Goal: Task Accomplishment & Management: Manage account settings

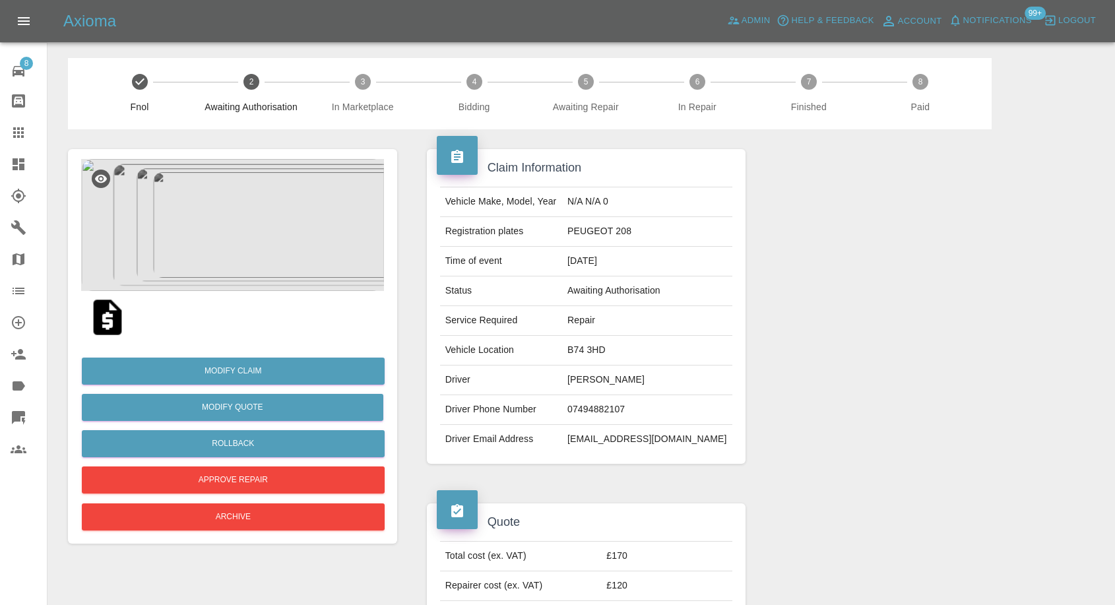
scroll to position [220, 0]
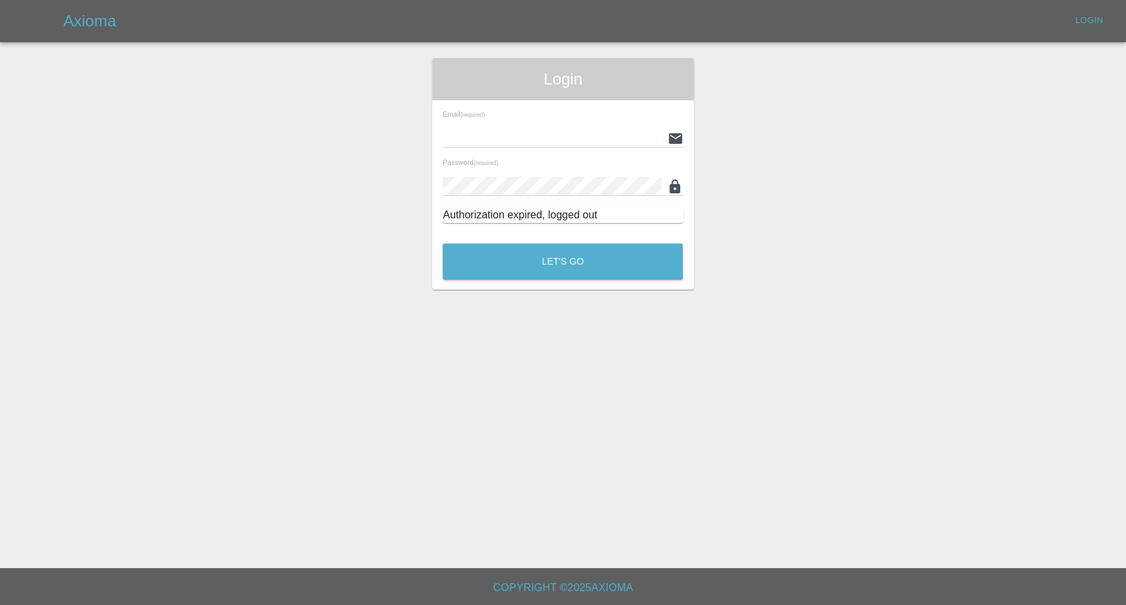
type input "[EMAIL_ADDRESS][DOMAIN_NAME]"
click at [604, 283] on div "Login Email (required) [EMAIL_ADDRESS][DOMAIN_NAME] Password (required) Authori…" at bounding box center [562, 174] width 261 height 232
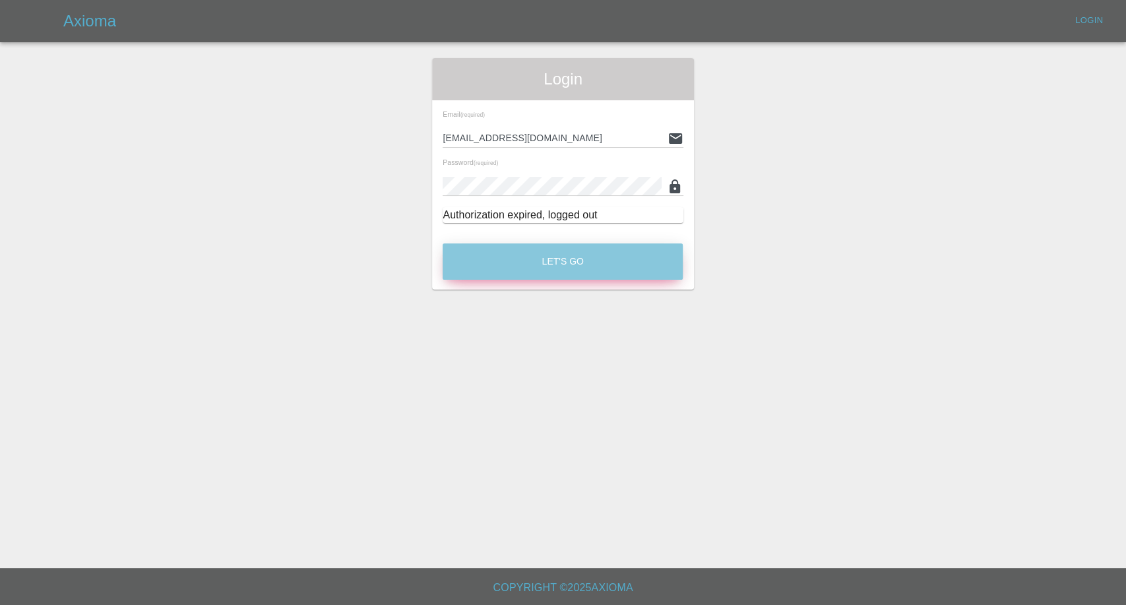
click at [605, 271] on button "Let's Go" at bounding box center [563, 261] width 240 height 36
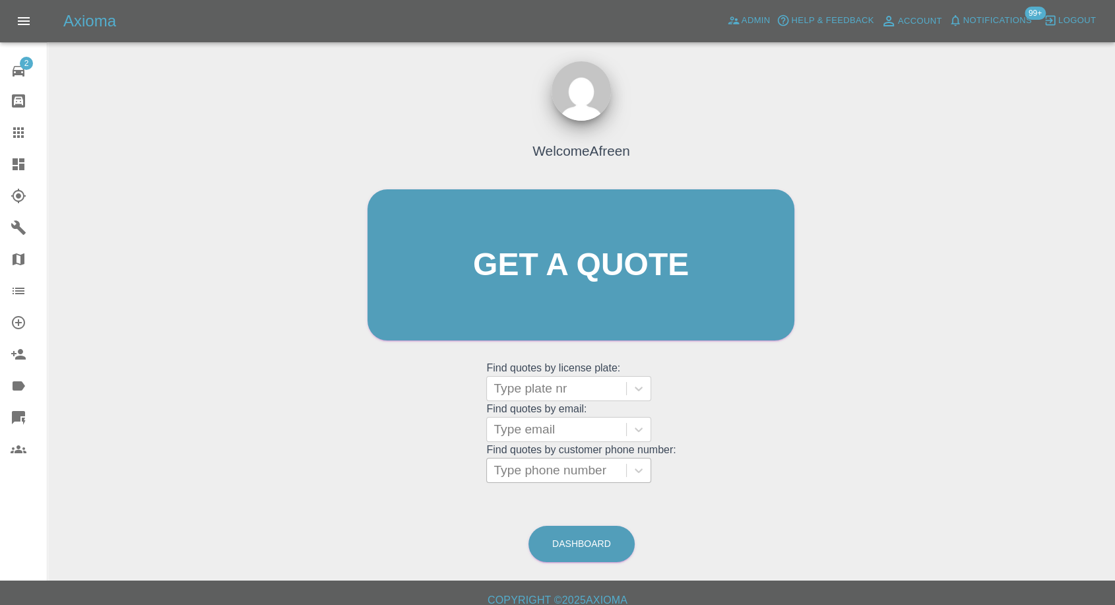
click at [563, 478] on div at bounding box center [557, 470] width 126 height 18
paste input "+447472051322"
drag, startPoint x: 514, startPoint y: 474, endPoint x: 416, endPoint y: 474, distance: 97.7
click at [416, 474] on div "Welcome Afreen Get a quote Get a quote Find quotes by license plate: Type plate…" at bounding box center [581, 290] width 455 height 399
type input "07472051322"
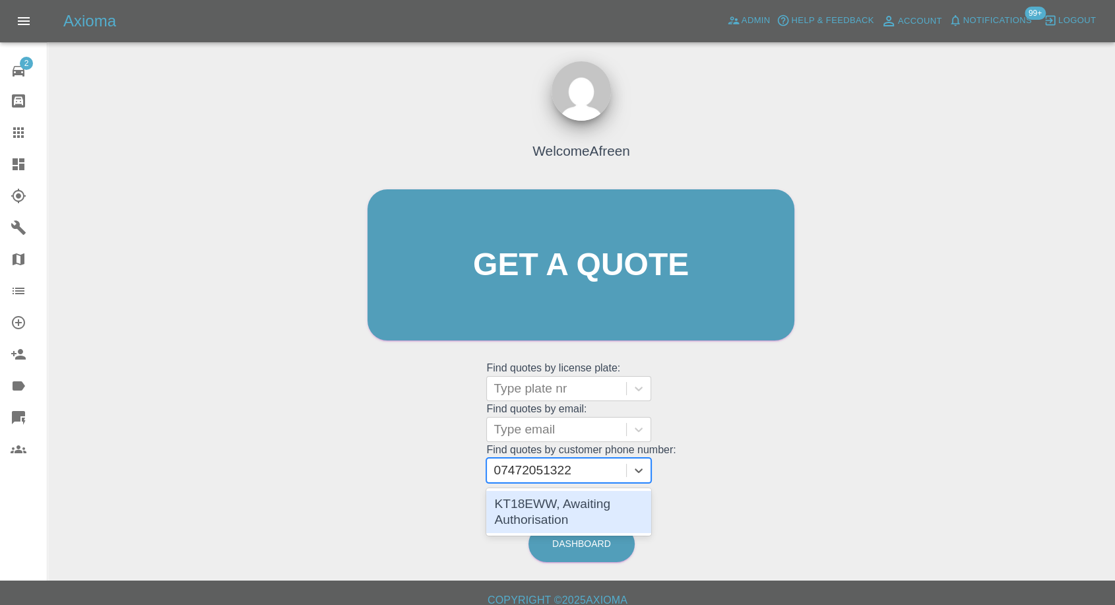
click at [563, 491] on div "KT18EWW, Awaiting Authorisation" at bounding box center [568, 512] width 165 height 42
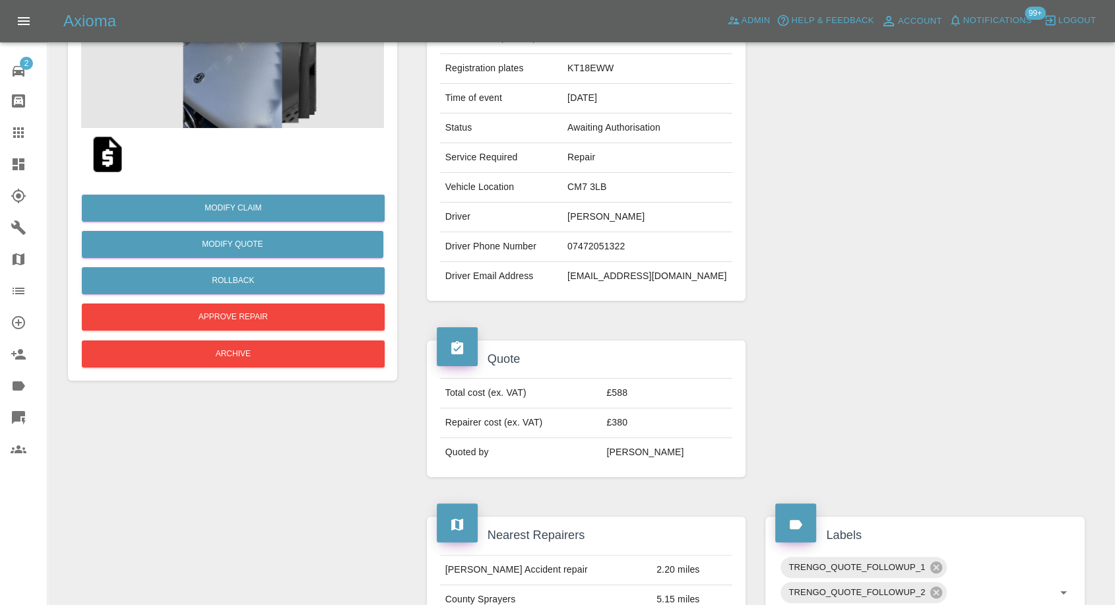
scroll to position [146, 0]
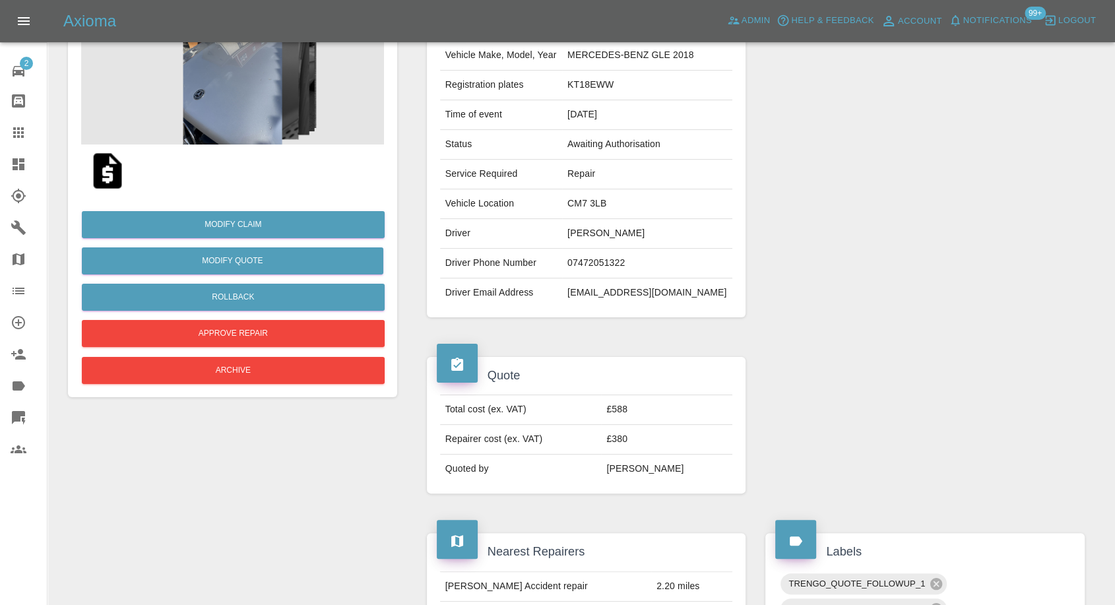
click at [110, 177] on img at bounding box center [107, 171] width 42 height 42
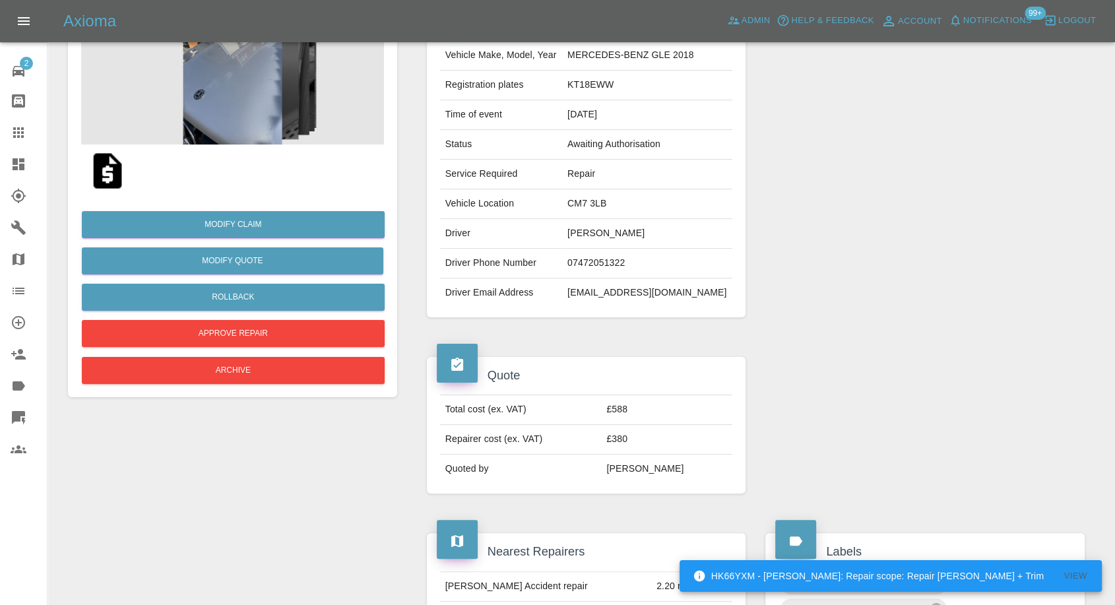
click at [248, 110] on img at bounding box center [232, 79] width 303 height 132
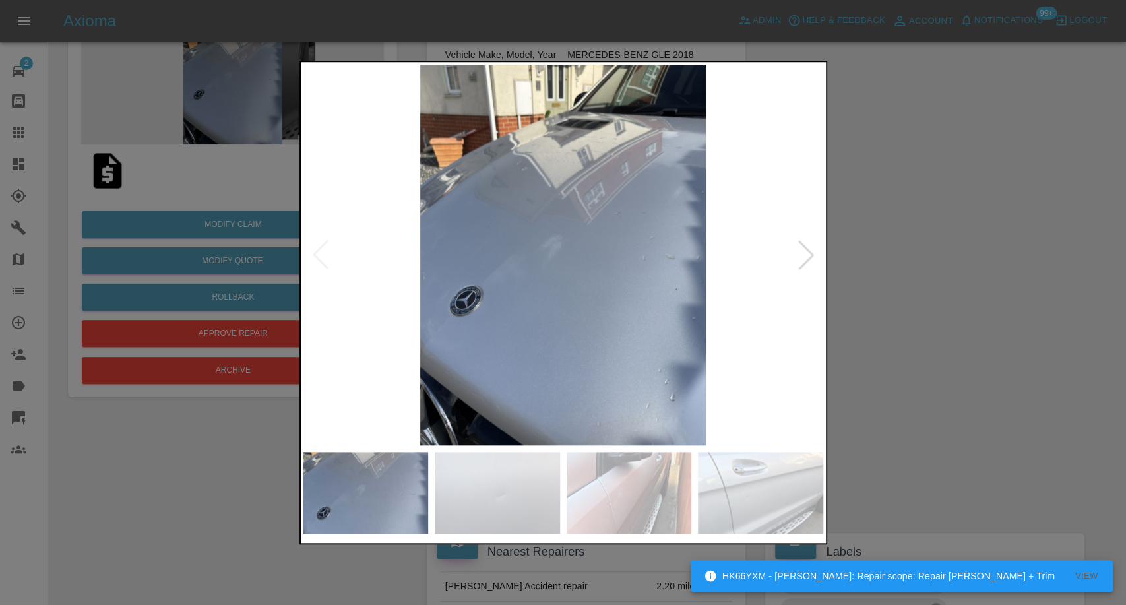
click at [487, 484] on img at bounding box center [497, 493] width 125 height 82
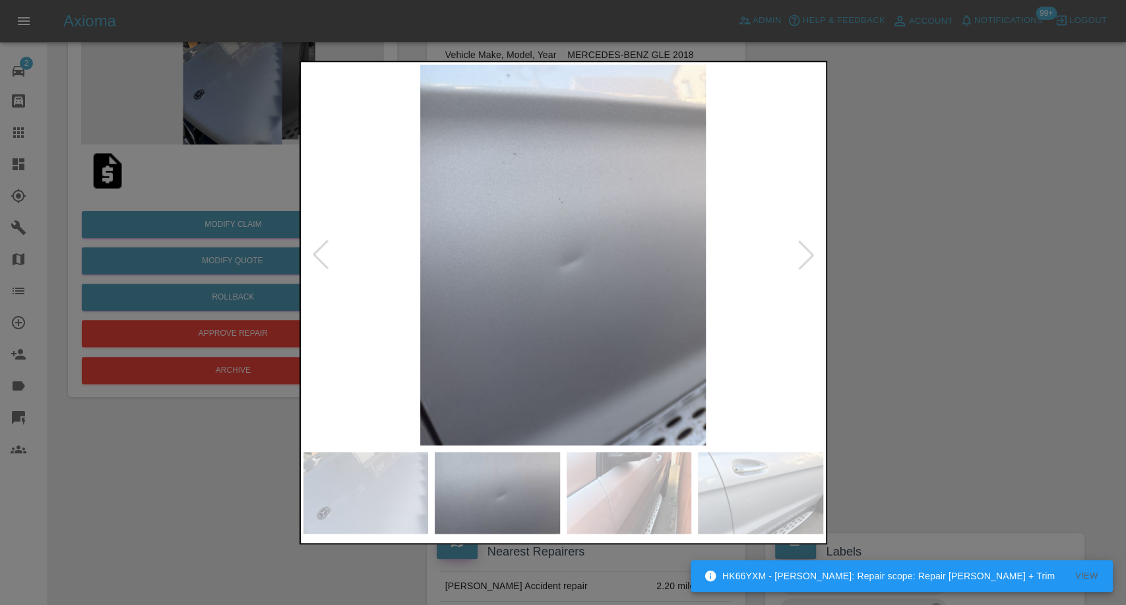
click at [616, 484] on img at bounding box center [629, 493] width 125 height 82
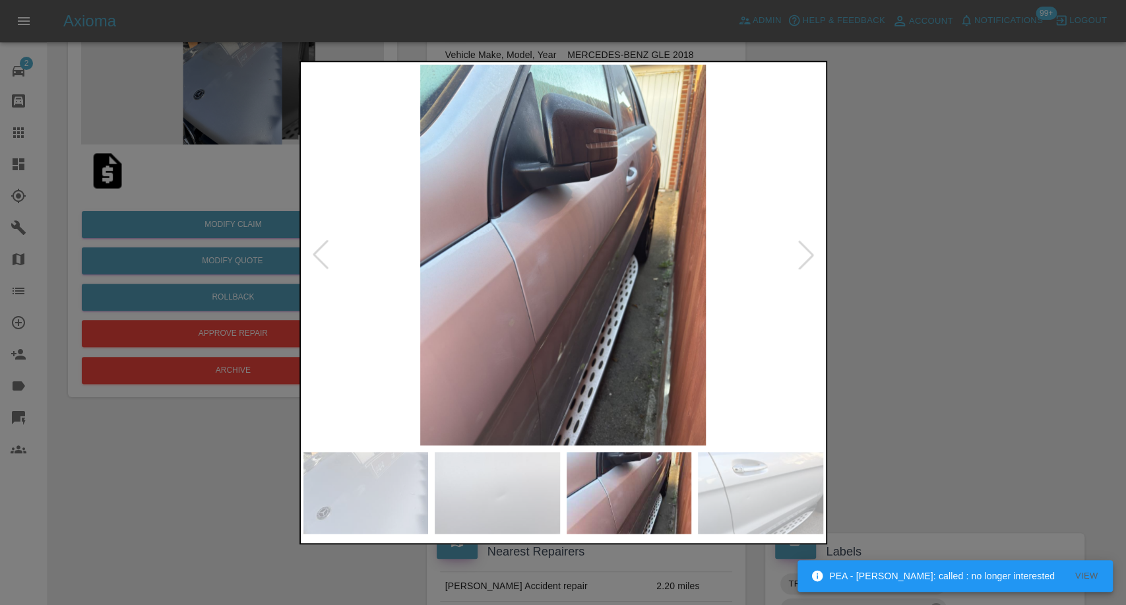
click at [760, 515] on img at bounding box center [760, 493] width 125 height 82
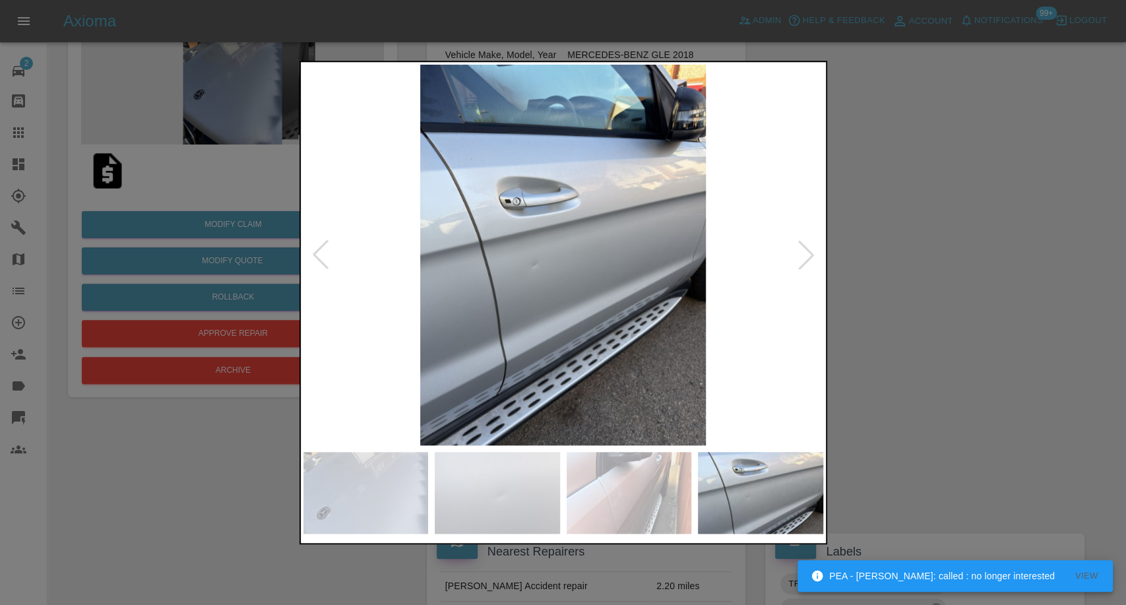
click at [808, 248] on div at bounding box center [806, 254] width 29 height 29
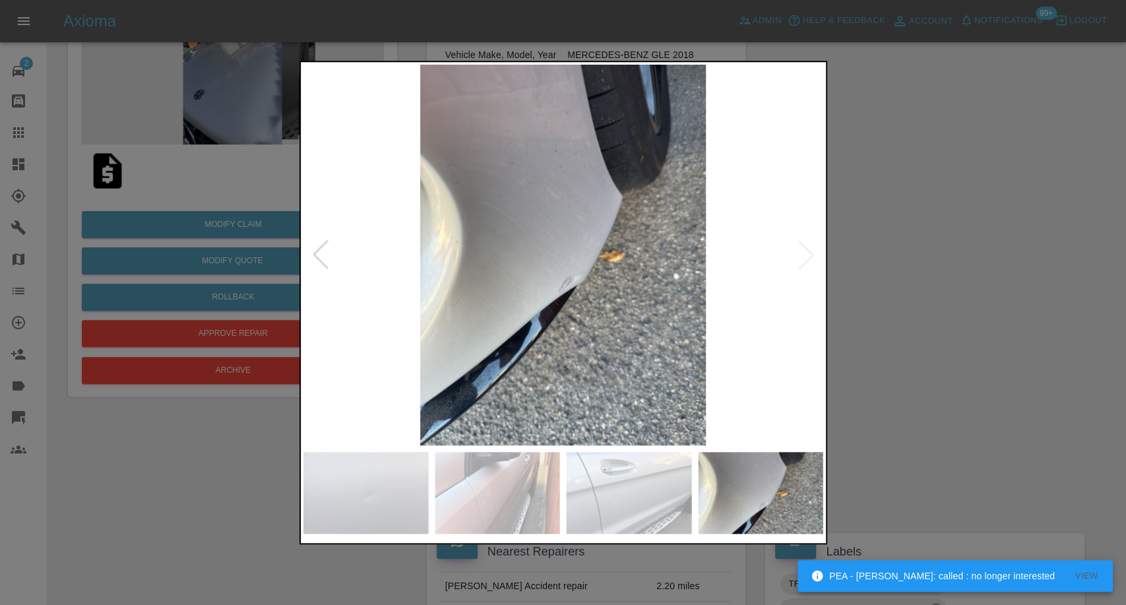
click at [808, 248] on img at bounding box center [564, 255] width 520 height 381
click at [950, 282] on div at bounding box center [563, 302] width 1126 height 605
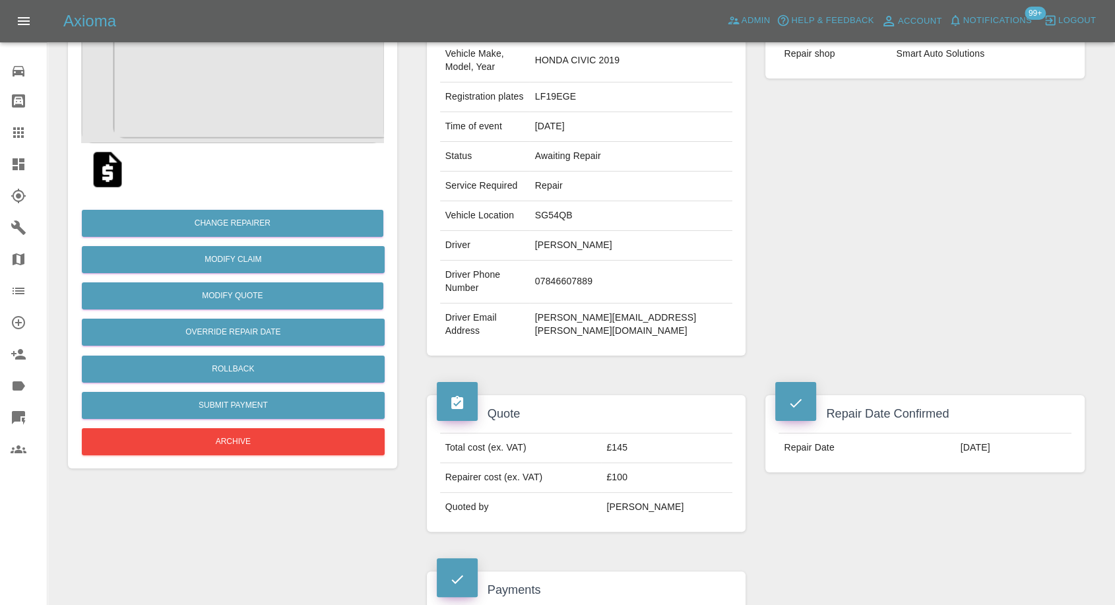
scroll to position [146, 0]
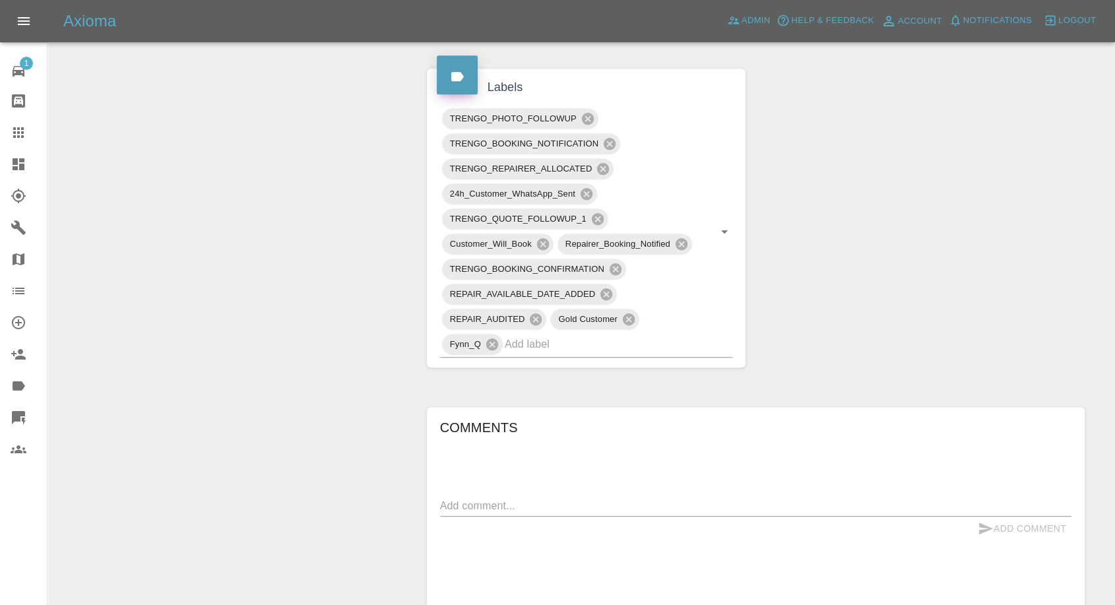
scroll to position [880, 0]
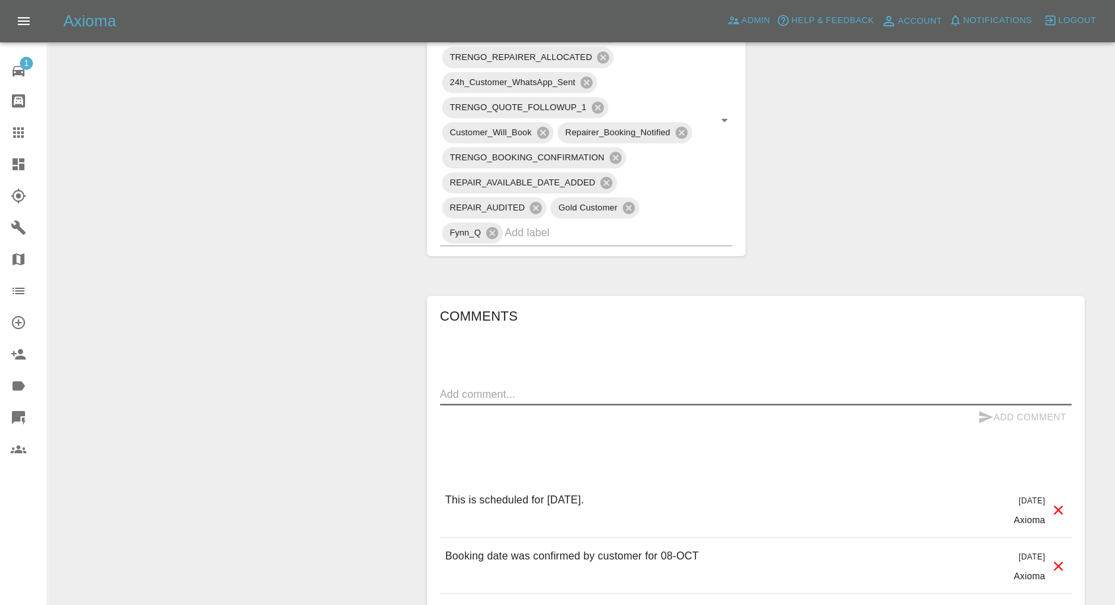
click at [591, 387] on textarea at bounding box center [755, 394] width 631 height 15
paste textarea "Hi following the recent cancellation we would like a full refund on this job. T…"
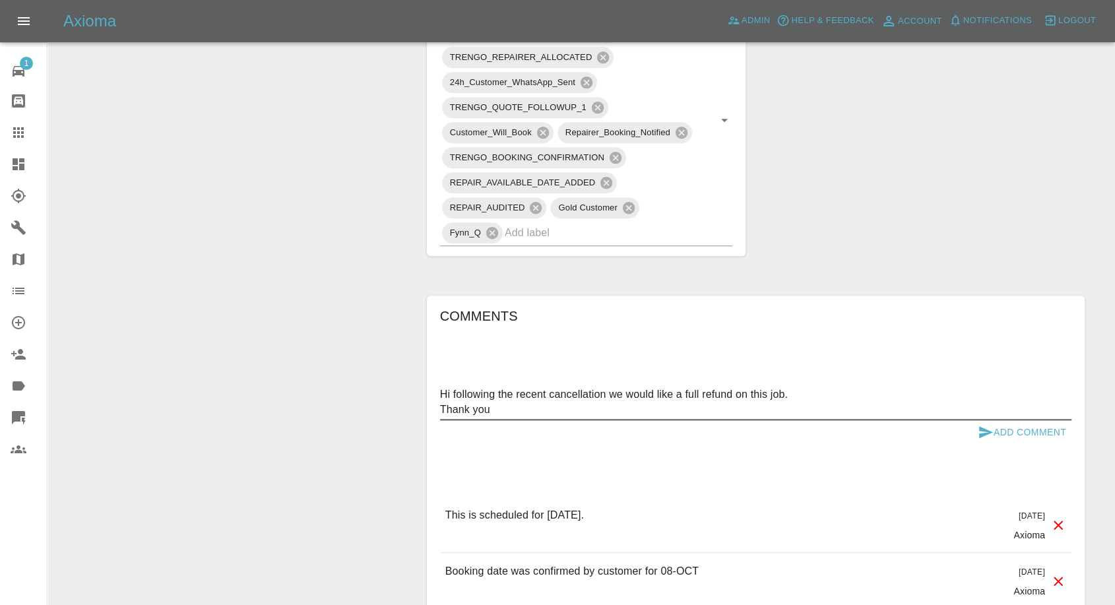
type textarea "Hi following the recent cancellation we would like a full refund on this job. T…"
click at [976, 420] on button "Add Comment" at bounding box center [1022, 432] width 99 height 24
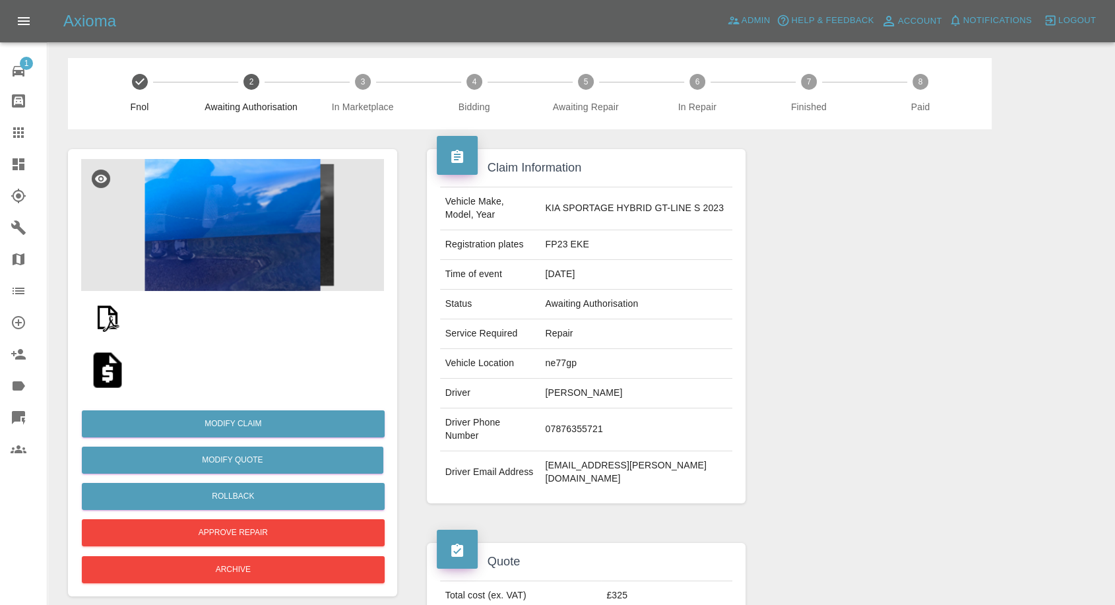
click at [257, 228] on img at bounding box center [232, 225] width 303 height 132
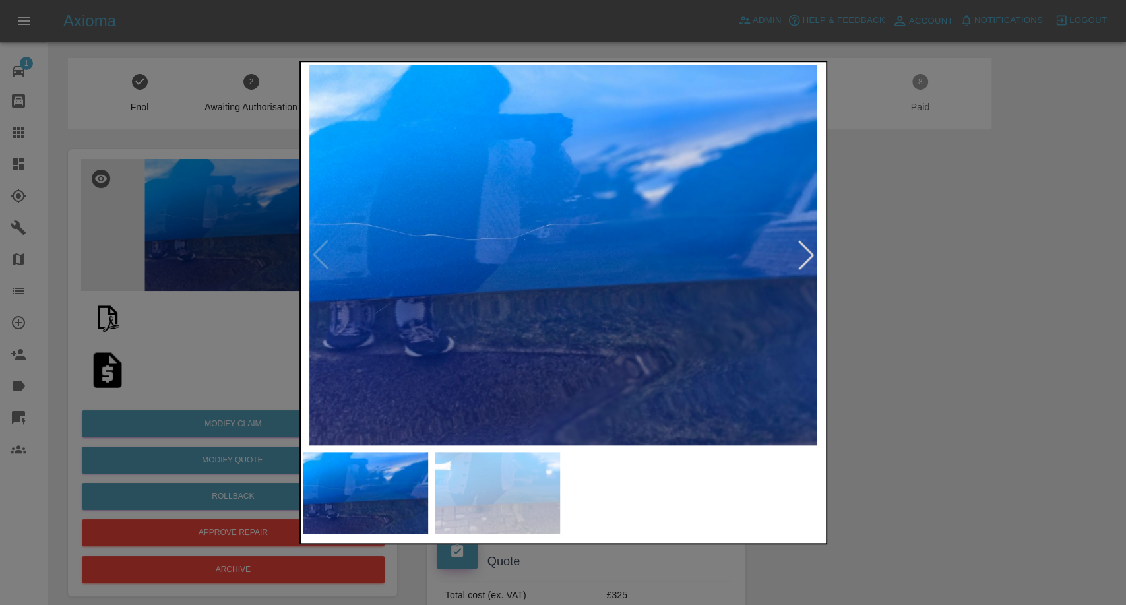
click at [506, 507] on img at bounding box center [497, 493] width 125 height 82
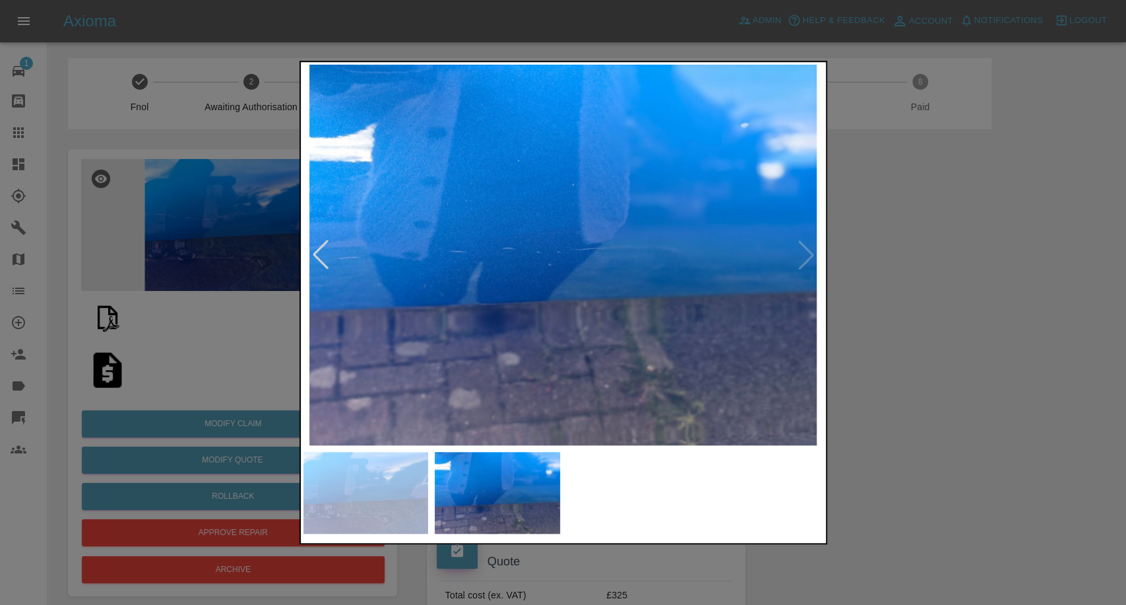
click at [968, 395] on div at bounding box center [563, 302] width 1126 height 605
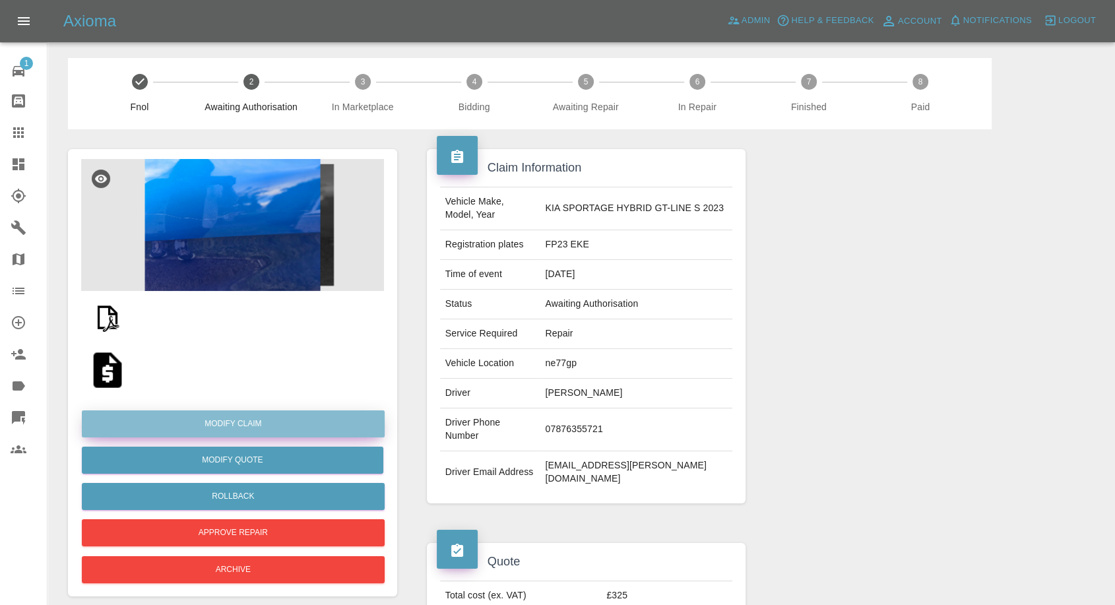
click at [213, 424] on link "Modify Claim" at bounding box center [233, 423] width 303 height 27
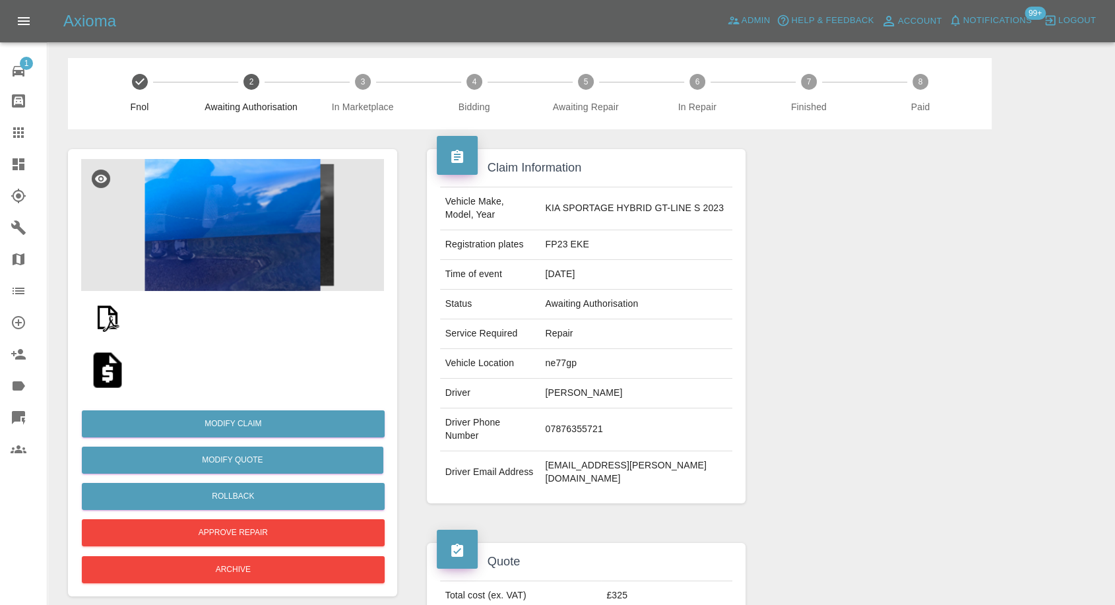
click at [940, 304] on div at bounding box center [924, 326] width 339 height 394
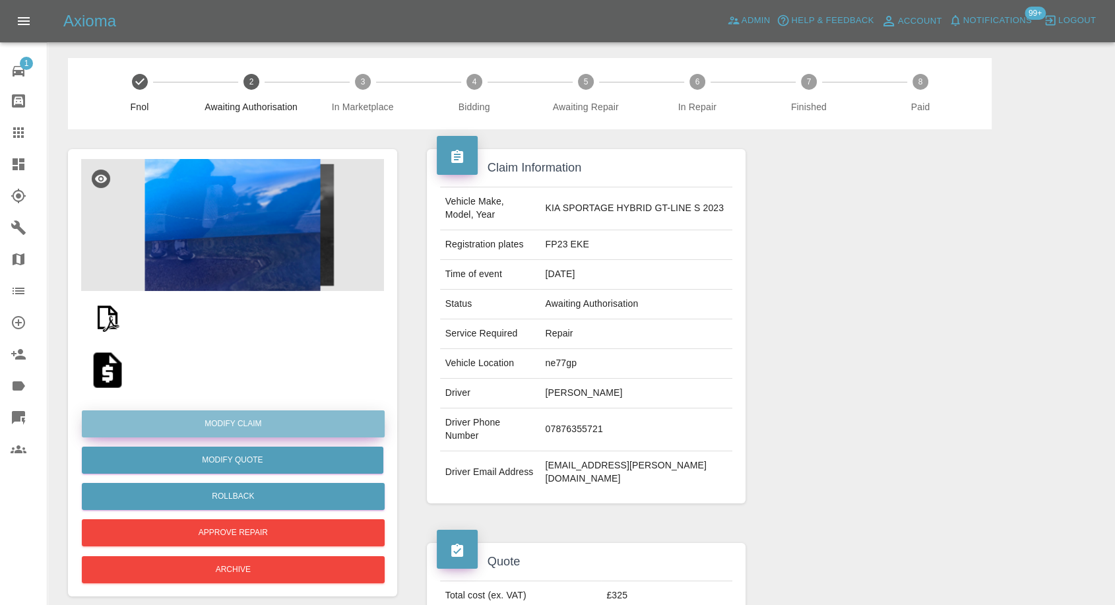
click at [251, 426] on link "Modify Claim" at bounding box center [233, 423] width 303 height 27
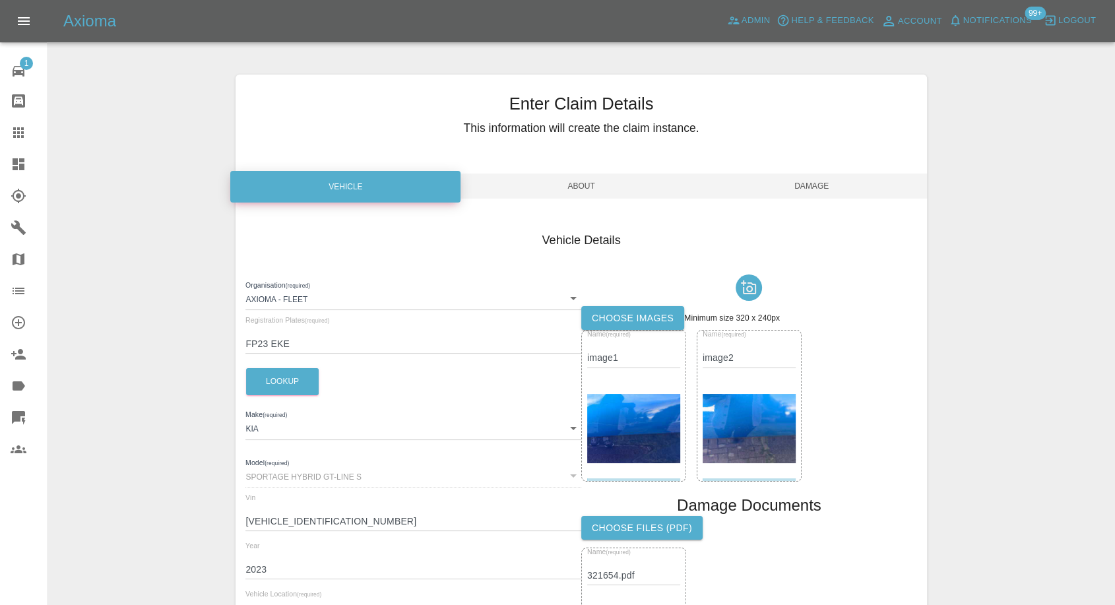
click at [622, 313] on label "Choose images" at bounding box center [632, 318] width 103 height 24
click at [0, 0] on input "Choose images" at bounding box center [0, 0] width 0 height 0
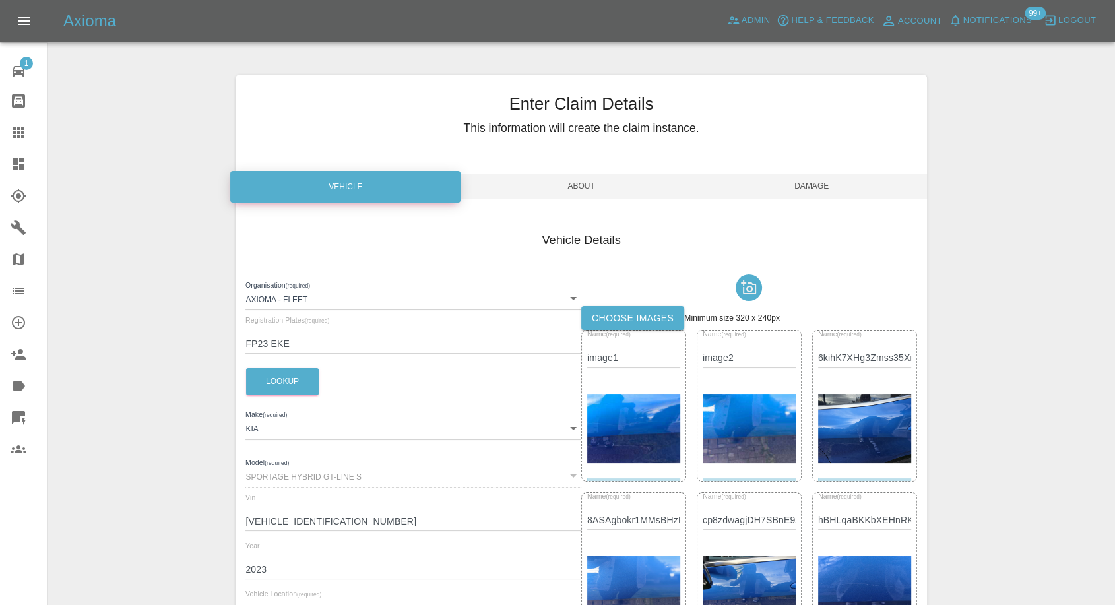
click at [822, 183] on span "Damage" at bounding box center [812, 186] width 230 height 25
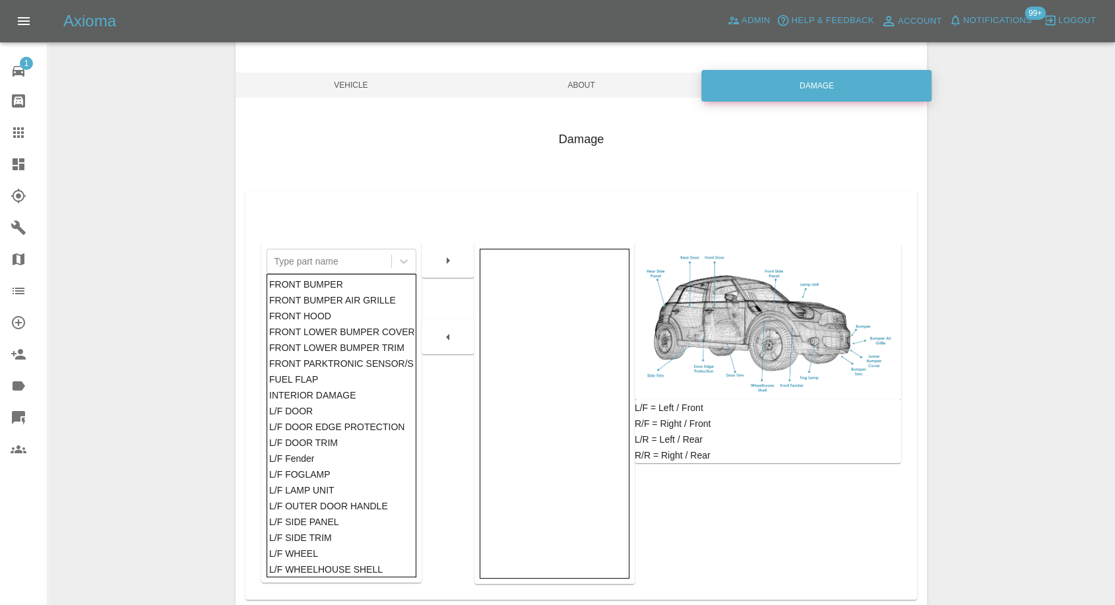
scroll to position [138, 0]
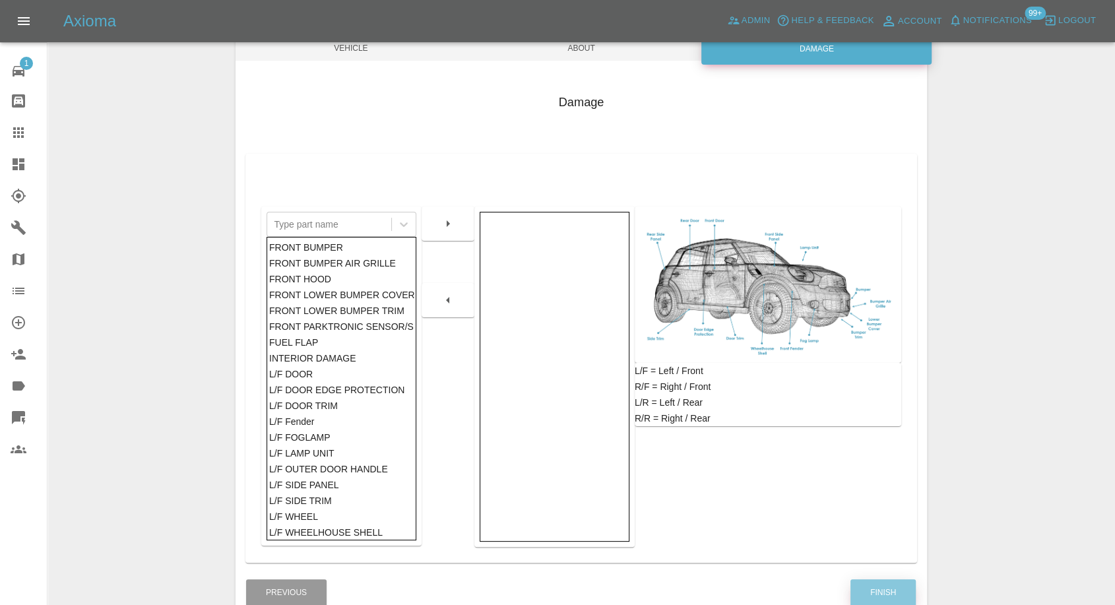
click at [869, 592] on button "Finish" at bounding box center [882, 592] width 65 height 27
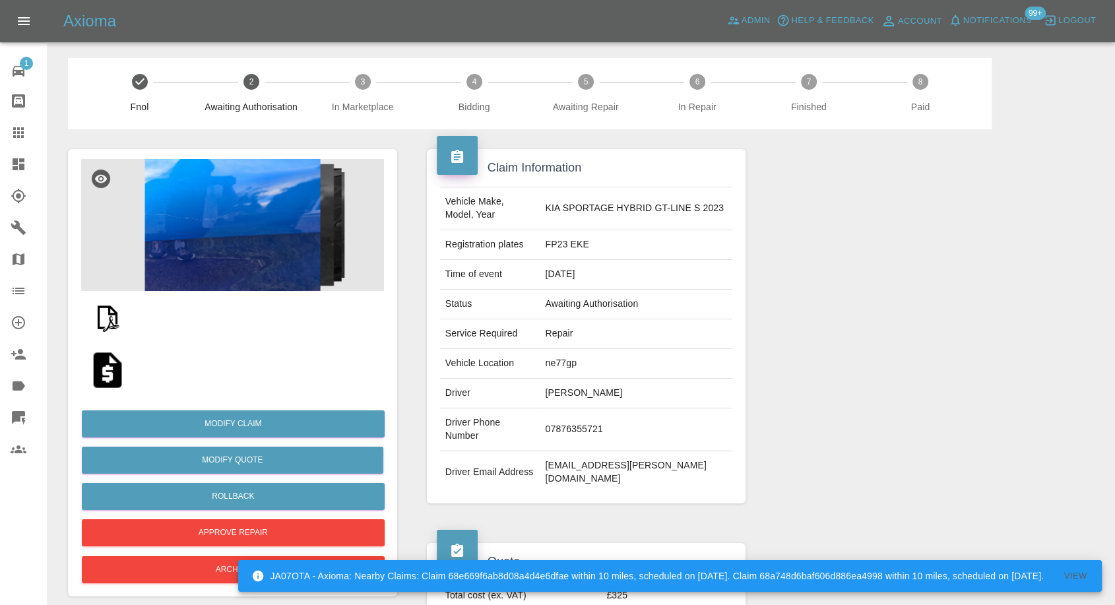
scroll to position [220, 0]
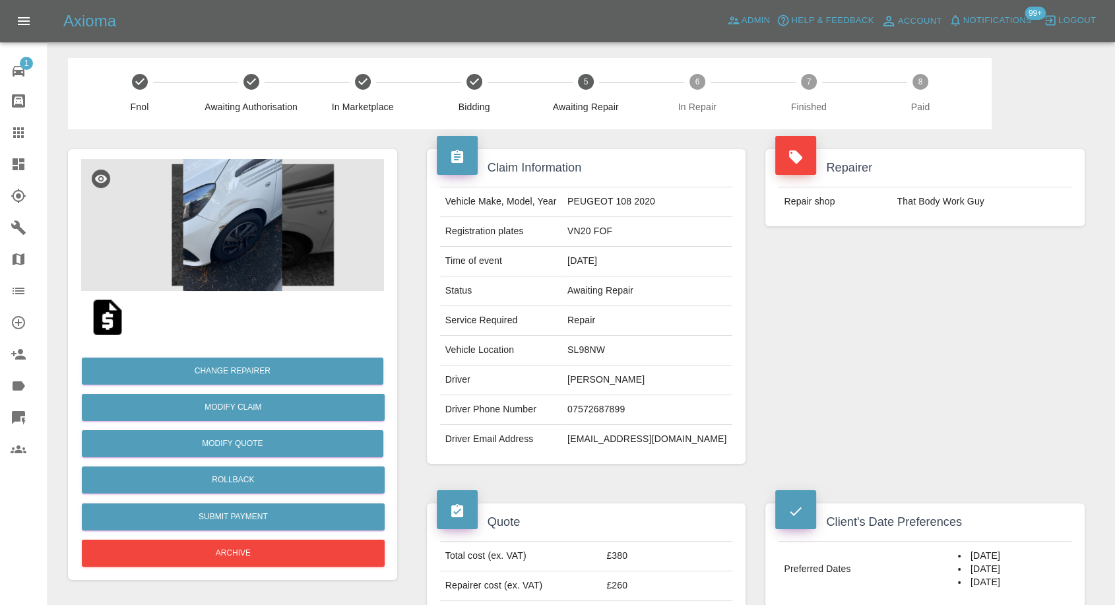
click at [604, 410] on td "07572687899" at bounding box center [647, 410] width 170 height 30
copy td "07572687899"
drag, startPoint x: 921, startPoint y: 433, endPoint x: 725, endPoint y: 432, distance: 196.0
click at [918, 433] on div "Repairer Repair shop That Body Work Guy" at bounding box center [924, 306] width 339 height 354
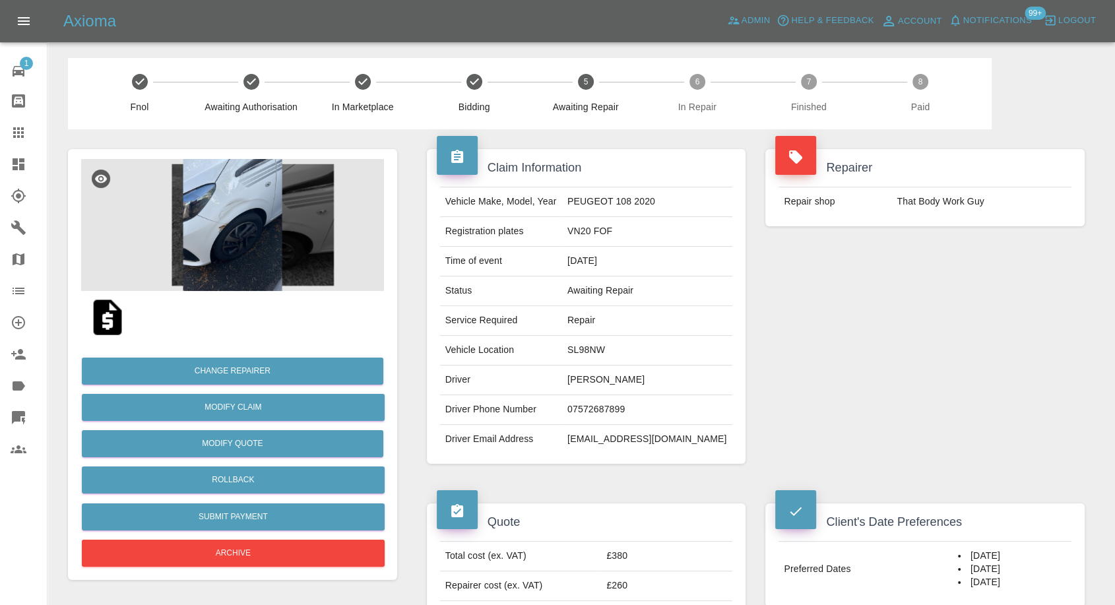
click at [596, 373] on td "Adam Solloway" at bounding box center [647, 381] width 170 height 30
copy td "Adam"
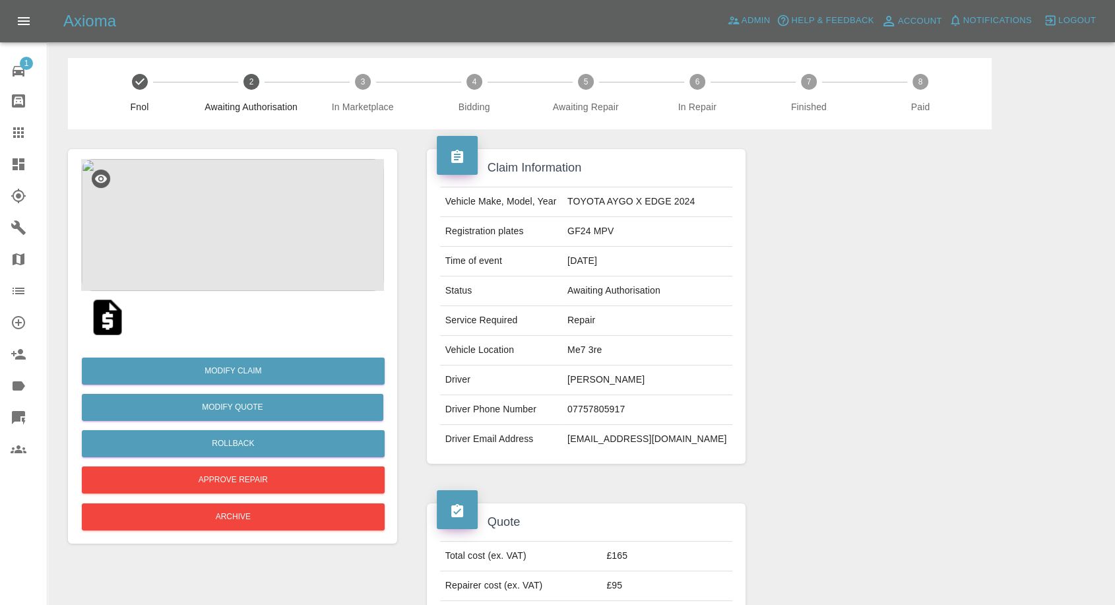
click at [103, 301] on img at bounding box center [107, 317] width 42 height 42
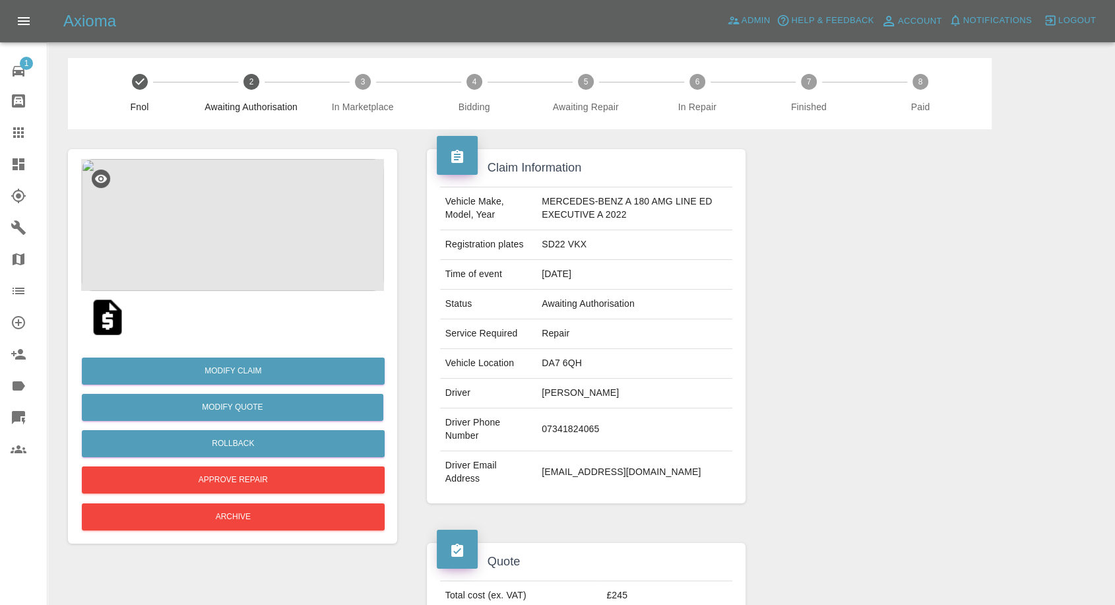
click at [248, 270] on img at bounding box center [232, 225] width 303 height 132
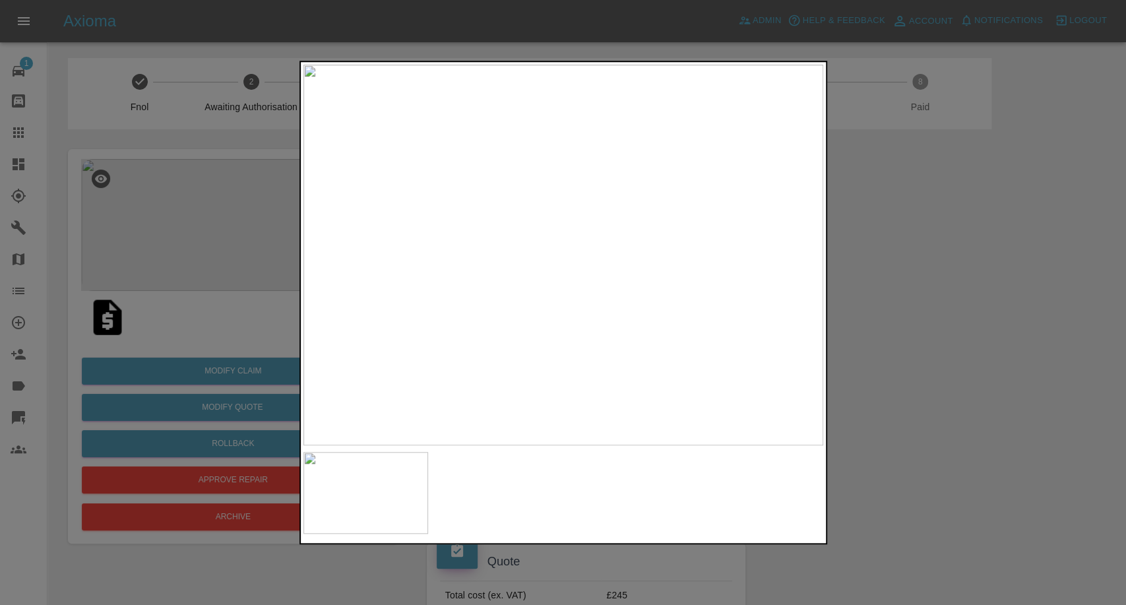
click at [970, 357] on div at bounding box center [563, 302] width 1126 height 605
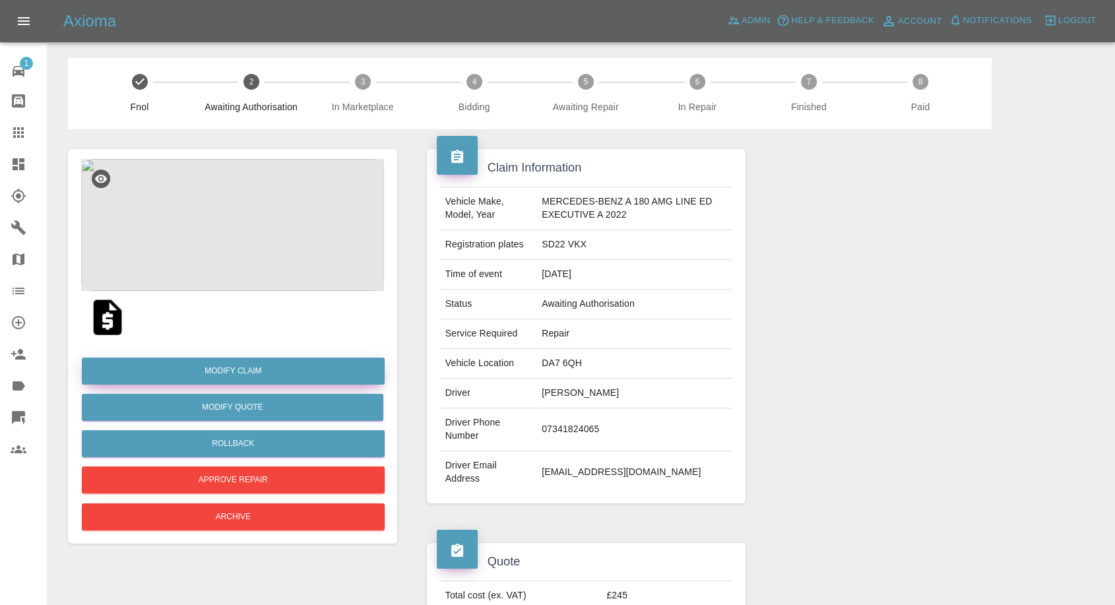
click at [251, 367] on link "Modify Claim" at bounding box center [233, 371] width 303 height 27
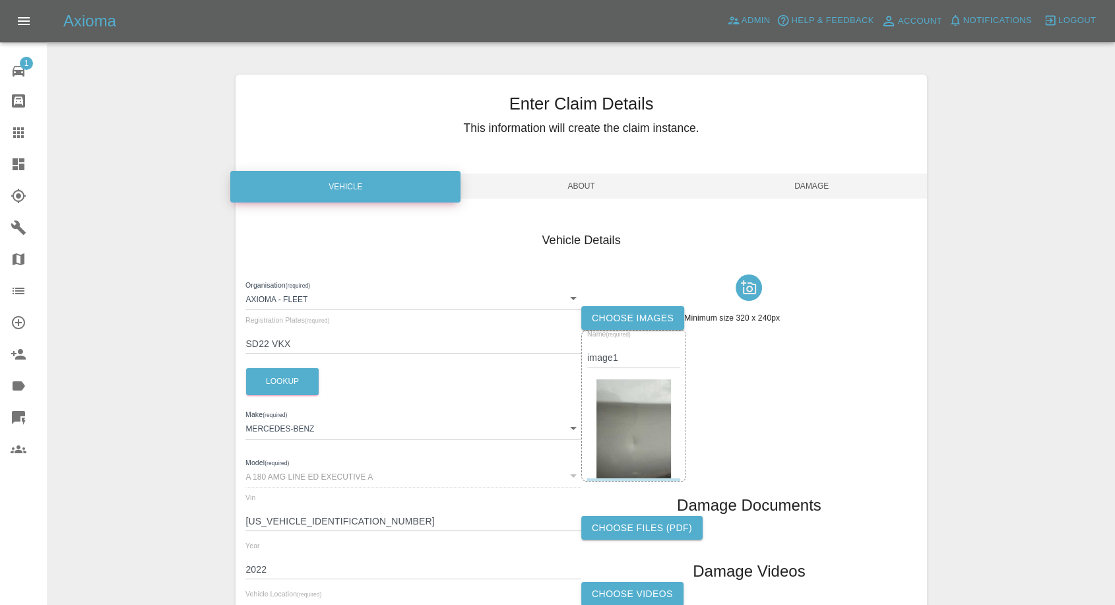
click at [668, 315] on label "Choose images" at bounding box center [632, 318] width 103 height 24
click at [0, 0] on input "Choose images" at bounding box center [0, 0] width 0 height 0
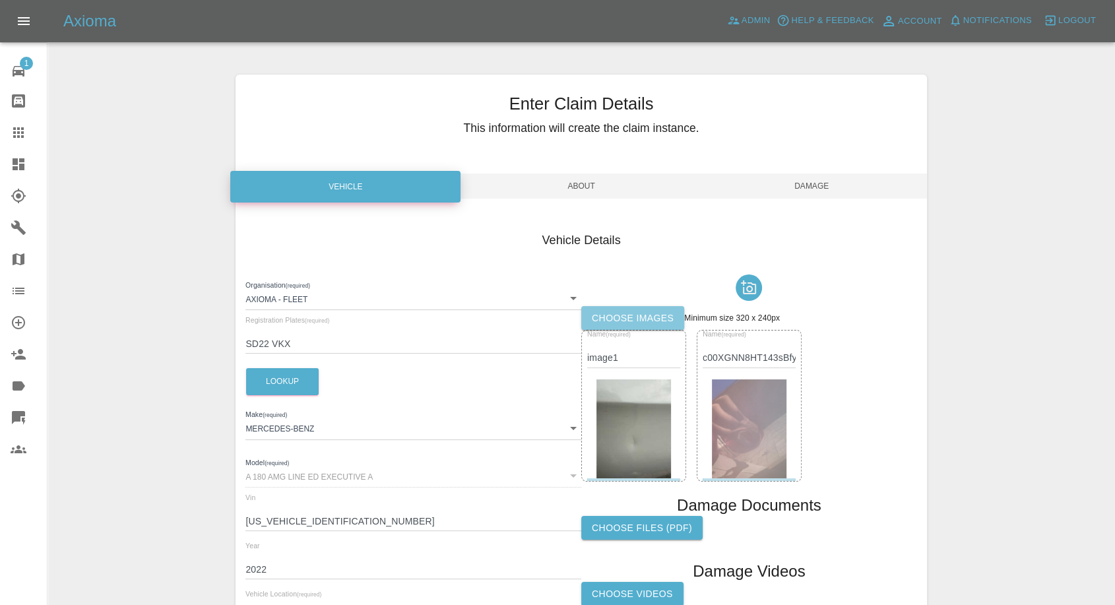
click at [618, 318] on label "Choose images" at bounding box center [632, 318] width 103 height 24
click at [0, 0] on input "Choose images" at bounding box center [0, 0] width 0 height 0
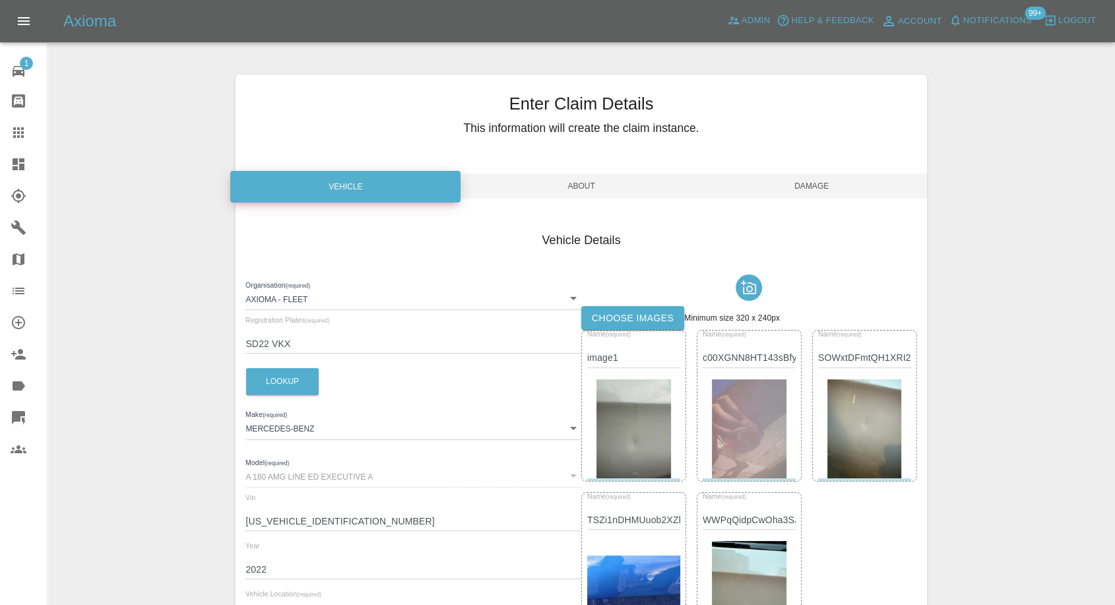
click at [635, 322] on label "Choose images" at bounding box center [632, 318] width 103 height 24
click at [0, 0] on input "Choose images" at bounding box center [0, 0] width 0 height 0
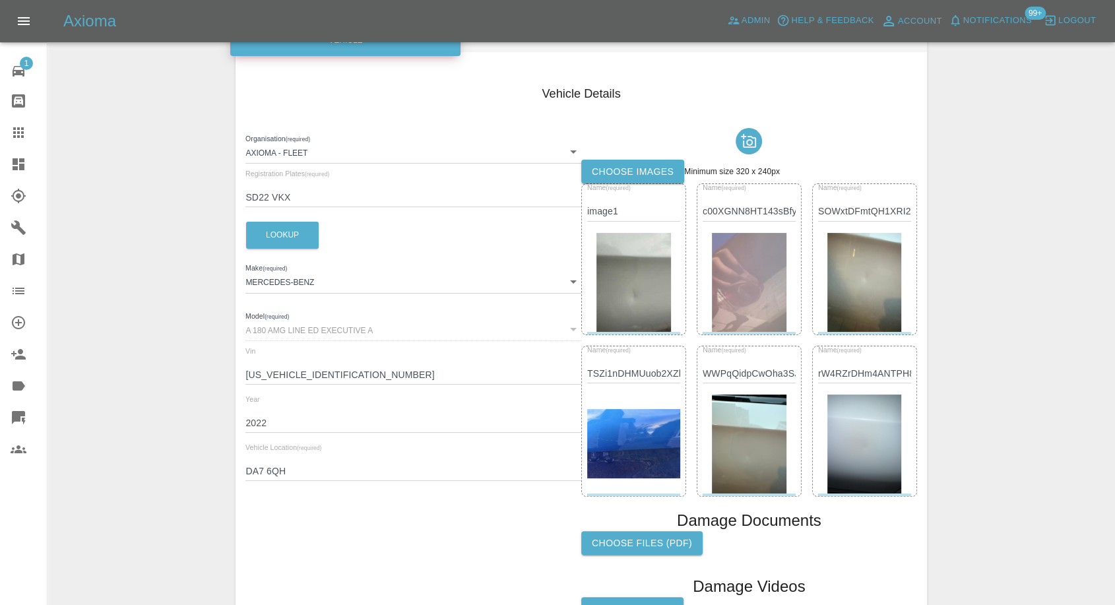
click at [647, 431] on img at bounding box center [633, 444] width 93 height 70
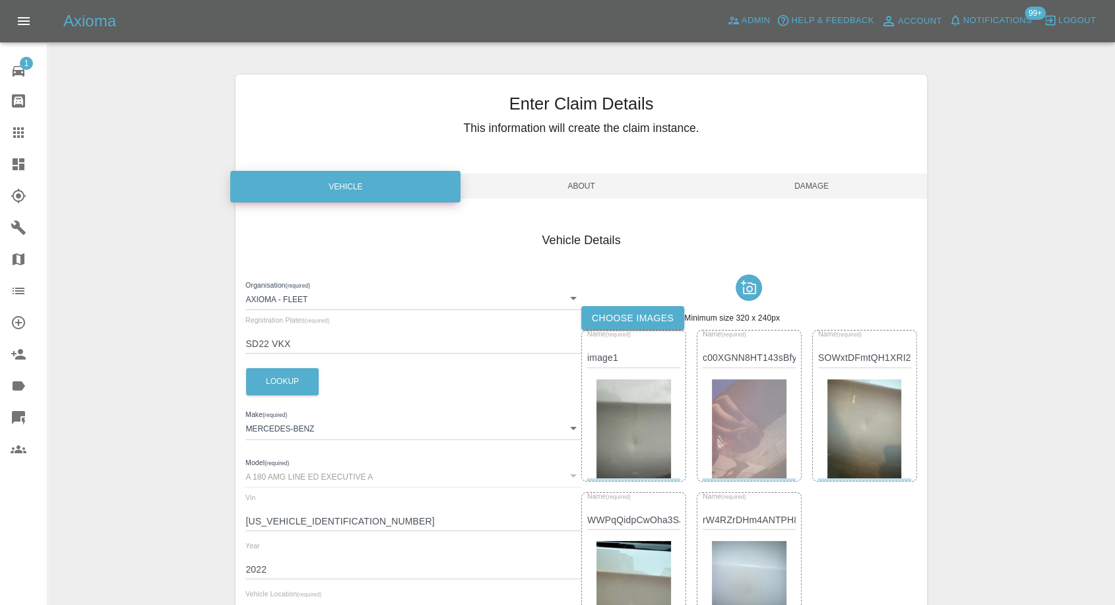
click at [814, 187] on span "Damage" at bounding box center [812, 186] width 230 height 25
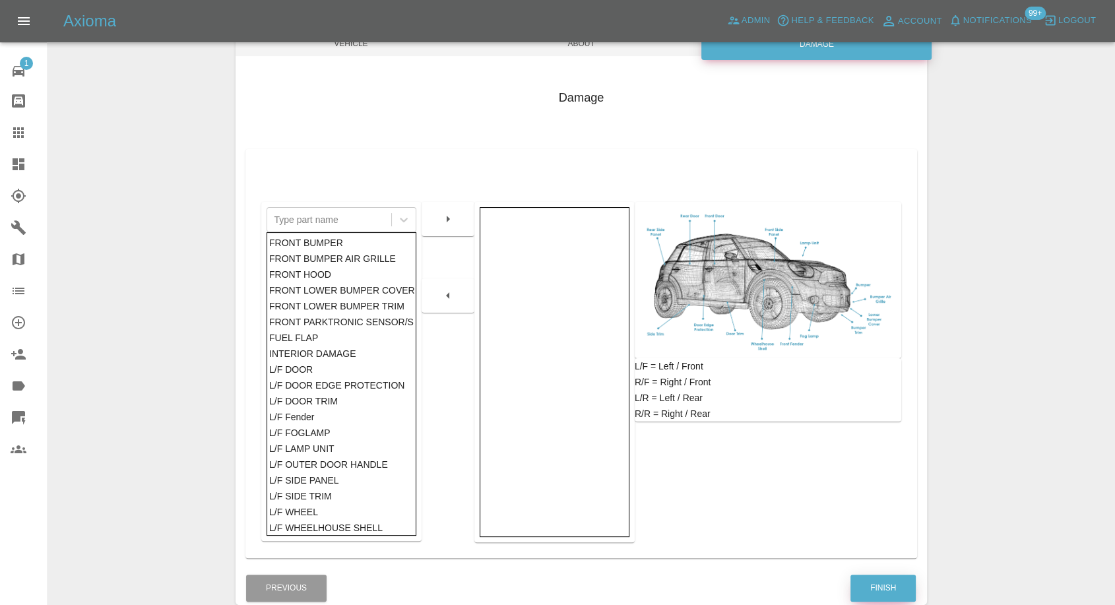
scroll to position [146, 0]
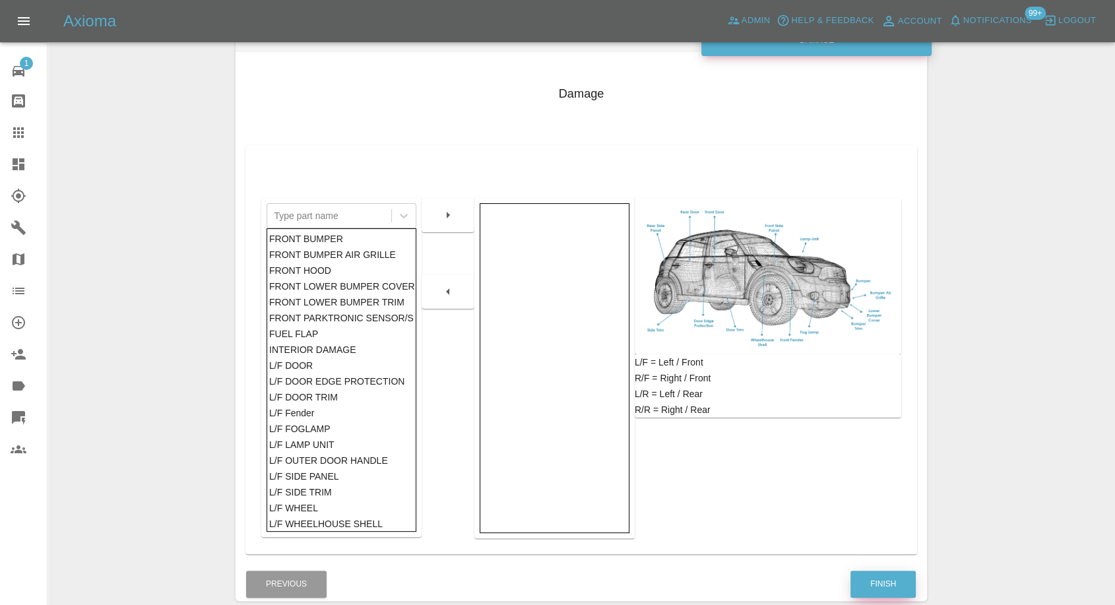
click at [881, 577] on button "Finish" at bounding box center [882, 584] width 65 height 27
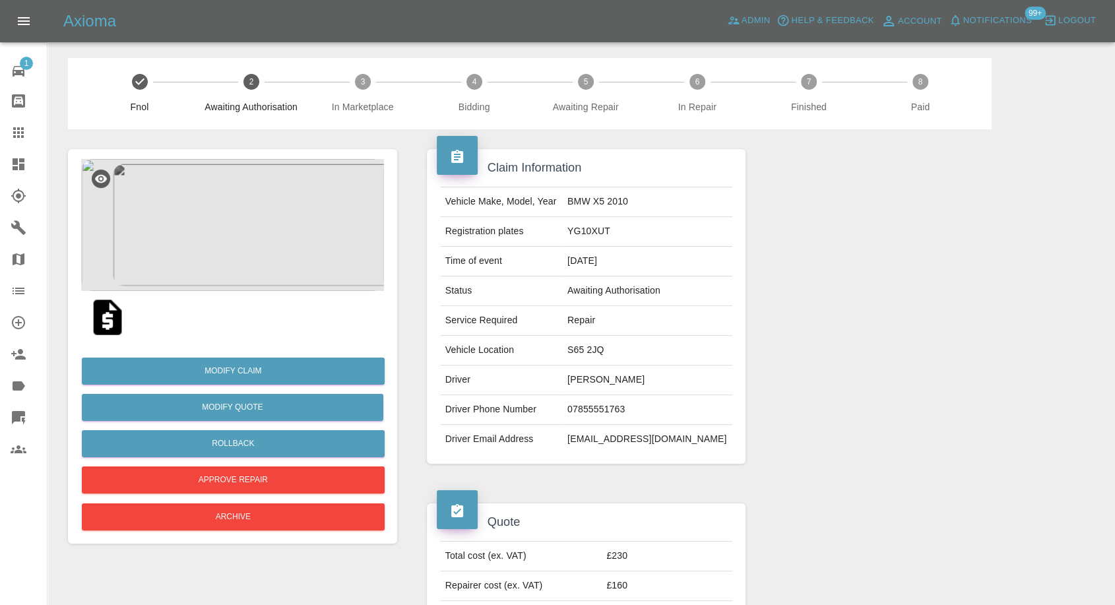
click at [102, 321] on img at bounding box center [107, 317] width 42 height 42
click at [251, 240] on img at bounding box center [232, 225] width 303 height 132
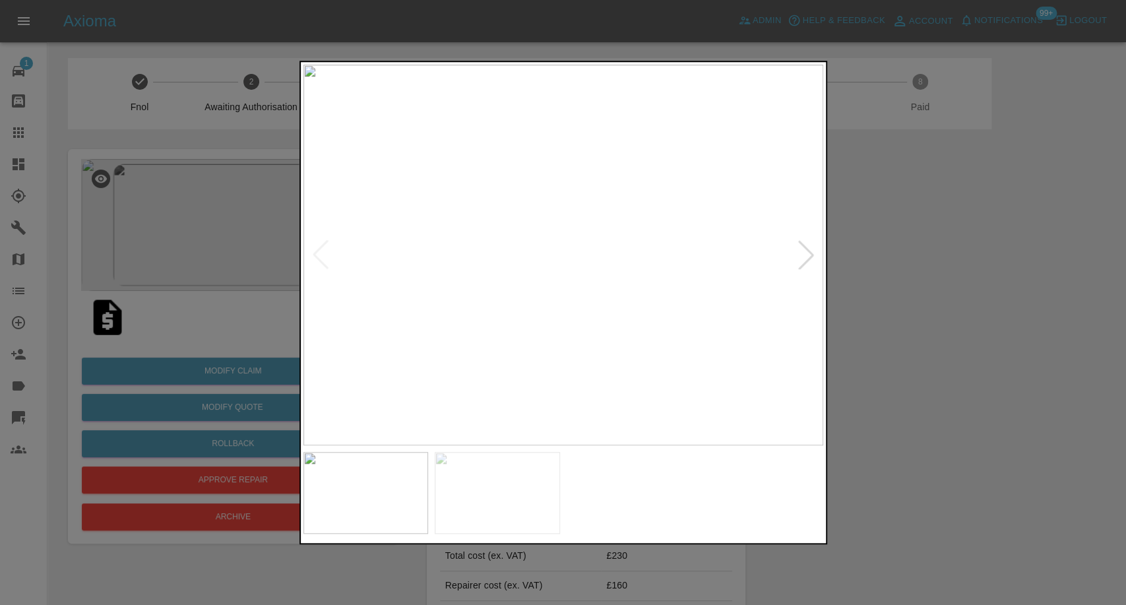
click at [526, 476] on img at bounding box center [497, 493] width 125 height 82
click at [365, 503] on img at bounding box center [366, 493] width 125 height 82
click at [496, 488] on img at bounding box center [497, 493] width 125 height 82
click at [379, 489] on img at bounding box center [366, 493] width 125 height 82
click at [1006, 369] on div at bounding box center [563, 302] width 1126 height 605
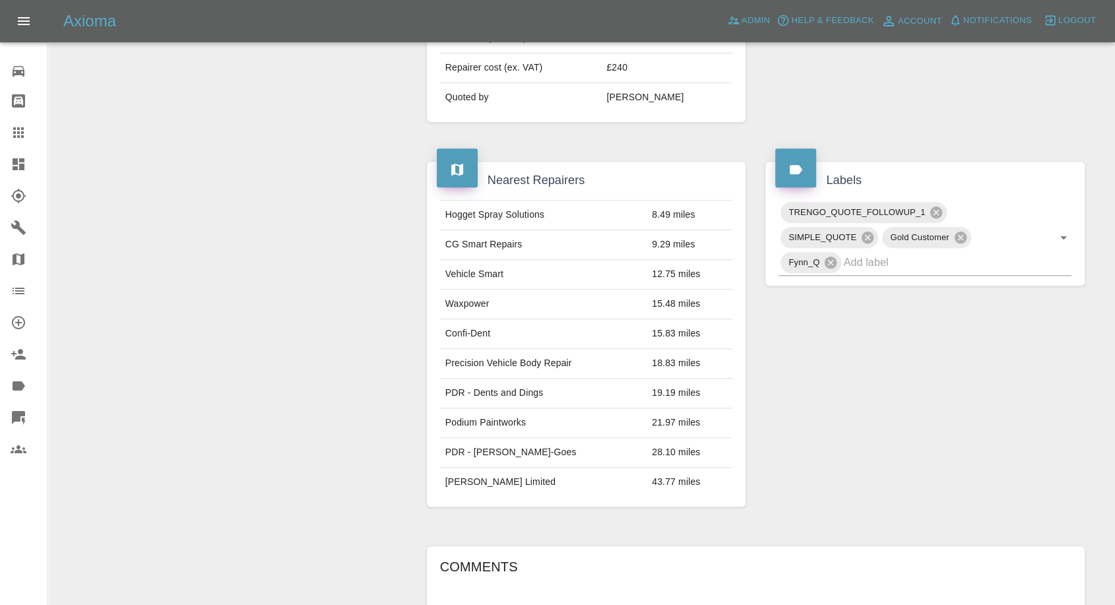
scroll to position [513, 0]
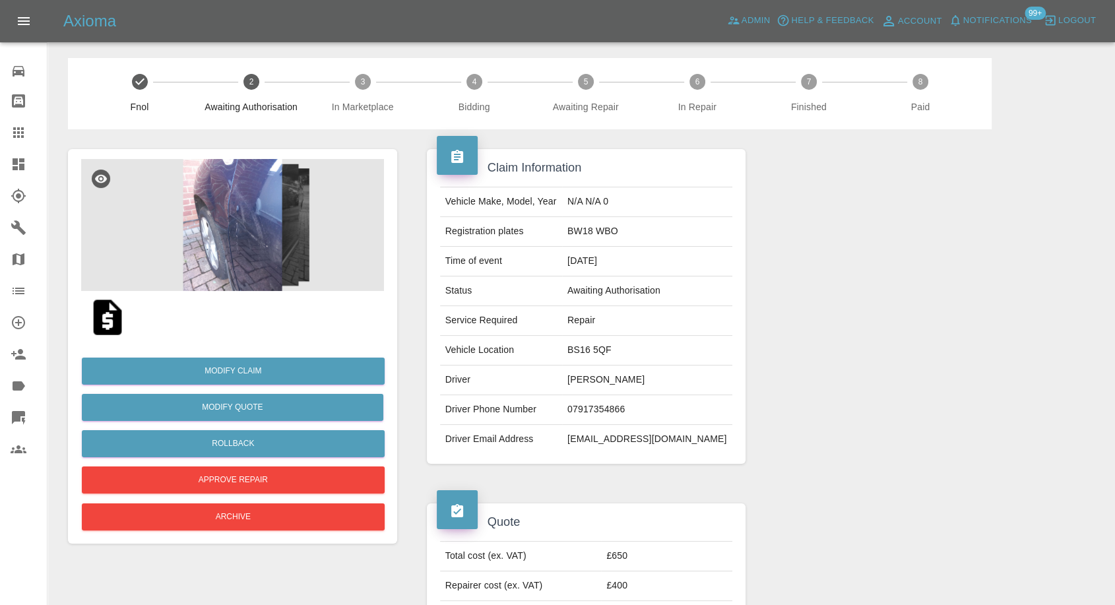
click at [113, 330] on img at bounding box center [107, 317] width 42 height 42
click at [214, 181] on img at bounding box center [232, 225] width 303 height 132
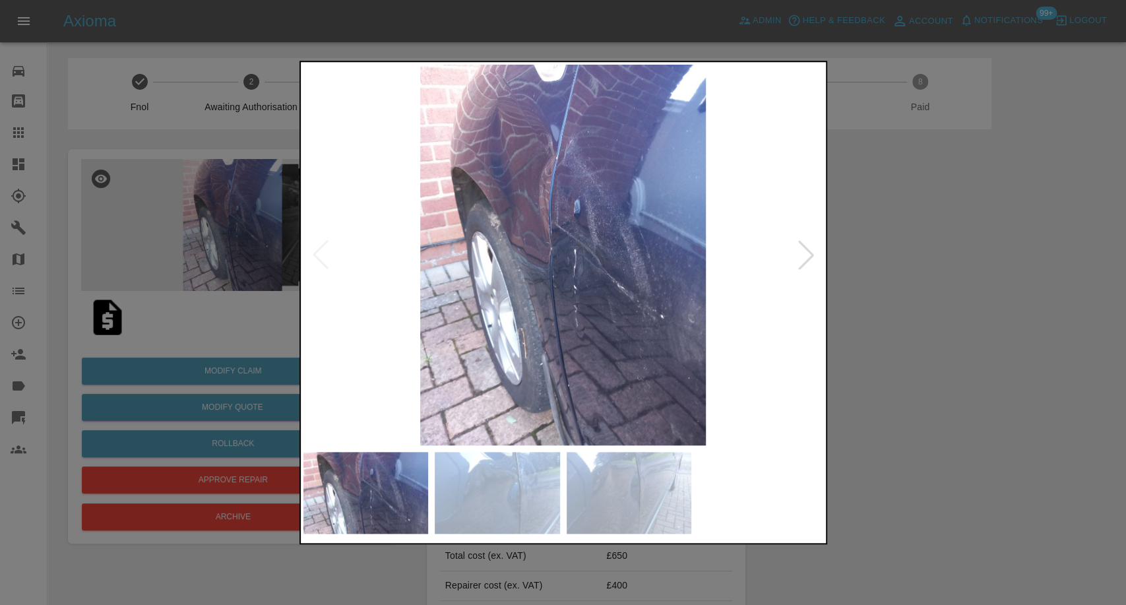
click at [499, 461] on img at bounding box center [497, 493] width 125 height 82
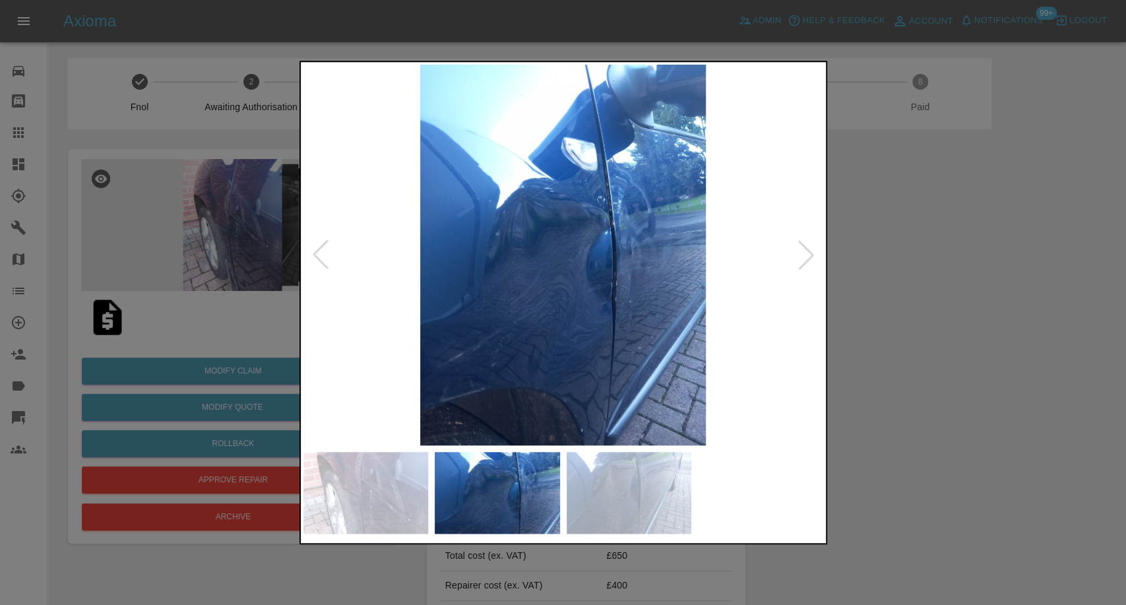
click at [625, 494] on img at bounding box center [629, 493] width 125 height 82
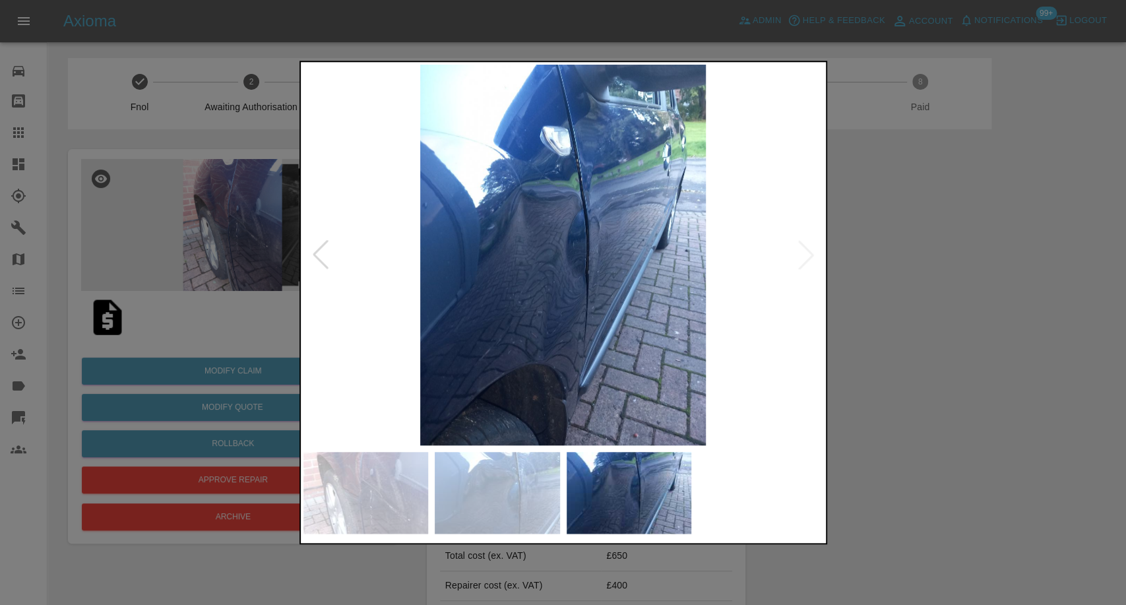
click at [502, 502] on img at bounding box center [497, 493] width 125 height 82
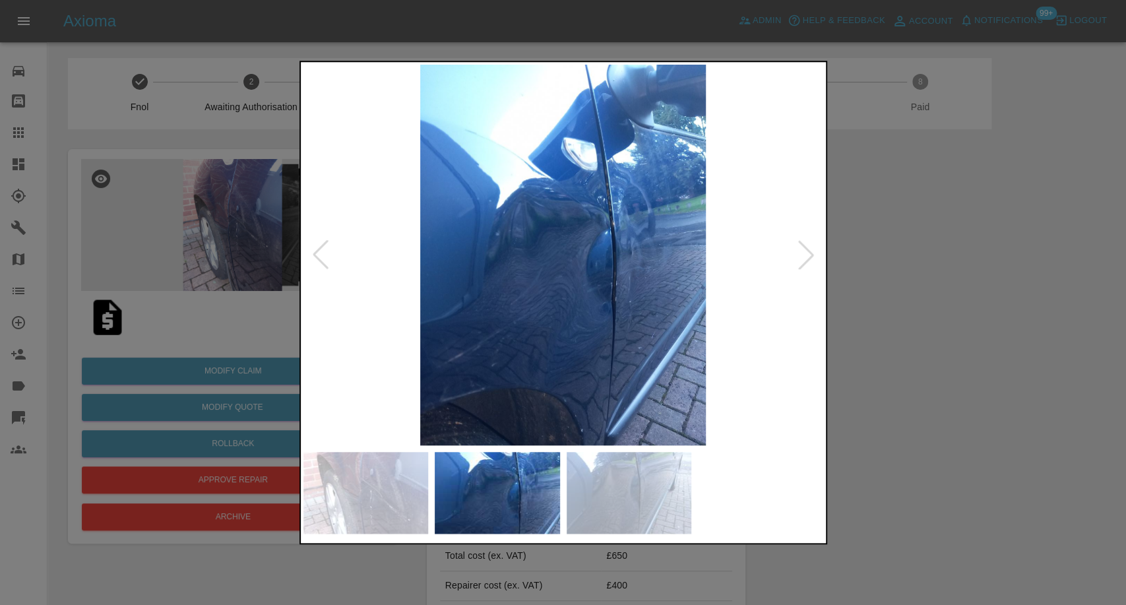
click at [377, 480] on img at bounding box center [366, 493] width 125 height 82
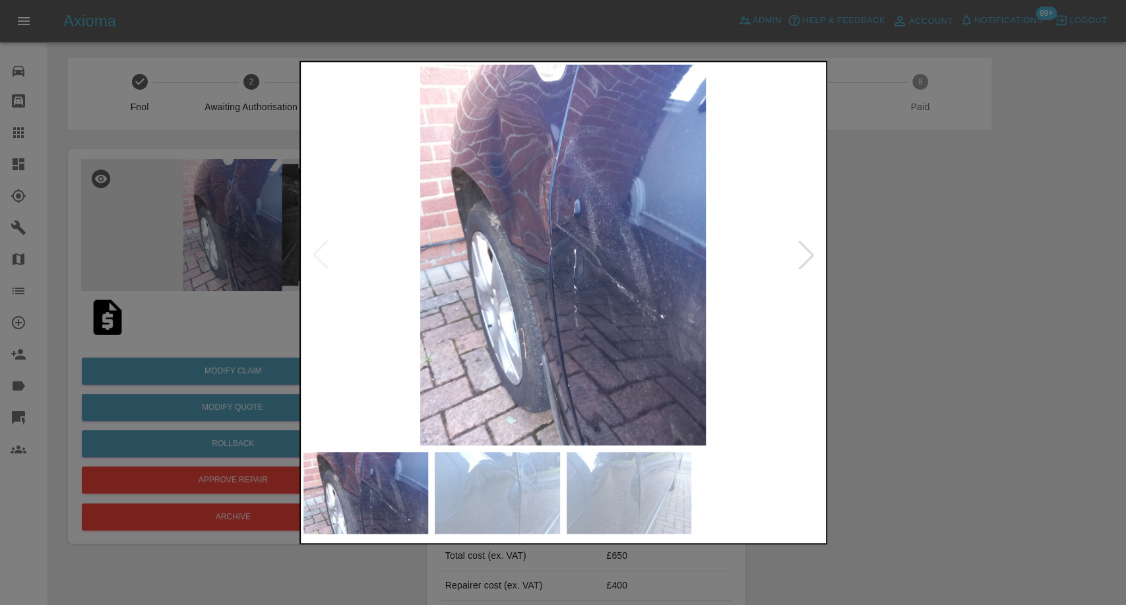
click at [1067, 330] on div at bounding box center [563, 302] width 1126 height 605
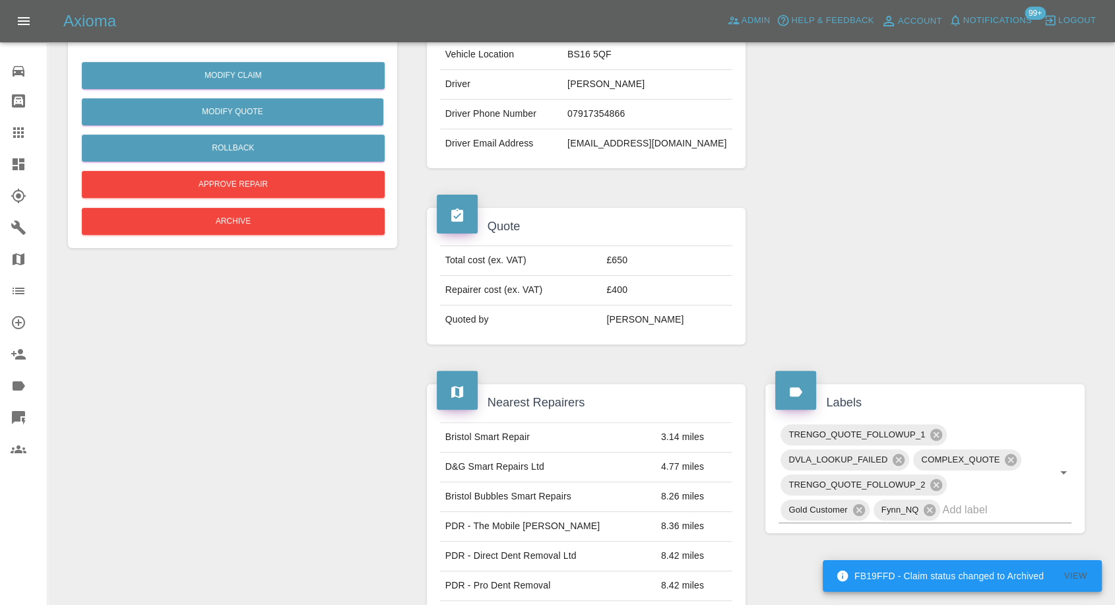
scroll to position [293, 0]
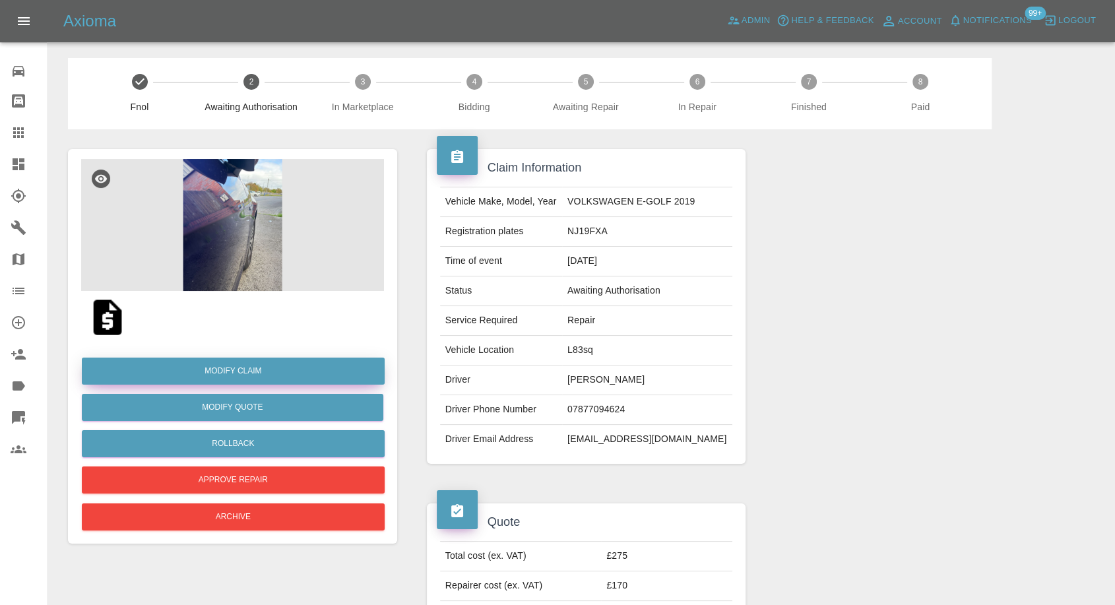
click at [261, 371] on link "Modify Claim" at bounding box center [233, 371] width 303 height 27
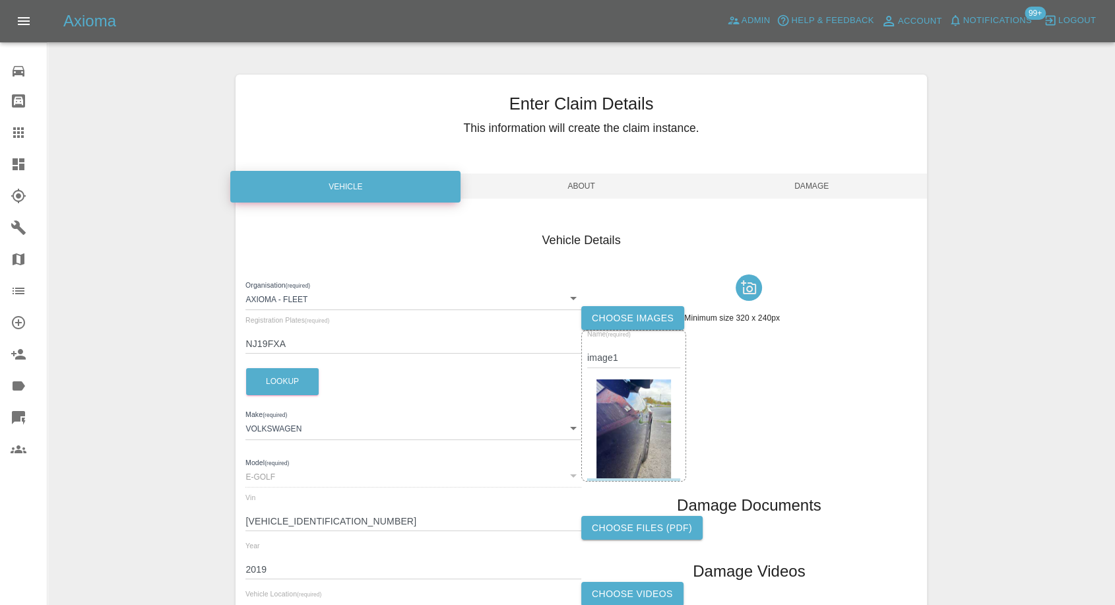
click at [647, 321] on label "Choose images" at bounding box center [632, 318] width 103 height 24
click at [0, 0] on input "Choose images" at bounding box center [0, 0] width 0 height 0
click at [629, 326] on label "Choose images" at bounding box center [632, 318] width 103 height 24
click at [0, 0] on input "Choose images" at bounding box center [0, 0] width 0 height 0
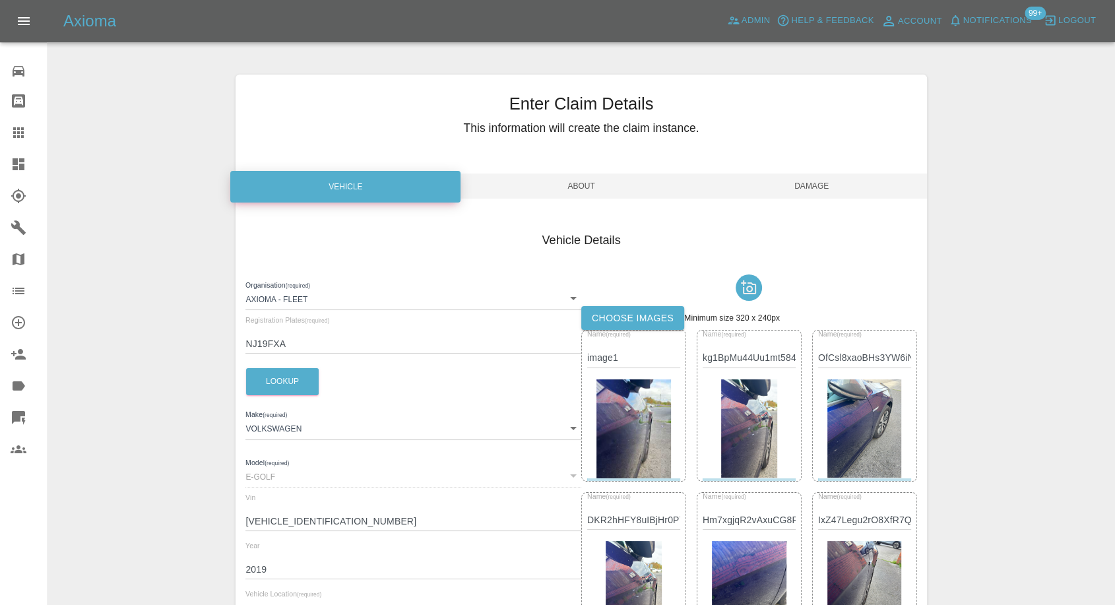
click at [819, 187] on span "Damage" at bounding box center [812, 186] width 230 height 25
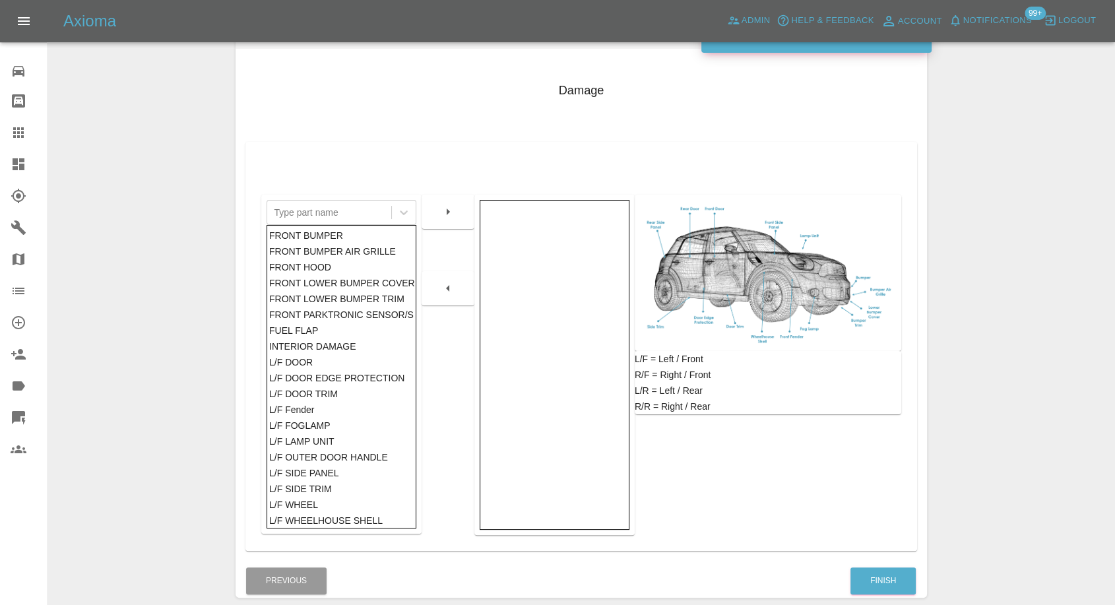
scroll to position [211, 0]
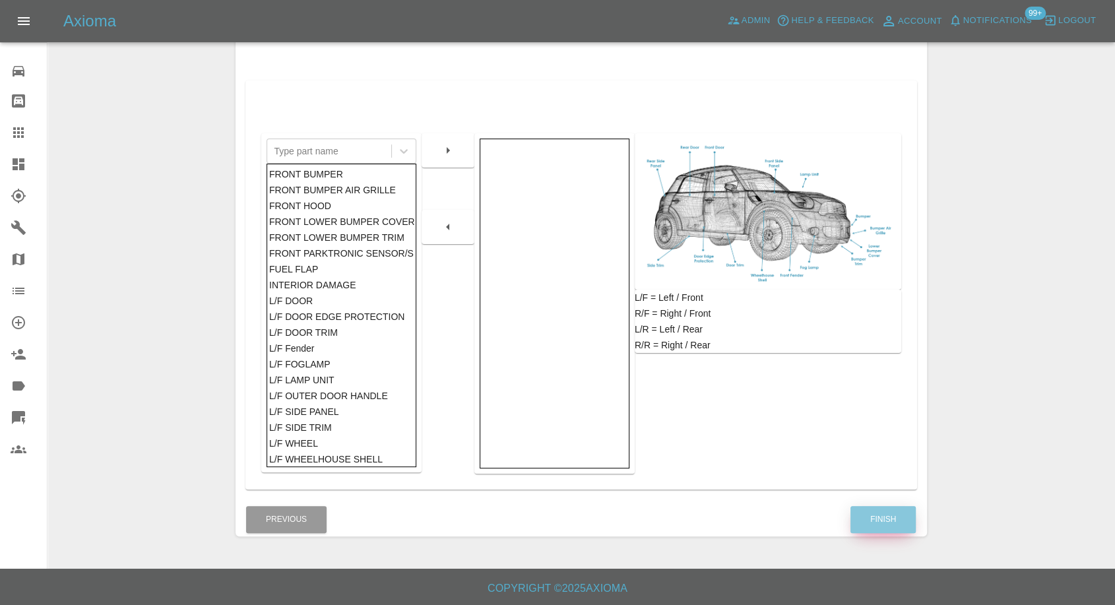
click at [900, 506] on button "Finish" at bounding box center [882, 519] width 65 height 27
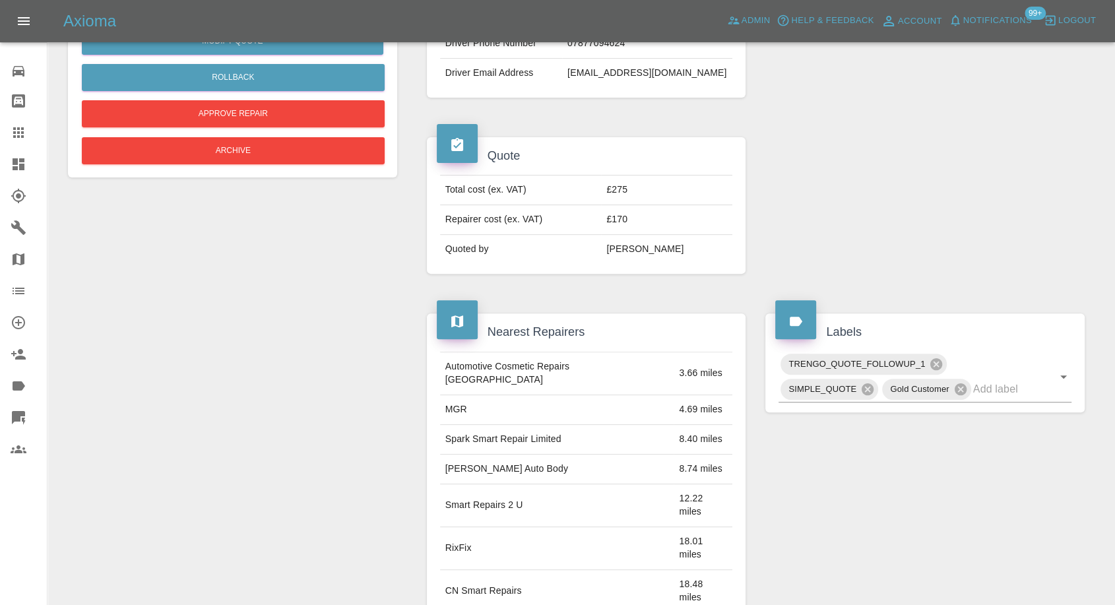
scroll to position [439, 0]
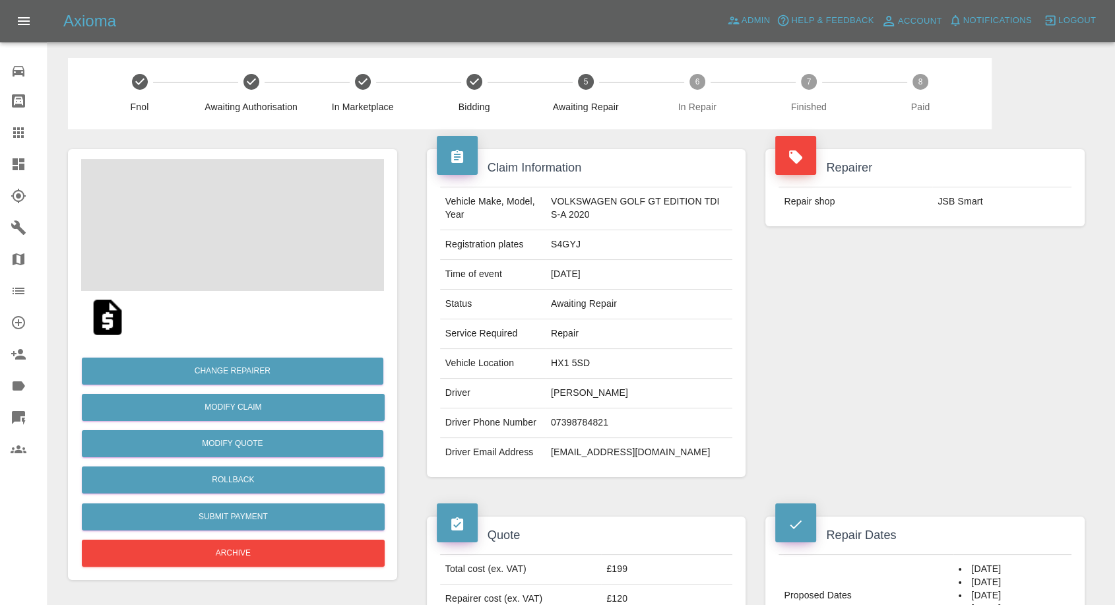
click at [570, 424] on td "07398784821" at bounding box center [639, 423] width 187 height 30
copy td "07398784821"
click at [560, 396] on td "Dewan Choudhury" at bounding box center [639, 394] width 187 height 30
click at [560, 396] on td "[PERSON_NAME]" at bounding box center [639, 394] width 187 height 30
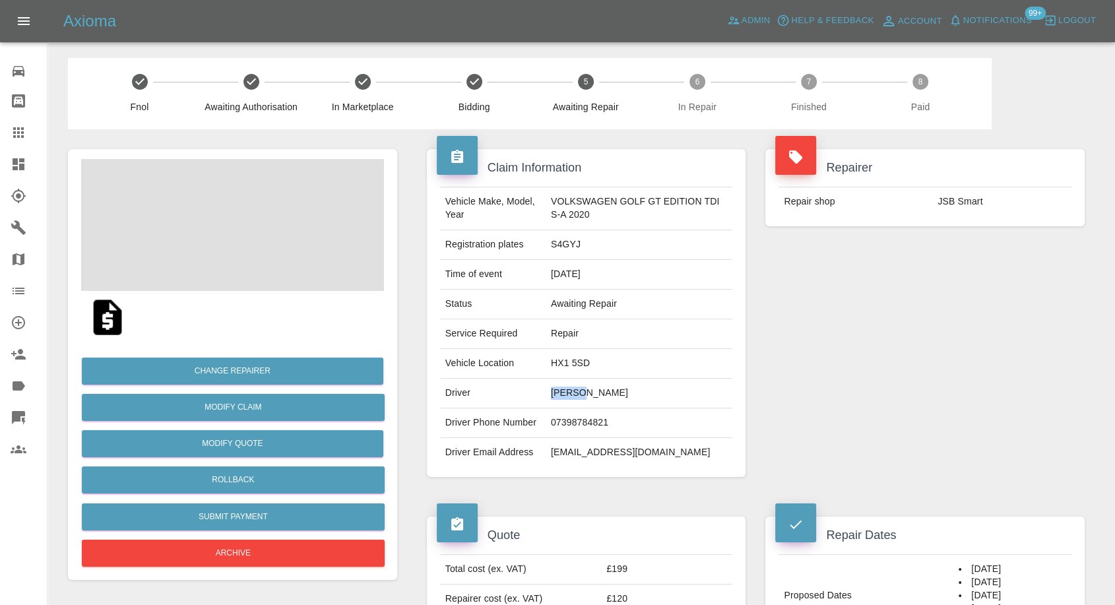
copy td "Dewan"
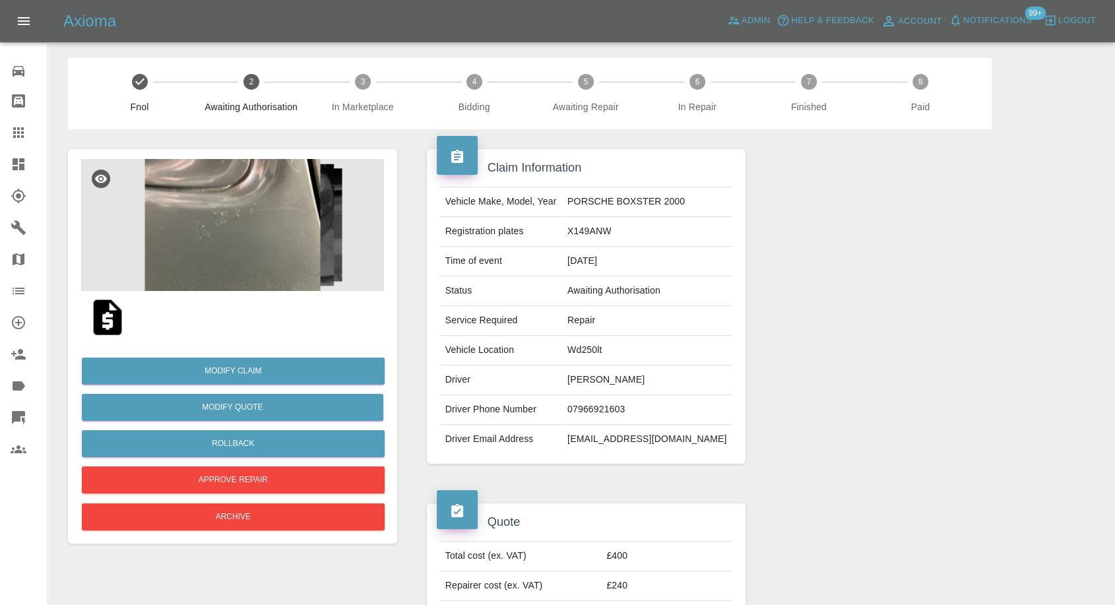
click at [100, 323] on img at bounding box center [107, 317] width 42 height 42
click at [275, 202] on img at bounding box center [232, 225] width 303 height 132
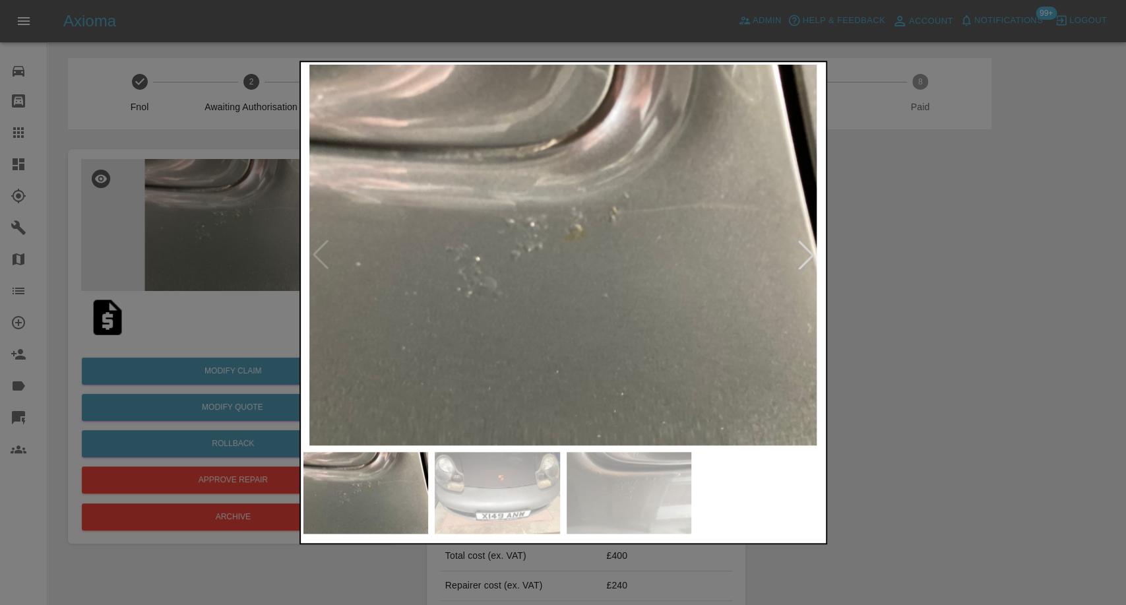
click at [501, 497] on img at bounding box center [497, 493] width 125 height 82
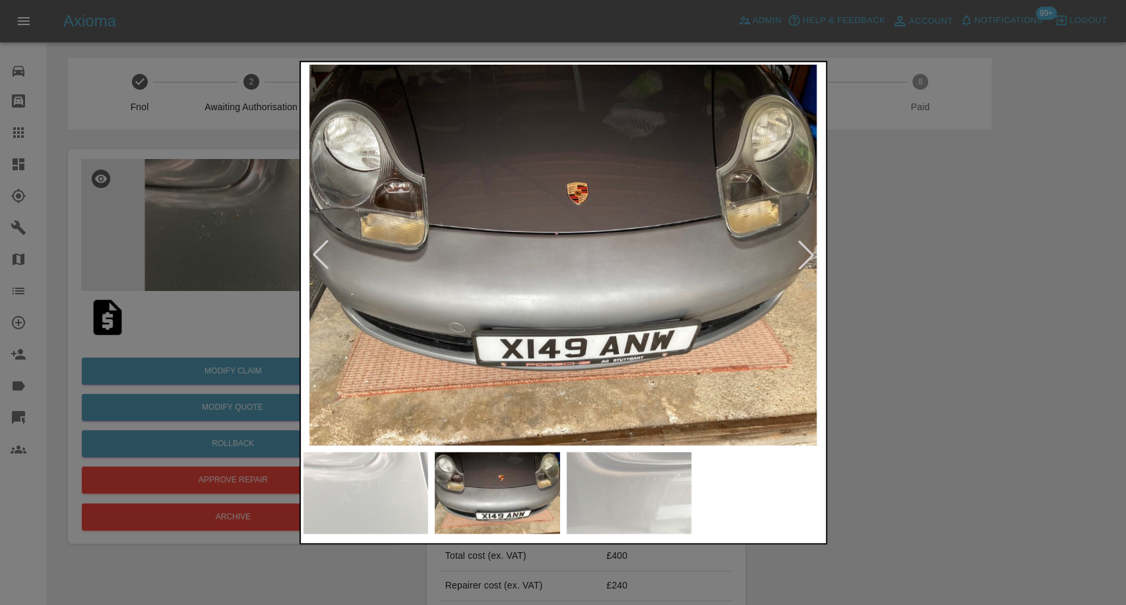
click at [644, 494] on img at bounding box center [629, 493] width 125 height 82
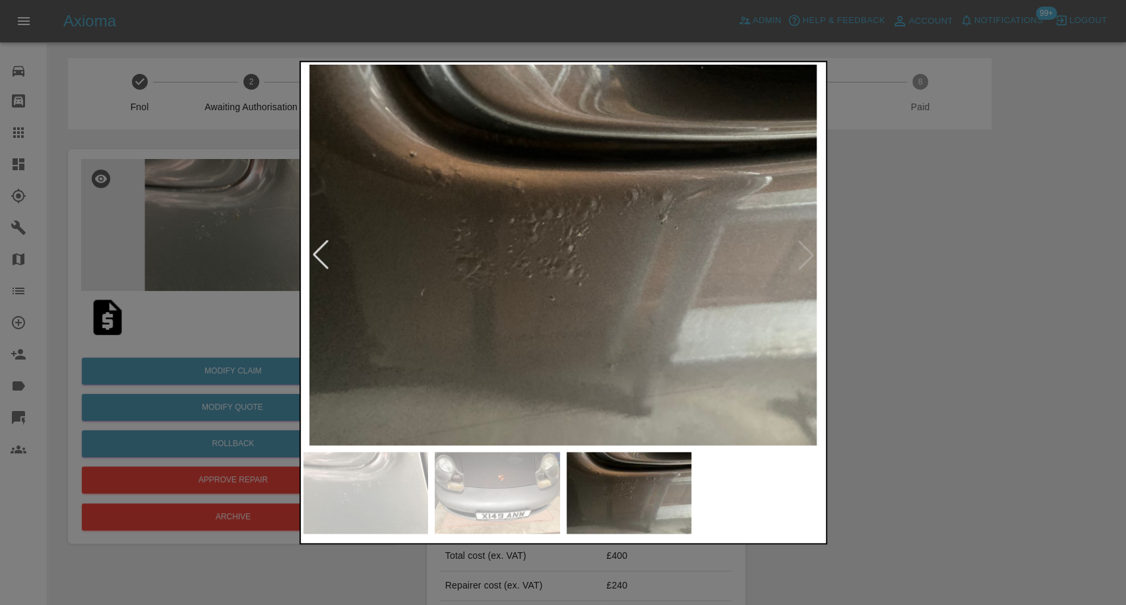
click at [503, 499] on img at bounding box center [497, 493] width 125 height 82
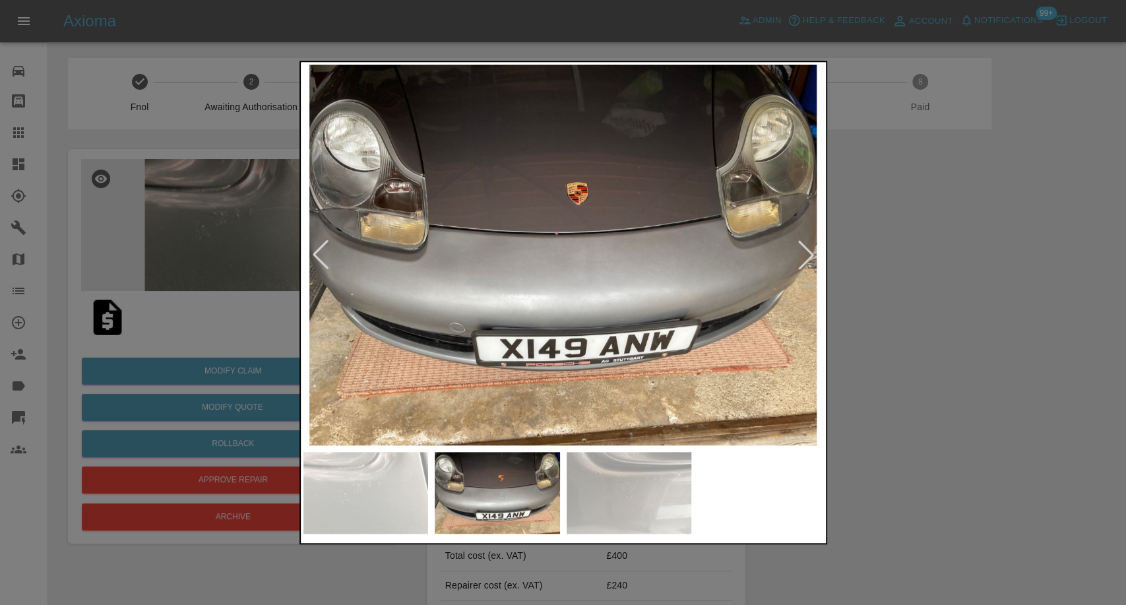
click at [353, 484] on img at bounding box center [366, 493] width 125 height 82
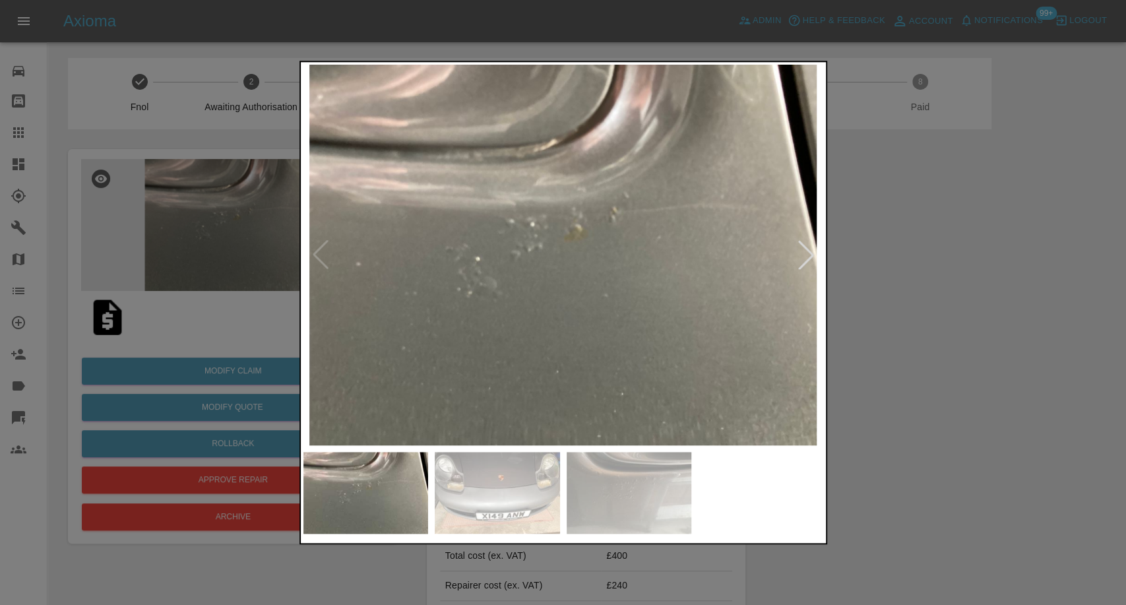
click at [693, 504] on div at bounding box center [564, 493] width 520 height 82
click at [639, 494] on img at bounding box center [629, 493] width 125 height 82
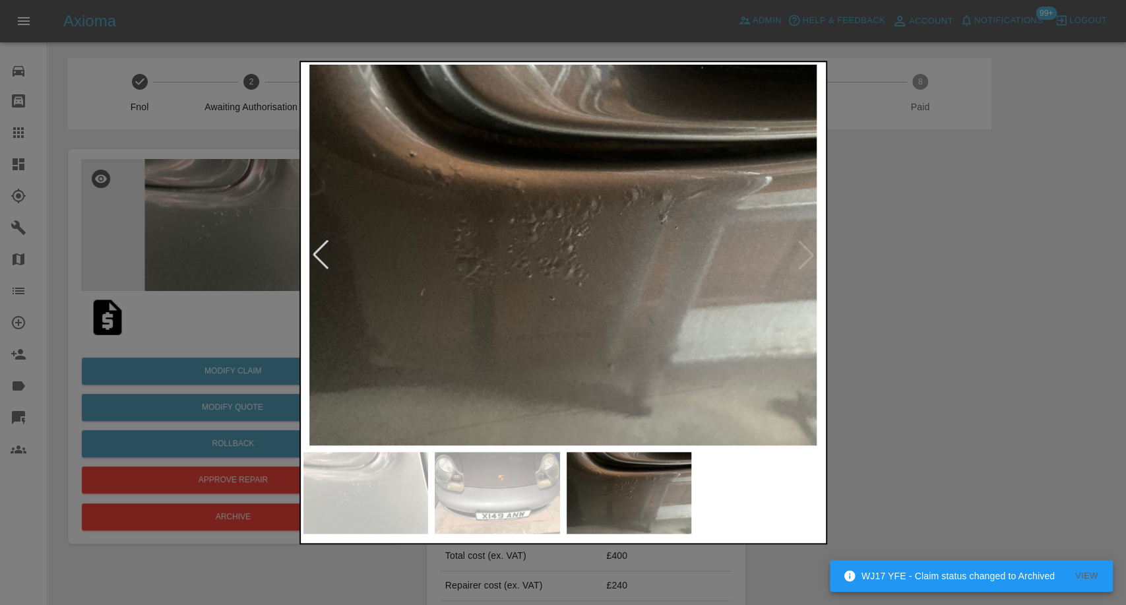
click at [491, 495] on img at bounding box center [497, 493] width 125 height 82
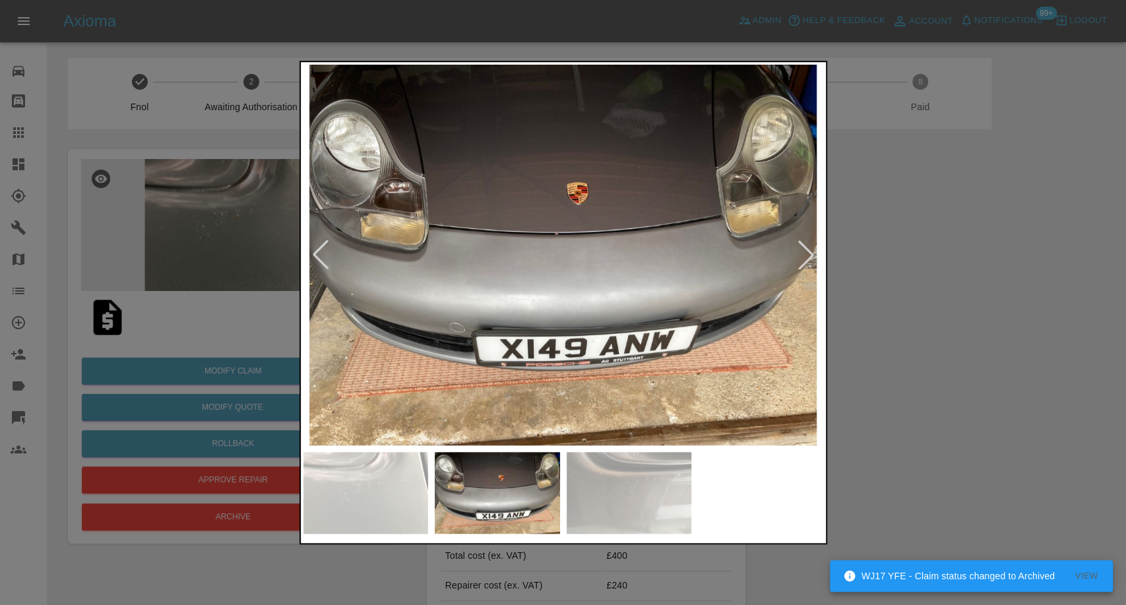
click at [1035, 441] on div at bounding box center [563, 302] width 1126 height 605
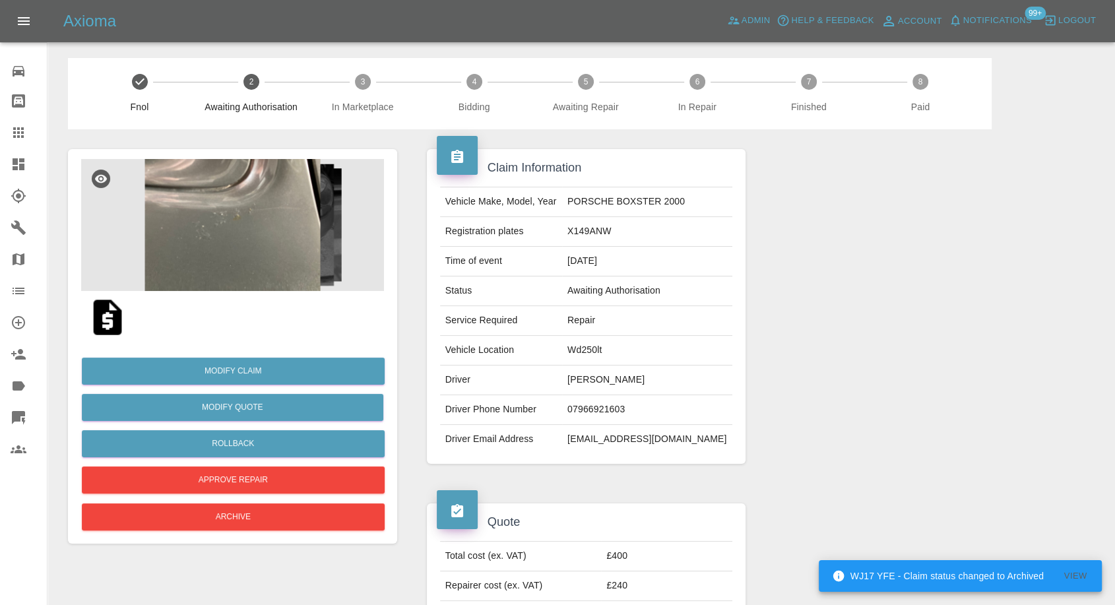
click at [242, 215] on img at bounding box center [232, 225] width 303 height 132
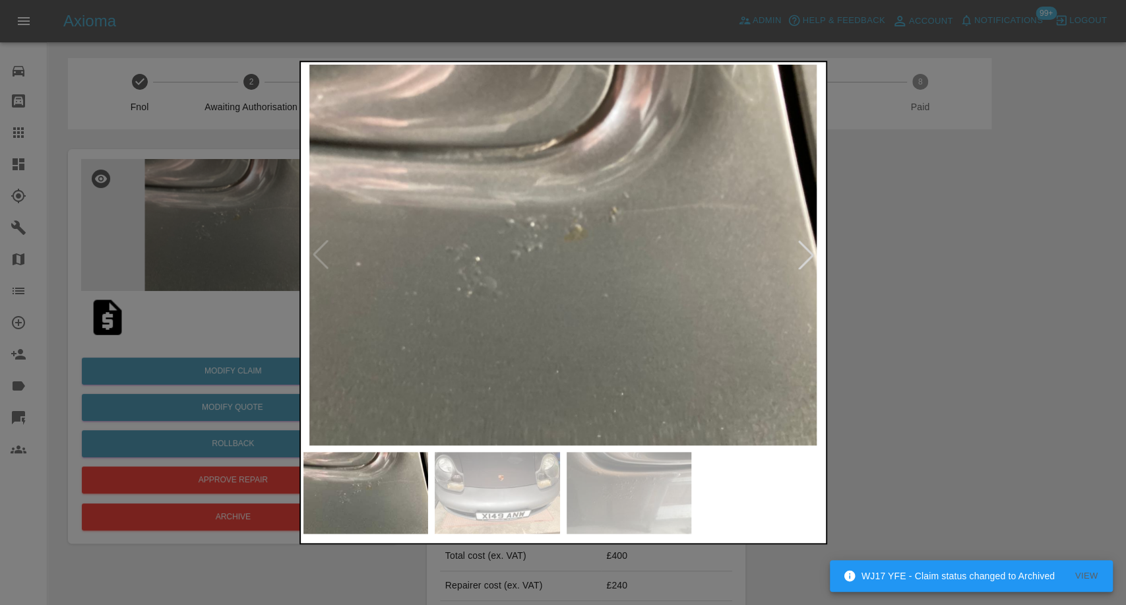
click at [506, 505] on img at bounding box center [497, 493] width 125 height 82
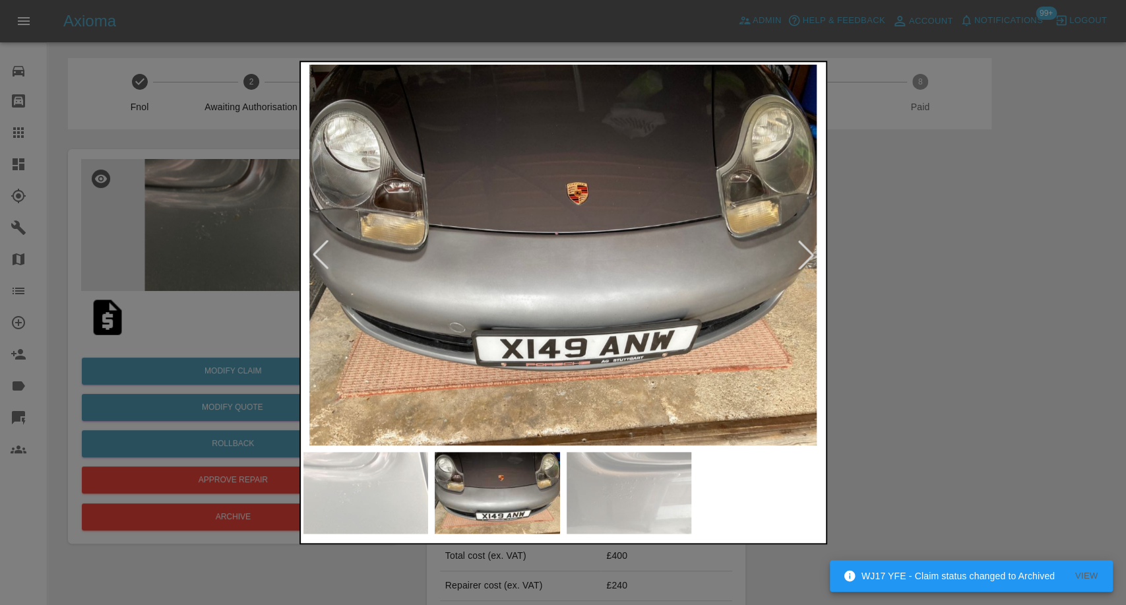
click at [618, 486] on img at bounding box center [629, 493] width 125 height 82
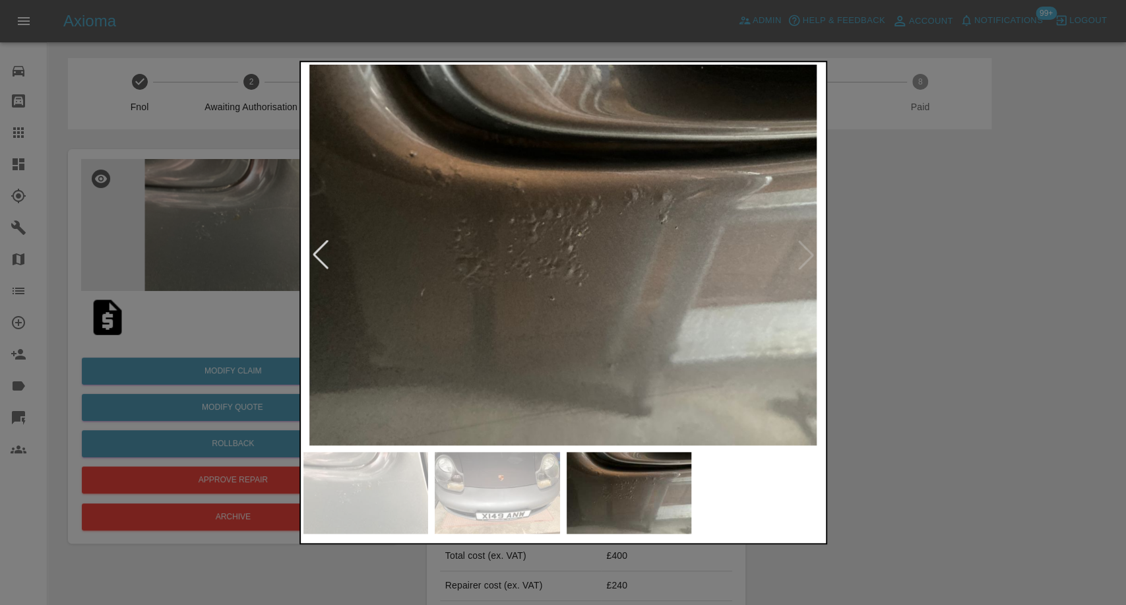
click at [1024, 392] on div at bounding box center [563, 302] width 1126 height 605
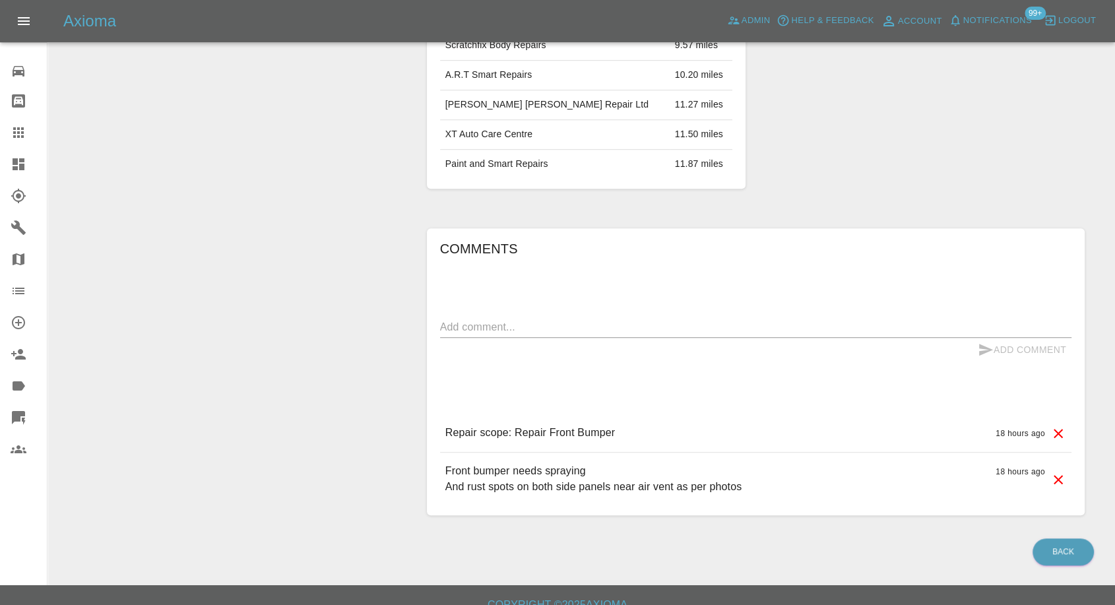
scroll to position [851, 0]
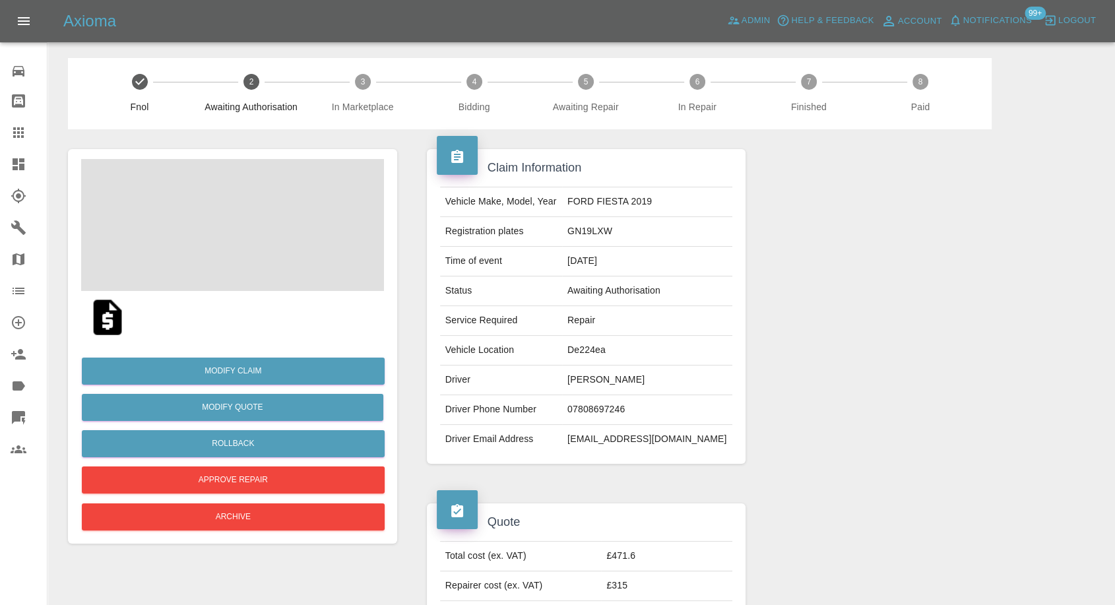
click at [205, 205] on span at bounding box center [232, 225] width 303 height 132
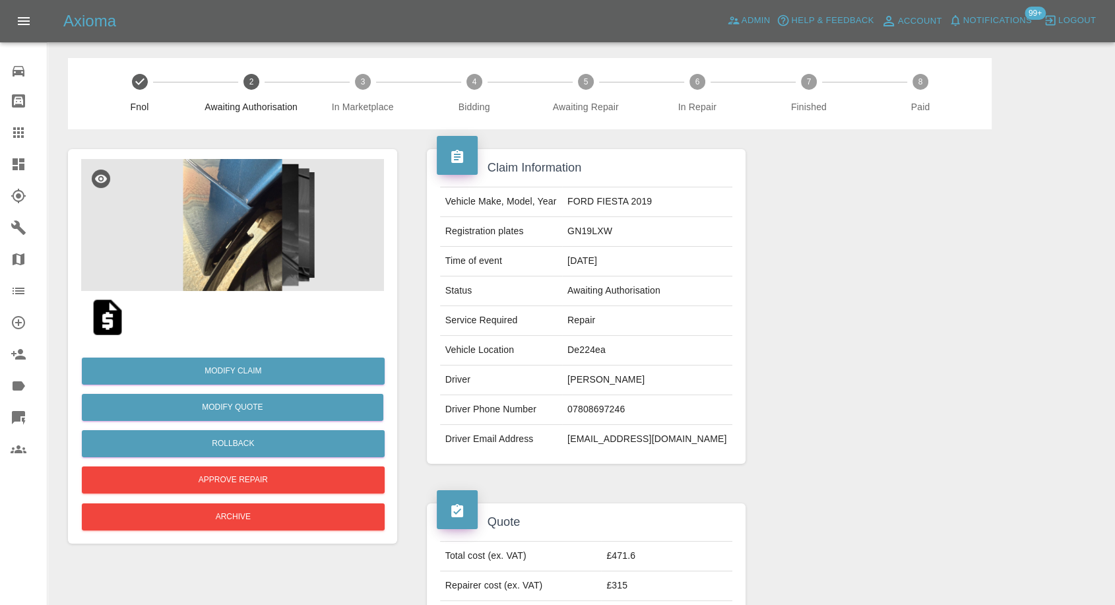
click at [238, 214] on img at bounding box center [232, 225] width 303 height 132
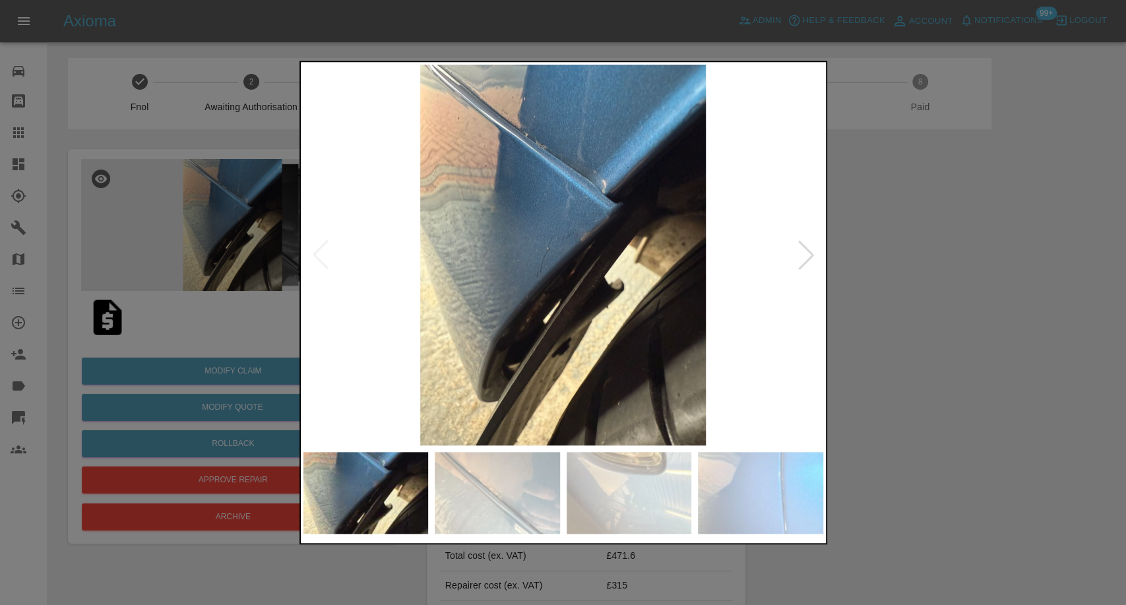
click at [471, 474] on img at bounding box center [497, 493] width 125 height 82
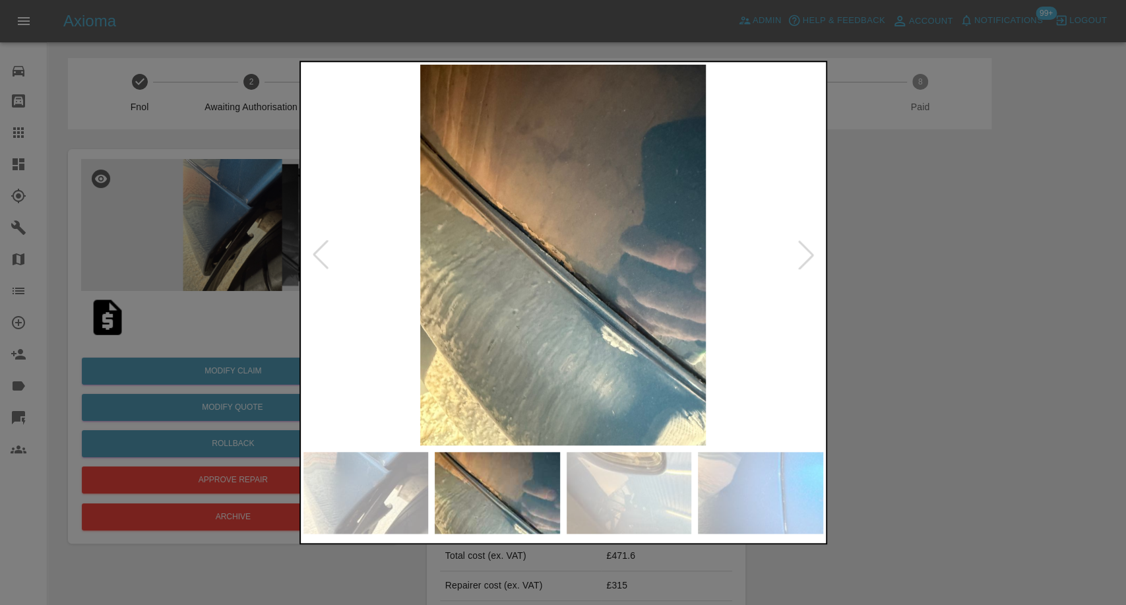
click at [615, 472] on img at bounding box center [629, 493] width 125 height 82
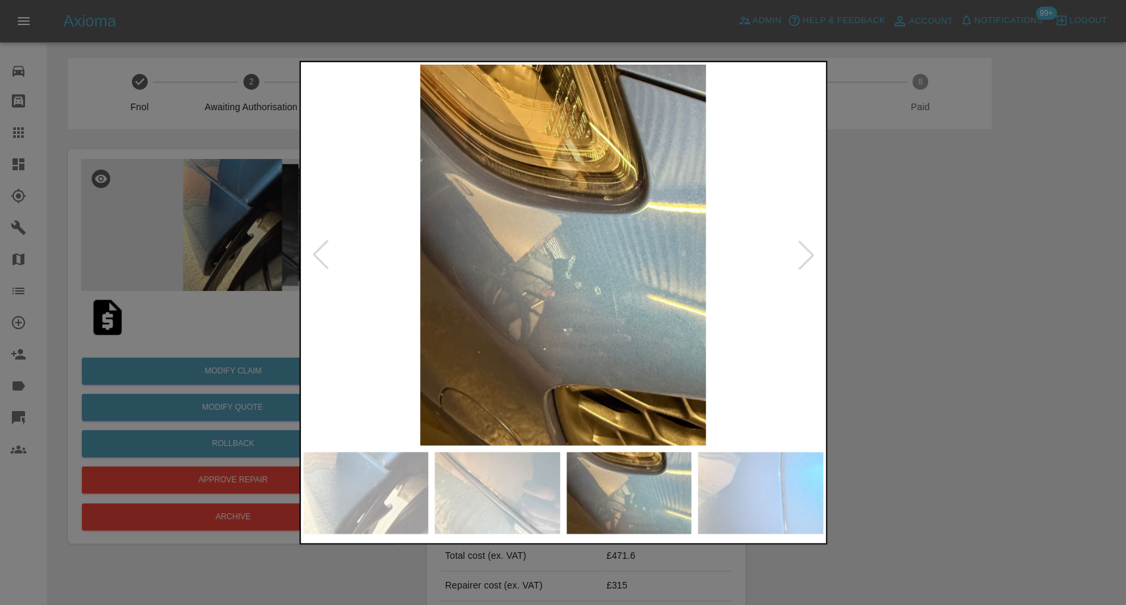
click at [756, 479] on img at bounding box center [760, 493] width 125 height 82
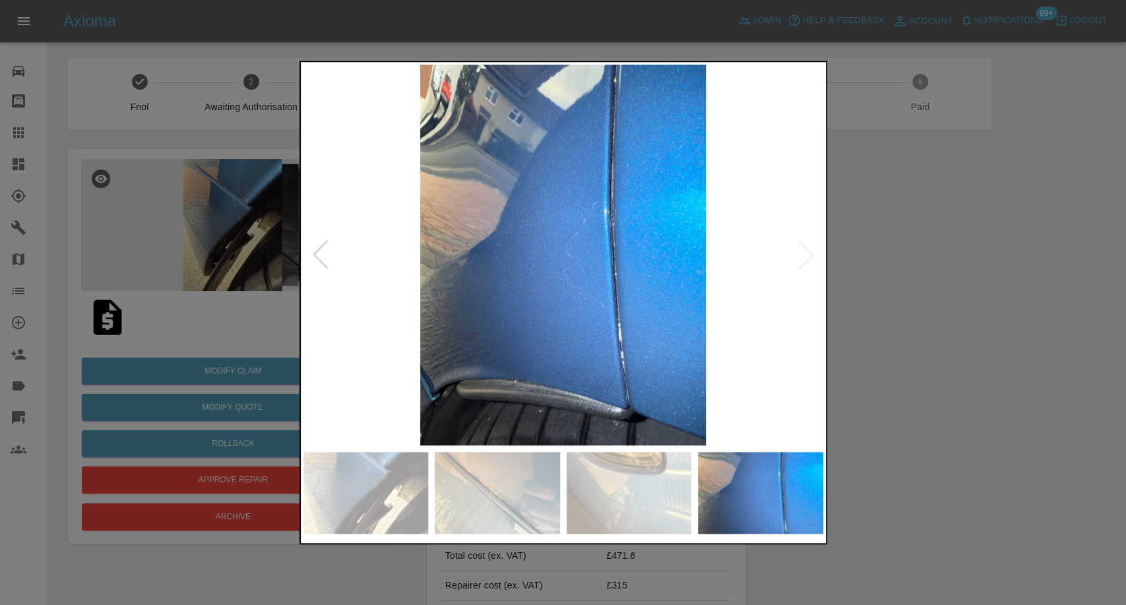
click at [817, 255] on img at bounding box center [564, 255] width 520 height 381
click at [813, 256] on img at bounding box center [564, 255] width 520 height 381
drag, startPoint x: 927, startPoint y: 325, endPoint x: 486, endPoint y: 7, distance: 543.5
click at [926, 321] on div at bounding box center [563, 302] width 1126 height 605
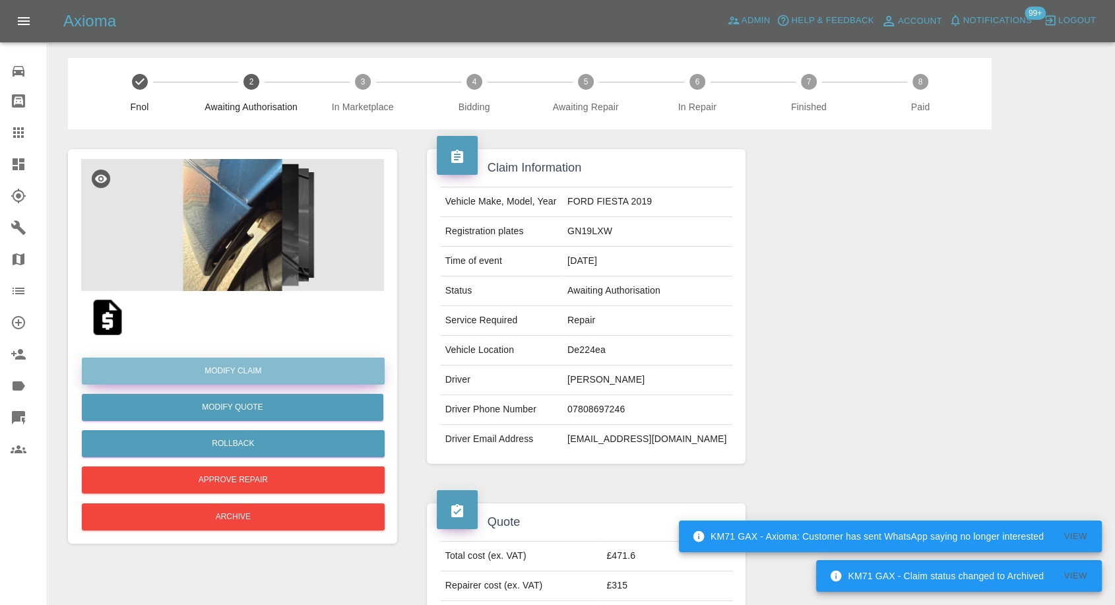
click at [254, 363] on link "Modify Claim" at bounding box center [233, 371] width 303 height 27
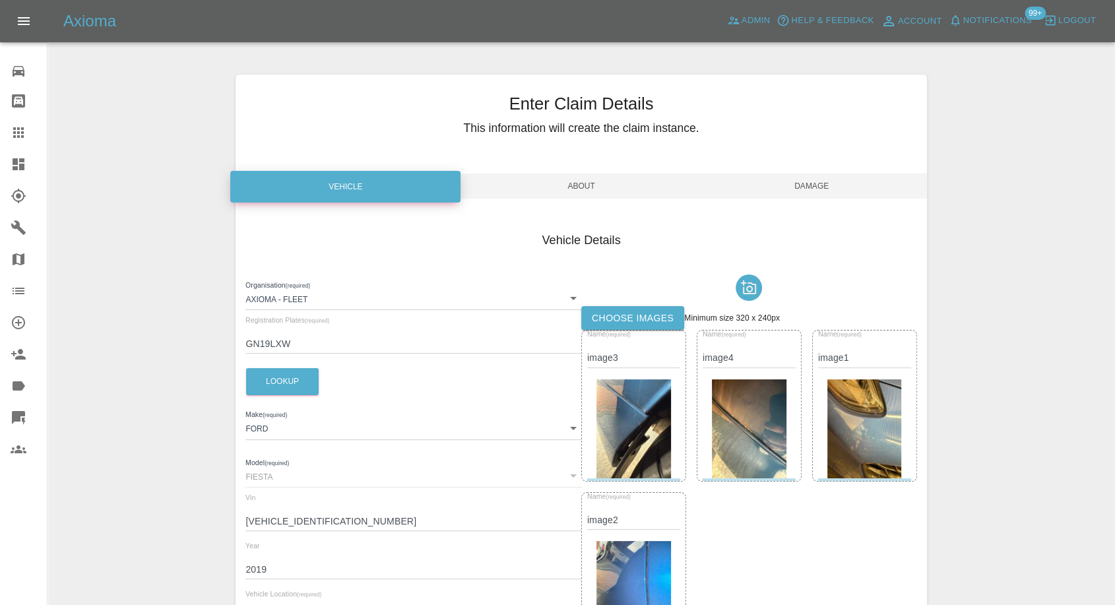
click at [639, 318] on label "Choose images" at bounding box center [632, 318] width 103 height 24
click at [0, 0] on input "Choose images" at bounding box center [0, 0] width 0 height 0
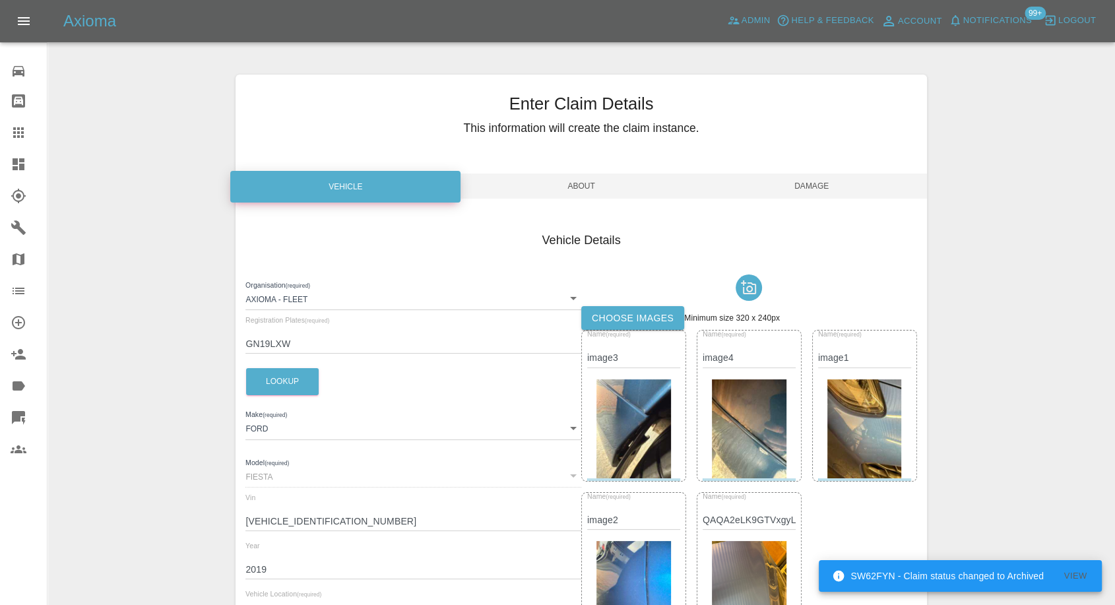
click at [630, 311] on label "Choose images" at bounding box center [632, 318] width 103 height 24
click at [0, 0] on input "Choose images" at bounding box center [0, 0] width 0 height 0
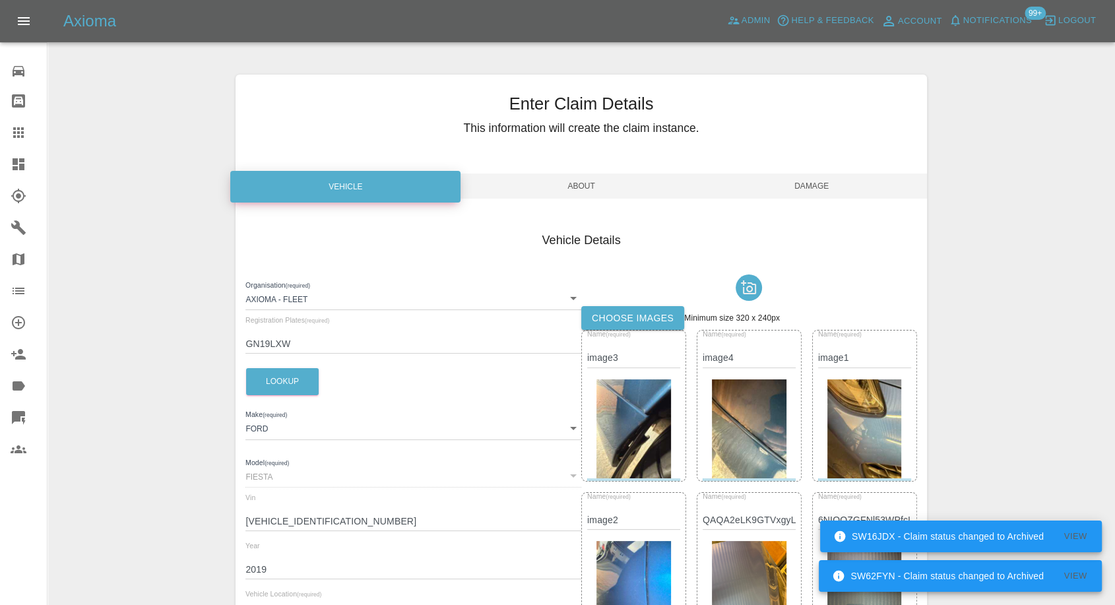
click at [812, 195] on span "Damage" at bounding box center [812, 186] width 230 height 25
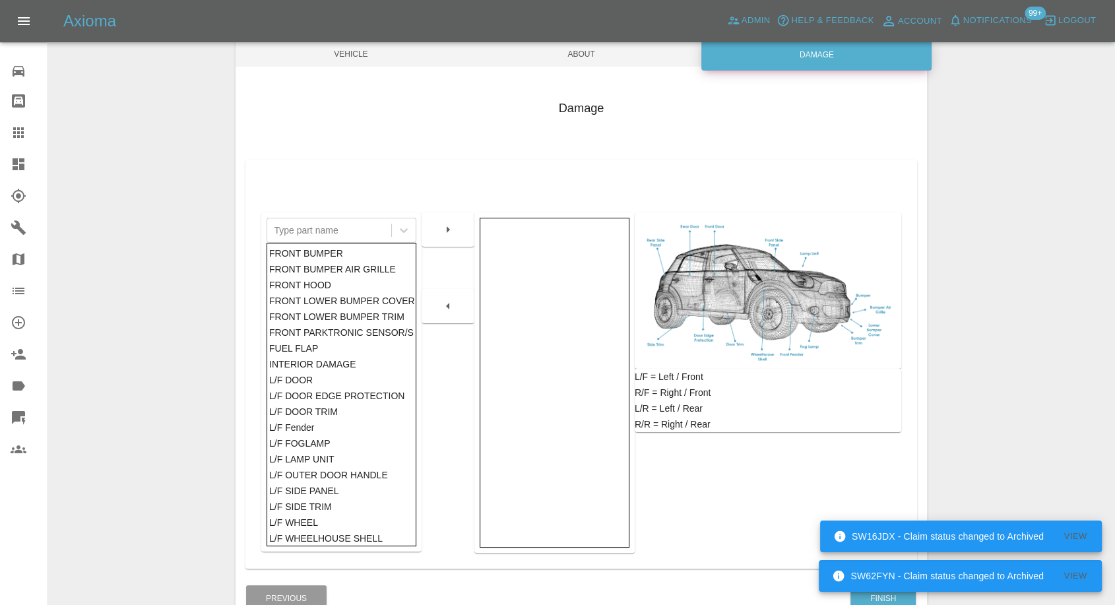
scroll to position [211, 0]
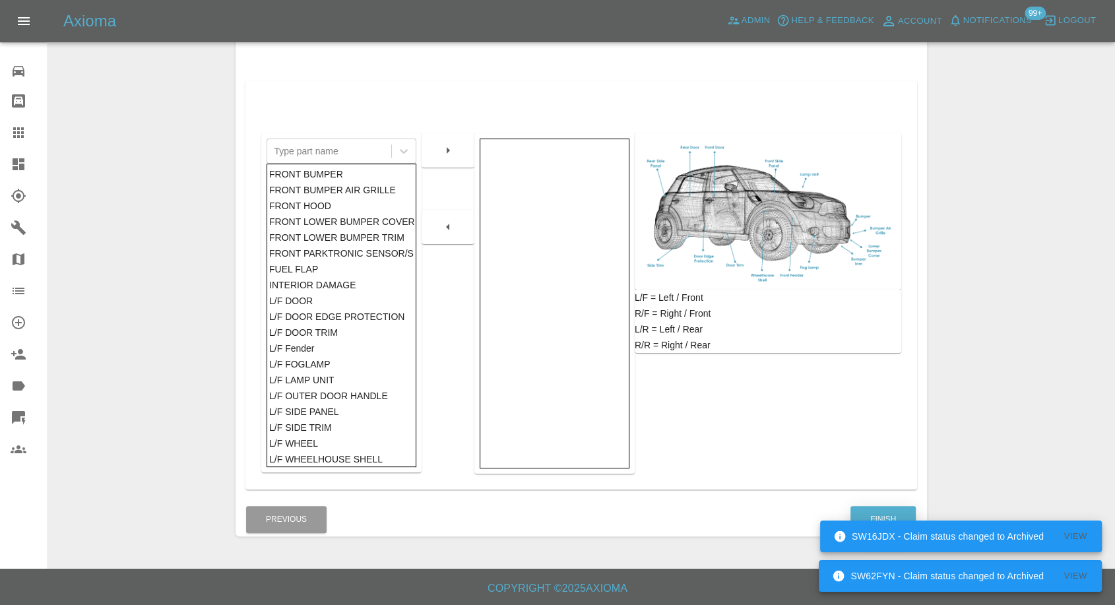
click at [887, 512] on button "Finish" at bounding box center [882, 519] width 65 height 27
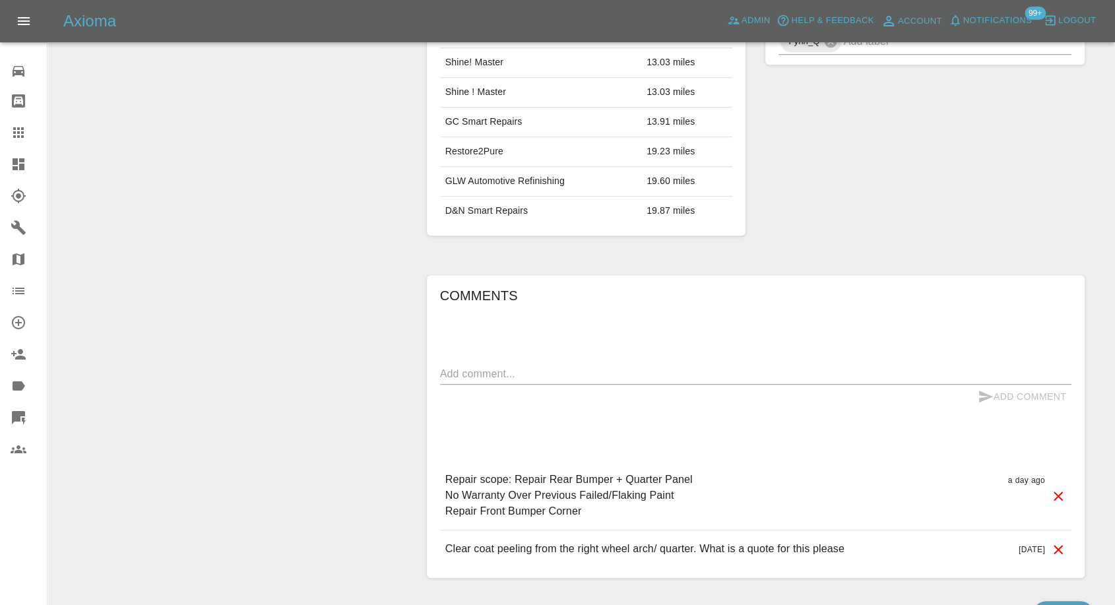
scroll to position [867, 0]
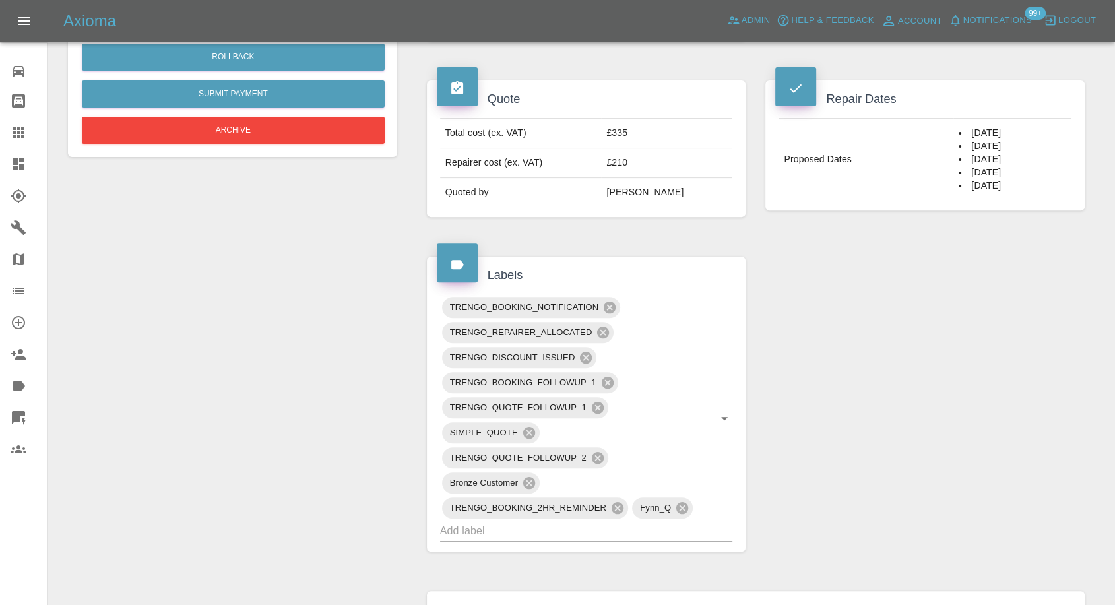
scroll to position [366, 0]
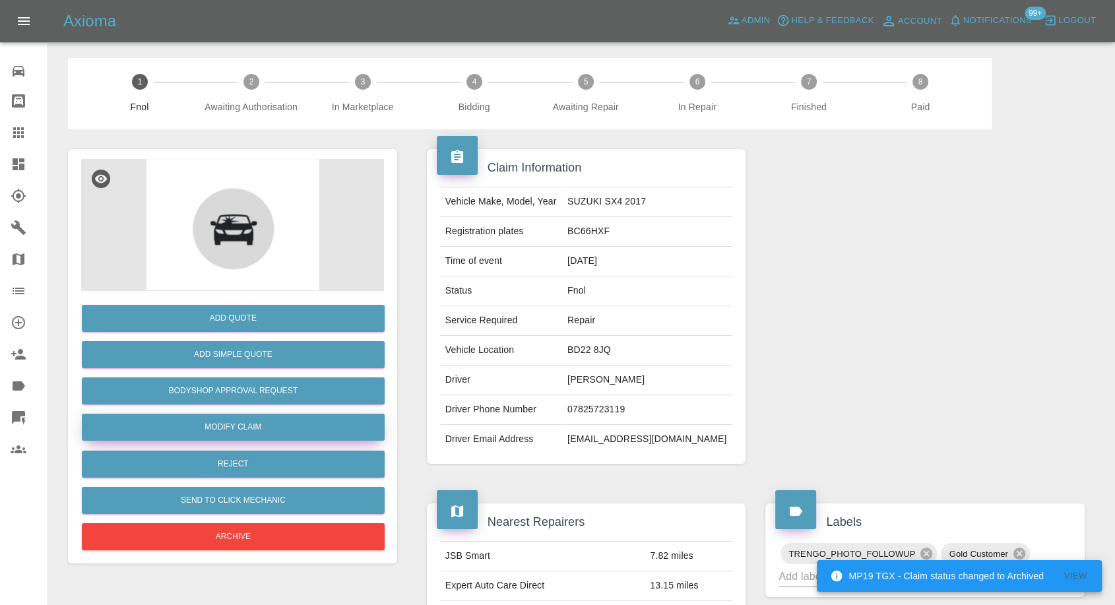
click at [280, 429] on link "Modify Claim" at bounding box center [233, 427] width 303 height 27
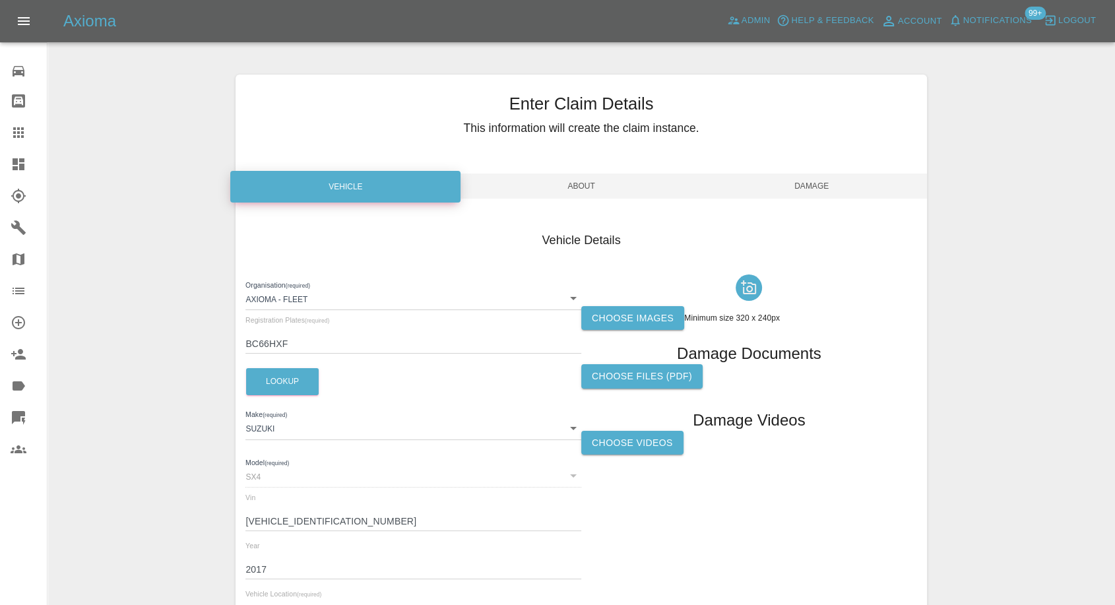
click at [636, 306] on label "Choose images" at bounding box center [632, 318] width 103 height 24
click at [0, 0] on input "Choose images" at bounding box center [0, 0] width 0 height 0
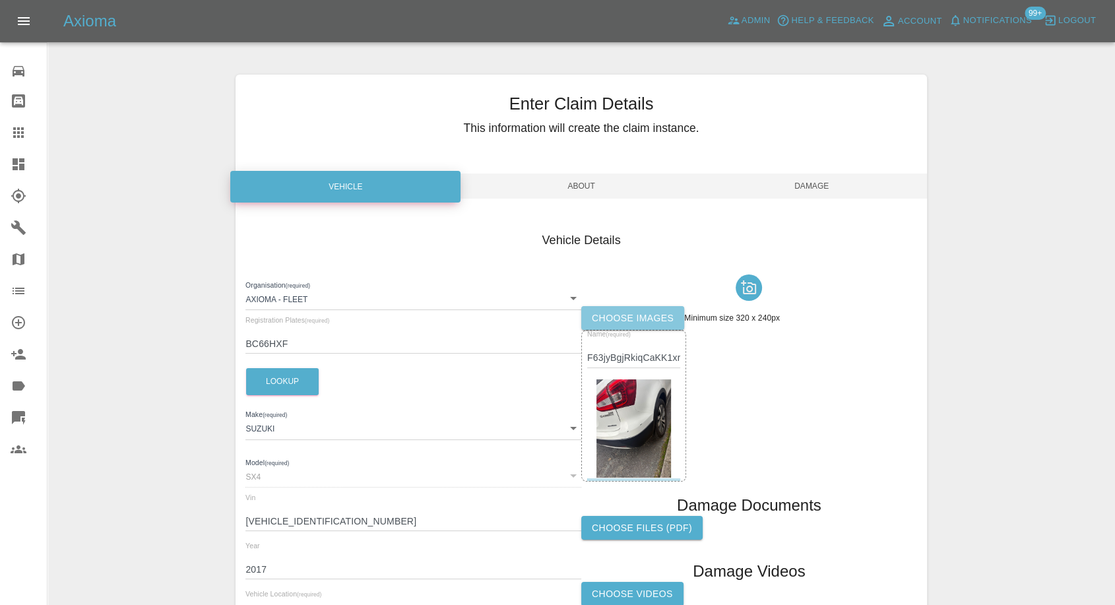
click at [625, 315] on label "Choose images" at bounding box center [632, 318] width 103 height 24
click at [0, 0] on input "Choose images" at bounding box center [0, 0] width 0 height 0
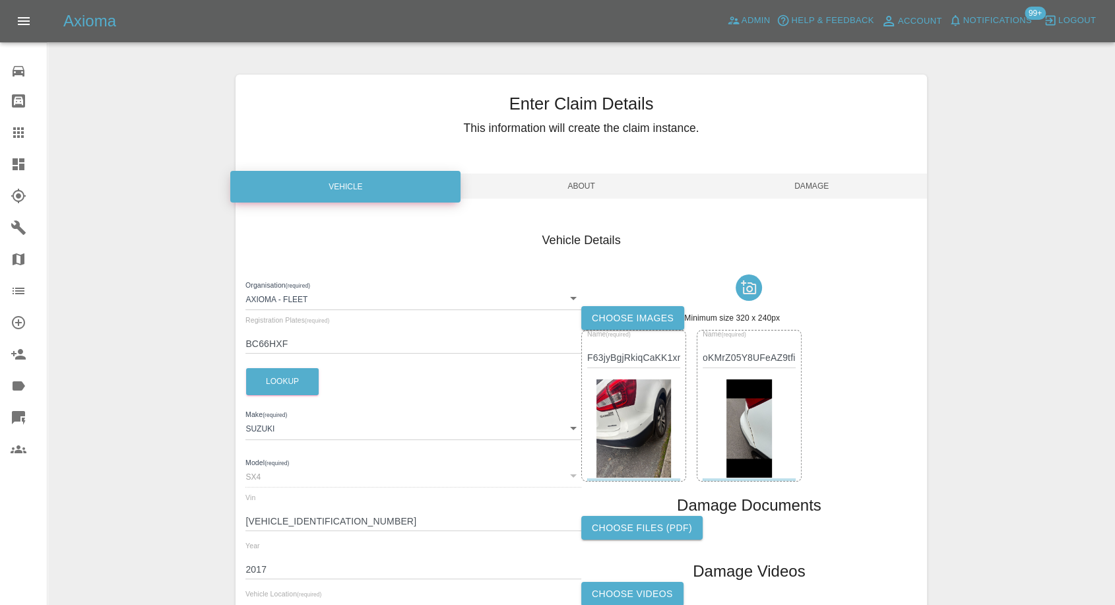
click at [628, 311] on label "Choose images" at bounding box center [632, 318] width 103 height 24
click at [0, 0] on input "Choose images" at bounding box center [0, 0] width 0 height 0
click at [812, 179] on span "Damage" at bounding box center [812, 186] width 230 height 25
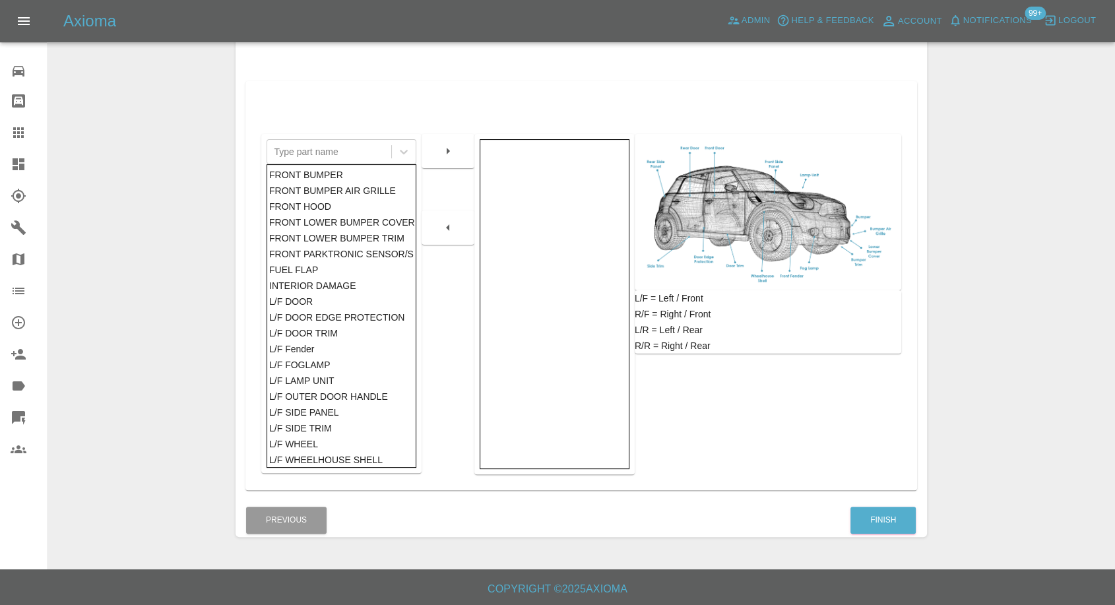
scroll to position [211, 0]
click at [881, 521] on button "Finish" at bounding box center [882, 519] width 65 height 27
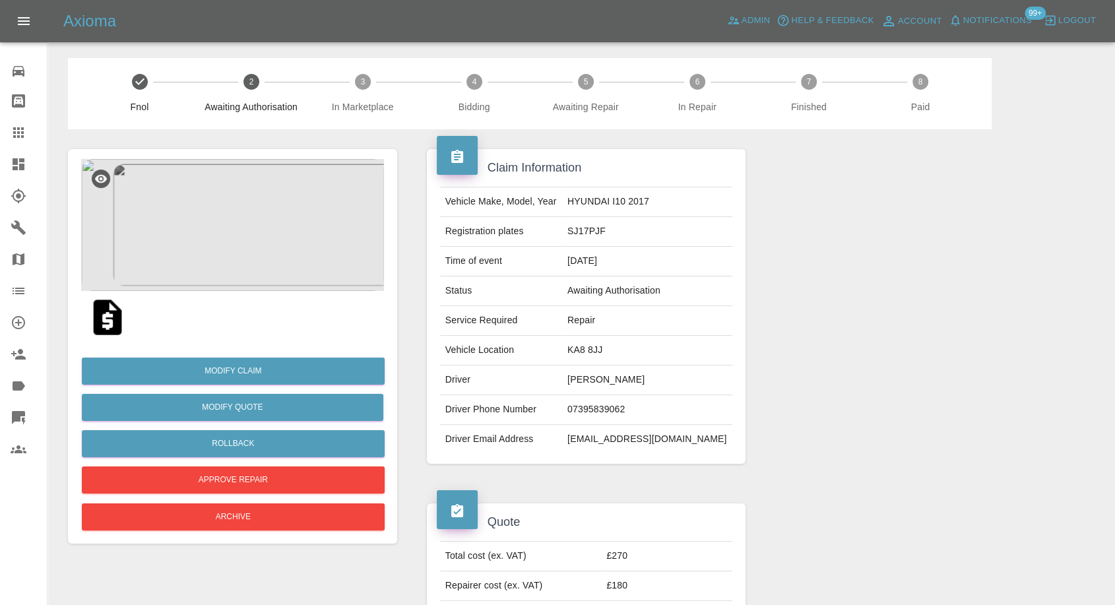
click at [116, 319] on img at bounding box center [107, 317] width 42 height 42
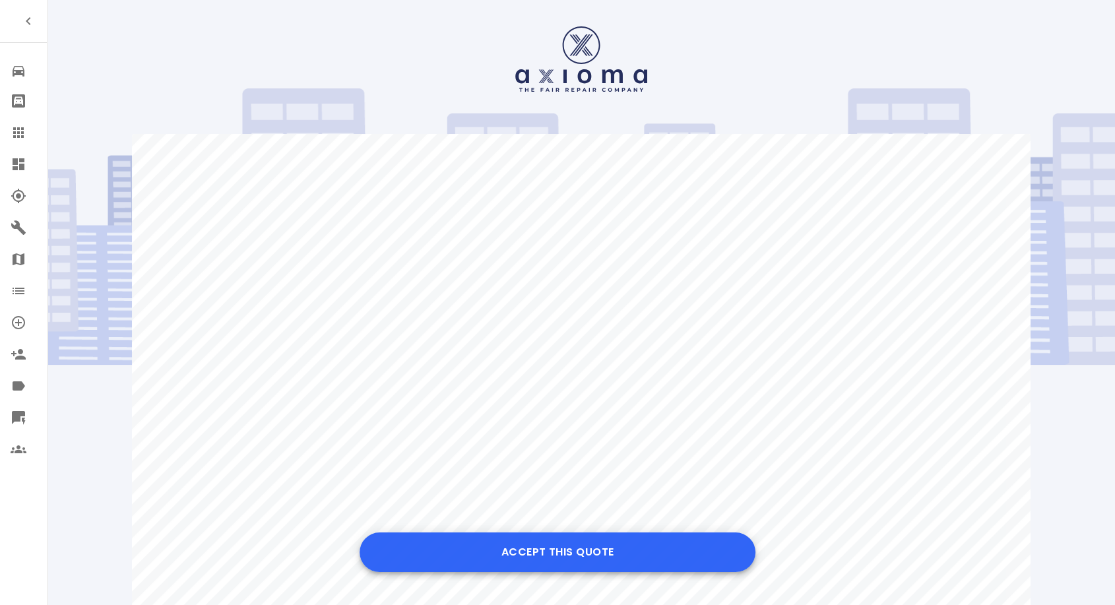
click at [544, 561] on button "Accept this Quote" at bounding box center [558, 552] width 396 height 40
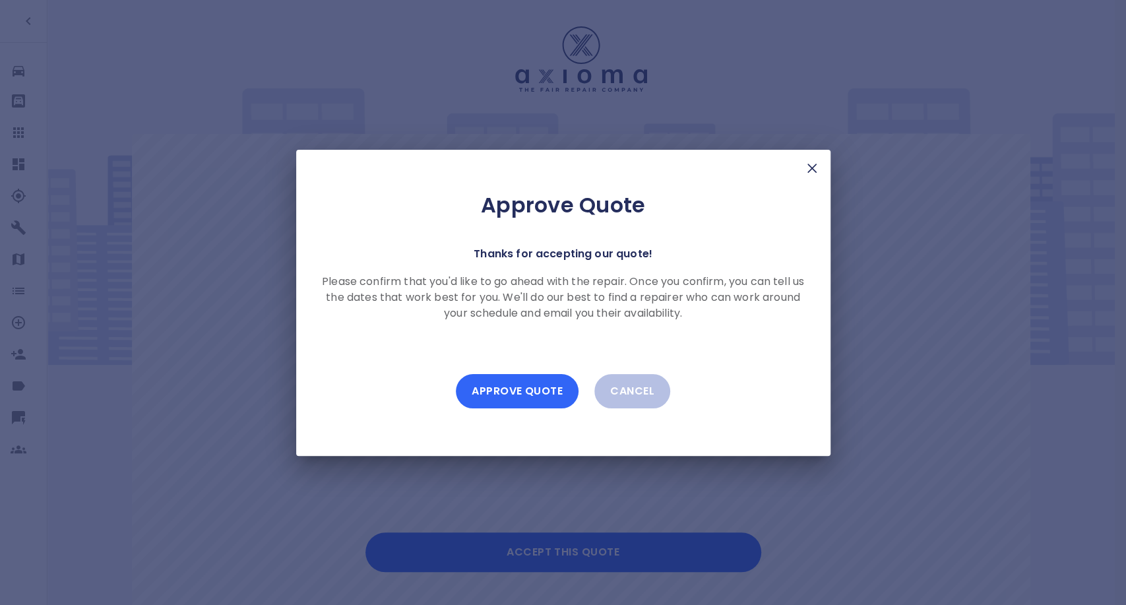
click at [538, 389] on button "Approve Quote" at bounding box center [517, 391] width 123 height 34
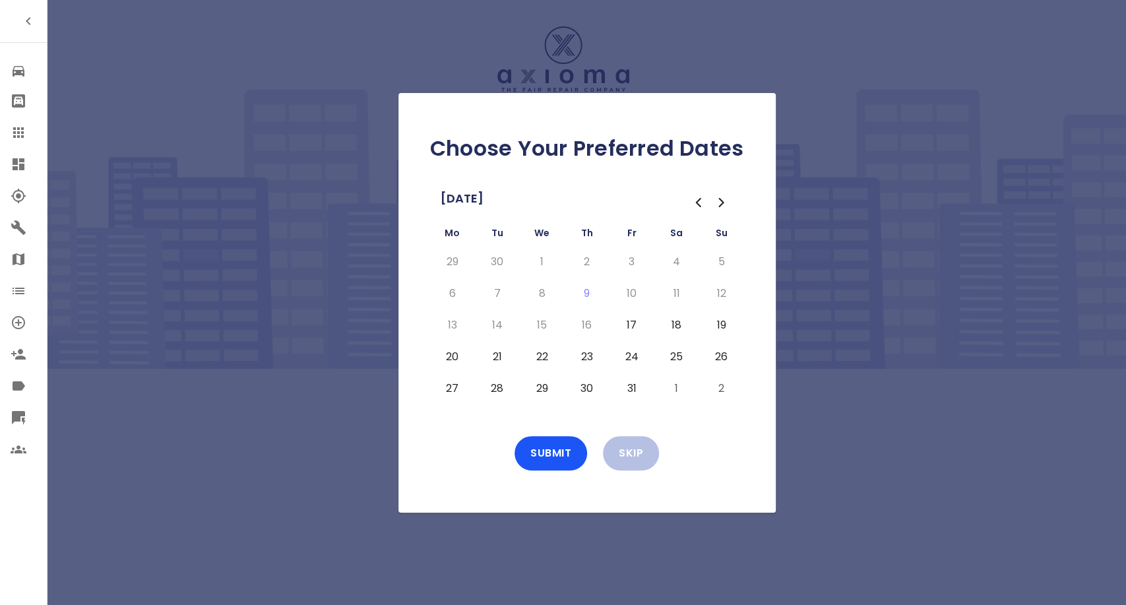
click at [715, 355] on button "26" at bounding box center [722, 356] width 24 height 21
click at [719, 320] on button "19" at bounding box center [722, 325] width 24 height 21
click at [721, 353] on button "26" at bounding box center [722, 356] width 24 height 21
click at [453, 386] on button "27" at bounding box center [453, 388] width 24 height 21
click at [496, 388] on button "28" at bounding box center [498, 388] width 24 height 21
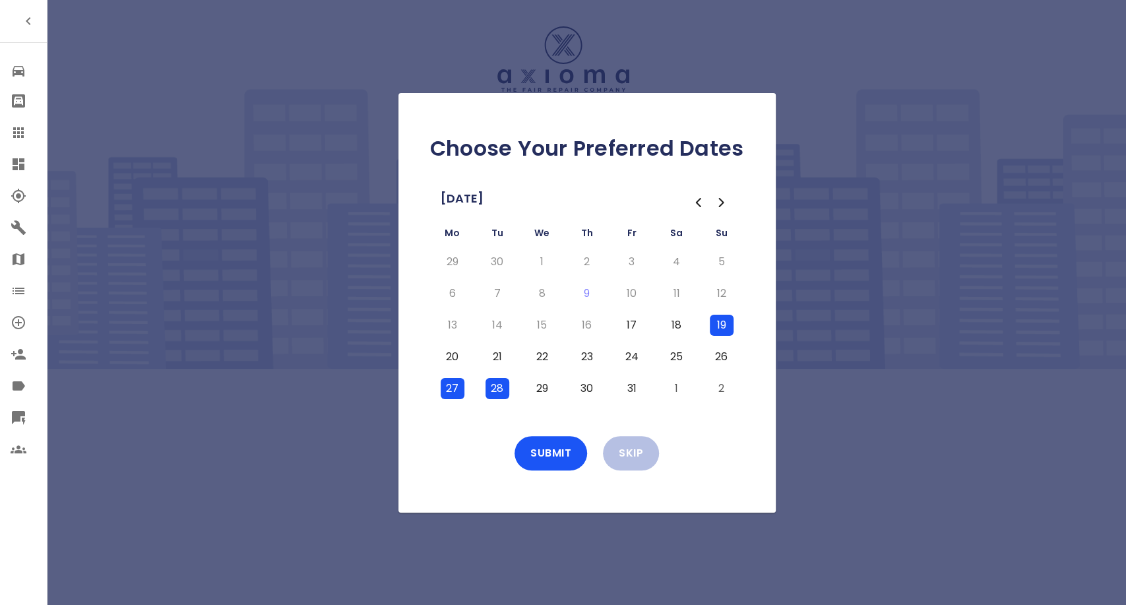
click at [540, 391] on button "29" at bounding box center [542, 388] width 24 height 21
click at [587, 386] on button "30" at bounding box center [587, 388] width 24 height 21
drag, startPoint x: 627, startPoint y: 385, endPoint x: 604, endPoint y: 420, distance: 42.3
click at [627, 385] on button "31" at bounding box center [632, 388] width 24 height 21
click at [556, 450] on button "Submit" at bounding box center [551, 453] width 73 height 34
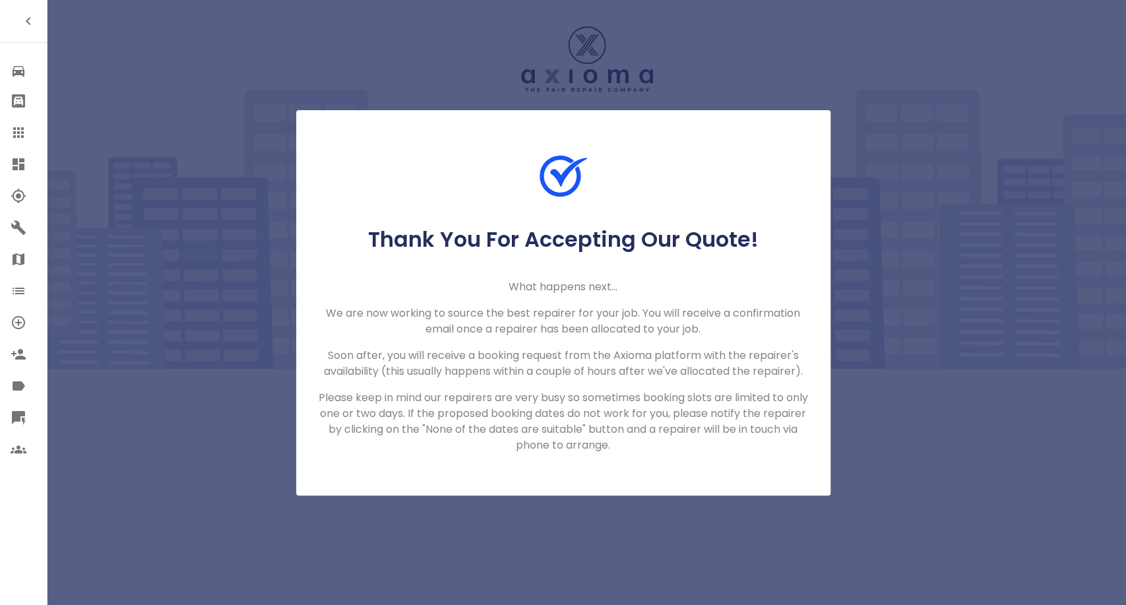
drag, startPoint x: 20, startPoint y: 128, endPoint x: 32, endPoint y: 101, distance: 29.5
click at [20, 128] on icon at bounding box center [19, 133] width 16 height 16
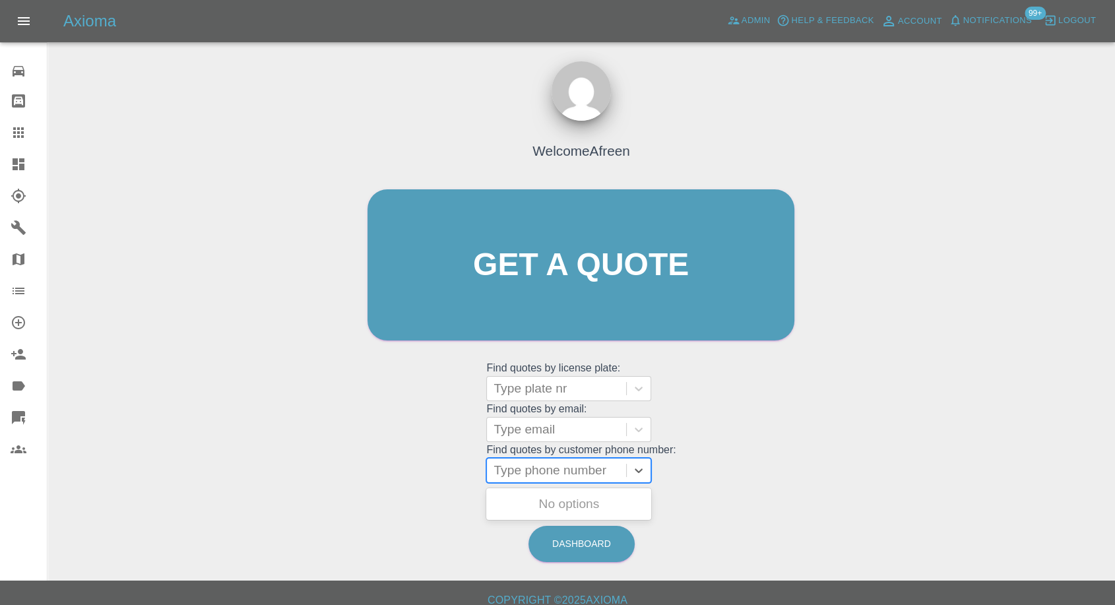
click at [568, 471] on div at bounding box center [557, 470] width 126 height 18
paste input "+447395839062"
drag, startPoint x: 517, startPoint y: 469, endPoint x: 472, endPoint y: 470, distance: 44.9
click at [472, 470] on div "Welcome Afreen Get a quote Get a quote Find quotes by license plate: Type plate…" at bounding box center [581, 290] width 455 height 399
type input "07395839062"
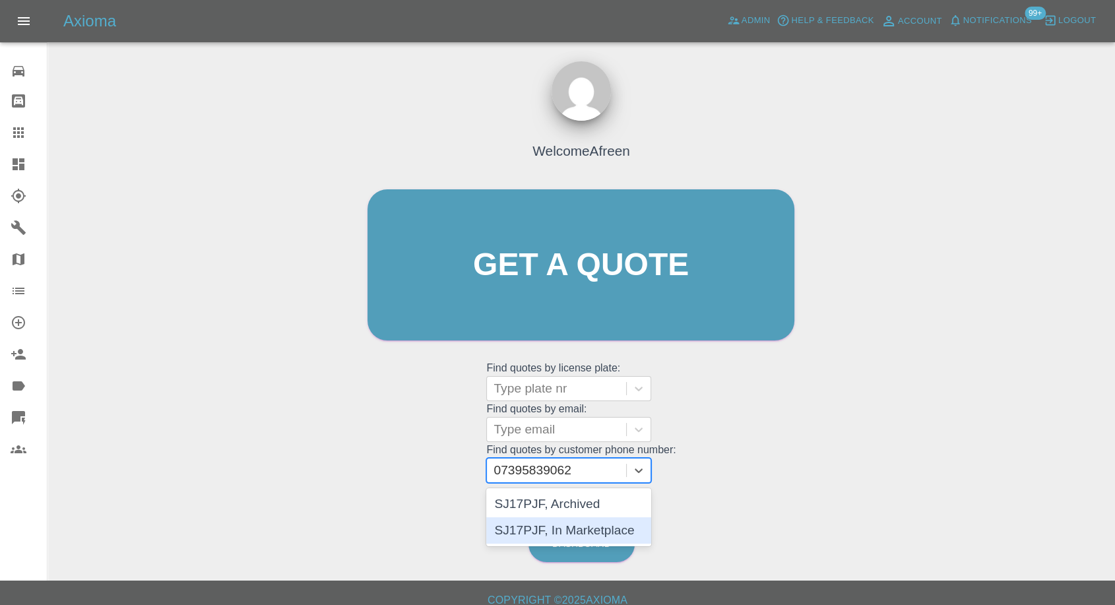
click at [577, 534] on div "SJ17PJF, In Marketplace" at bounding box center [568, 530] width 165 height 26
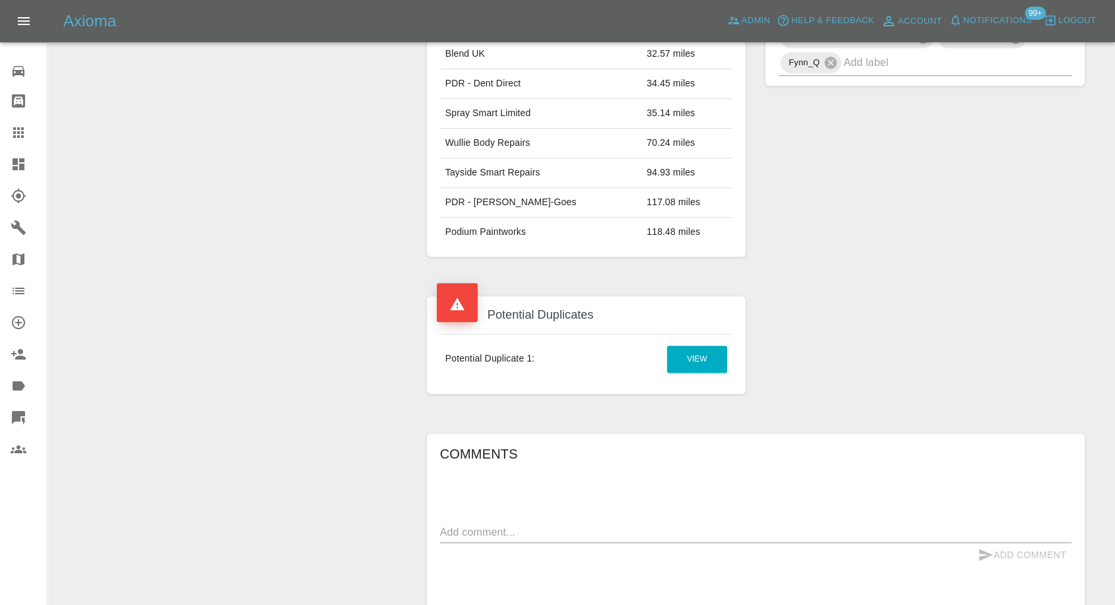
scroll to position [806, 0]
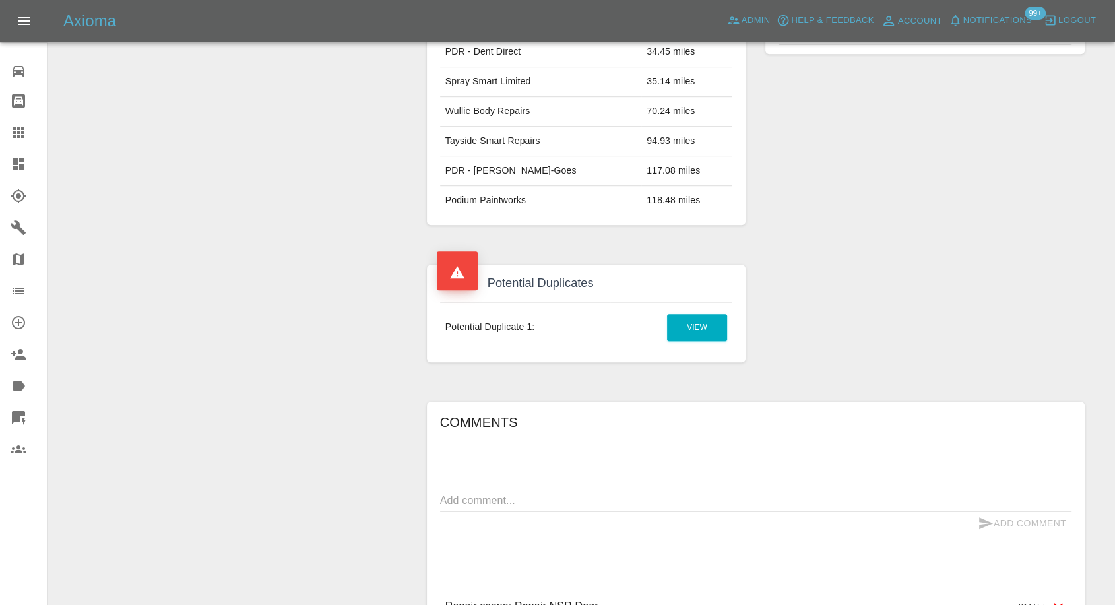
click at [495, 506] on textarea at bounding box center [755, 500] width 631 height 15
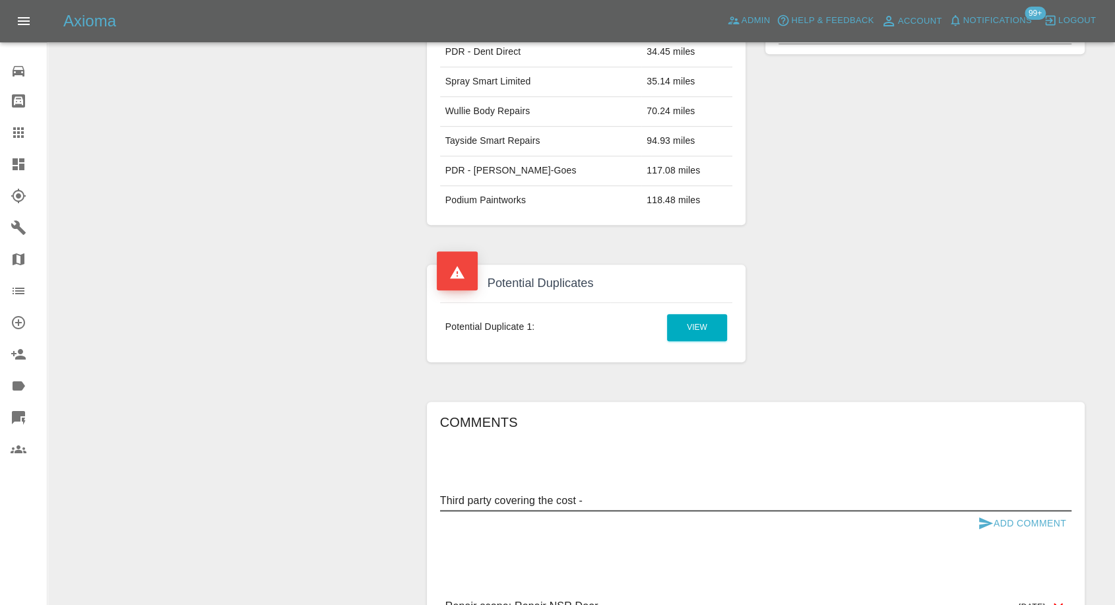
paste textarea "+447395839062"
click at [600, 498] on textarea "Third party covering the cost - +447395839062" at bounding box center [755, 500] width 631 height 15
click at [583, 498] on textarea "Third party covering the cost - +447395839062" at bounding box center [755, 500] width 631 height 15
drag, startPoint x: 579, startPoint y: 497, endPoint x: 719, endPoint y: 498, distance: 140.5
click at [719, 498] on textarea "Third party covering the cost +447395839062" at bounding box center [755, 500] width 631 height 15
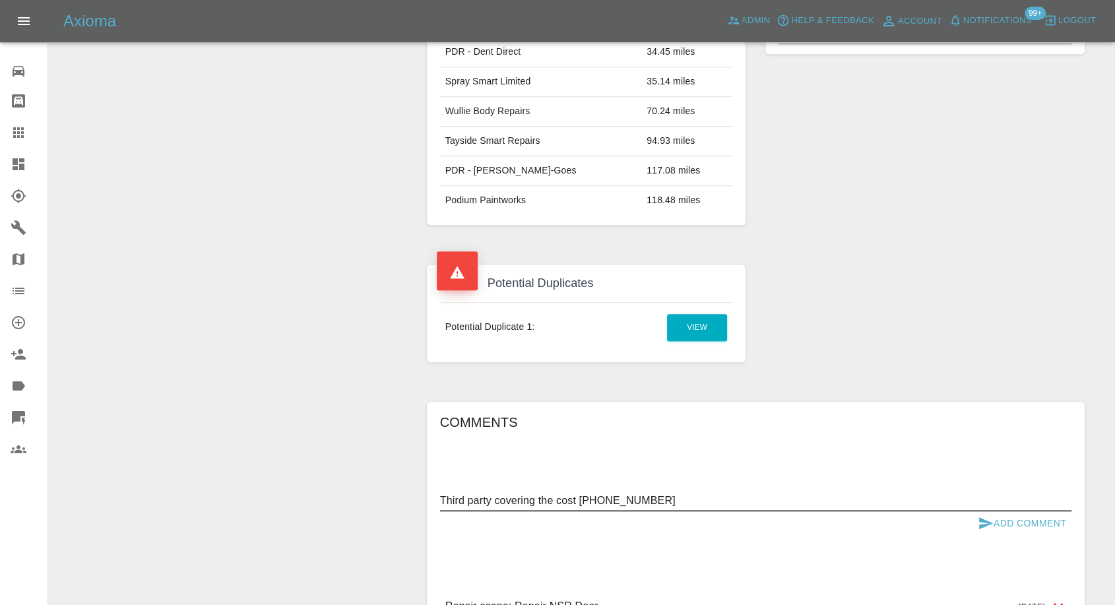
paste textarea "gayle@stormfab.co.uk."
type textarea "Third party covering the cost gayle@stormfab.co.uk."
click at [983, 525] on icon "submit" at bounding box center [986, 523] width 14 height 12
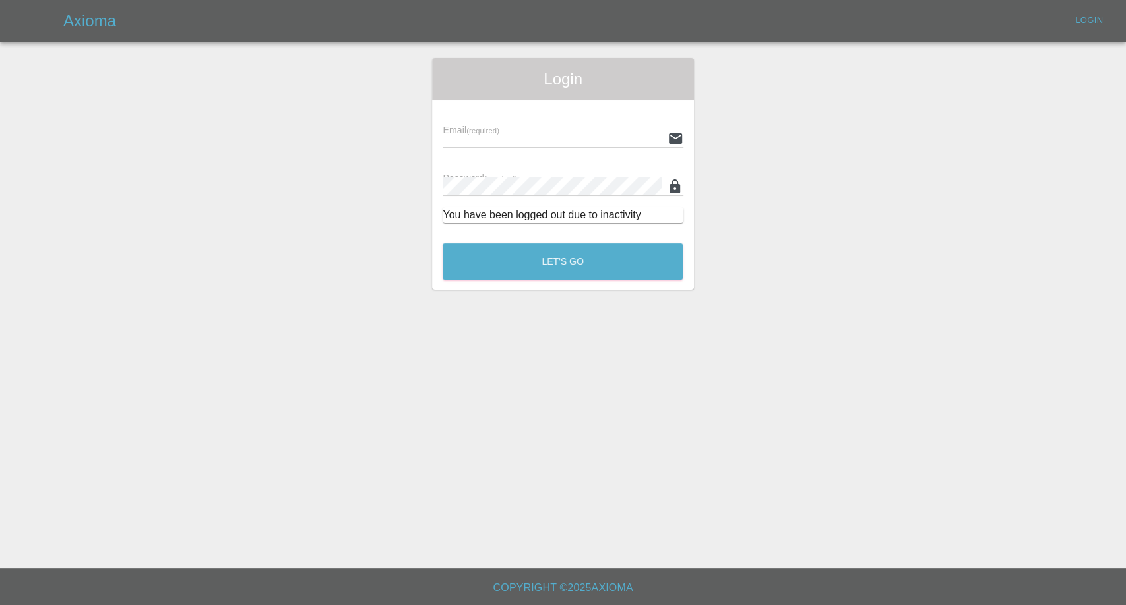
type input "[EMAIL_ADDRESS][DOMAIN_NAME]"
click at [527, 255] on button "Let's Go" at bounding box center [563, 261] width 240 height 36
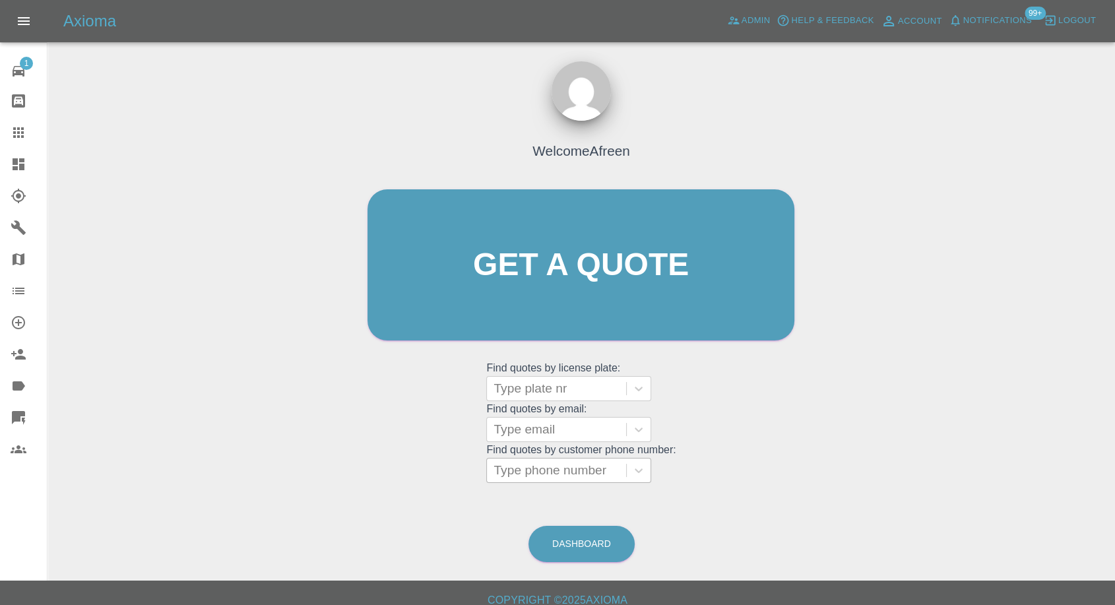
click at [576, 458] on grid "Find quotes by license plate: Type plate nr Find quotes by email: Type email Fi…" at bounding box center [580, 421] width 189 height 123
click at [571, 466] on div at bounding box center [557, 470] width 126 height 18
paste input "+447395839062"
click at [461, 472] on div "Welcome Afreen Get a quote Get a quote Find quotes by license plate: Type plate…" at bounding box center [581, 290] width 455 height 399
type input "07395839062"
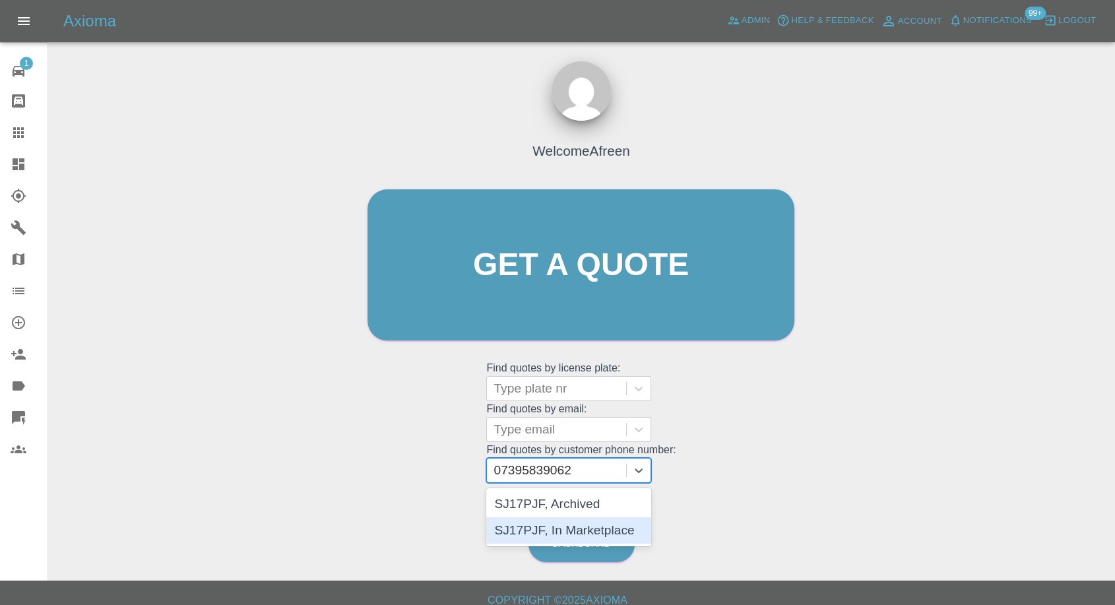
click at [569, 540] on div "SJ17PJF, In Marketplace" at bounding box center [568, 530] width 165 height 26
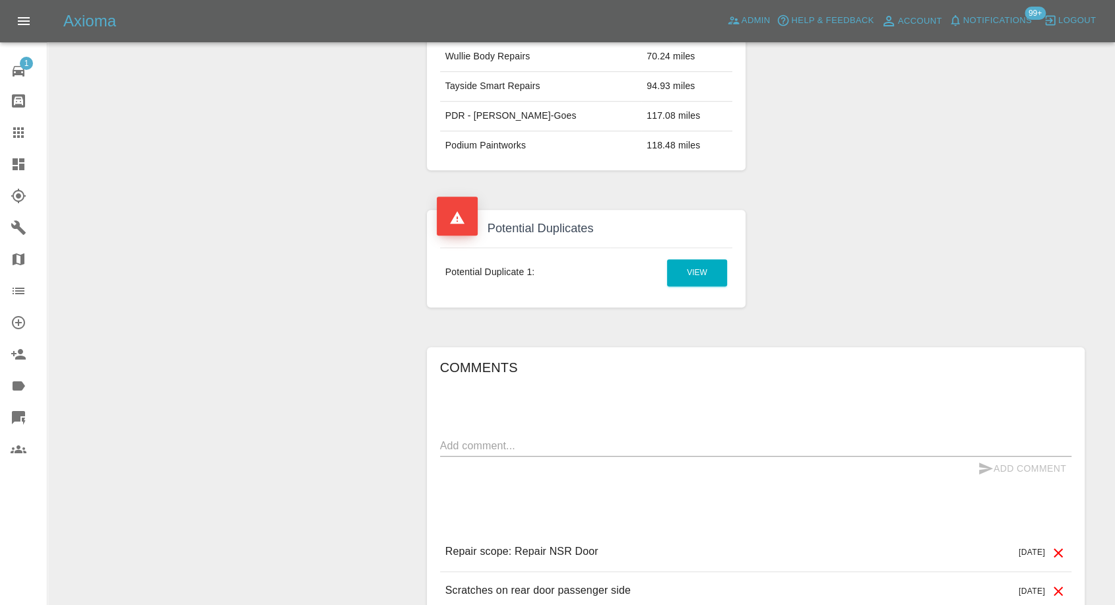
scroll to position [953, 0]
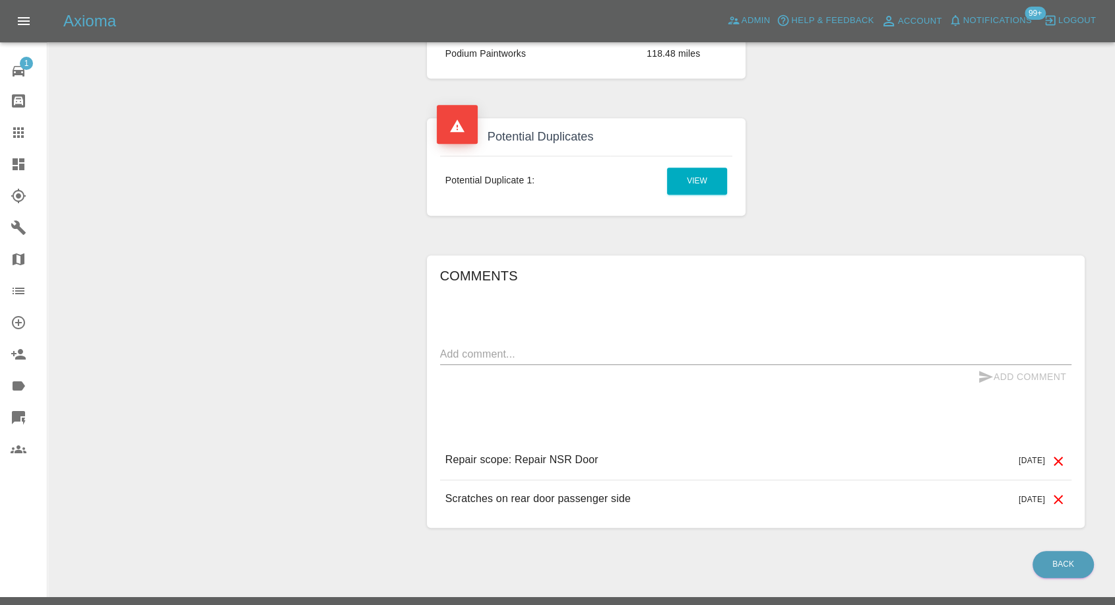
click at [640, 353] on textarea at bounding box center [755, 353] width 631 height 15
paste textarea "+447395839062"
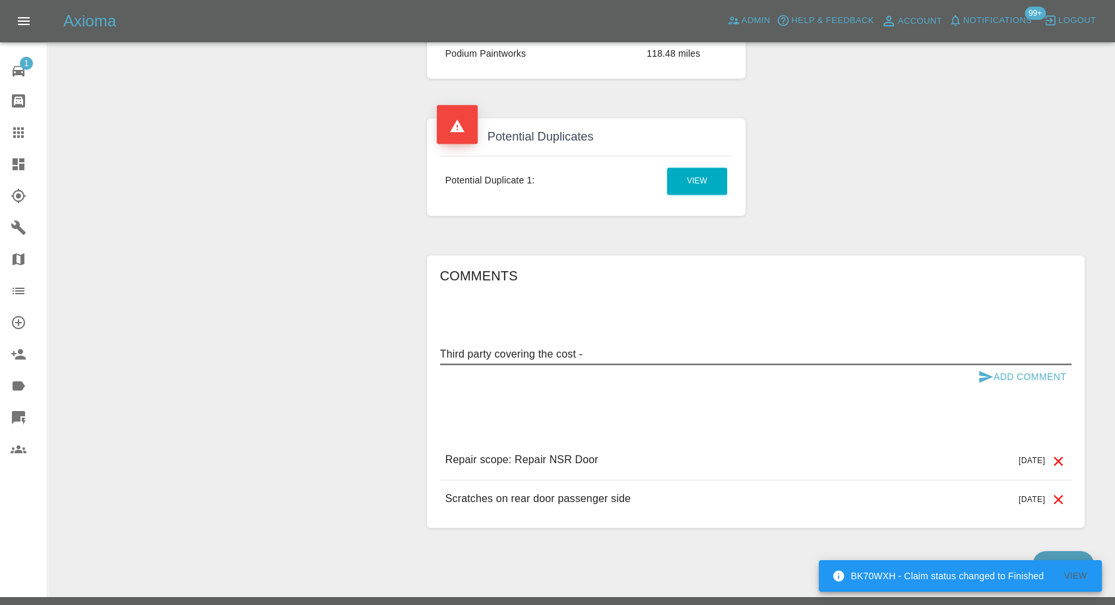
paste textarea "gayle@stormfab.co.uk."
type textarea "Third party covering the cost - gayle@stormfab.co.uk."
click at [982, 371] on icon "submit" at bounding box center [986, 377] width 14 height 12
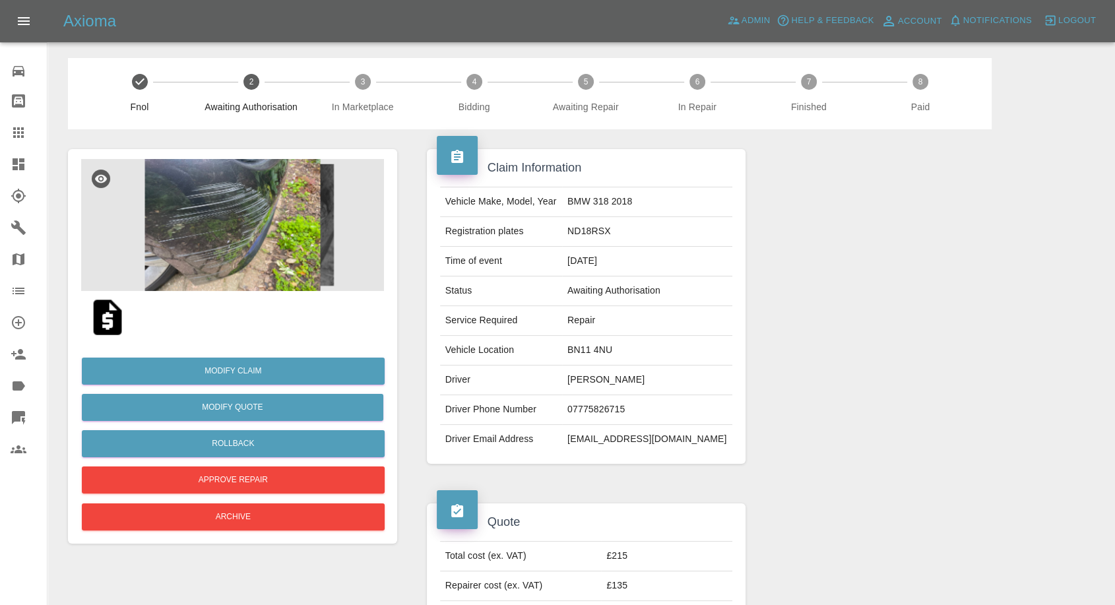
click at [112, 309] on img at bounding box center [107, 317] width 42 height 42
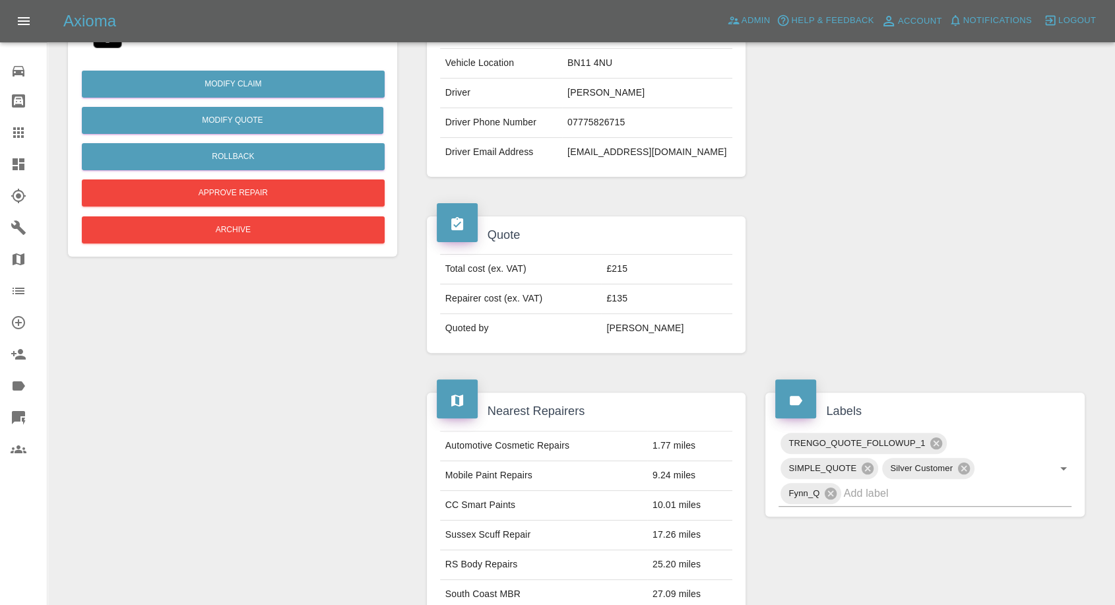
scroll to position [293, 0]
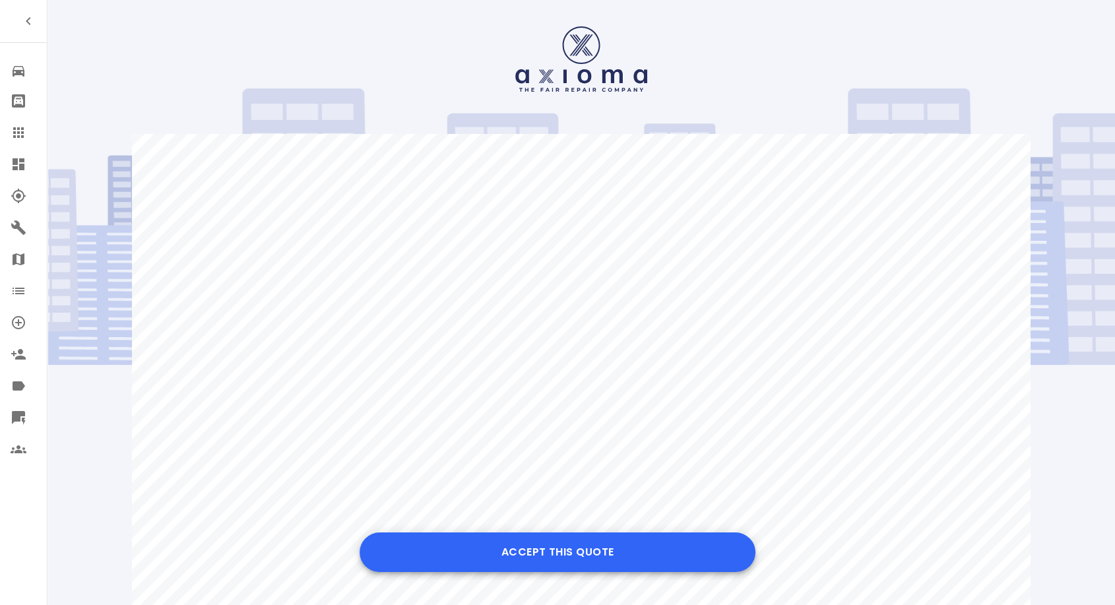
click at [545, 547] on button "Accept this Quote" at bounding box center [558, 552] width 396 height 40
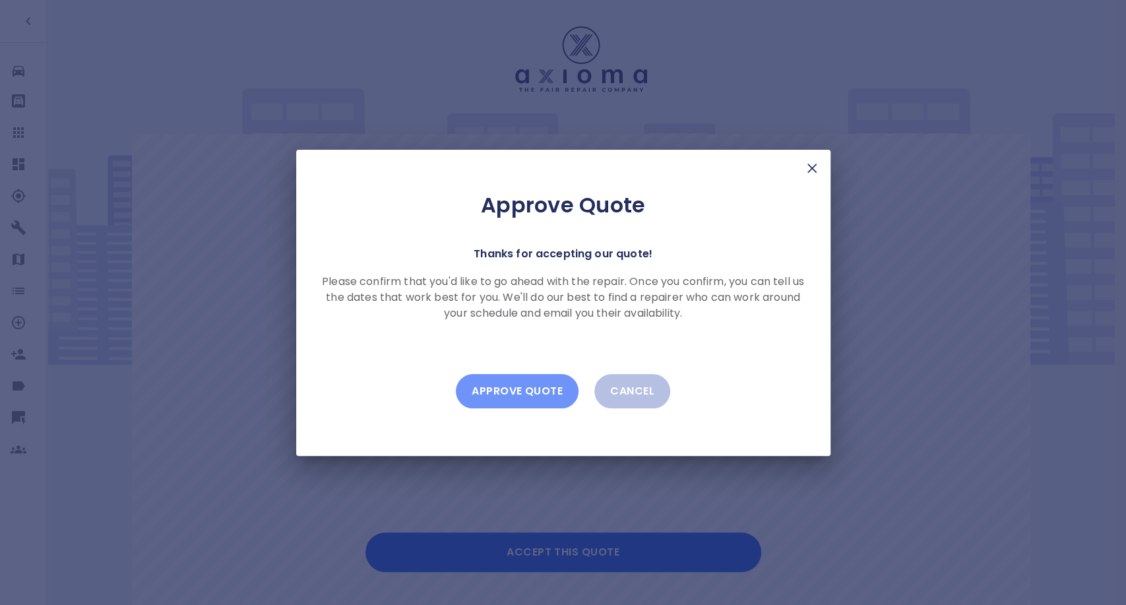
click at [528, 397] on button "Approve Quote" at bounding box center [517, 391] width 123 height 34
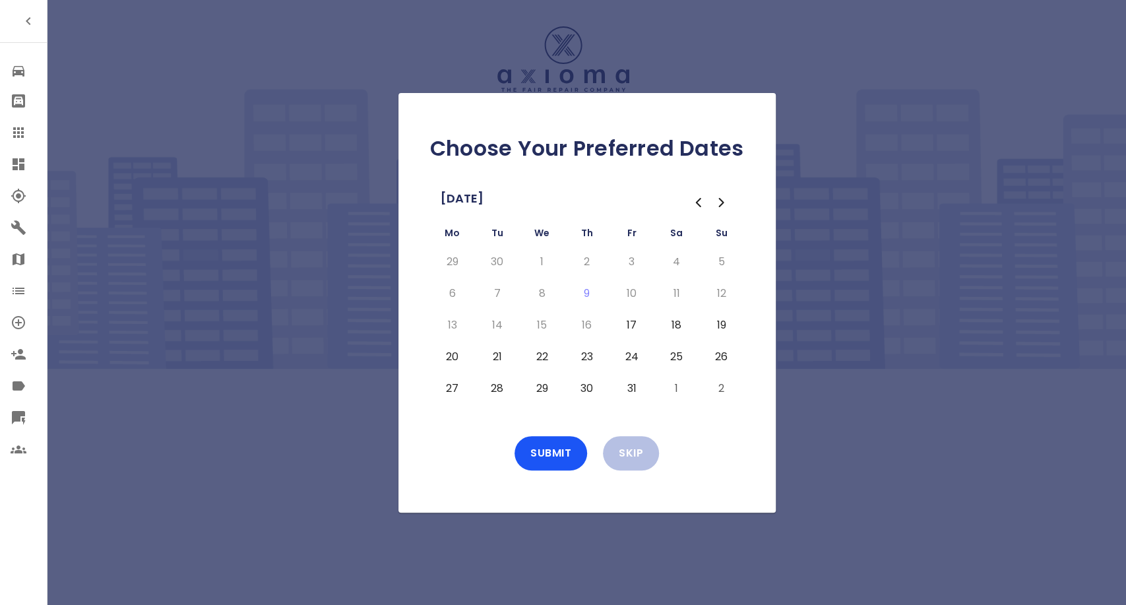
click at [628, 329] on button "17" at bounding box center [632, 325] width 24 height 21
drag, startPoint x: 452, startPoint y: 358, endPoint x: 471, endPoint y: 361, distance: 19.4
click at [454, 358] on button "20" at bounding box center [453, 356] width 24 height 21
click at [485, 361] on td "21" at bounding box center [497, 357] width 45 height 32
click at [504, 356] on button "21" at bounding box center [498, 356] width 24 height 21
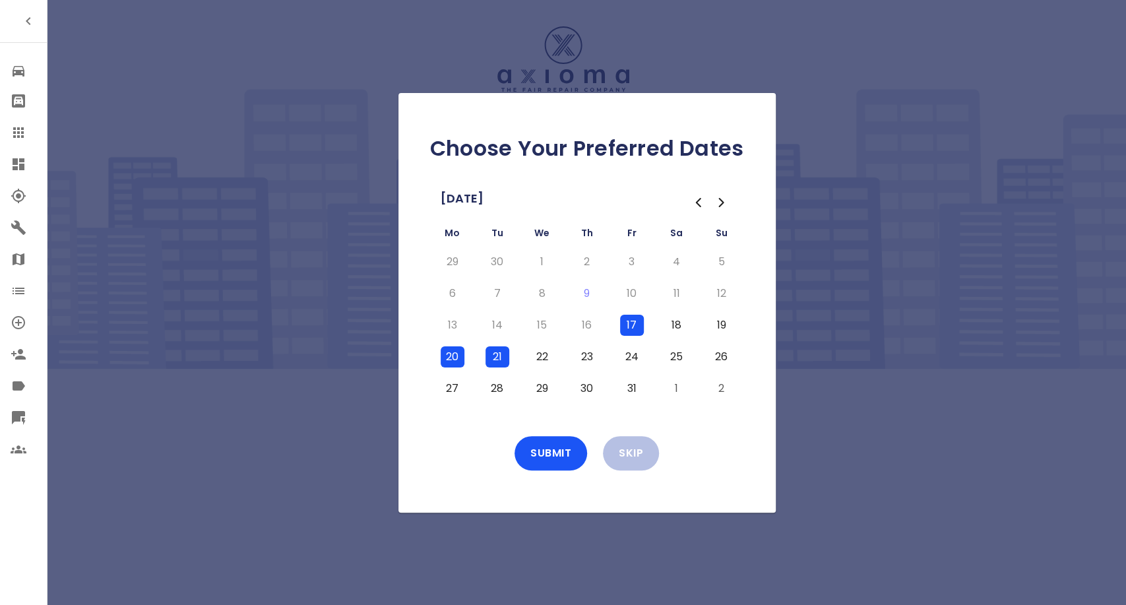
click at [536, 355] on button "22" at bounding box center [542, 356] width 24 height 21
click at [593, 352] on button "23" at bounding box center [587, 356] width 24 height 21
click at [558, 464] on button "Submit" at bounding box center [551, 453] width 73 height 34
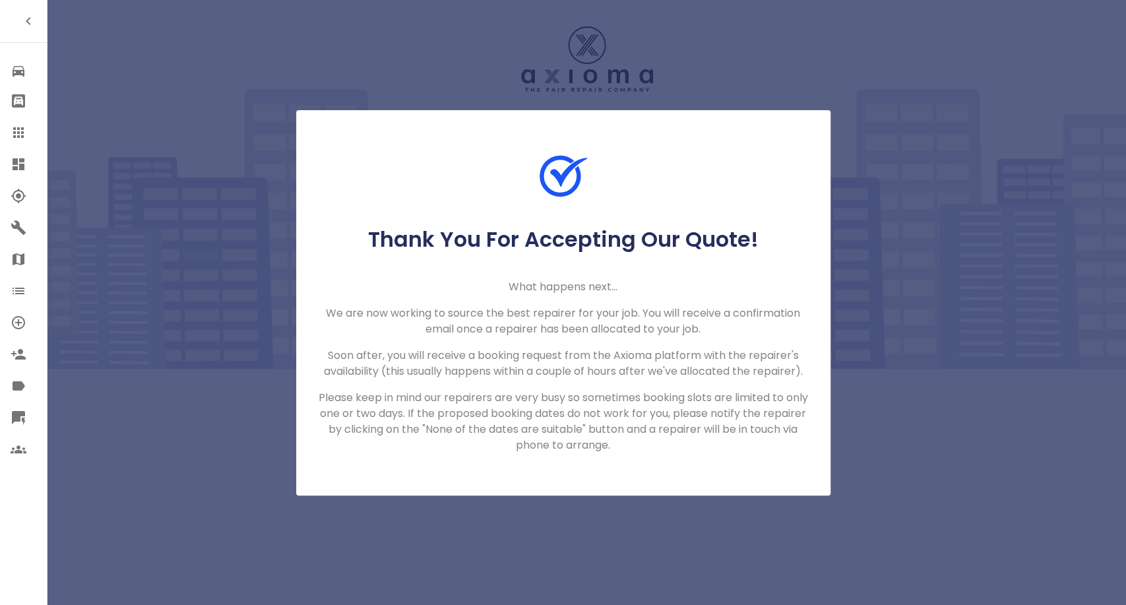
click at [22, 127] on icon at bounding box center [19, 133] width 16 height 16
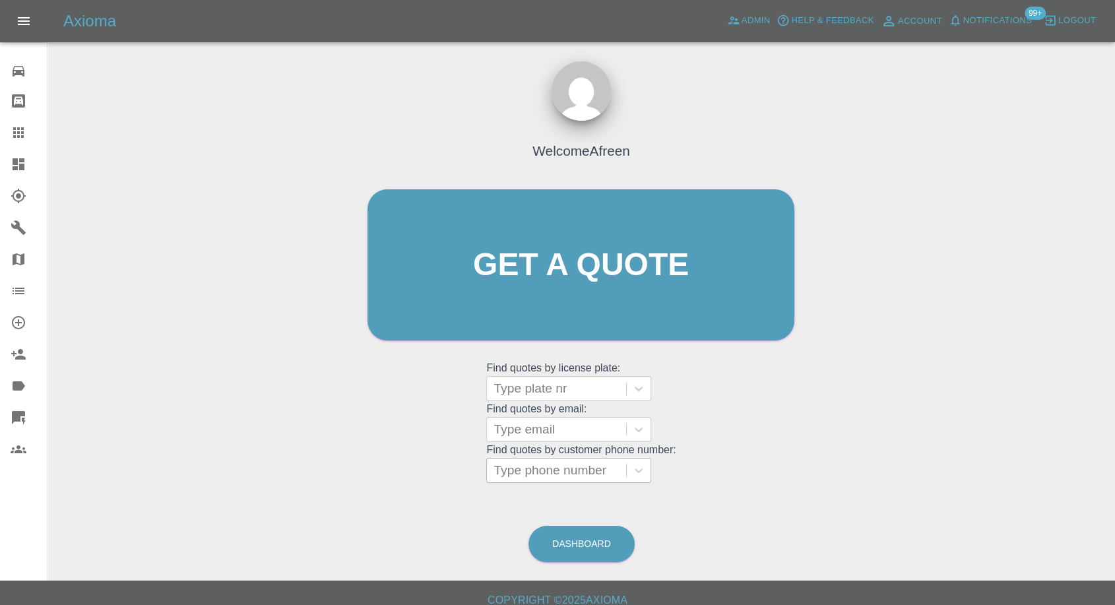
click at [555, 476] on div at bounding box center [557, 470] width 126 height 18
click at [542, 472] on div at bounding box center [557, 470] width 126 height 18
paste input "+447887400632"
click at [513, 474] on input "+447887400632" at bounding box center [542, 471] width 96 height 16
drag, startPoint x: 523, startPoint y: 472, endPoint x: 280, endPoint y: 450, distance: 244.5
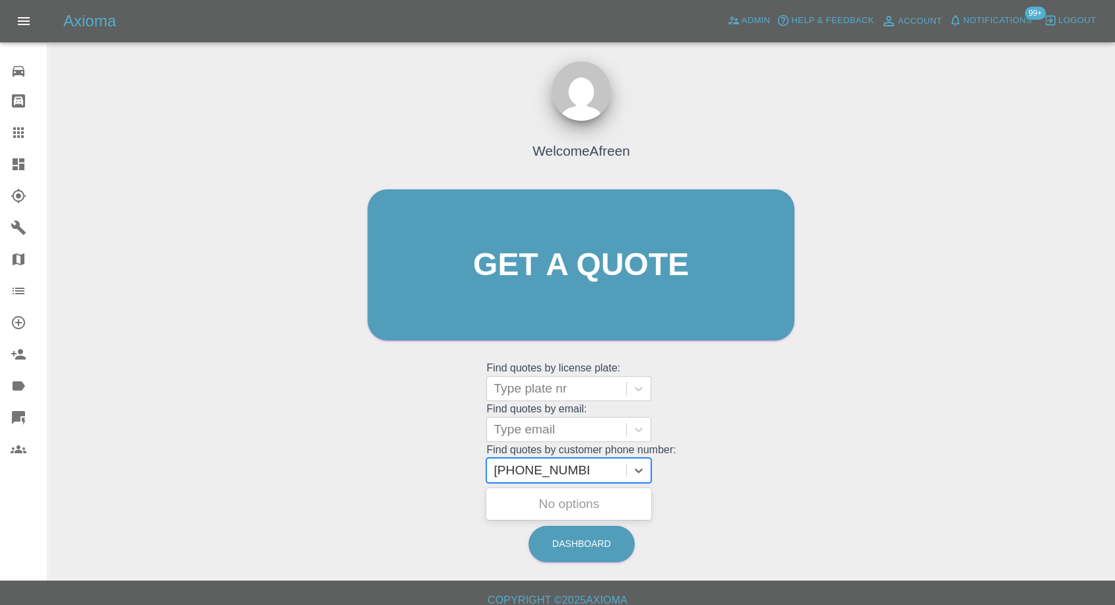
click at [285, 459] on div "Welcome Afreen Get a quote Get a quote Find quotes by license plate: Type plate…" at bounding box center [581, 328] width 1046 height 474
type input "07887400632"
click at [537, 507] on div "KM19 OZY, Awaiting Repair" at bounding box center [568, 512] width 165 height 42
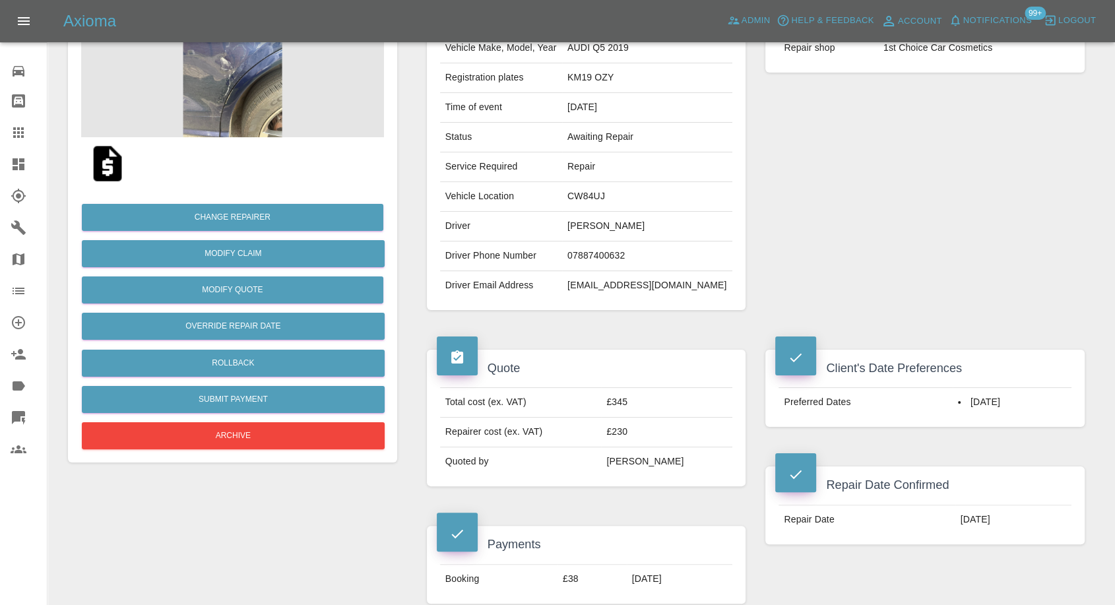
scroll to position [366, 0]
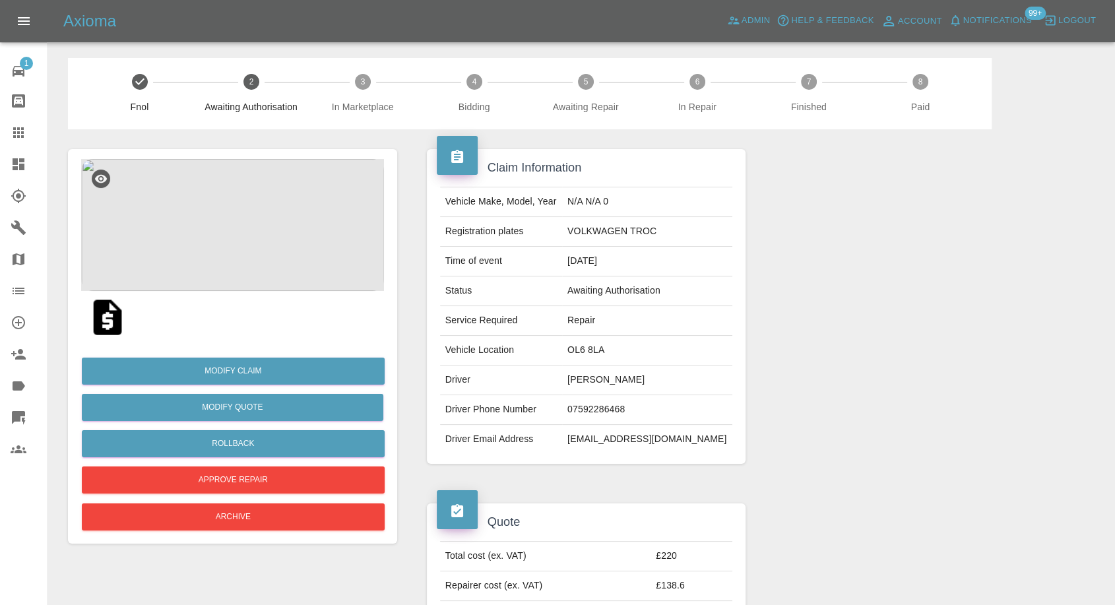
click at [96, 320] on img at bounding box center [107, 317] width 42 height 42
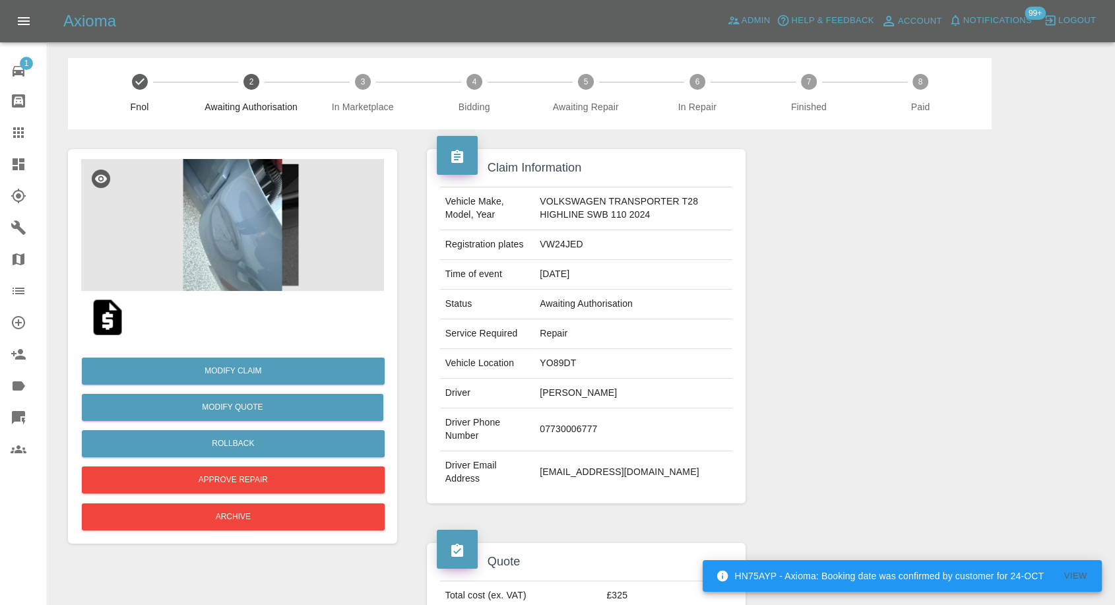
click at [253, 268] on img at bounding box center [232, 225] width 303 height 132
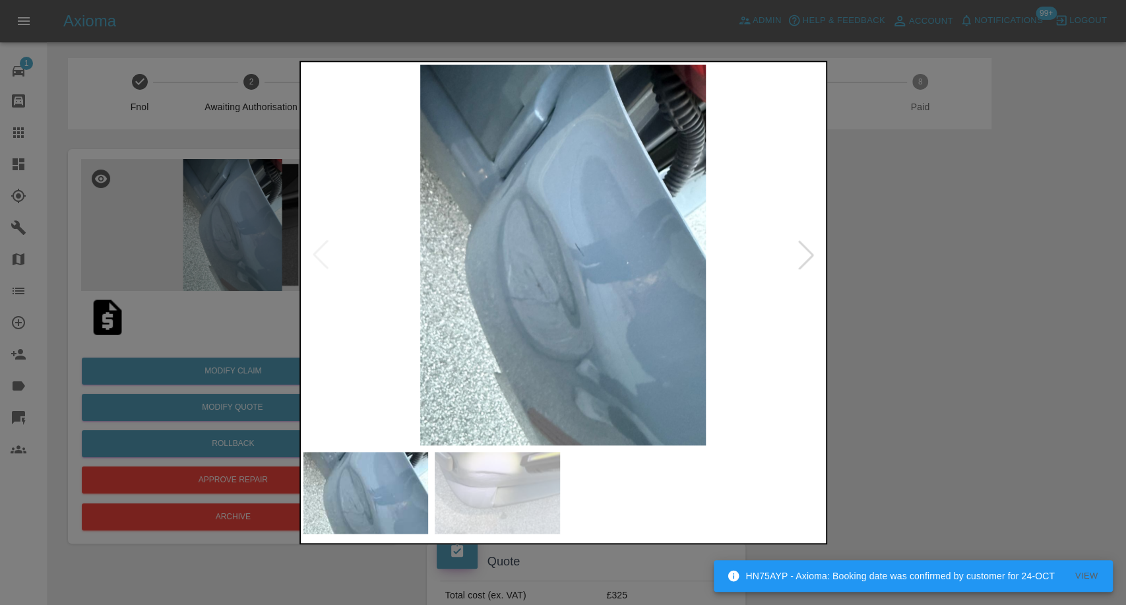
click at [872, 393] on div at bounding box center [563, 302] width 1126 height 605
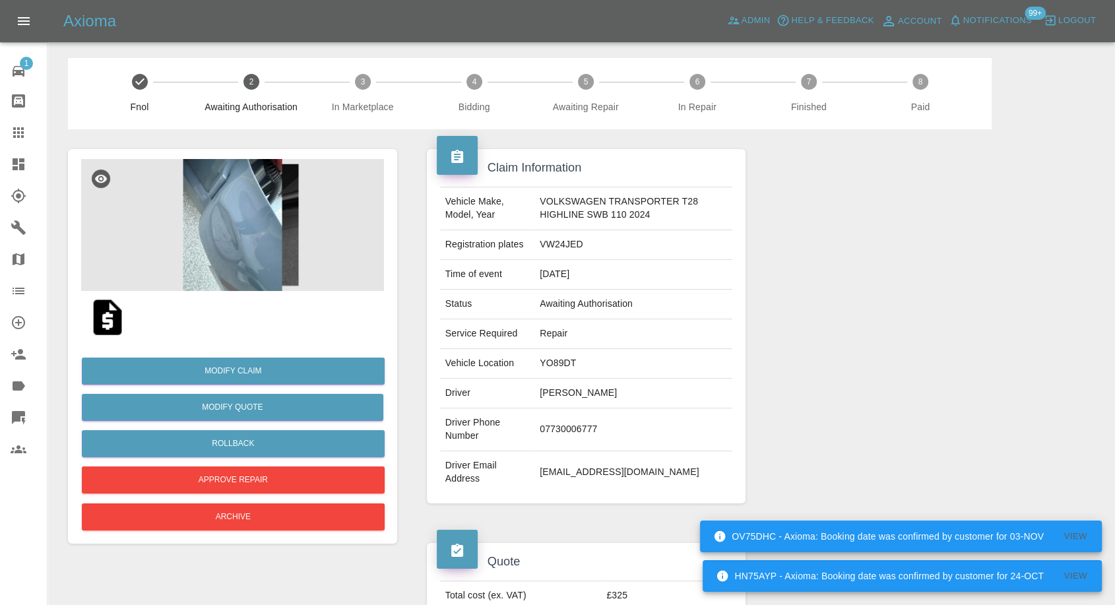
click at [241, 249] on img at bounding box center [232, 225] width 303 height 132
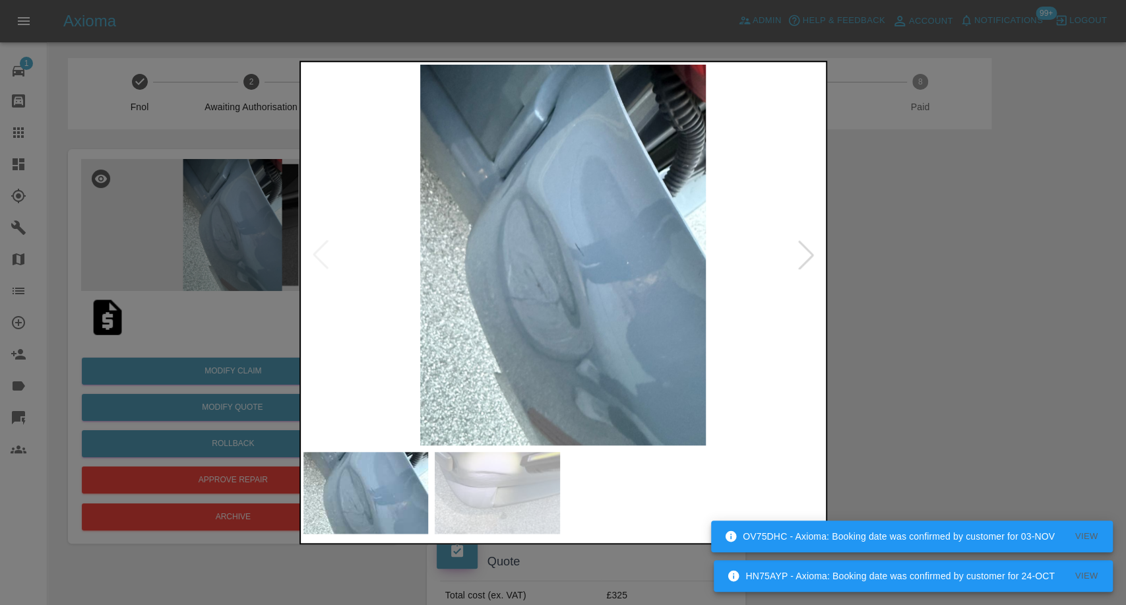
click at [487, 478] on img at bounding box center [497, 493] width 125 height 82
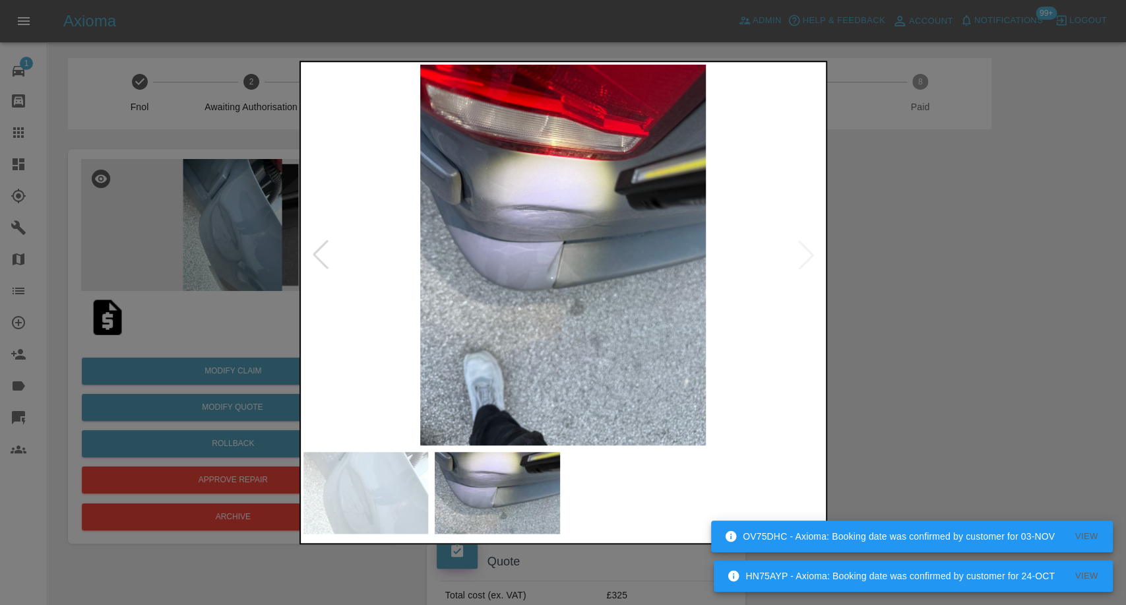
click at [358, 485] on img at bounding box center [366, 493] width 125 height 82
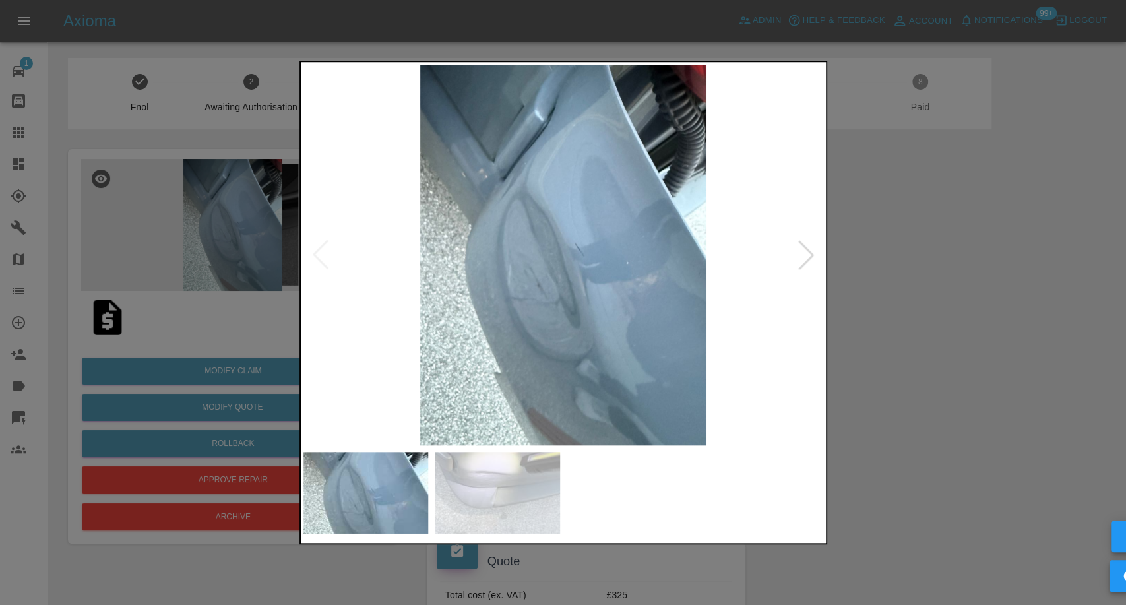
click at [1039, 329] on div at bounding box center [563, 302] width 1126 height 605
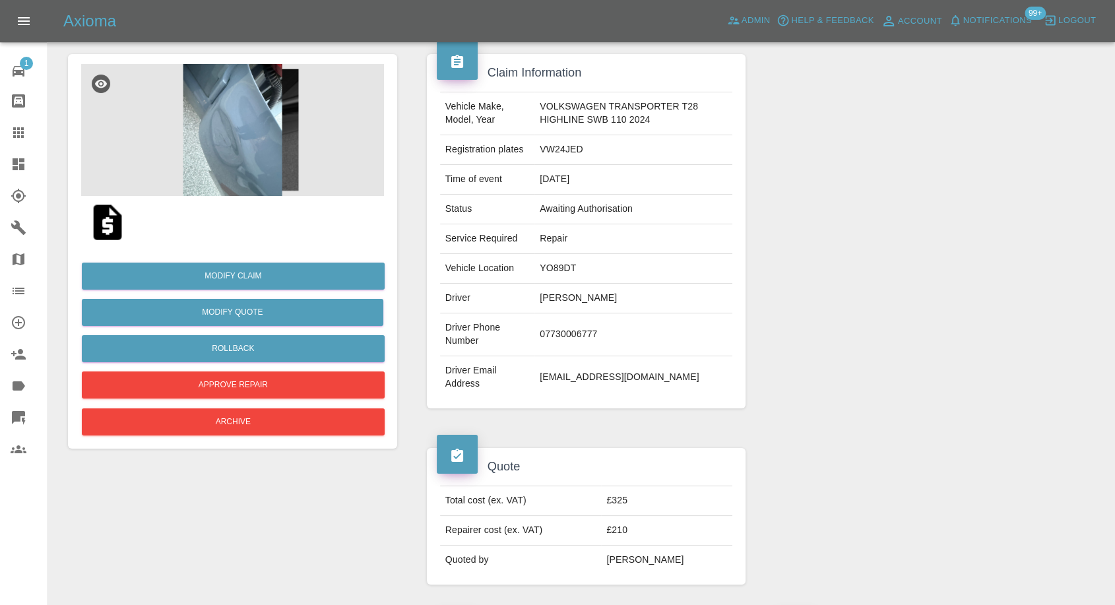
scroll to position [220, 0]
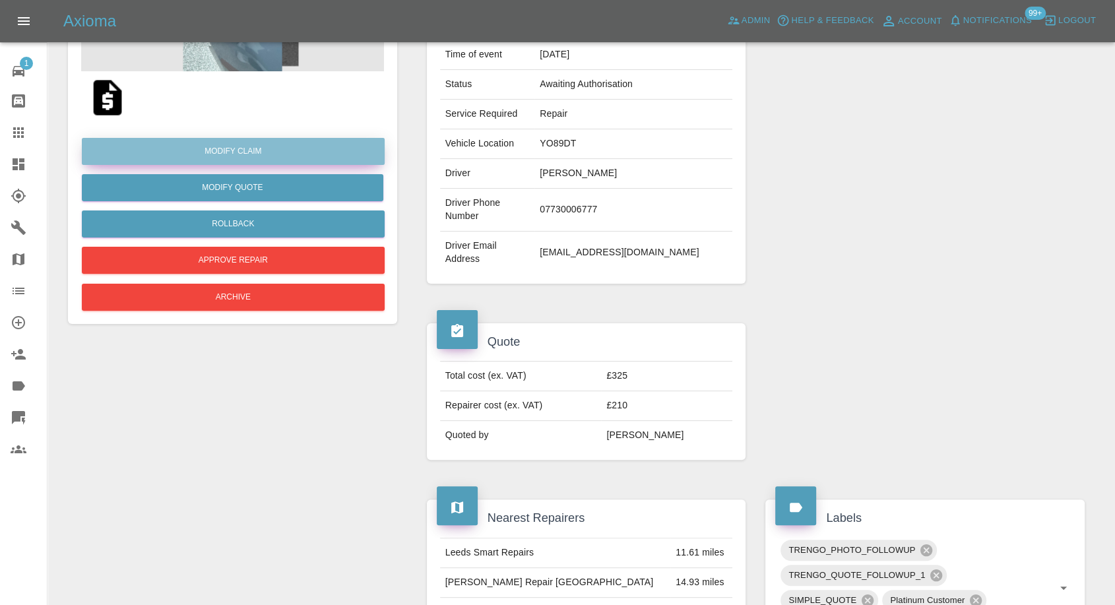
click at [244, 149] on link "Modify Claim" at bounding box center [233, 151] width 303 height 27
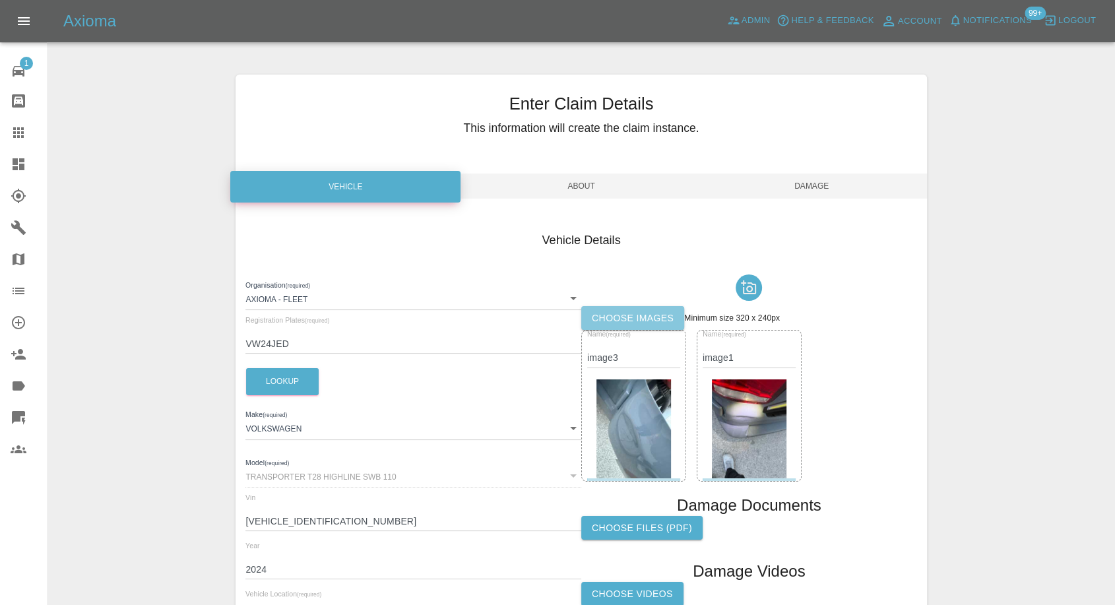
click at [621, 313] on label "Choose images" at bounding box center [632, 318] width 103 height 24
click at [0, 0] on input "Choose images" at bounding box center [0, 0] width 0 height 0
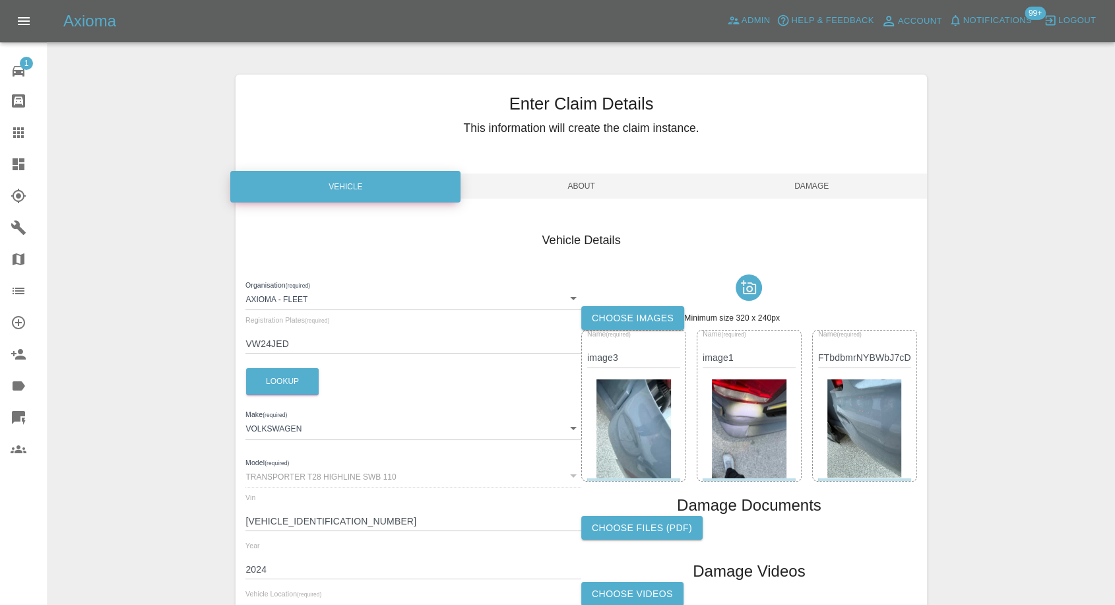
click at [1034, 439] on div "Enter Claim Details This information will create the claim instance. Vehicle Ab…" at bounding box center [581, 380] width 1066 height 644
click at [819, 185] on span "Damage" at bounding box center [812, 186] width 230 height 25
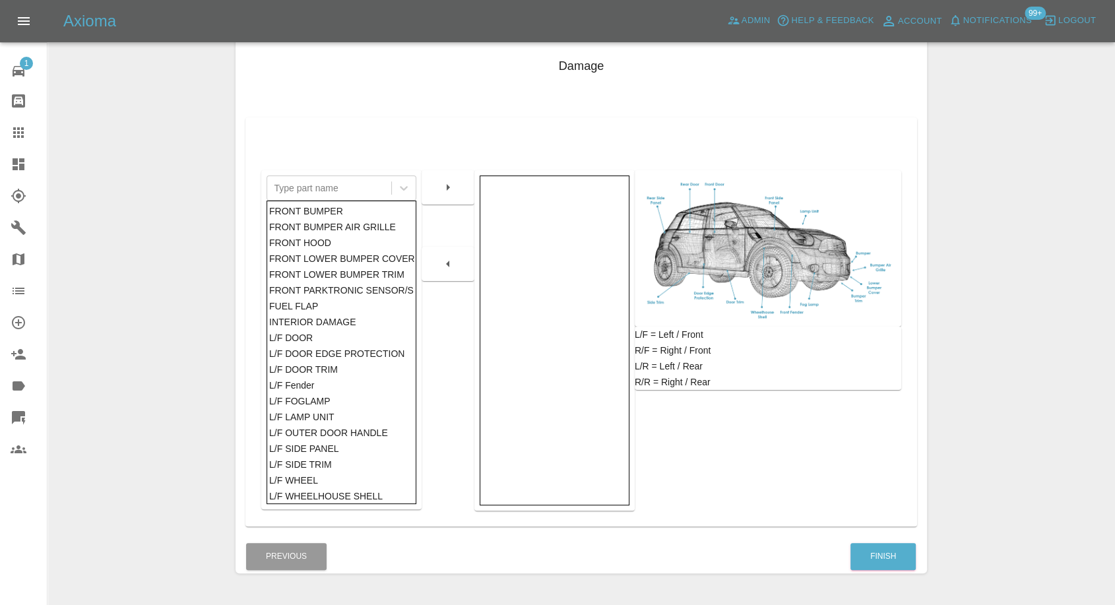
scroll to position [211, 0]
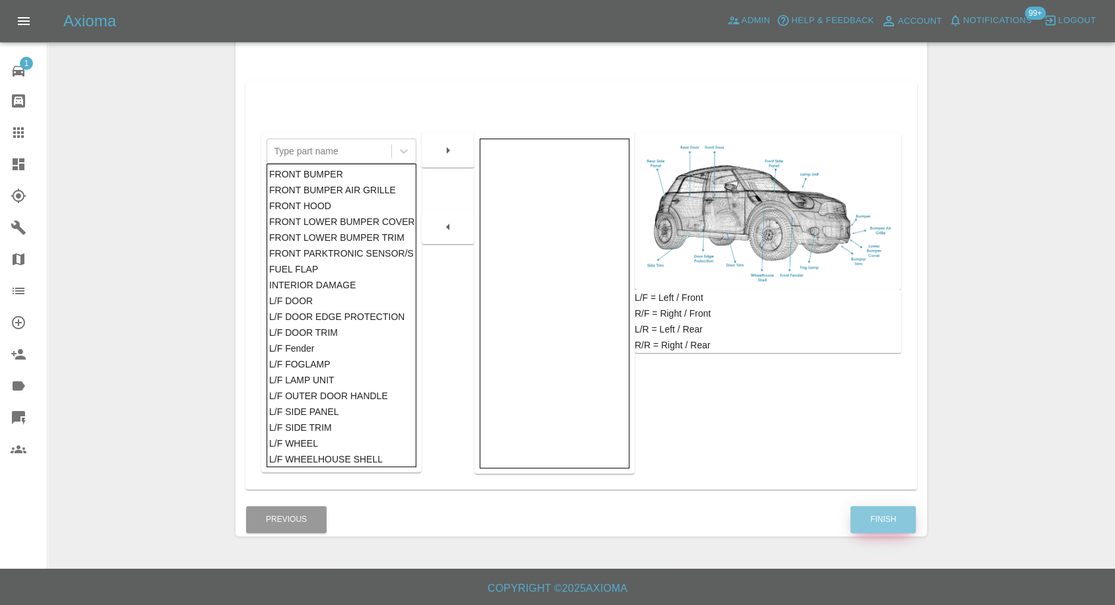
click at [885, 516] on button "Finish" at bounding box center [882, 519] width 65 height 27
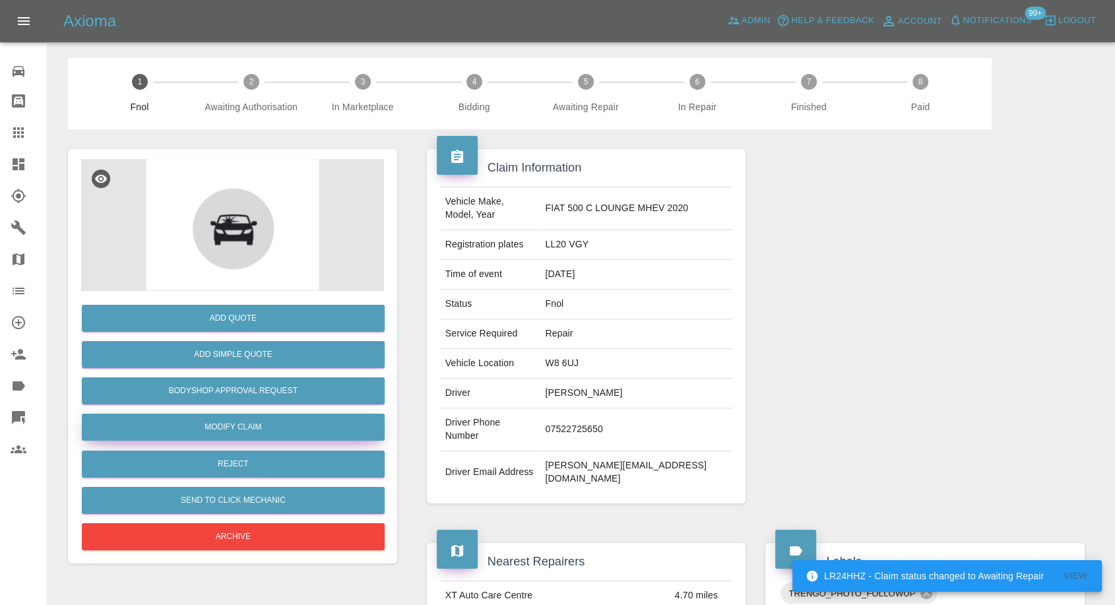
click at [230, 433] on link "Modify Claim" at bounding box center [233, 427] width 303 height 27
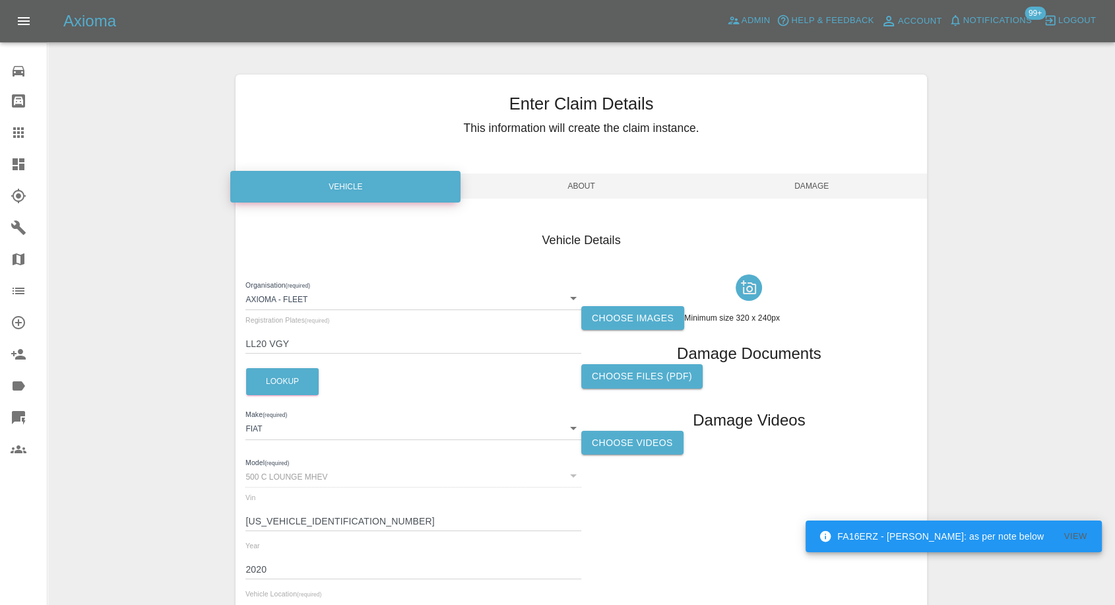
click at [641, 314] on label "Choose images" at bounding box center [632, 318] width 103 height 24
click at [0, 0] on input "Choose images" at bounding box center [0, 0] width 0 height 0
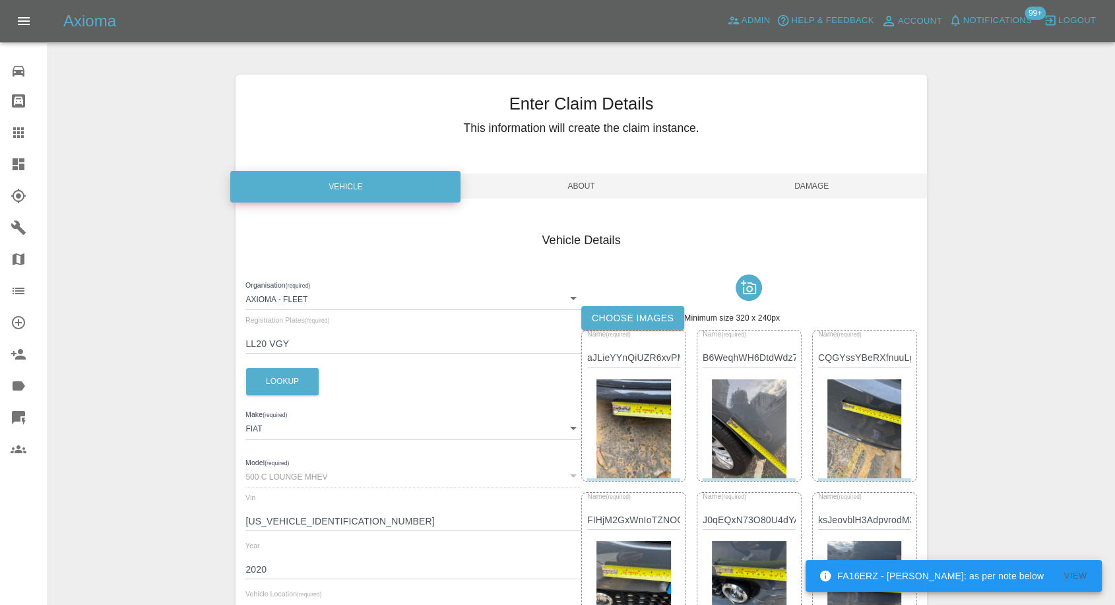
click at [824, 184] on span "Damage" at bounding box center [812, 186] width 230 height 25
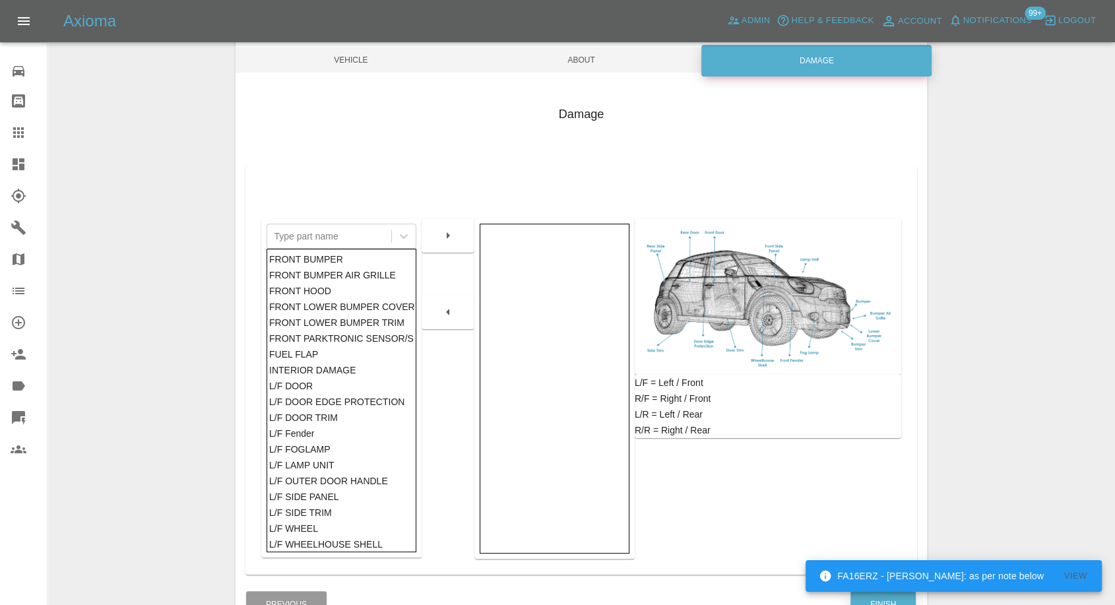
scroll to position [211, 0]
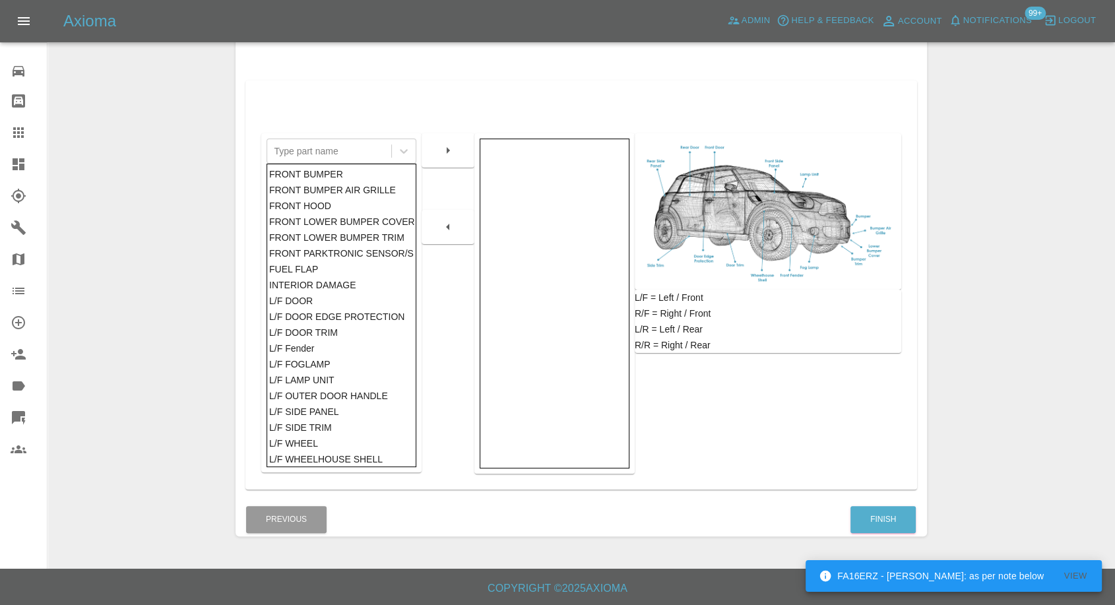
click at [881, 503] on div "Finish" at bounding box center [883, 520] width 67 height 34
click at [880, 518] on button "Finish" at bounding box center [882, 519] width 65 height 27
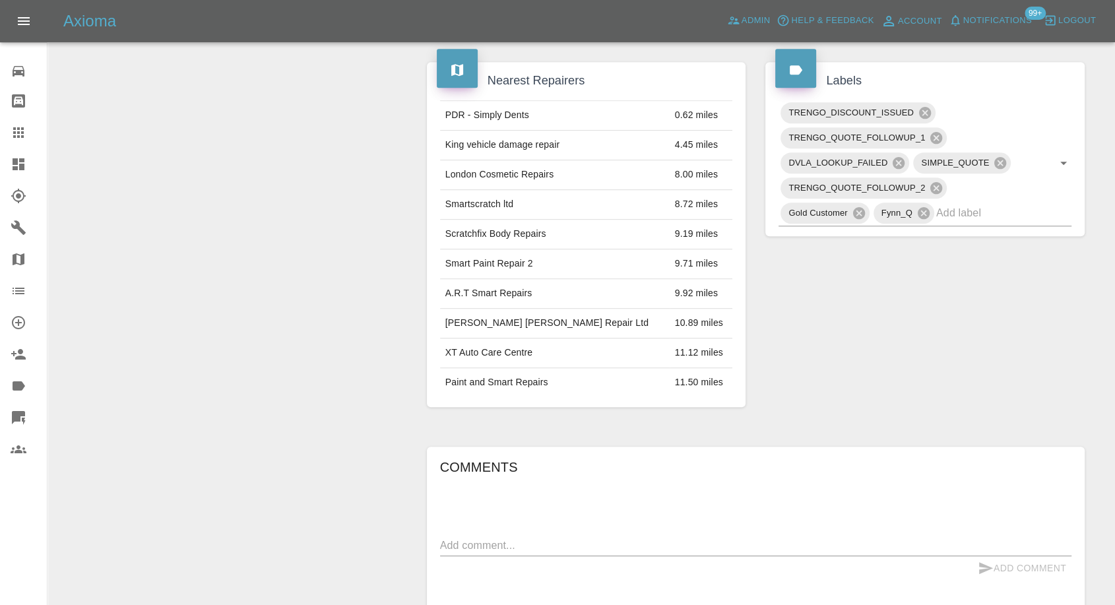
scroll to position [660, 0]
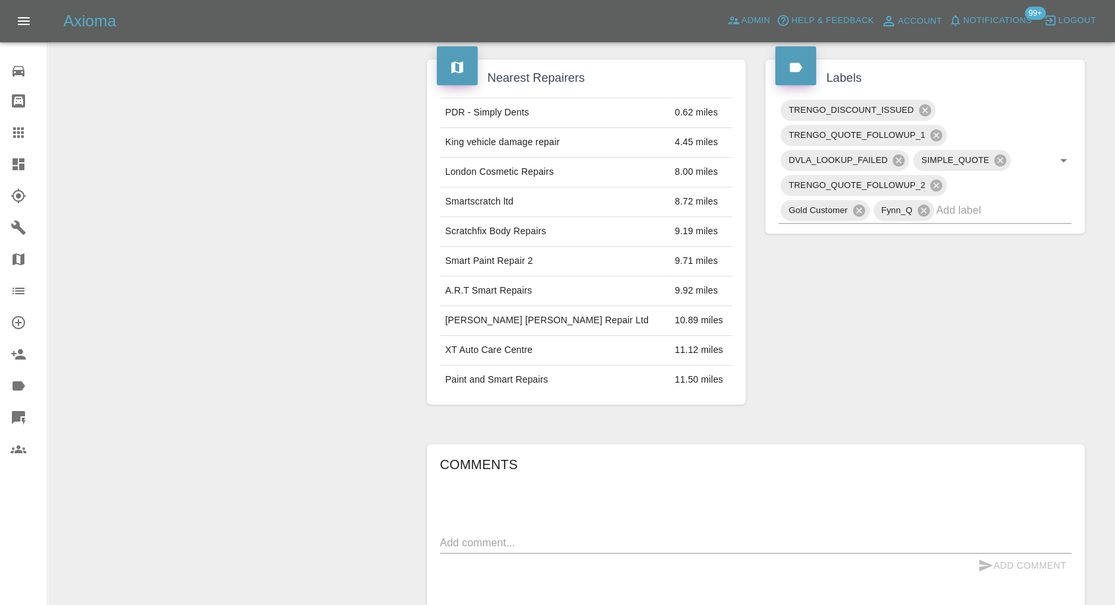
click at [528, 535] on textarea at bounding box center [755, 542] width 631 height 15
paste textarea "Thanks for the message. Gentleman responsible for it decided to go through insu…"
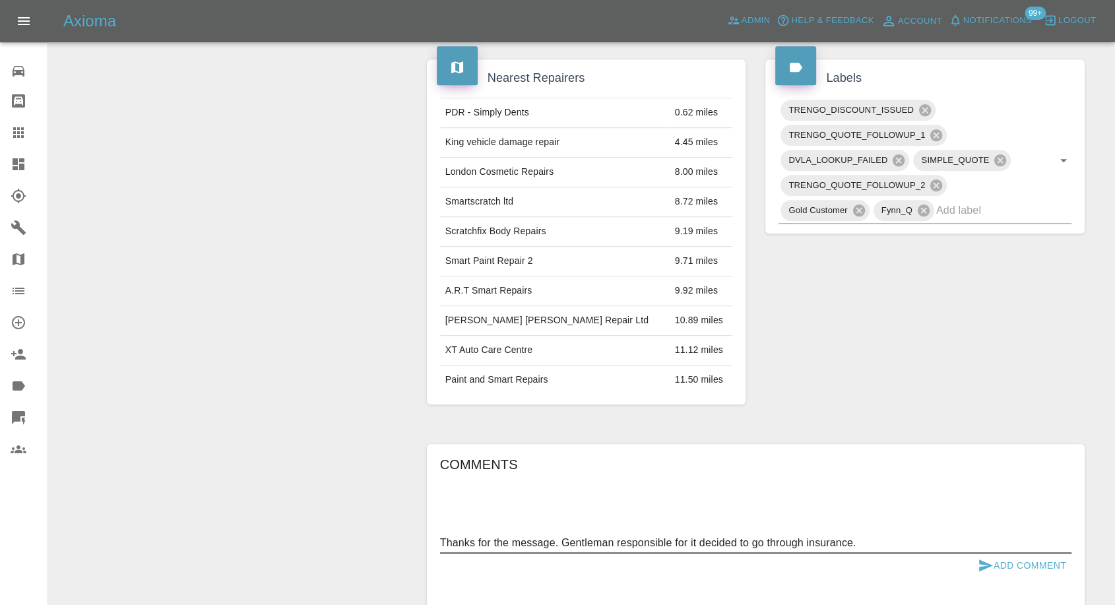
type textarea "Thanks for the message. Gentleman responsible for it decided to go through insu…"
click at [983, 558] on icon "submit" at bounding box center [986, 566] width 16 height 16
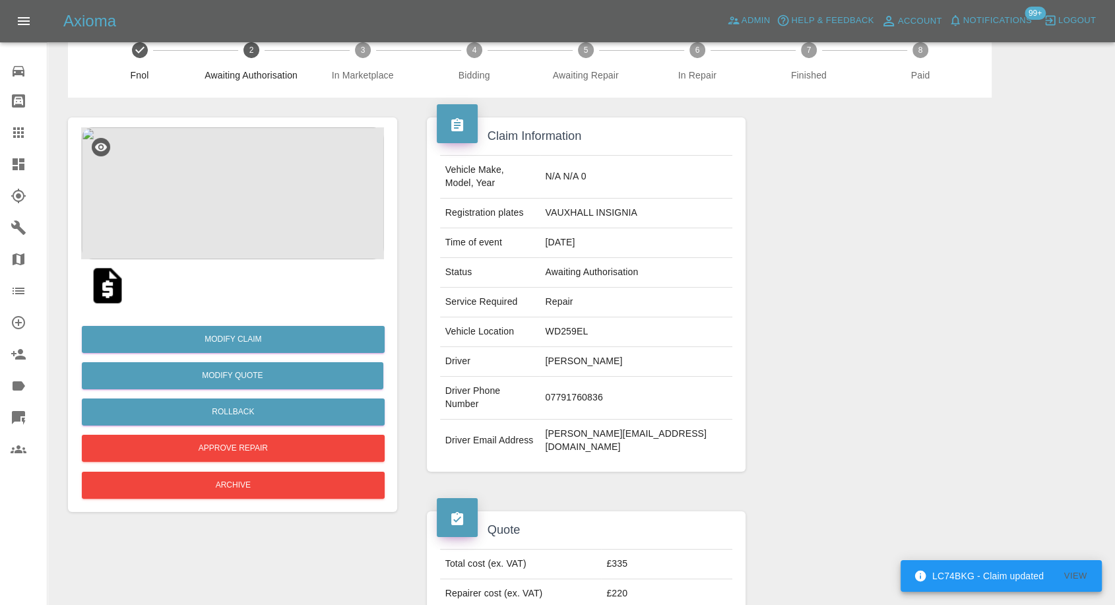
scroll to position [0, 0]
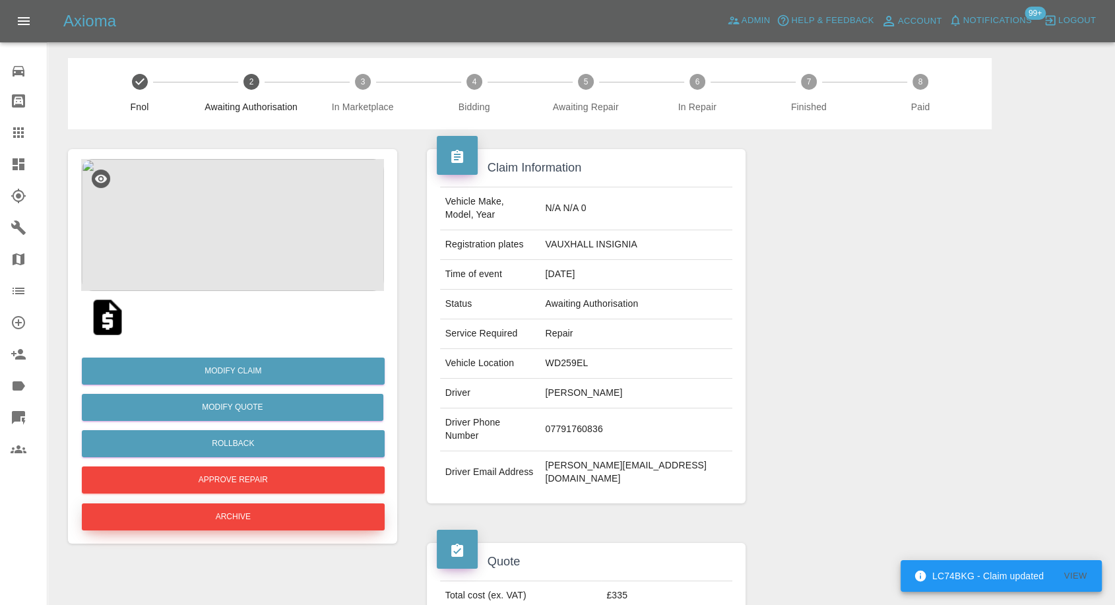
click at [311, 517] on button "Archive" at bounding box center [233, 516] width 303 height 27
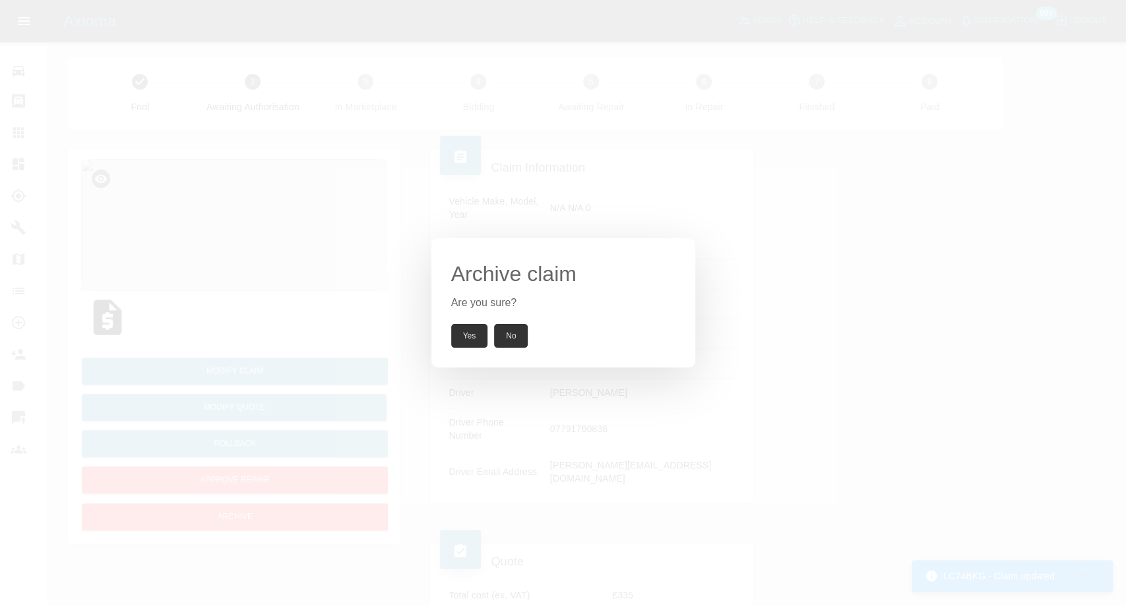
click at [470, 334] on button "Yes" at bounding box center [469, 336] width 37 height 24
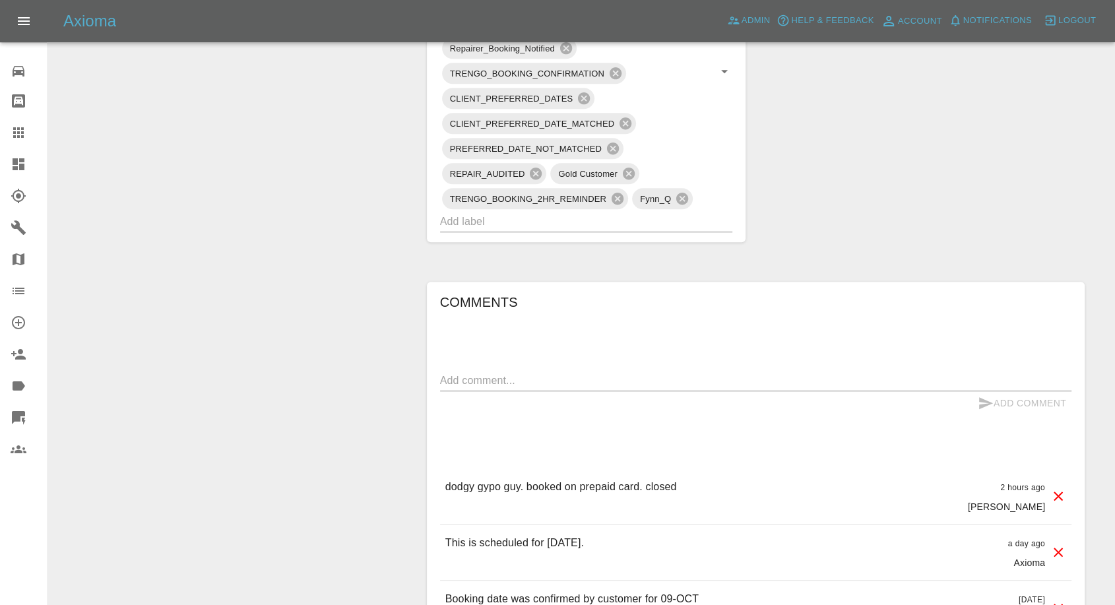
scroll to position [1099, 0]
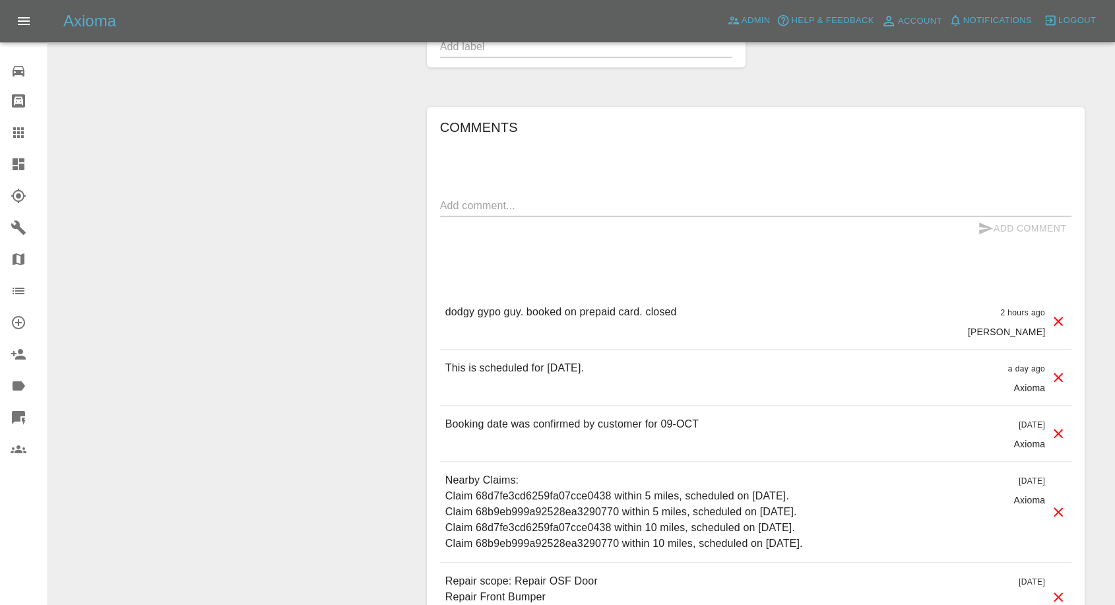
click at [501, 307] on p "dodgy gypo guy. booked on prepaid card. closed" at bounding box center [561, 312] width 232 height 16
copy p "dodgy gypo guy. booked on prepaid card. closed"
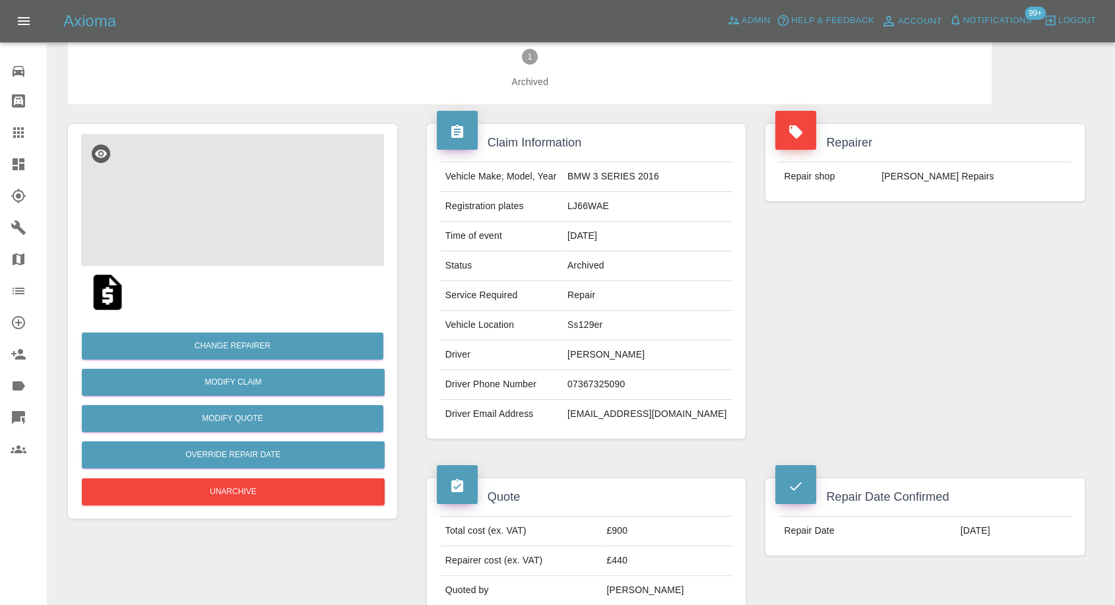
scroll to position [0, 0]
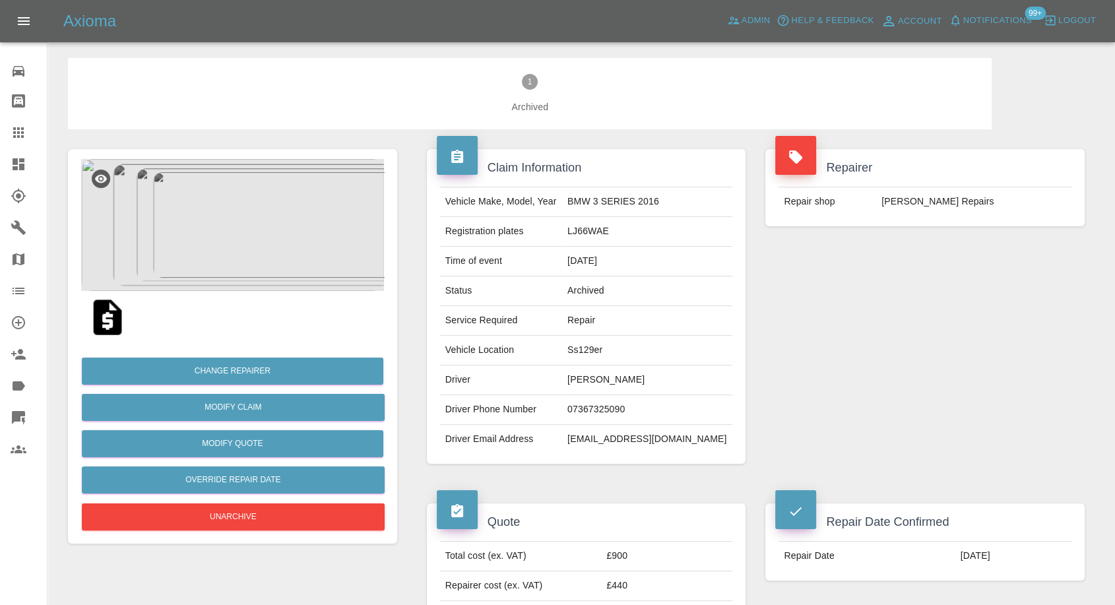
click at [215, 215] on img at bounding box center [232, 225] width 303 height 132
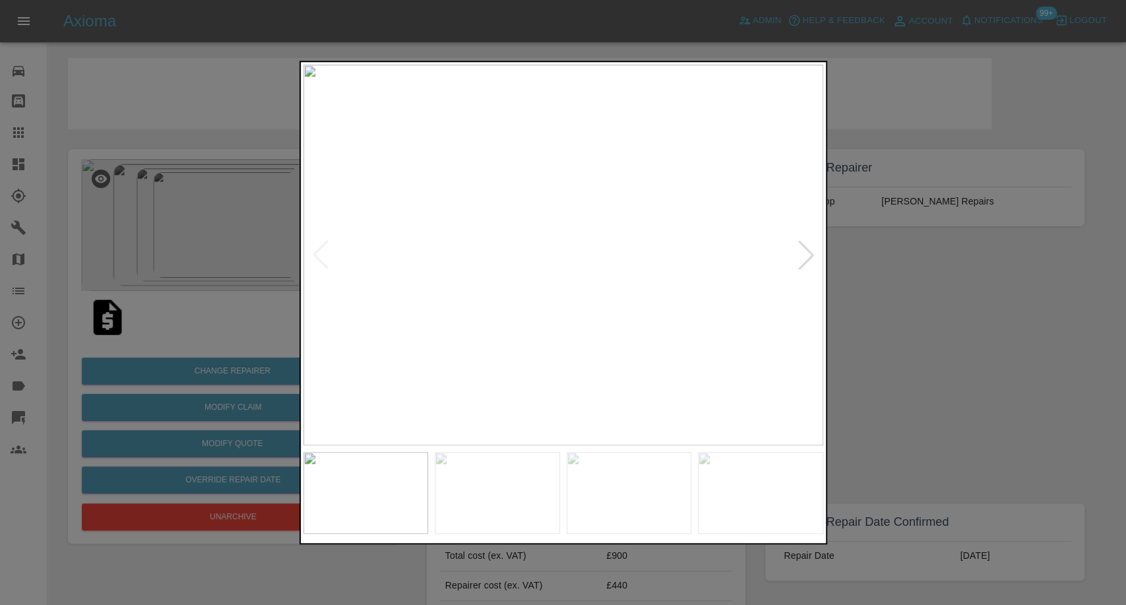
click at [535, 492] on img at bounding box center [497, 493] width 125 height 82
click at [661, 507] on img at bounding box center [629, 493] width 125 height 82
click at [792, 506] on img at bounding box center [760, 493] width 125 height 82
click at [809, 265] on img at bounding box center [564, 255] width 520 height 381
click at [1073, 338] on div at bounding box center [563, 302] width 1126 height 605
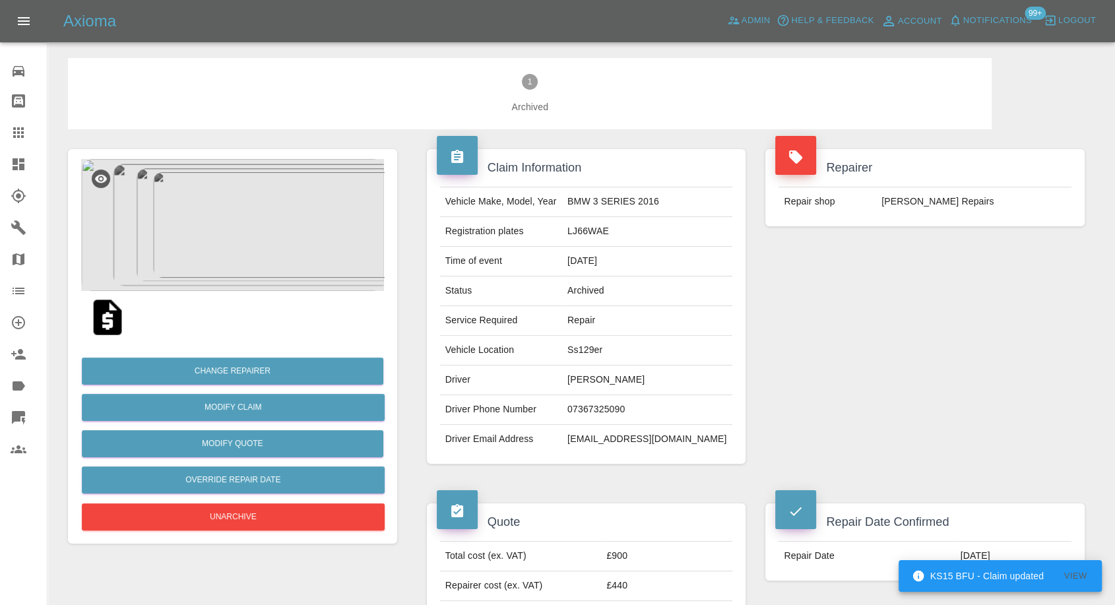
click at [593, 437] on td "jacknojack368@gmail.com" at bounding box center [647, 439] width 170 height 29
copy div "jacknojack368@gmail.com"
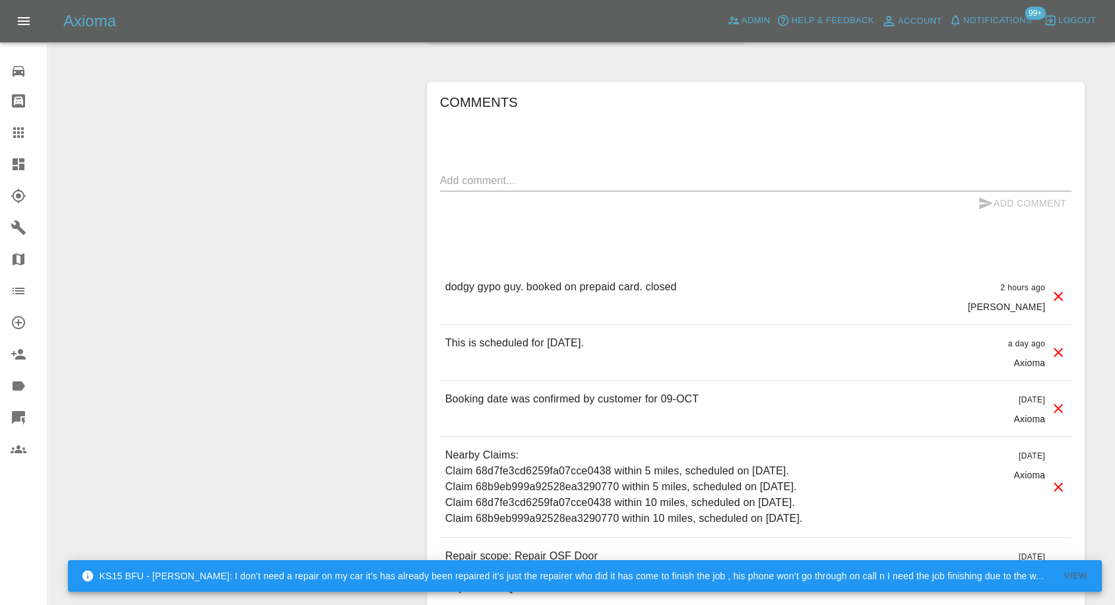
scroll to position [1099, 0]
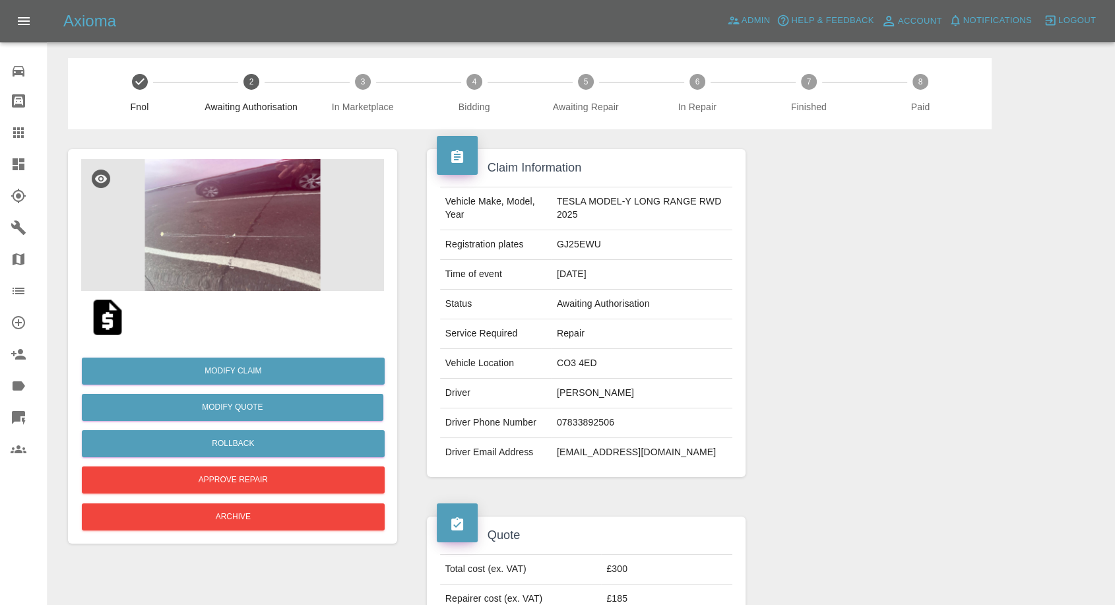
click at [267, 258] on img at bounding box center [232, 225] width 303 height 132
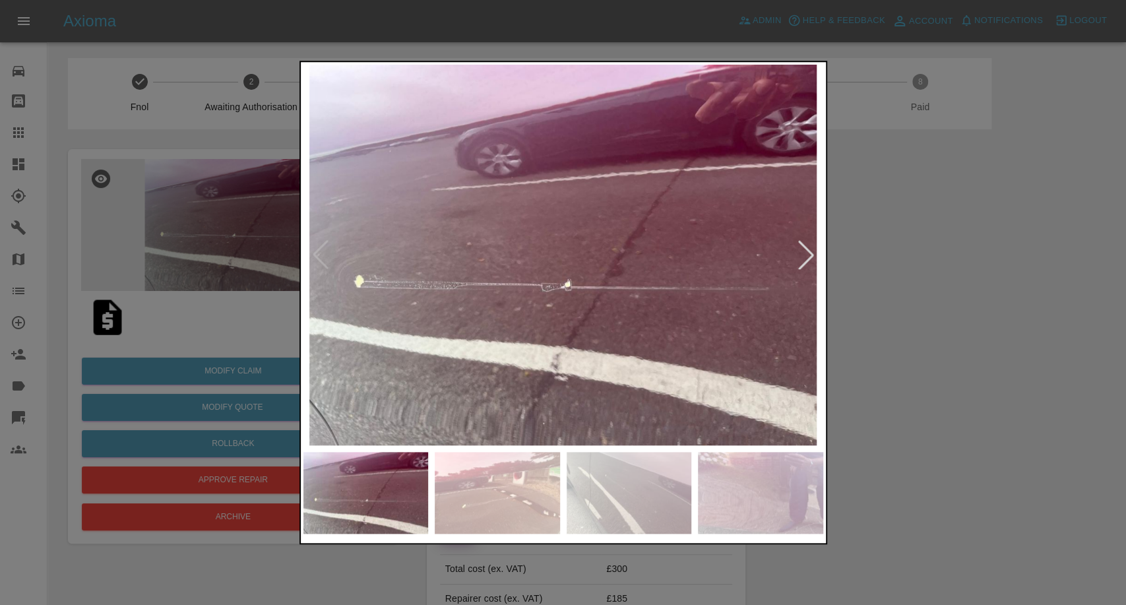
click at [1026, 377] on div at bounding box center [563, 302] width 1126 height 605
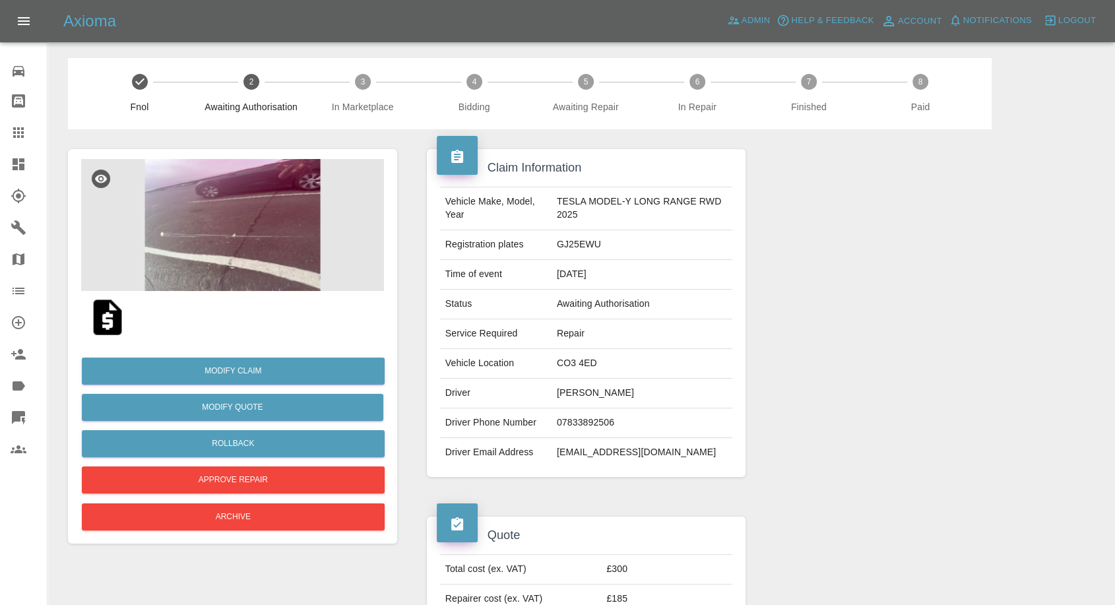
click at [249, 222] on img at bounding box center [232, 225] width 303 height 132
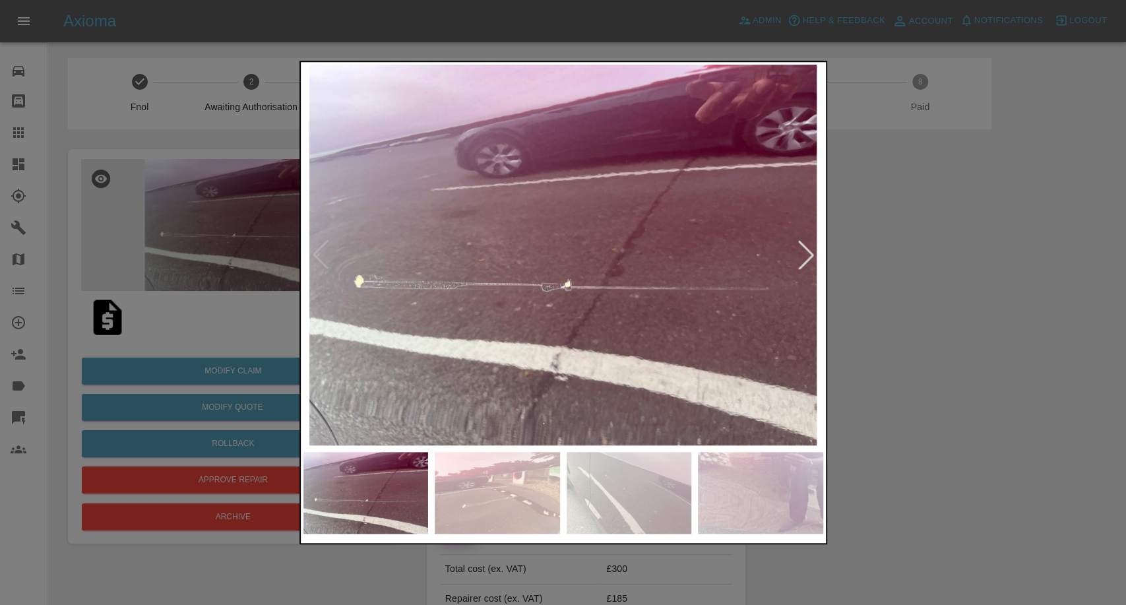
click at [519, 457] on img at bounding box center [497, 493] width 125 height 82
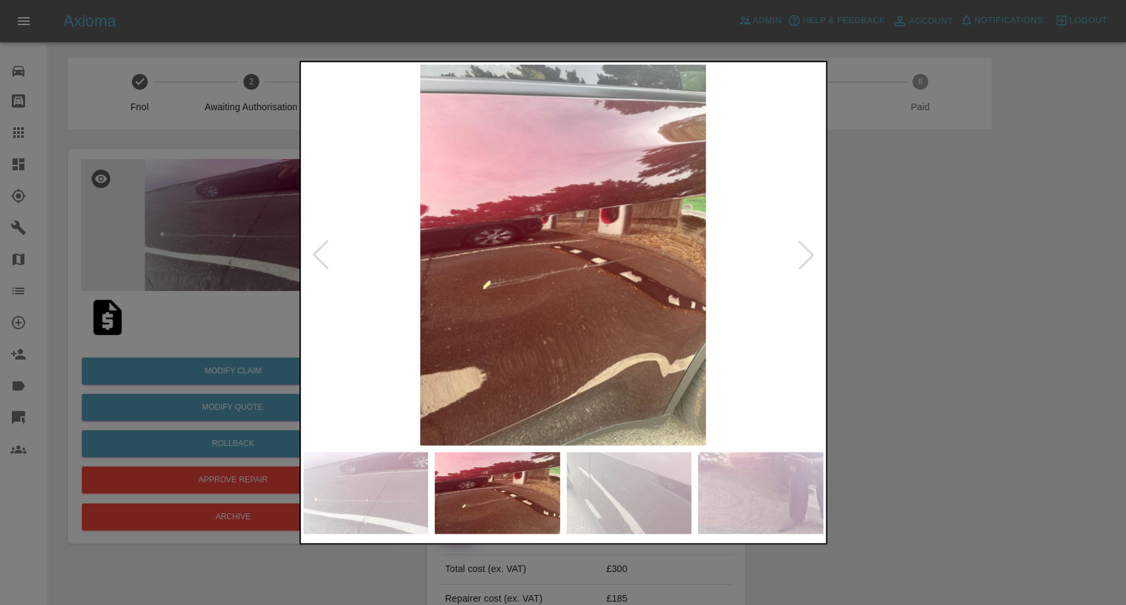
click at [657, 496] on img at bounding box center [629, 493] width 125 height 82
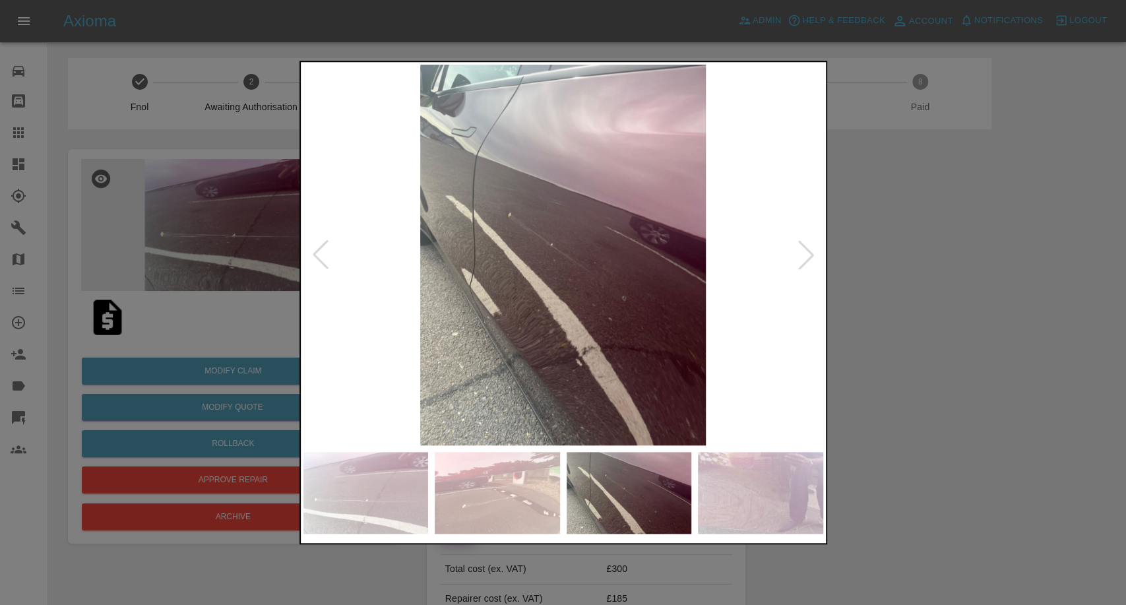
click at [761, 503] on img at bounding box center [760, 493] width 125 height 82
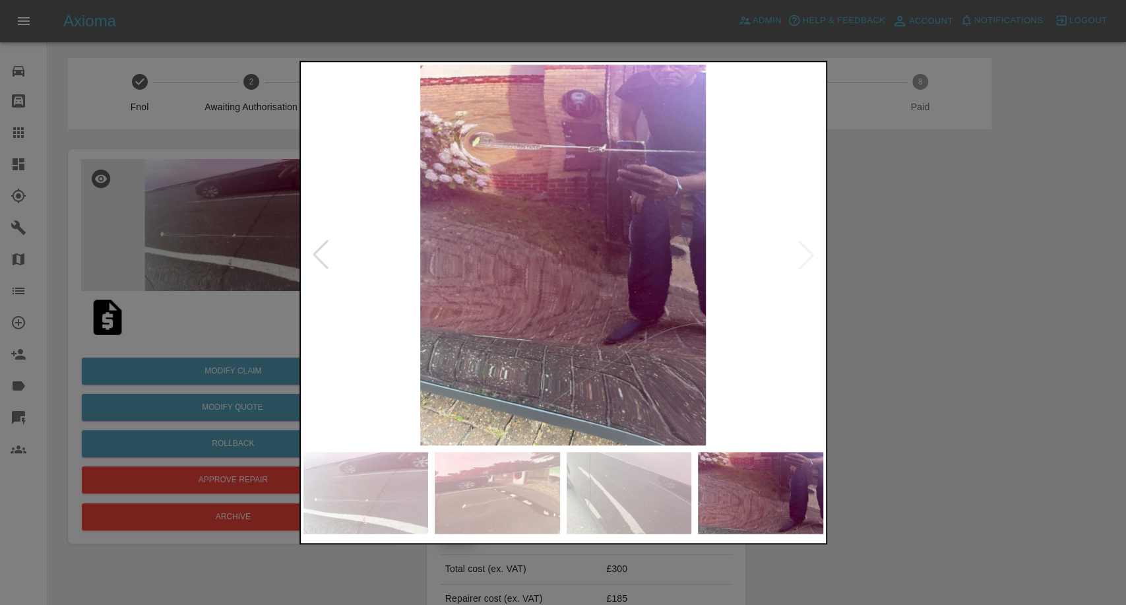
click at [971, 432] on div at bounding box center [563, 302] width 1126 height 605
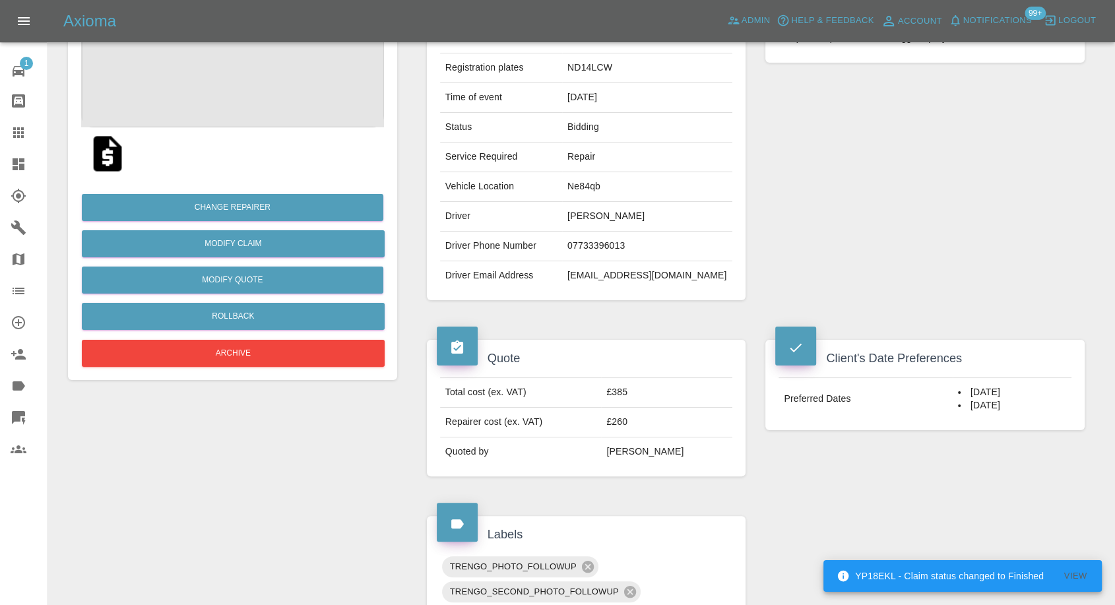
scroll to position [47, 0]
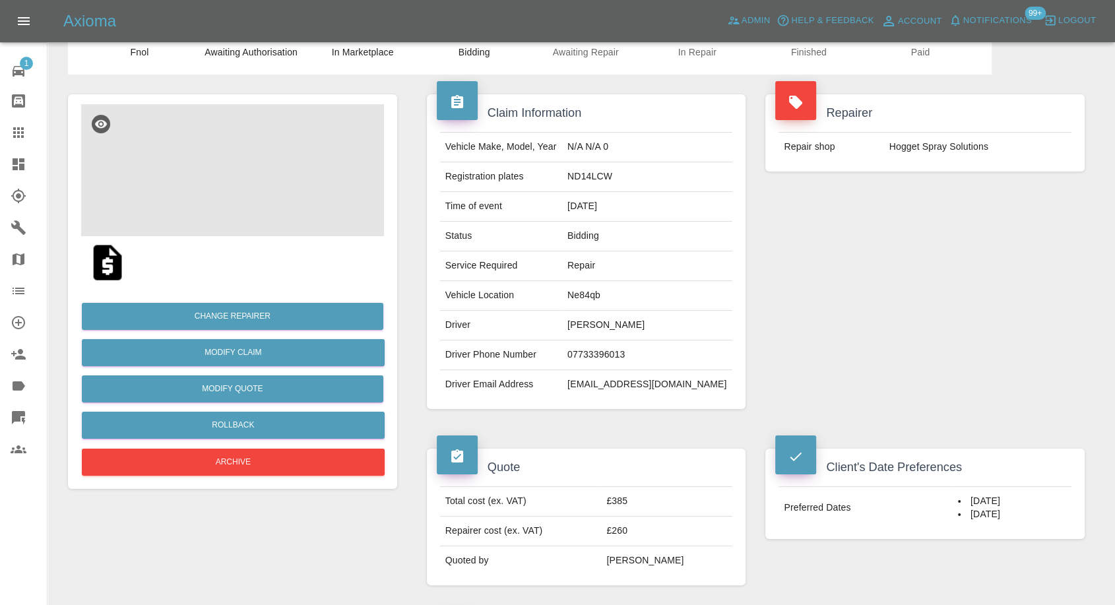
scroll to position [146, 0]
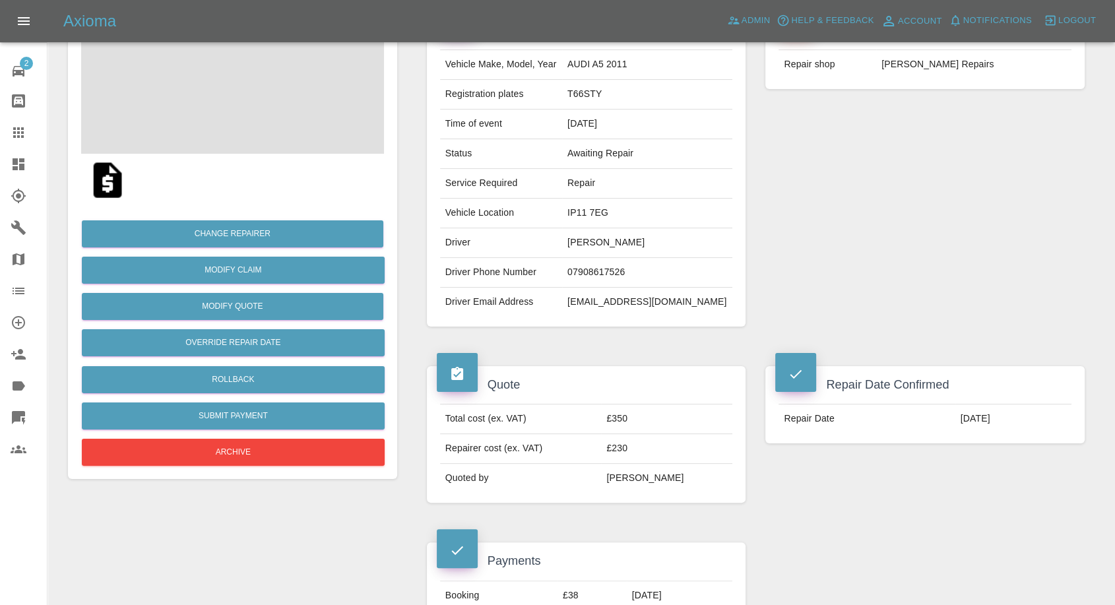
scroll to position [146, 0]
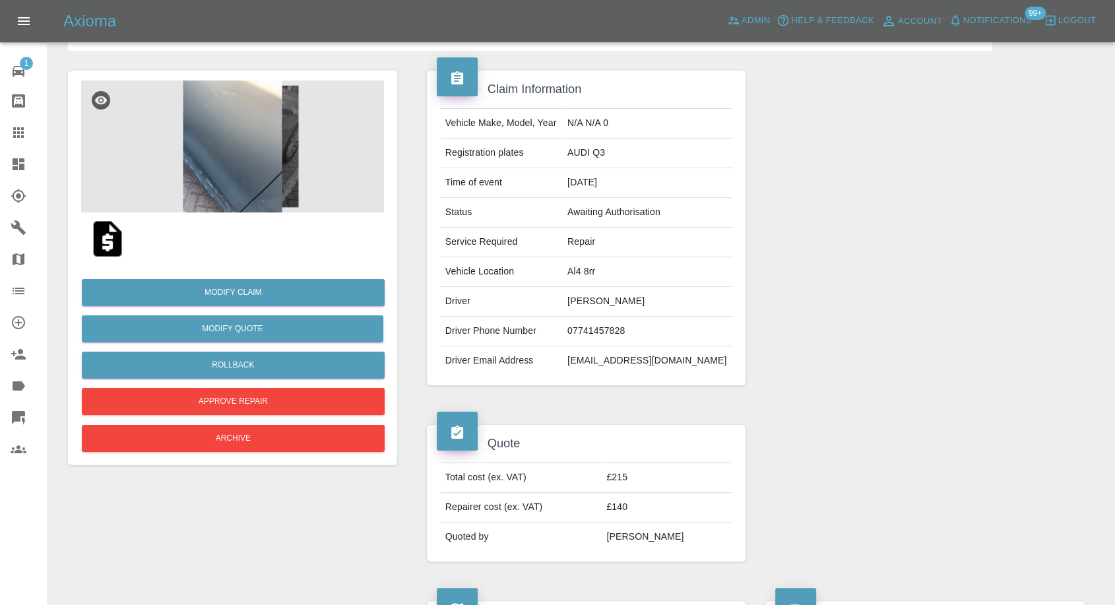
scroll to position [146, 0]
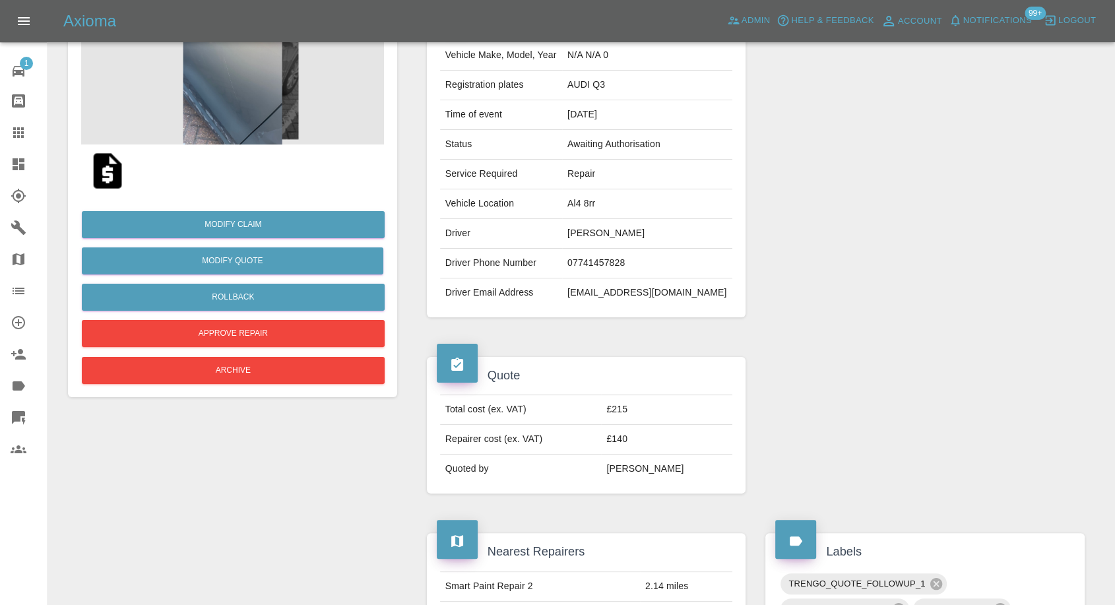
click at [274, 96] on img at bounding box center [232, 79] width 303 height 132
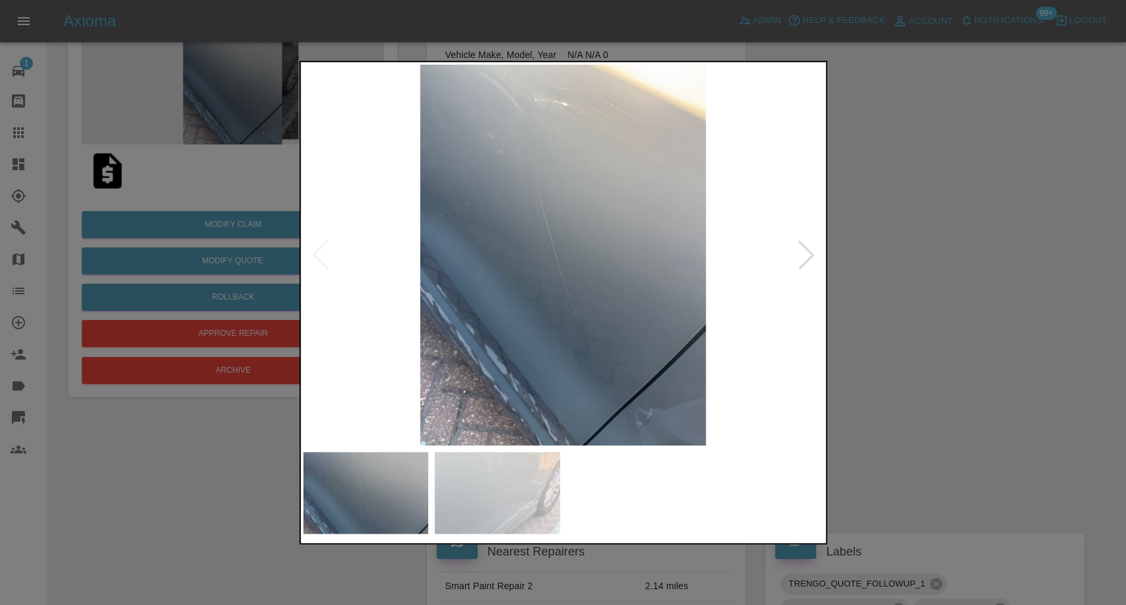
click at [487, 452] on img at bounding box center [497, 493] width 125 height 82
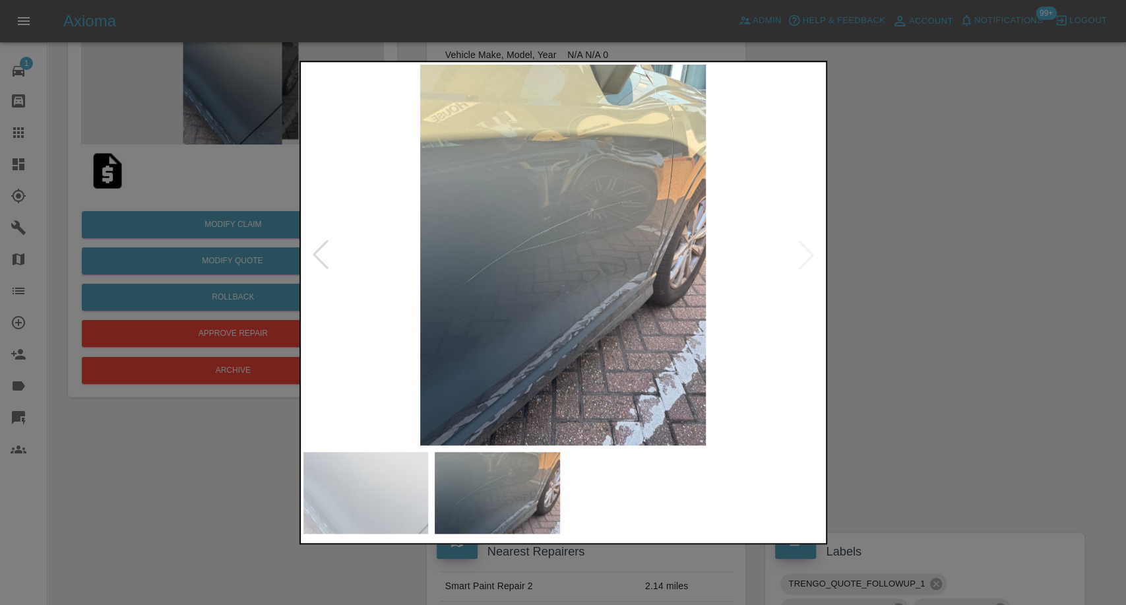
click at [980, 424] on div at bounding box center [563, 302] width 1126 height 605
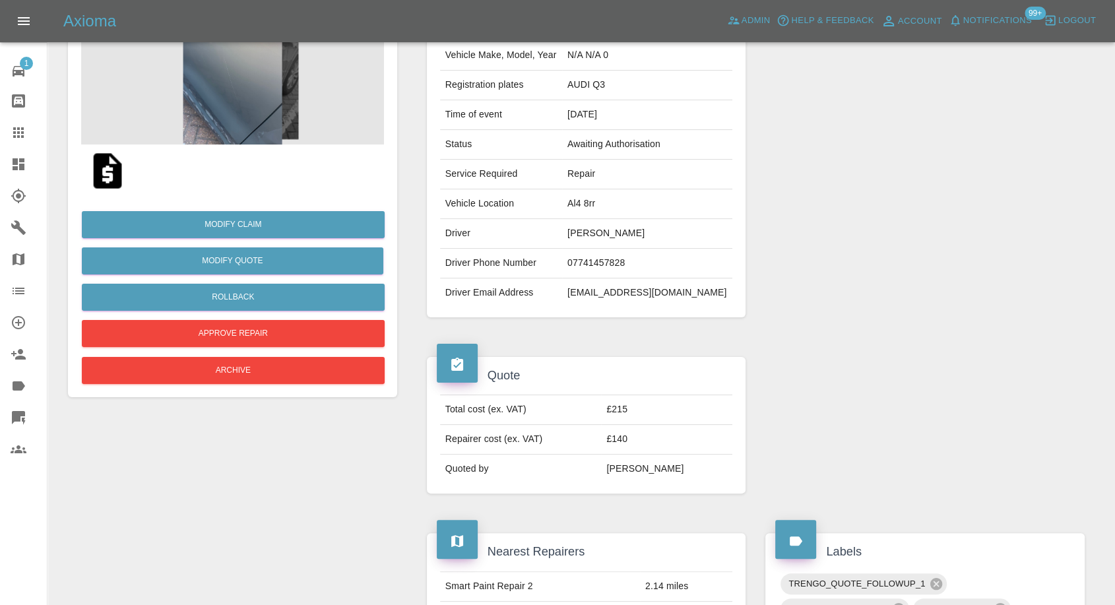
click at [633, 263] on td "07741457828" at bounding box center [647, 264] width 170 height 30
copy td "07741457828"
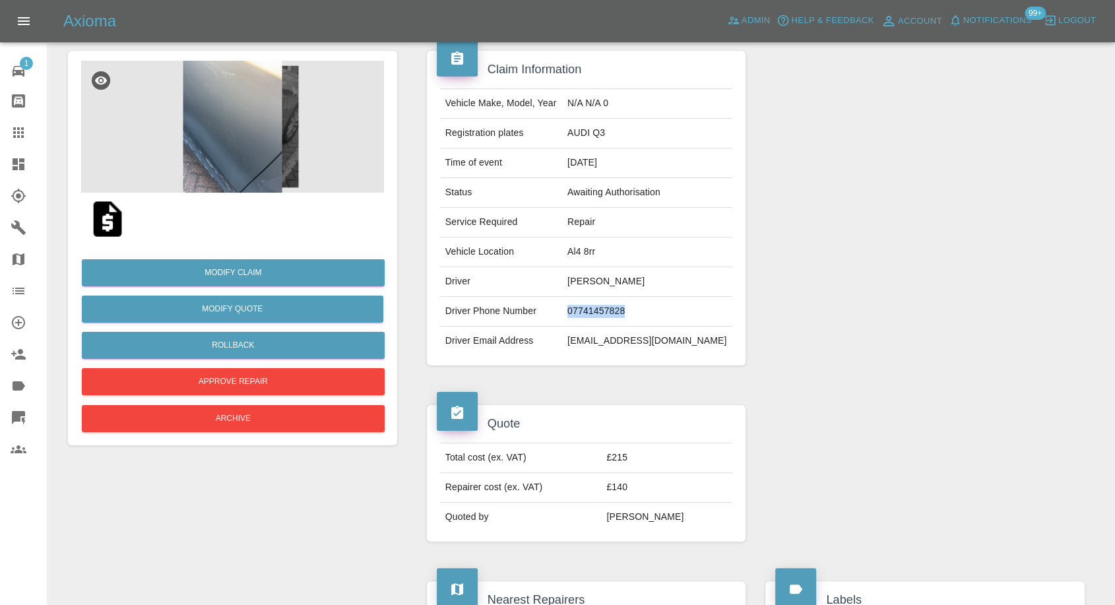
scroll to position [0, 0]
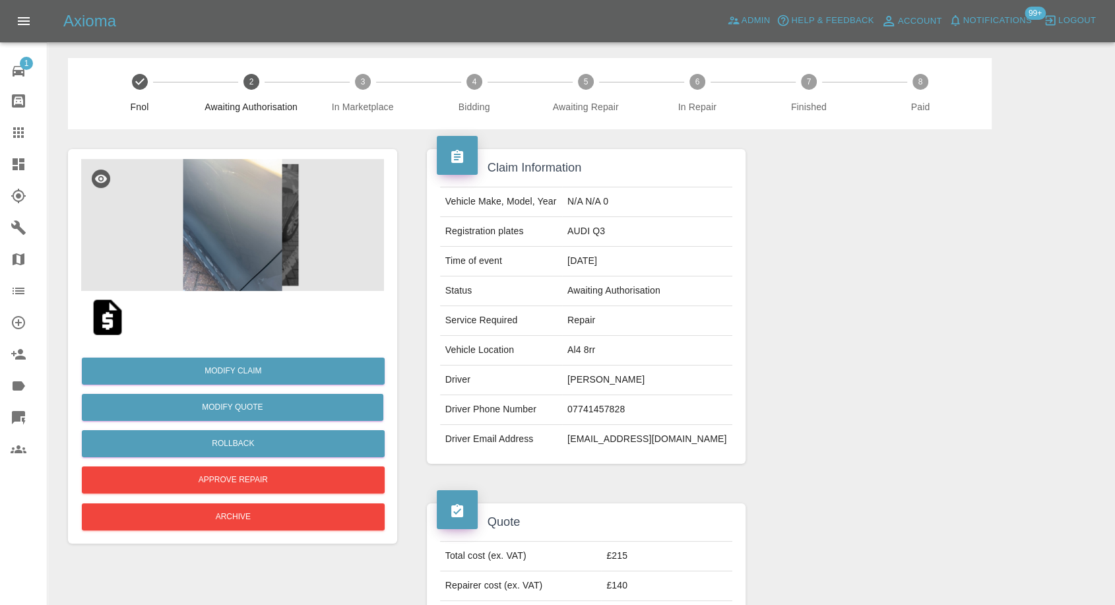
click at [911, 371] on div at bounding box center [924, 306] width 339 height 354
click at [210, 260] on img at bounding box center [232, 225] width 303 height 132
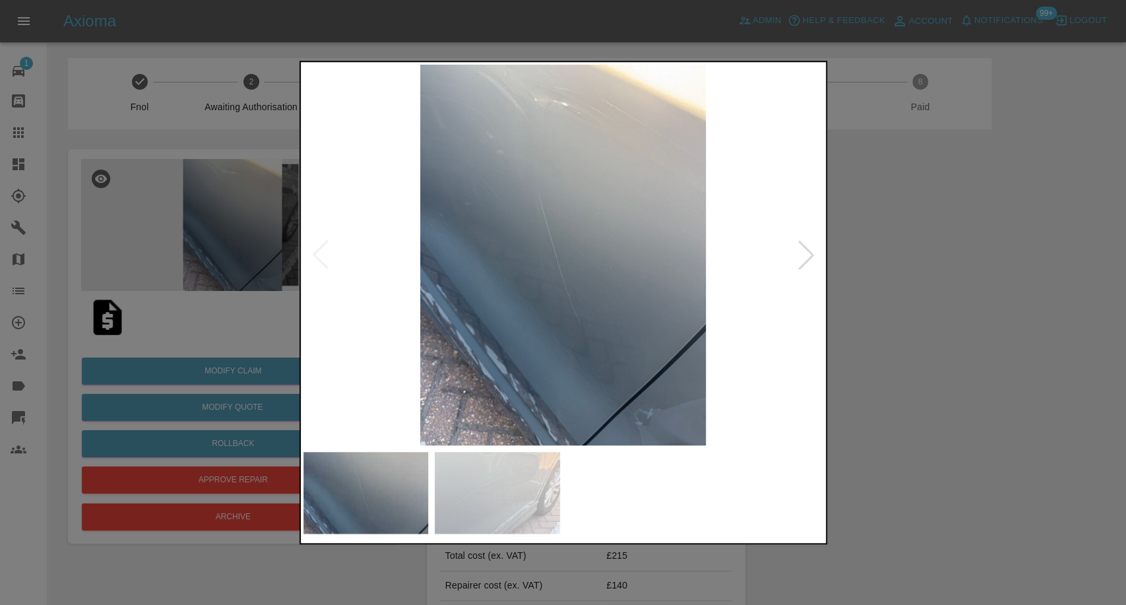
click at [517, 517] on img at bounding box center [497, 493] width 125 height 82
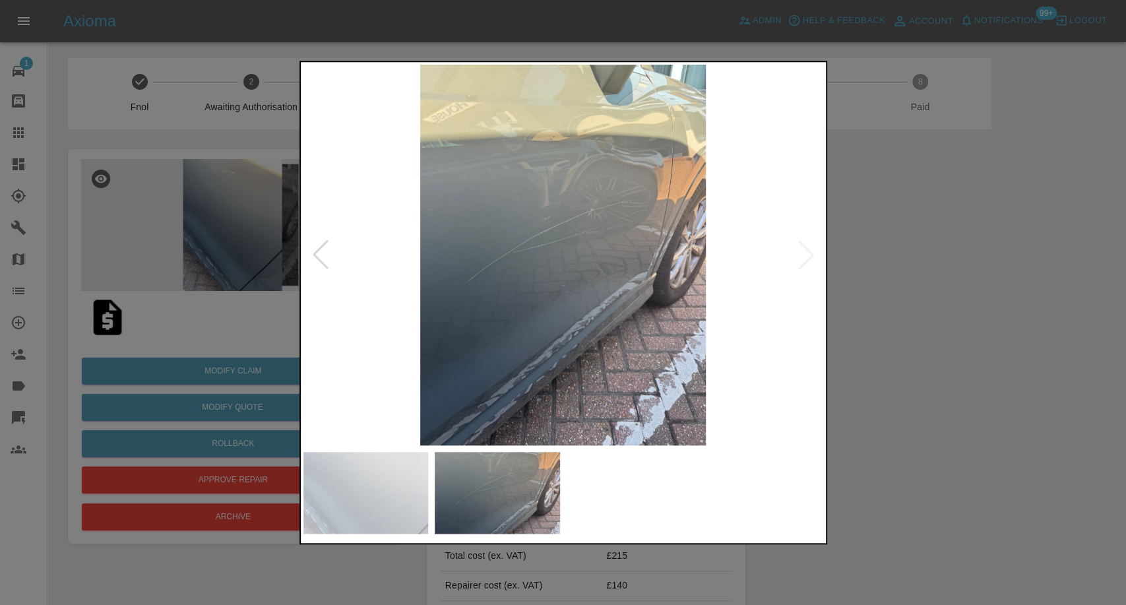
click at [373, 474] on img at bounding box center [366, 493] width 125 height 82
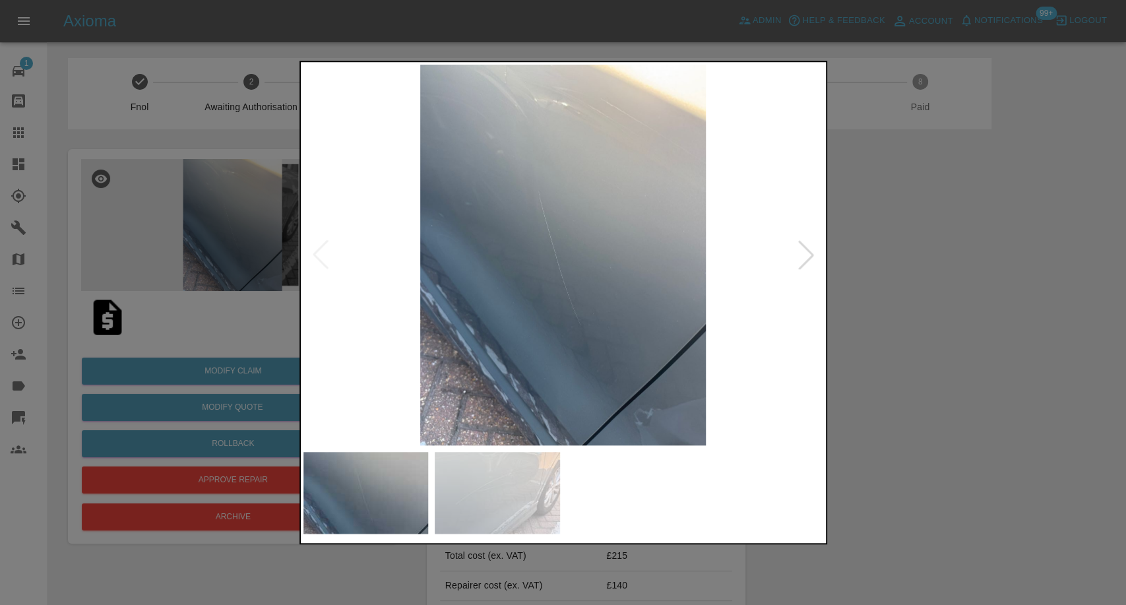
click at [534, 511] on img at bounding box center [497, 493] width 125 height 82
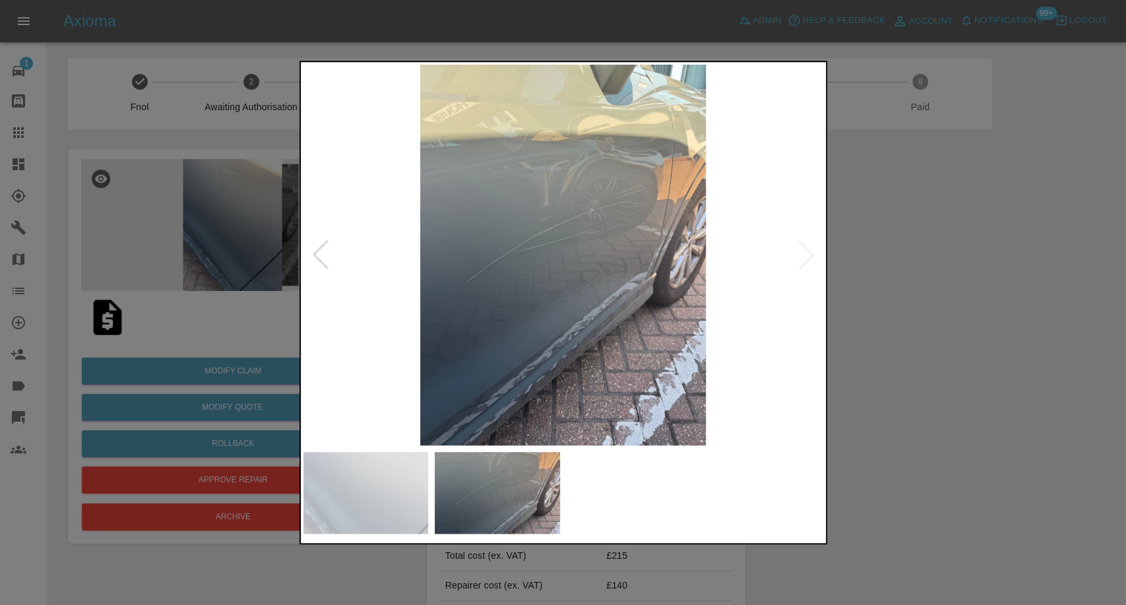
click at [371, 497] on img at bounding box center [366, 493] width 125 height 82
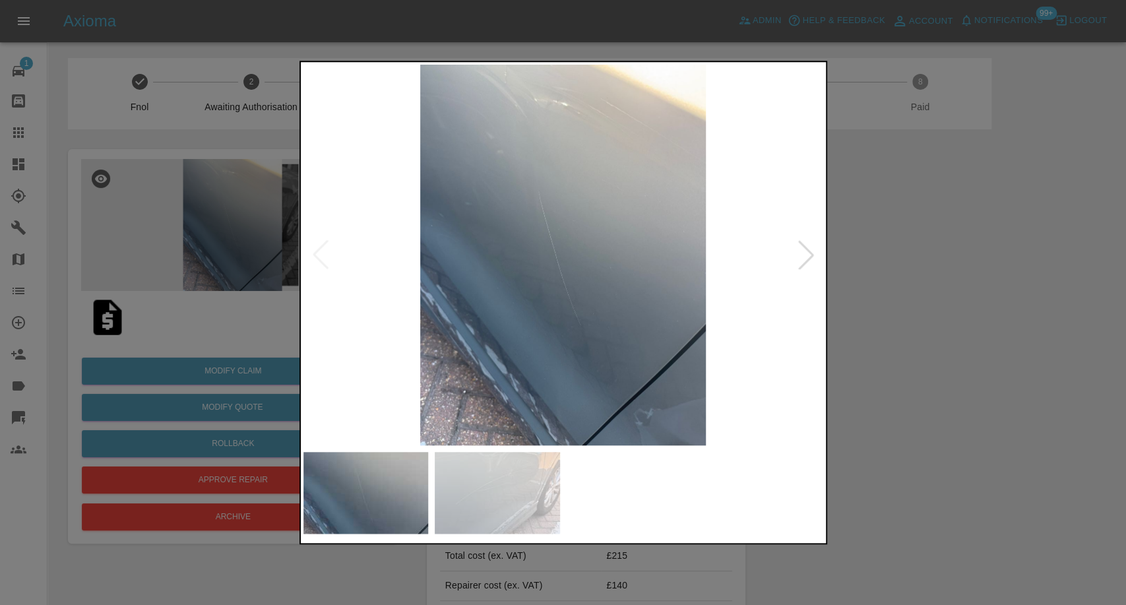
click at [975, 401] on div at bounding box center [563, 302] width 1126 height 605
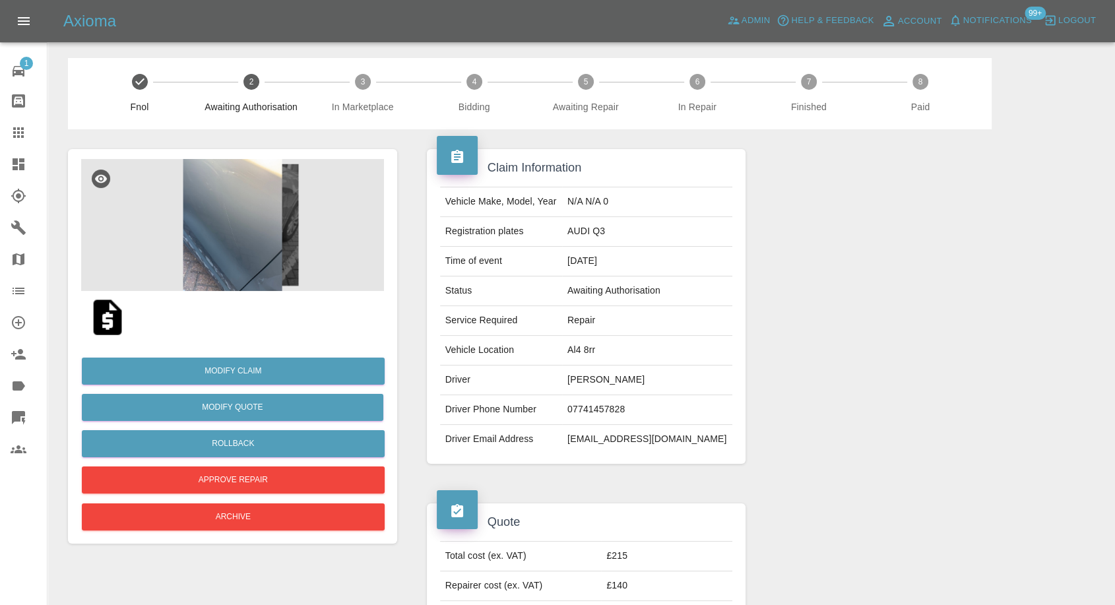
click at [109, 317] on img at bounding box center [107, 317] width 42 height 42
click at [298, 518] on button "Archive" at bounding box center [233, 516] width 303 height 27
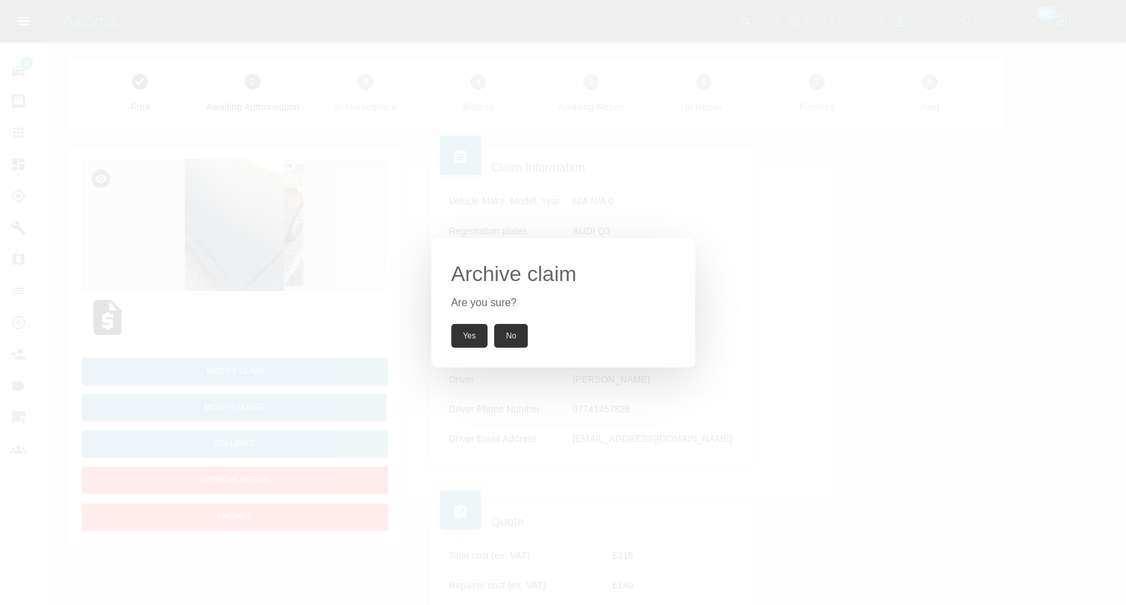
click at [483, 332] on button "Yes" at bounding box center [469, 336] width 37 height 24
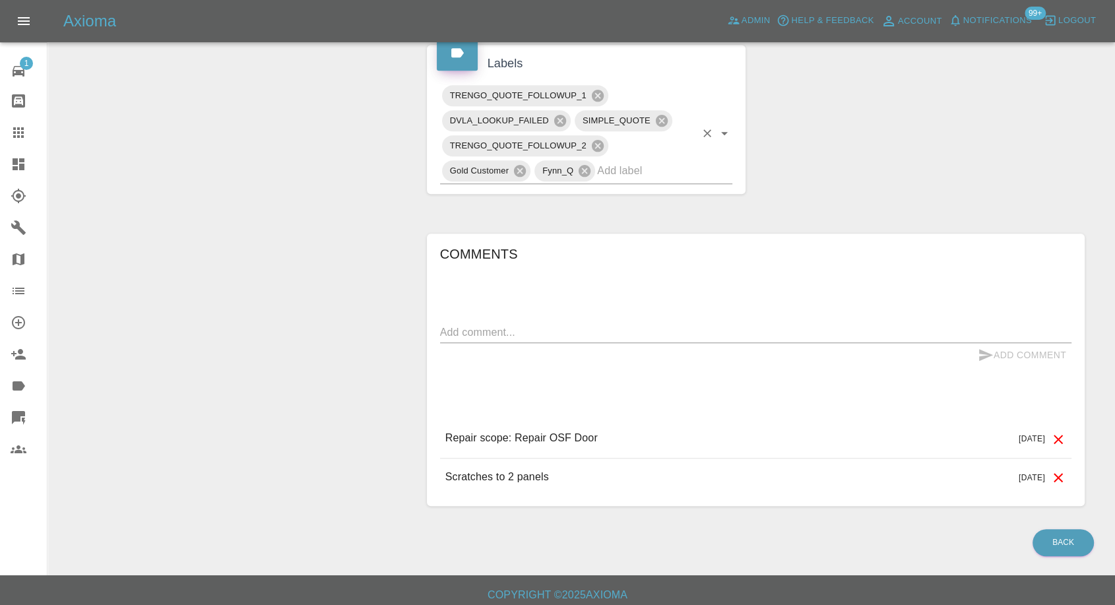
scroll to position [642, 0]
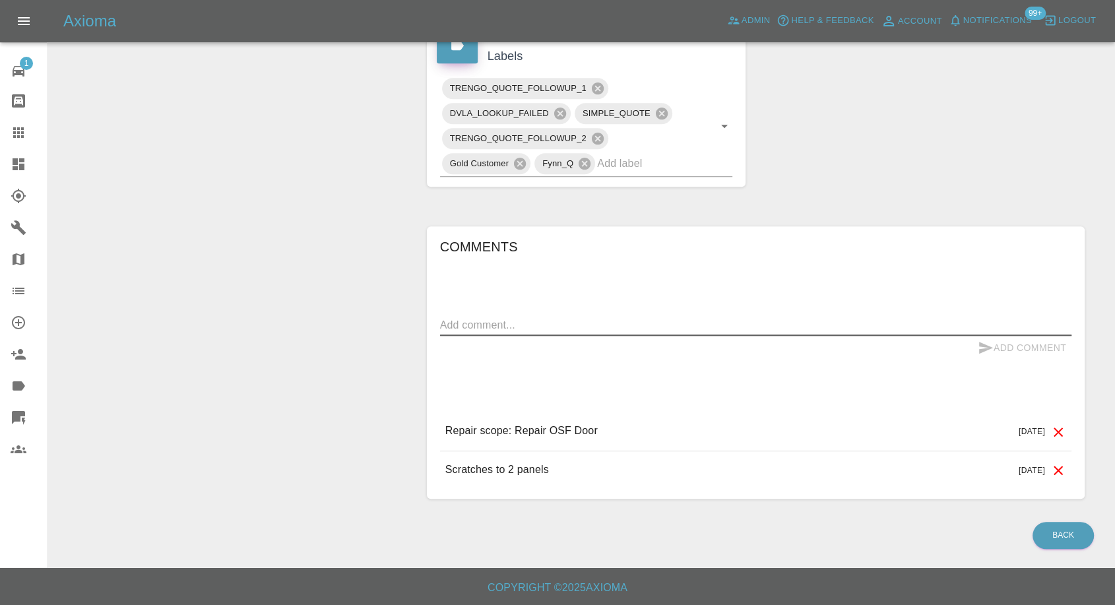
click at [568, 321] on textarea at bounding box center [755, 324] width 631 height 15
paste textarea "68e4be1d92696adfb220dcf8"
type textarea "Dup - 68e4be1d92696adfb220dcf8"
click at [986, 344] on icon "submit" at bounding box center [986, 348] width 14 height 12
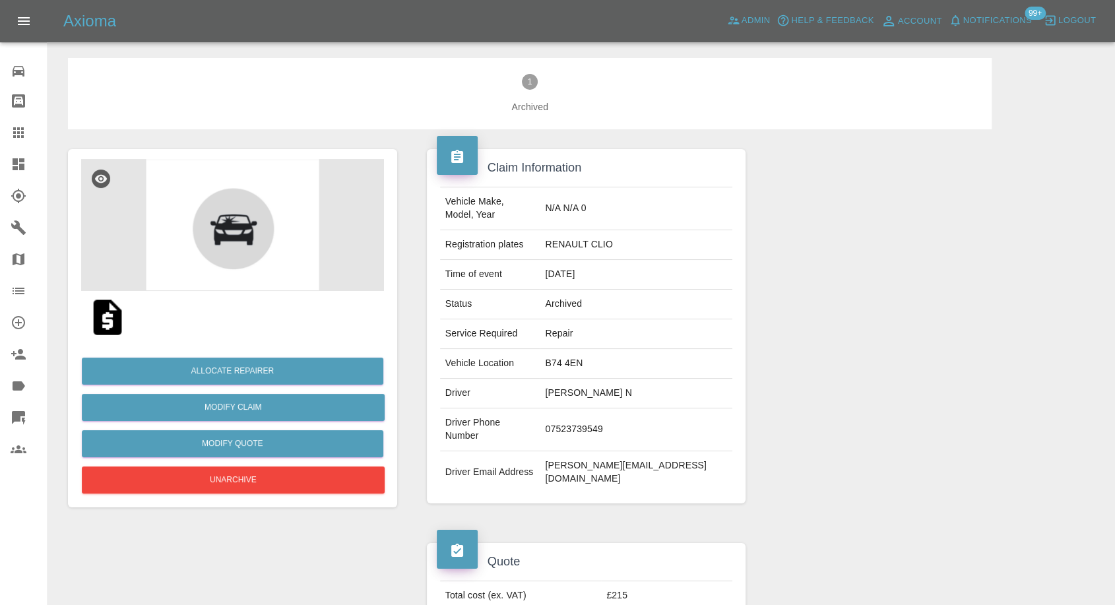
drag, startPoint x: 0, startPoint y: 0, endPoint x: 351, endPoint y: 331, distance: 482.6
click at [21, 130] on icon at bounding box center [19, 133] width 16 height 16
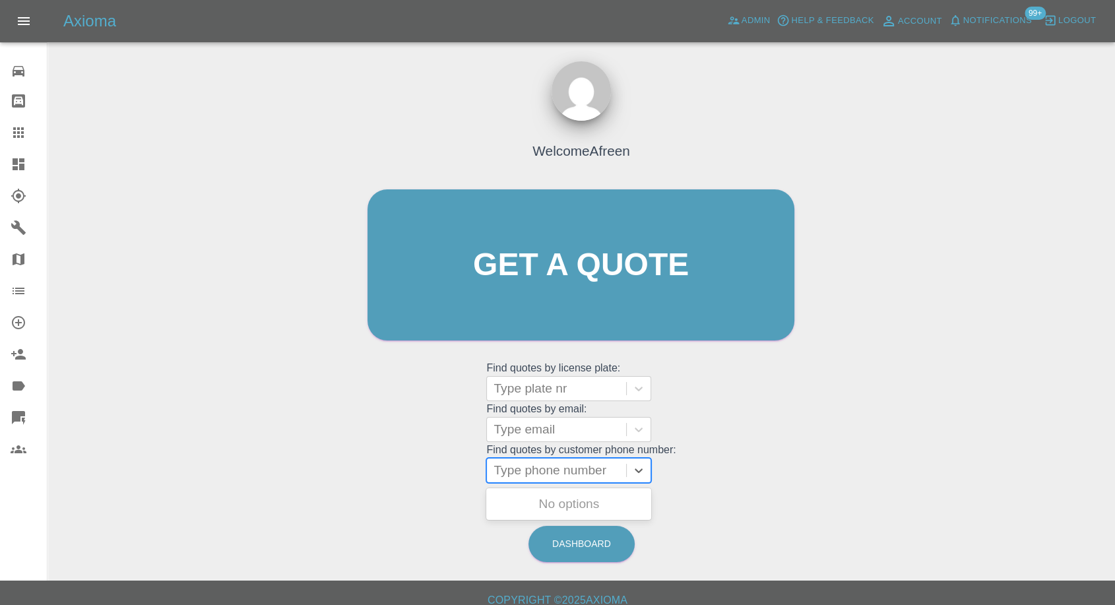
click at [534, 466] on div at bounding box center [557, 470] width 126 height 18
paste input "07741457828"
type input "07741457828"
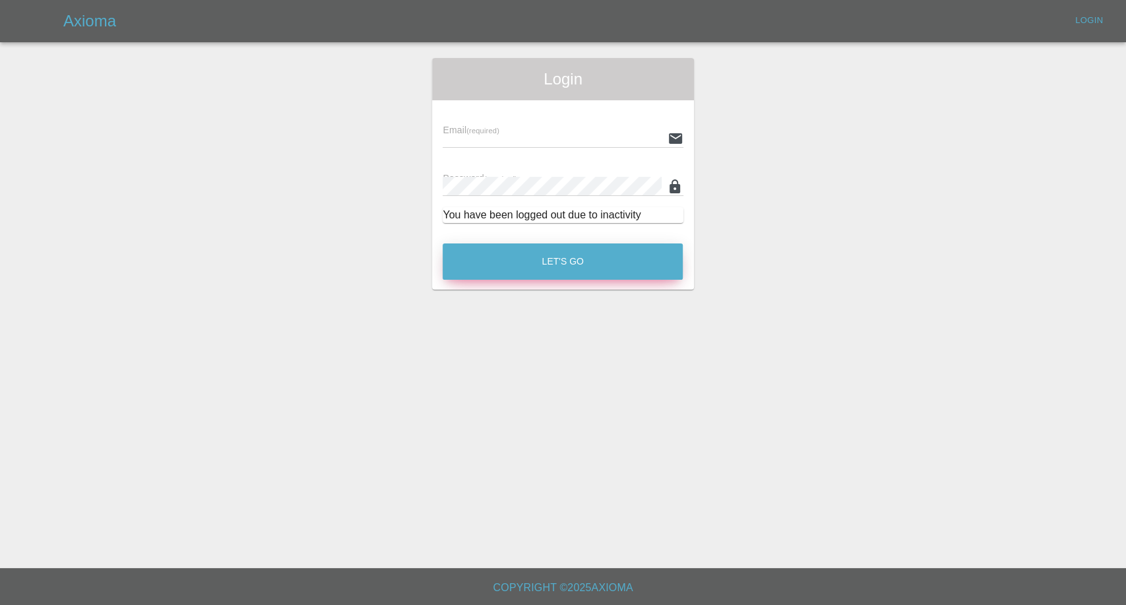
type input "afreen@axioma.co.uk"
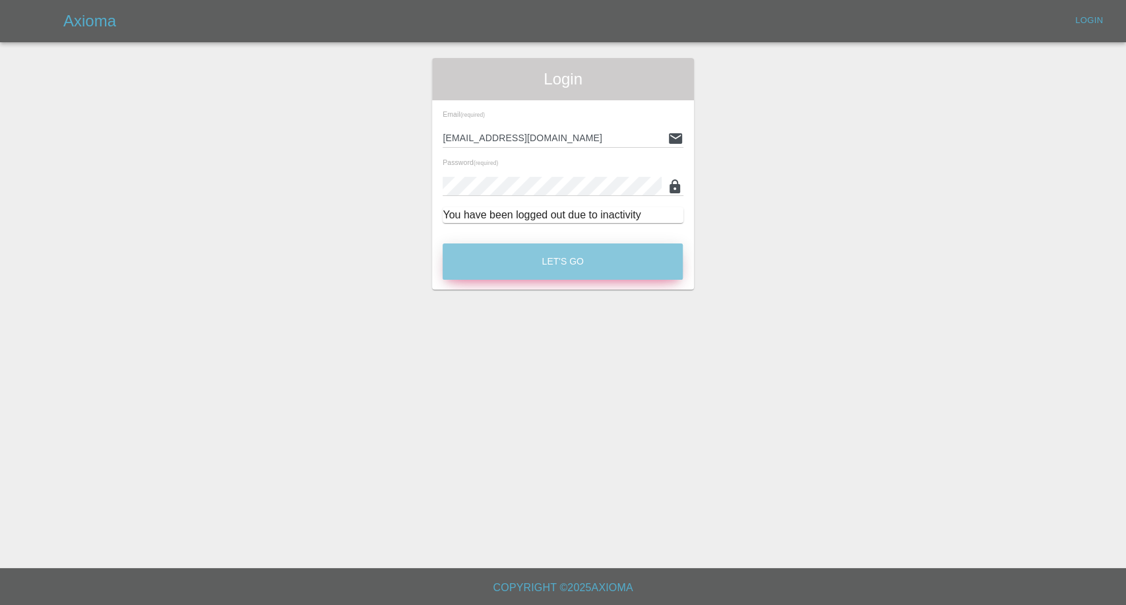
click at [562, 246] on button "Let's Go" at bounding box center [563, 261] width 240 height 36
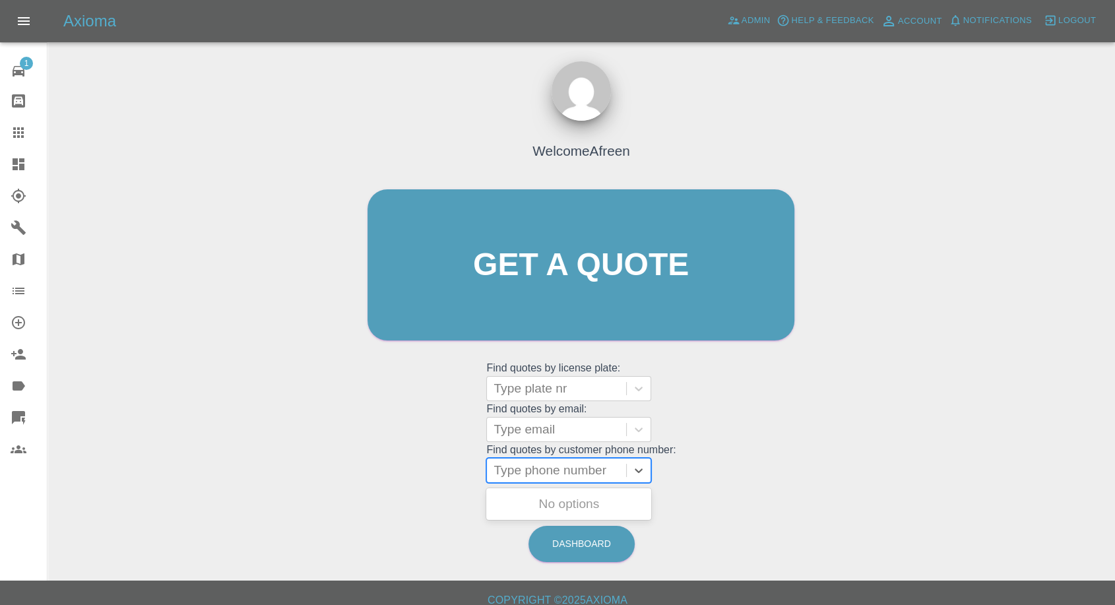
click at [557, 464] on div at bounding box center [557, 470] width 126 height 18
paste input "07741457828"
type input "07741457828"
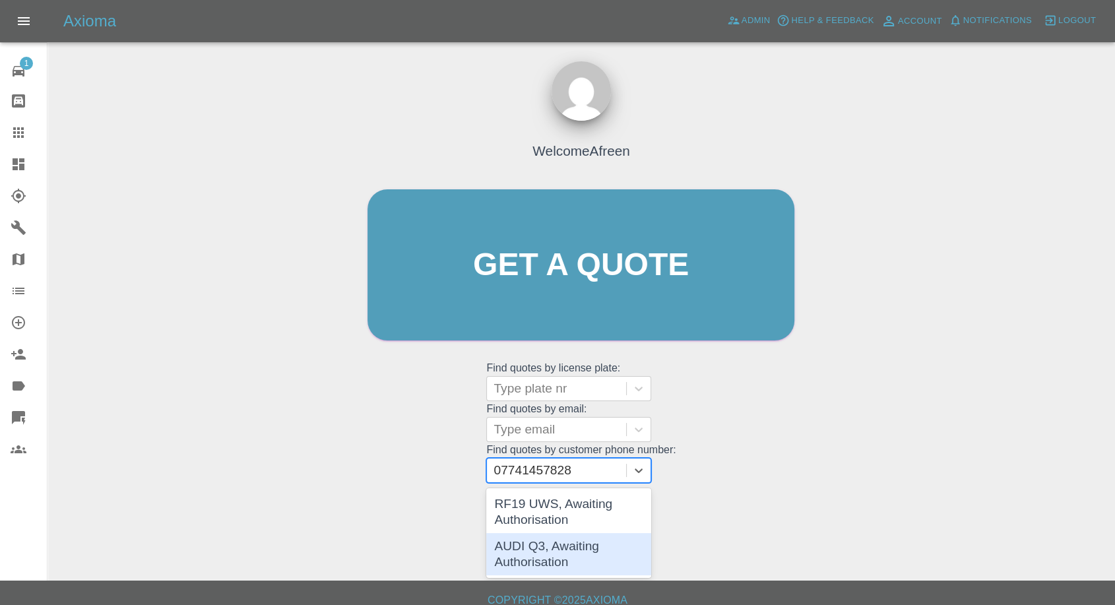
click at [594, 556] on div "AUDI Q3, Awaiting Authorisation" at bounding box center [568, 554] width 165 height 42
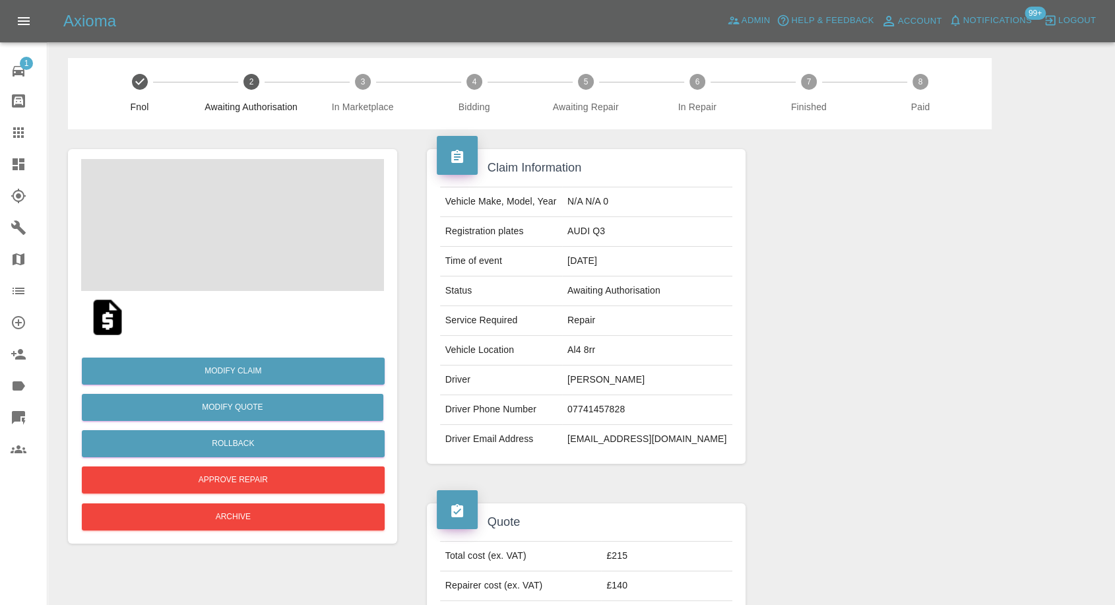
click at [271, 233] on span at bounding box center [232, 225] width 303 height 132
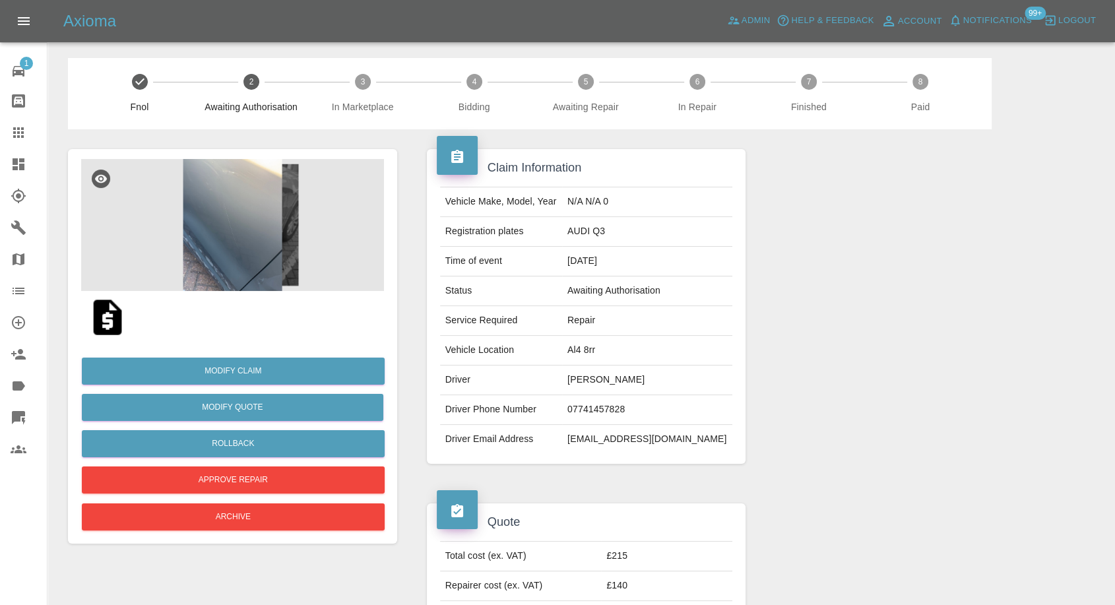
click at [10, 129] on link "Claims" at bounding box center [23, 133] width 47 height 32
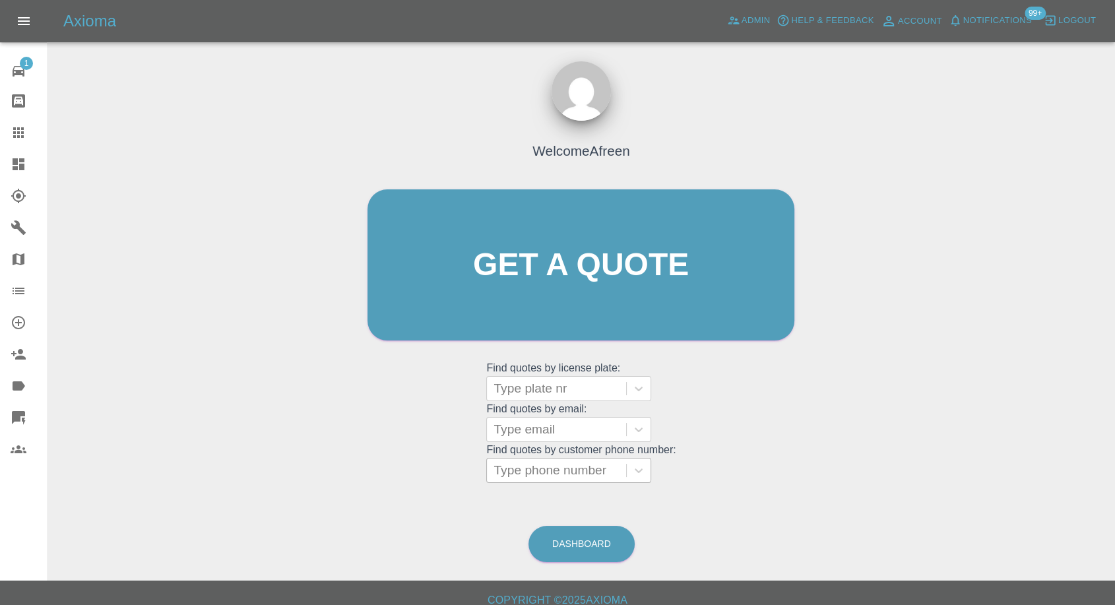
click at [543, 468] on div at bounding box center [557, 470] width 126 height 18
paste input "07741457828"
type input "07741457828"
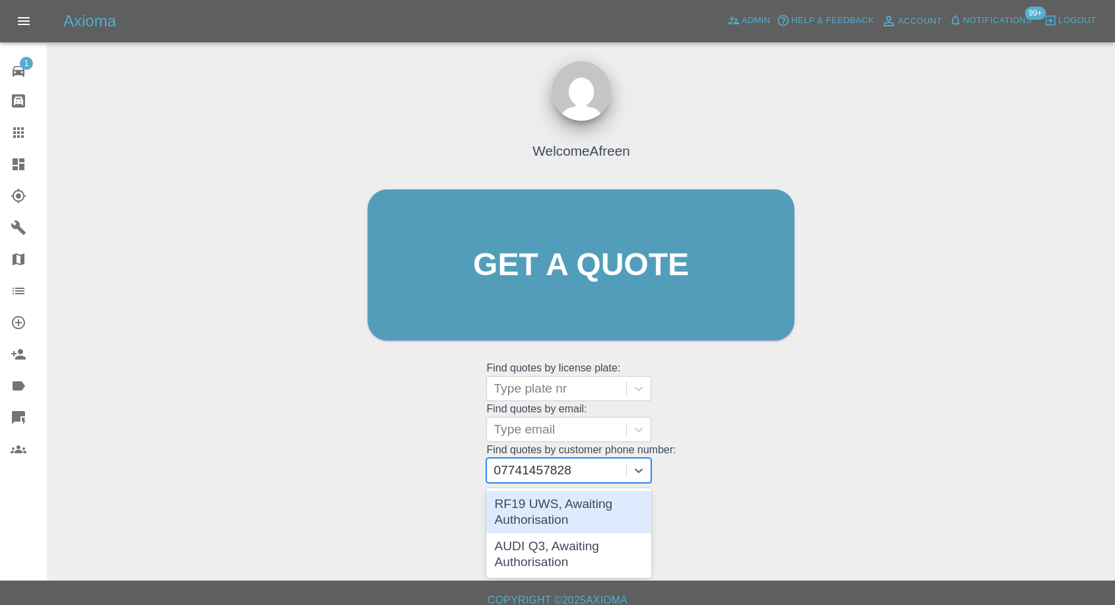
click at [555, 509] on div "RF19 UWS, Awaiting Authorisation" at bounding box center [568, 512] width 165 height 42
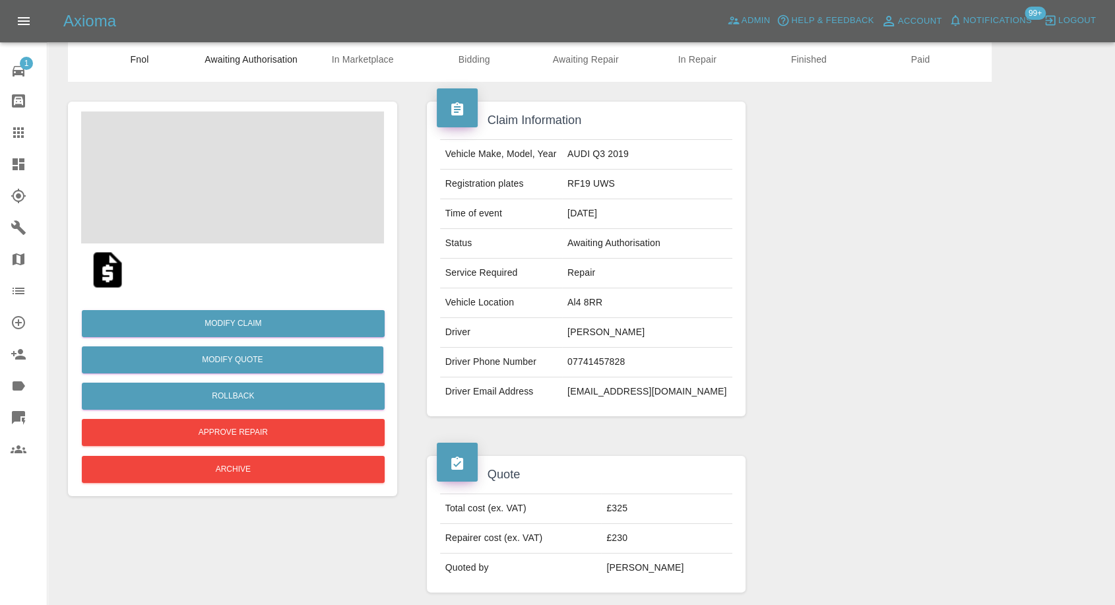
scroll to position [73, 0]
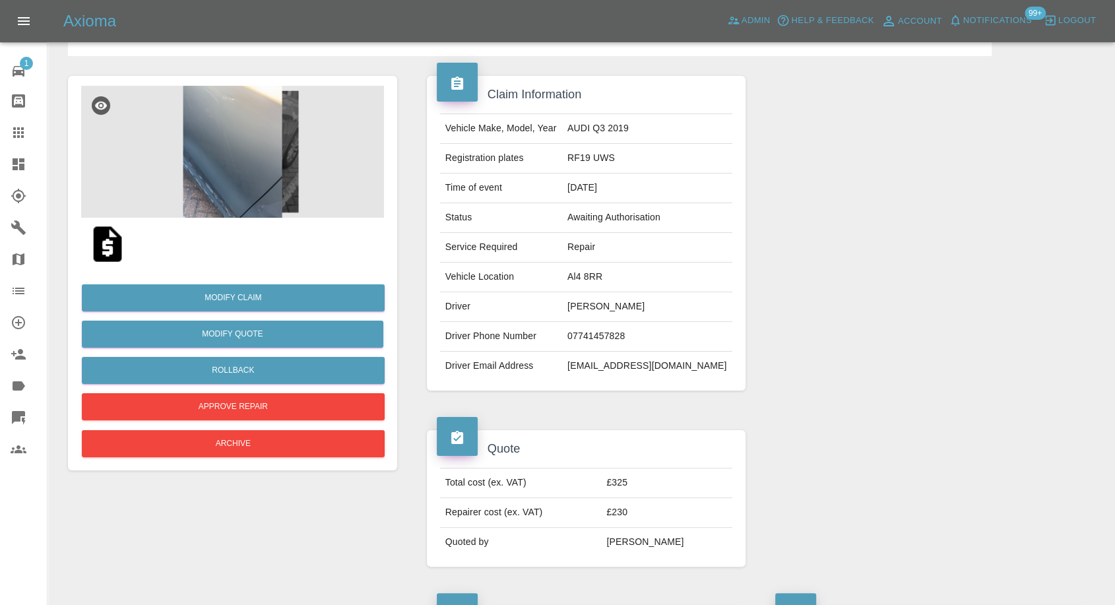
click at [238, 160] on img at bounding box center [232, 152] width 303 height 132
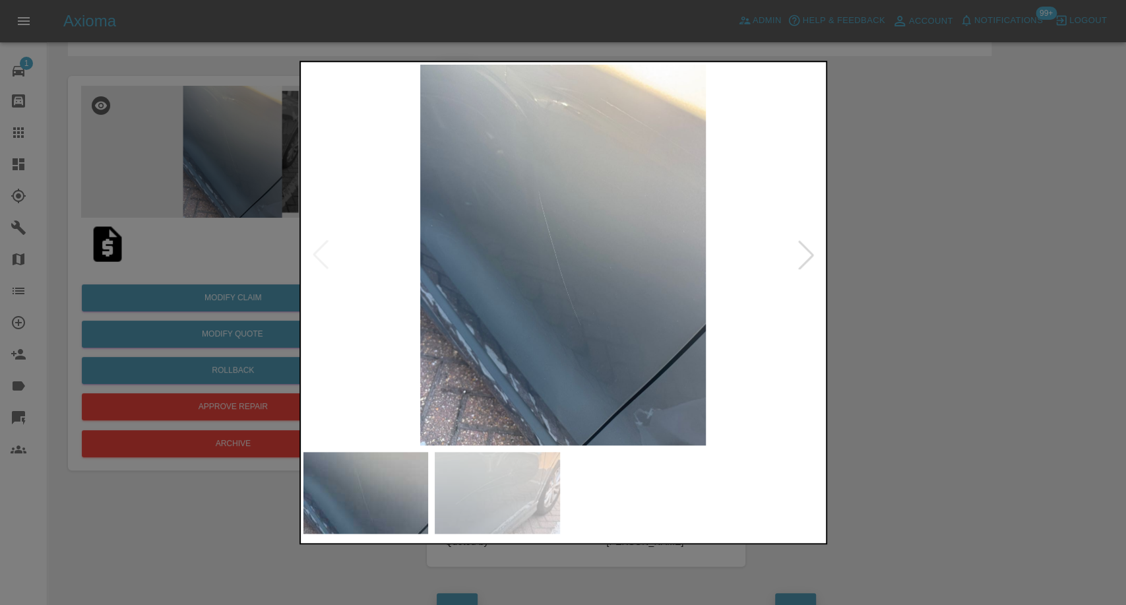
click at [501, 496] on img at bounding box center [497, 493] width 125 height 82
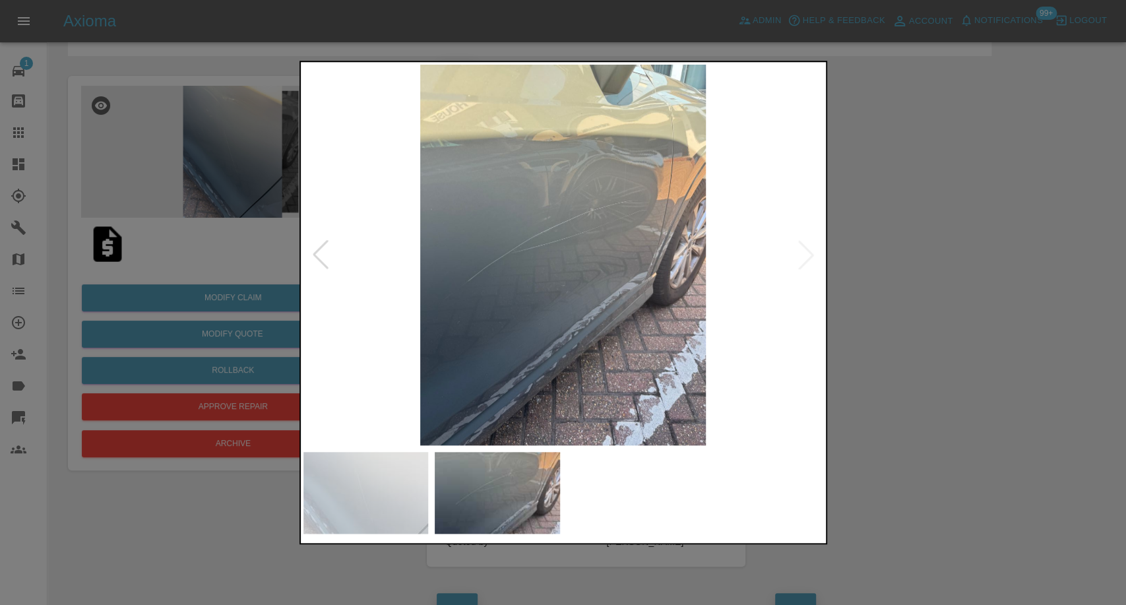
click at [331, 487] on img at bounding box center [366, 493] width 125 height 82
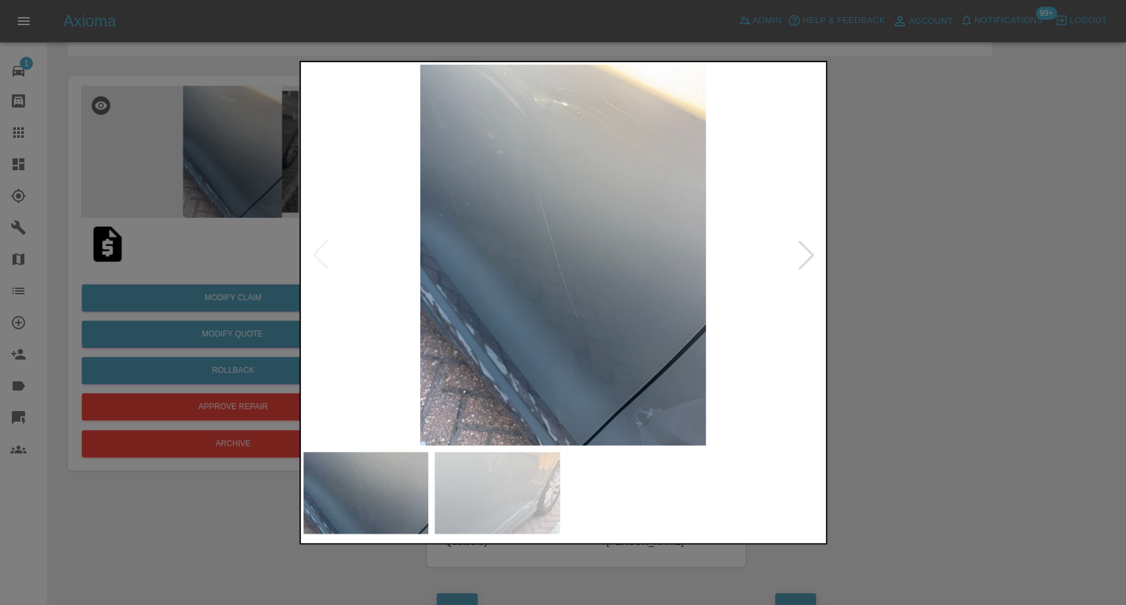
click at [888, 362] on div at bounding box center [563, 302] width 1126 height 605
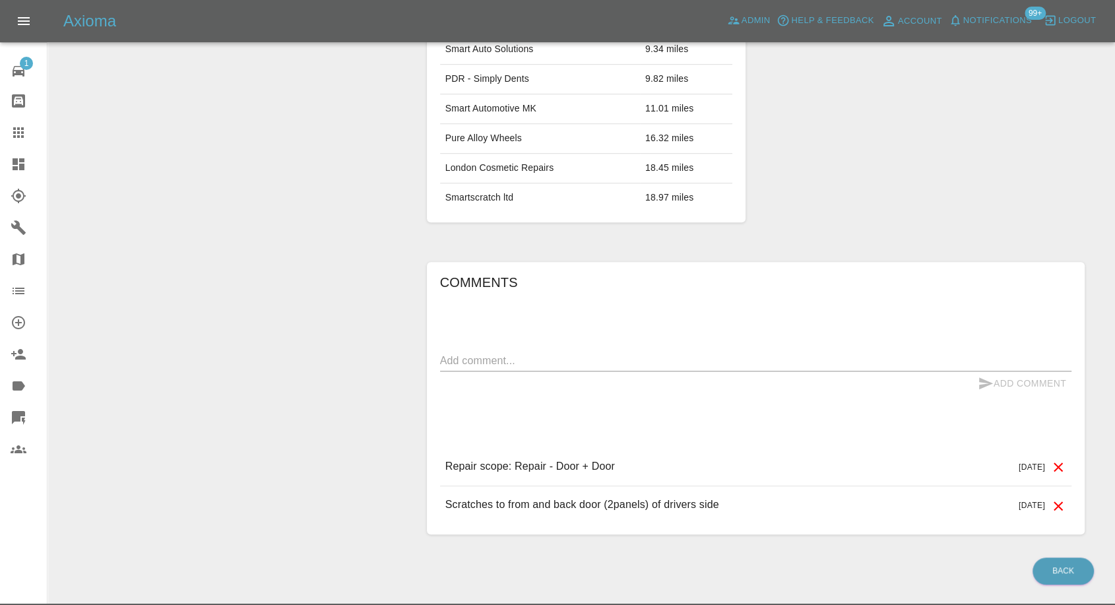
scroll to position [837, 0]
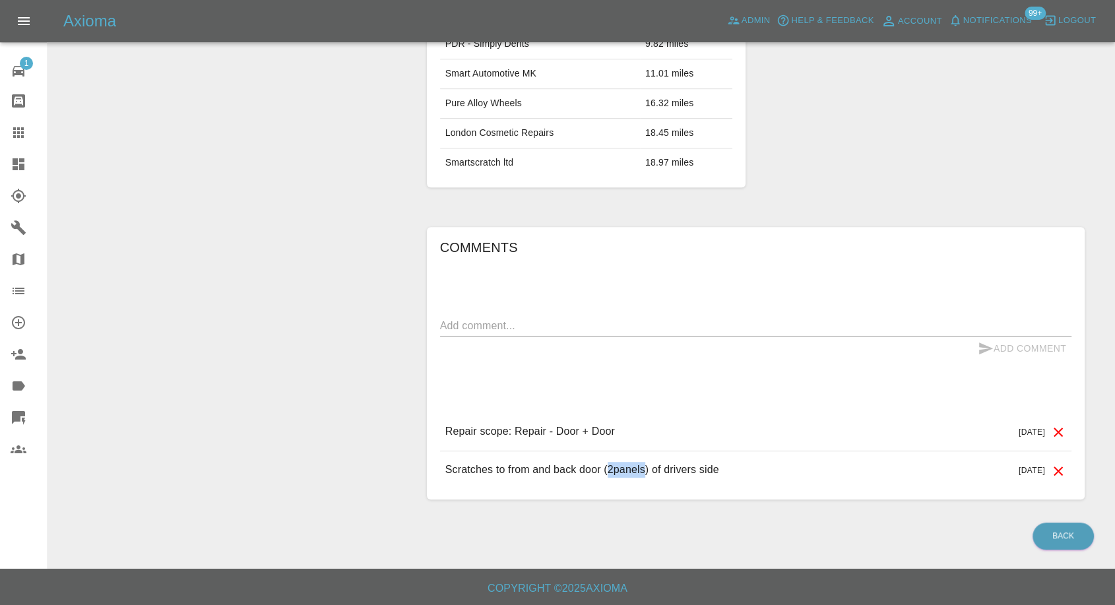
drag, startPoint x: 607, startPoint y: 470, endPoint x: 645, endPoint y: 469, distance: 37.6
click at [645, 469] on p "Scratches to from and back door (2panels) of drivers side" at bounding box center [582, 470] width 274 height 16
copy p "2panels"
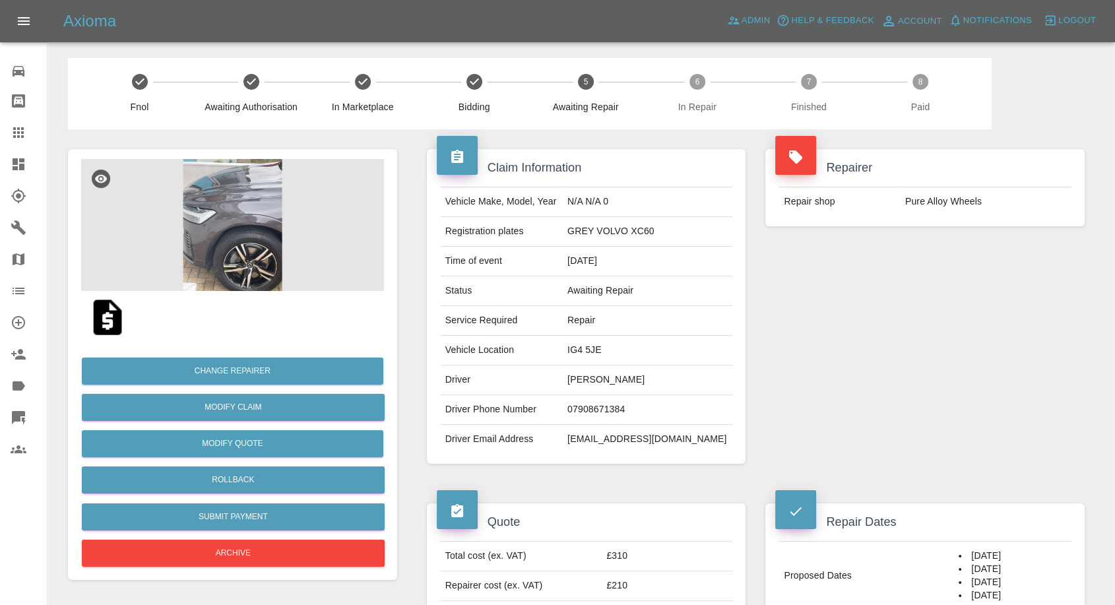
click at [629, 408] on td "07908671384" at bounding box center [647, 410] width 170 height 30
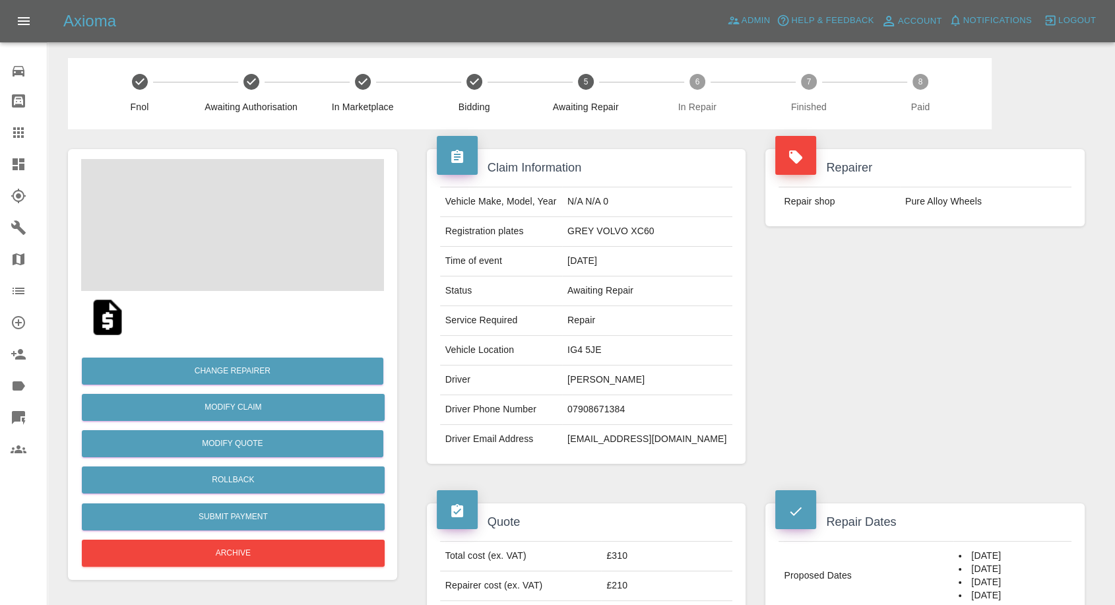
click at [616, 399] on td "07908671384" at bounding box center [647, 410] width 170 height 30
click at [616, 420] on td "07908671384" at bounding box center [647, 410] width 170 height 30
click at [621, 410] on td "07908671384" at bounding box center [647, 410] width 170 height 30
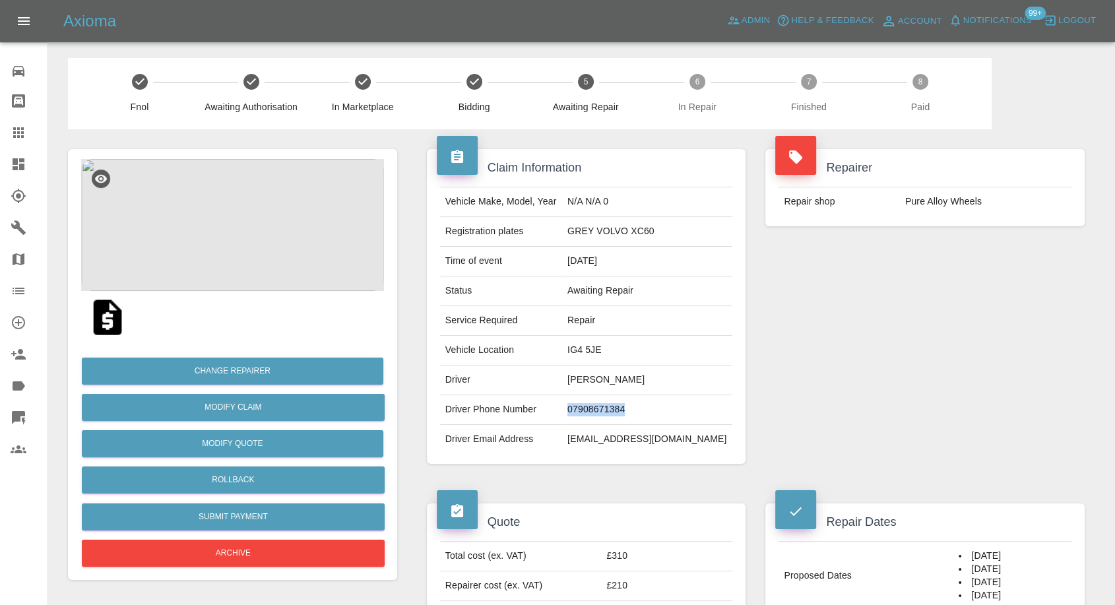
copy td "07908671384"
click at [562, 446] on td "Driver Email Address" at bounding box center [501, 439] width 122 height 29
click at [622, 378] on td "Jesal Patel" at bounding box center [647, 381] width 170 height 30
copy td "Jesal"
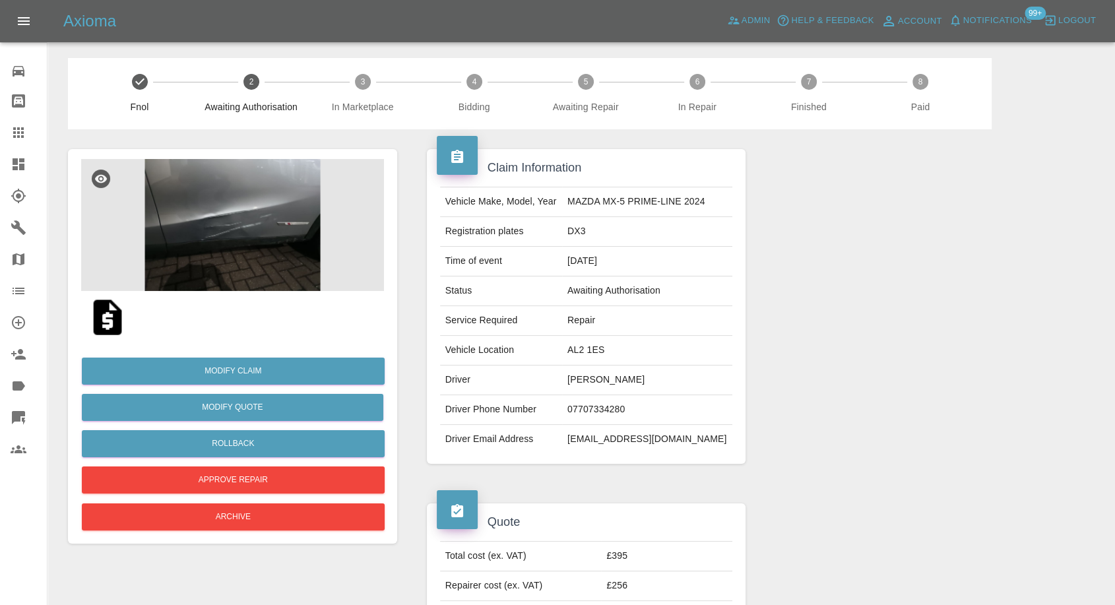
click at [267, 230] on img at bounding box center [232, 225] width 303 height 132
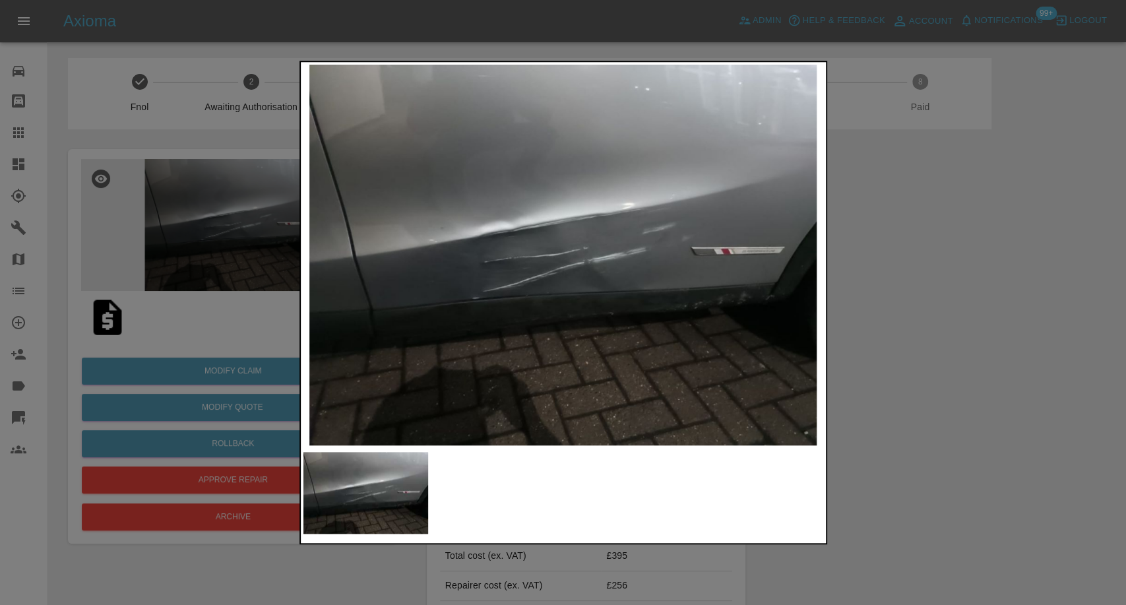
drag, startPoint x: 947, startPoint y: 391, endPoint x: 779, endPoint y: 281, distance: 200.6
click at [947, 390] on div at bounding box center [563, 302] width 1126 height 605
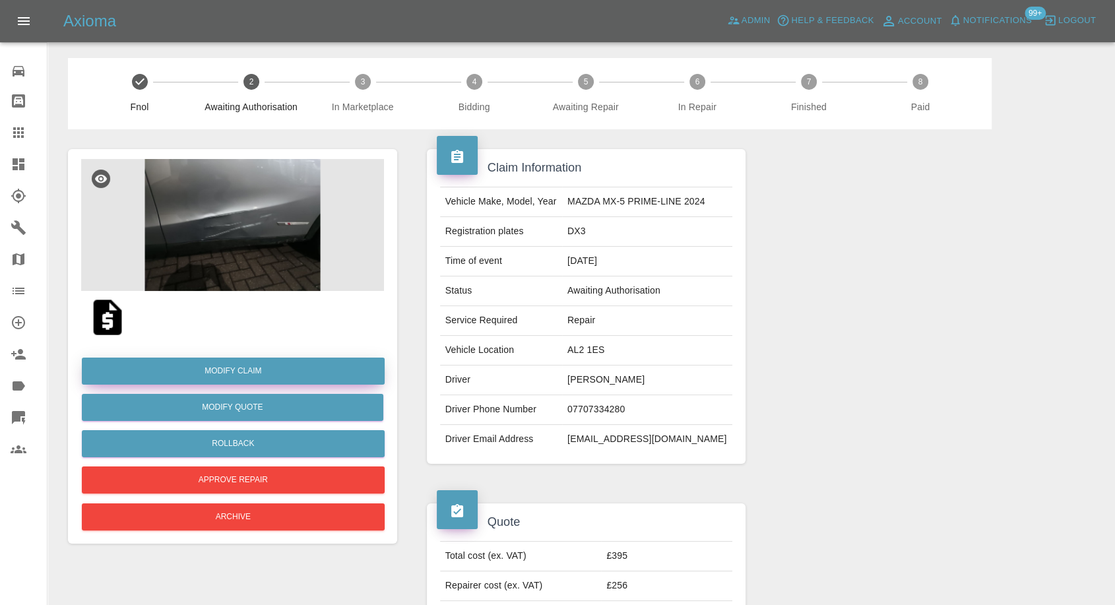
click at [249, 371] on link "Modify Claim" at bounding box center [233, 371] width 303 height 27
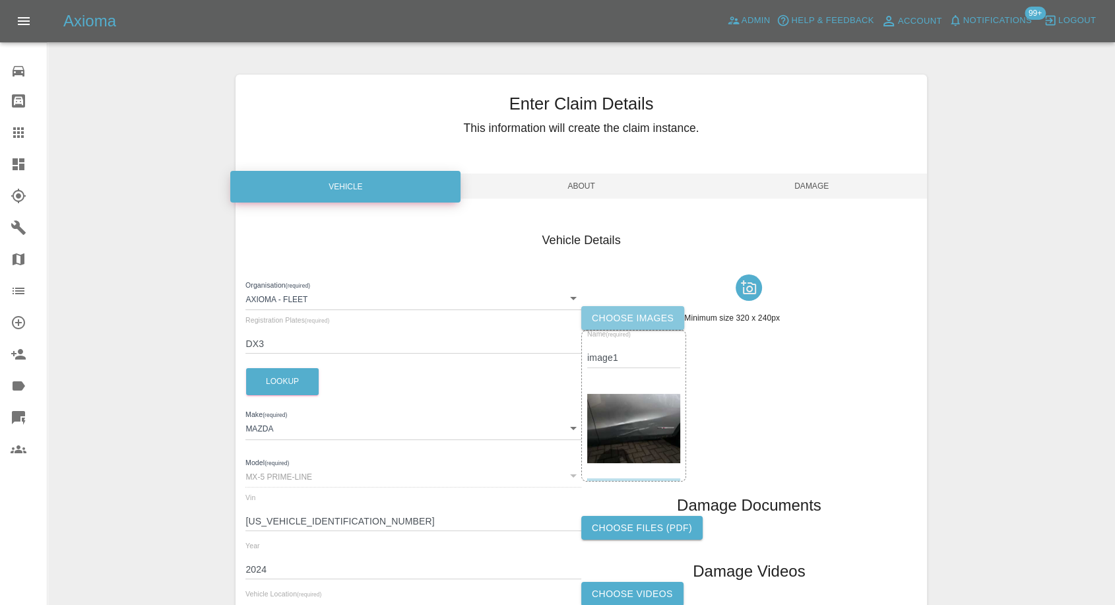
click at [639, 313] on label "Choose images" at bounding box center [632, 318] width 103 height 24
click at [0, 0] on input "Choose images" at bounding box center [0, 0] width 0 height 0
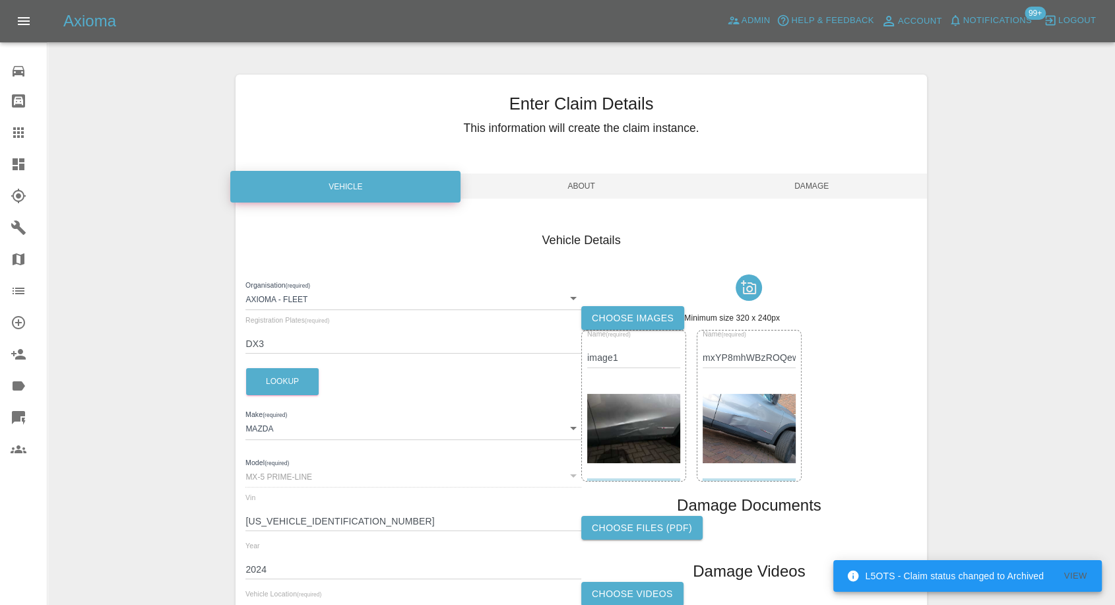
click at [809, 184] on span "Damage" at bounding box center [812, 186] width 230 height 25
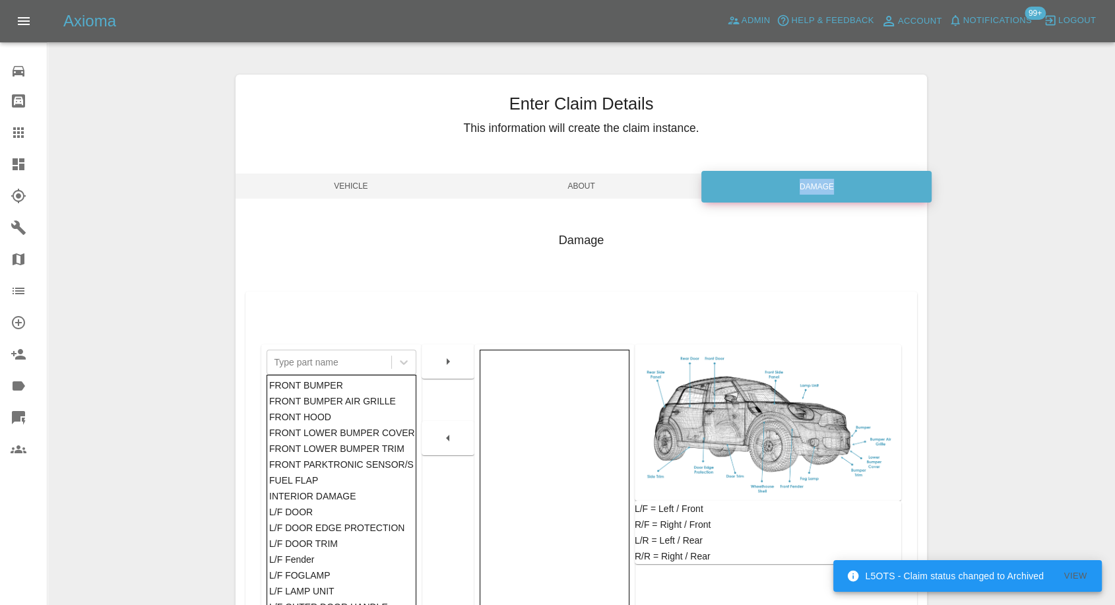
click at [809, 184] on div "Damage" at bounding box center [816, 187] width 230 height 32
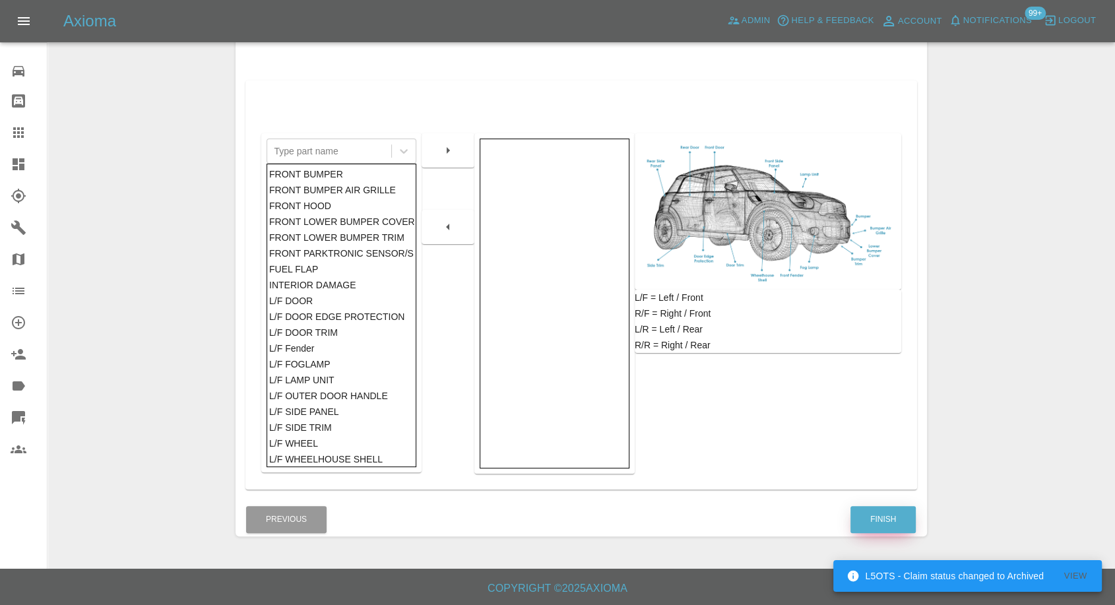
scroll to position [211, 0]
click at [867, 525] on button "Finish" at bounding box center [882, 519] width 65 height 27
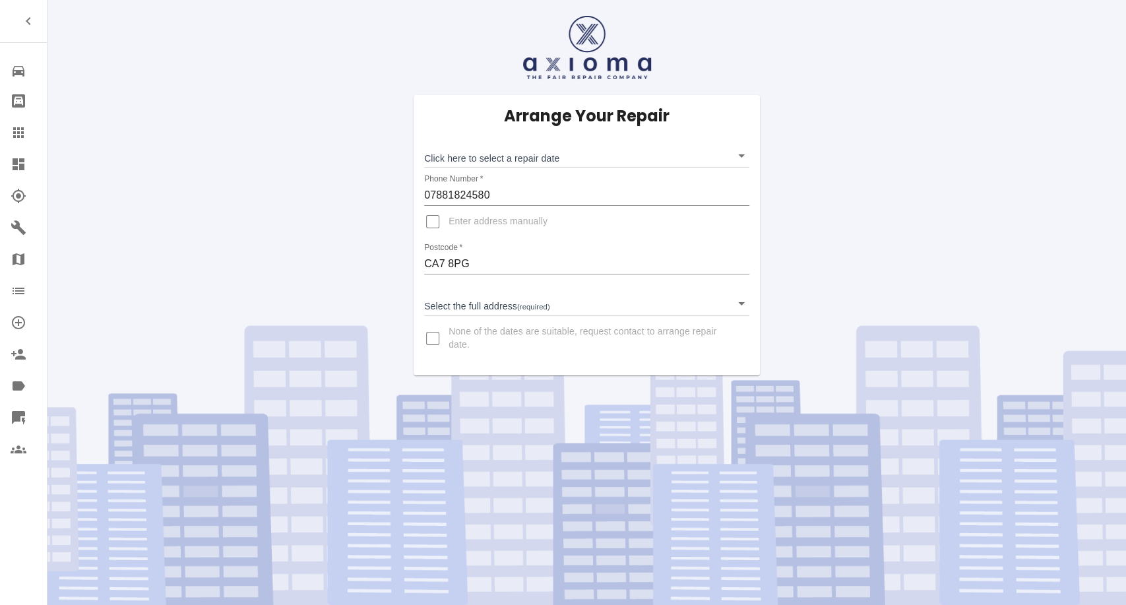
click at [576, 160] on body "Repair home Bodyshop home Claims Dashboard Explorer Garages Map Organization Cr…" at bounding box center [563, 302] width 1126 height 605
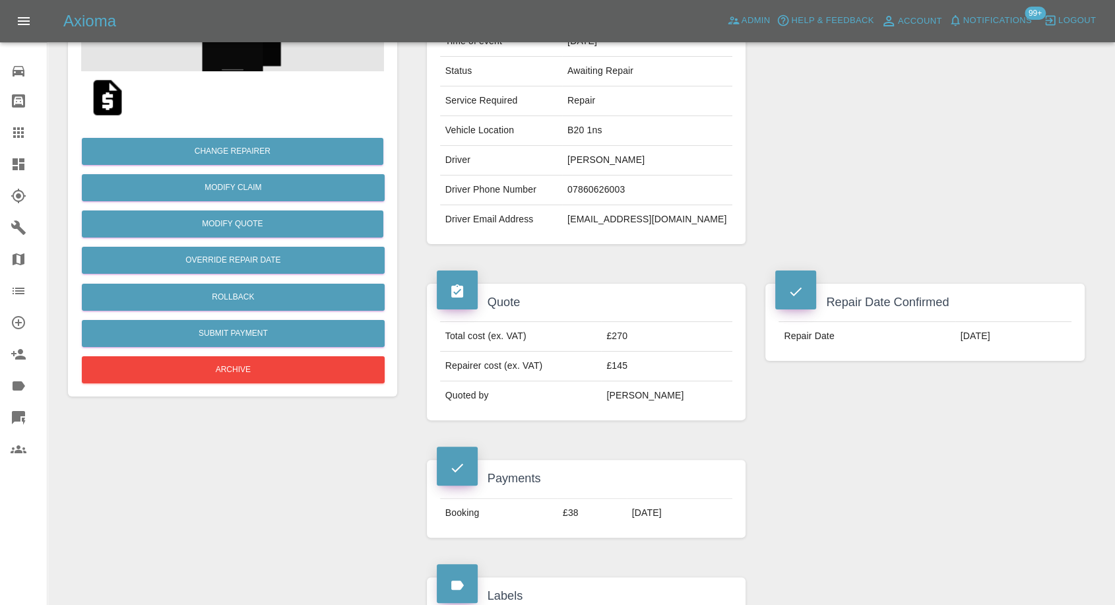
scroll to position [146, 0]
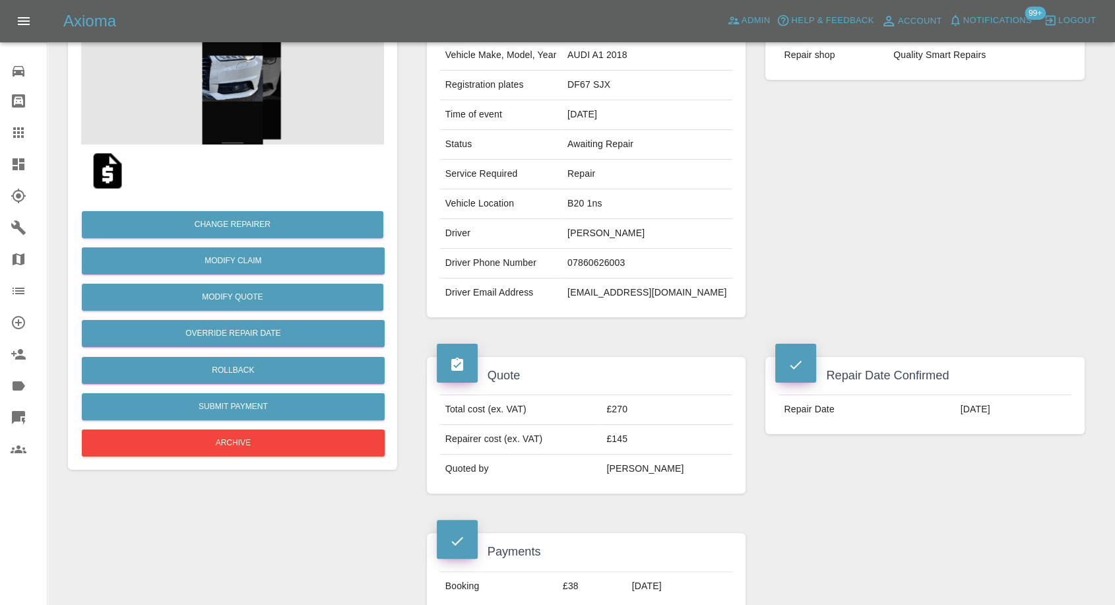
click at [595, 271] on td "07860626003" at bounding box center [647, 264] width 170 height 30
click at [596, 261] on td "07860626003" at bounding box center [647, 264] width 170 height 30
copy td "07860626003"
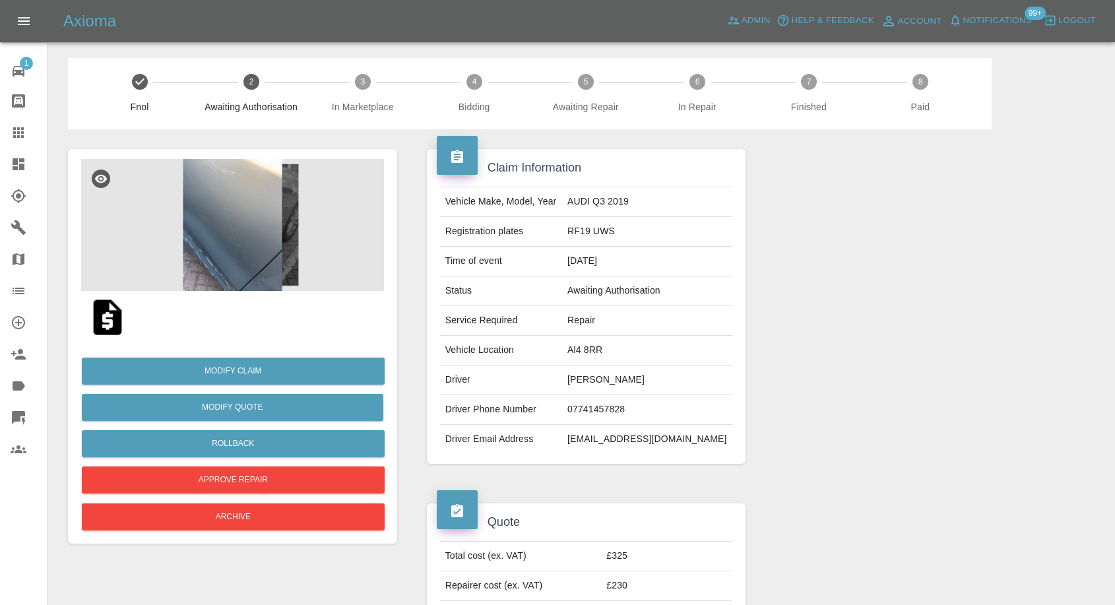
scroll to position [837, 0]
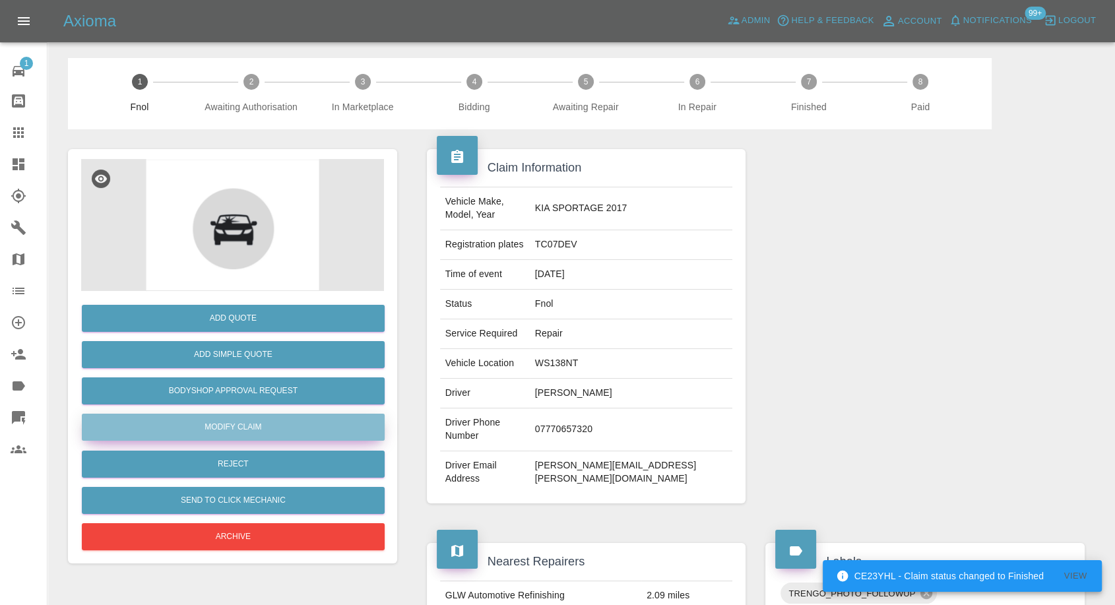
click at [234, 429] on link "Modify Claim" at bounding box center [233, 427] width 303 height 27
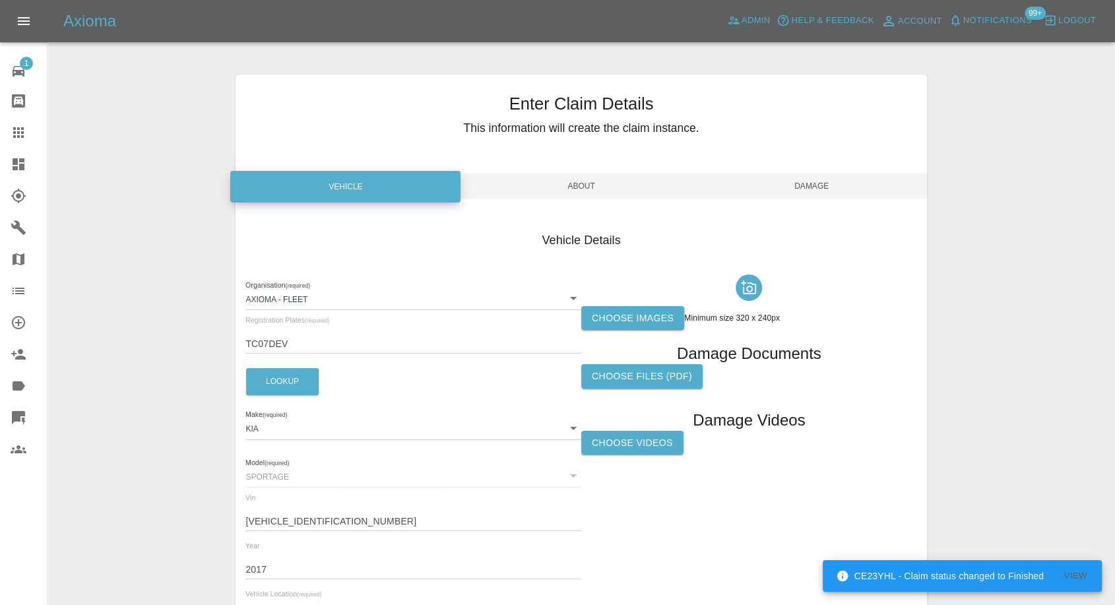
click at [653, 313] on label "Choose images" at bounding box center [632, 318] width 103 height 24
click at [0, 0] on input "Choose images" at bounding box center [0, 0] width 0 height 0
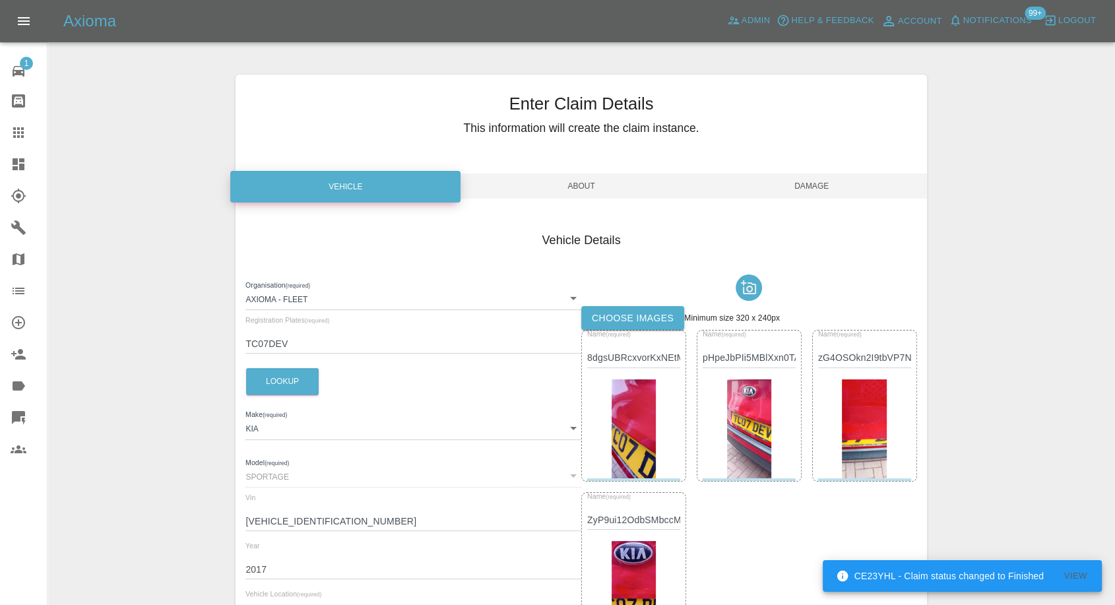
click at [821, 181] on span "Damage" at bounding box center [812, 186] width 230 height 25
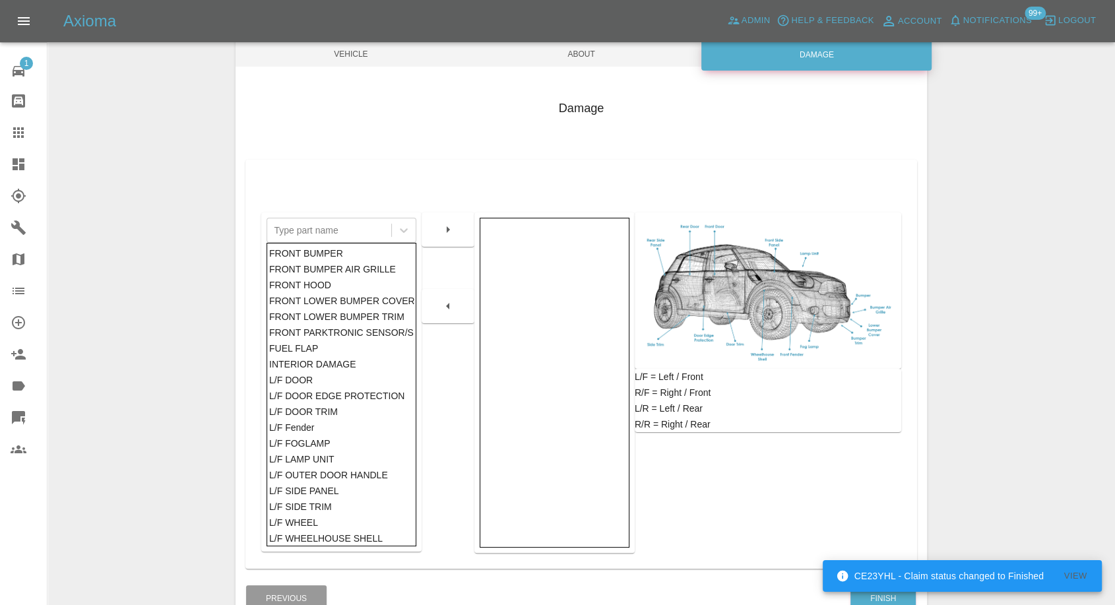
scroll to position [211, 0]
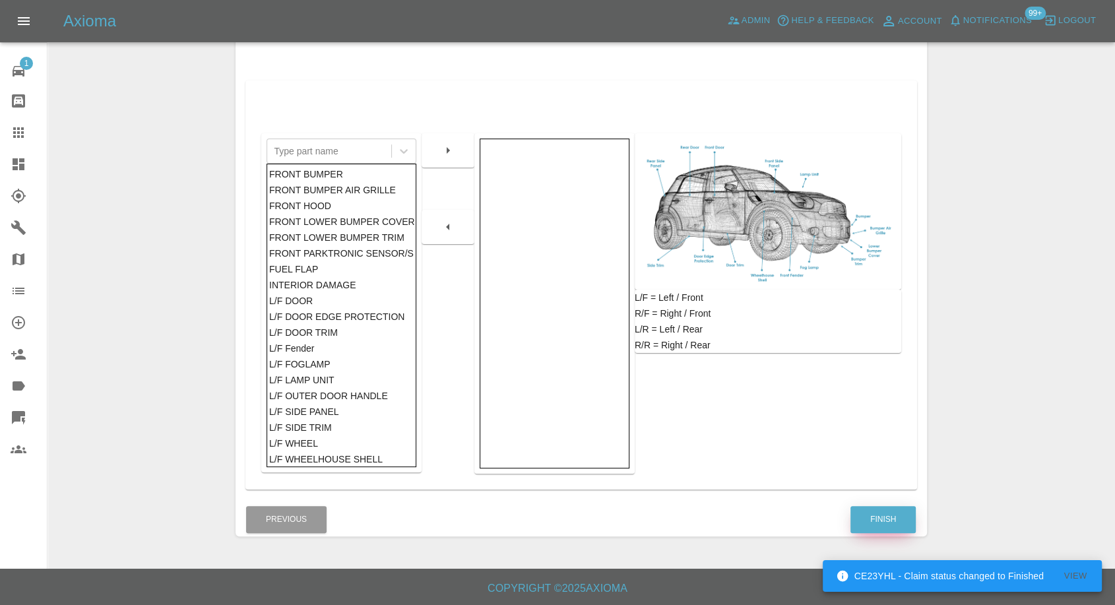
click at [877, 520] on button "Finish" at bounding box center [882, 519] width 65 height 27
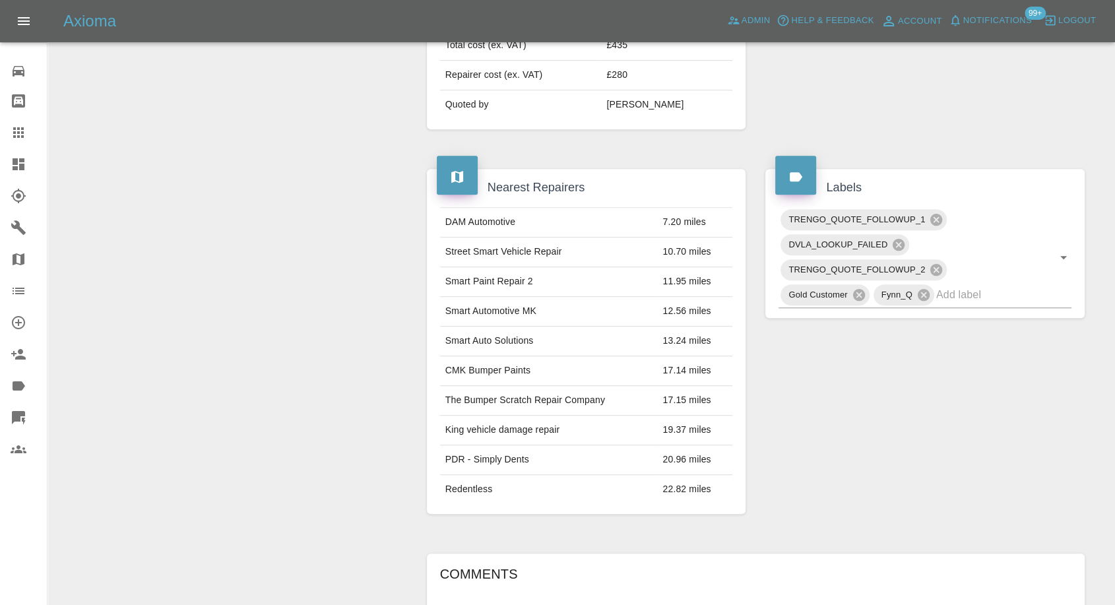
scroll to position [733, 0]
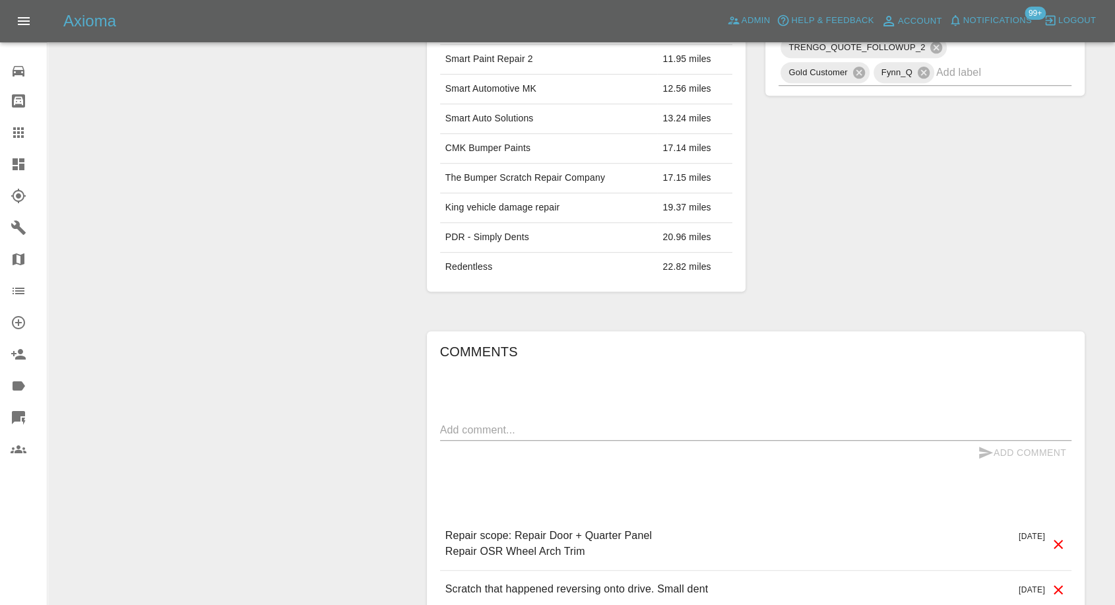
click at [620, 427] on textarea at bounding box center [755, 429] width 631 height 15
paste textarea "So sorry, we are going through insurance"
type textarea "So sorry, we are going through insurance"
click at [988, 454] on icon "submit" at bounding box center [986, 453] width 16 height 16
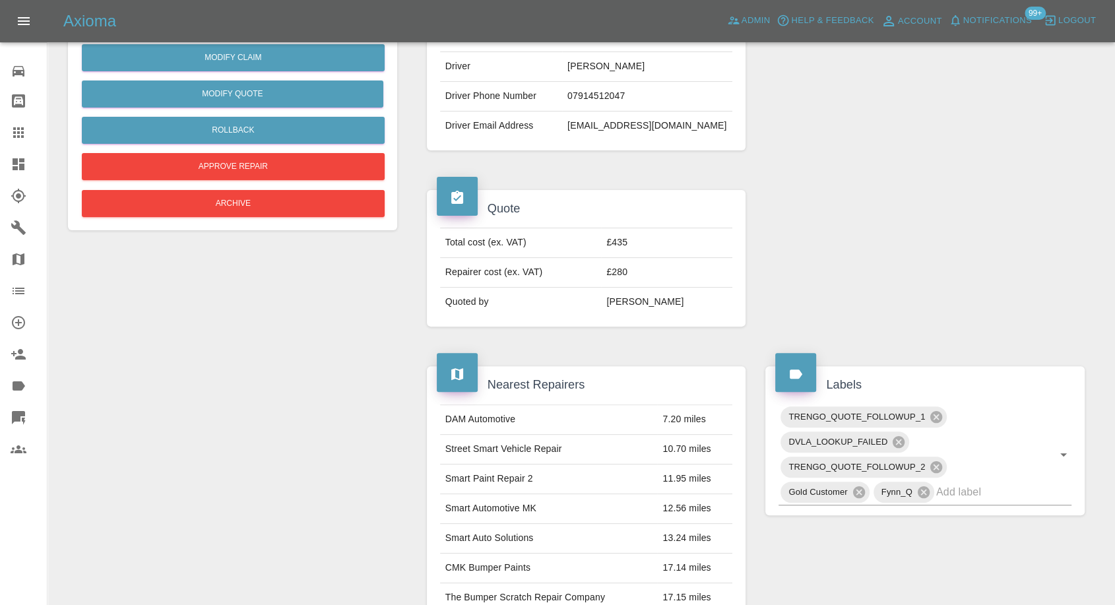
scroll to position [146, 0]
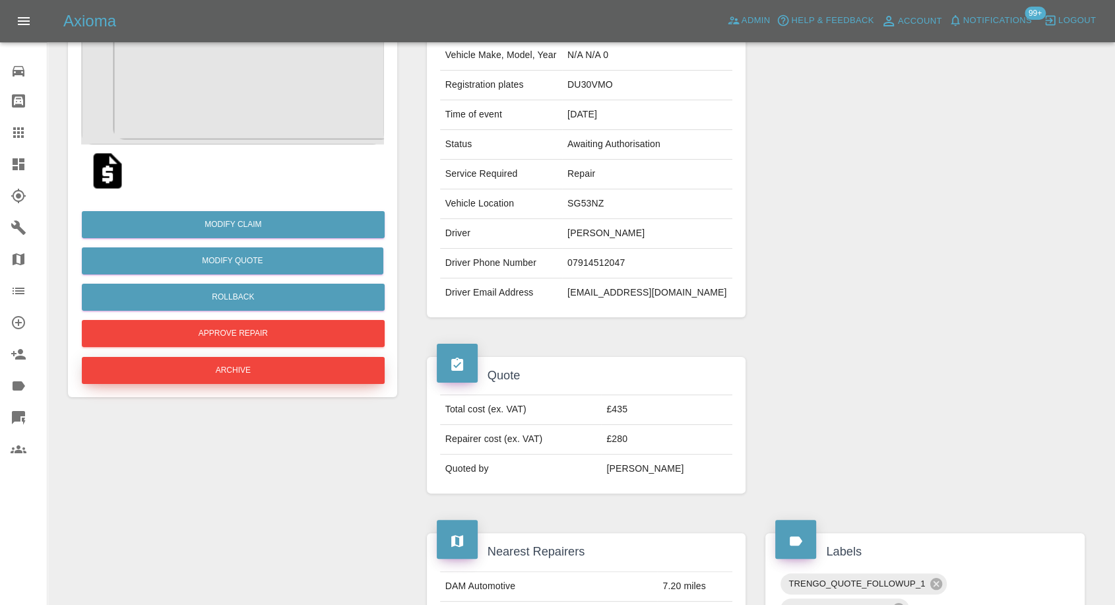
click at [269, 373] on button "Archive" at bounding box center [233, 370] width 303 height 27
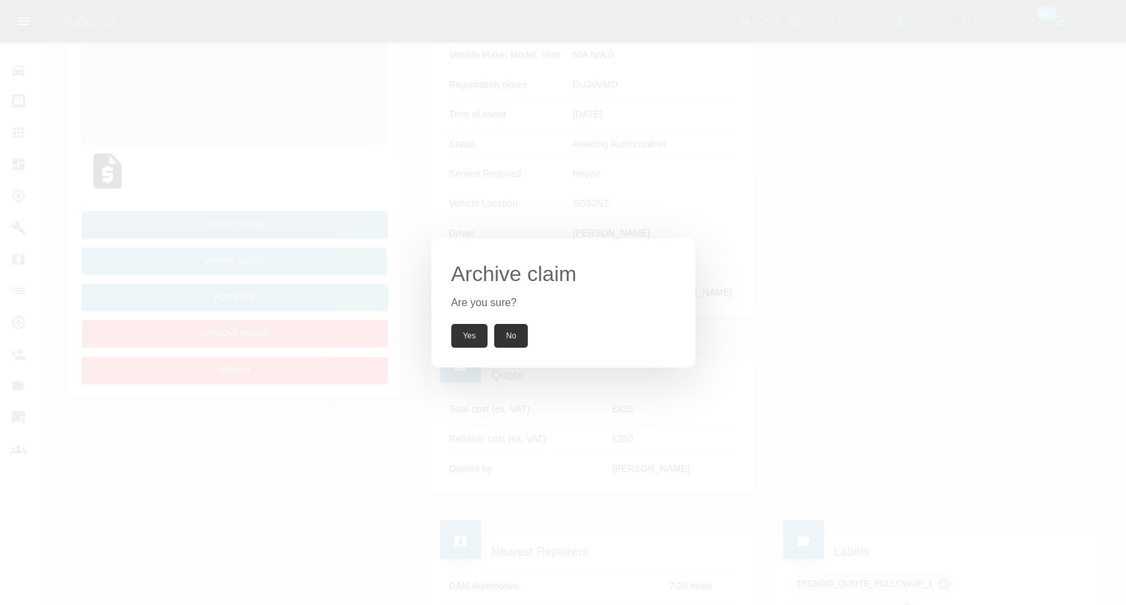
click at [469, 331] on button "Yes" at bounding box center [469, 336] width 37 height 24
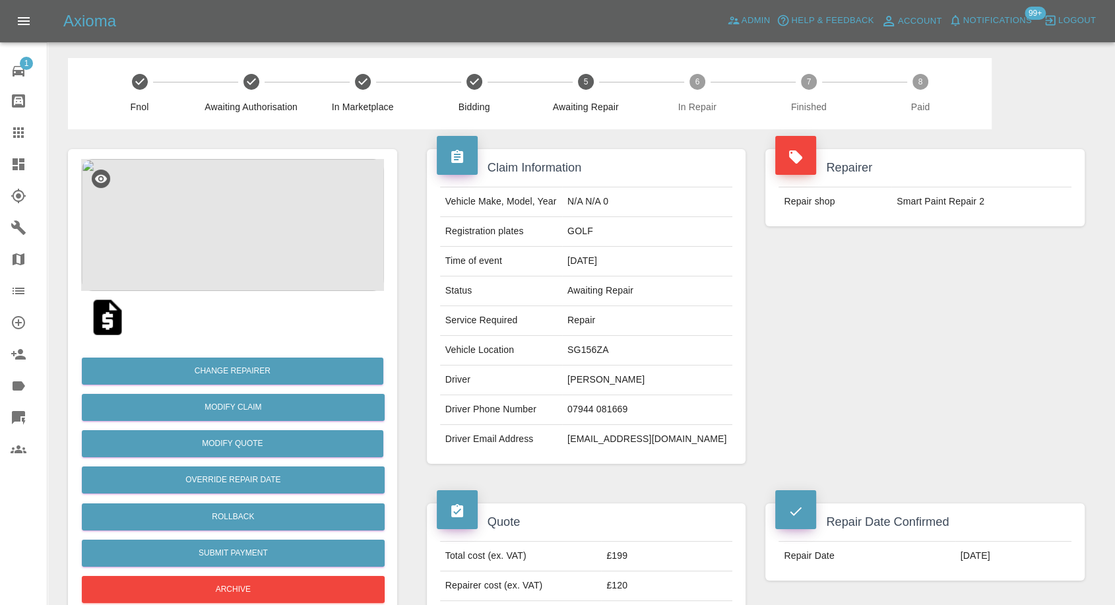
click at [630, 406] on td "07944 081669" at bounding box center [647, 410] width 170 height 30
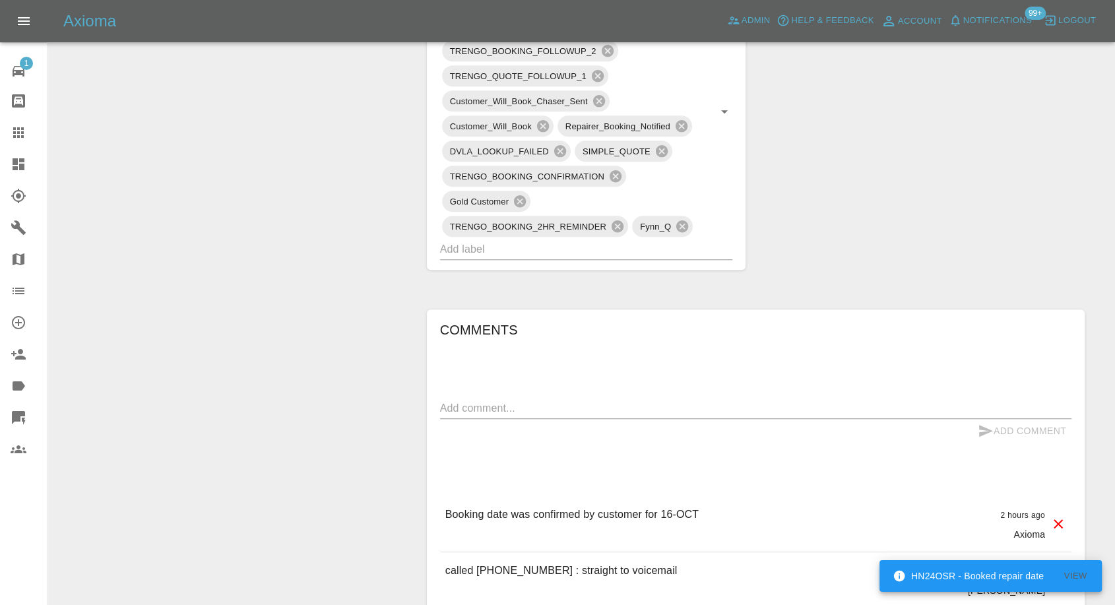
scroll to position [880, 0]
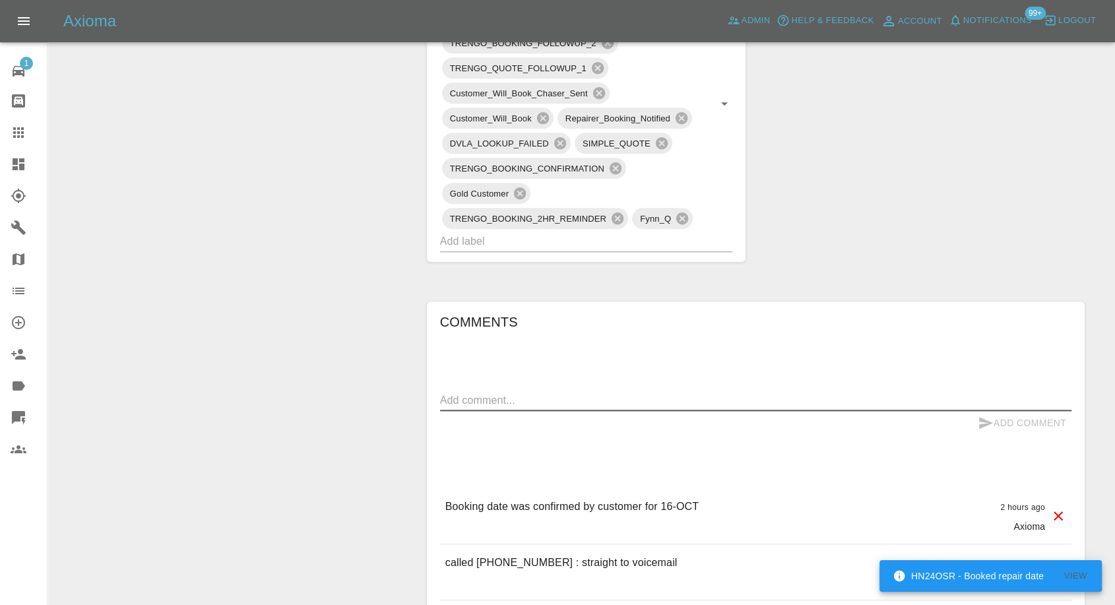
click at [581, 393] on textarea at bounding box center [755, 400] width 631 height 15
paste textarea "07944 081669"
type textarea "0"
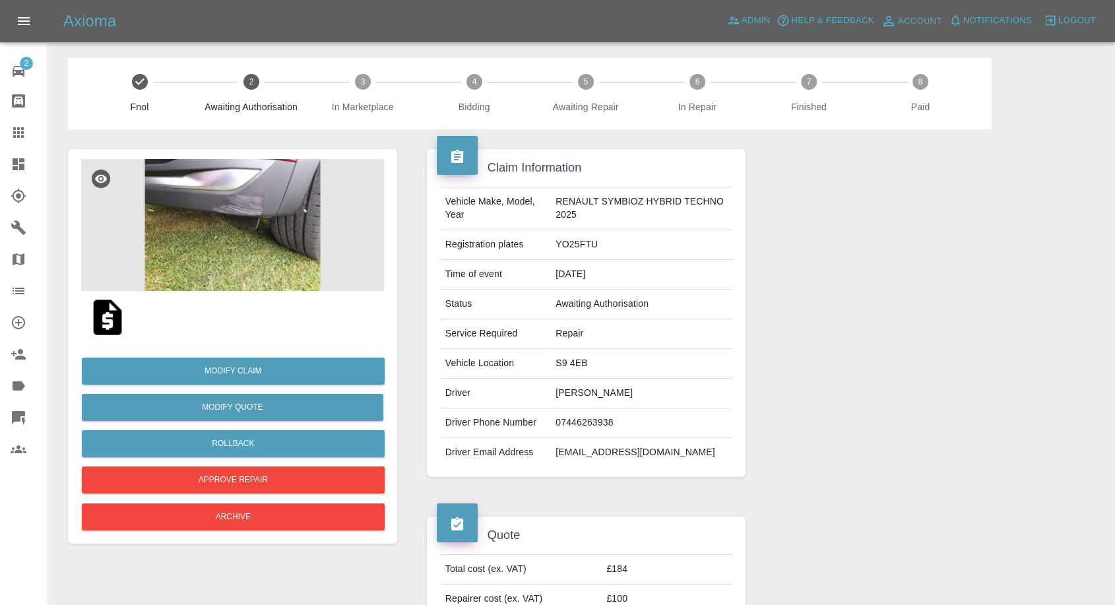
click at [109, 317] on img at bounding box center [107, 317] width 42 height 42
click at [238, 280] on img at bounding box center [232, 225] width 303 height 132
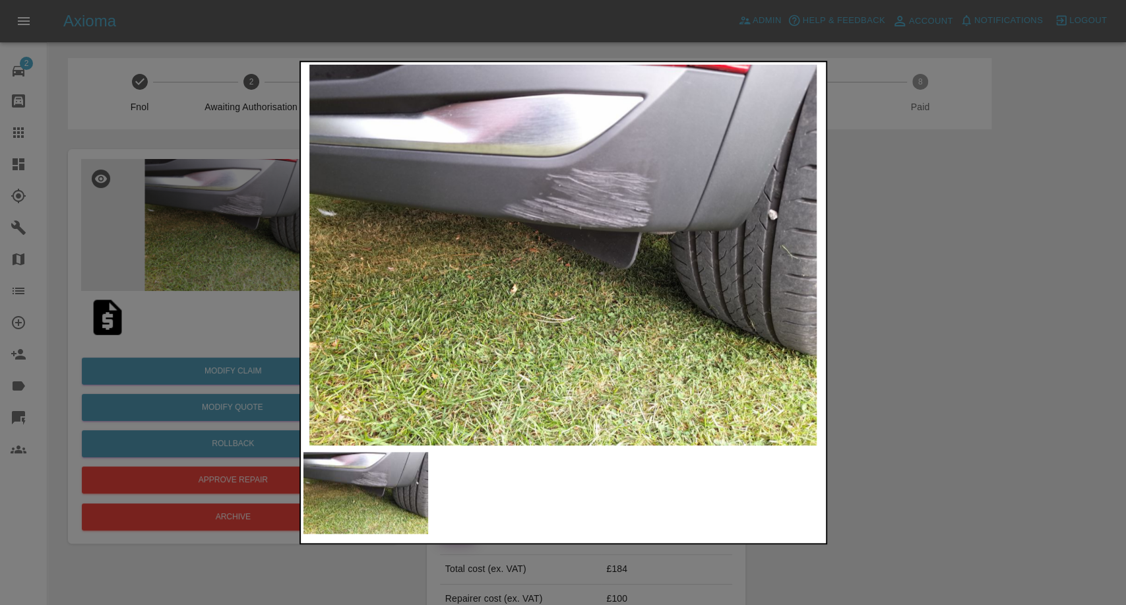
click at [1023, 354] on div at bounding box center [563, 302] width 1126 height 605
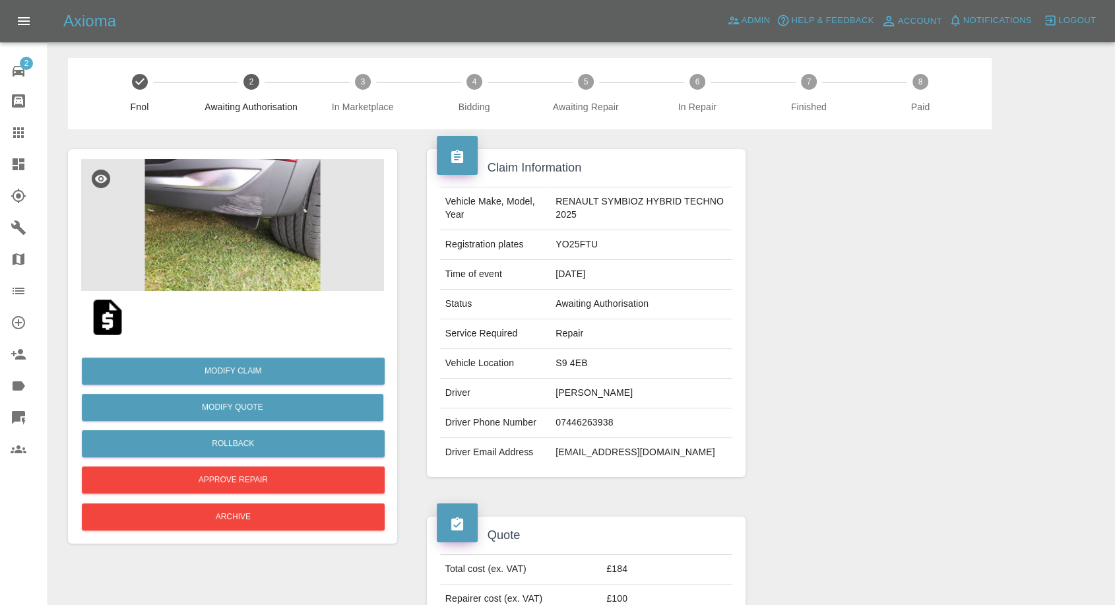
click at [215, 189] on img at bounding box center [232, 225] width 303 height 132
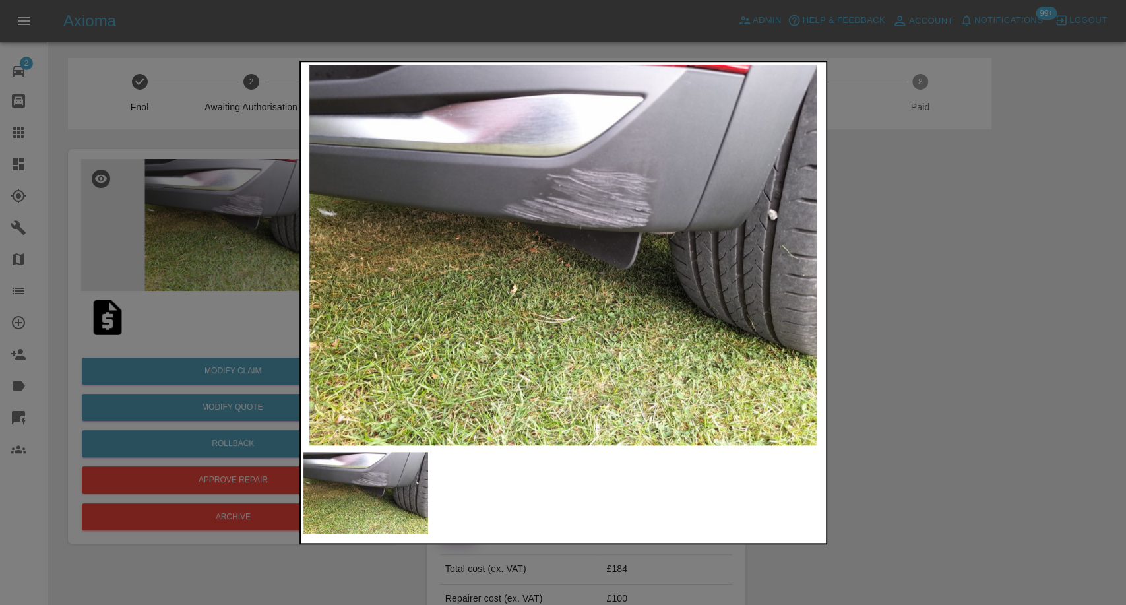
click at [940, 335] on div at bounding box center [563, 302] width 1126 height 605
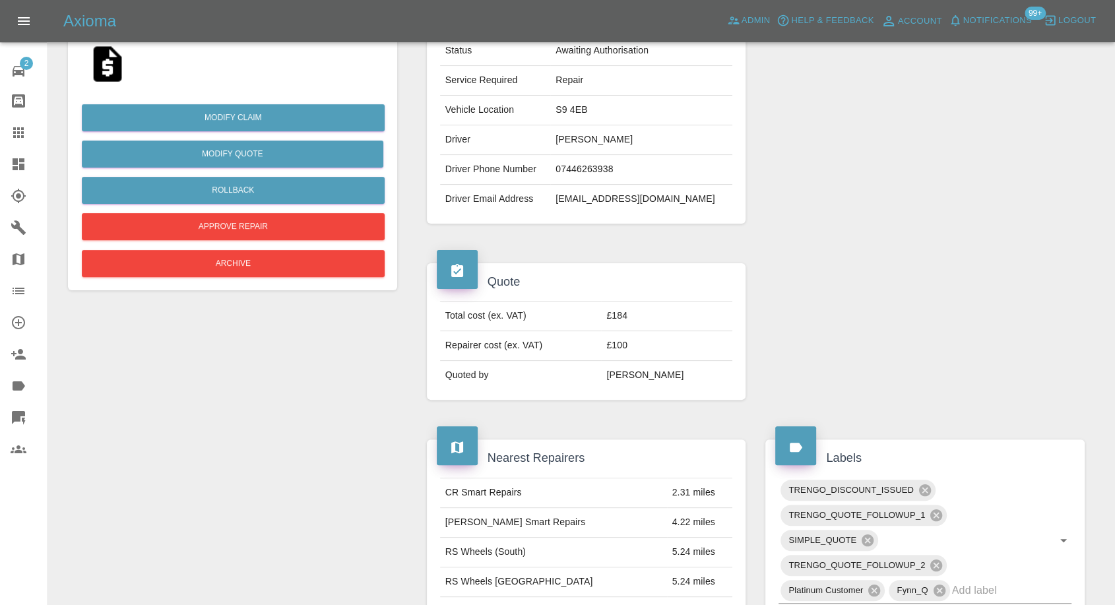
scroll to position [293, 0]
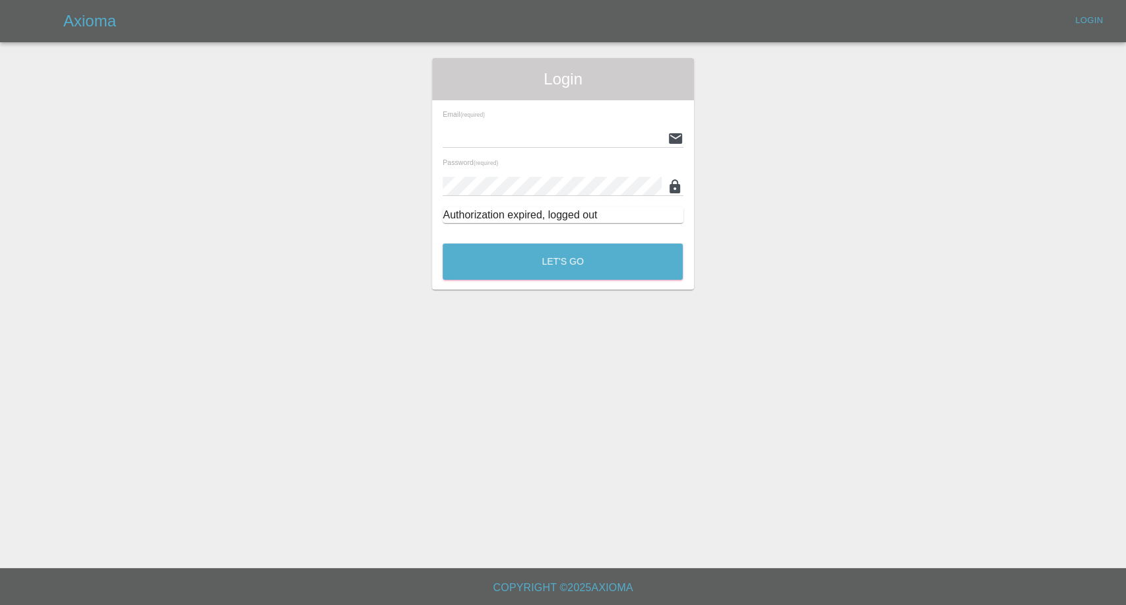
type input "[EMAIL_ADDRESS][DOMAIN_NAME]"
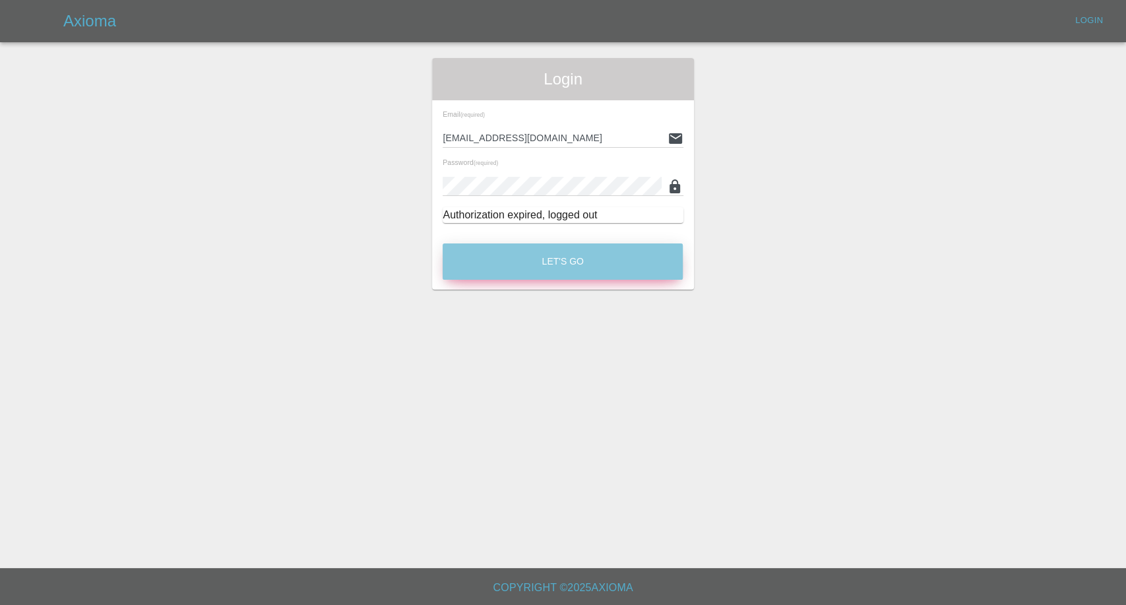
click at [569, 250] on button "Let's Go" at bounding box center [563, 261] width 240 height 36
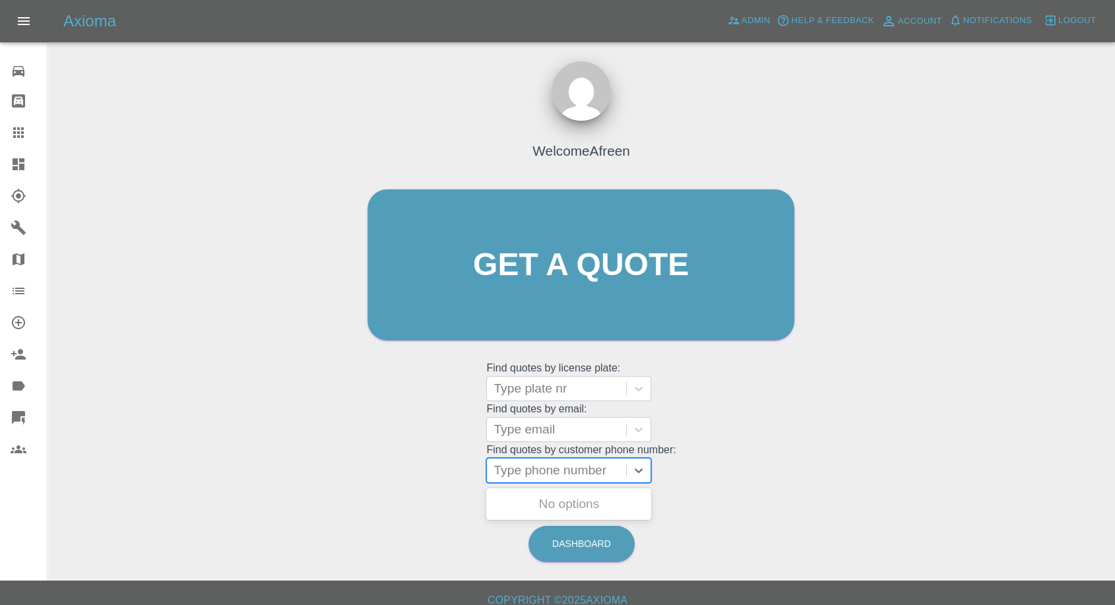
click at [536, 480] on div "Type phone number" at bounding box center [556, 471] width 139 height 24
paste input "+447496073691"
drag, startPoint x: 517, startPoint y: 476, endPoint x: 402, endPoint y: 476, distance: 114.8
click at [416, 476] on div "Welcome Afreen Get a quote Get a quote Find quotes by license plate: Type plate…" at bounding box center [581, 290] width 455 height 399
type input "07496073691"
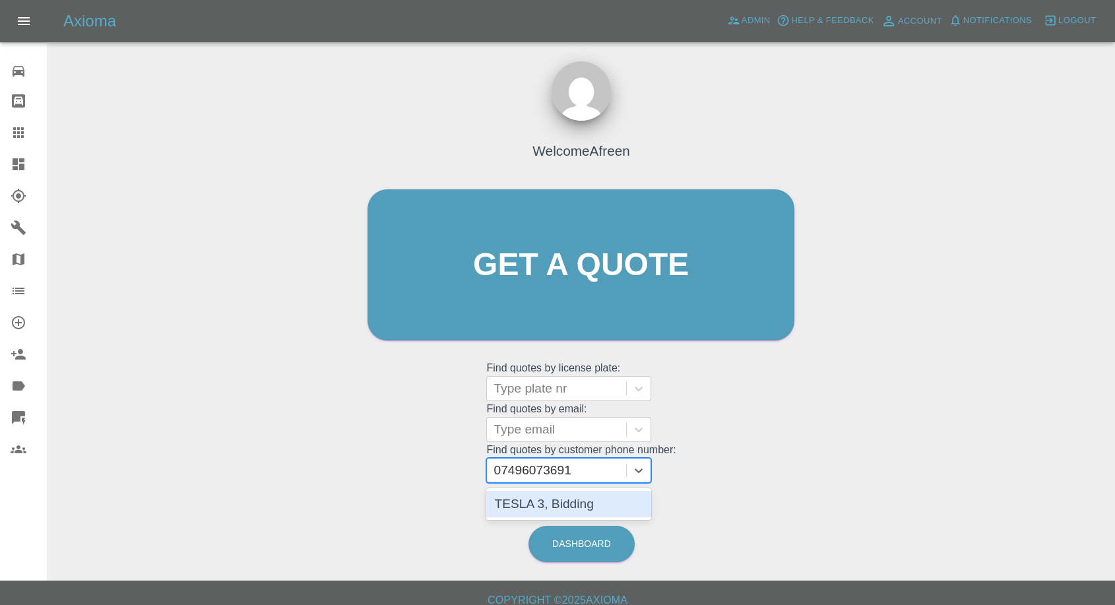
click at [546, 502] on div "TESLA 3, Bidding" at bounding box center [568, 504] width 165 height 26
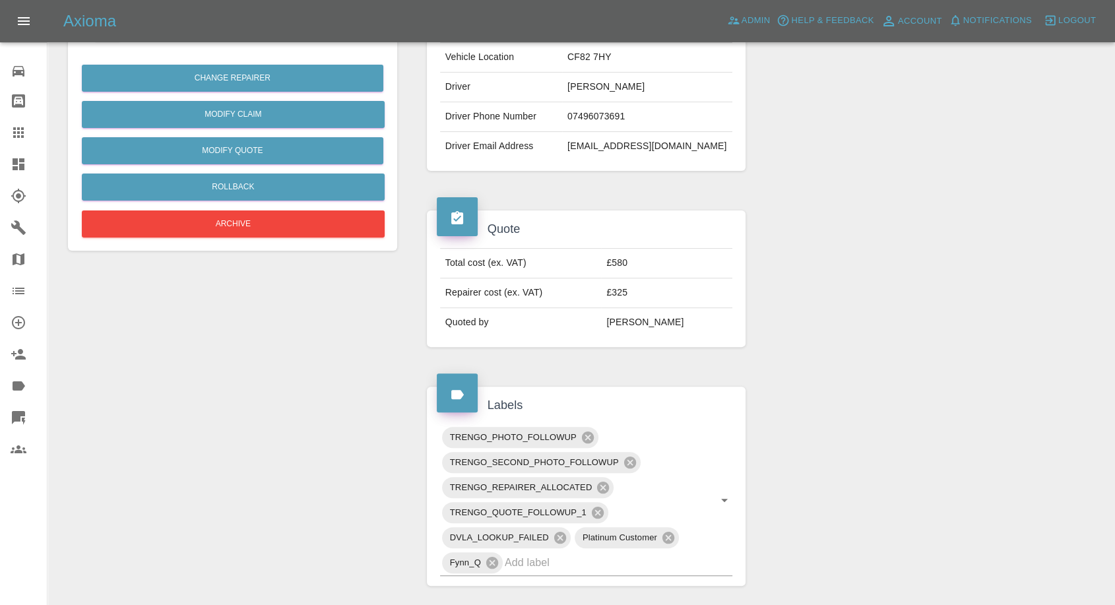
scroll to position [73, 0]
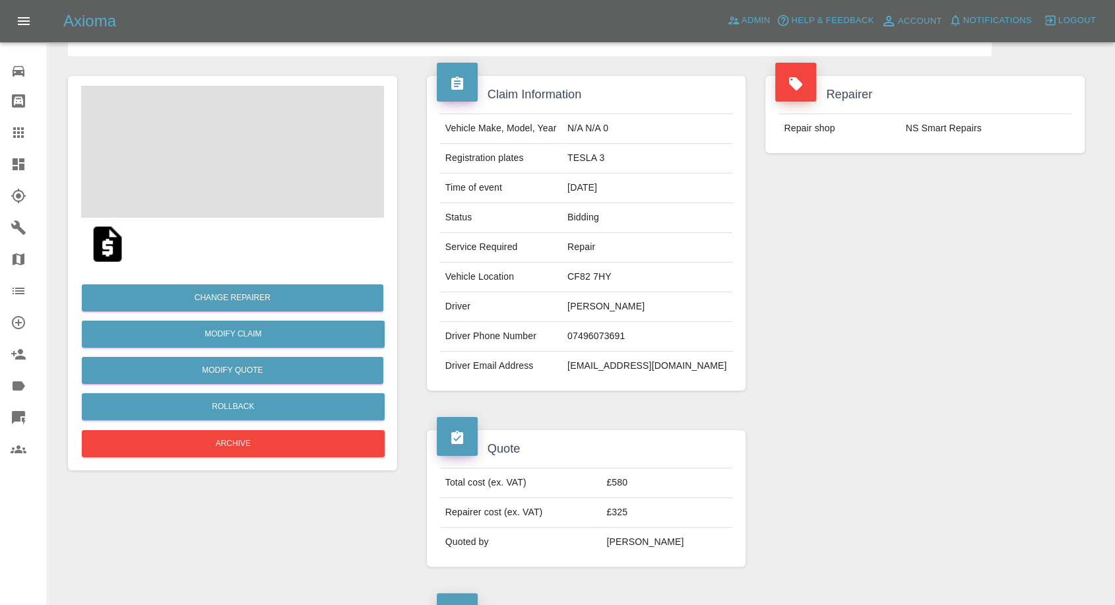
click at [103, 239] on img at bounding box center [107, 244] width 42 height 42
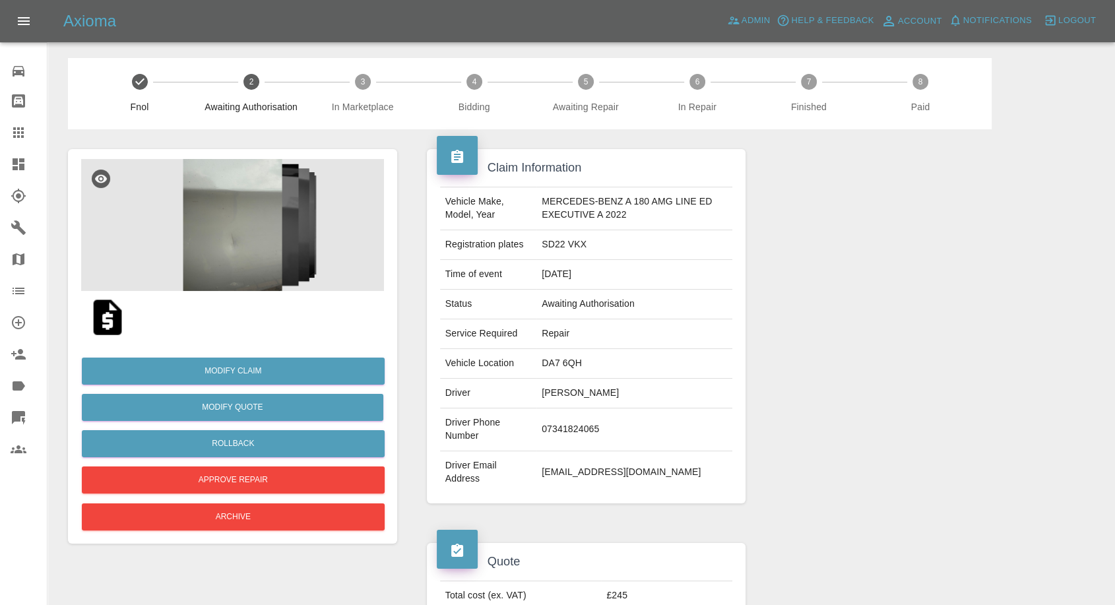
click at [110, 319] on img at bounding box center [107, 317] width 42 height 42
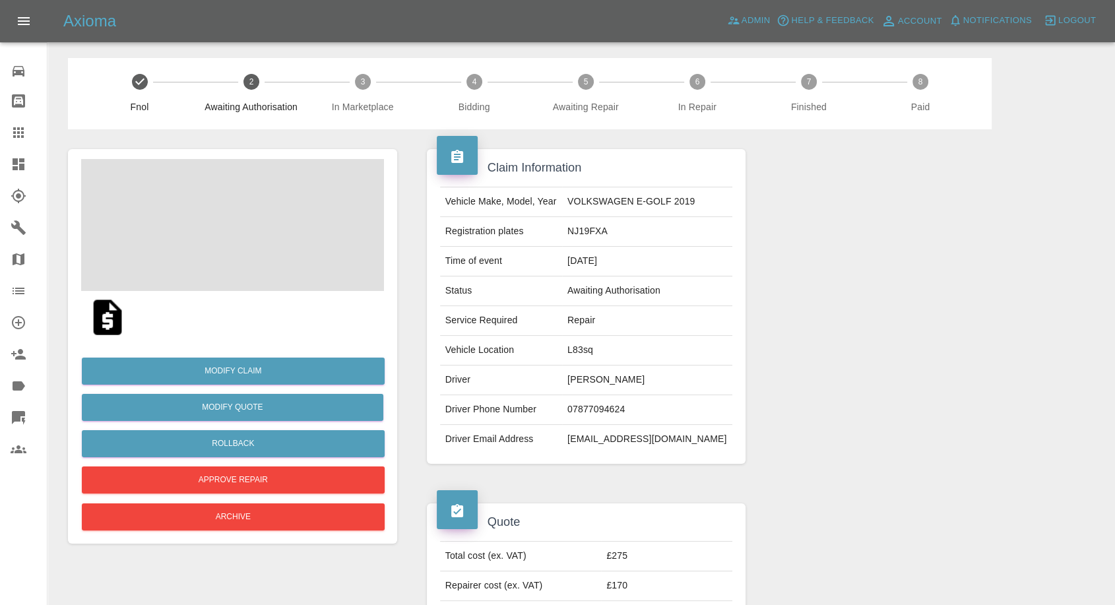
click at [581, 368] on td "Lewis Cassidy" at bounding box center [647, 381] width 170 height 30
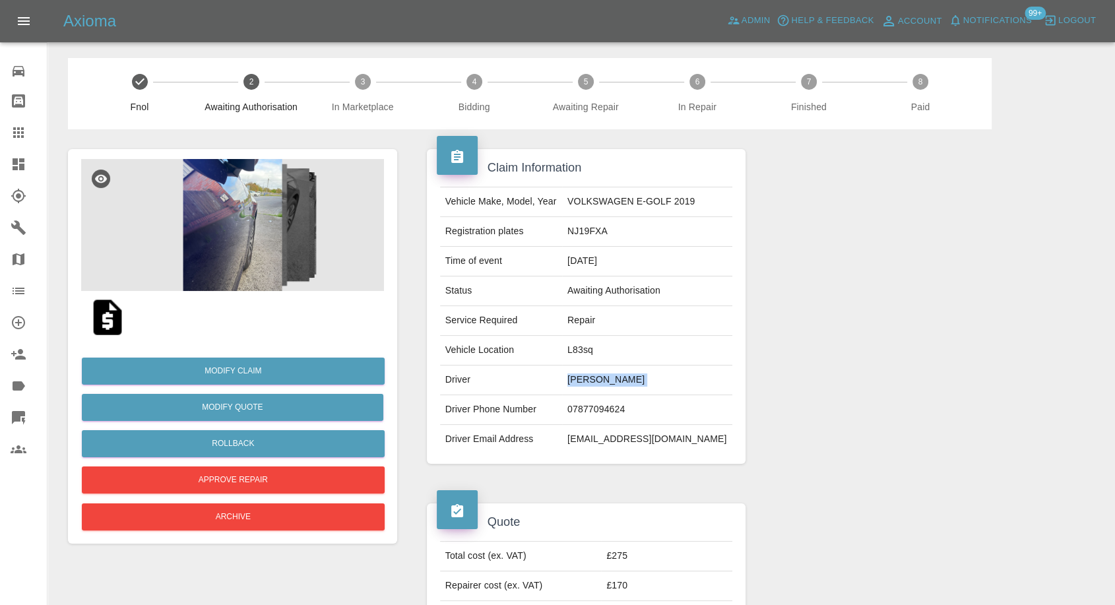
click at [581, 368] on td "Lewis Cassidy" at bounding box center [647, 381] width 170 height 30
copy td "Lewis Cassidy"
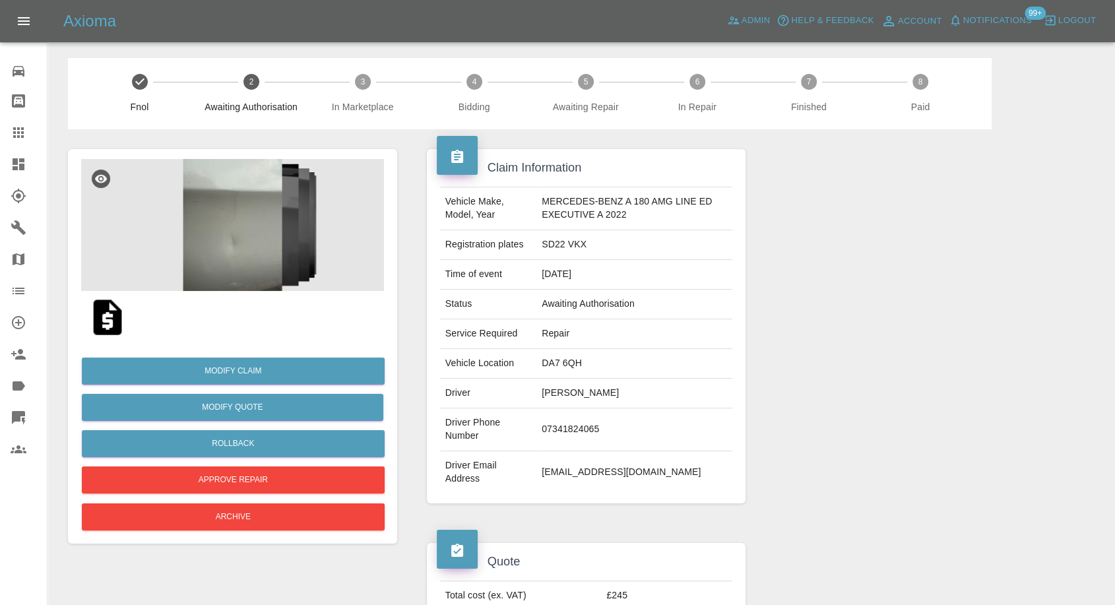
click at [548, 385] on td "fitz urrea" at bounding box center [634, 394] width 196 height 30
copy td "fitz urrea"
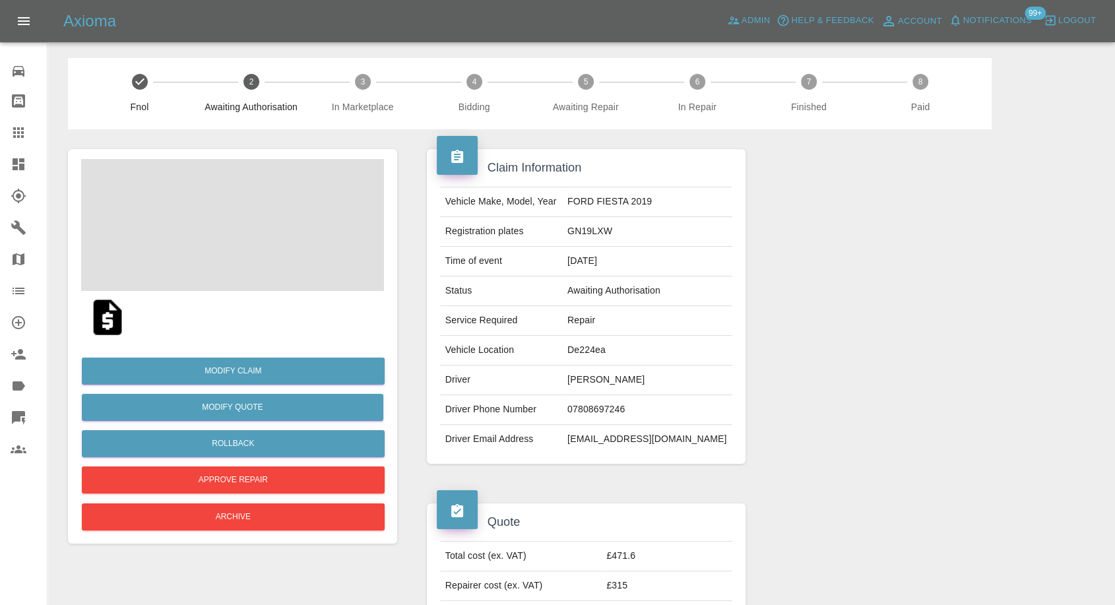
click at [594, 382] on td "[PERSON_NAME]" at bounding box center [647, 381] width 170 height 30
copy td "[PERSON_NAME]"
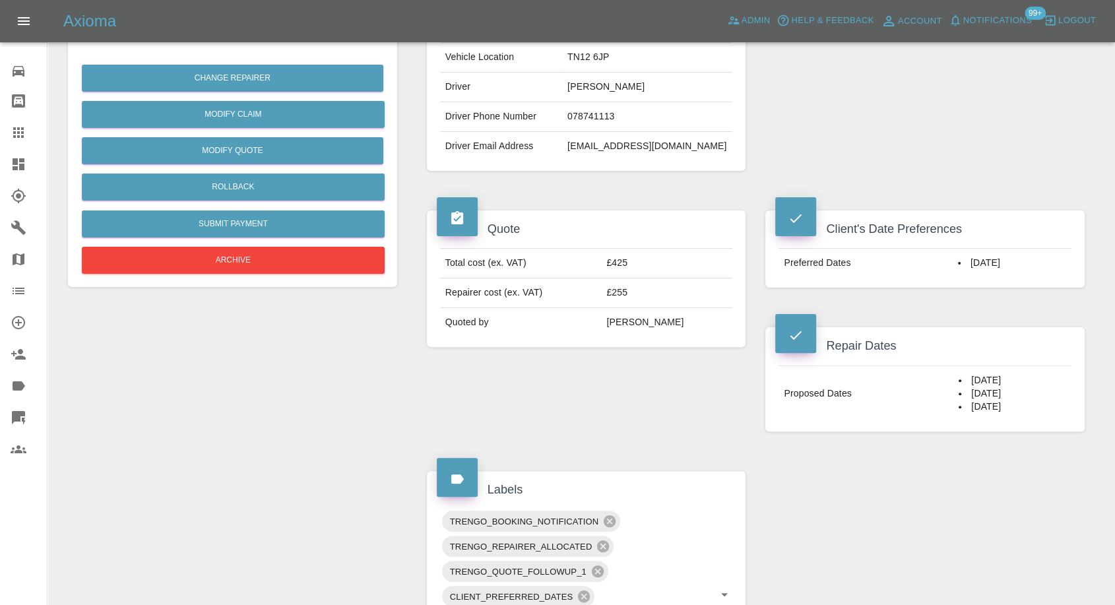
scroll to position [146, 0]
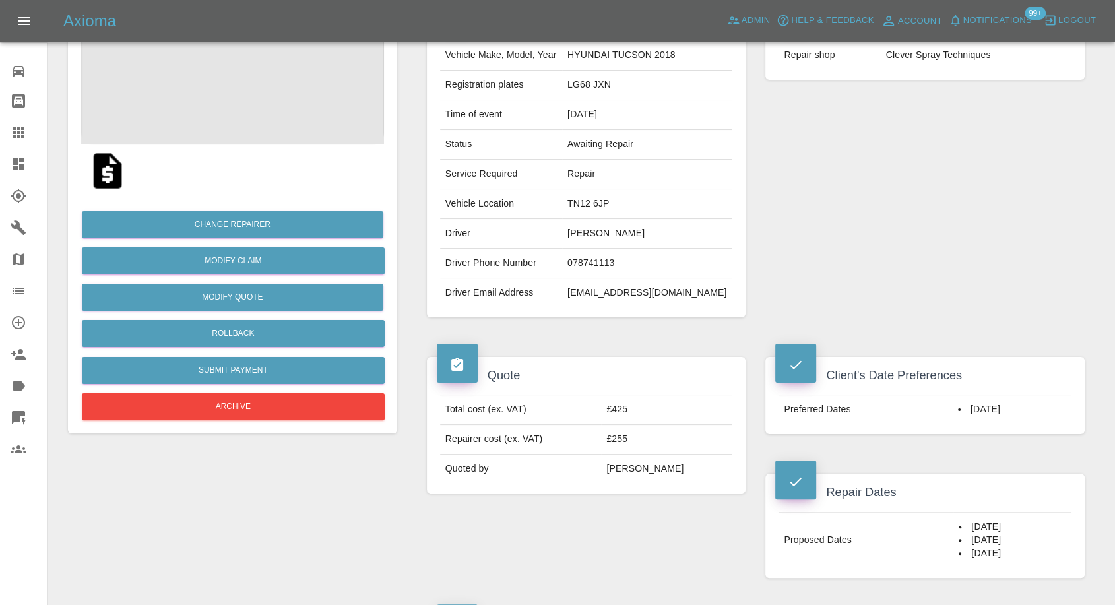
click at [612, 267] on td "078741113" at bounding box center [647, 264] width 170 height 30
copy td "078741113"
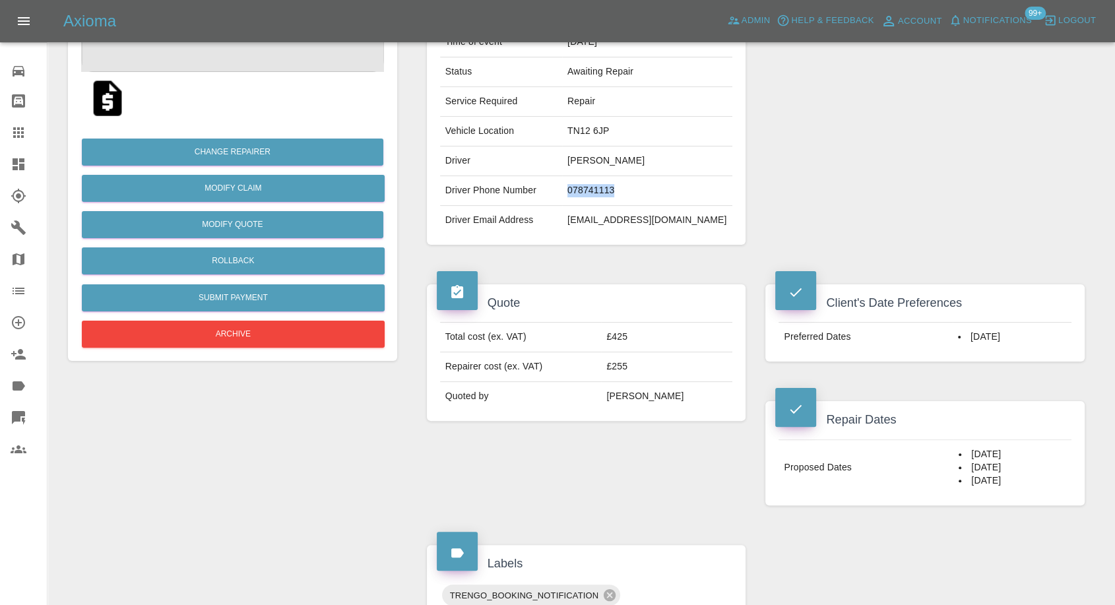
scroll to position [73, 0]
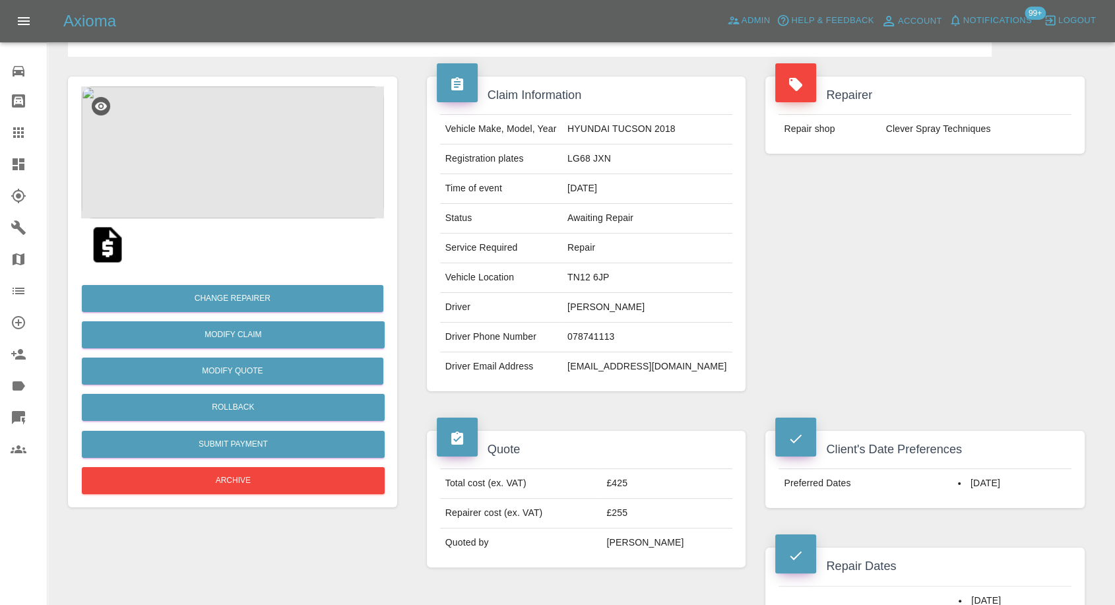
click at [625, 367] on td "[EMAIL_ADDRESS][DOMAIN_NAME]" at bounding box center [647, 366] width 170 height 29
copy div "[EMAIL_ADDRESS][DOMAIN_NAME]"
click at [607, 307] on td "[PERSON_NAME]" at bounding box center [647, 308] width 170 height 30
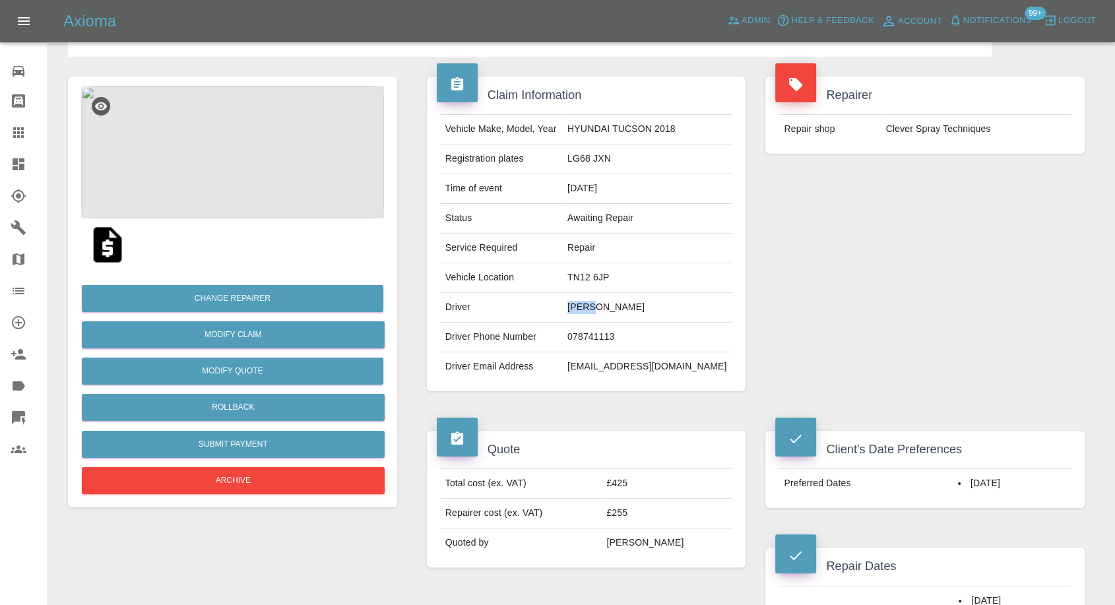
click at [607, 307] on td "[PERSON_NAME]" at bounding box center [647, 308] width 170 height 30
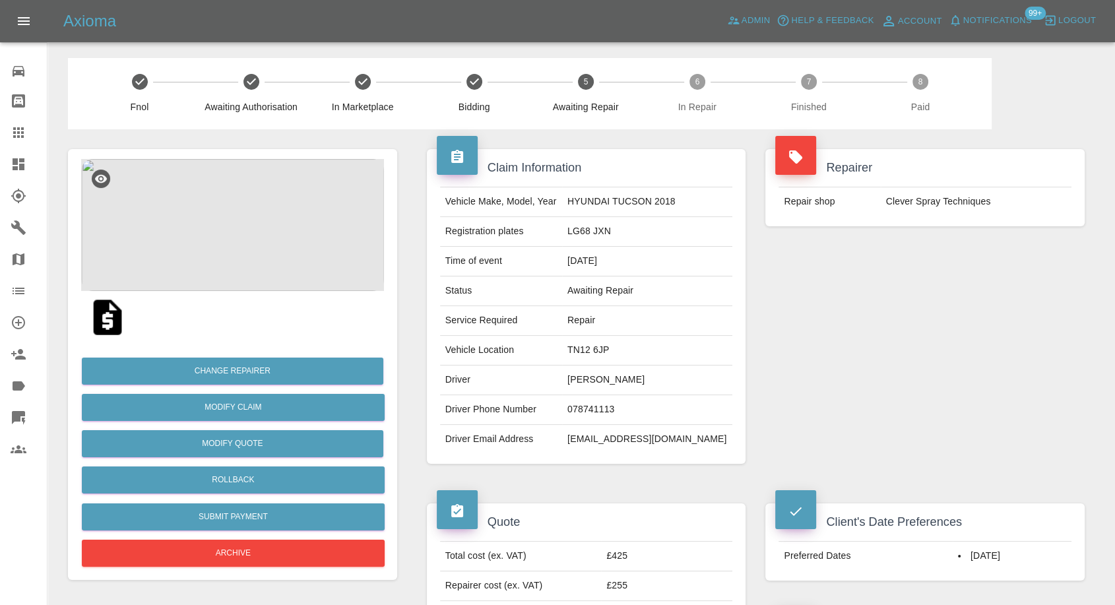
click at [620, 235] on td "LG68 JXN" at bounding box center [647, 232] width 170 height 30
copy td "LG68 JXN"
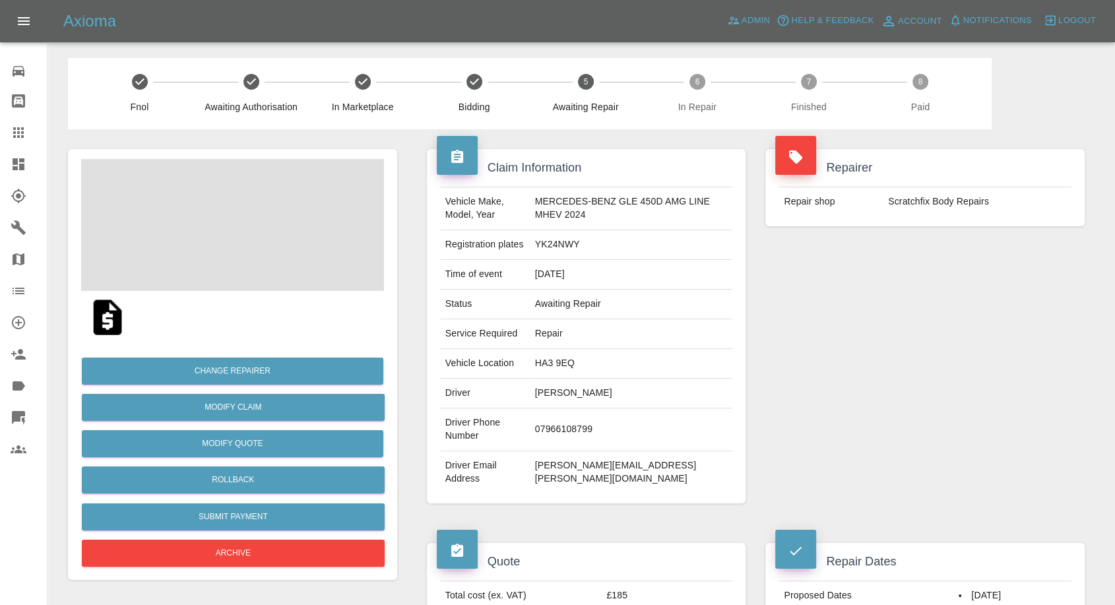
click at [581, 424] on td "07966108799" at bounding box center [631, 429] width 203 height 43
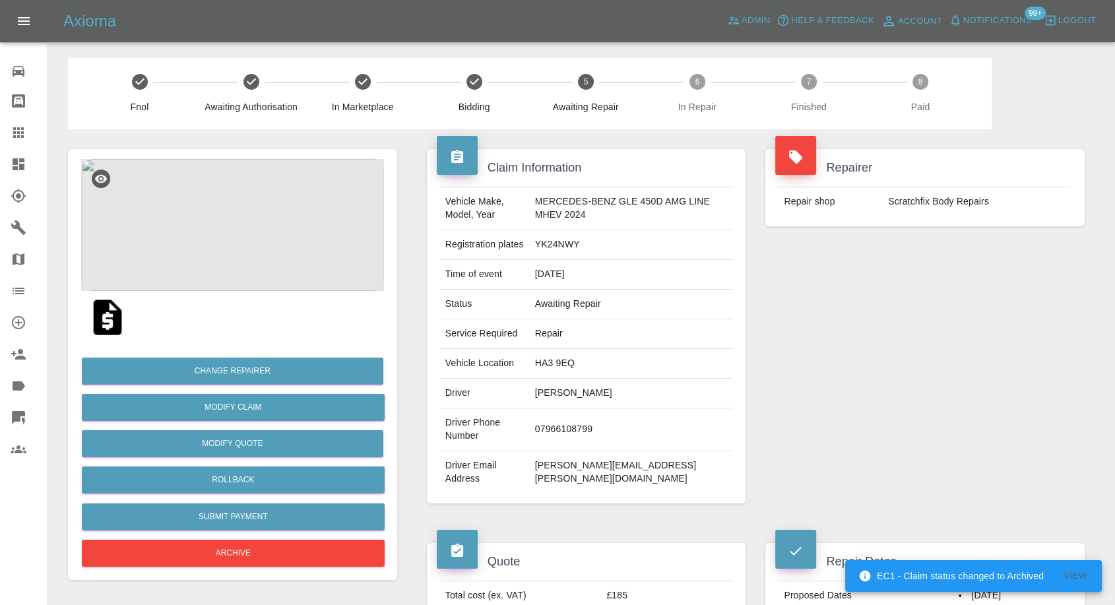
click at [816, 408] on div "Repairer Repair shop Scratchfix Body Repairs" at bounding box center [924, 326] width 339 height 394
click at [560, 389] on td "Haresh Raghwani" at bounding box center [631, 394] width 203 height 30
copy td "Haresh"
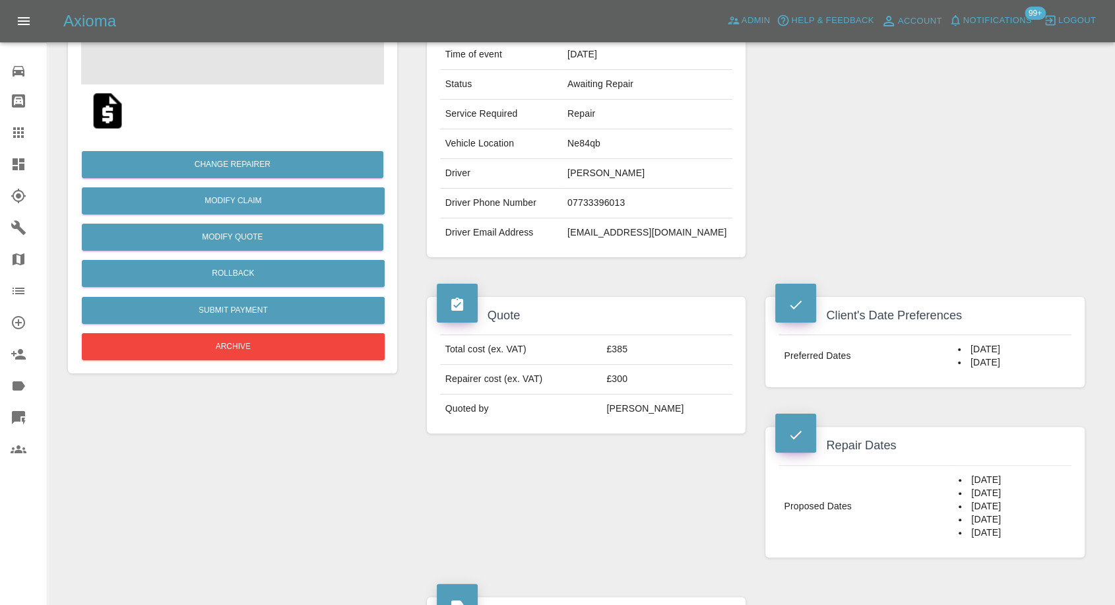
scroll to position [293, 0]
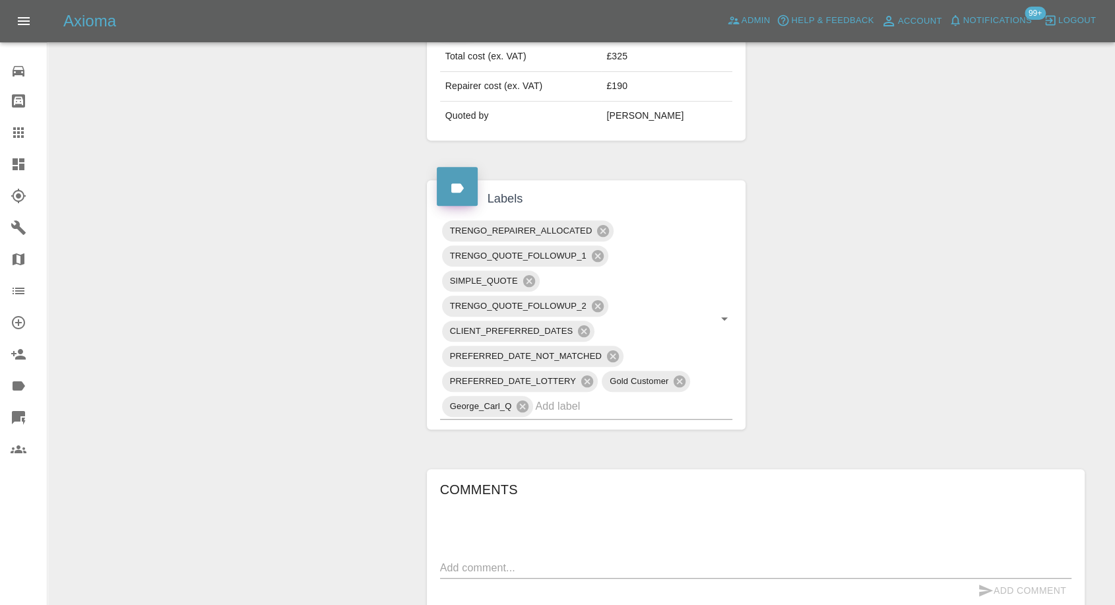
scroll to position [880, 0]
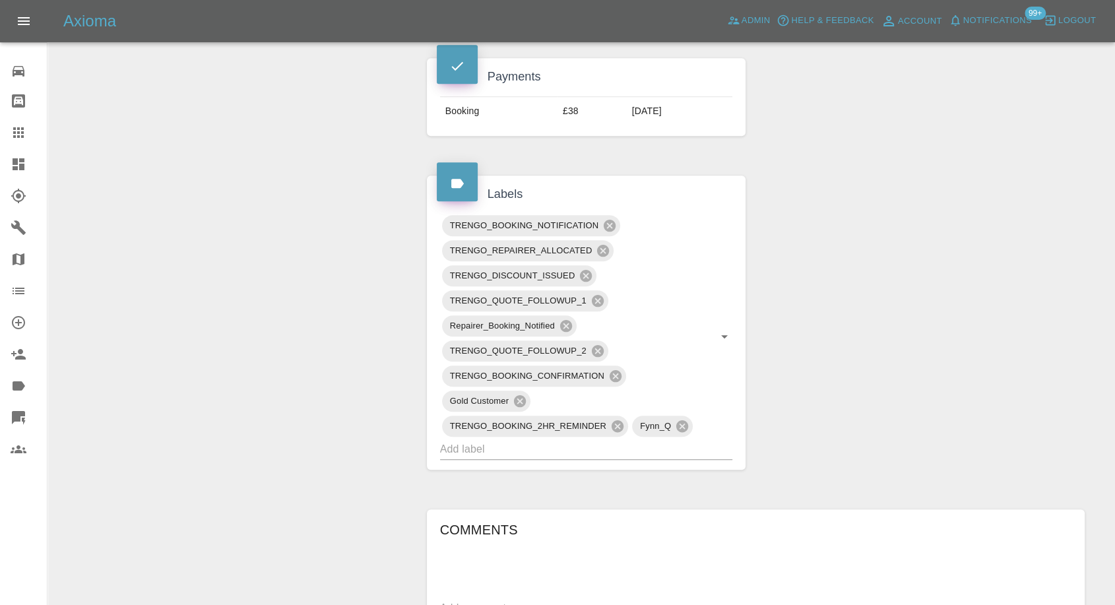
scroll to position [880, 0]
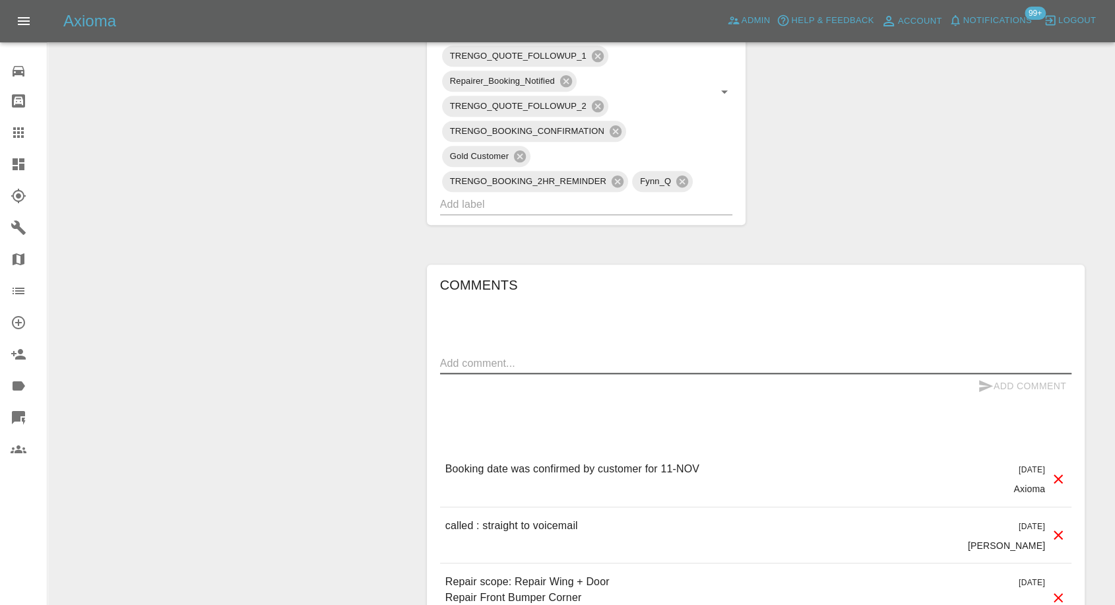
click at [608, 366] on textarea at bounding box center [755, 363] width 631 height 15
paste textarea "Do you have earlier dates?"
type textarea "Do you have earlier dates?"
click at [986, 386] on icon "submit" at bounding box center [986, 386] width 14 height 12
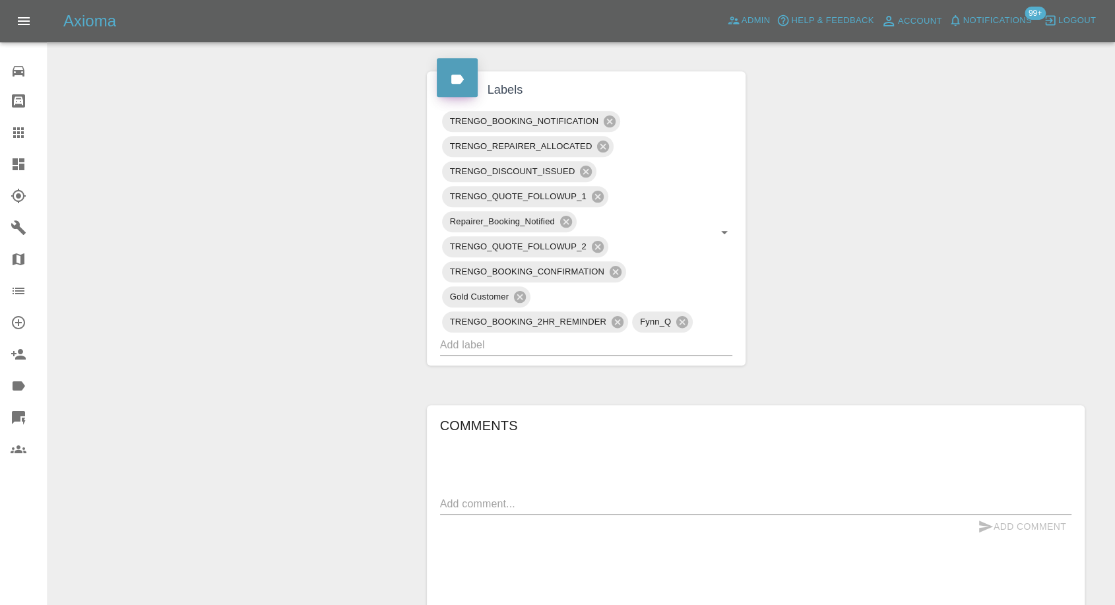
scroll to position [733, 0]
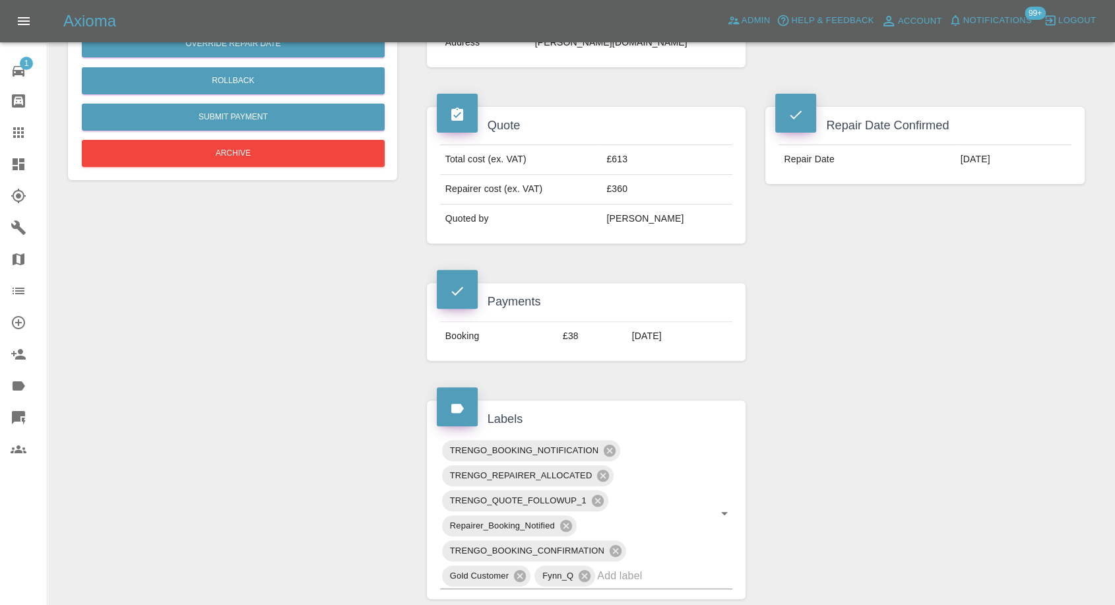
scroll to position [293, 0]
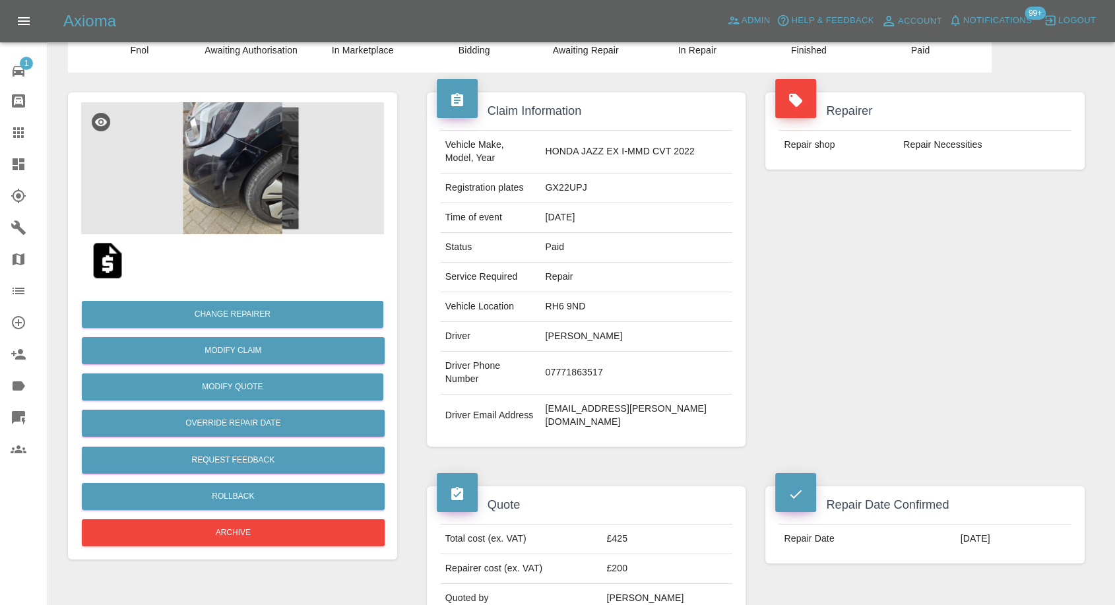
scroll to position [146, 0]
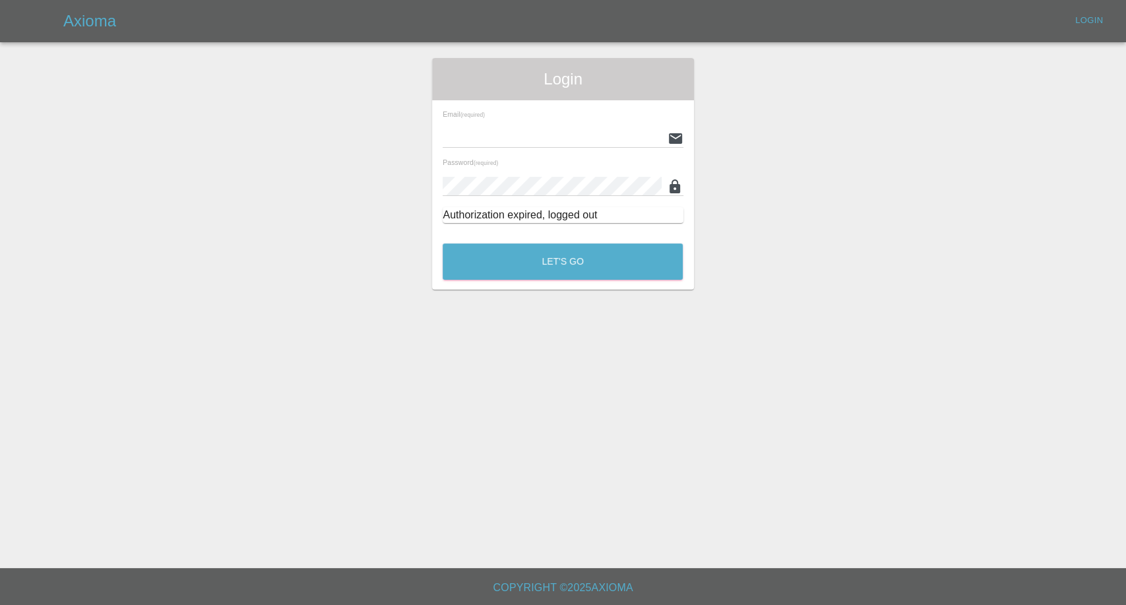
type input "[EMAIL_ADDRESS][DOMAIN_NAME]"
click at [624, 263] on button "Let's Go" at bounding box center [563, 261] width 240 height 36
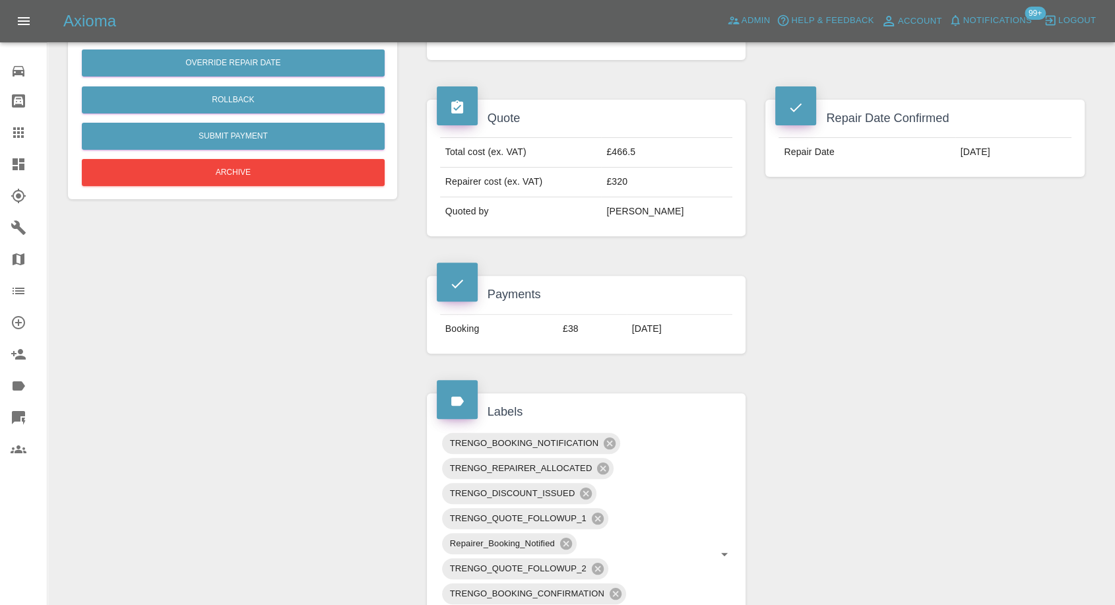
scroll to position [660, 0]
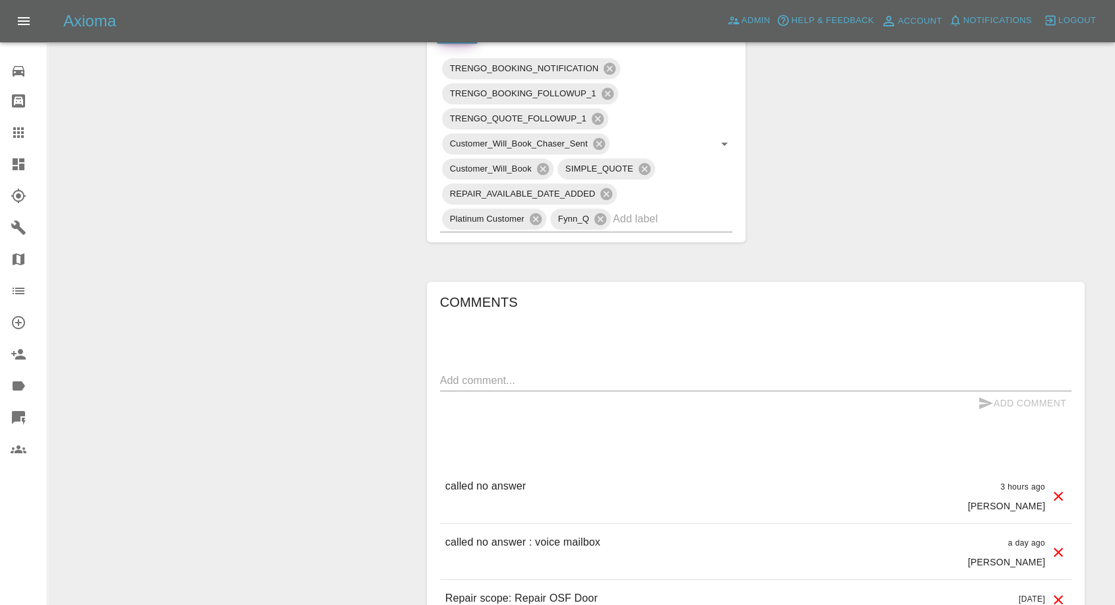
scroll to position [806, 0]
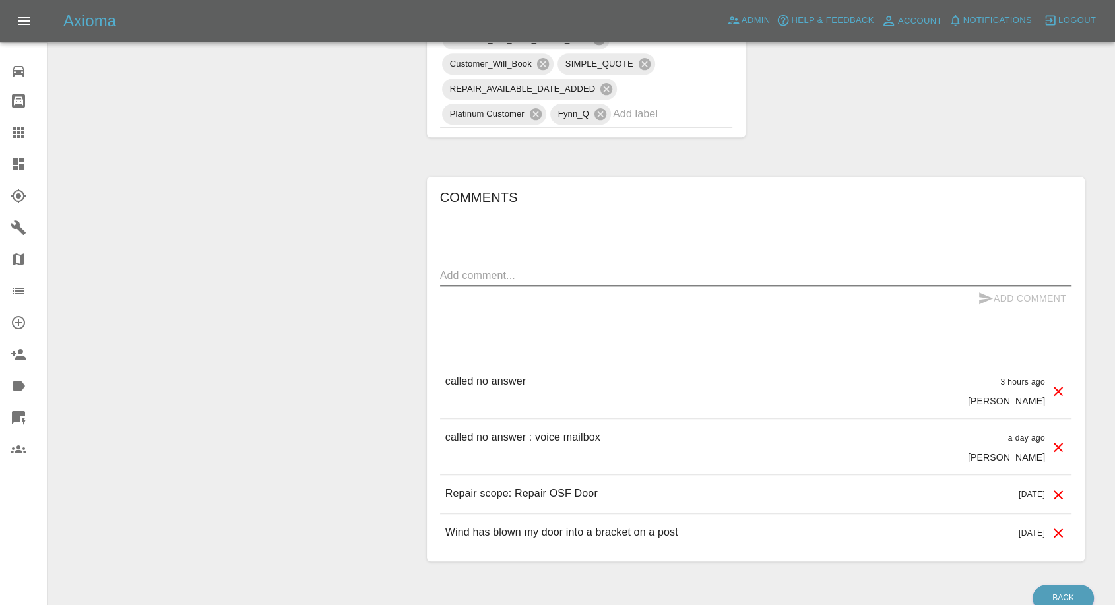
click at [567, 268] on textarea at bounding box center [755, 275] width 631 height 15
paste textarea "Ideally could have done with it being done on the [DATE], 16th or [DATE] or [DA…"
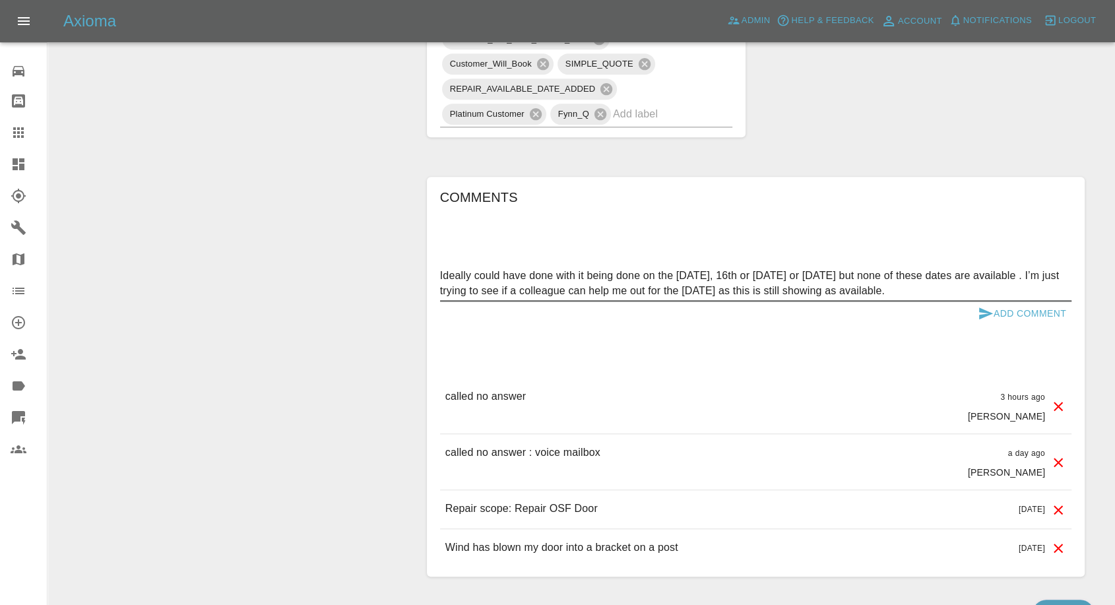
type textarea "Ideally could have done with it being done on the [DATE], 16th or [DATE] or [DA…"
click at [979, 305] on icon "submit" at bounding box center [986, 313] width 16 height 16
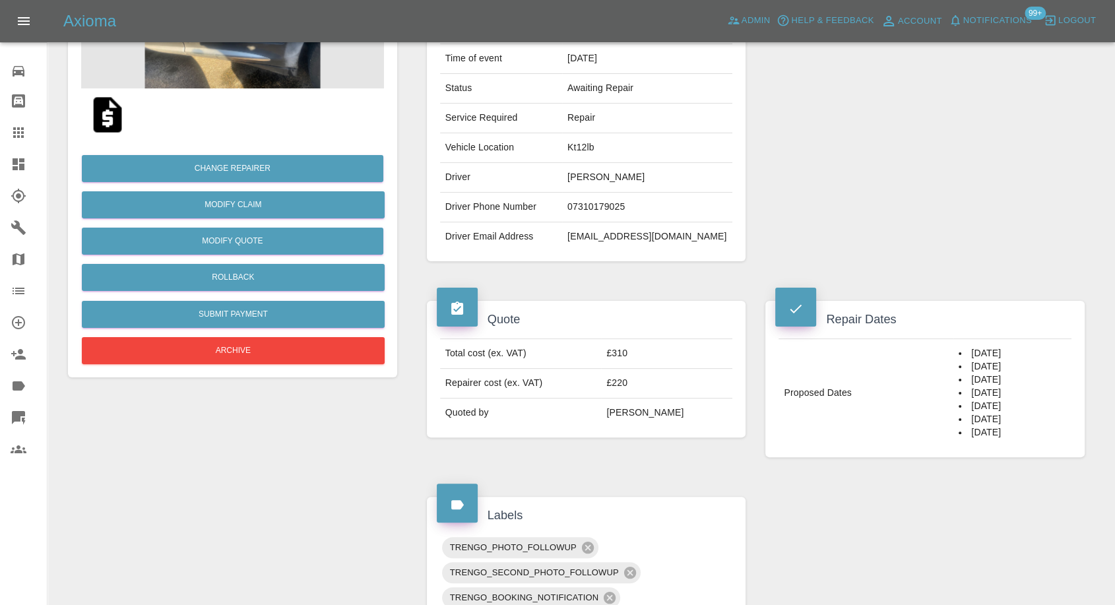
scroll to position [73, 0]
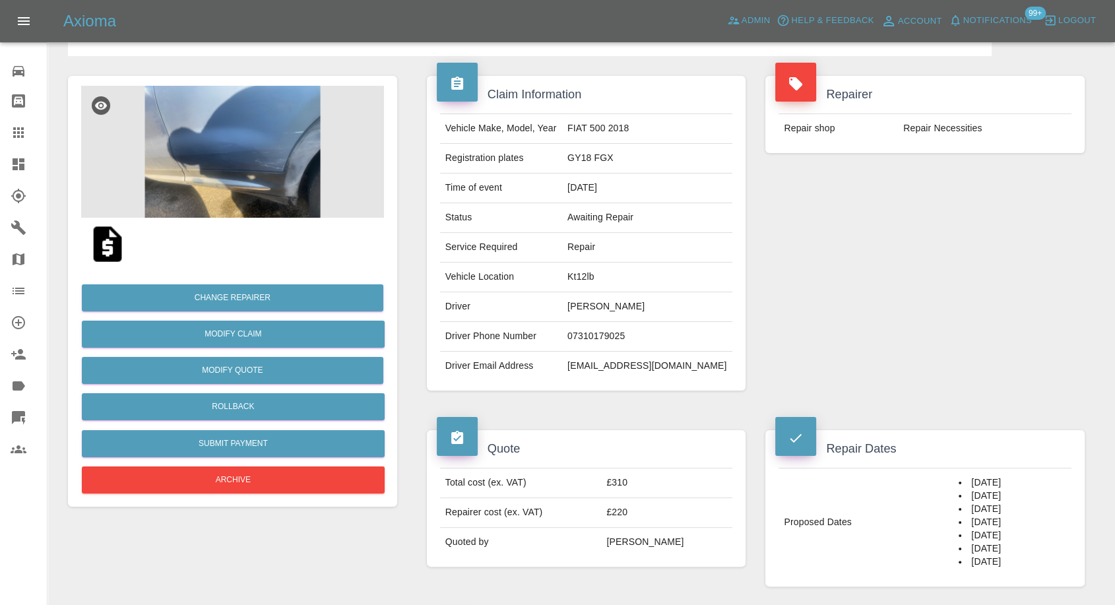
click at [234, 191] on img at bounding box center [232, 152] width 303 height 132
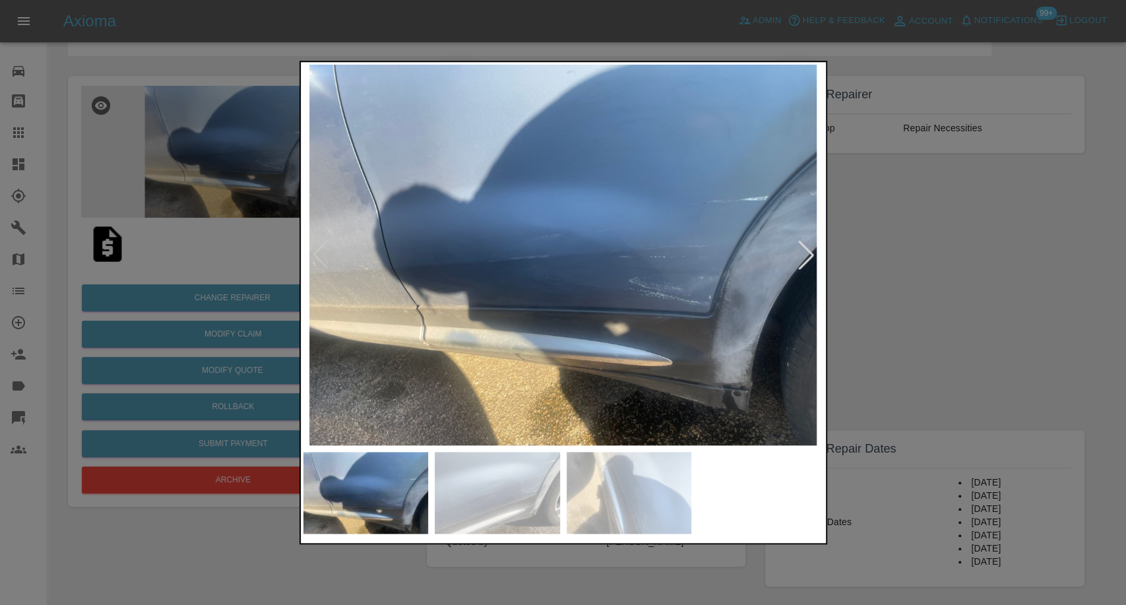
click at [494, 499] on img at bounding box center [497, 493] width 125 height 82
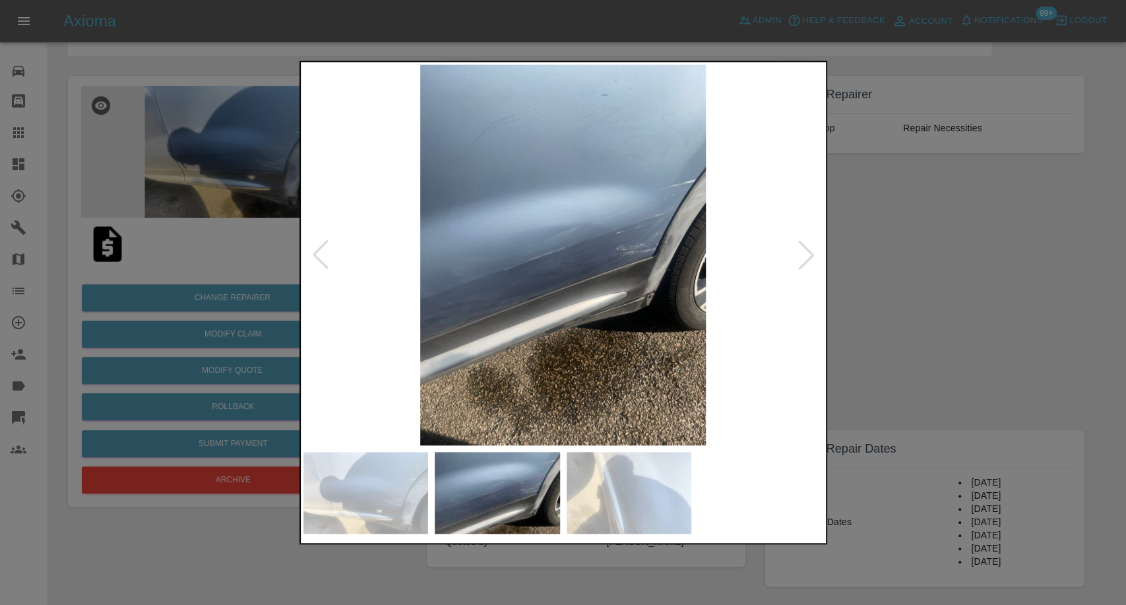
click at [620, 501] on img at bounding box center [629, 493] width 125 height 82
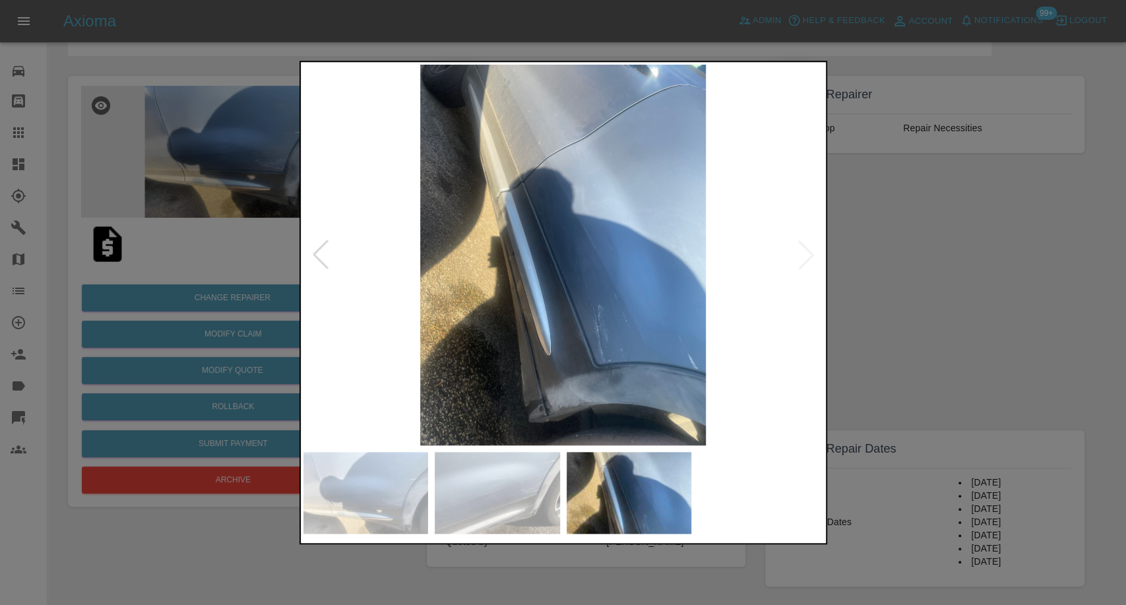
click at [947, 317] on div at bounding box center [563, 302] width 1126 height 605
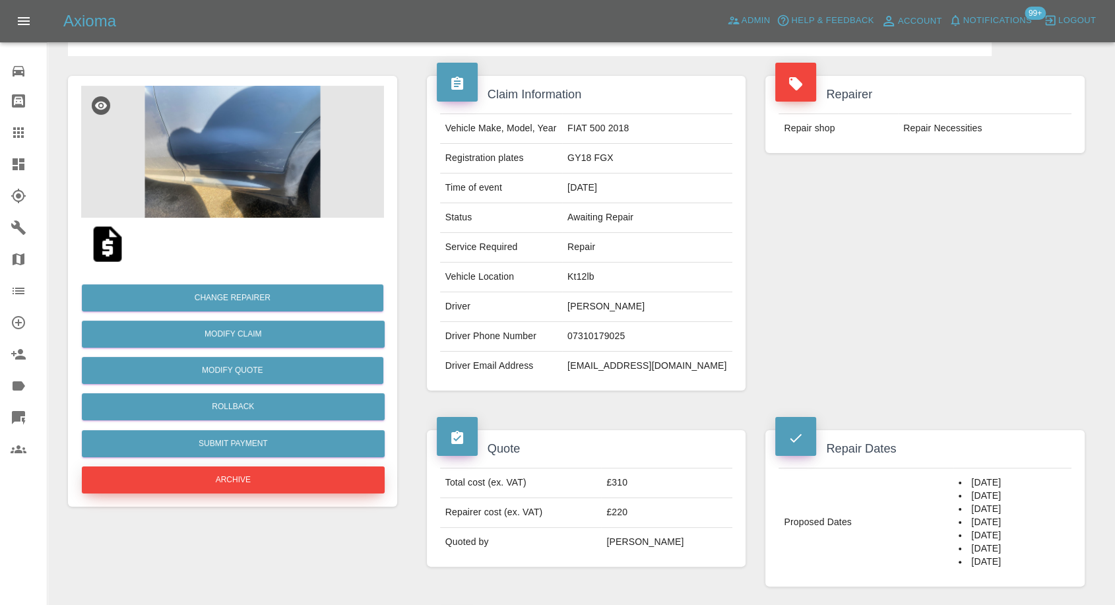
click at [307, 483] on button "Archive" at bounding box center [233, 479] width 303 height 27
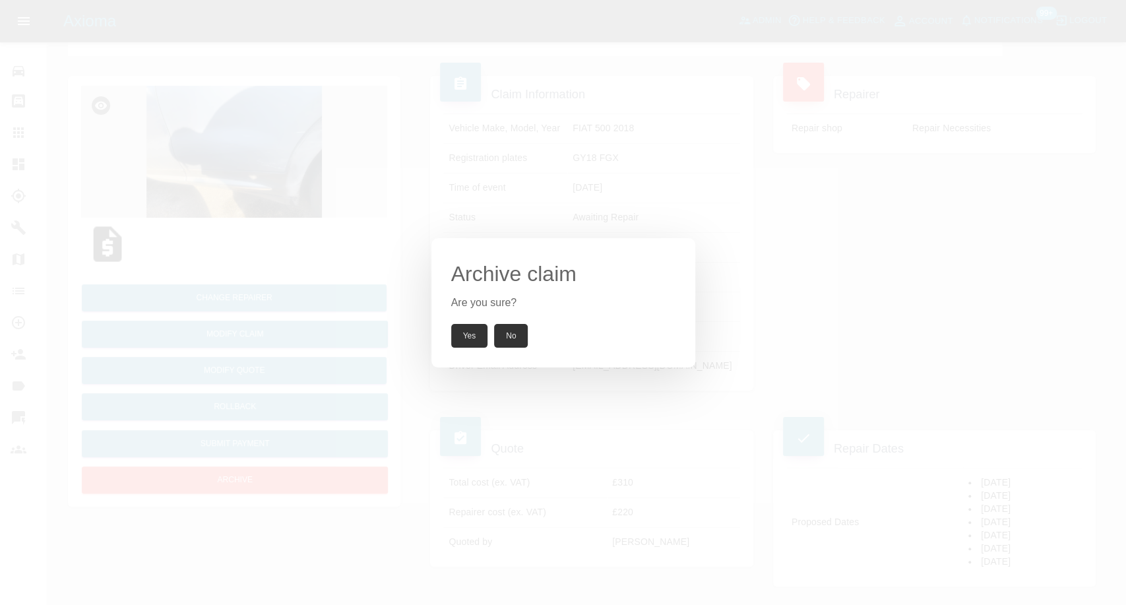
click at [484, 333] on button "Yes" at bounding box center [469, 336] width 37 height 24
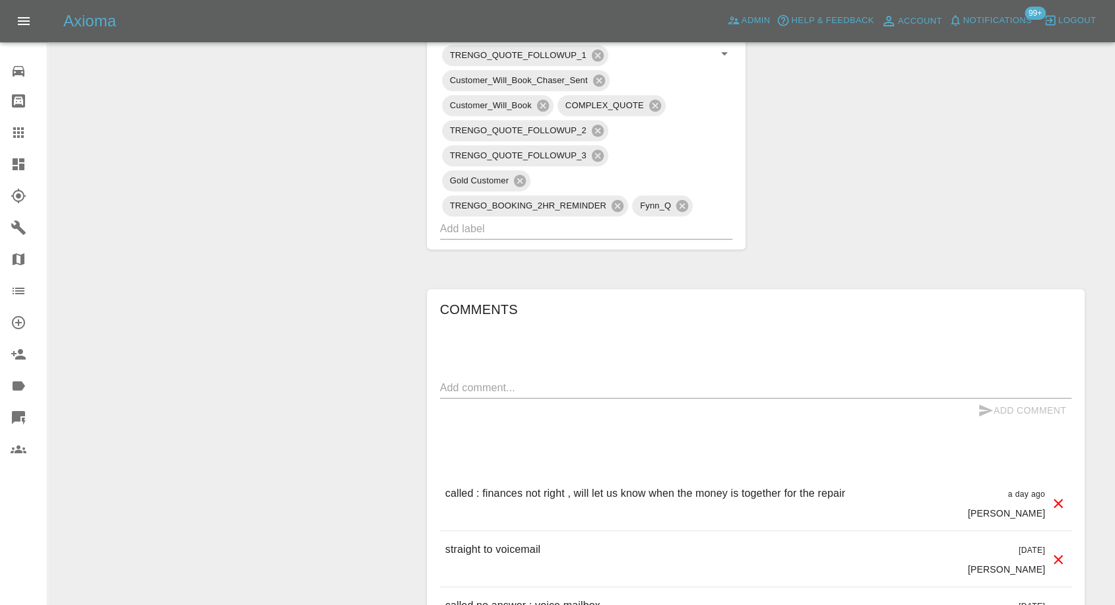
scroll to position [880, 0]
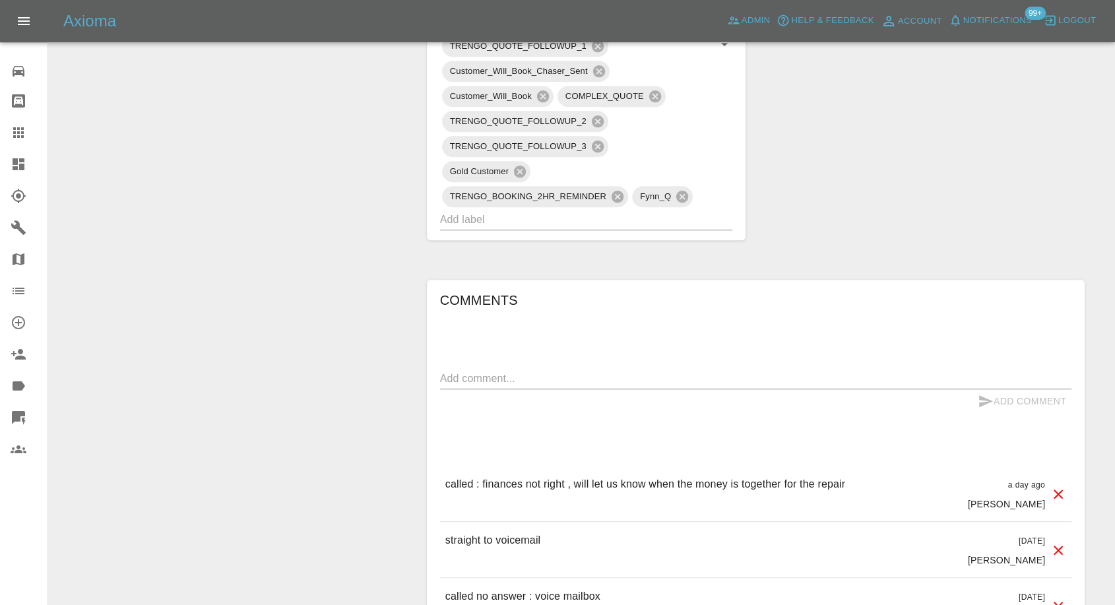
click at [534, 379] on textarea at bounding box center [755, 378] width 631 height 15
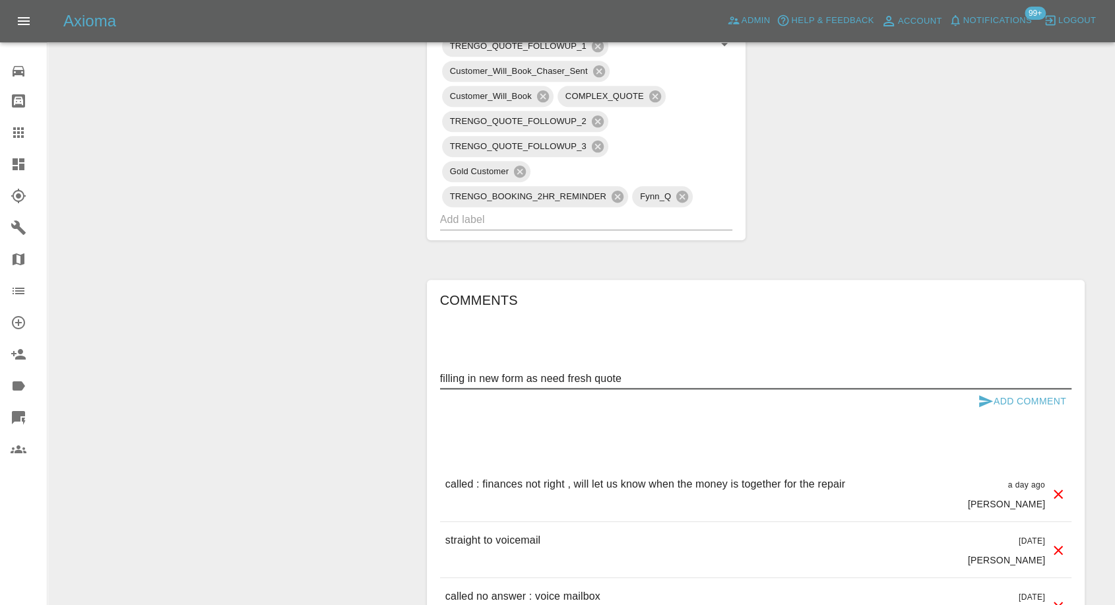
type textarea "filling in new form as need fresh quote"
click at [978, 401] on icon "submit" at bounding box center [986, 401] width 16 height 16
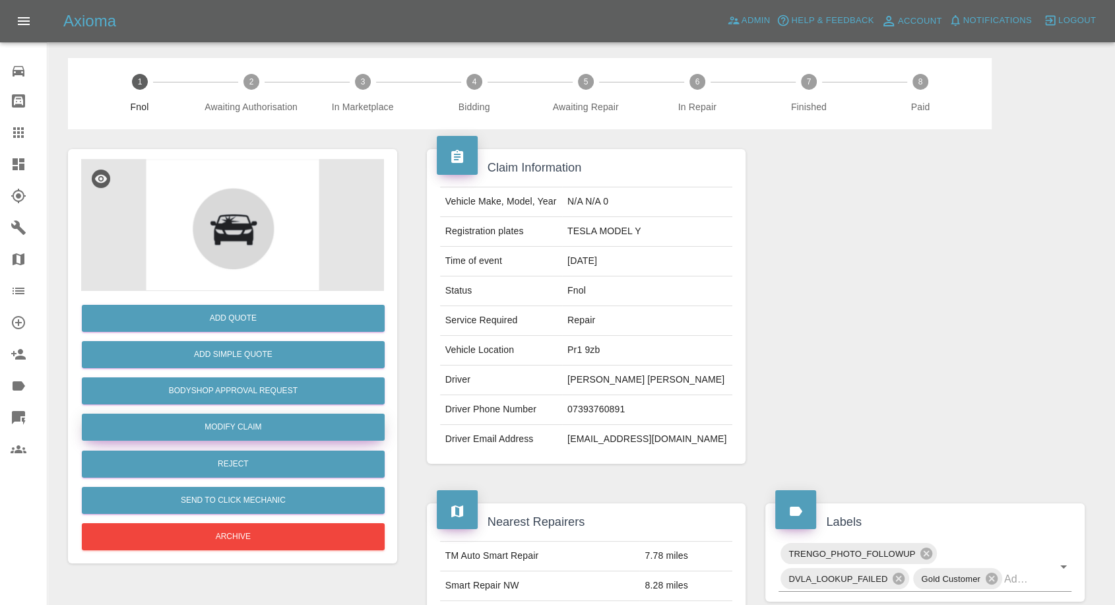
click at [250, 427] on link "Modify Claim" at bounding box center [233, 427] width 303 height 27
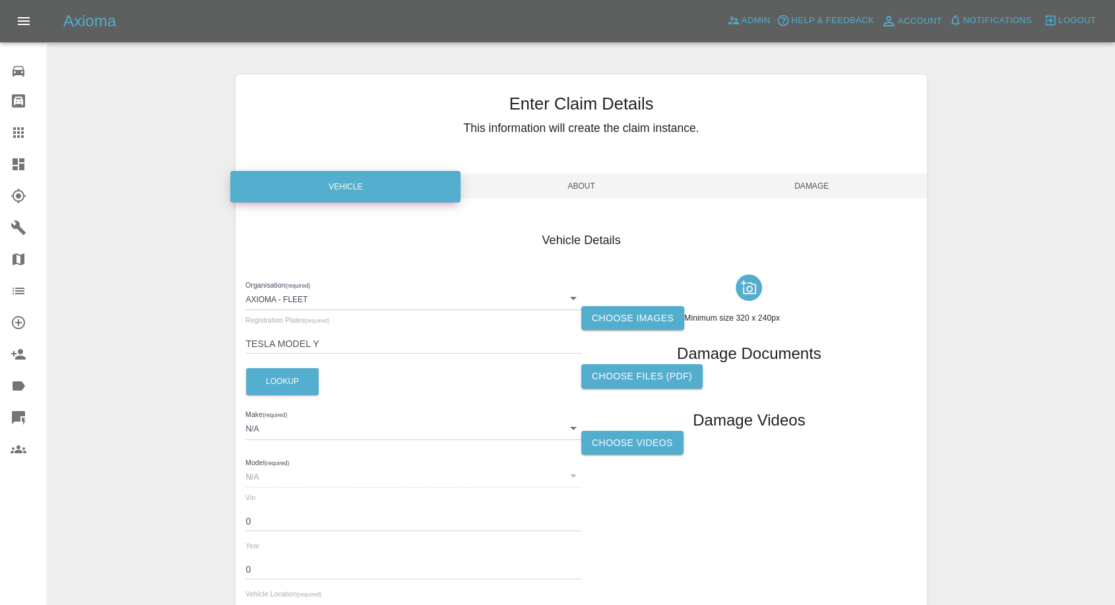
click at [614, 315] on label "Choose images" at bounding box center [632, 318] width 103 height 24
click at [0, 0] on input "Choose images" at bounding box center [0, 0] width 0 height 0
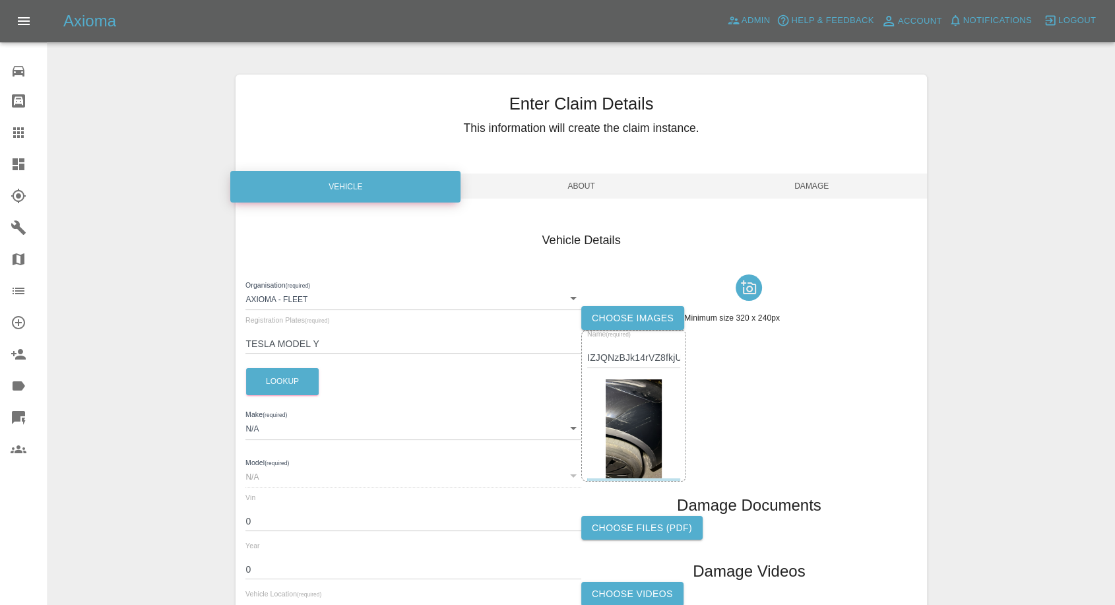
click at [818, 187] on span "Damage" at bounding box center [812, 186] width 230 height 25
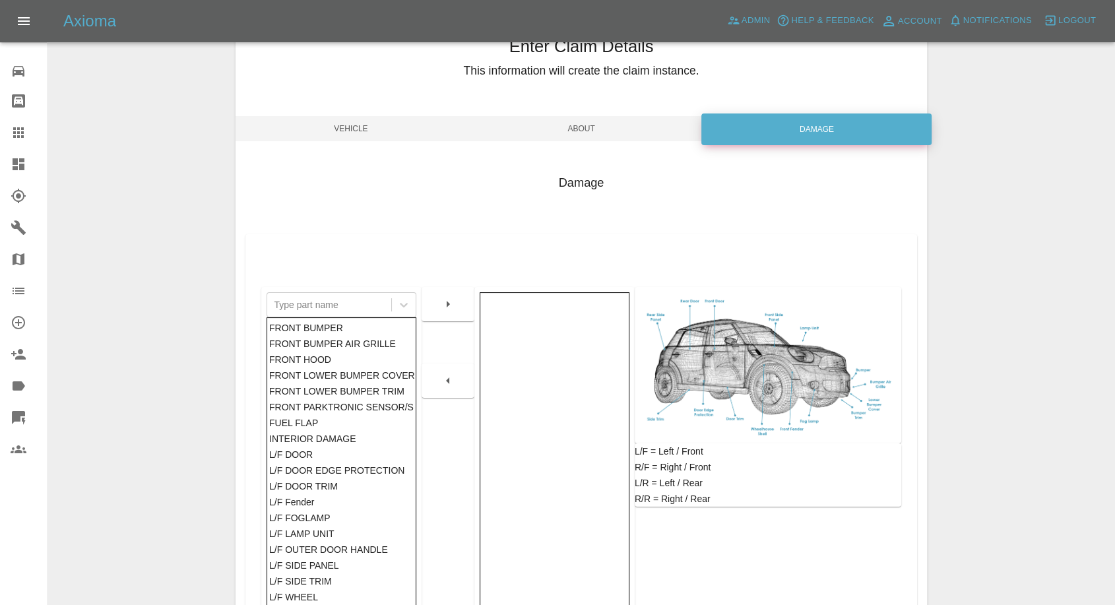
scroll to position [146, 0]
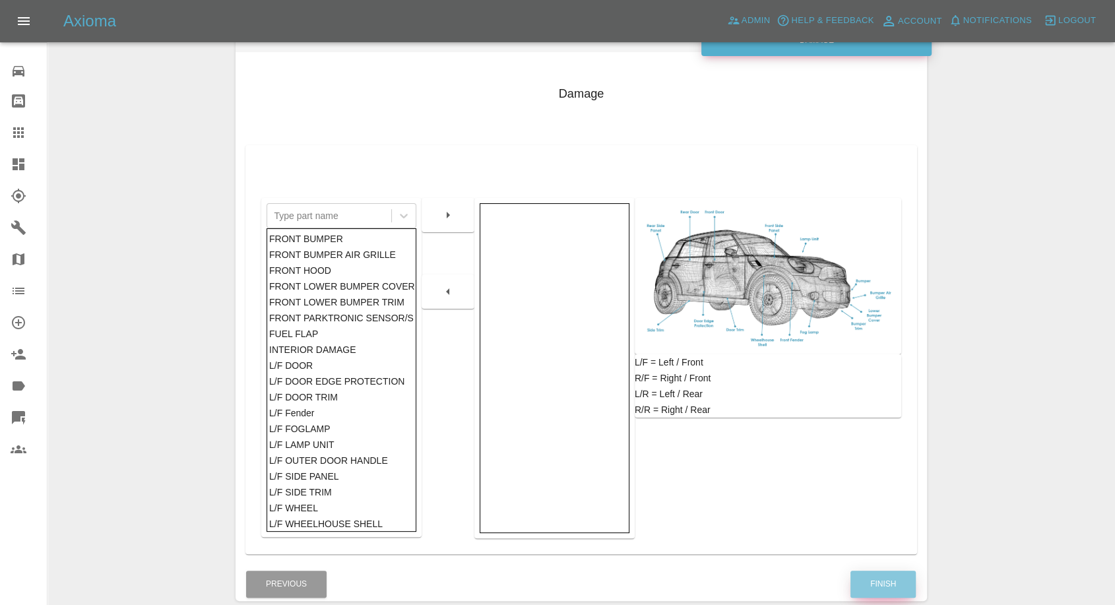
click at [872, 589] on button "Finish" at bounding box center [882, 584] width 65 height 27
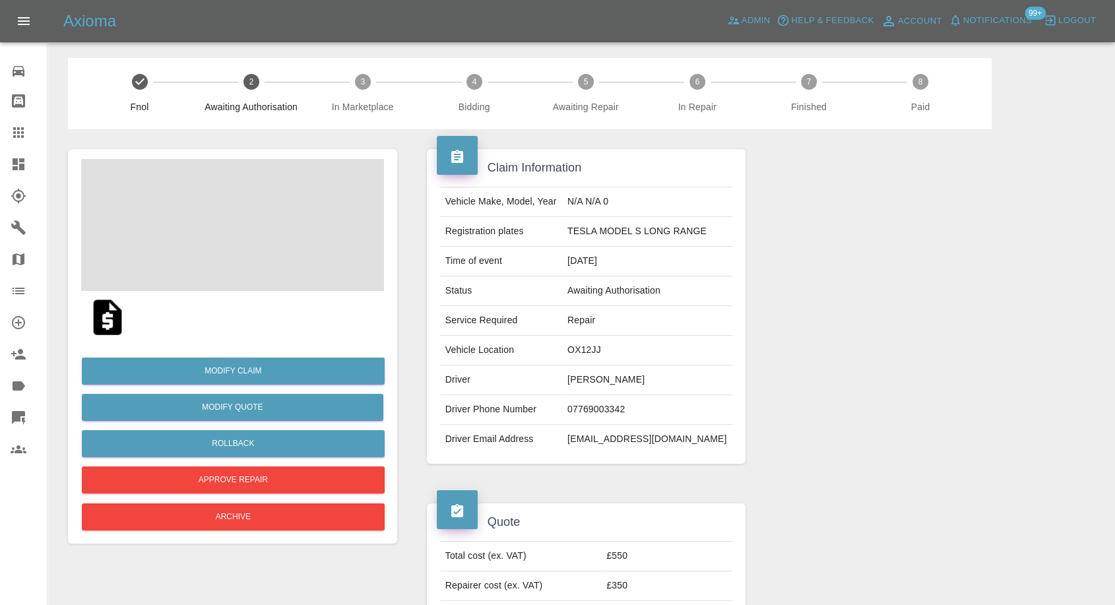
click at [115, 312] on img at bounding box center [107, 317] width 42 height 42
click at [214, 203] on span at bounding box center [232, 225] width 303 height 132
click at [276, 216] on span at bounding box center [232, 225] width 303 height 132
click at [185, 247] on img at bounding box center [232, 225] width 303 height 132
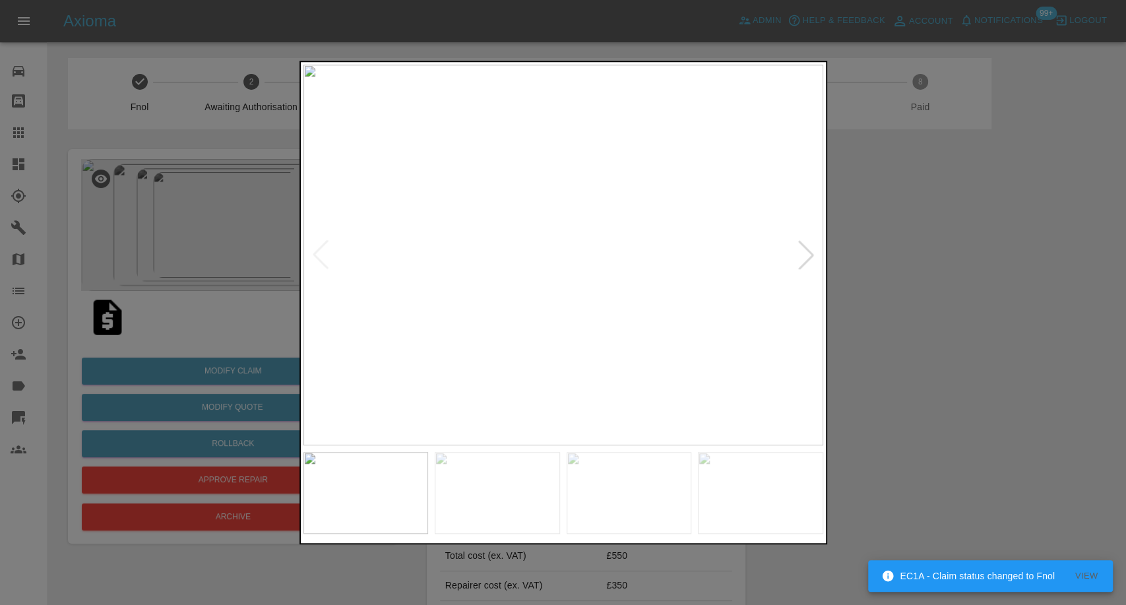
click at [464, 483] on img at bounding box center [497, 493] width 125 height 82
click at [641, 513] on img at bounding box center [629, 493] width 125 height 82
click at [779, 536] on div at bounding box center [564, 492] width 520 height 95
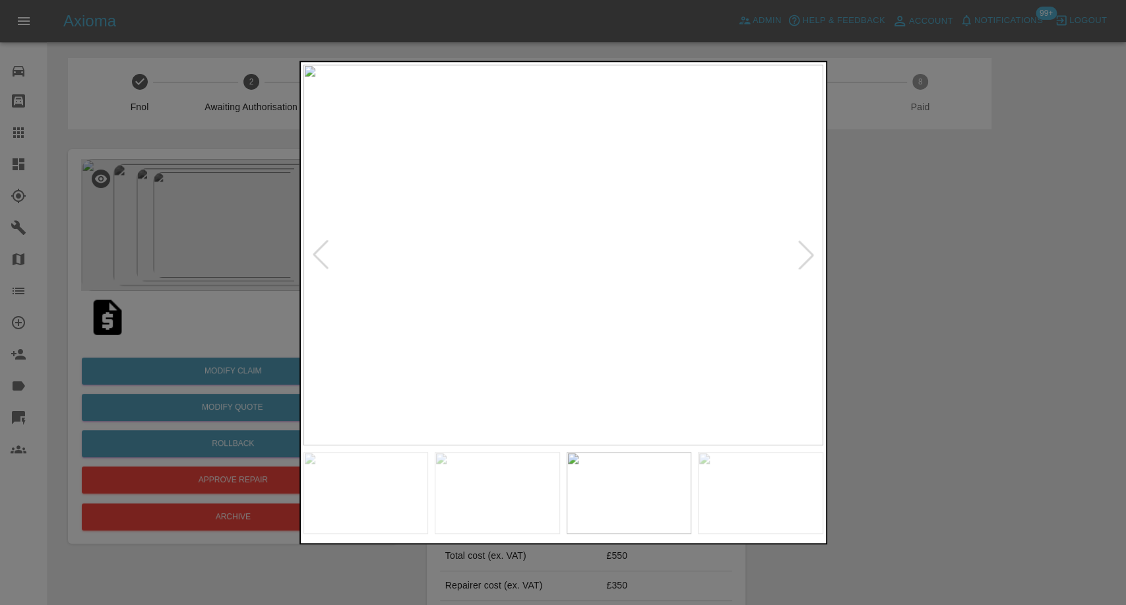
click at [772, 534] on div at bounding box center [564, 492] width 520 height 95
click at [774, 508] on img at bounding box center [760, 493] width 125 height 82
click at [802, 263] on img at bounding box center [564, 255] width 520 height 381
click at [924, 352] on div at bounding box center [563, 302] width 1126 height 605
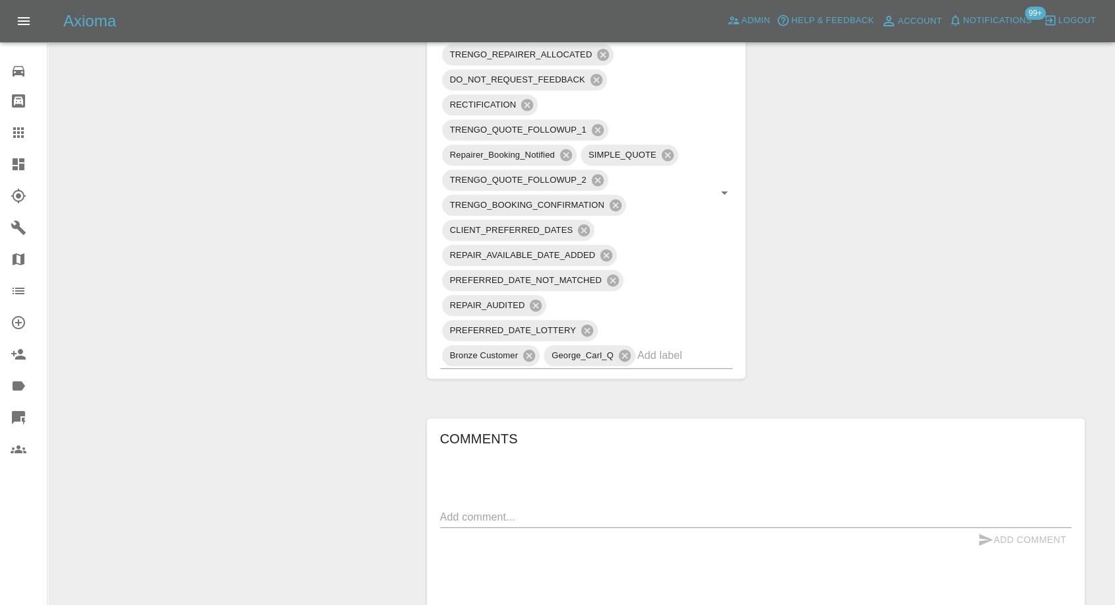
scroll to position [880, 0]
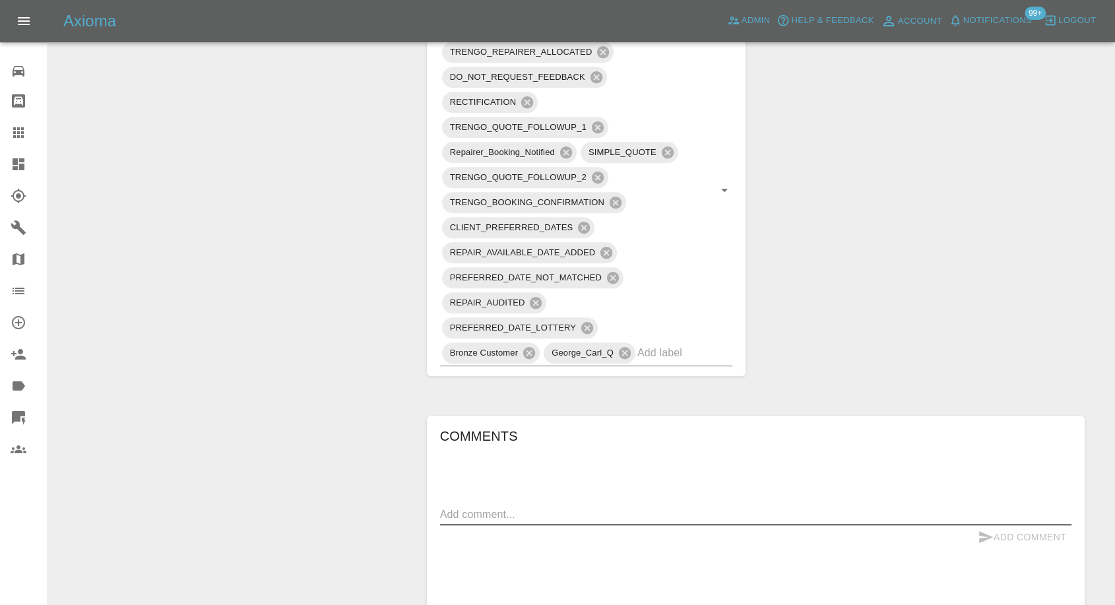
click at [517, 510] on textarea at bounding box center [755, 514] width 631 height 15
paste textarea "Please ensure that the repairer knows that a temporary repair is not sufficient…"
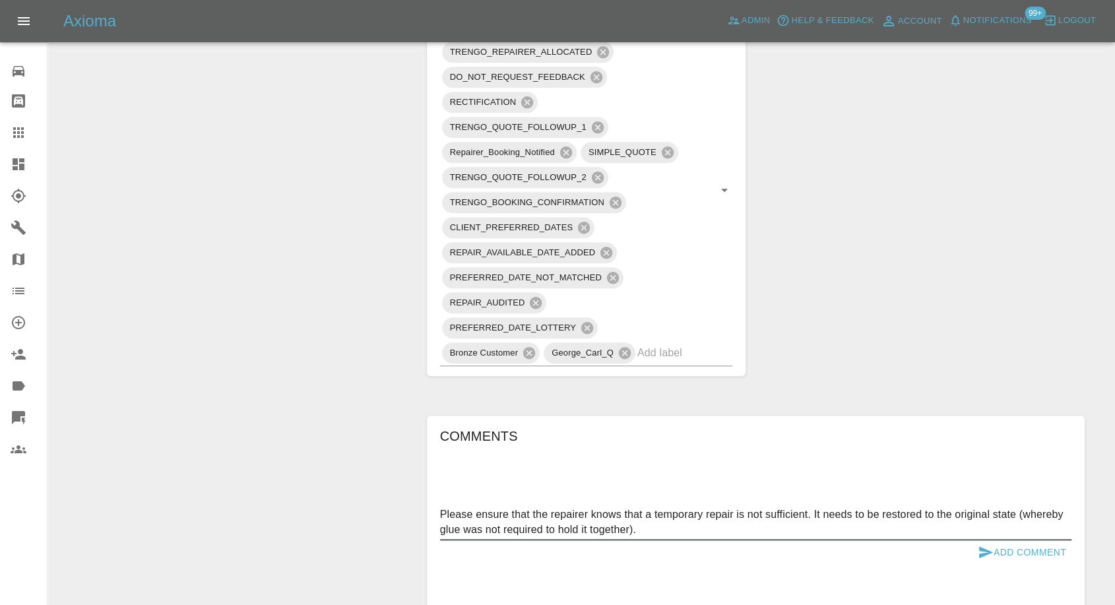
type textarea "Please ensure that the repairer knows that a temporary repair is not sufficient…"
click at [980, 547] on icon "submit" at bounding box center [986, 552] width 14 height 12
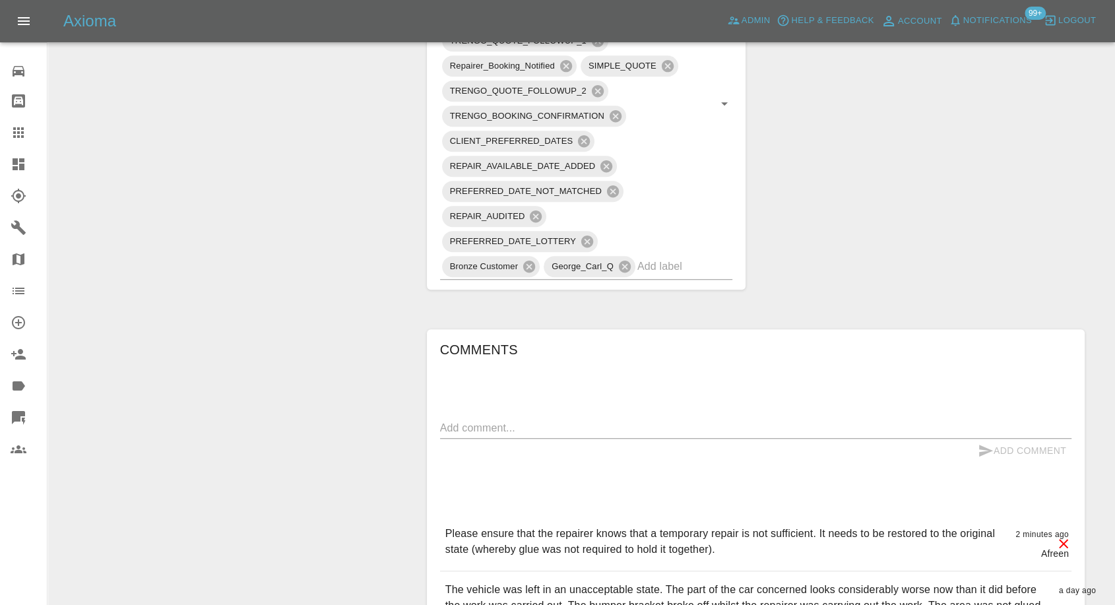
scroll to position [1246, 0]
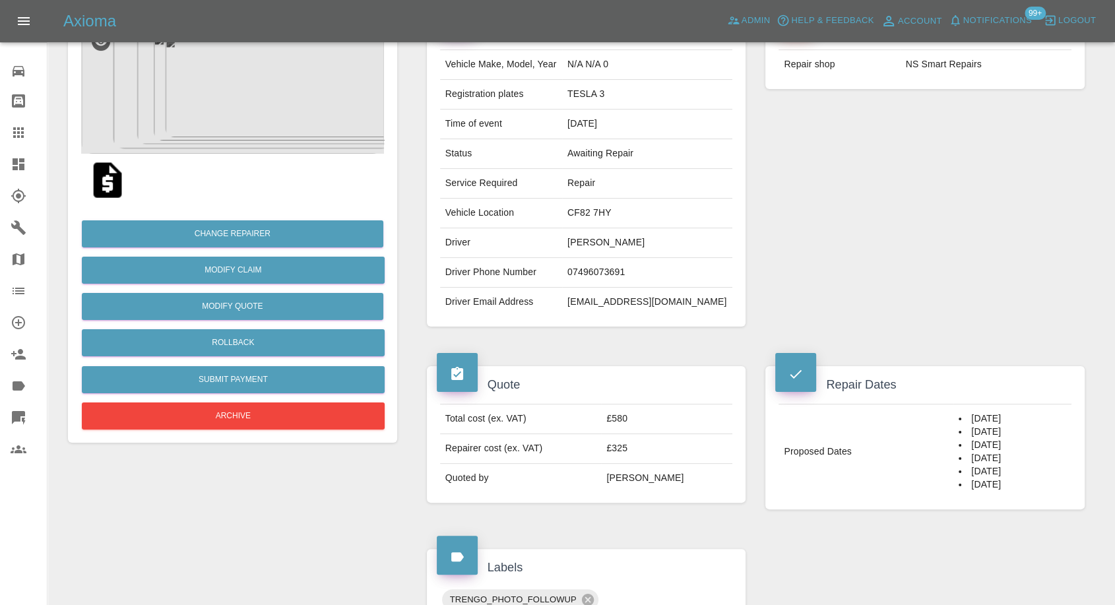
scroll to position [146, 0]
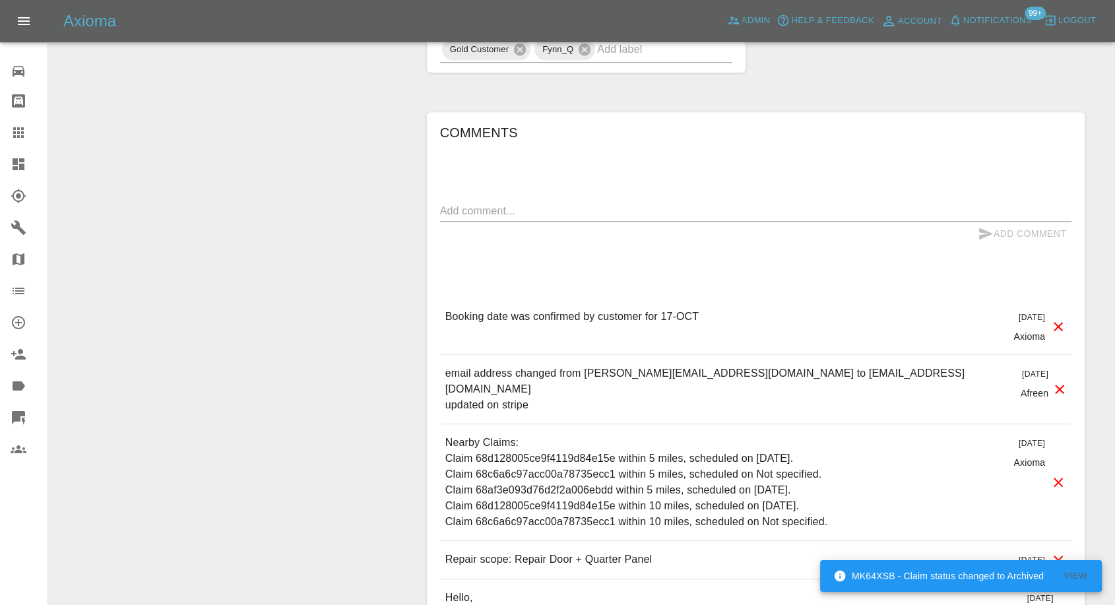
scroll to position [1026, 0]
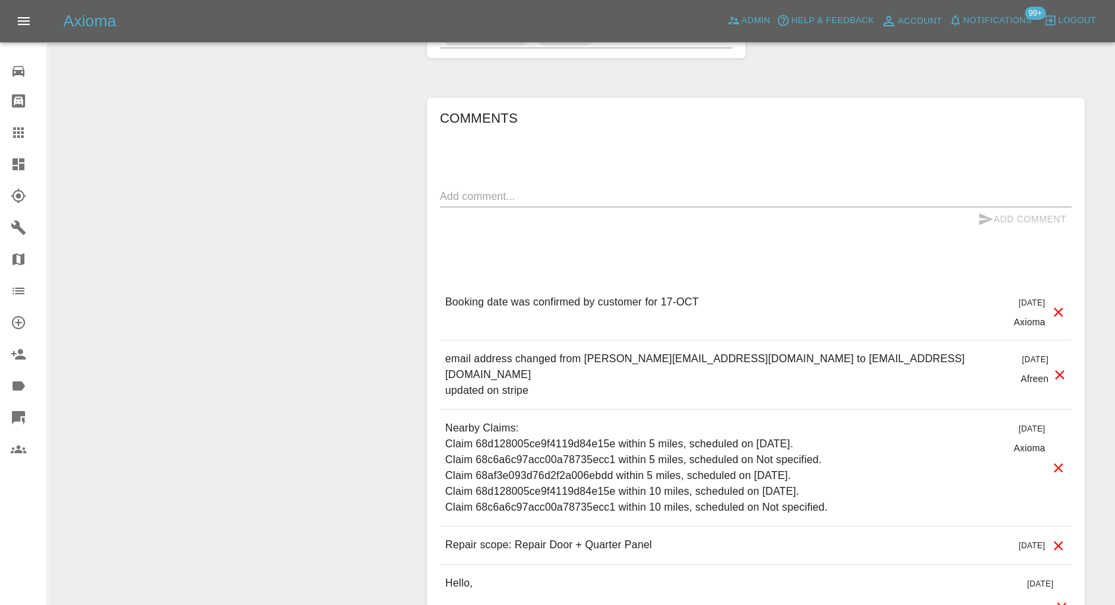
click at [573, 198] on textarea at bounding box center [755, 196] width 631 height 15
paste textarea "I think unfortunately I will have to cancel as I wasn’t aware of that. I will r…"
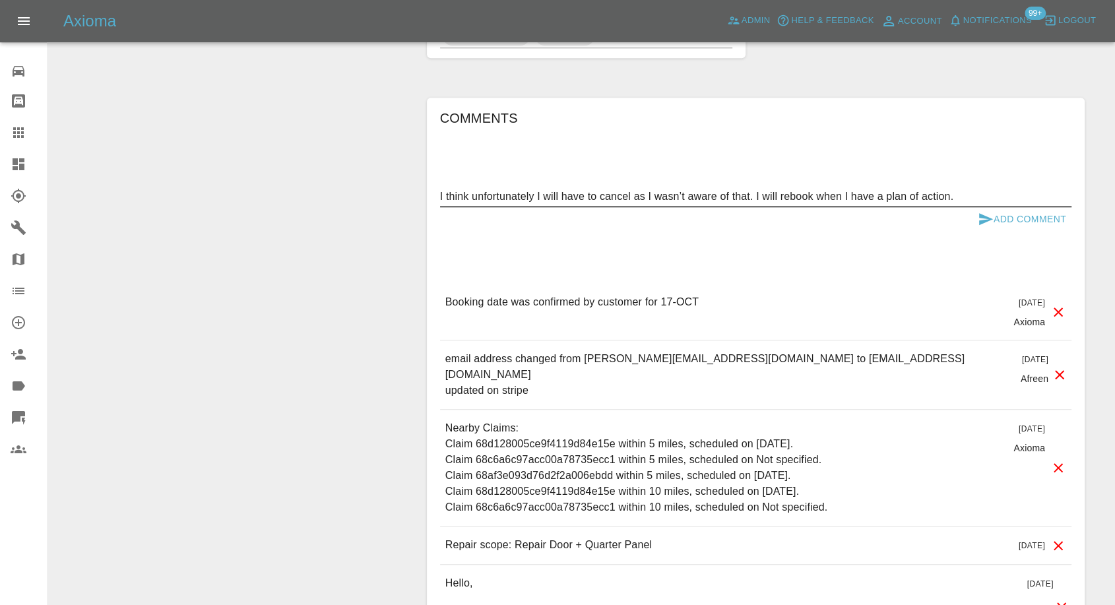
type textarea "I think unfortunately I will have to cancel as I wasn’t aware of that. I will r…"
click at [982, 216] on icon "submit" at bounding box center [986, 219] width 14 height 12
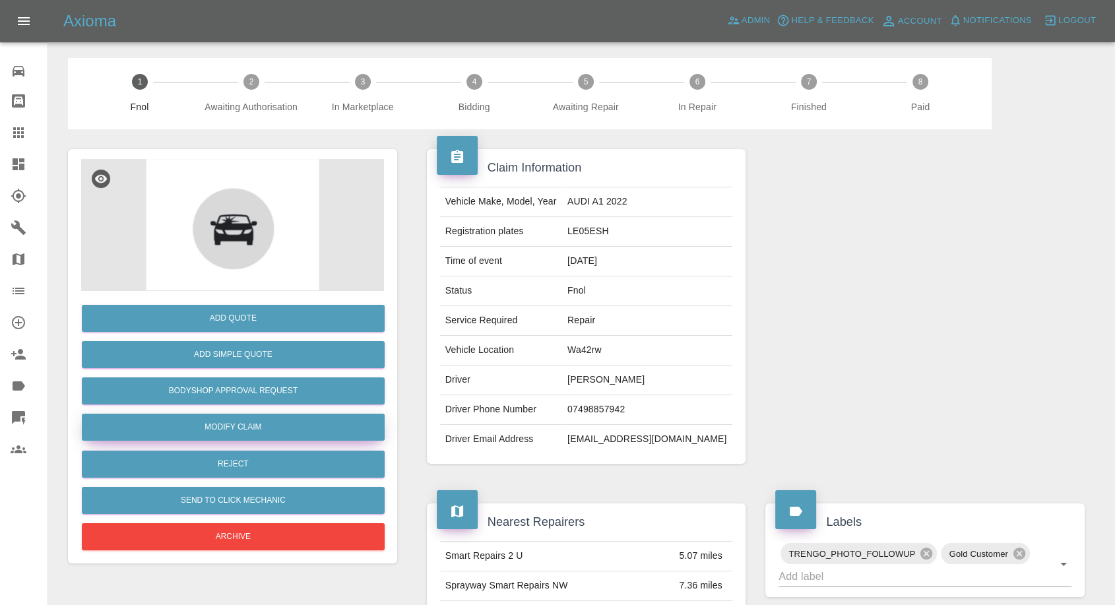
click at [238, 424] on link "Modify Claim" at bounding box center [233, 427] width 303 height 27
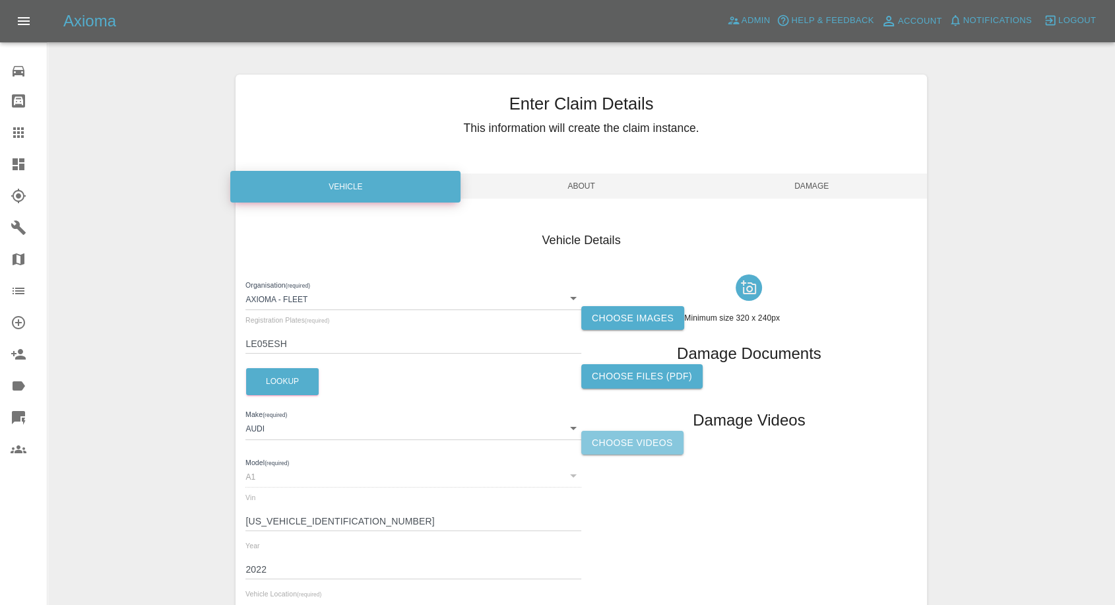
click at [628, 444] on label "Choose Videos" at bounding box center [632, 443] width 102 height 24
click at [0, 0] on input "Choose Videos" at bounding box center [0, 0] width 0 height 0
click at [816, 196] on span "Damage" at bounding box center [812, 186] width 230 height 25
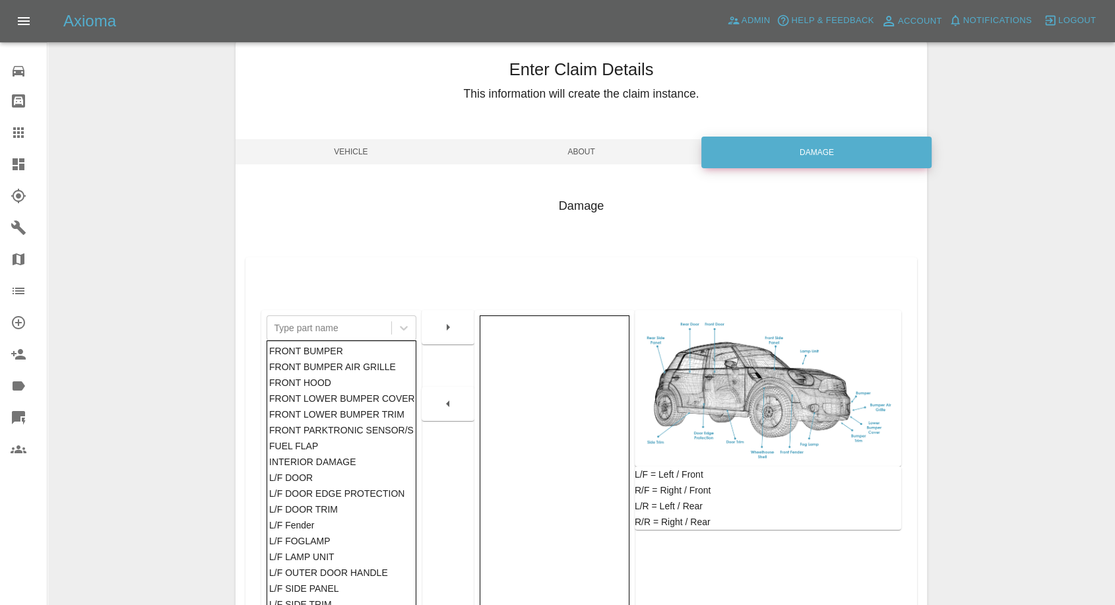
scroll to position [146, 0]
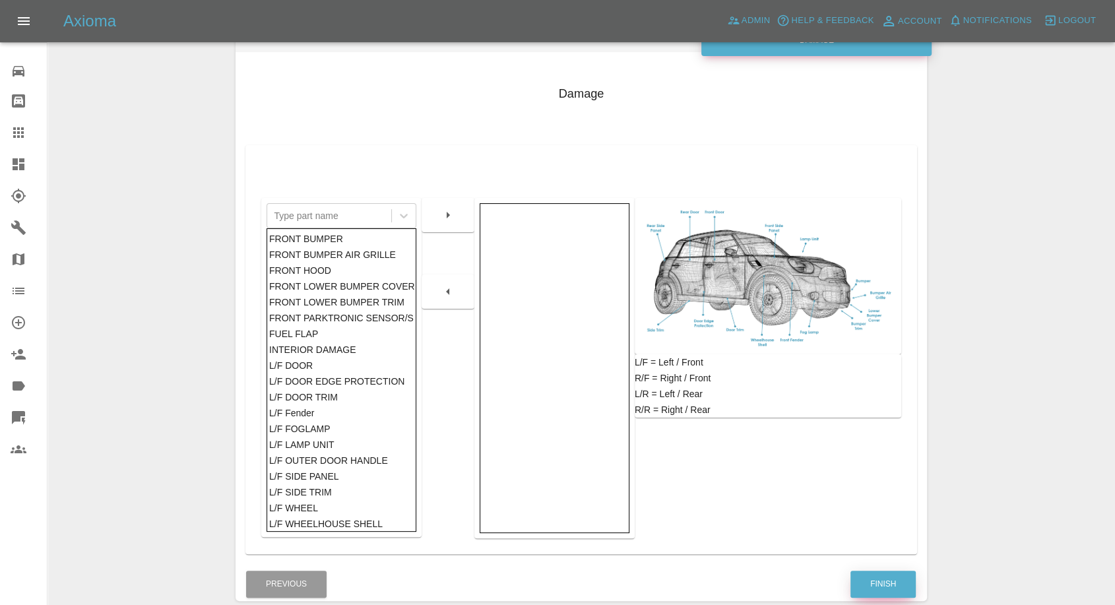
click at [881, 593] on button "Finish" at bounding box center [882, 584] width 65 height 27
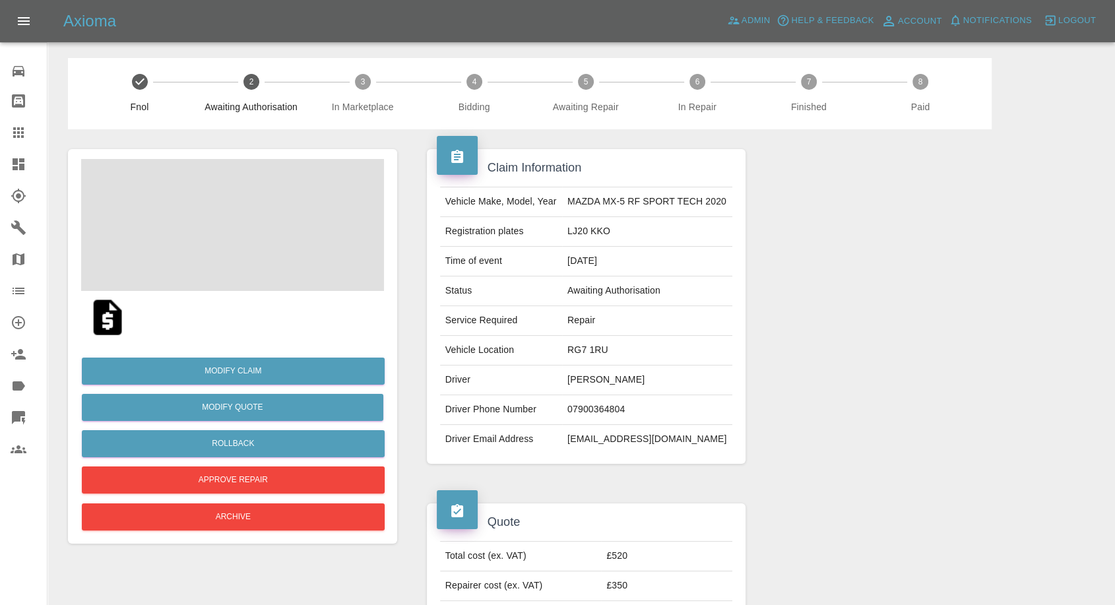
click at [113, 323] on img at bounding box center [107, 317] width 42 height 42
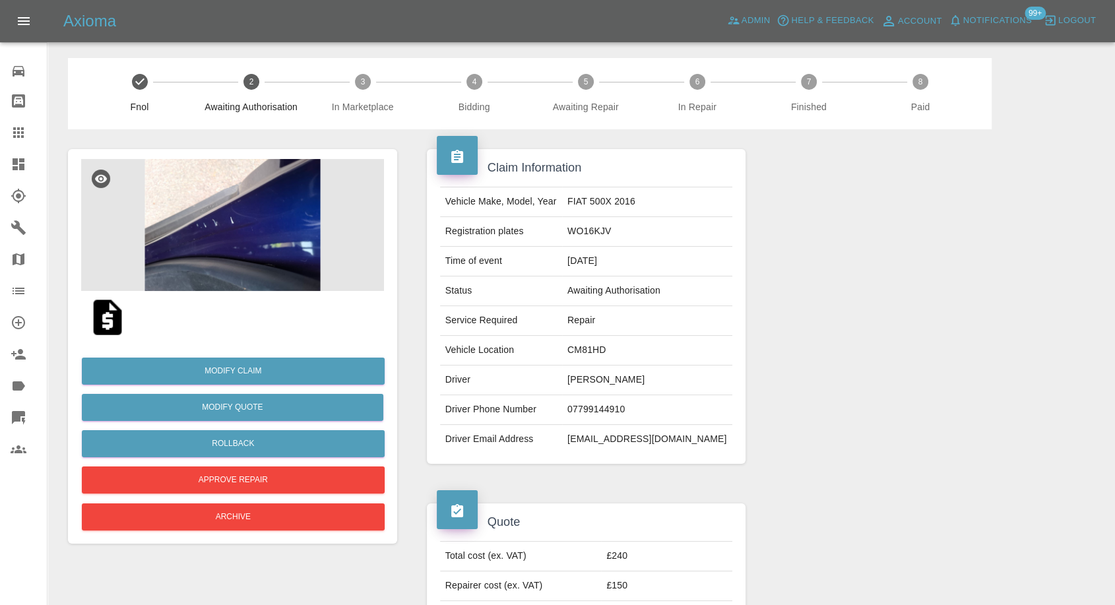
click at [236, 220] on img at bounding box center [232, 225] width 303 height 132
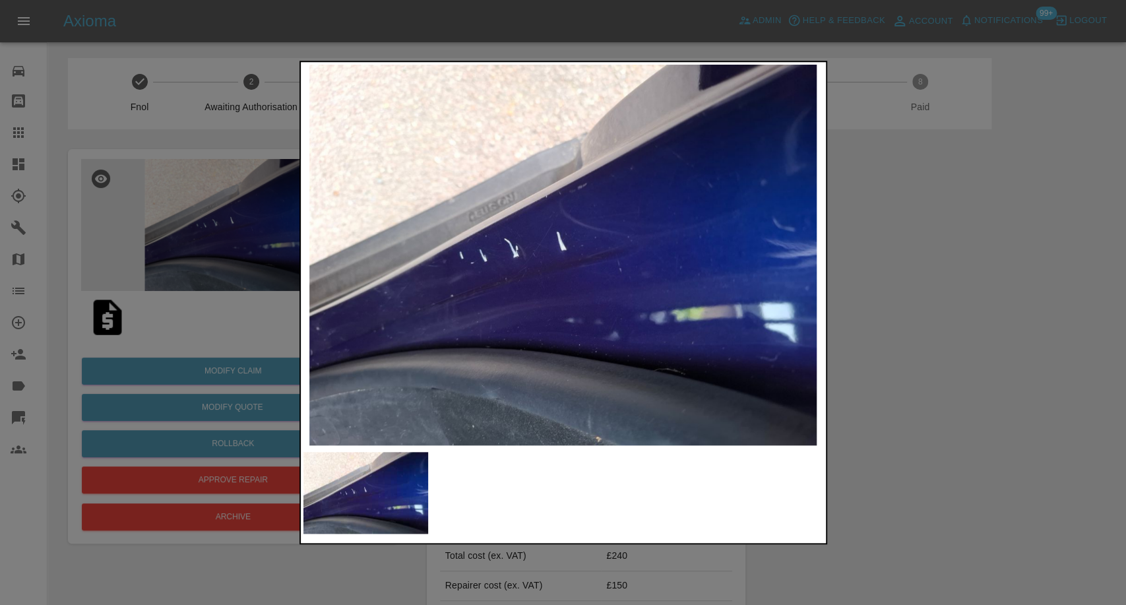
click at [1013, 253] on div at bounding box center [563, 302] width 1126 height 605
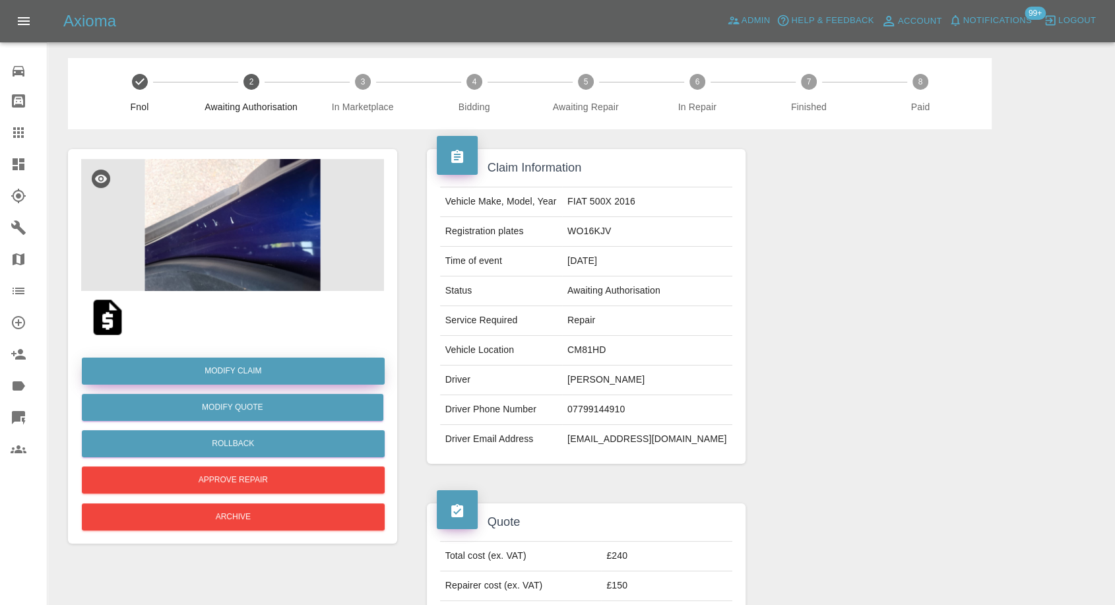
click at [251, 371] on link "Modify Claim" at bounding box center [233, 371] width 303 height 27
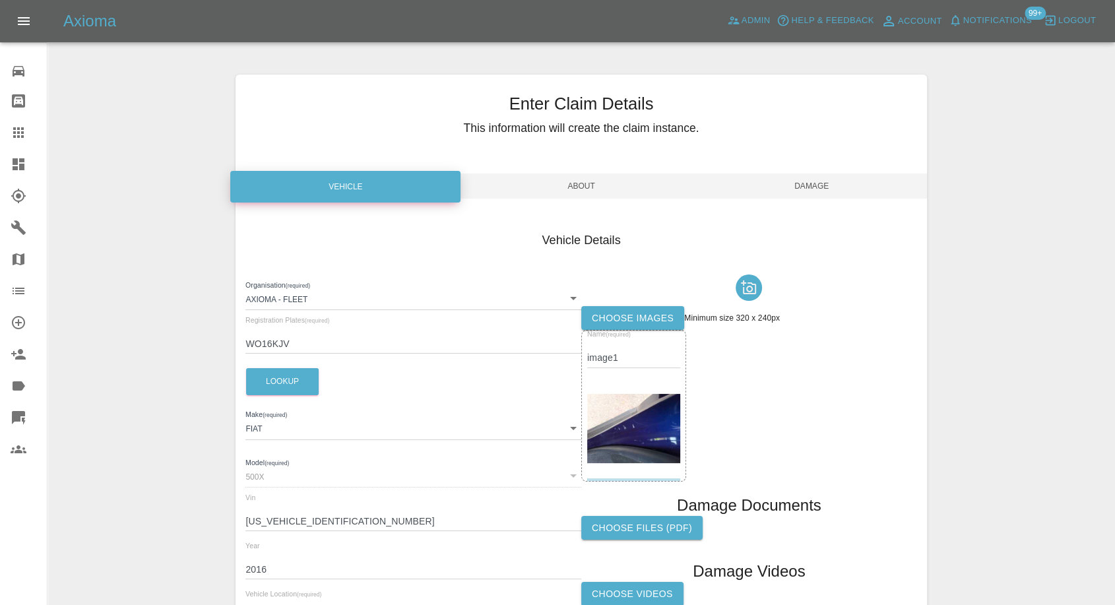
click at [633, 319] on label "Choose images" at bounding box center [632, 318] width 103 height 24
click at [0, 0] on input "Choose images" at bounding box center [0, 0] width 0 height 0
click at [623, 318] on label "Choose images" at bounding box center [632, 318] width 103 height 24
click at [0, 0] on input "Choose images" at bounding box center [0, 0] width 0 height 0
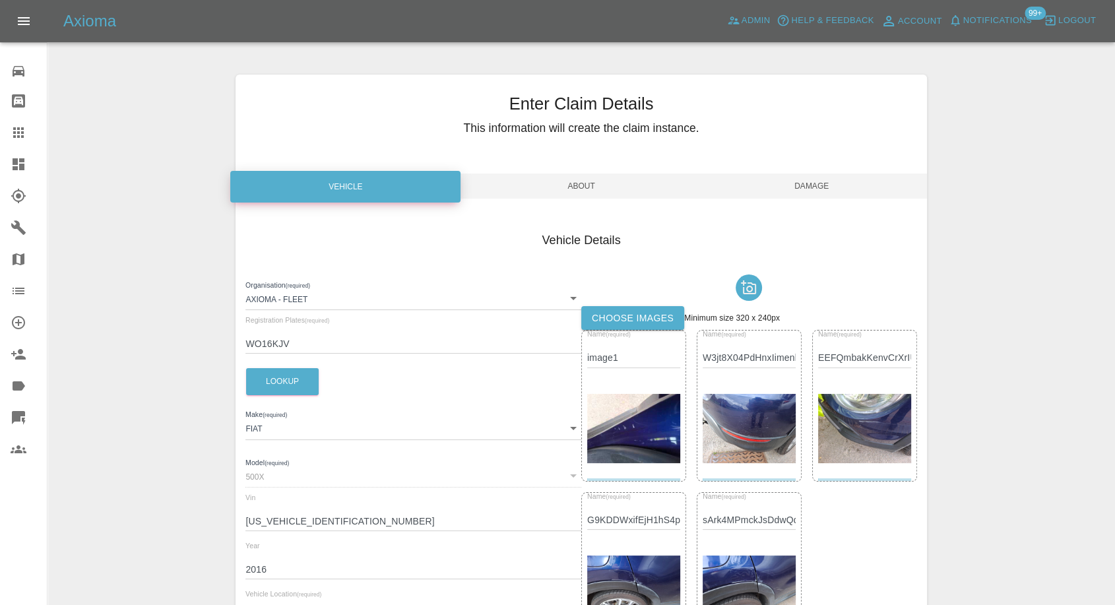
click at [808, 182] on span "Damage" at bounding box center [812, 186] width 230 height 25
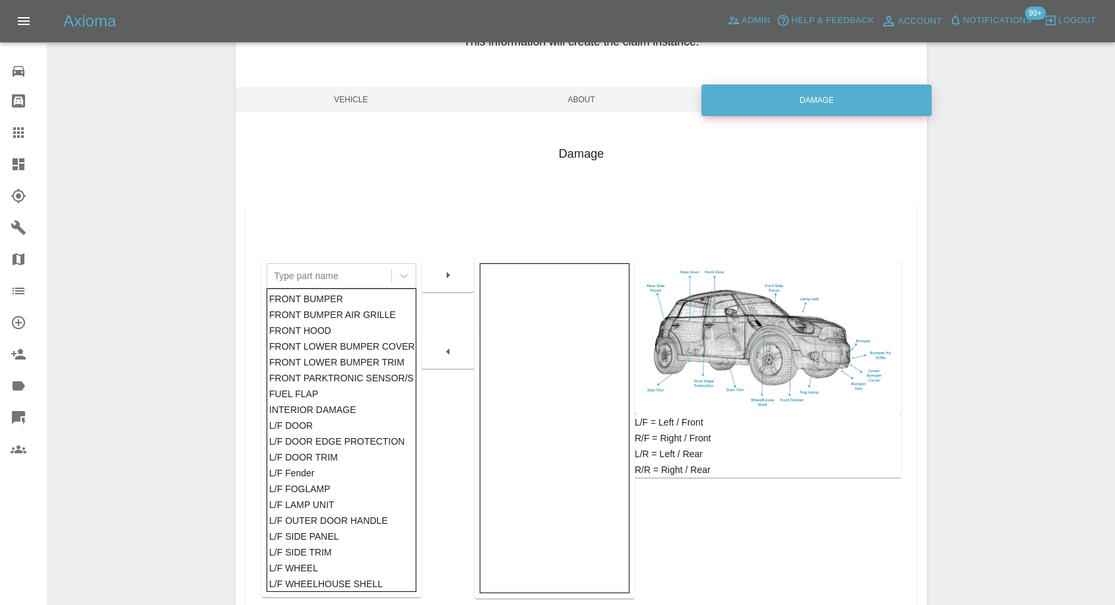
scroll to position [146, 0]
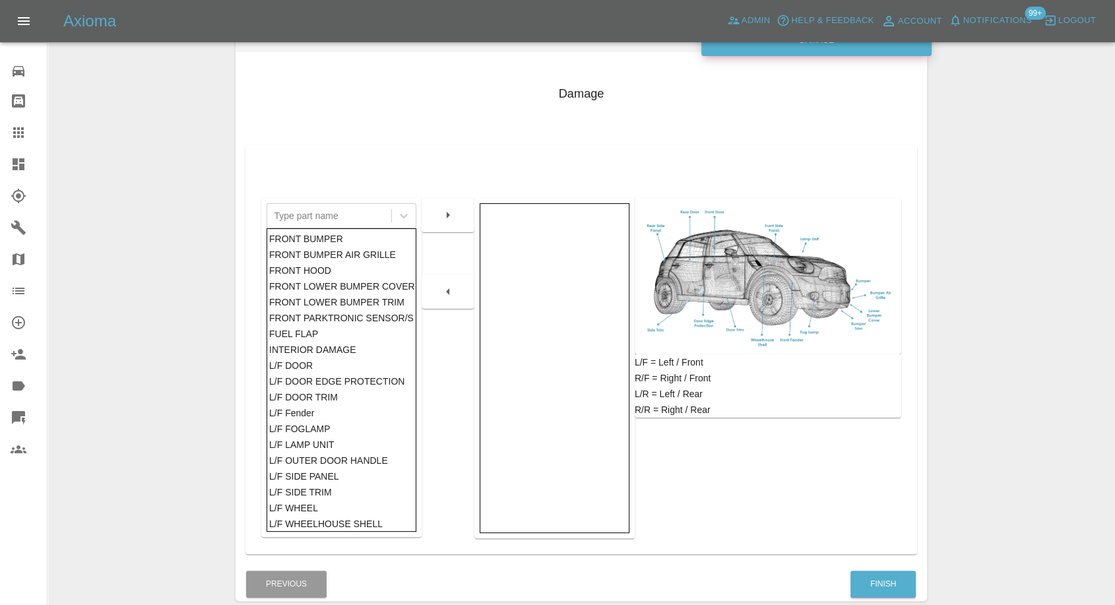
click at [866, 568] on div "Finish" at bounding box center [883, 584] width 67 height 34
click at [866, 587] on button "Finish" at bounding box center [882, 584] width 65 height 27
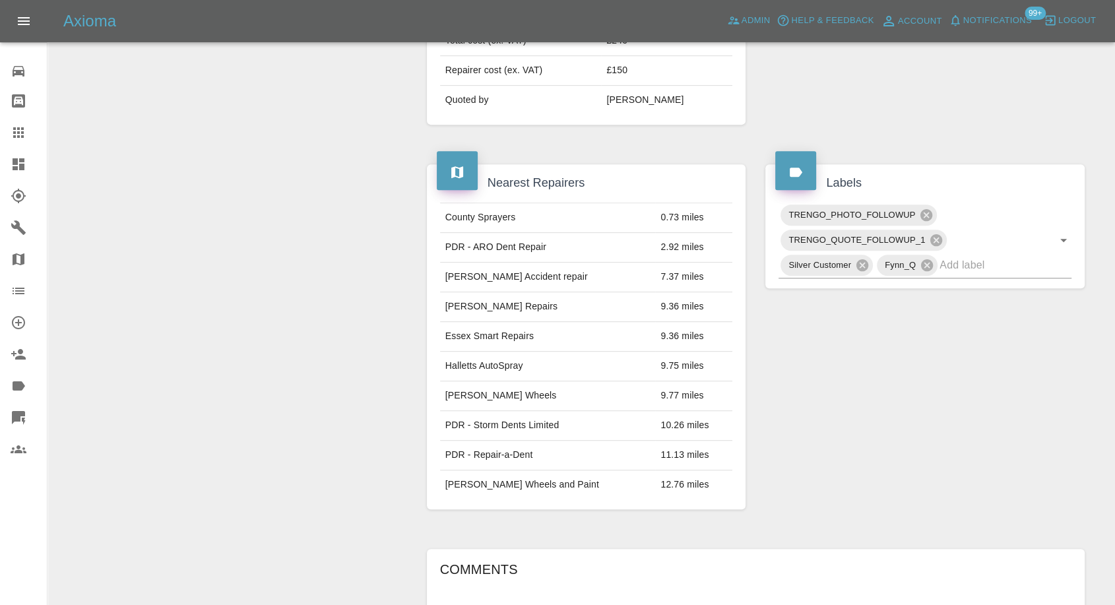
scroll to position [222, 0]
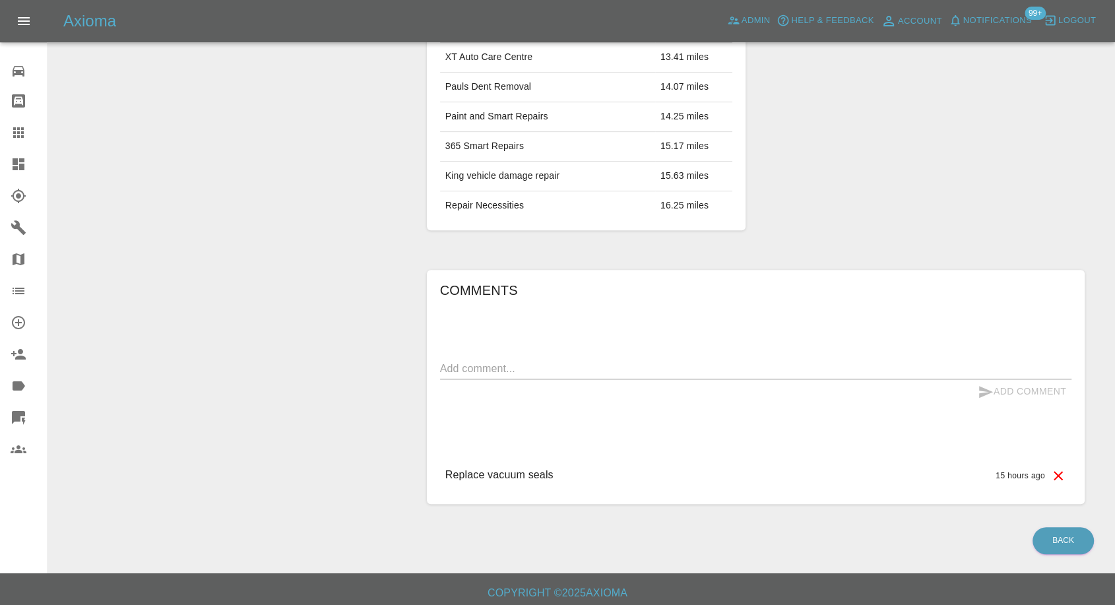
scroll to position [622, 0]
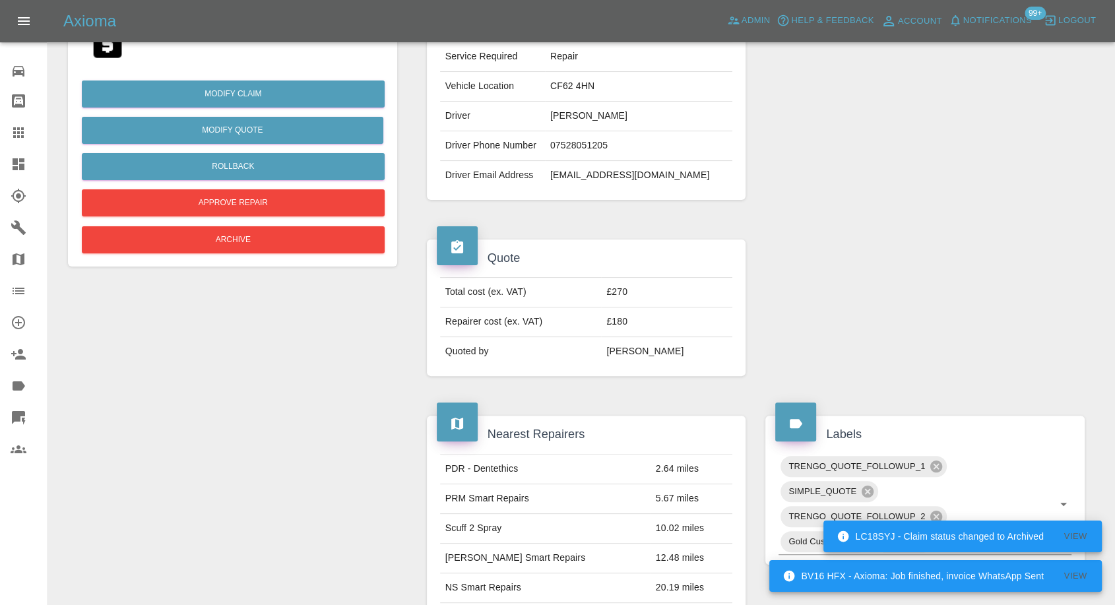
scroll to position [57, 0]
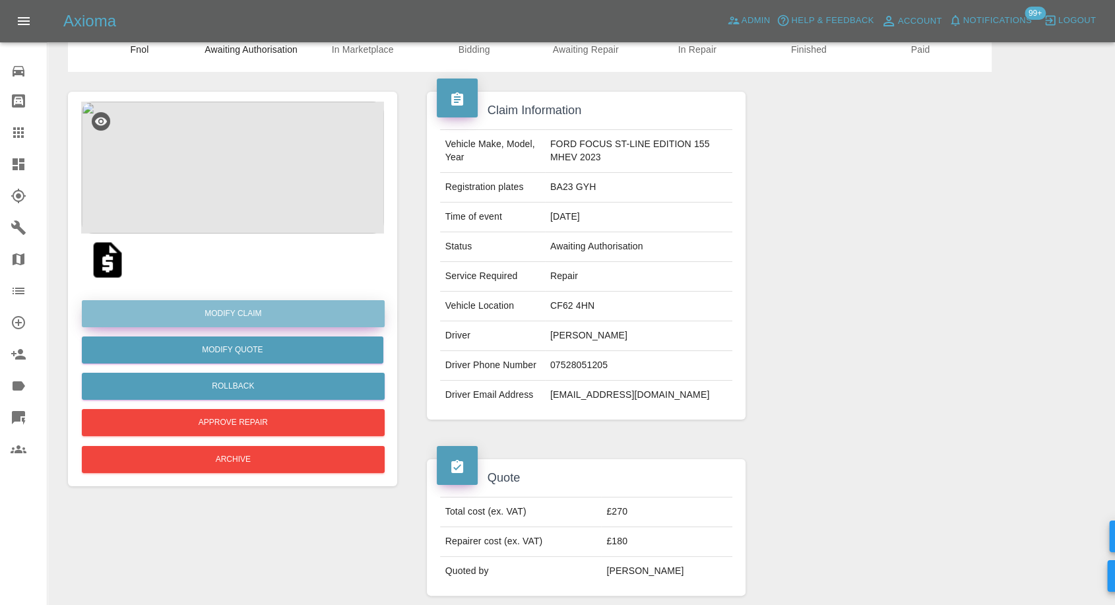
click at [256, 313] on link "Modify Claim" at bounding box center [233, 313] width 303 height 27
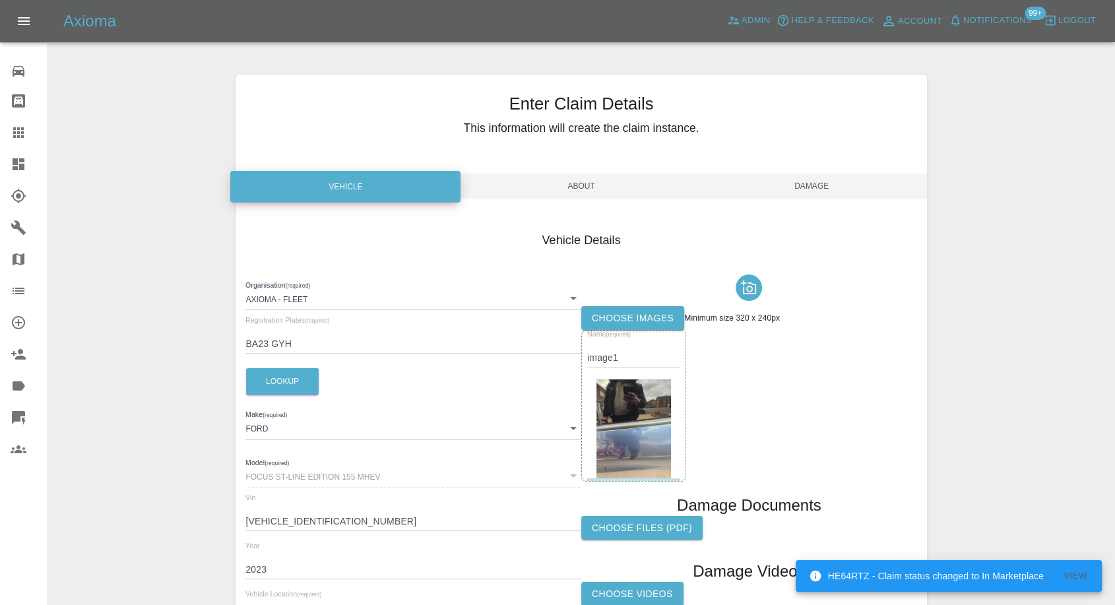
click at [639, 315] on label "Choose images" at bounding box center [632, 318] width 103 height 24
click at [0, 0] on input "Choose images" at bounding box center [0, 0] width 0 height 0
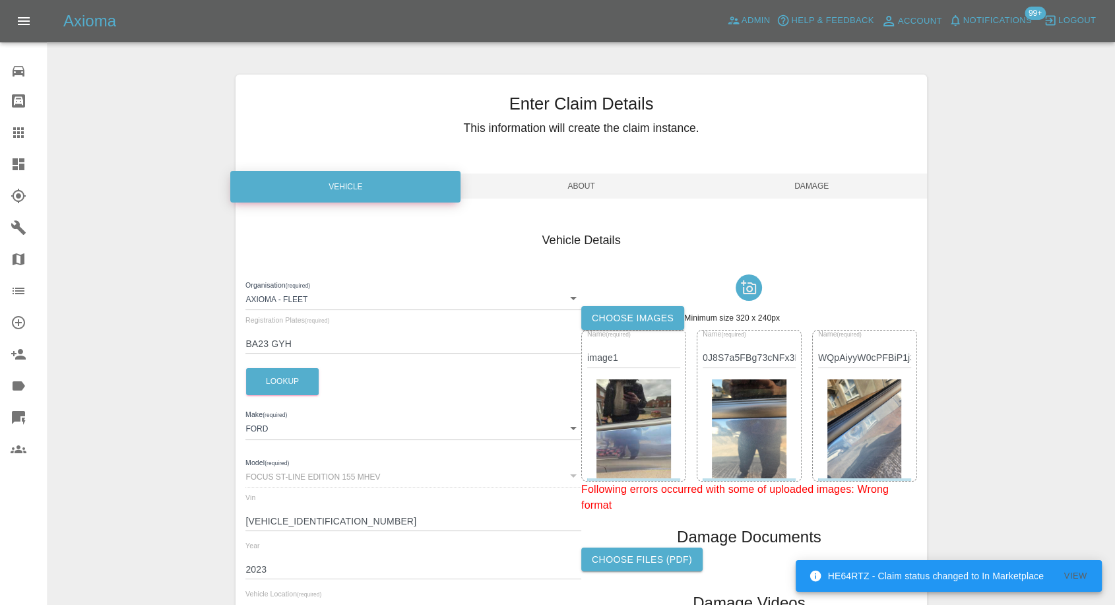
click at [833, 179] on span "Damage" at bounding box center [812, 186] width 230 height 25
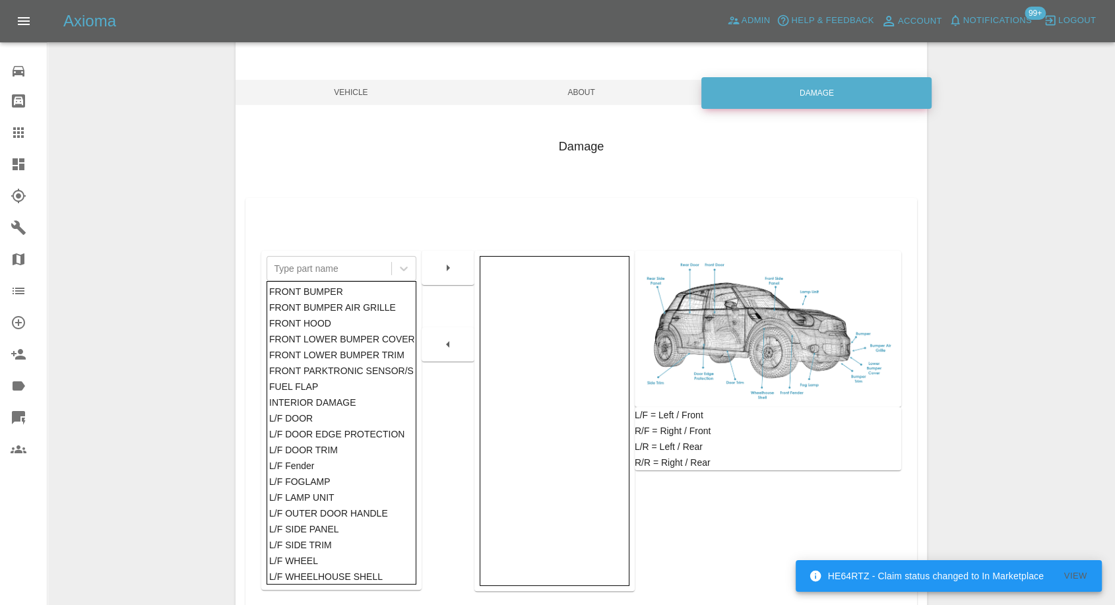
scroll to position [211, 0]
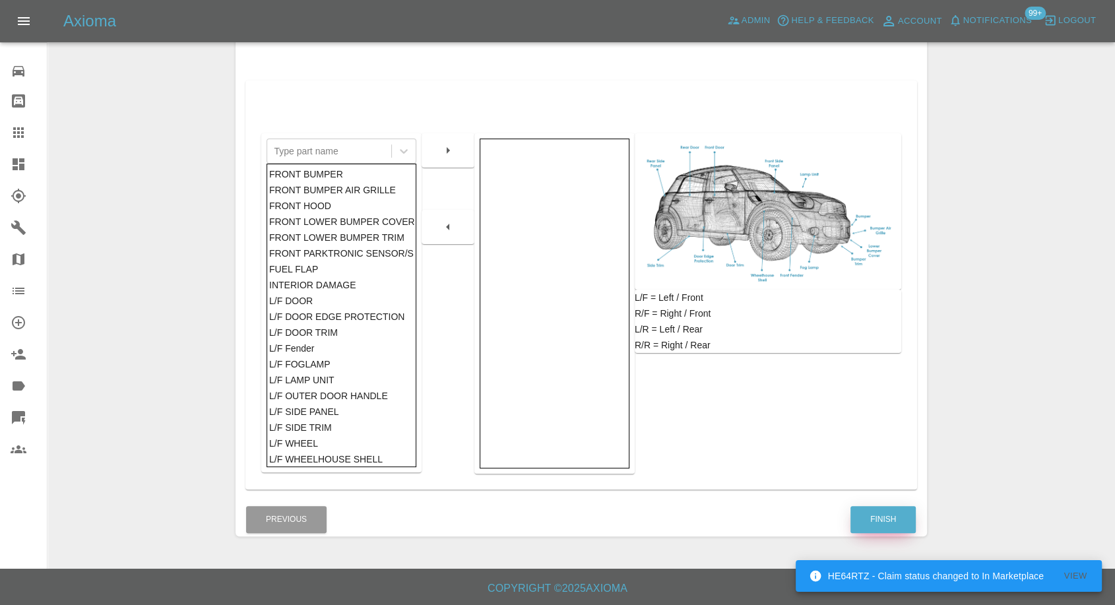
click at [901, 514] on button "Finish" at bounding box center [882, 519] width 65 height 27
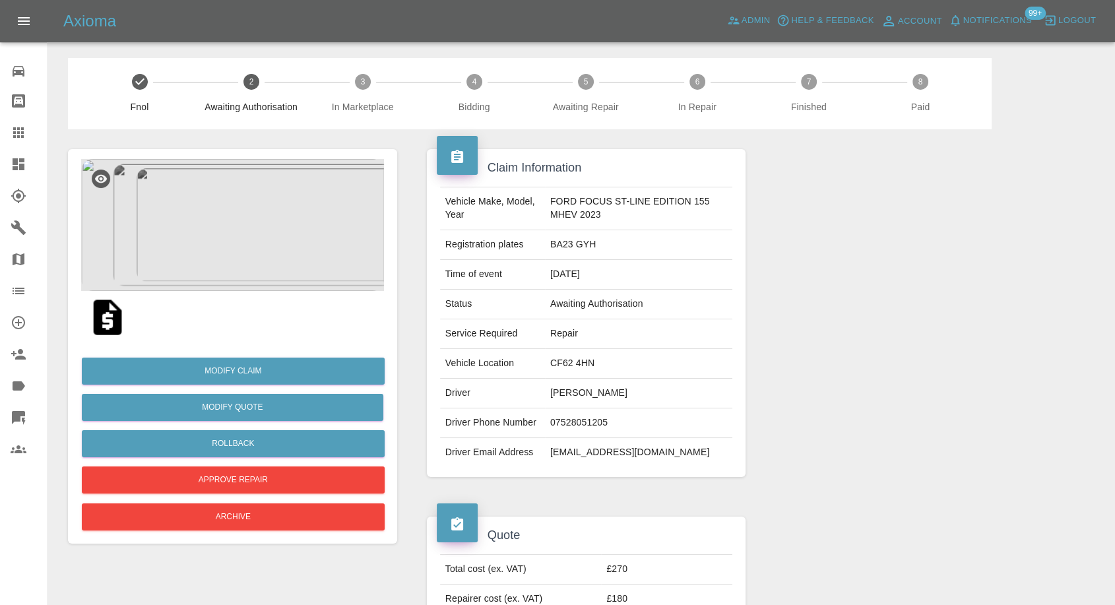
click at [220, 195] on img at bounding box center [232, 225] width 303 height 132
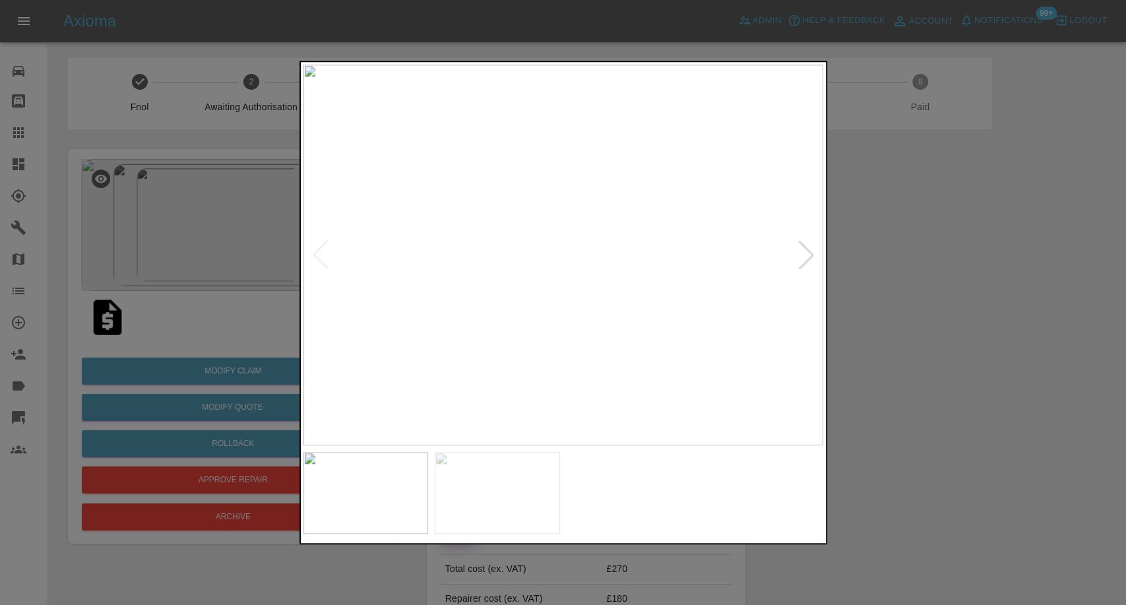
click at [514, 492] on img at bounding box center [497, 493] width 125 height 82
click at [646, 517] on img at bounding box center [629, 493] width 125 height 82
click at [971, 437] on div at bounding box center [563, 302] width 1126 height 605
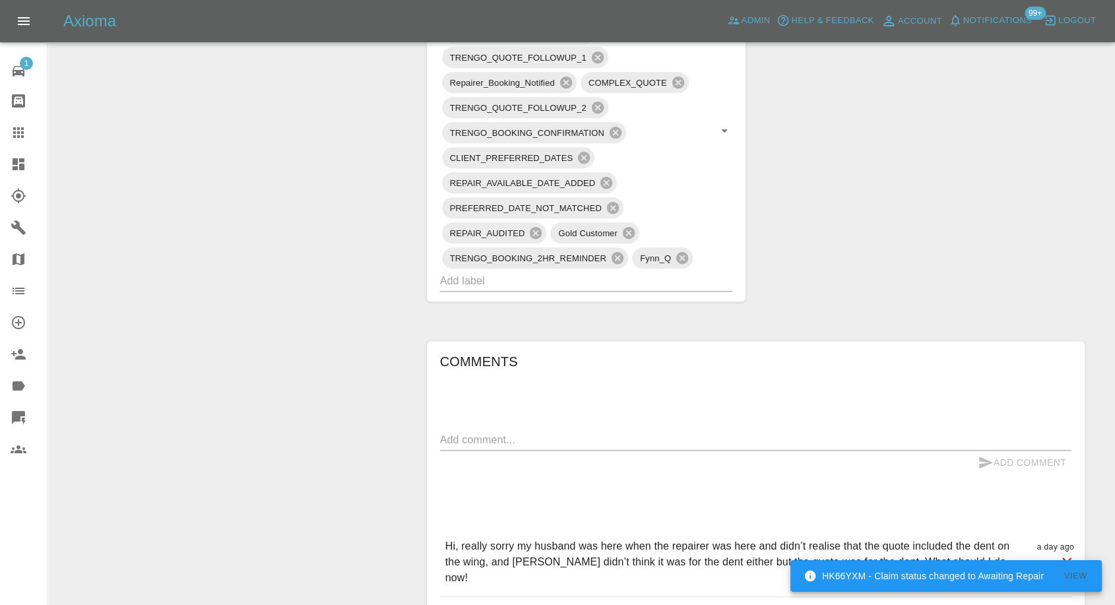
scroll to position [1172, 0]
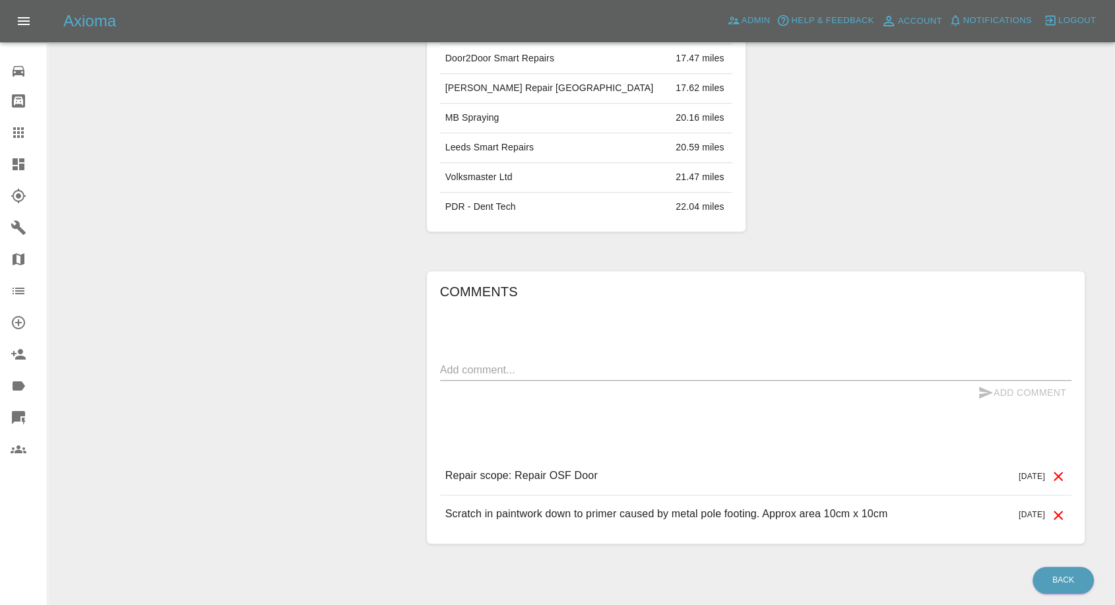
scroll to position [837, 0]
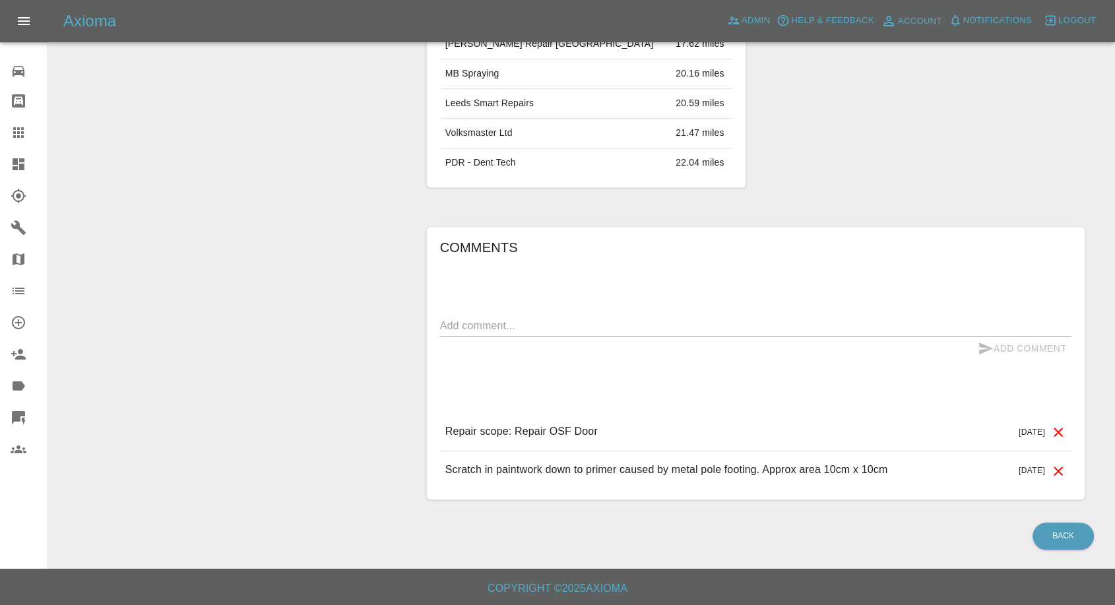
click at [545, 321] on textarea at bounding box center [755, 325] width 631 height 15
paste textarea "Thank you for the quote and follow up. At this moment in time I no longer requi…"
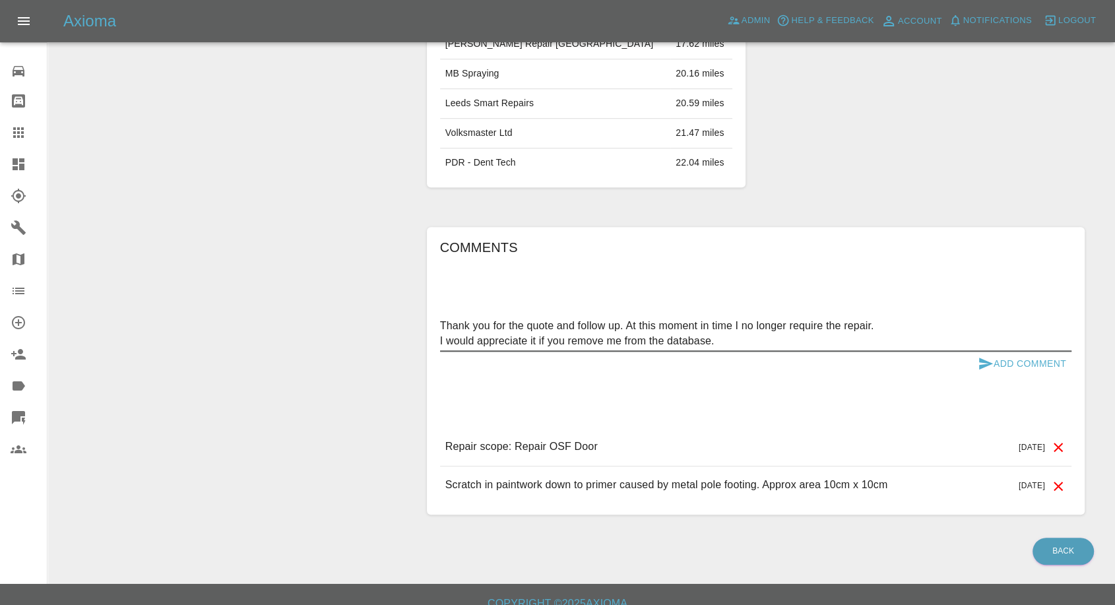
type textarea "Thank you for the quote and follow up. At this moment in time I no longer requi…"
click at [978, 358] on icon "submit" at bounding box center [986, 364] width 16 height 16
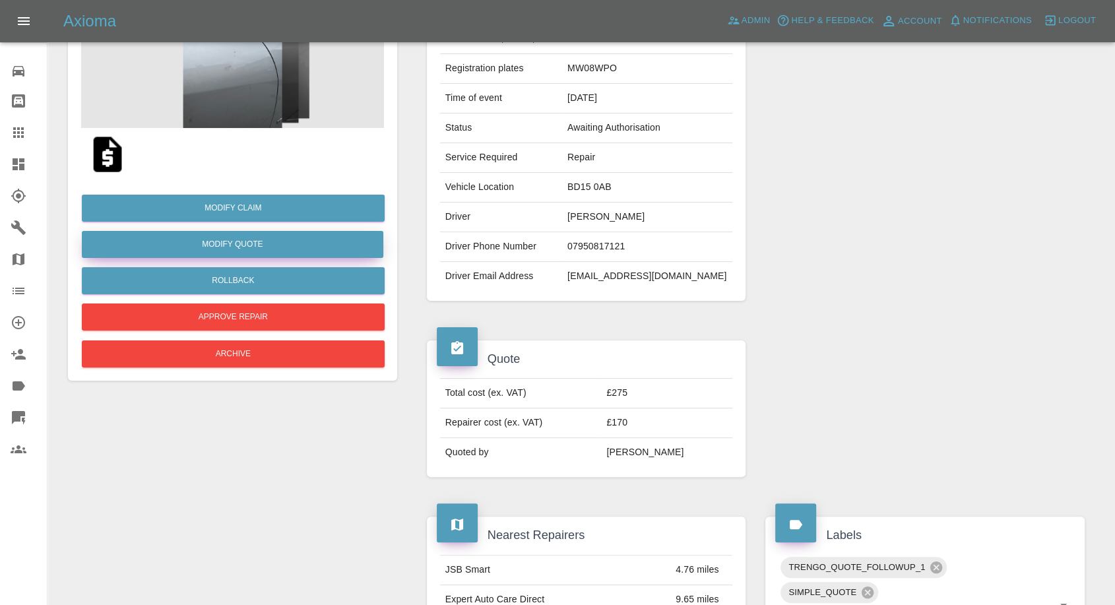
scroll to position [104, 0]
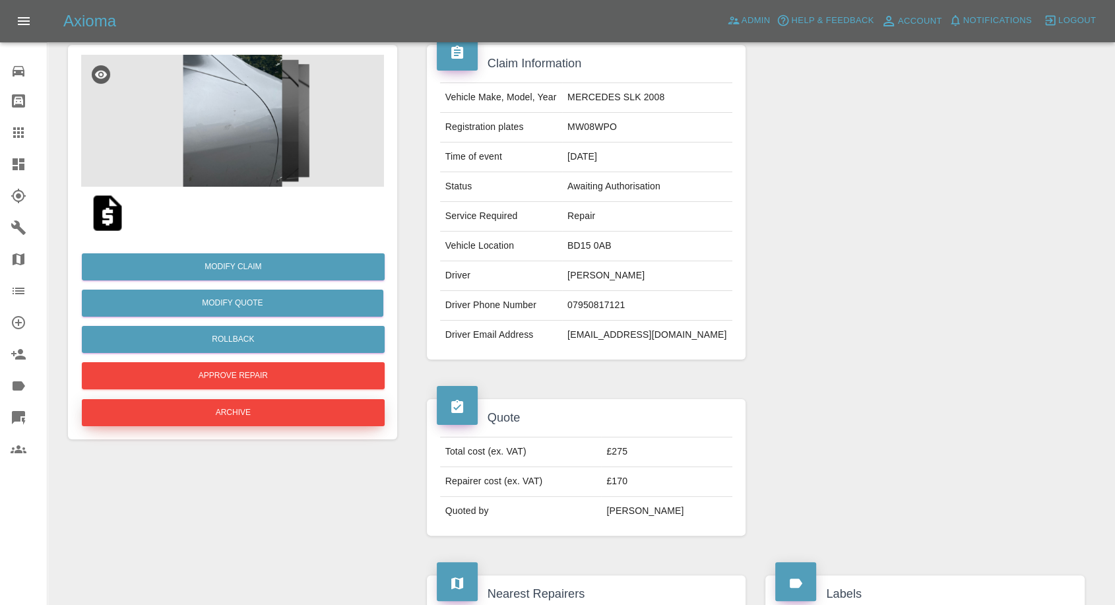
click at [234, 406] on button "Archive" at bounding box center [233, 412] width 303 height 27
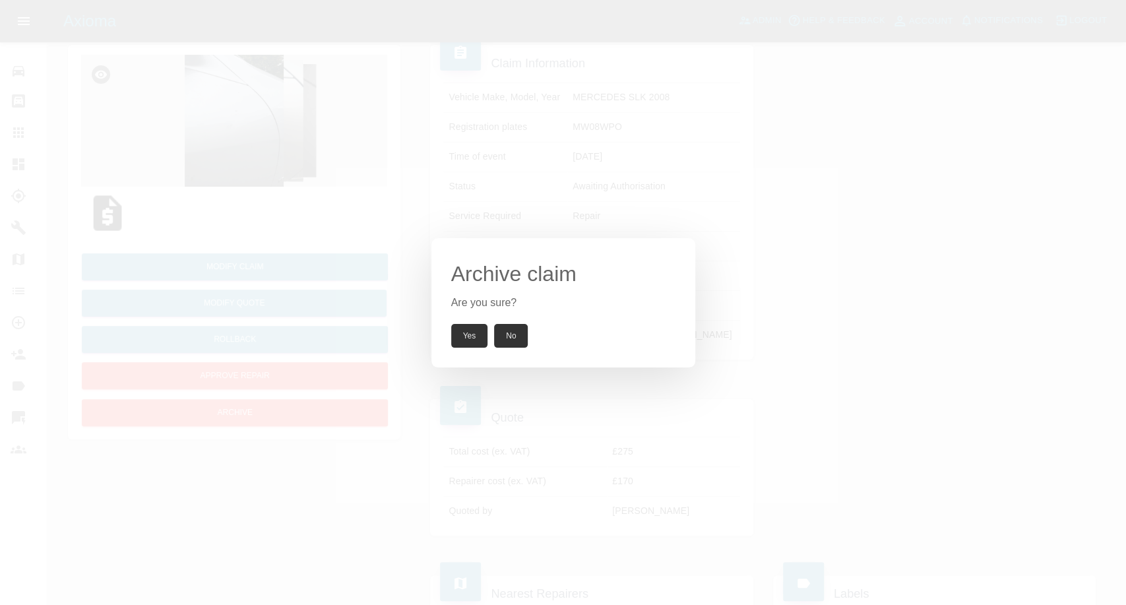
click at [474, 342] on button "Yes" at bounding box center [469, 336] width 37 height 24
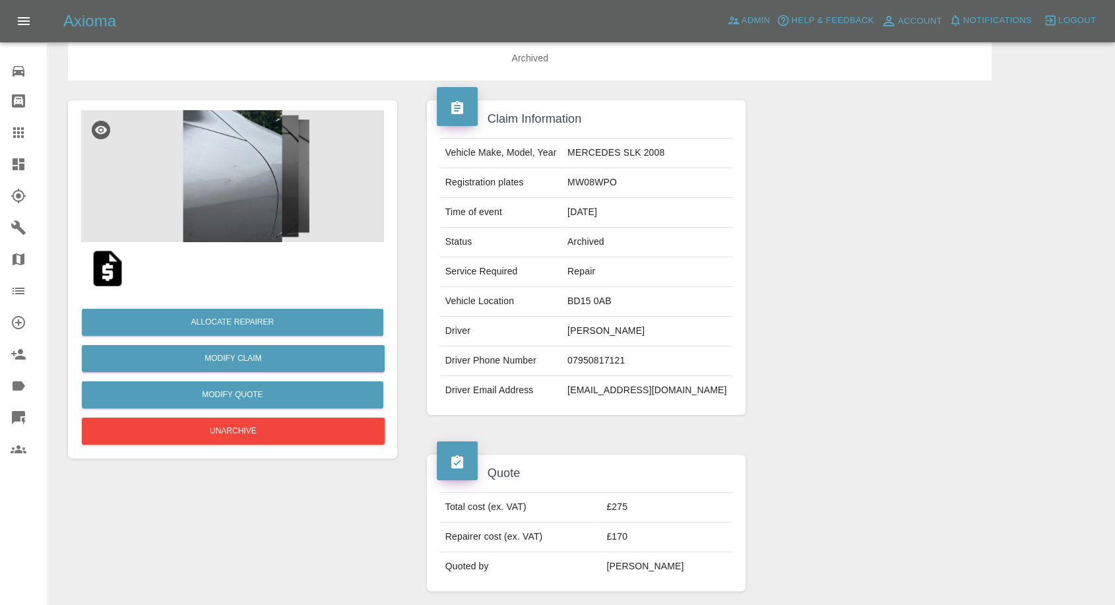
scroll to position [0, 0]
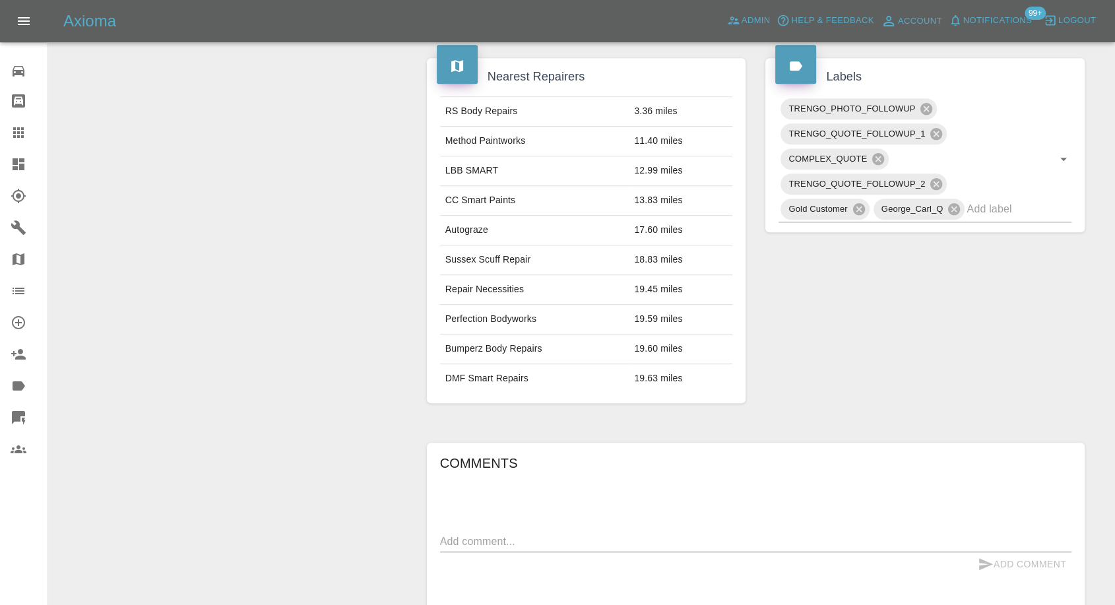
scroll to position [806, 0]
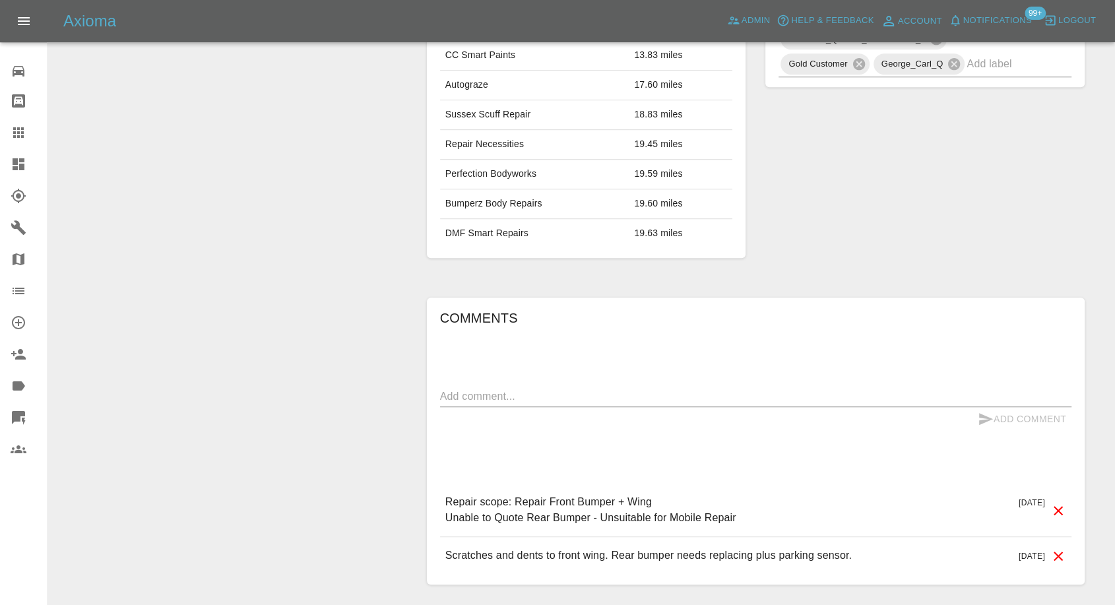
click at [576, 389] on textarea at bounding box center [755, 396] width 631 height 15
paste textarea "Hi Imogen, the vehicle is having the rear bumper replaced at present so I will …"
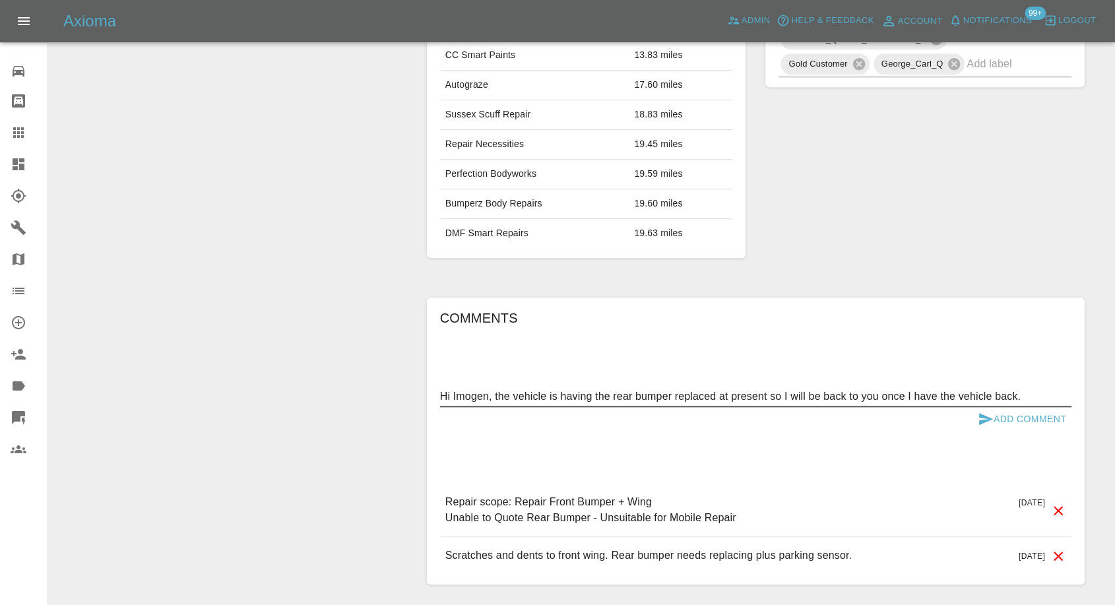
drag, startPoint x: 492, startPoint y: 366, endPoint x: 228, endPoint y: 336, distance: 264.9
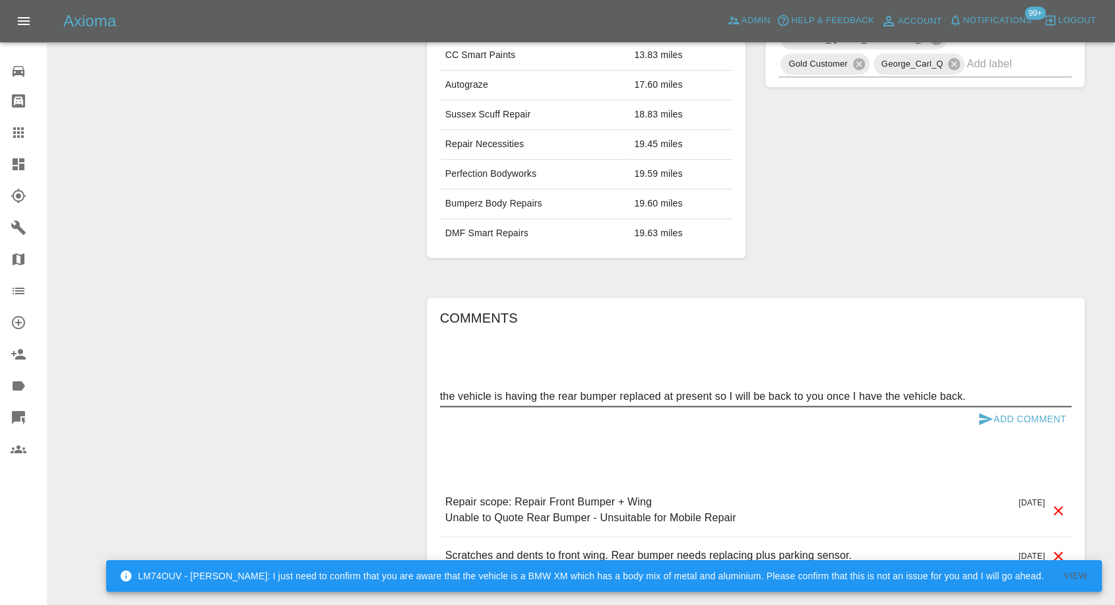
type textarea "the vehicle is having the rear bumper replaced at present so I will be back to …"
click at [979, 413] on icon "submit" at bounding box center [986, 419] width 14 height 12
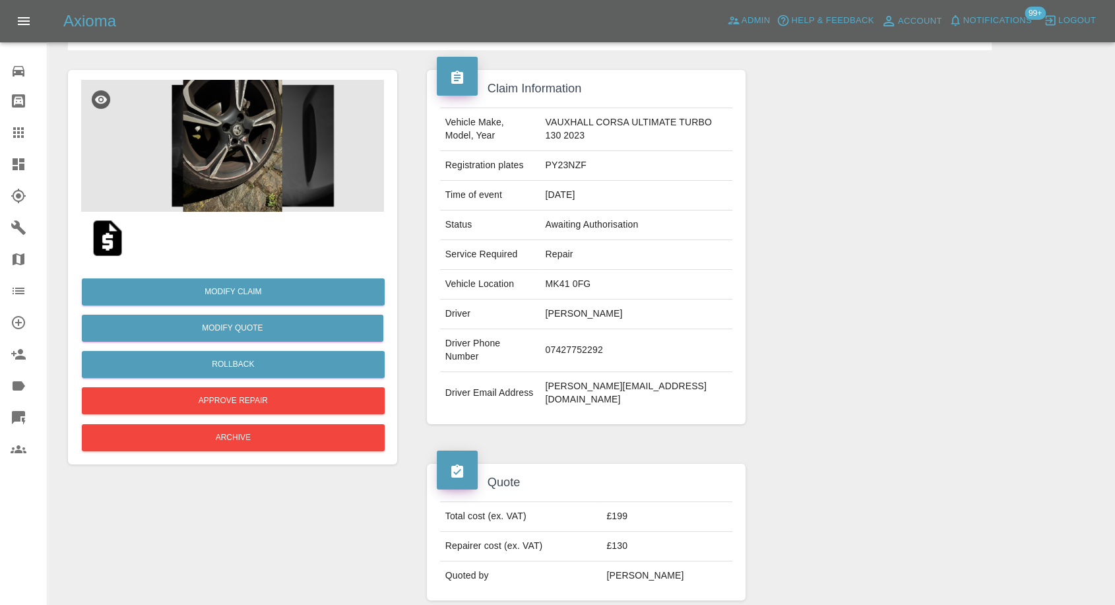
scroll to position [73, 0]
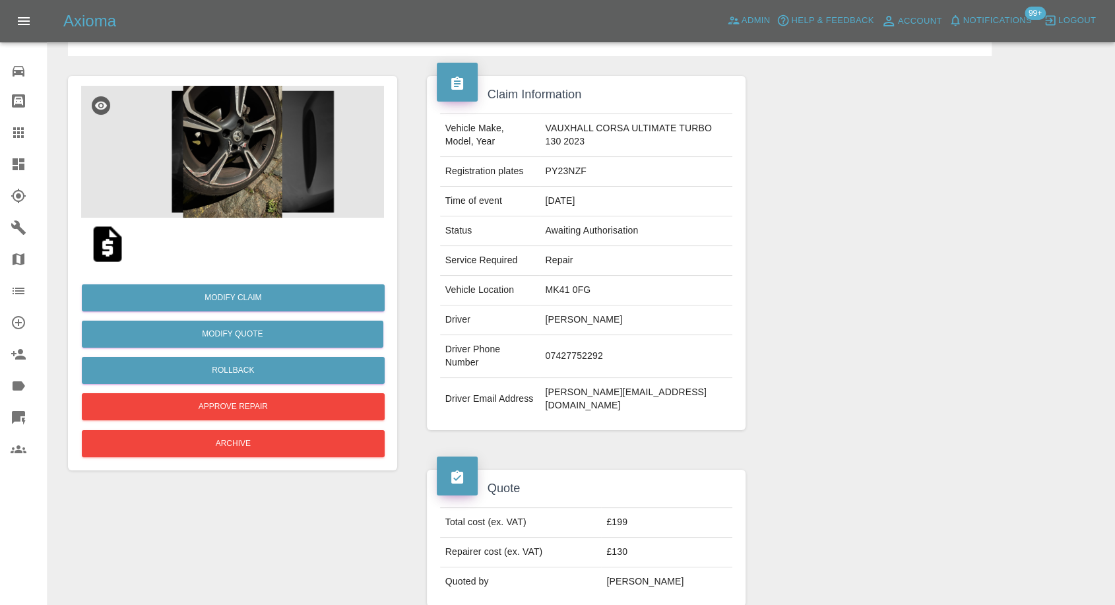
click at [238, 164] on img at bounding box center [232, 152] width 303 height 132
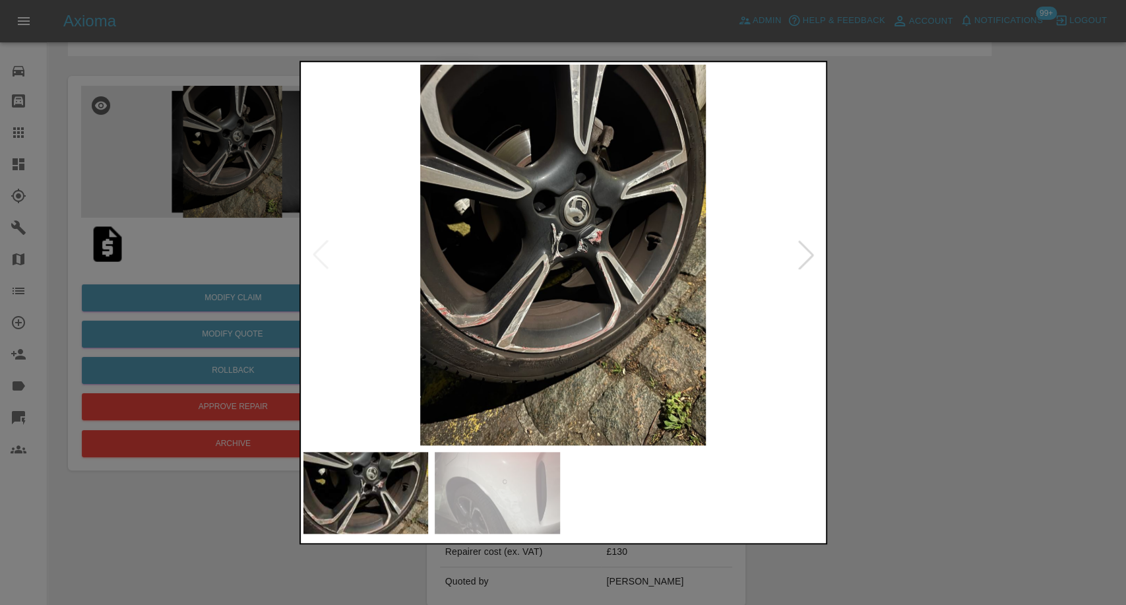
click at [493, 497] on img at bounding box center [497, 493] width 125 height 82
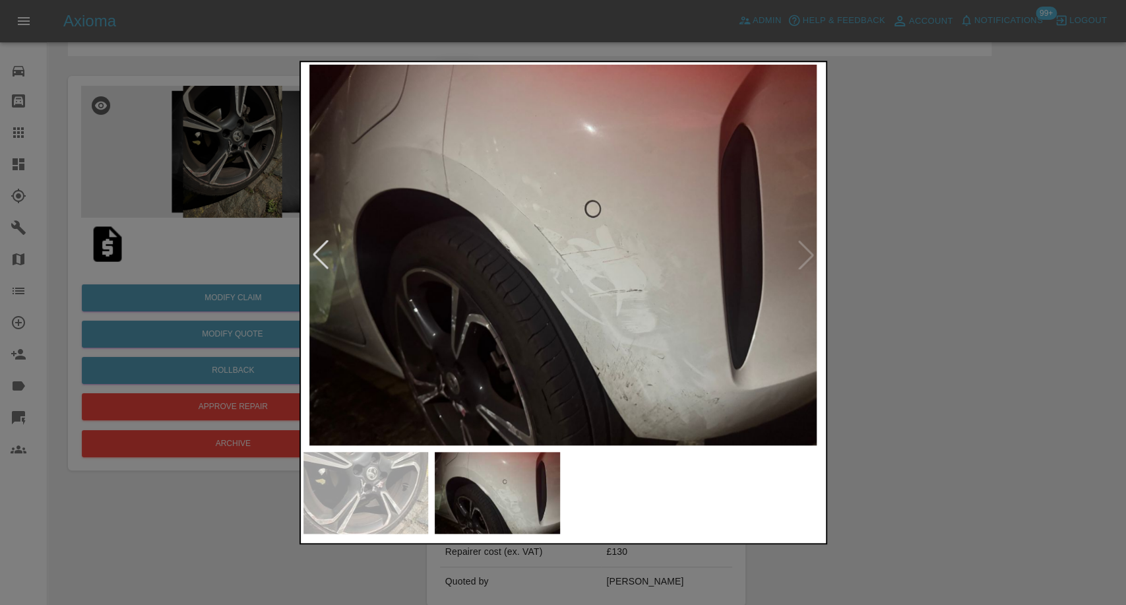
click at [958, 406] on div at bounding box center [563, 302] width 1126 height 605
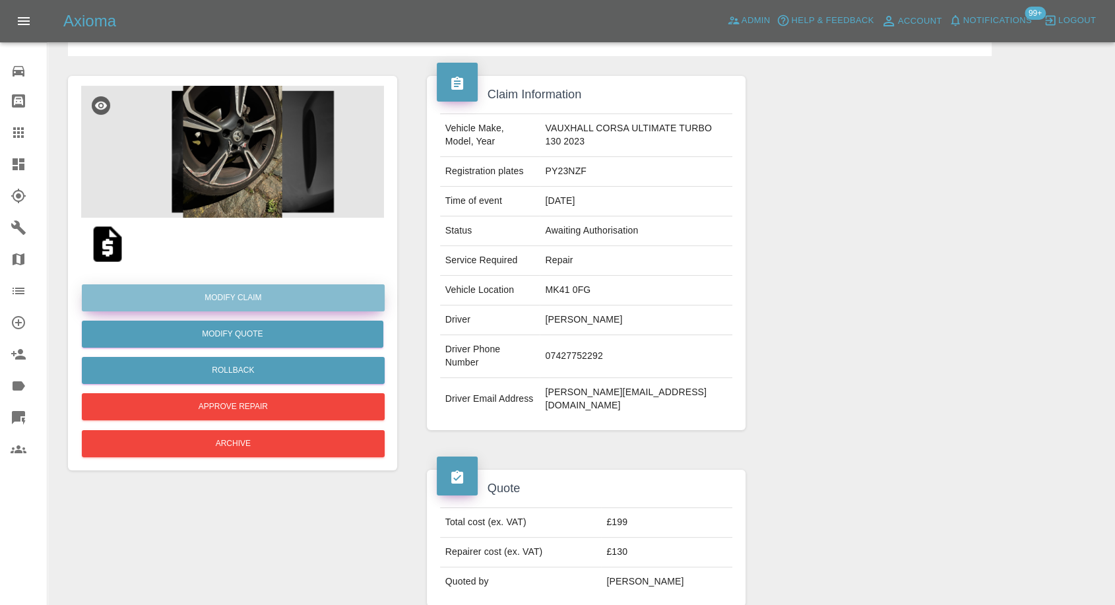
click at [249, 296] on link "Modify Claim" at bounding box center [233, 297] width 303 height 27
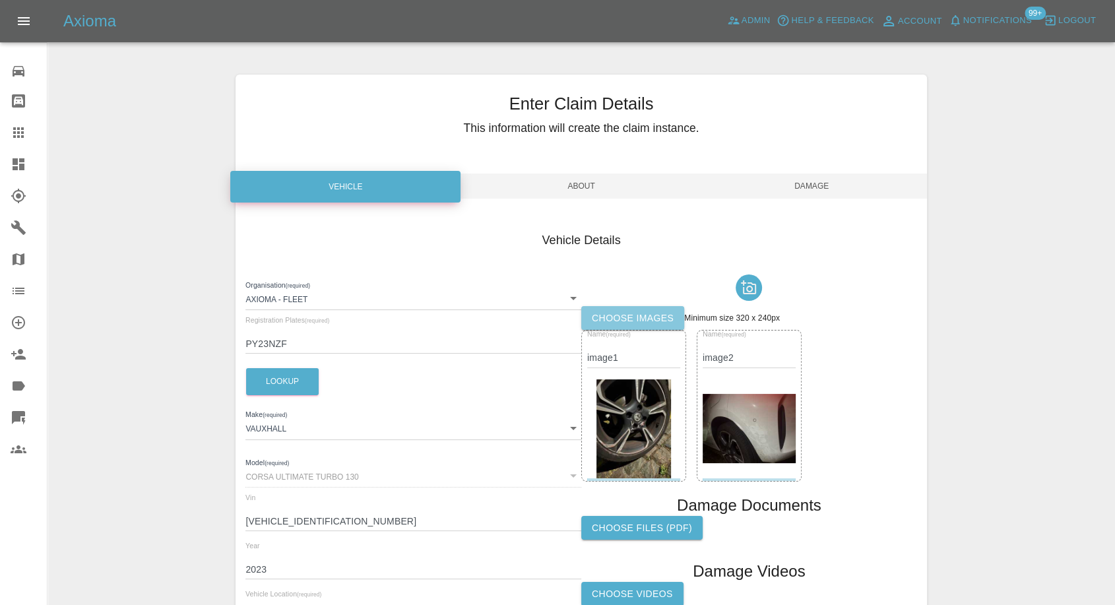
click at [608, 322] on label "Choose images" at bounding box center [632, 318] width 103 height 24
click at [0, 0] on input "Choose images" at bounding box center [0, 0] width 0 height 0
click at [830, 184] on span "Damage" at bounding box center [812, 186] width 230 height 25
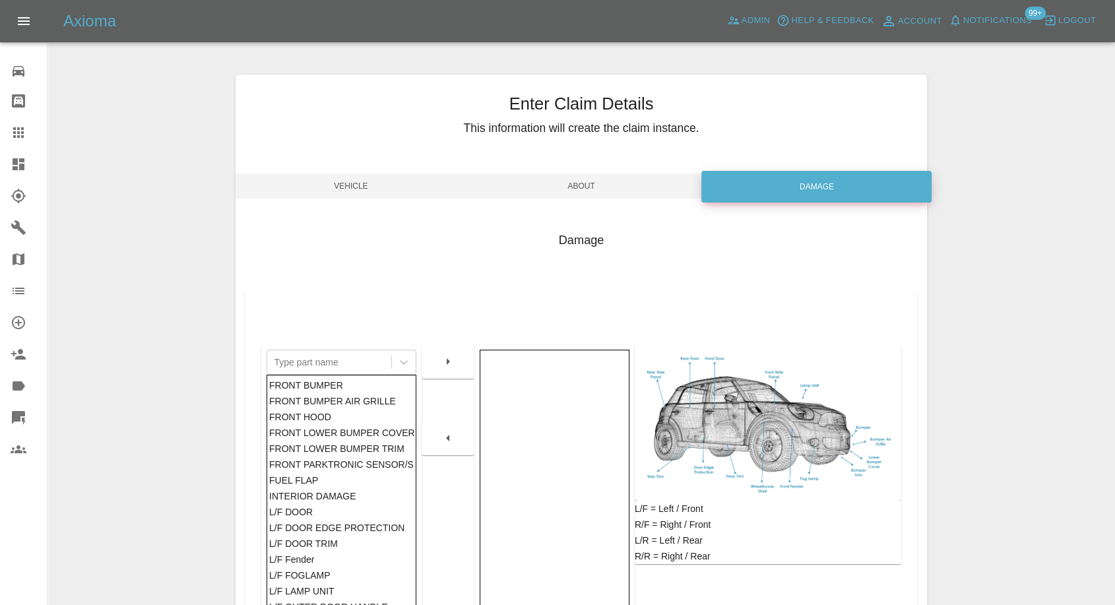
click at [330, 183] on span "Vehicle" at bounding box center [351, 186] width 230 height 25
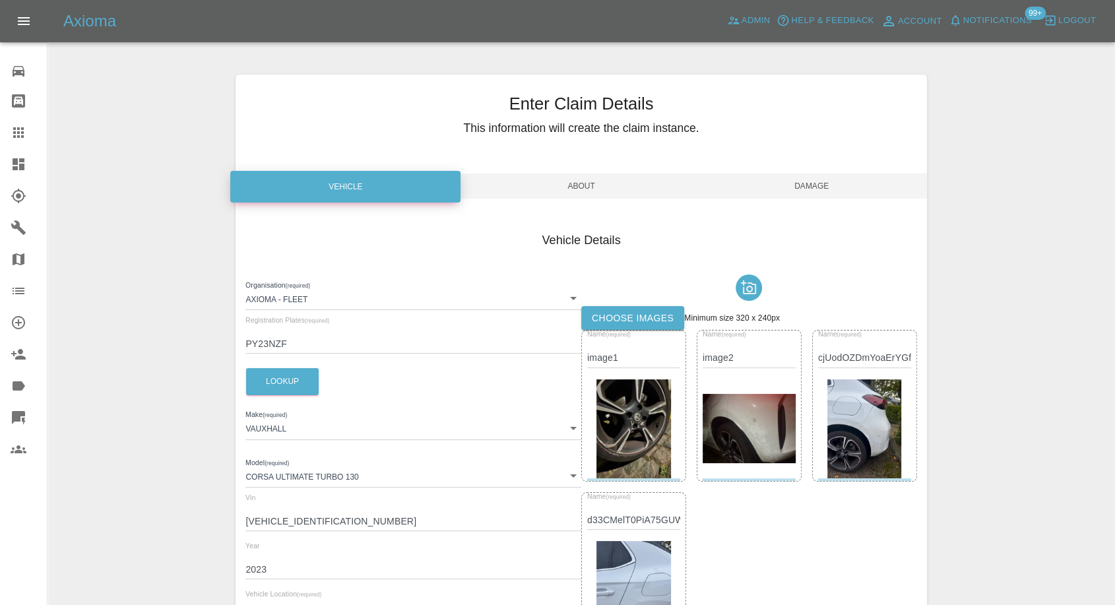
click at [834, 186] on span "Damage" at bounding box center [812, 186] width 230 height 25
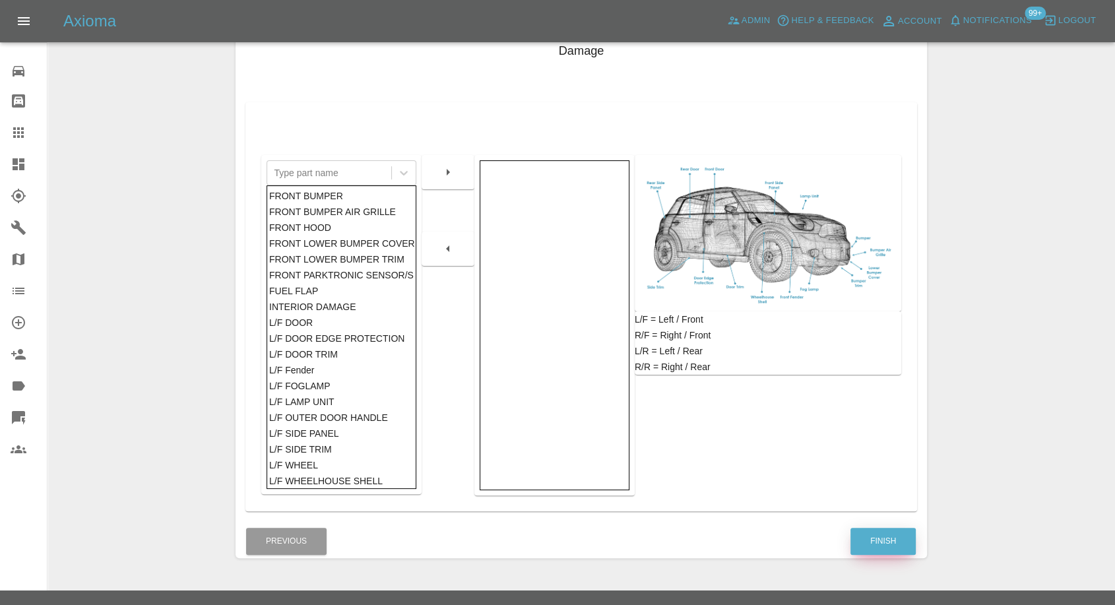
scroll to position [211, 0]
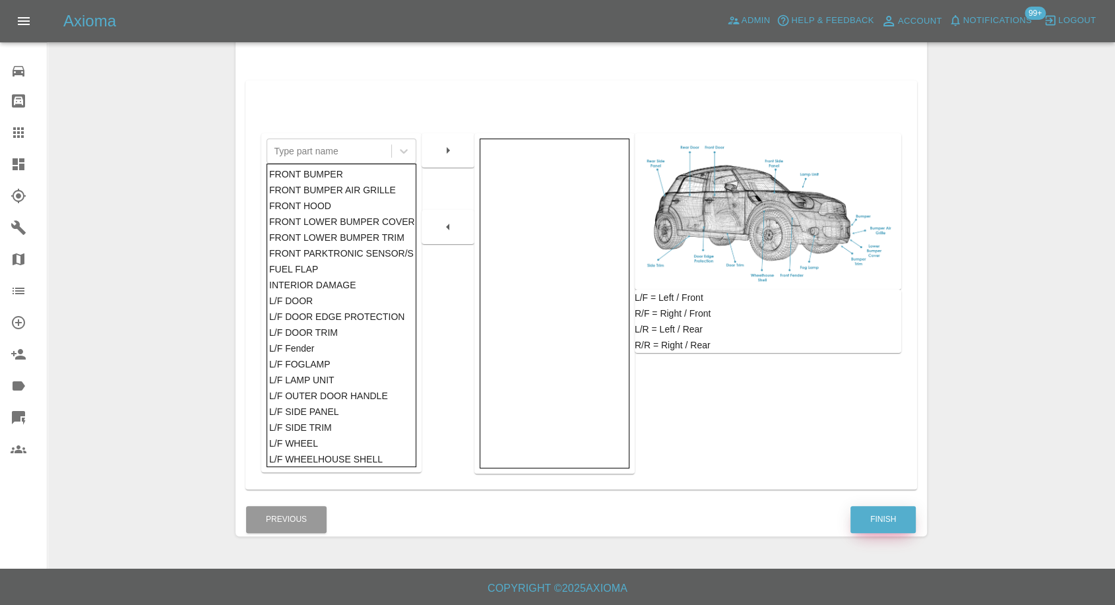
click at [894, 517] on button "Finish" at bounding box center [882, 519] width 65 height 27
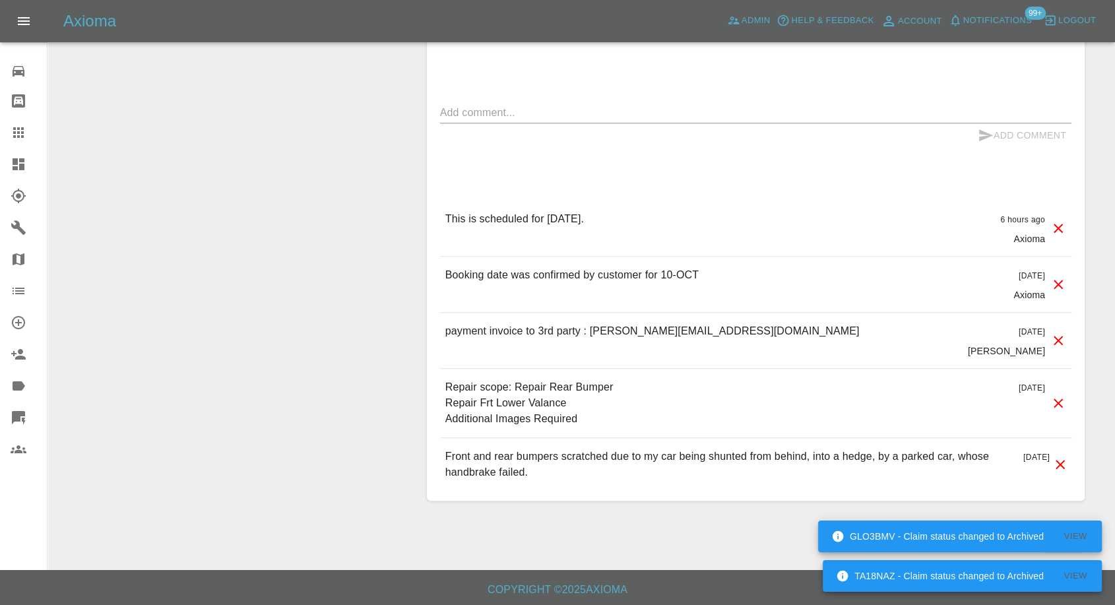
scroll to position [1172, 0]
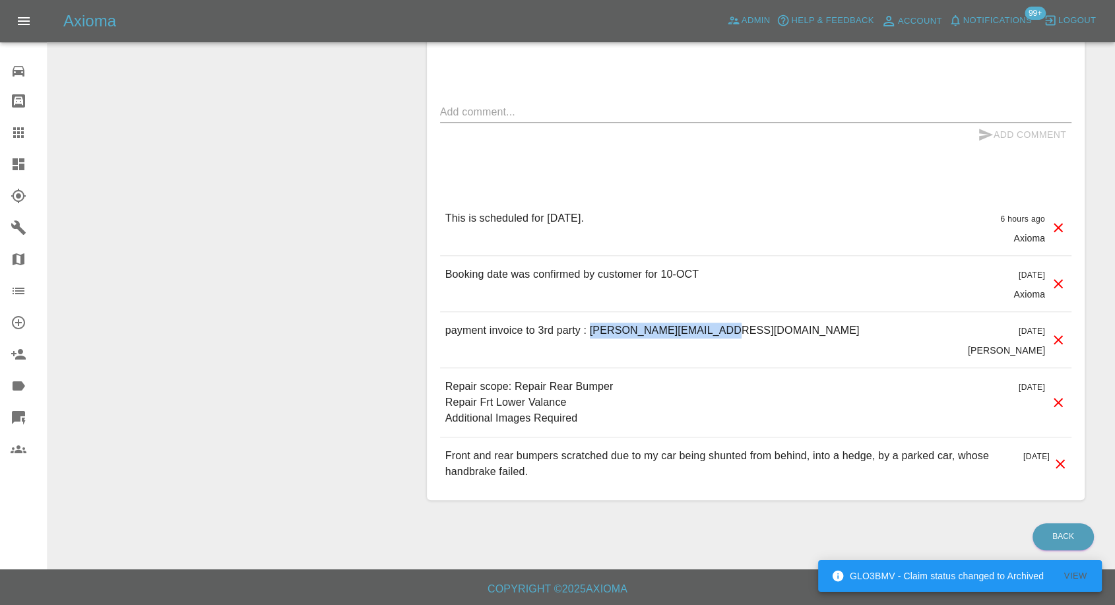
drag, startPoint x: 592, startPoint y: 327, endPoint x: 748, endPoint y: 327, distance: 155.1
click at [748, 327] on div "payment invoice to 3rd party : michael.dear4@gmail.com 17 days ago Castro" at bounding box center [755, 339] width 631 height 55
copy p "michael.dear4@gmail.com"
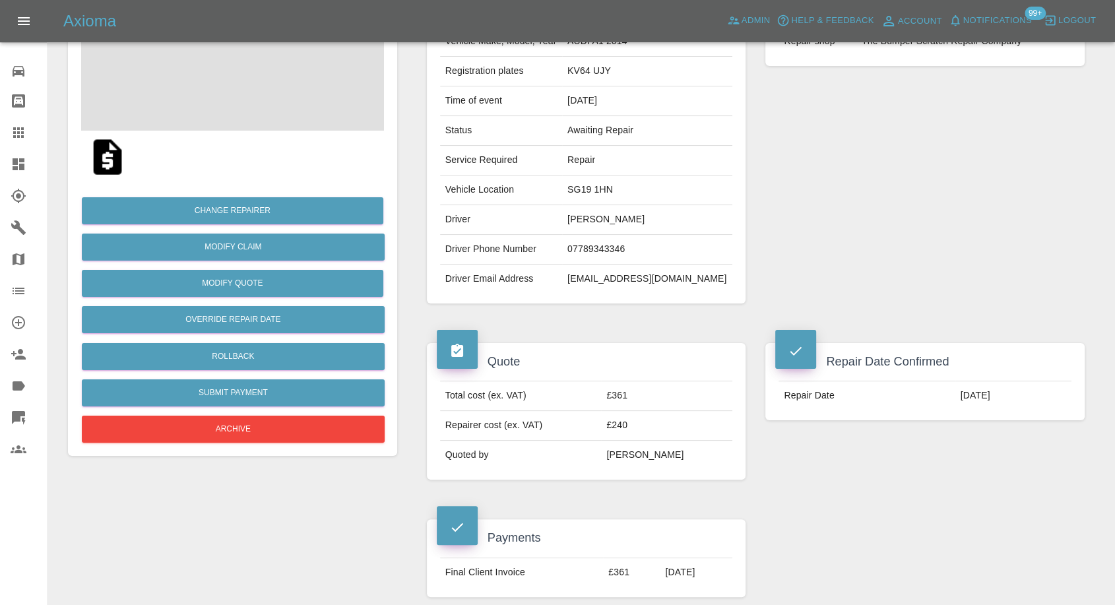
scroll to position [146, 0]
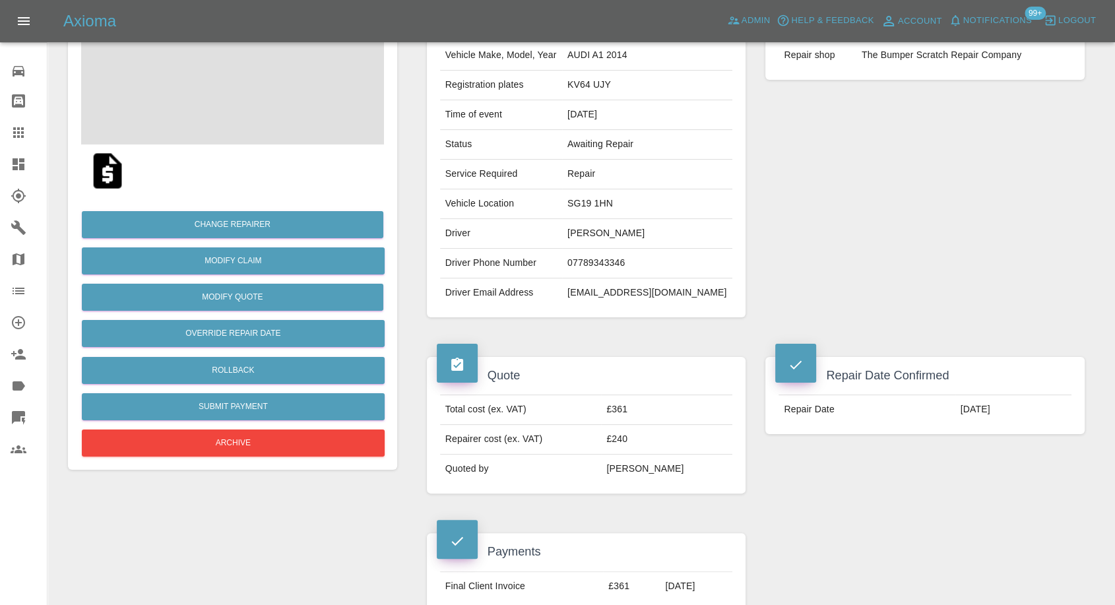
click at [602, 261] on td "07789343346" at bounding box center [647, 264] width 170 height 30
copy td "07789343346"
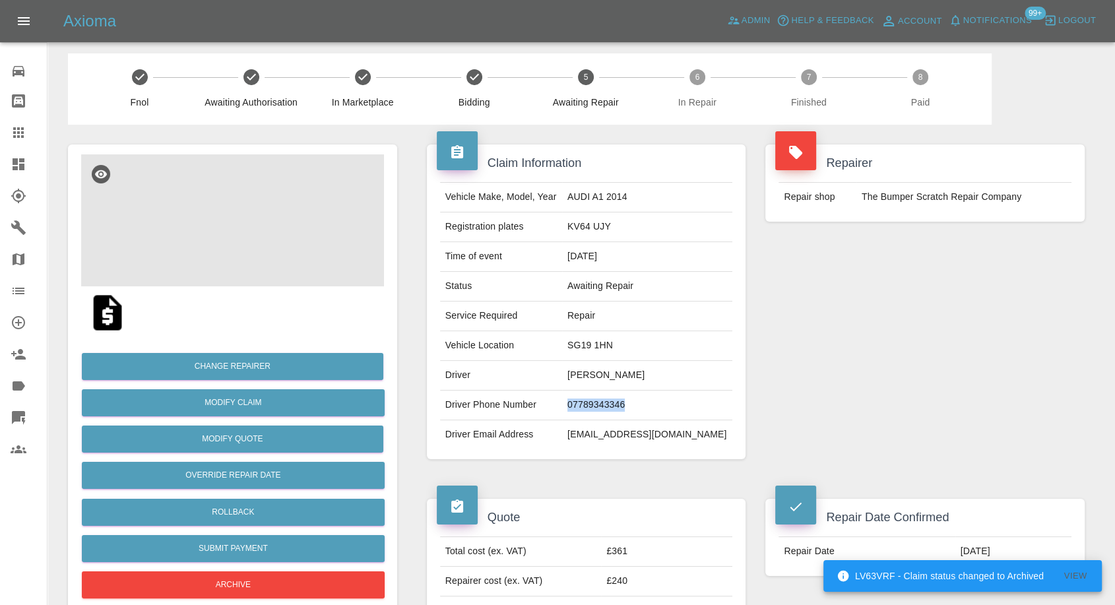
scroll to position [0, 0]
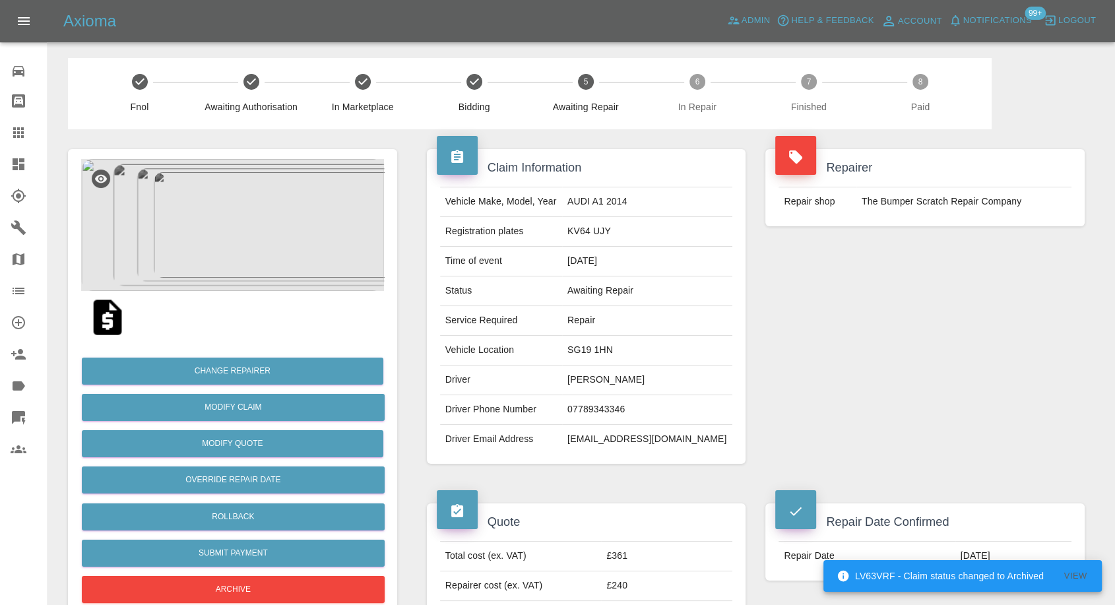
click at [591, 233] on td "KV64 UJY" at bounding box center [647, 232] width 170 height 30
copy td "KV64 UJY"
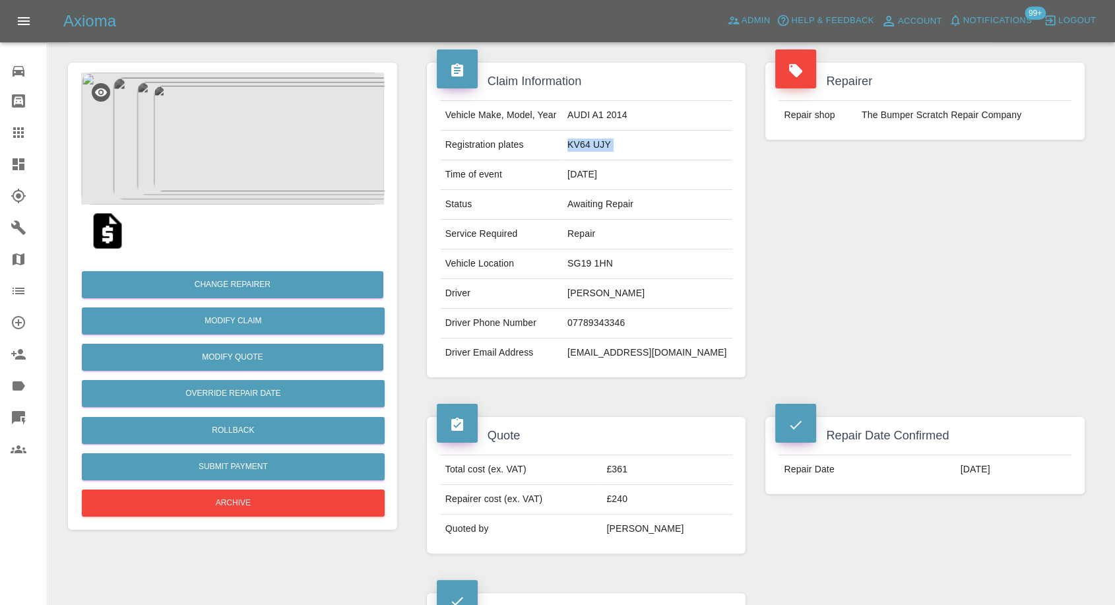
scroll to position [220, 0]
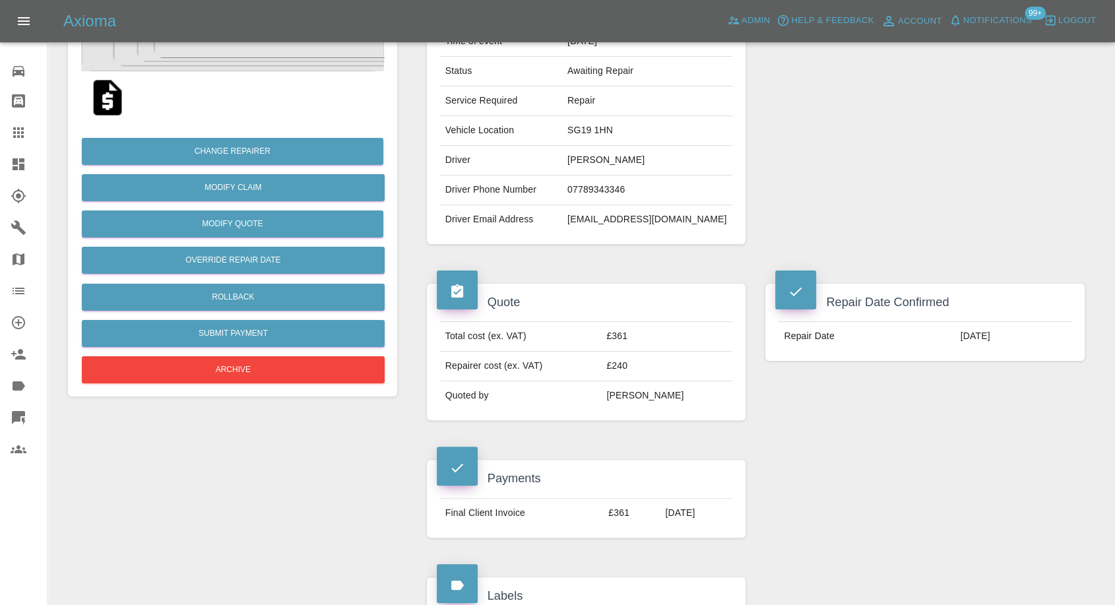
click at [638, 218] on td "revolutionrios@yahoo.co.uk" at bounding box center [647, 219] width 170 height 29
copy div "revolutionrios@yahoo.co.uk"
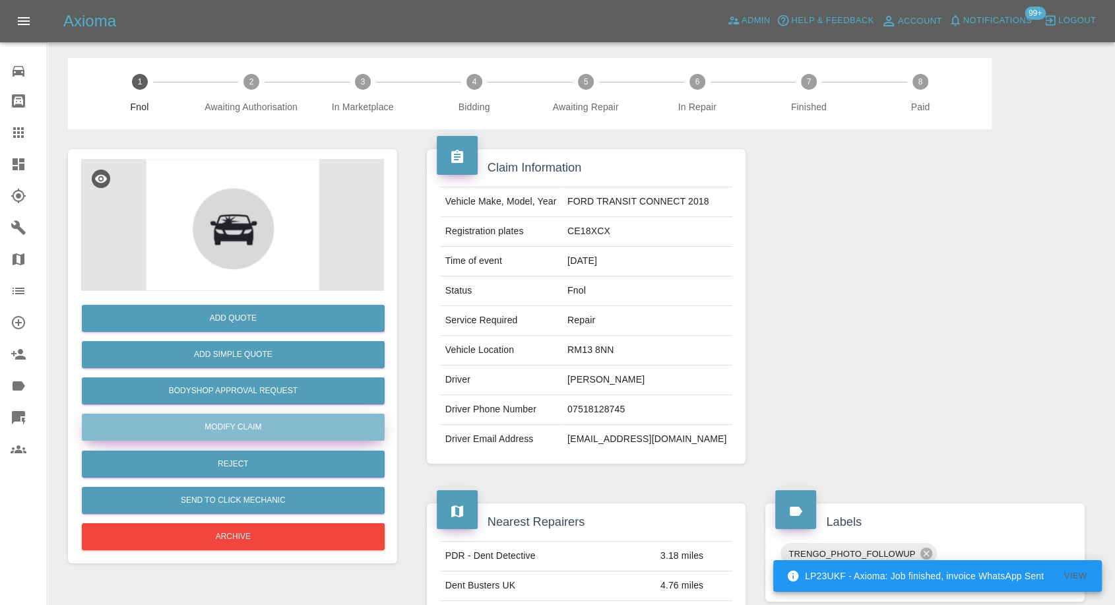
click at [233, 424] on link "Modify Claim" at bounding box center [233, 427] width 303 height 27
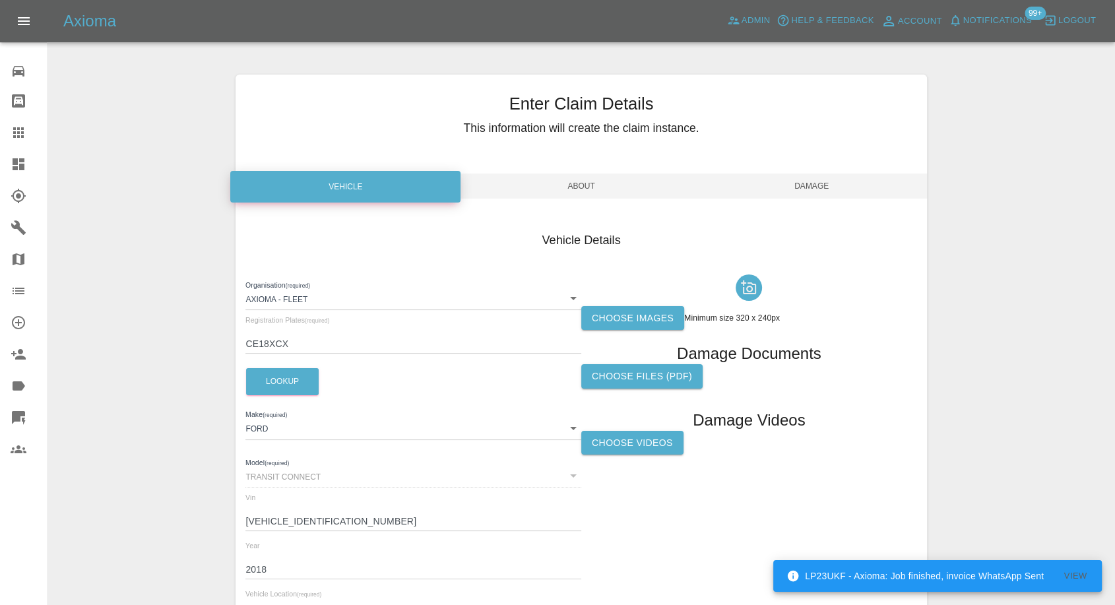
click at [627, 318] on label "Choose images" at bounding box center [632, 318] width 103 height 24
click at [0, 0] on input "Choose images" at bounding box center [0, 0] width 0 height 0
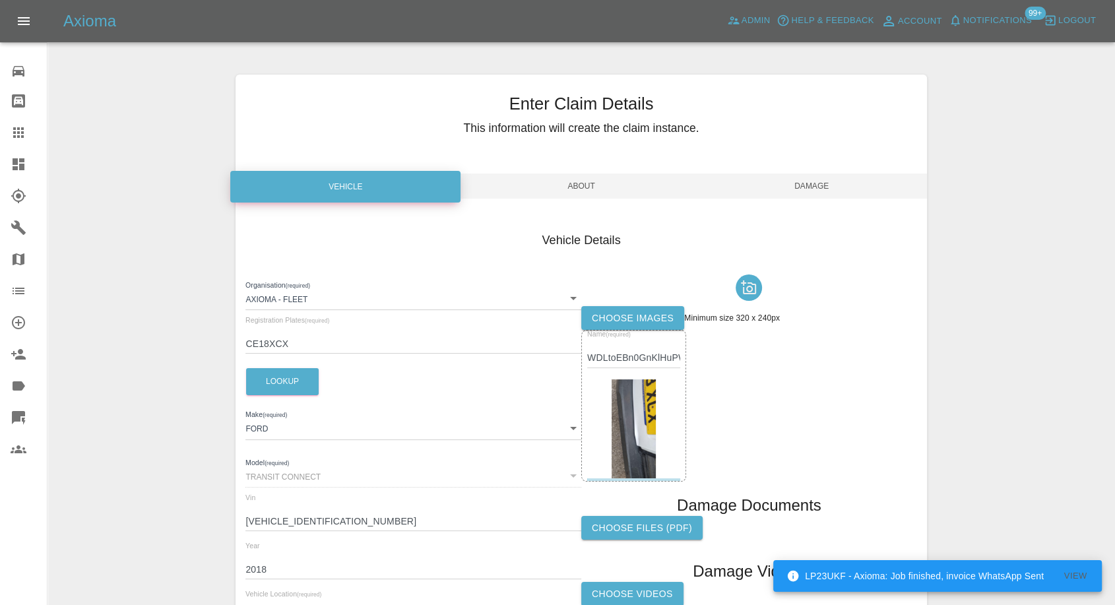
click at [825, 187] on span "Damage" at bounding box center [812, 186] width 230 height 25
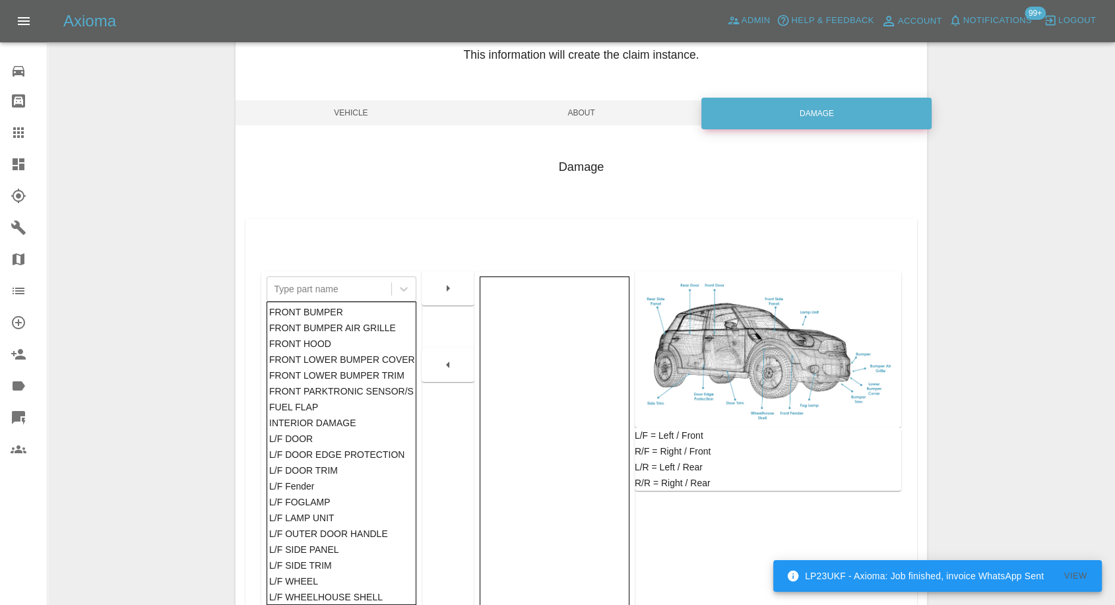
scroll to position [211, 0]
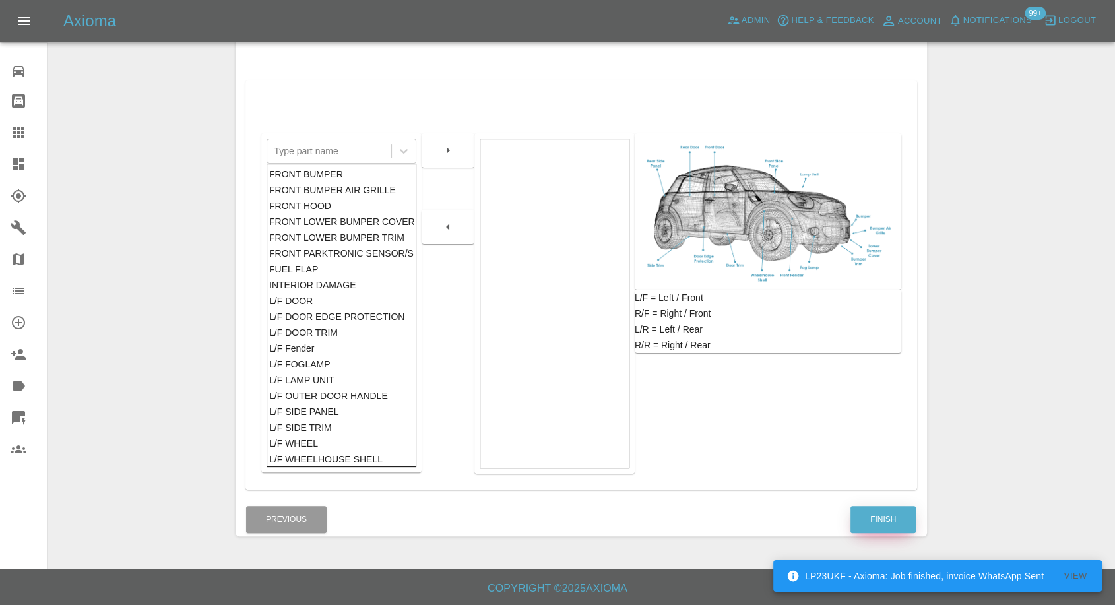
click at [881, 516] on button "Finish" at bounding box center [882, 519] width 65 height 27
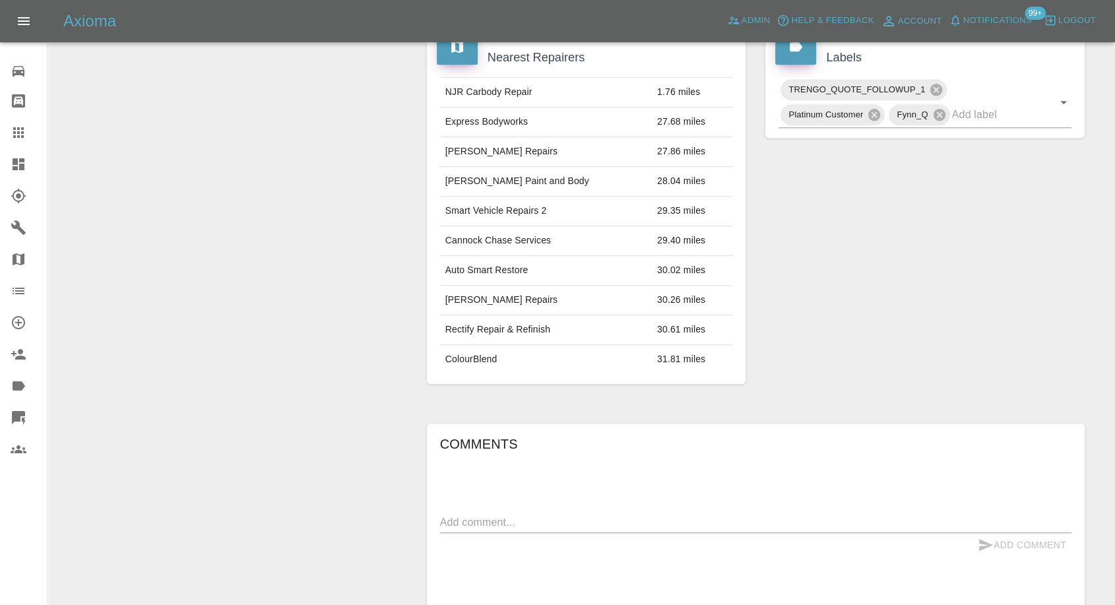
scroll to position [851, 0]
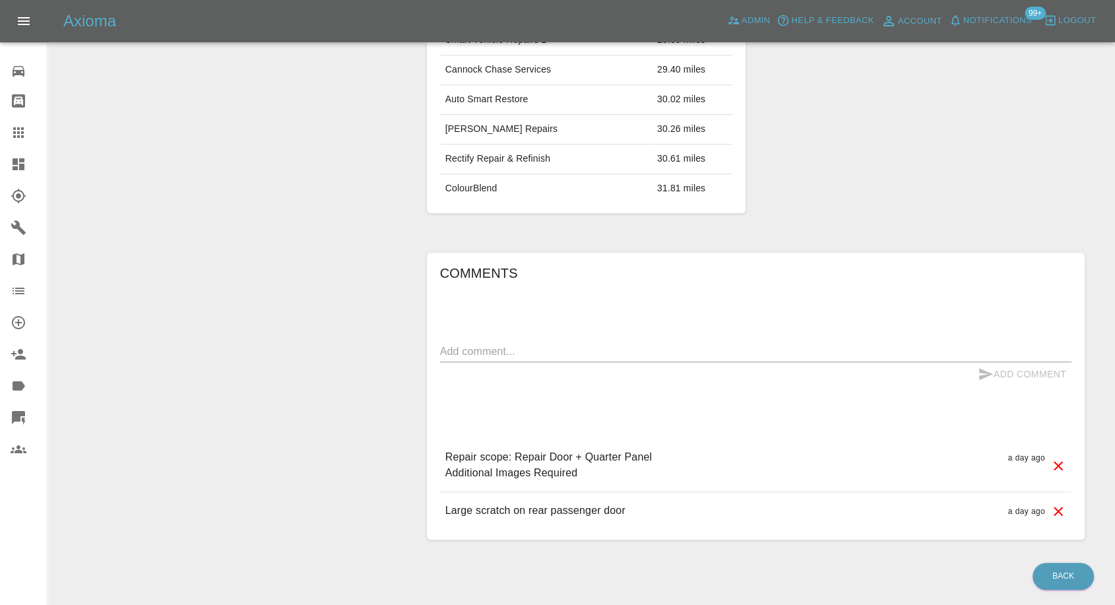
click at [571, 344] on textarea at bounding box center [755, 351] width 631 height 15
paste textarea "I’ve managed to find a location as below [STREET_ADDRESS]"
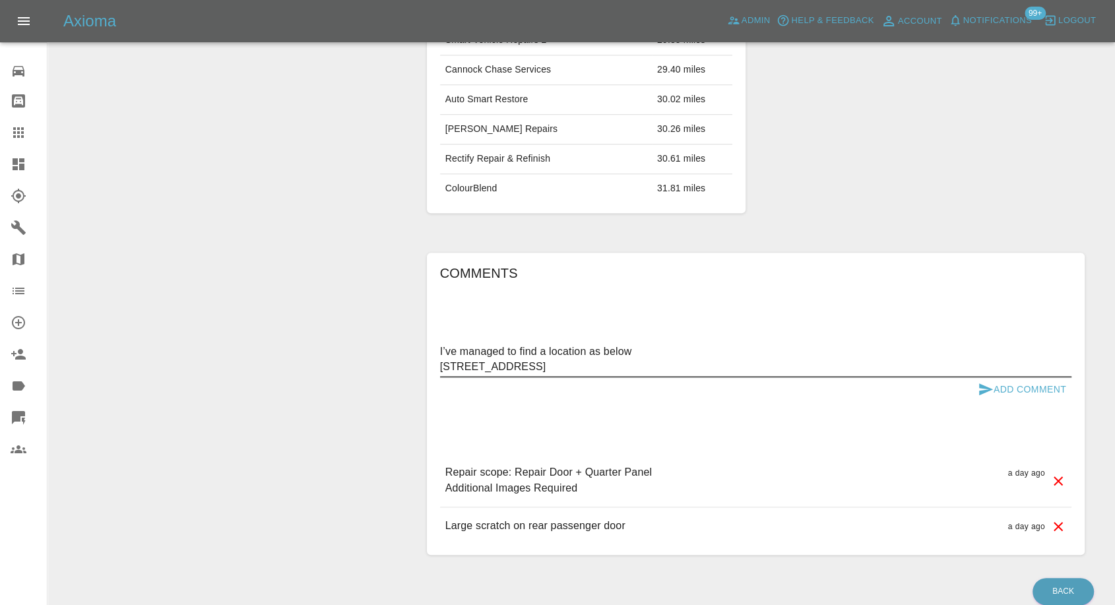
click at [440, 344] on textarea "I’ve managed to find a location as below [STREET_ADDRESS]" at bounding box center [755, 359] width 631 height 30
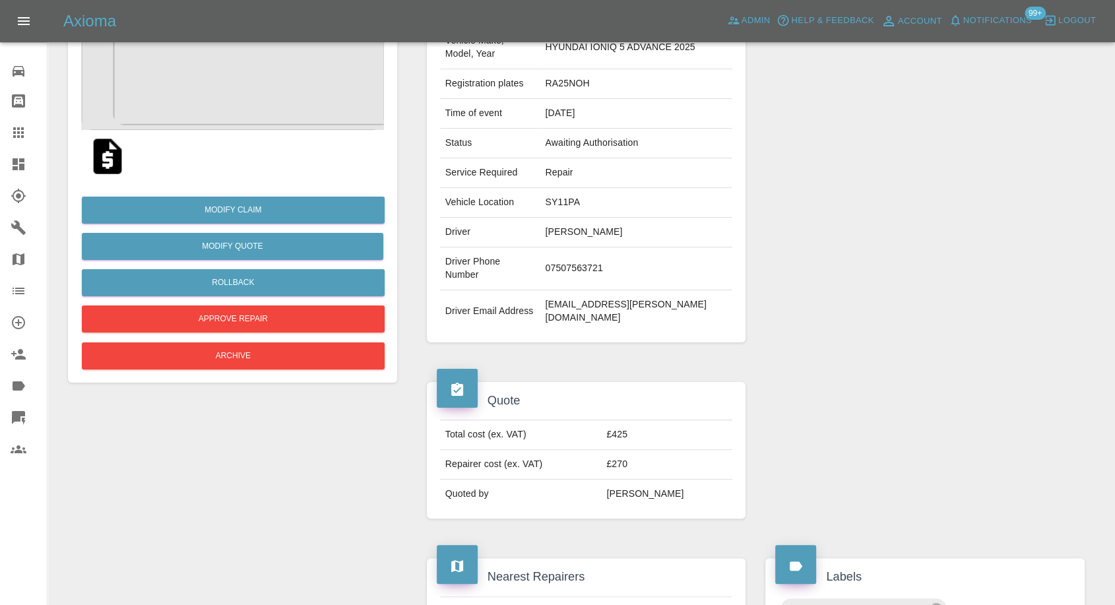
scroll to position [45, 0]
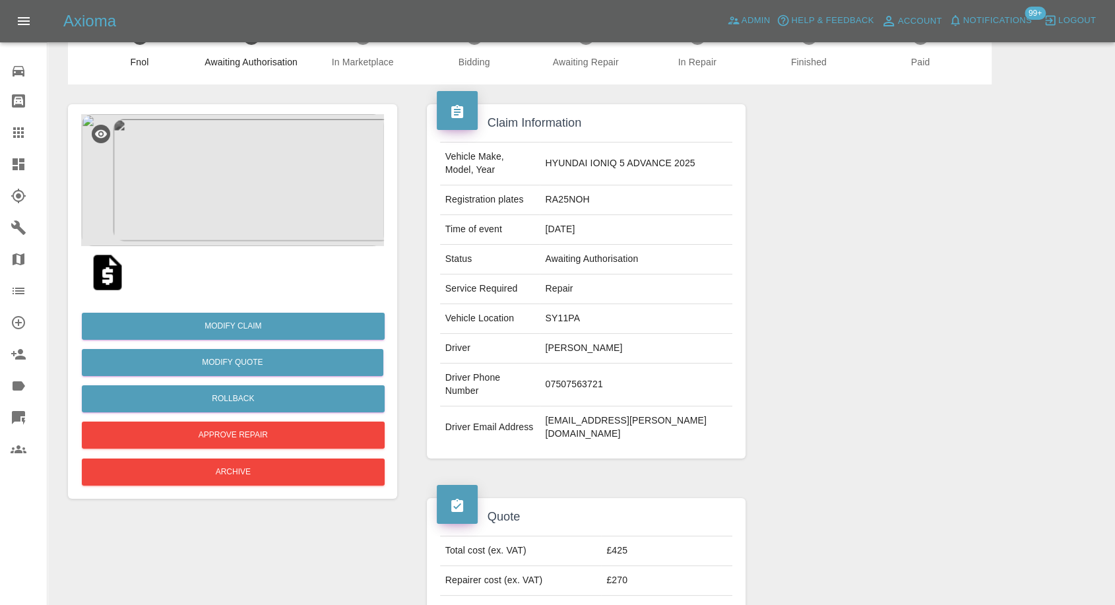
click at [583, 304] on td "SY11PA" at bounding box center [636, 319] width 193 height 30
copy td "SY11PA"
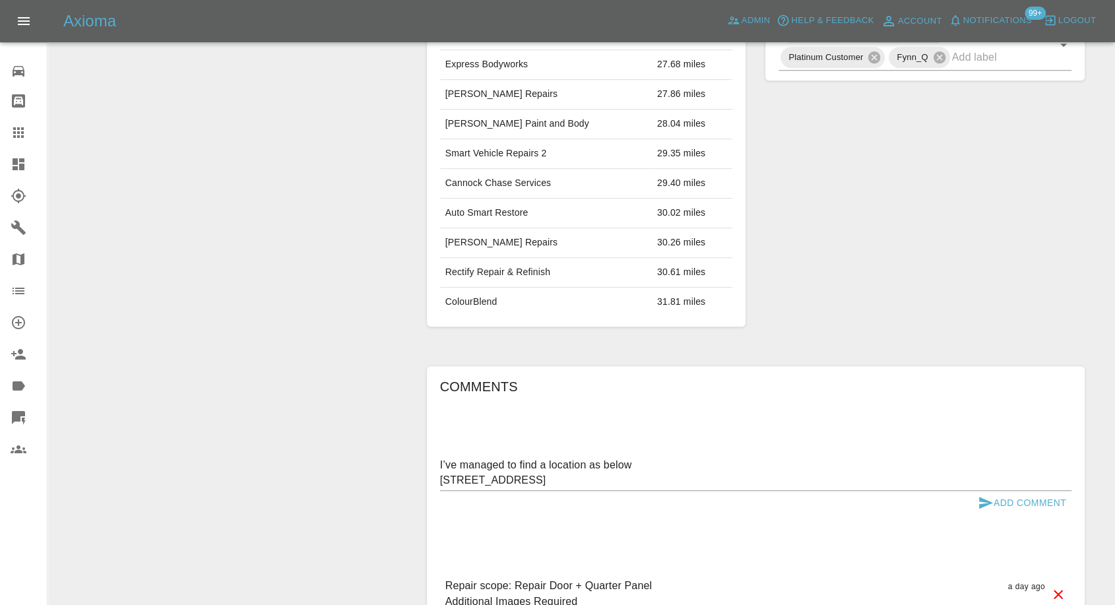
scroll to position [866, 0]
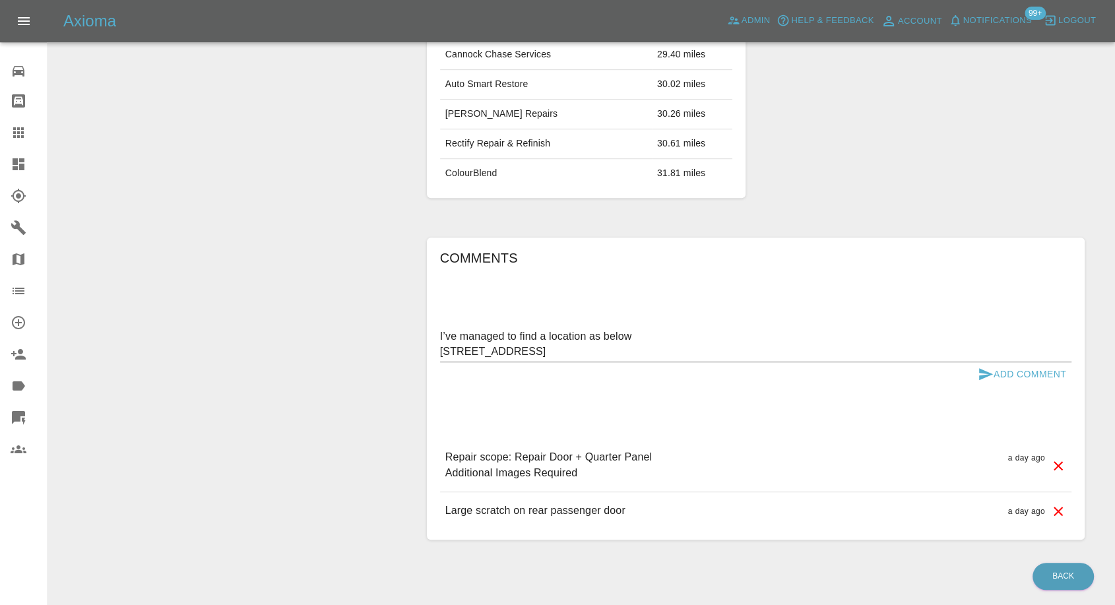
click at [442, 329] on textarea "I’ve managed to find a location as below 66 monkmoor road, sy2 5ax" at bounding box center [755, 344] width 631 height 30
click at [441, 329] on textarea "I’ve managed to find a location as below 66 monkmoor road, sy2 5ax" at bounding box center [755, 344] width 631 height 30
click at [440, 329] on textarea "I’ve managed to find a location as below 66 monkmoor road, sy2 5ax" at bounding box center [755, 344] width 631 height 30
drag, startPoint x: 561, startPoint y: 295, endPoint x: 758, endPoint y: 284, distance: 196.9
click at [758, 326] on div "Address changed from to I’ve managed to find a location as below 66 monkmoor ro…" at bounding box center [755, 344] width 631 height 36
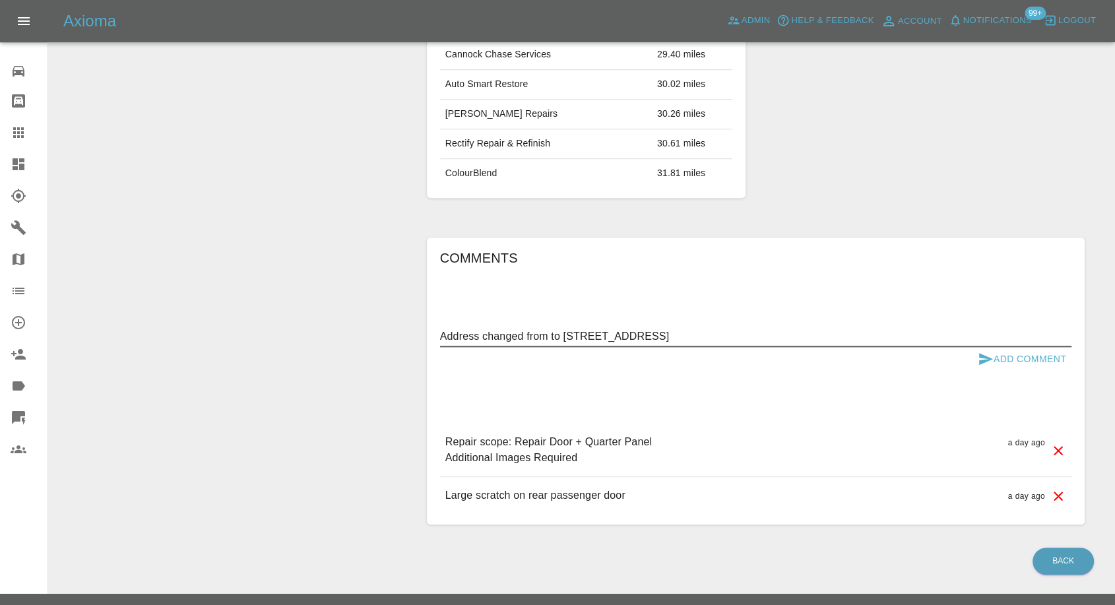
scroll to position [851, 0]
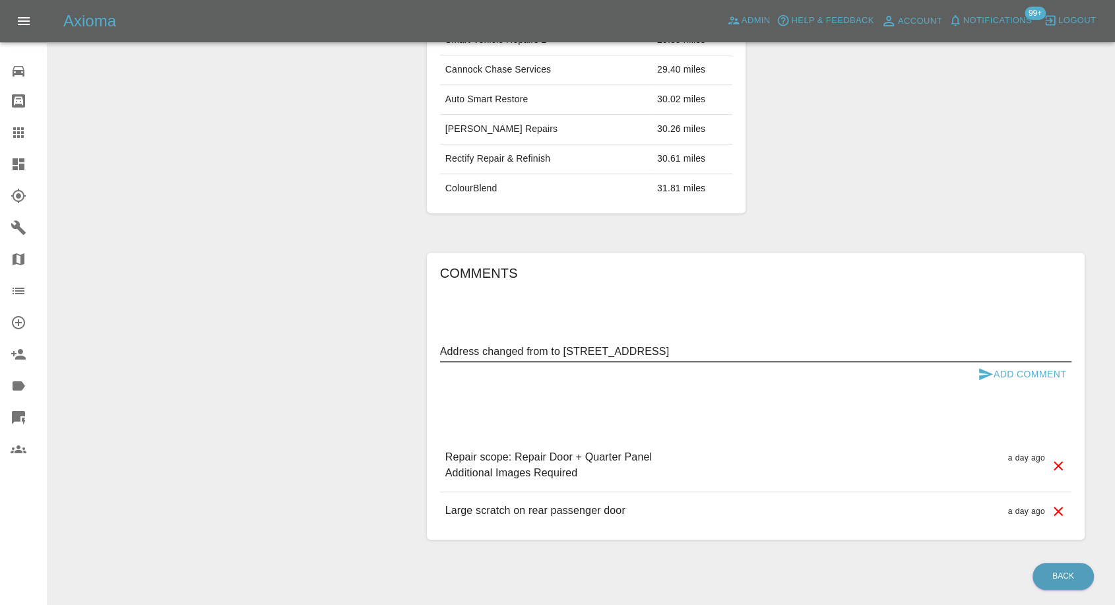
click at [549, 344] on textarea "Address changed from to 66 monkmoor road, sy2 5ax" at bounding box center [755, 351] width 631 height 15
paste textarea "SY11PA"
type textarea "Address changed from SY11PA to 66 monkmoor road, sy2 5ax"
click at [982, 368] on icon "submit" at bounding box center [986, 374] width 14 height 12
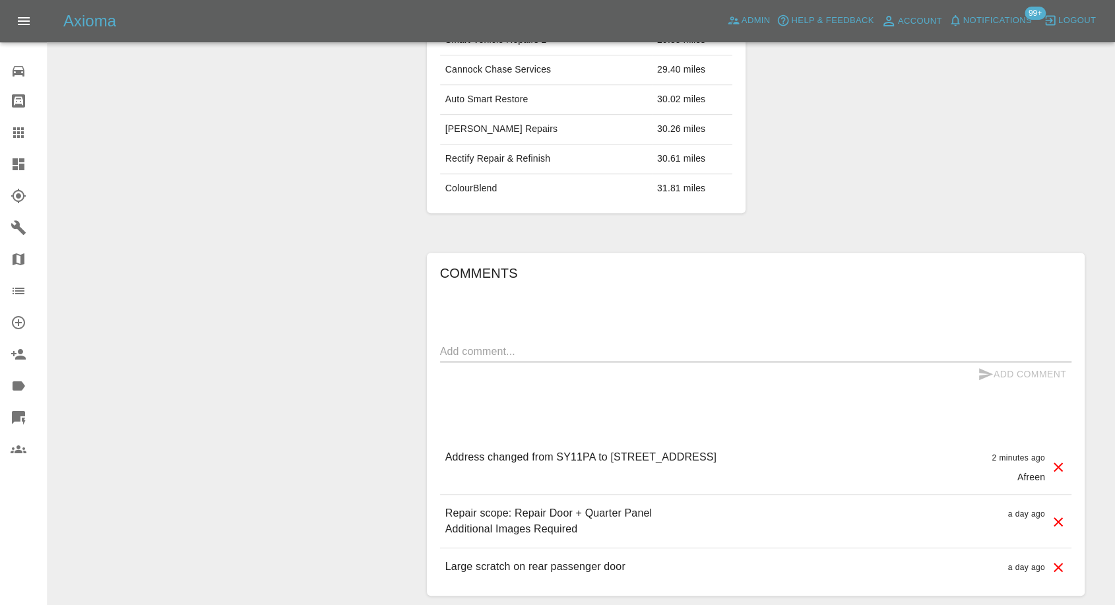
drag, startPoint x: 706, startPoint y: 417, endPoint x: 753, endPoint y: 417, distance: 47.5
click at [753, 439] on div "Address changed from SY11PA to 66 monkmoor road, sy2 5ax 2 minutes ago Afreen" at bounding box center [755, 466] width 631 height 55
copy p "sy2 5ax"
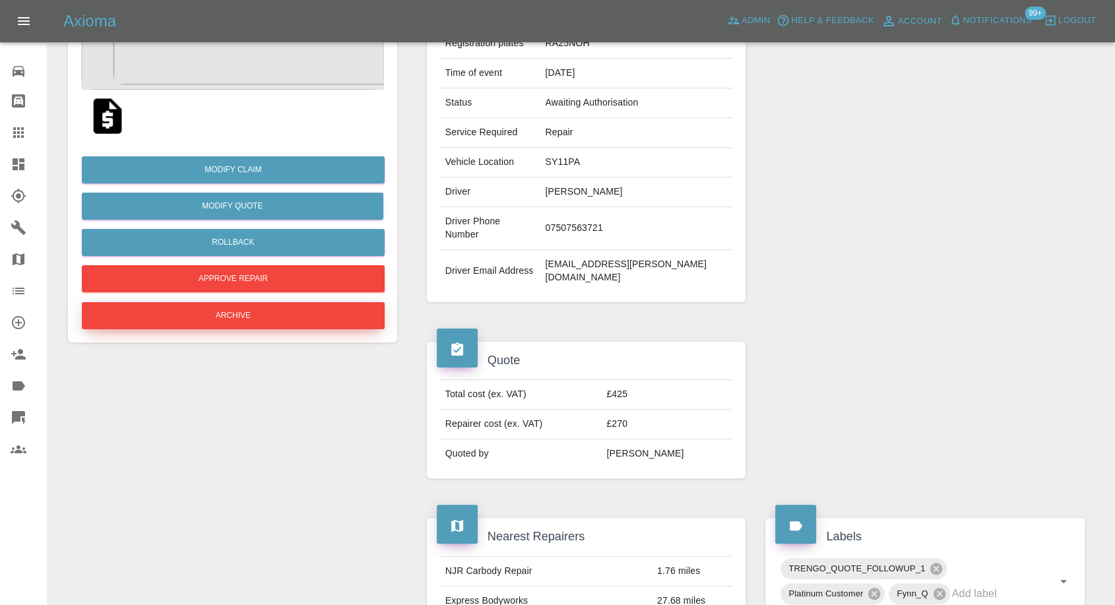
scroll to position [191, 0]
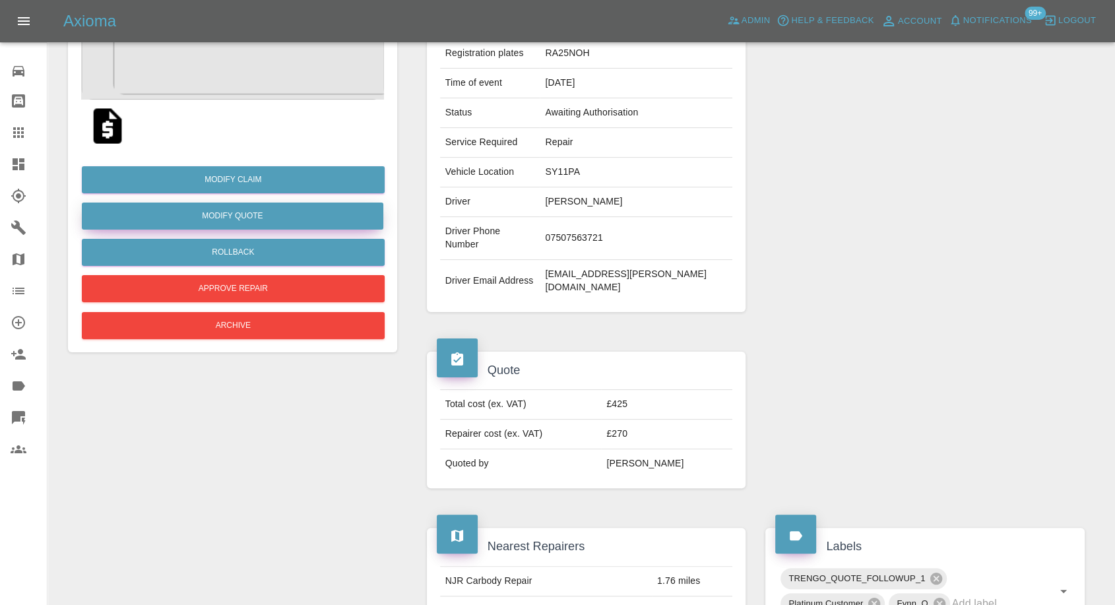
click at [271, 212] on button "Modify Quote" at bounding box center [233, 216] width 302 height 27
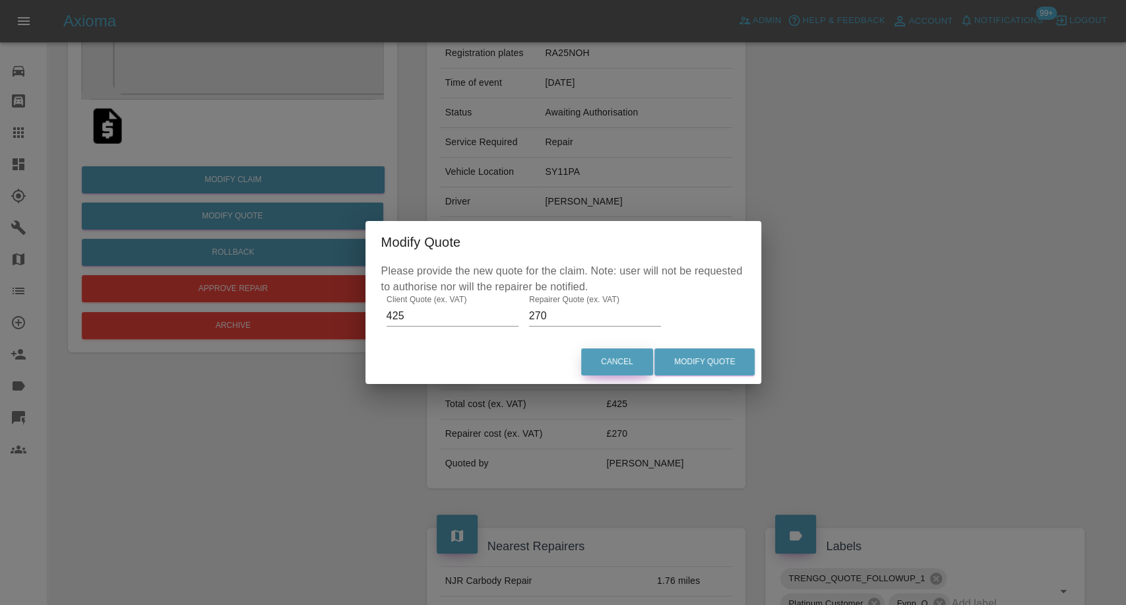
click at [617, 366] on button "Cancel" at bounding box center [617, 361] width 72 height 27
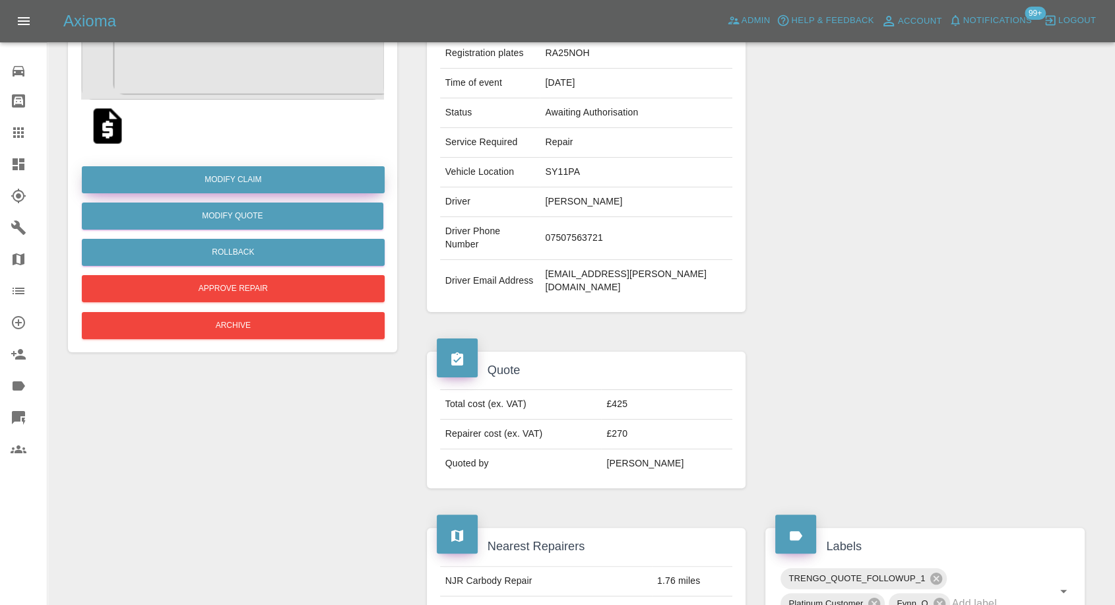
click at [269, 174] on link "Modify Claim" at bounding box center [233, 179] width 303 height 27
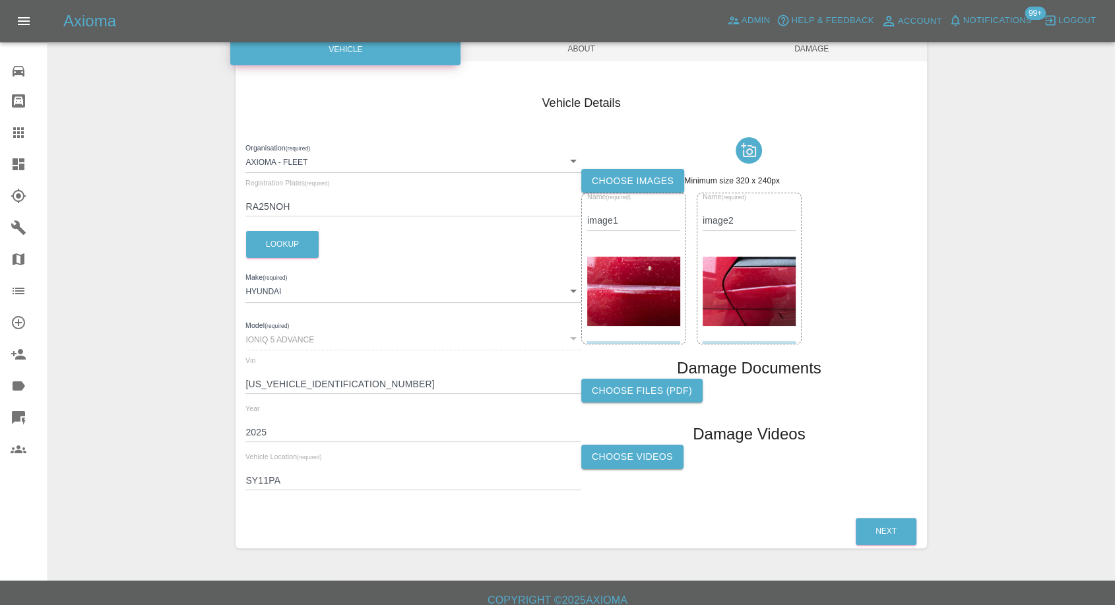
scroll to position [149, 0]
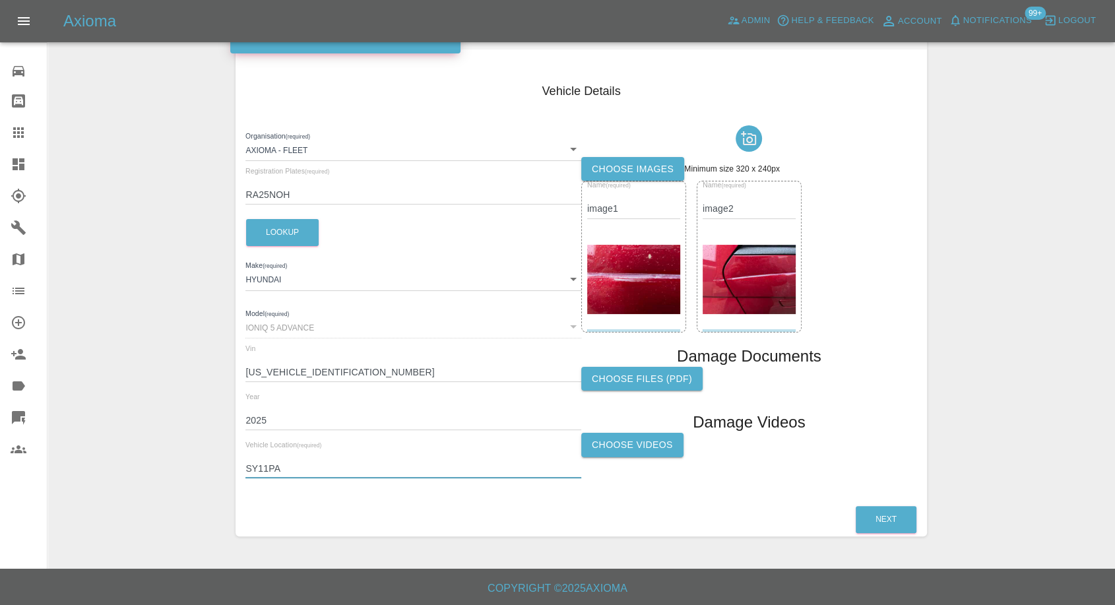
drag, startPoint x: 304, startPoint y: 471, endPoint x: 72, endPoint y: 453, distance: 232.3
click at [72, 453] on div "Enter Claim Details This information will create the claim instance. Vehicle Ab…" at bounding box center [581, 231] width 1066 height 644
paste input "sy2 5ax"
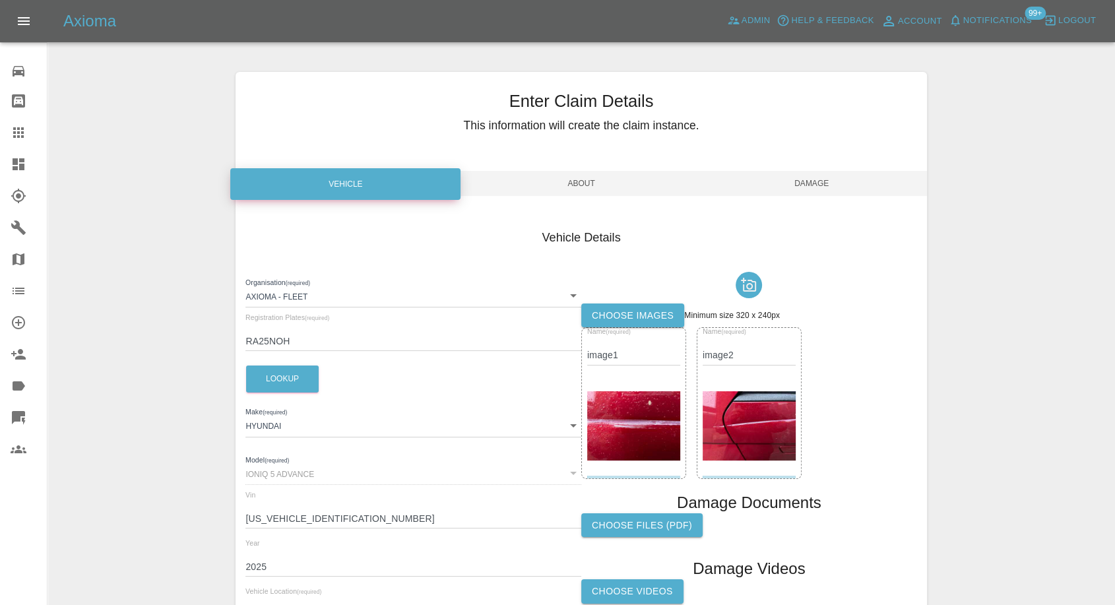
type input "SY2 5AX"
click at [817, 173] on span "Damage" at bounding box center [812, 183] width 230 height 25
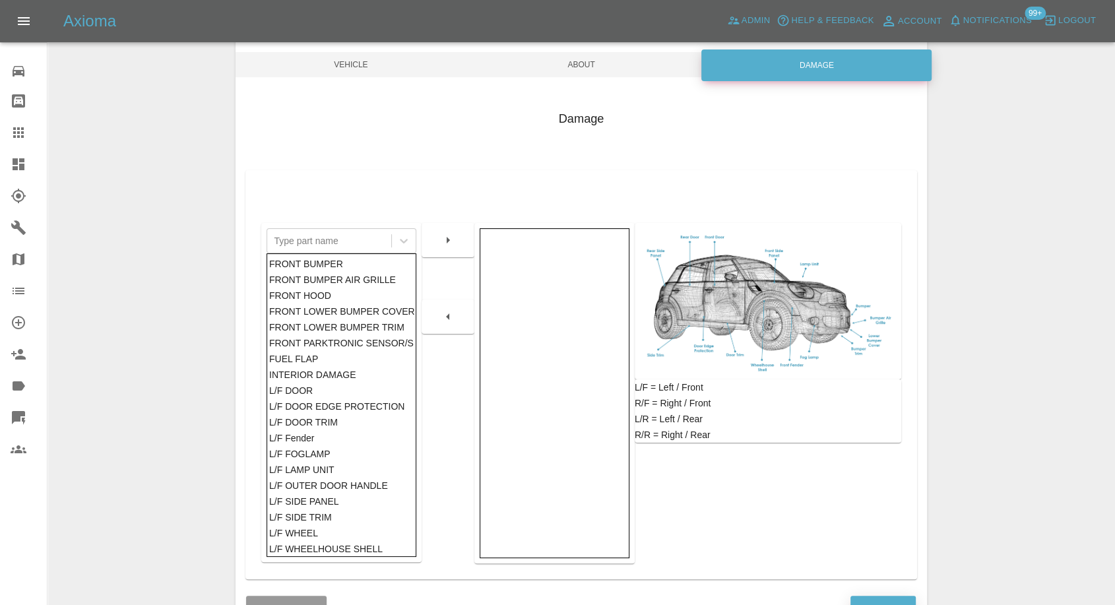
scroll to position [211, 0]
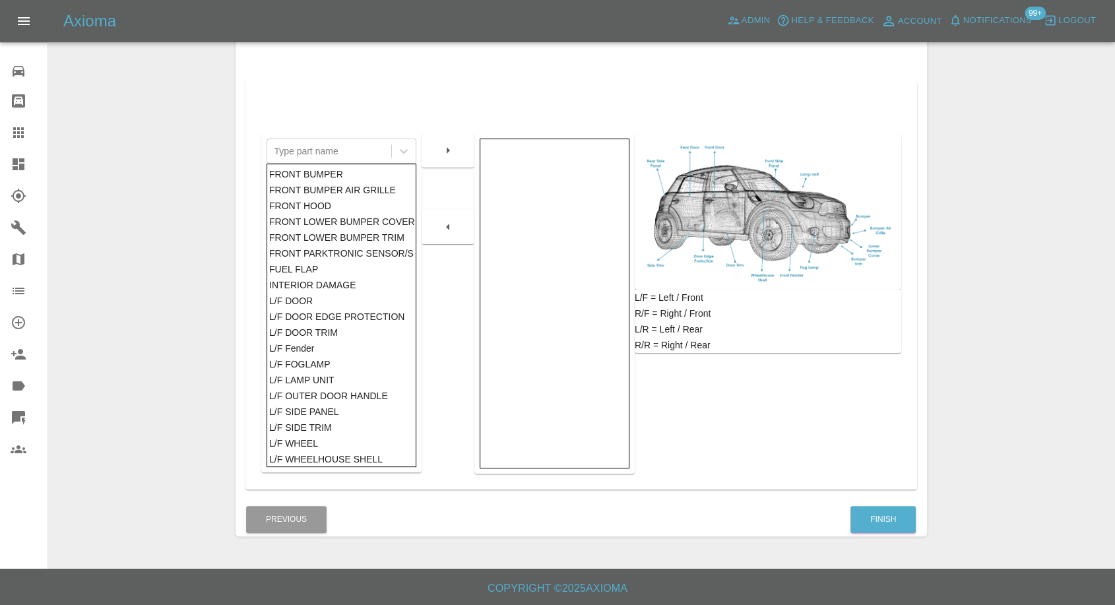
click at [876, 503] on div "Finish" at bounding box center [883, 520] width 67 height 34
click at [873, 524] on button "Finish" at bounding box center [882, 519] width 65 height 27
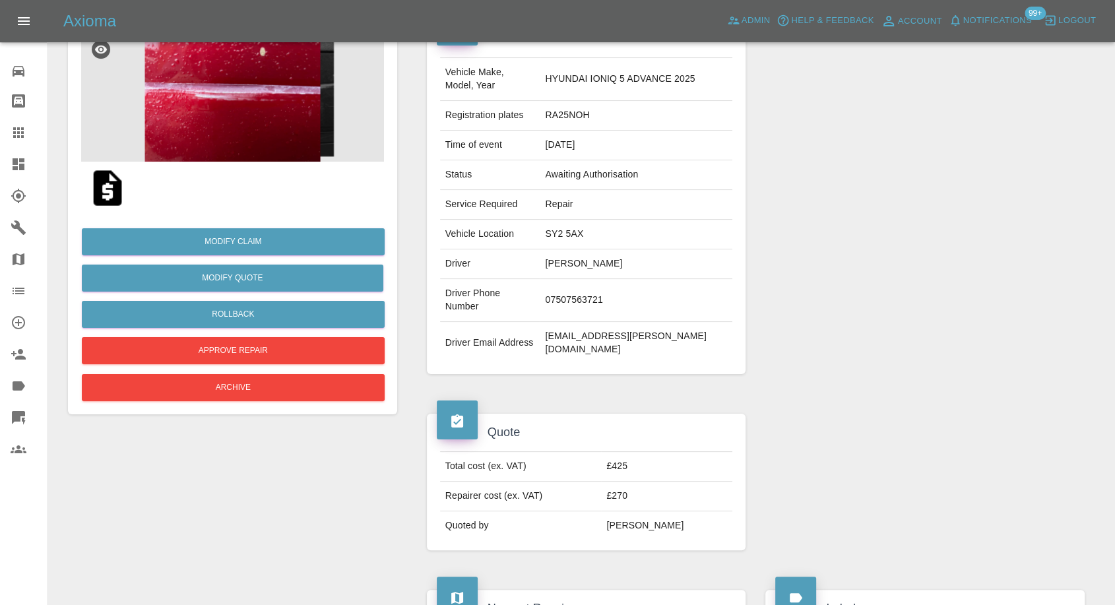
scroll to position [146, 0]
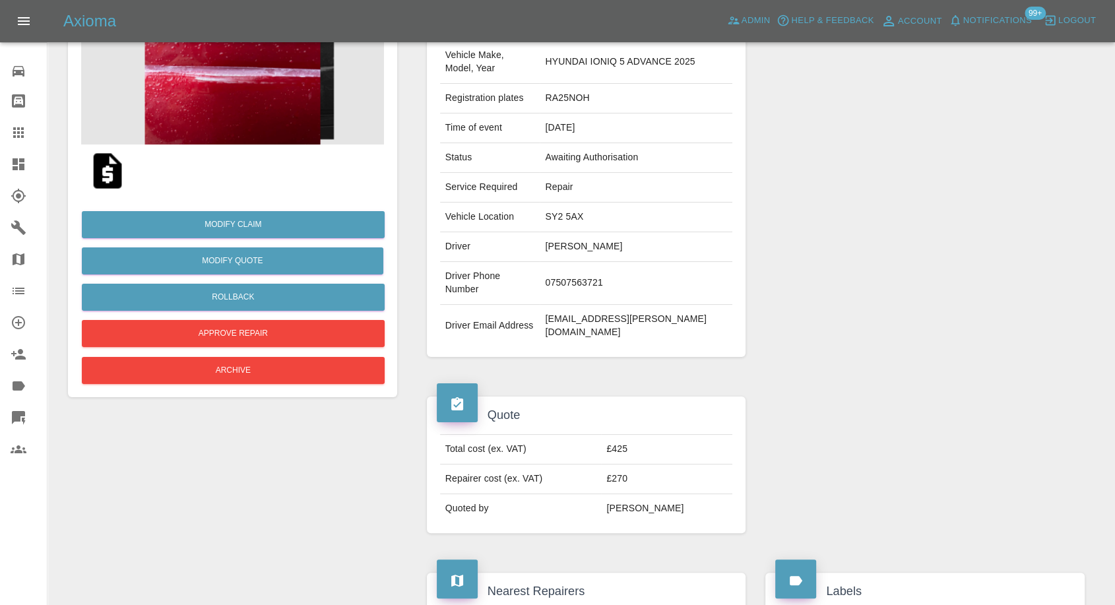
click at [110, 176] on img at bounding box center [107, 171] width 42 height 42
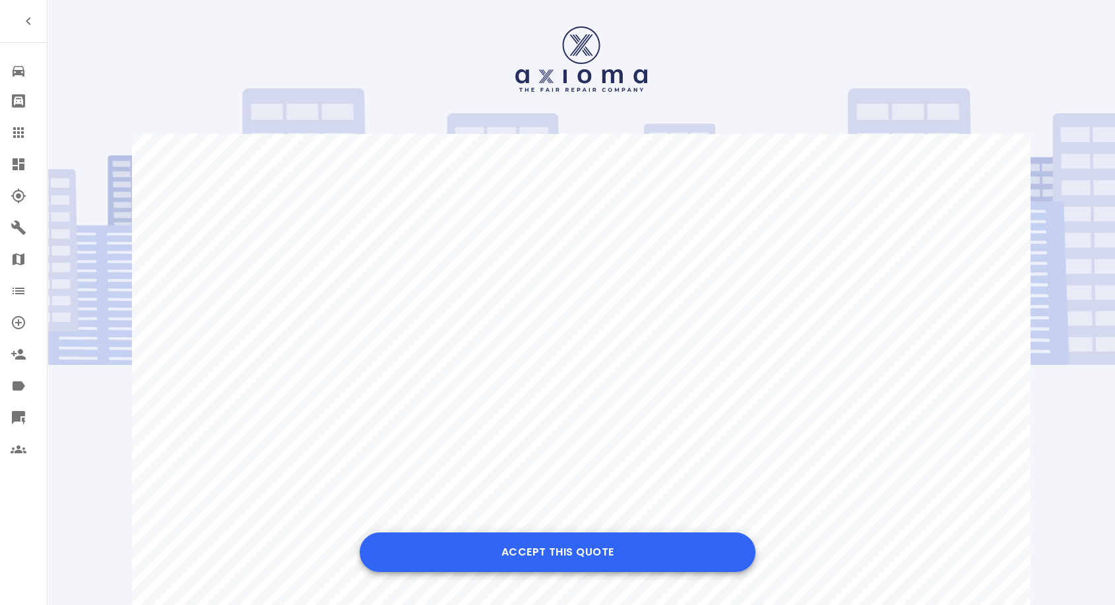
click at [524, 556] on button "Accept this Quote" at bounding box center [558, 552] width 396 height 40
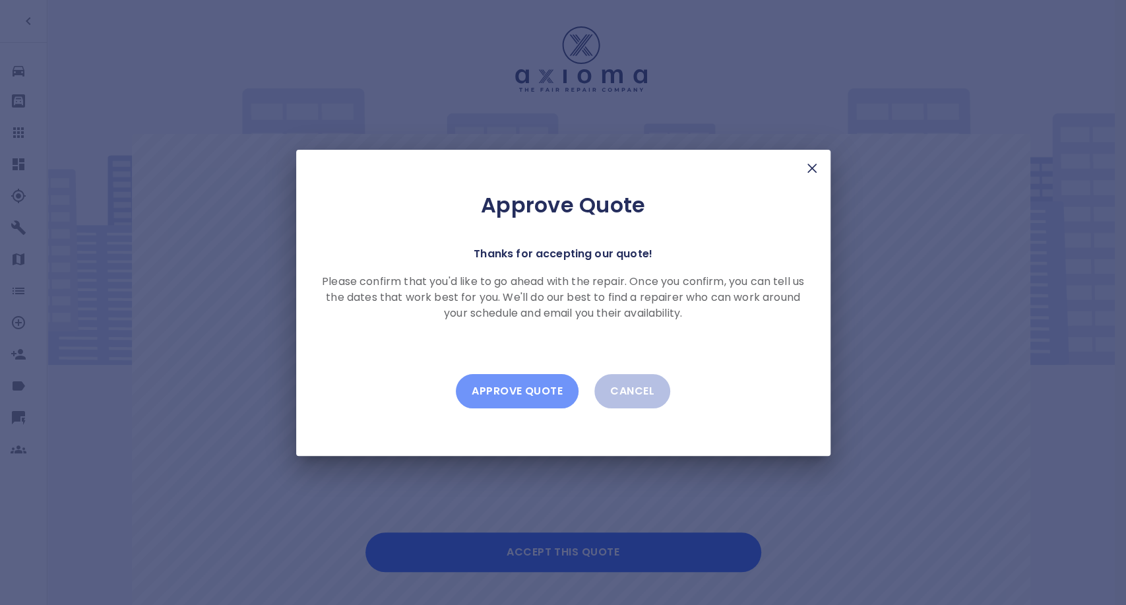
click at [533, 384] on button "Approve Quote" at bounding box center [517, 391] width 123 height 34
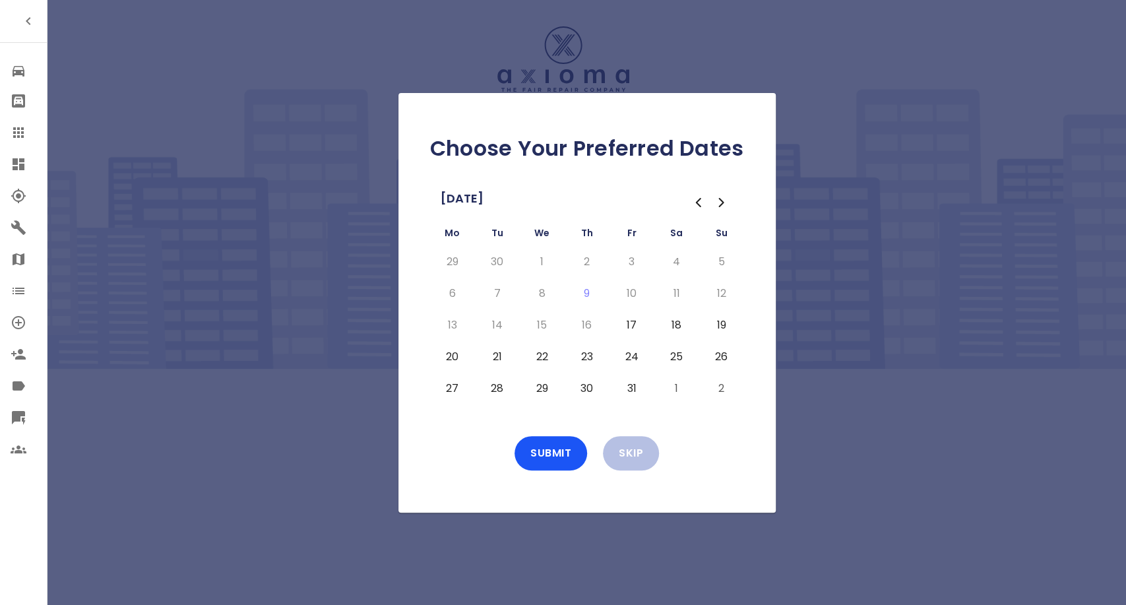
click at [625, 327] on button "17" at bounding box center [632, 325] width 24 height 21
click at [460, 354] on button "20" at bounding box center [453, 356] width 24 height 21
click at [509, 357] on td "21" at bounding box center [497, 357] width 45 height 32
click at [500, 357] on button "21" at bounding box center [498, 356] width 24 height 21
click at [558, 456] on button "Submit" at bounding box center [551, 453] width 73 height 34
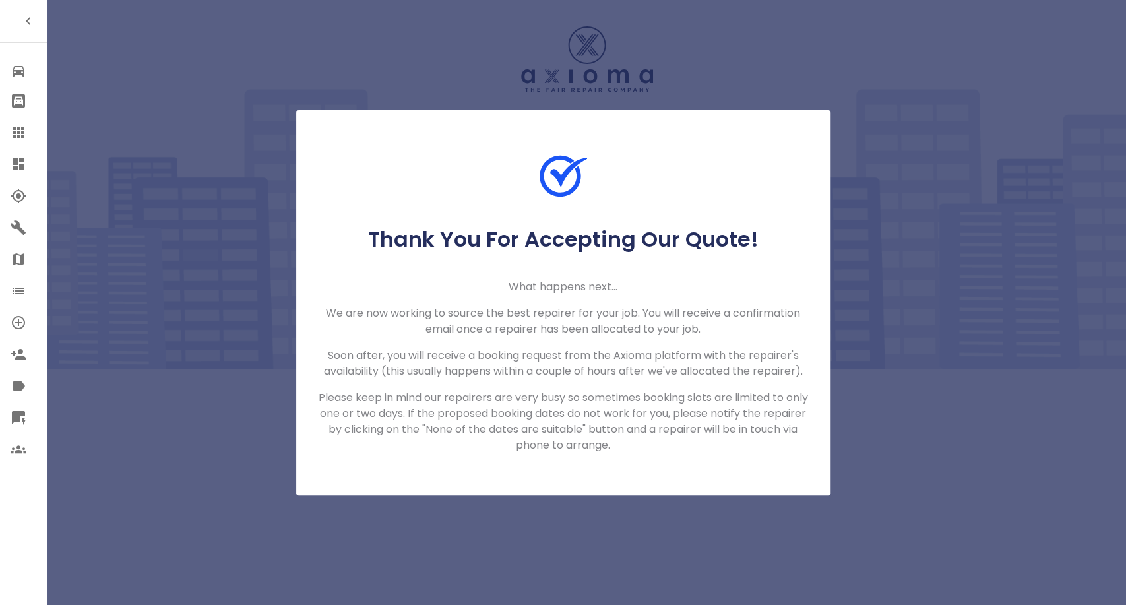
drag, startPoint x: 13, startPoint y: 128, endPoint x: 75, endPoint y: 68, distance: 85.8
click at [13, 128] on icon at bounding box center [18, 132] width 11 height 11
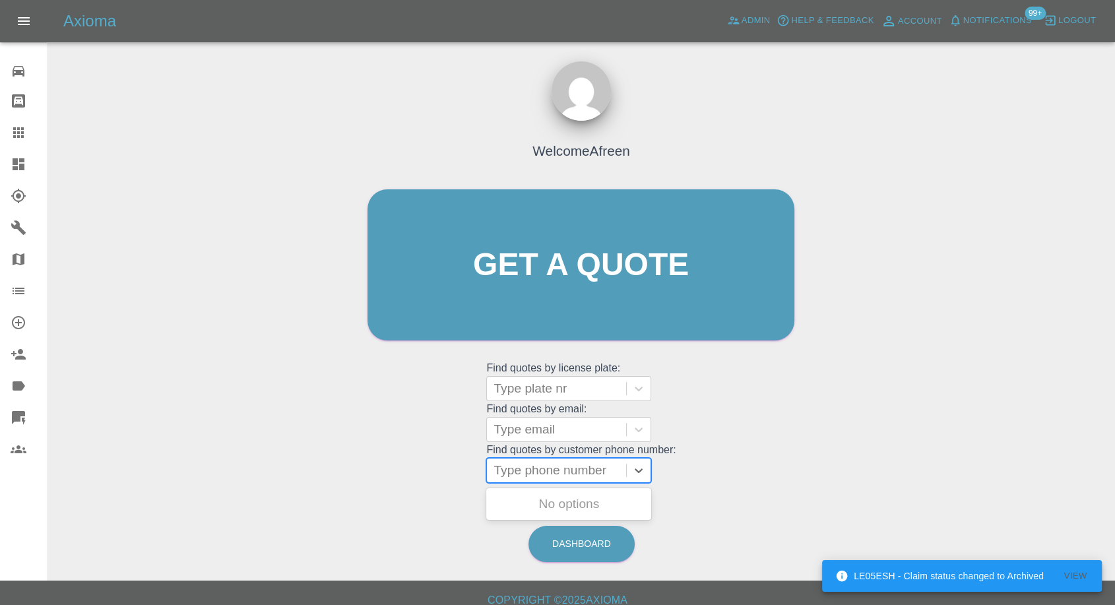
click at [534, 472] on div at bounding box center [557, 470] width 126 height 18
paste input "+447885708548"
drag, startPoint x: 519, startPoint y: 471, endPoint x: 290, endPoint y: 466, distance: 229.0
click at [290, 466] on div "Welcome Afreen Get a quote Get a quote Find quotes by license plate: Type plate…" at bounding box center [581, 328] width 1046 height 474
type input "07885708548"
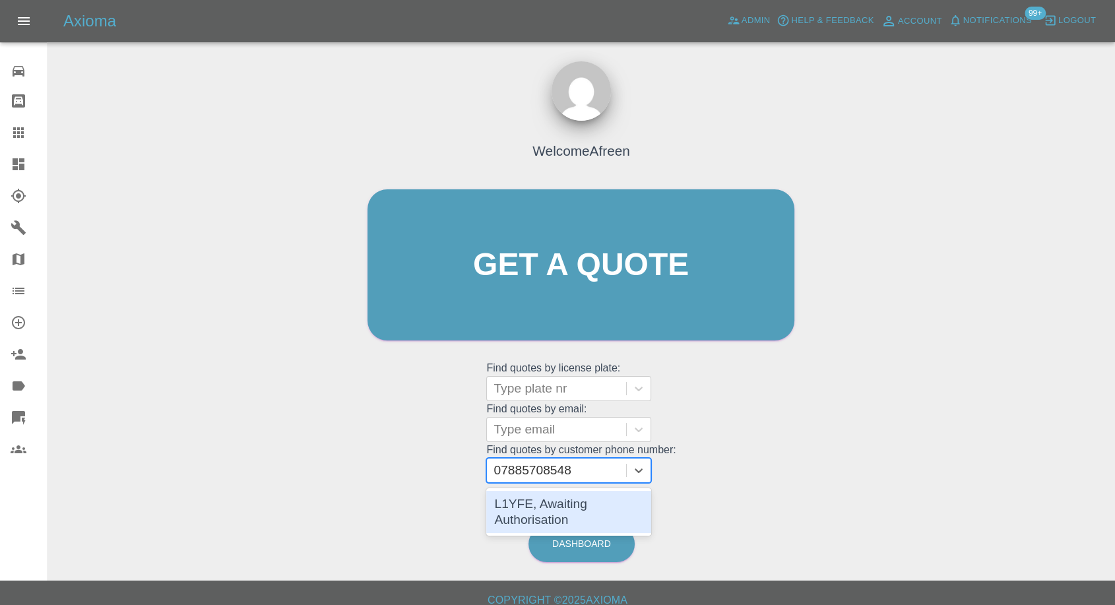
click at [529, 505] on div "L1YFE, Awaiting Authorisation" at bounding box center [568, 512] width 165 height 42
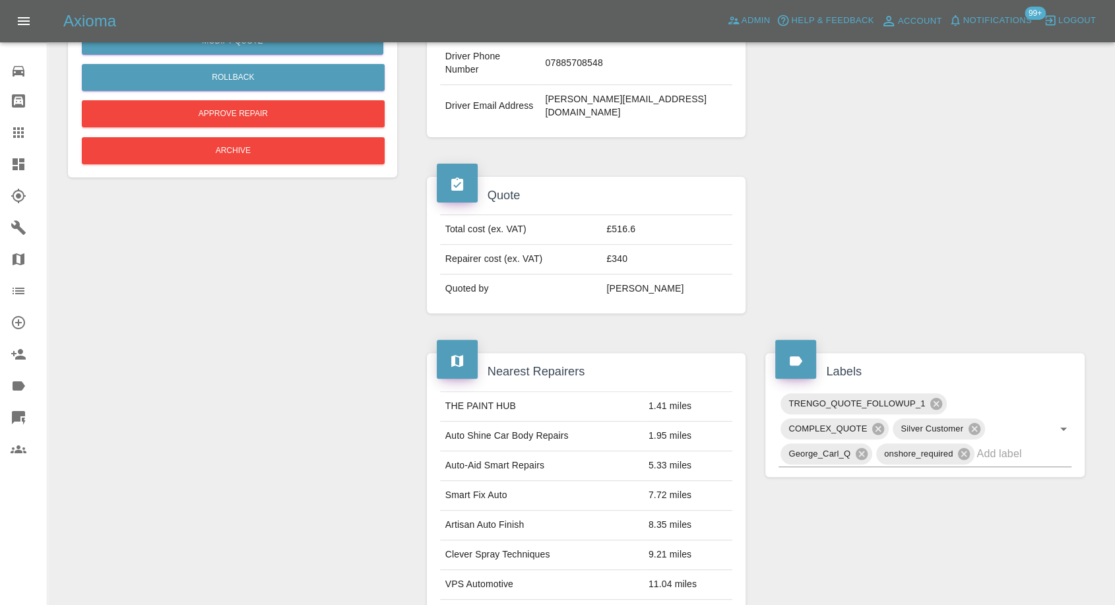
scroll to position [146, 0]
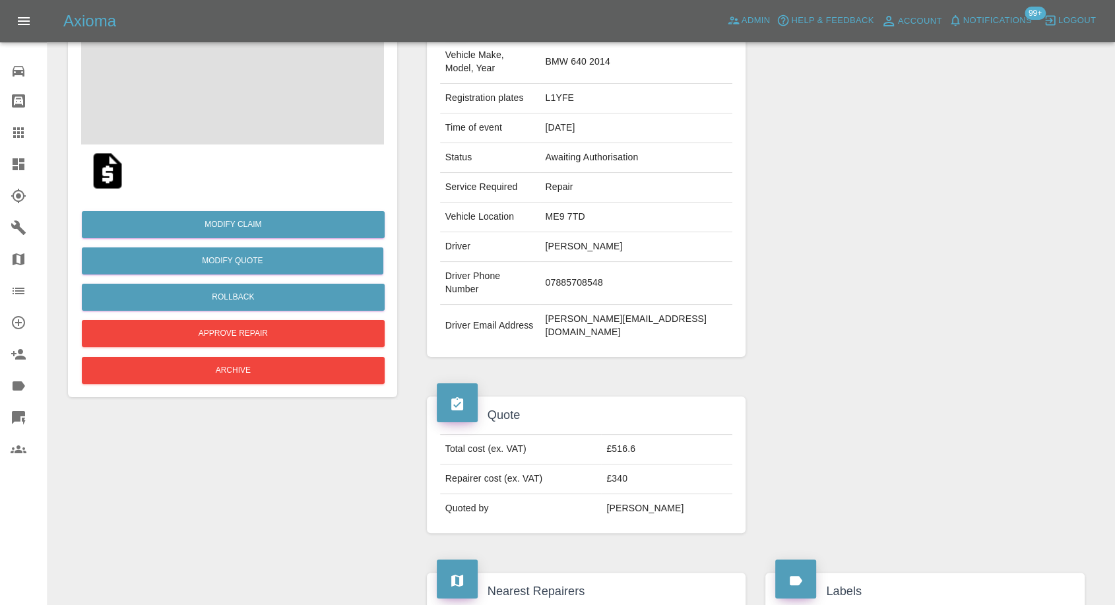
click at [108, 167] on img at bounding box center [107, 171] width 42 height 42
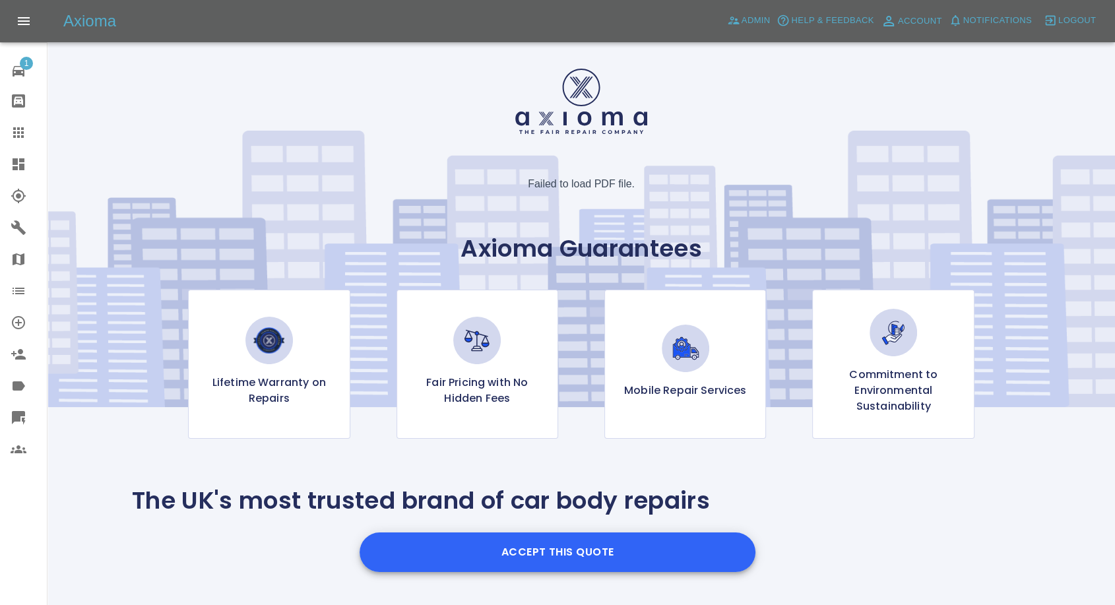
click at [507, 555] on button "Accept this Quote" at bounding box center [558, 552] width 396 height 40
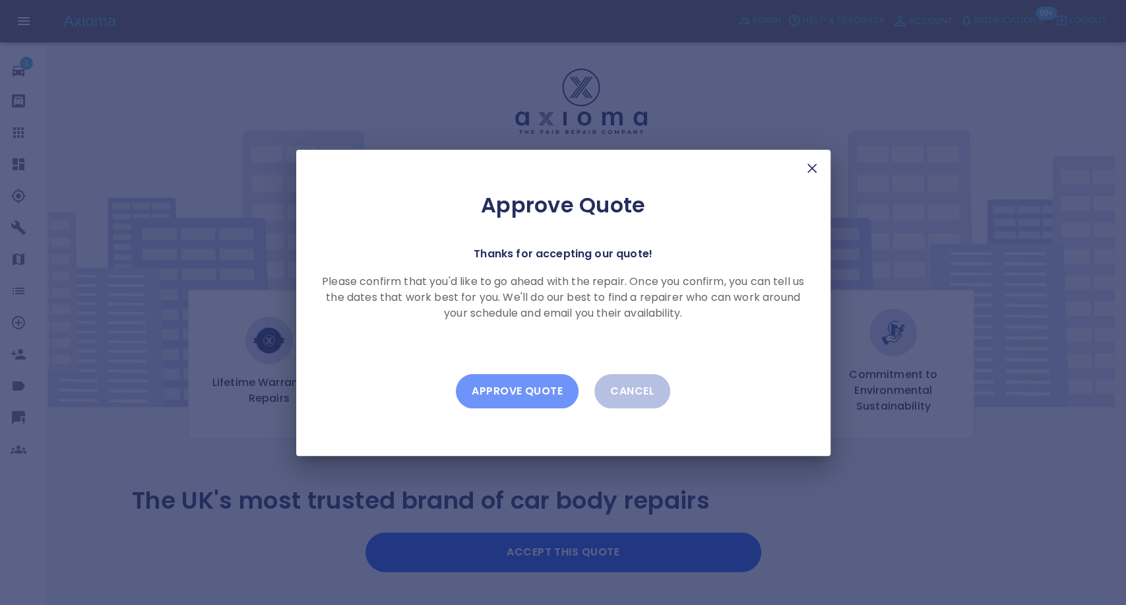
click at [520, 395] on button "Approve Quote" at bounding box center [517, 391] width 123 height 34
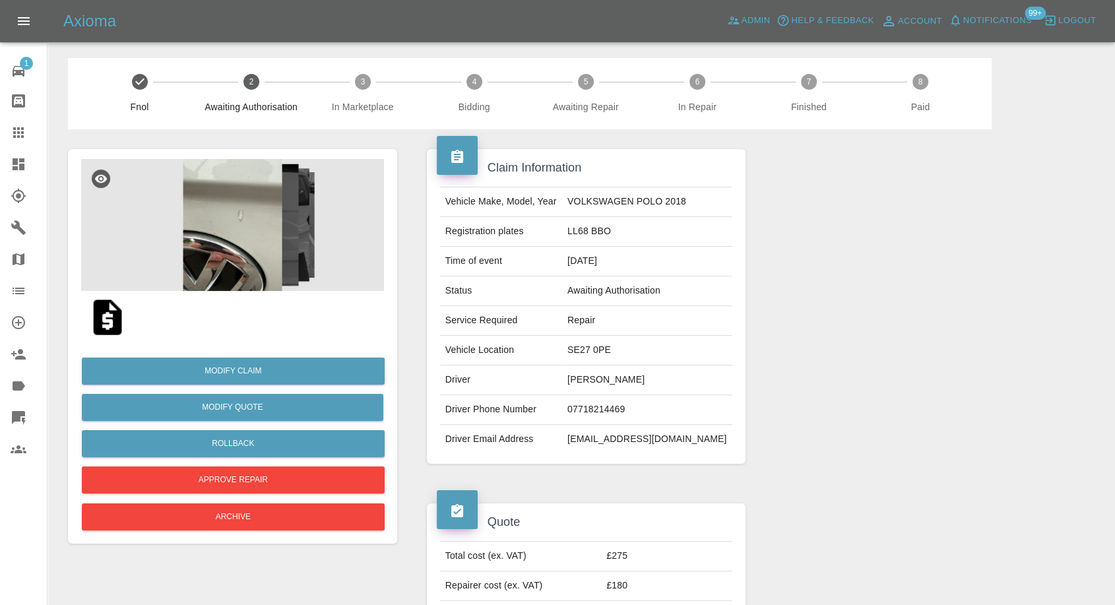
click at [108, 317] on img at bounding box center [107, 317] width 42 height 42
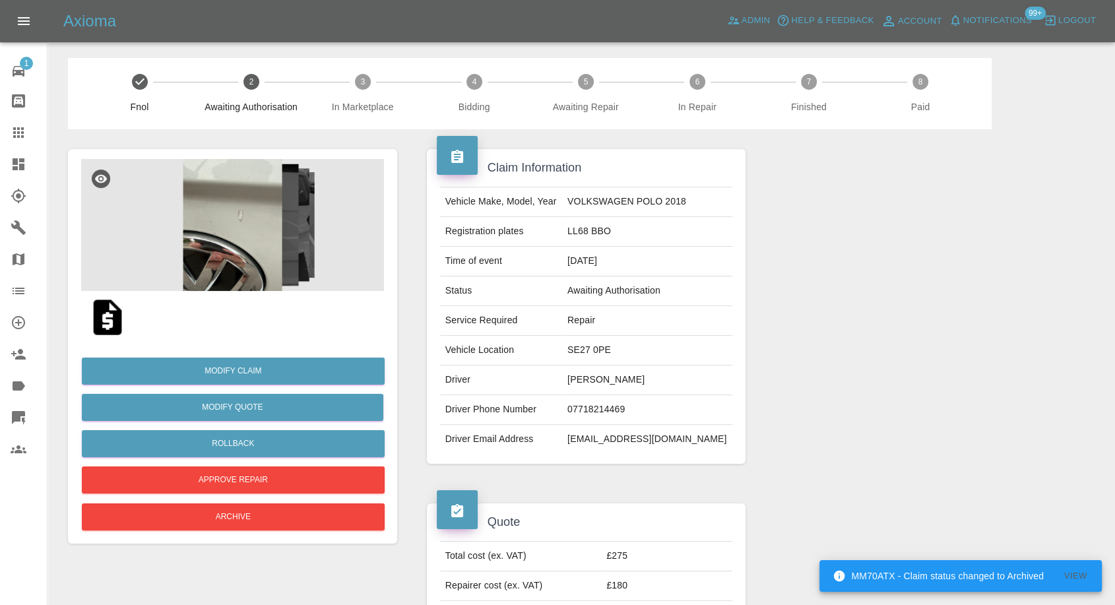
click at [101, 317] on img at bounding box center [107, 317] width 42 height 42
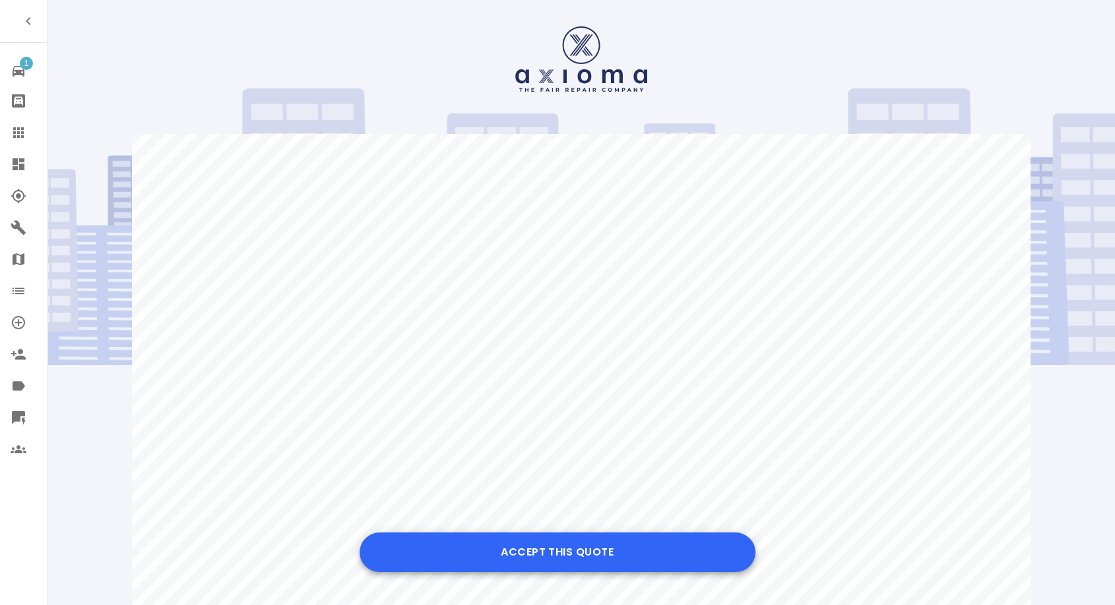
click at [579, 545] on button "Accept this Quote" at bounding box center [558, 552] width 396 height 40
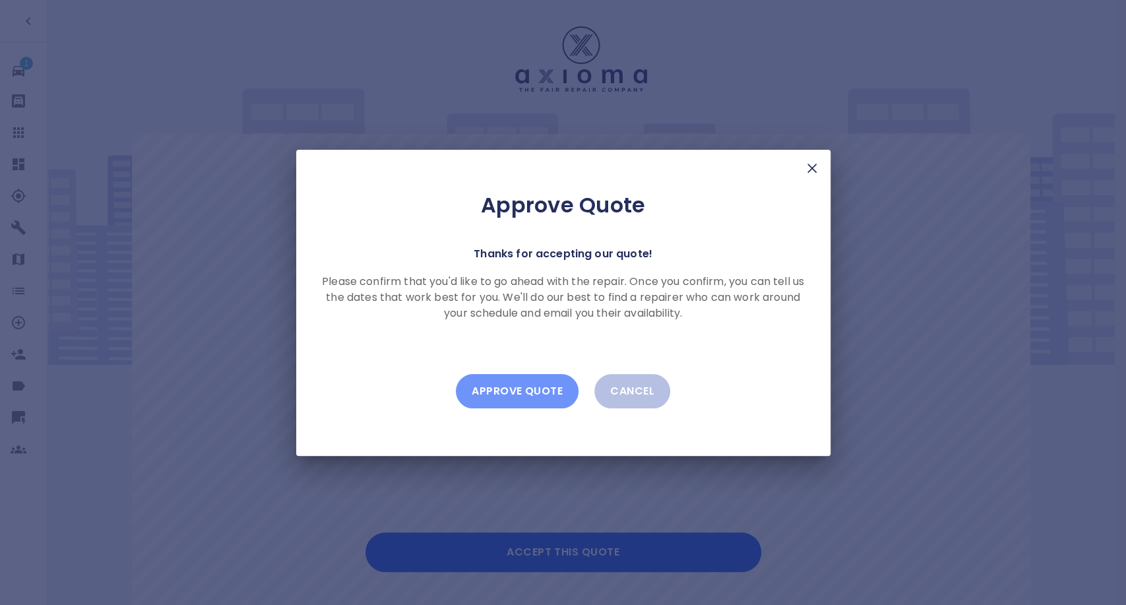
click at [524, 376] on button "Approve Quote" at bounding box center [517, 391] width 123 height 34
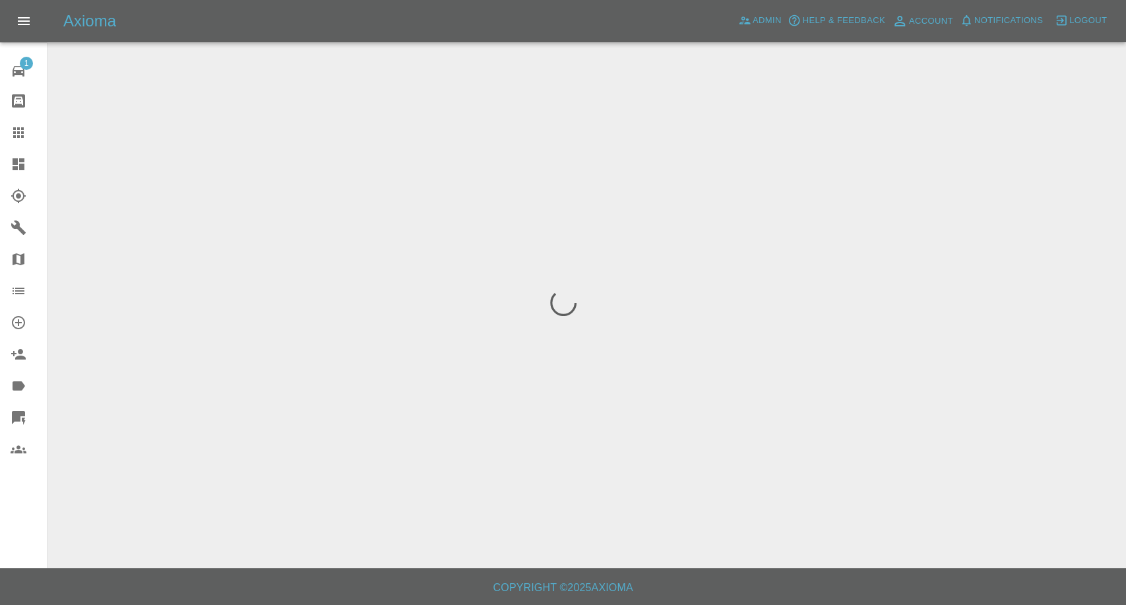
click at [20, 125] on icon at bounding box center [19, 133] width 16 height 16
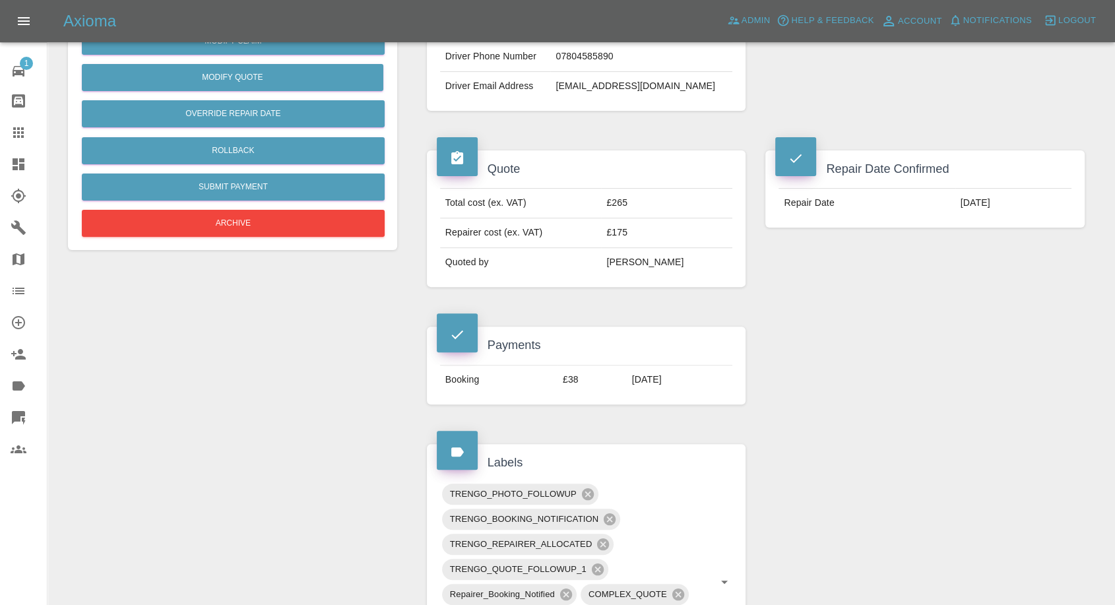
scroll to position [220, 0]
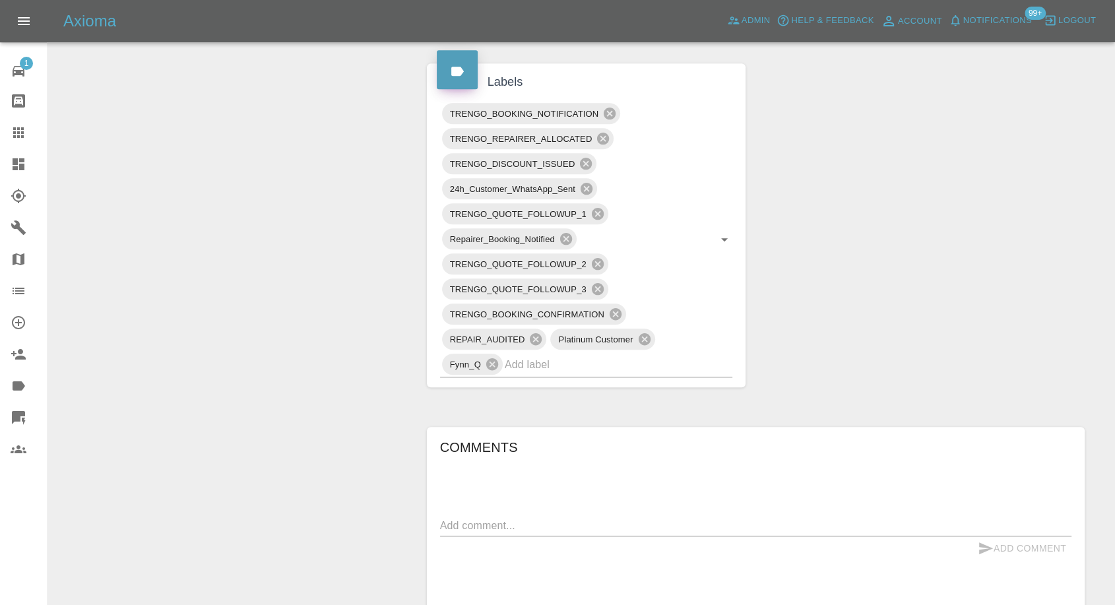
scroll to position [880, 0]
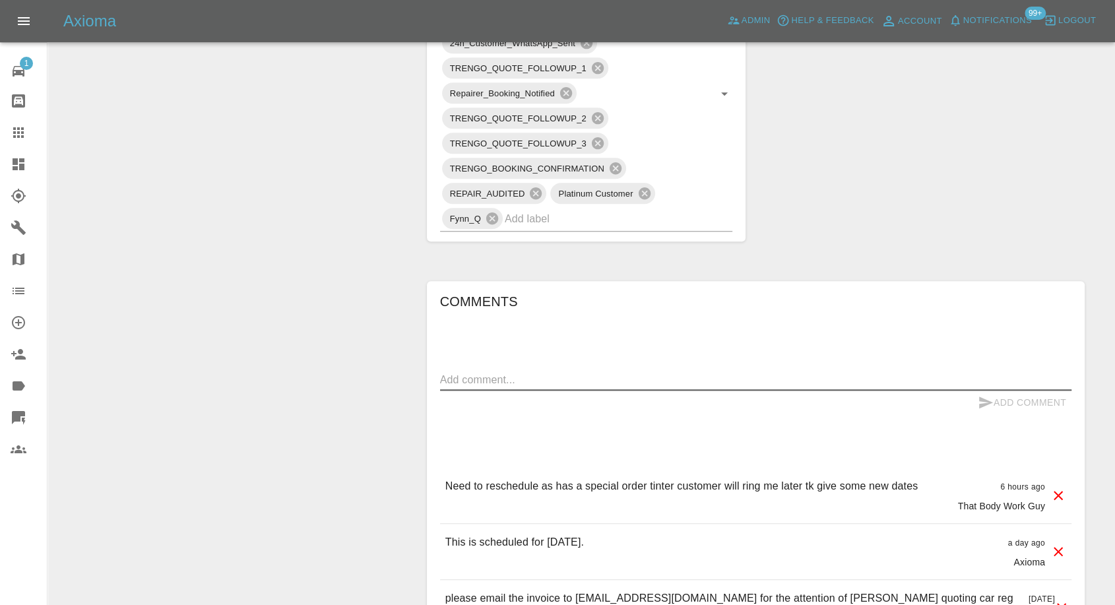
click at [528, 379] on textarea at bounding box center [755, 379] width 631 height 15
paste textarea "engineer was unable to do my car today as he didn’t have the special paint. Can…"
type textarea "engineer was unable to do my car today as he didn’t have the special paint. Can…"
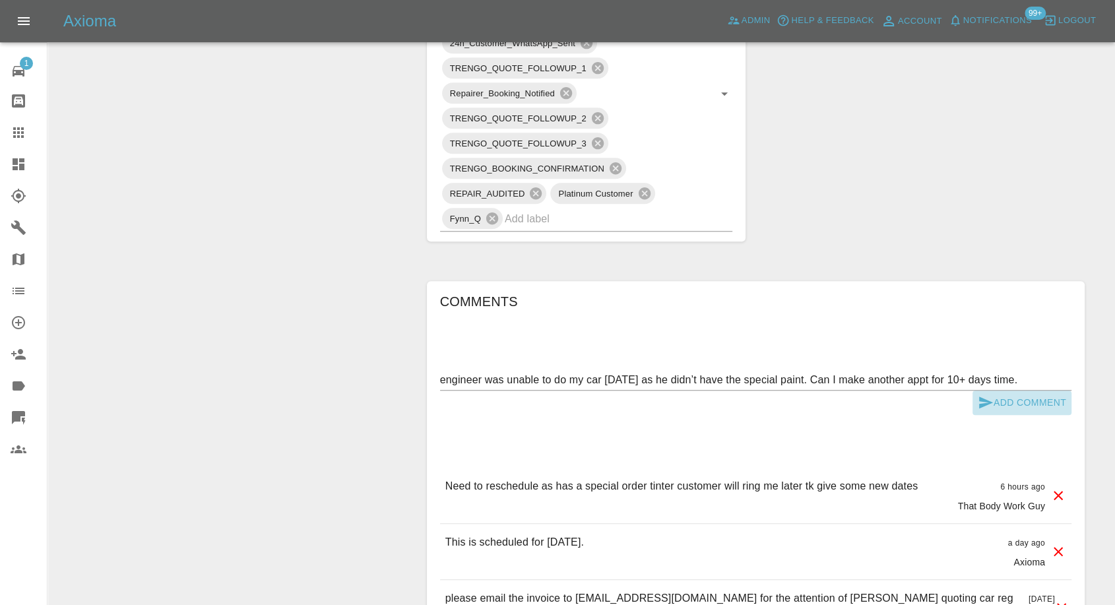
click at [979, 402] on icon "submit" at bounding box center [986, 403] width 14 height 12
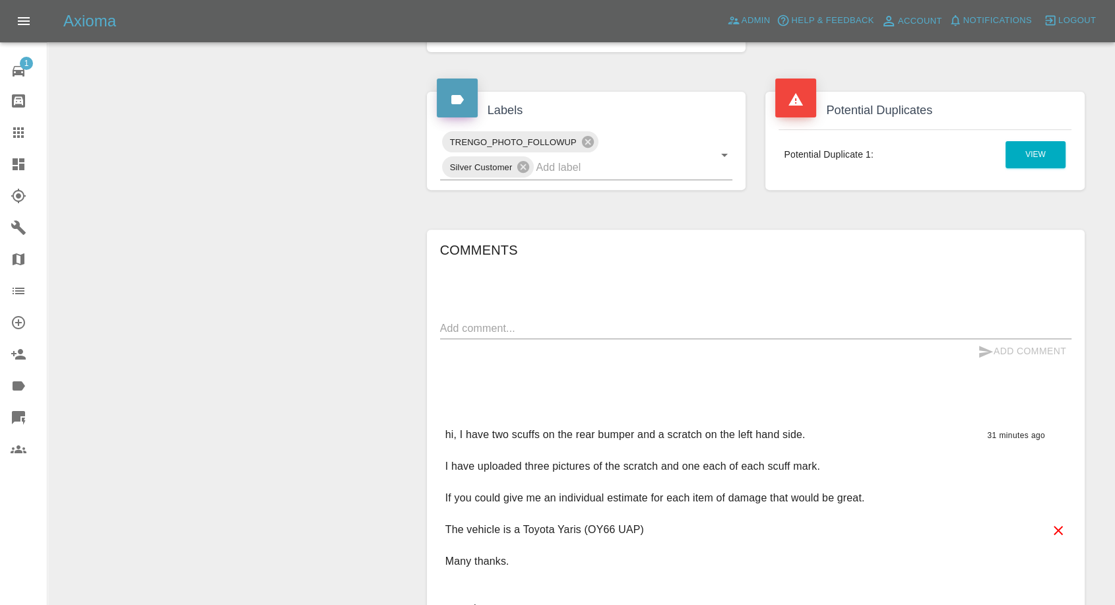
scroll to position [272, 0]
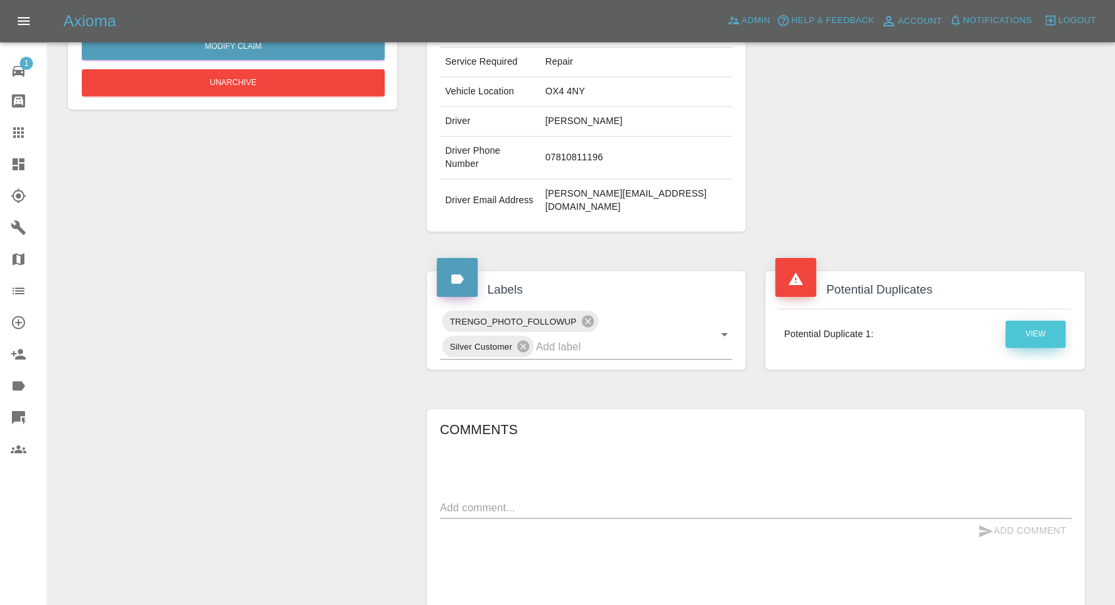
click at [1042, 321] on link "View" at bounding box center [1036, 334] width 60 height 27
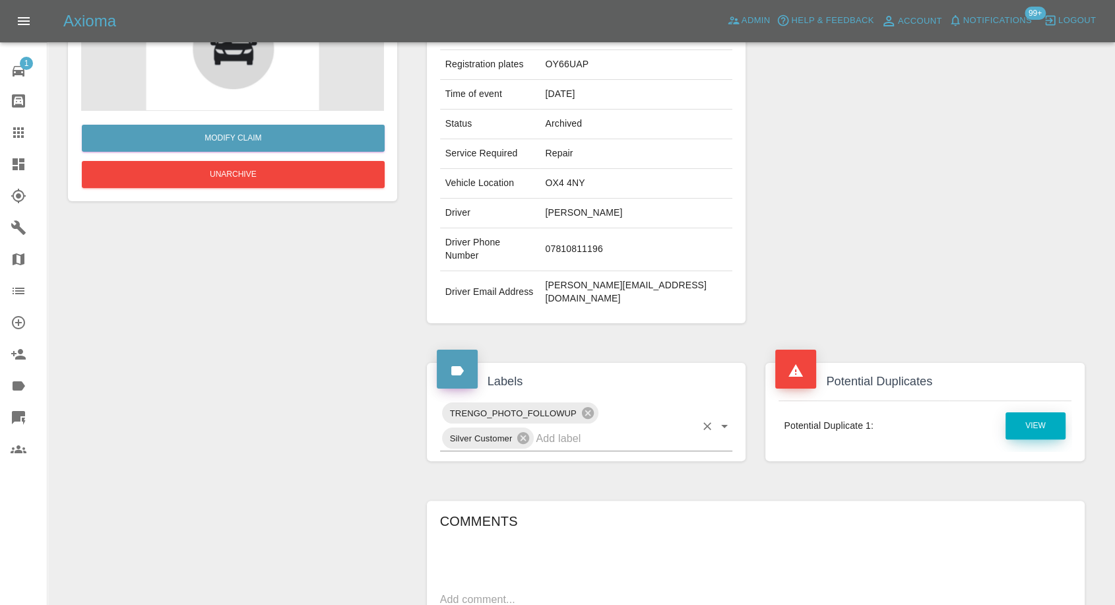
scroll to position [0, 0]
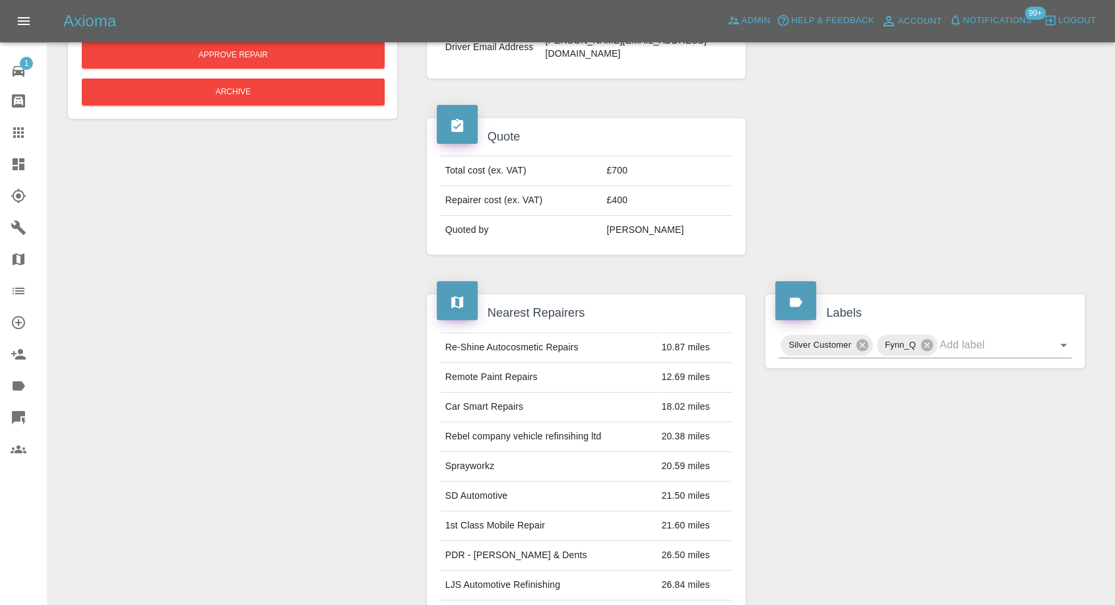
scroll to position [439, 0]
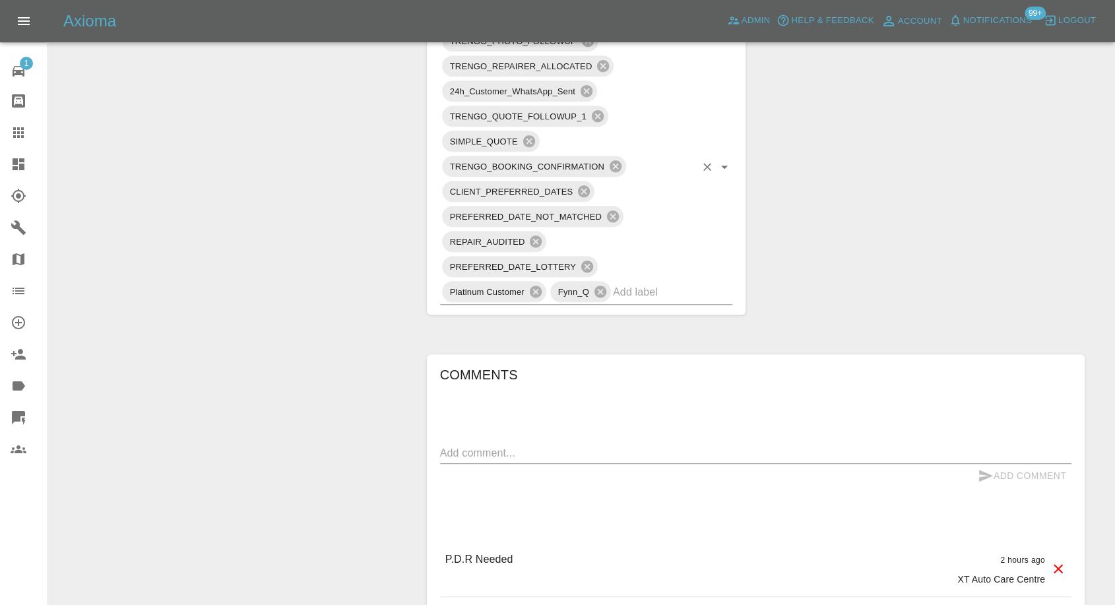
scroll to position [1026, 0]
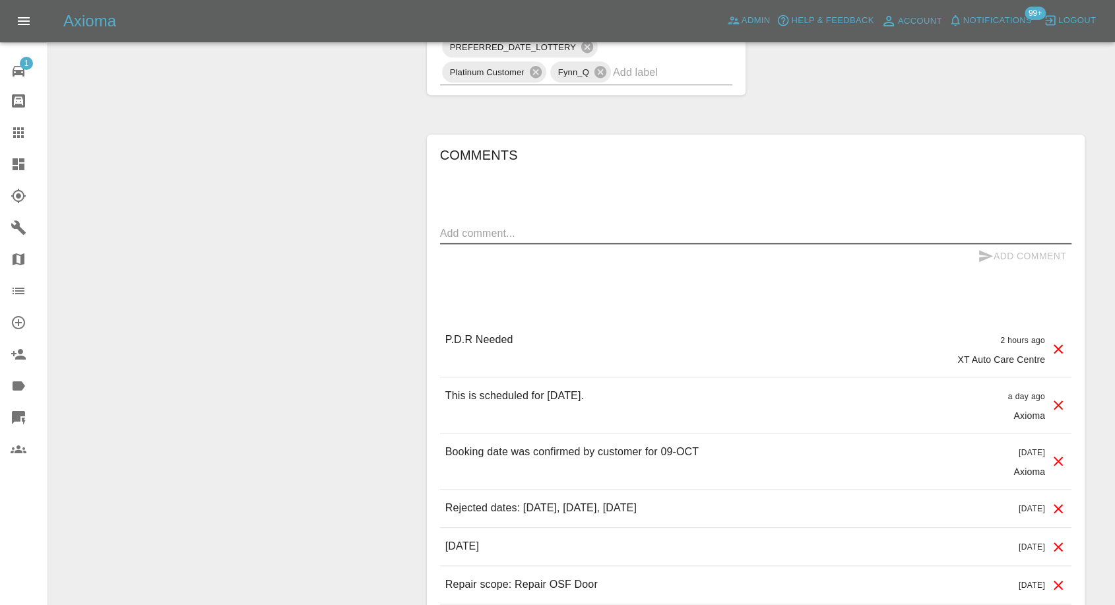
click at [555, 230] on textarea at bounding box center [755, 233] width 631 height 15
paste textarea "[PERSON_NAME] attended and advised that I needed PDR which he is unable to do t…"
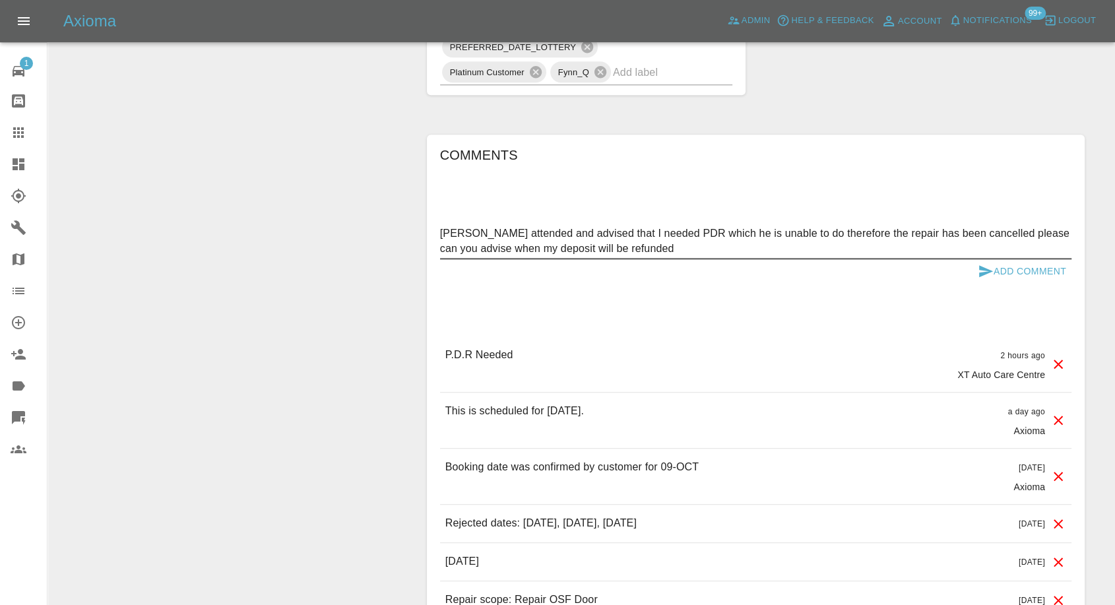
type textarea "[PERSON_NAME] attended and advised that I needed PDR which he is unable to do t…"
click at [985, 265] on icon "submit" at bounding box center [986, 271] width 16 height 16
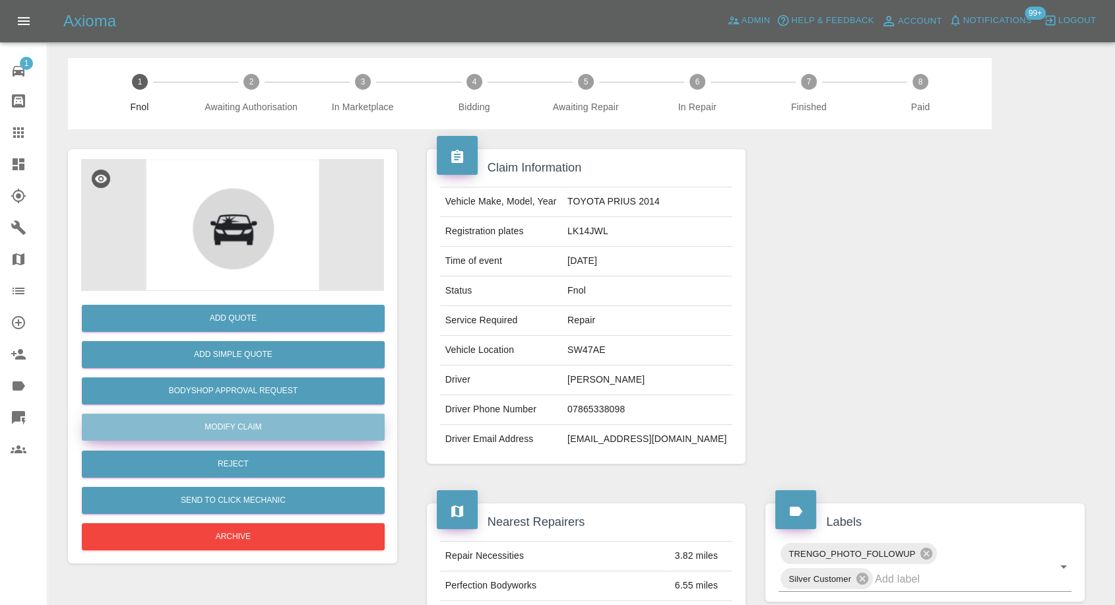
click at [255, 431] on link "Modify Claim" at bounding box center [233, 427] width 303 height 27
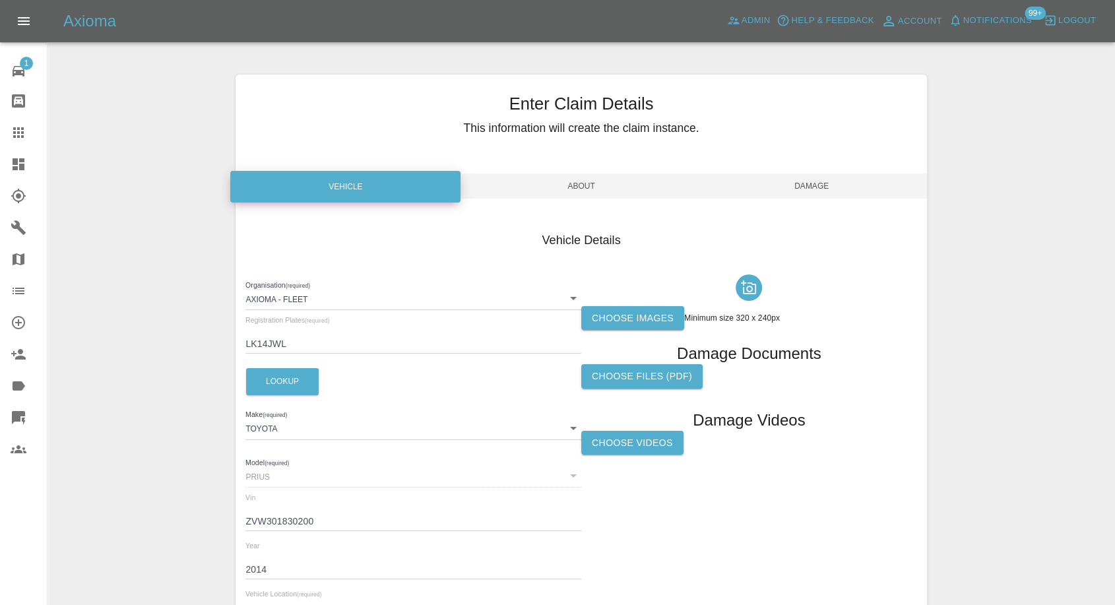
click at [639, 320] on label "Choose images" at bounding box center [632, 318] width 103 height 24
click at [0, 0] on input "Choose images" at bounding box center [0, 0] width 0 height 0
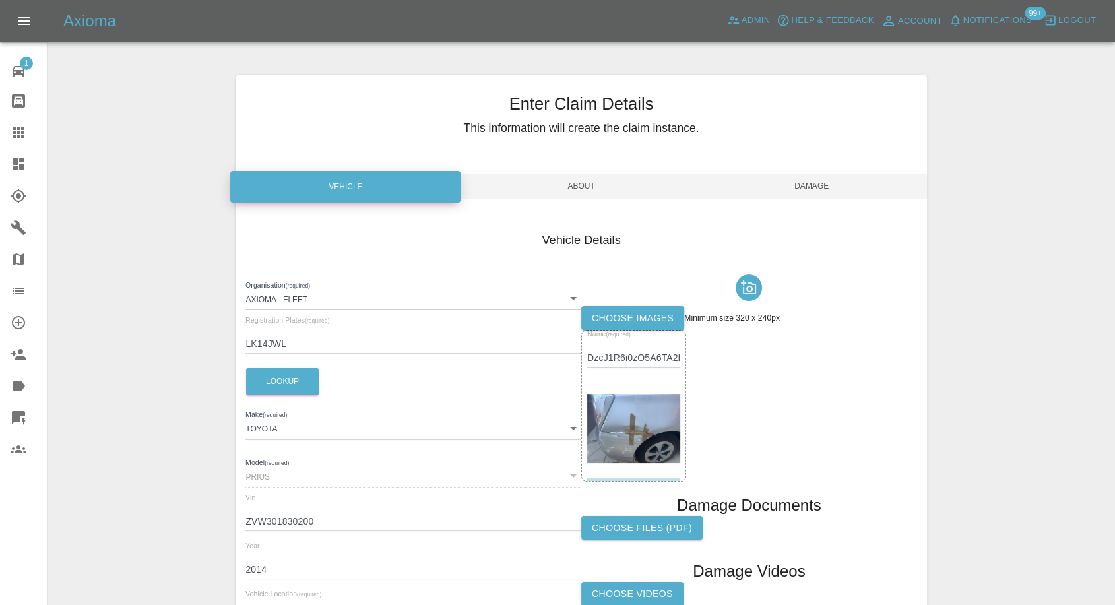
click at [828, 182] on span "Damage" at bounding box center [812, 186] width 230 height 25
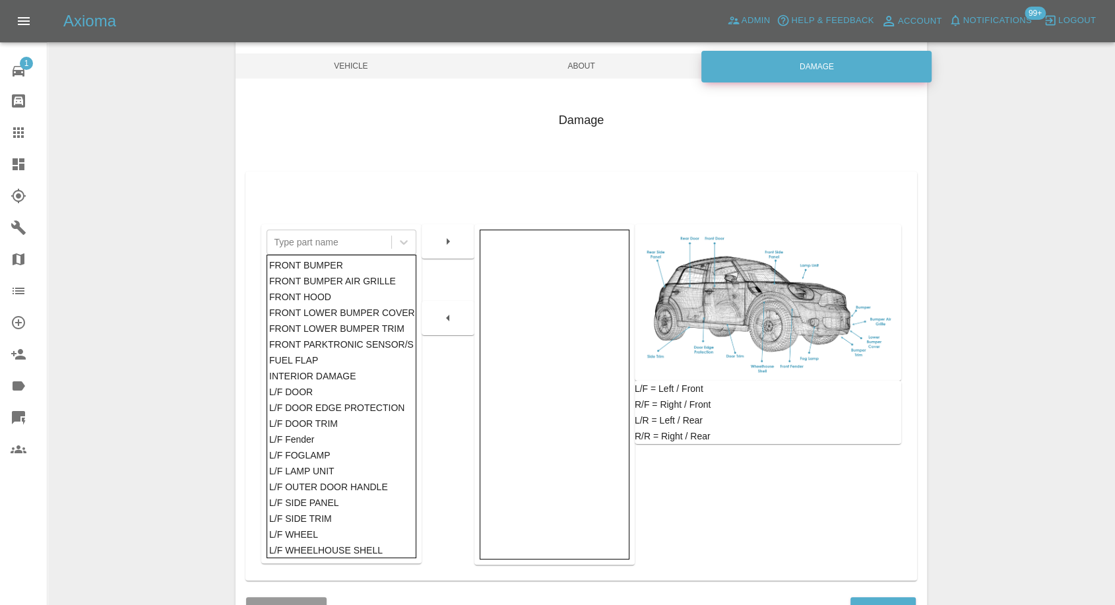
scroll to position [138, 0]
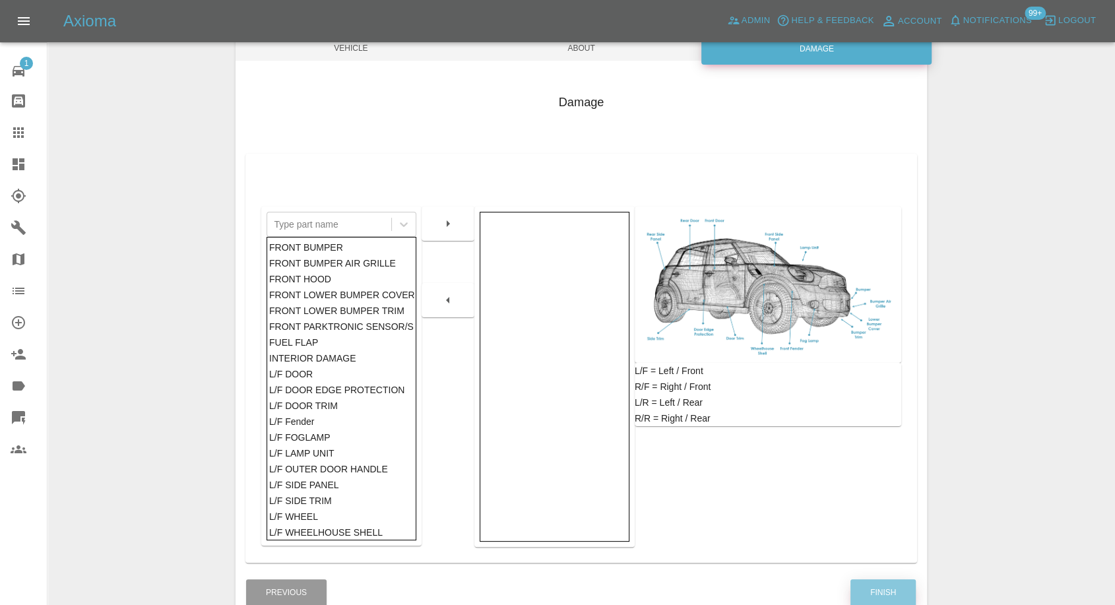
click at [875, 599] on button "Finish" at bounding box center [882, 592] width 65 height 27
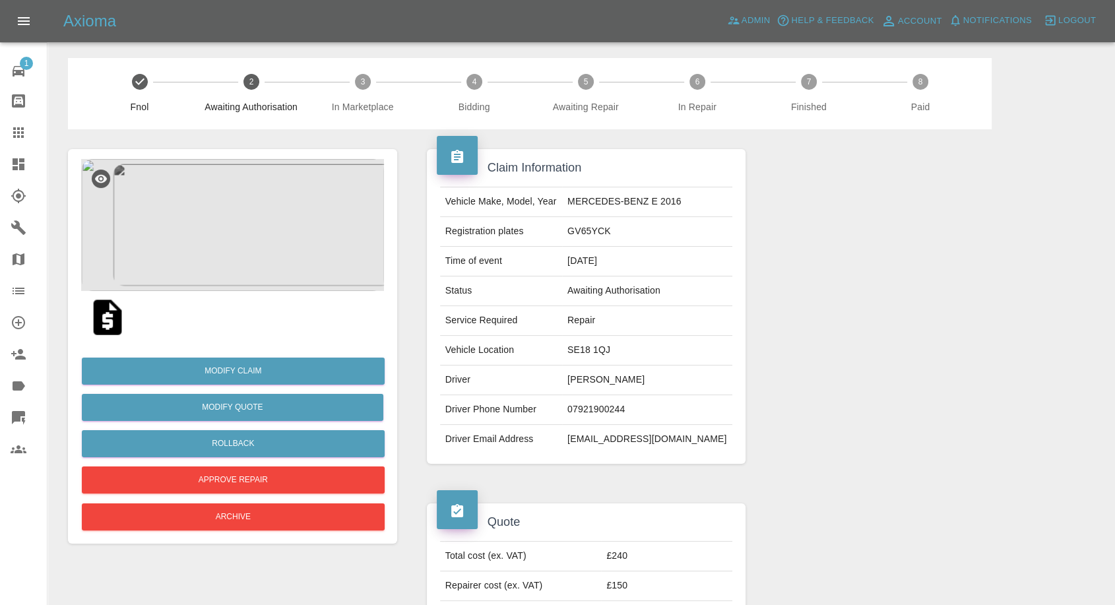
click at [224, 253] on img at bounding box center [232, 225] width 303 height 132
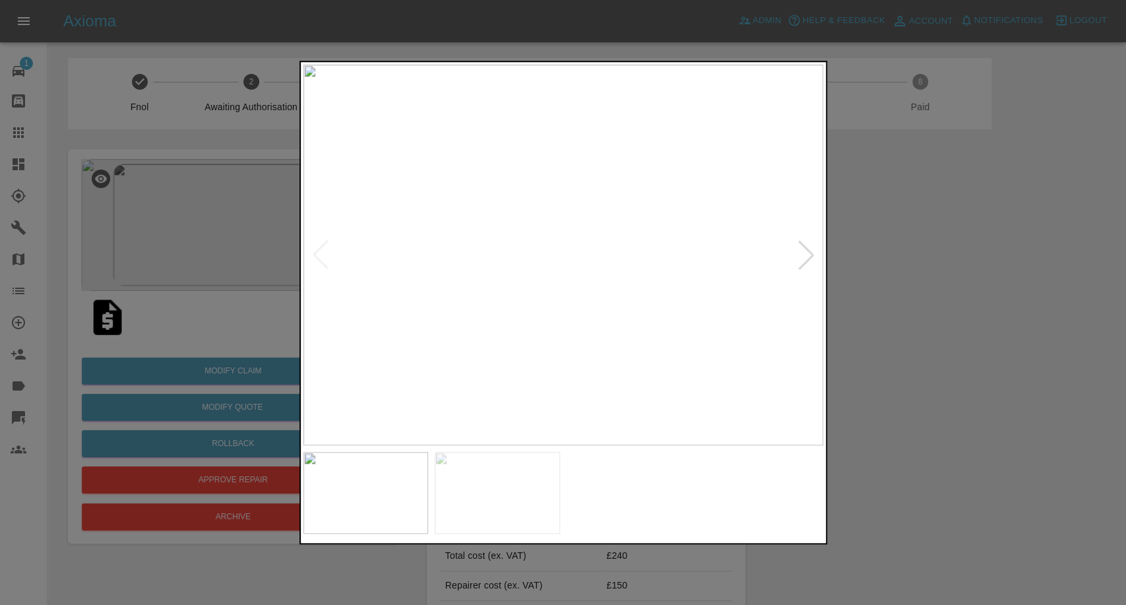
click at [513, 501] on img at bounding box center [497, 493] width 125 height 82
click at [980, 419] on div at bounding box center [563, 302] width 1126 height 605
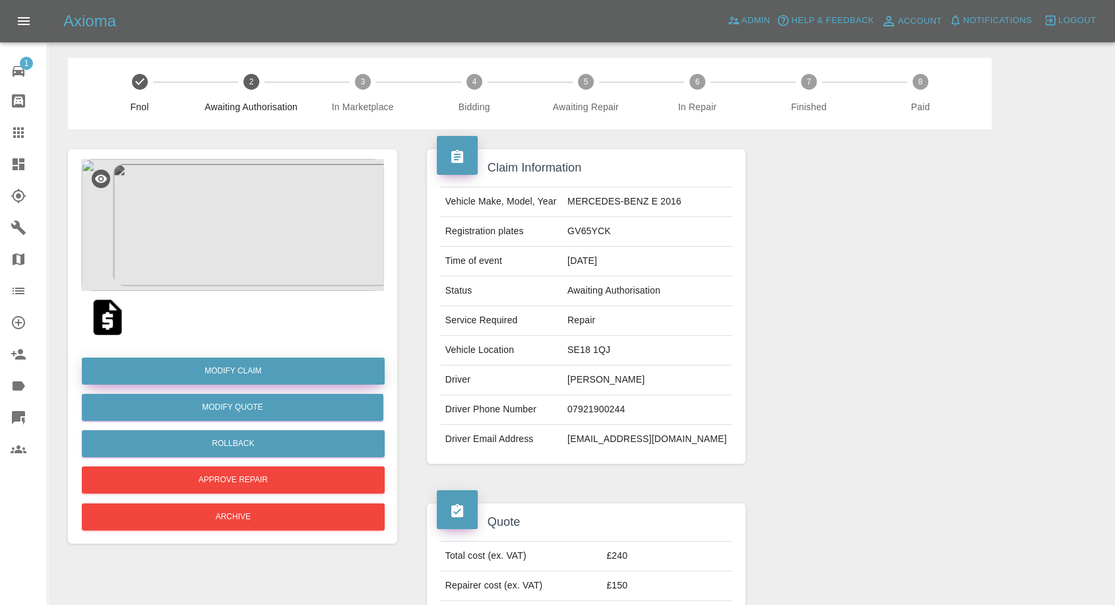
click at [269, 371] on link "Modify Claim" at bounding box center [233, 371] width 303 height 27
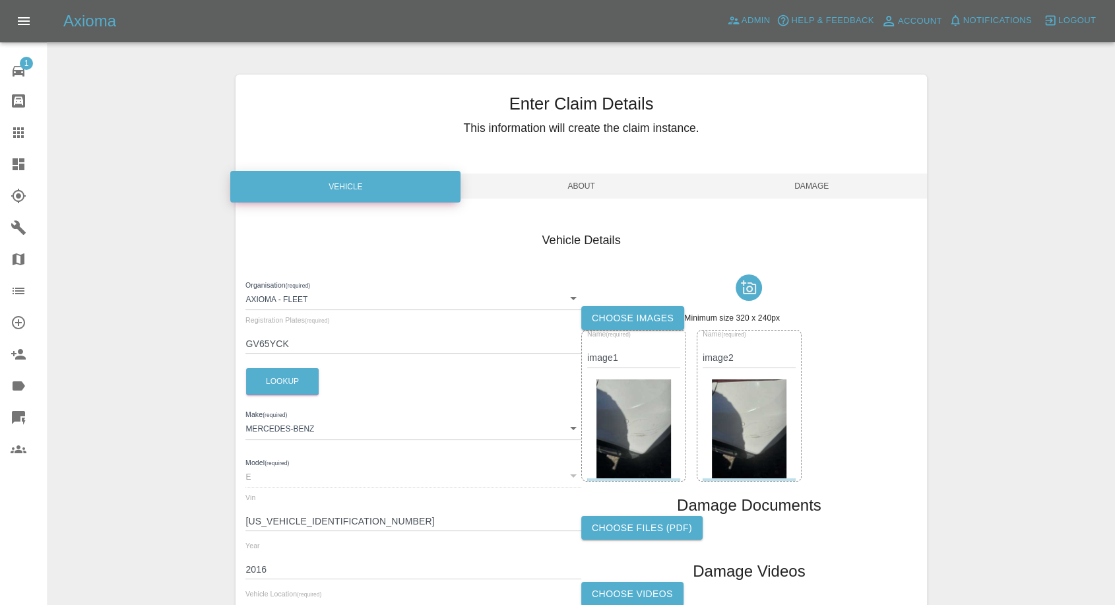
click at [649, 329] on label "Choose images" at bounding box center [632, 318] width 103 height 24
click at [0, 0] on input "Choose images" at bounding box center [0, 0] width 0 height 0
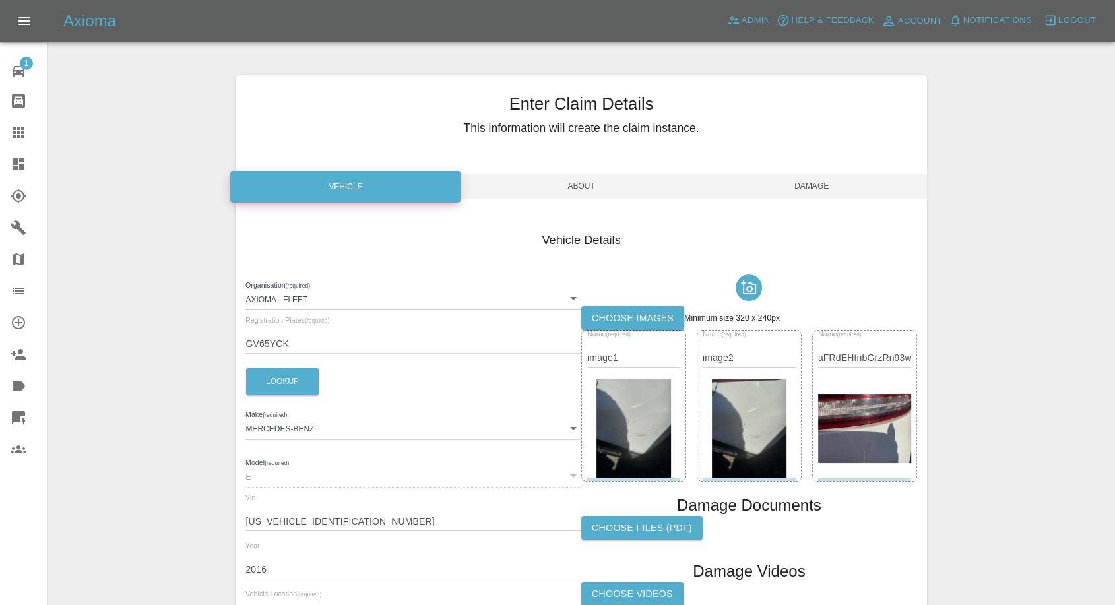
click at [816, 188] on span "Damage" at bounding box center [812, 186] width 230 height 25
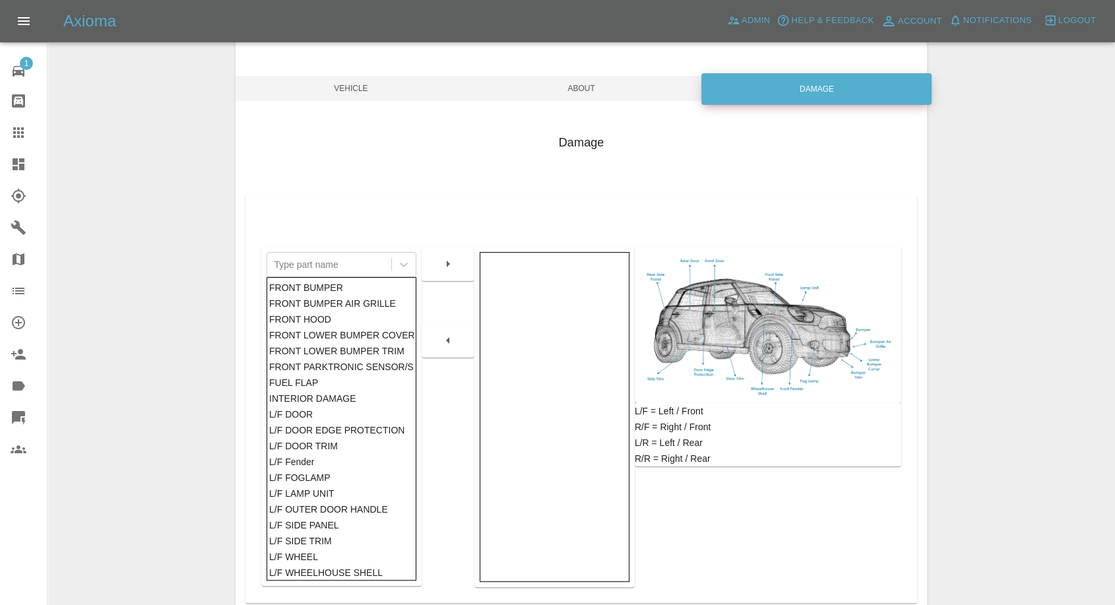
scroll to position [211, 0]
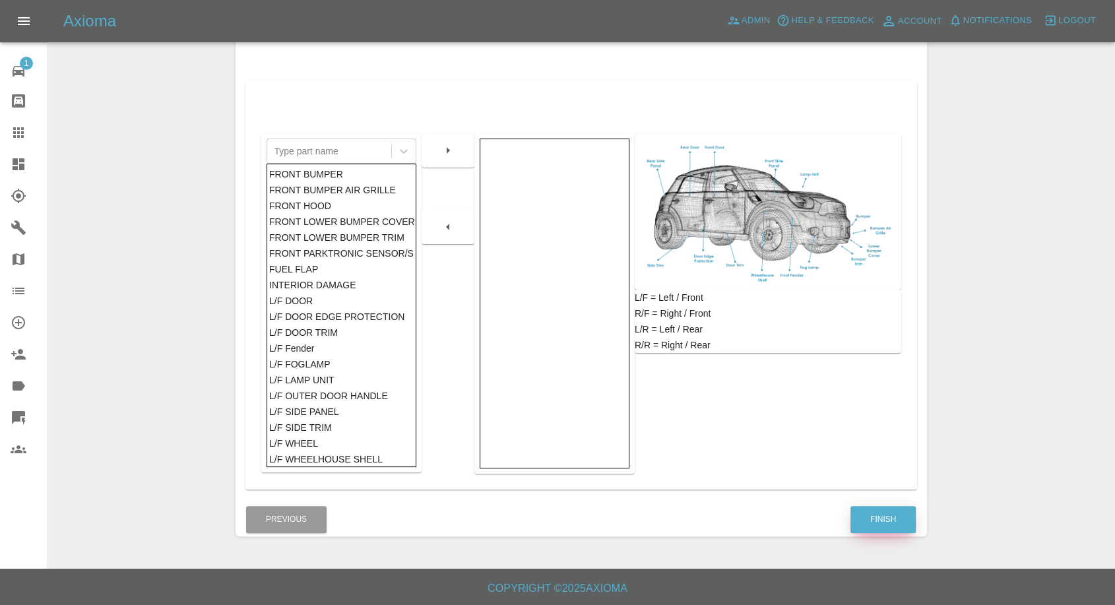
click at [876, 521] on button "Finish" at bounding box center [882, 519] width 65 height 27
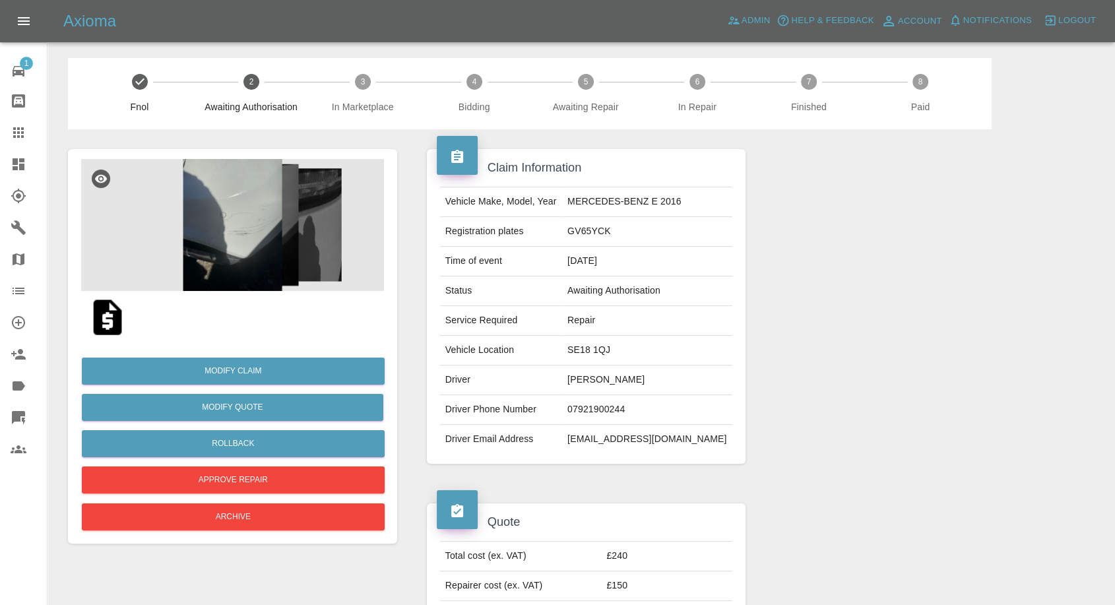
click at [290, 235] on img at bounding box center [232, 225] width 303 height 132
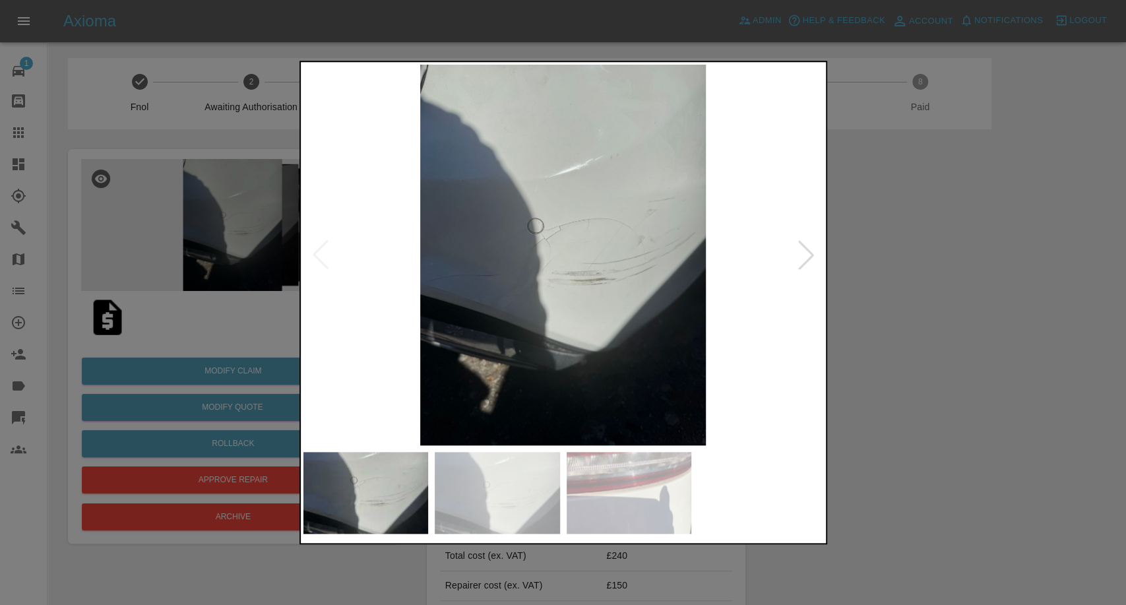
click at [482, 448] on div at bounding box center [564, 492] width 520 height 95
click at [611, 502] on img at bounding box center [629, 493] width 125 height 82
click at [1007, 467] on div at bounding box center [563, 302] width 1126 height 605
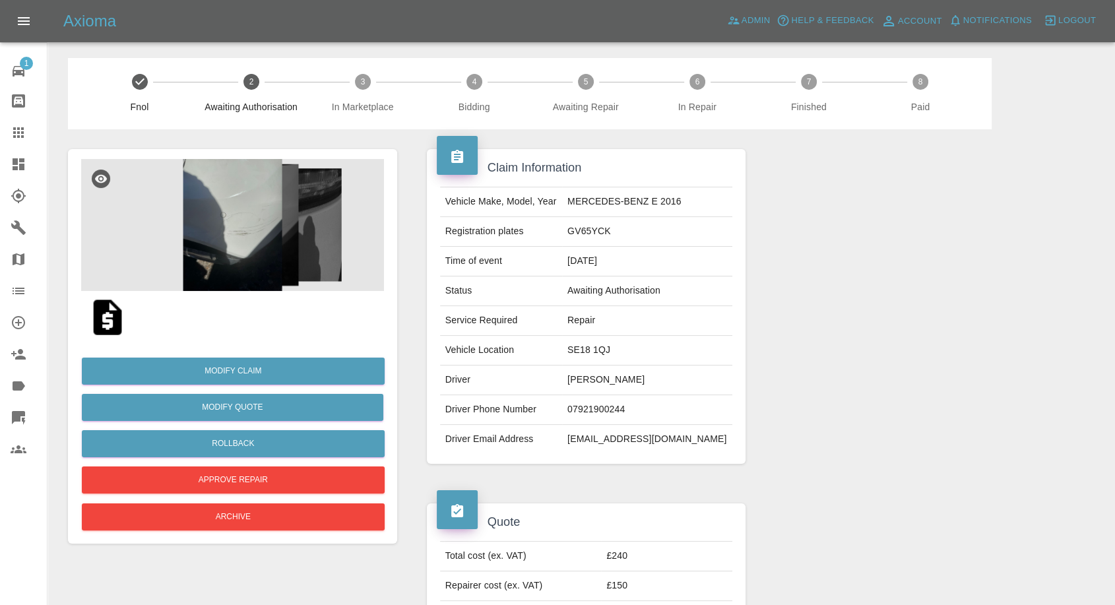
scroll to position [220, 0]
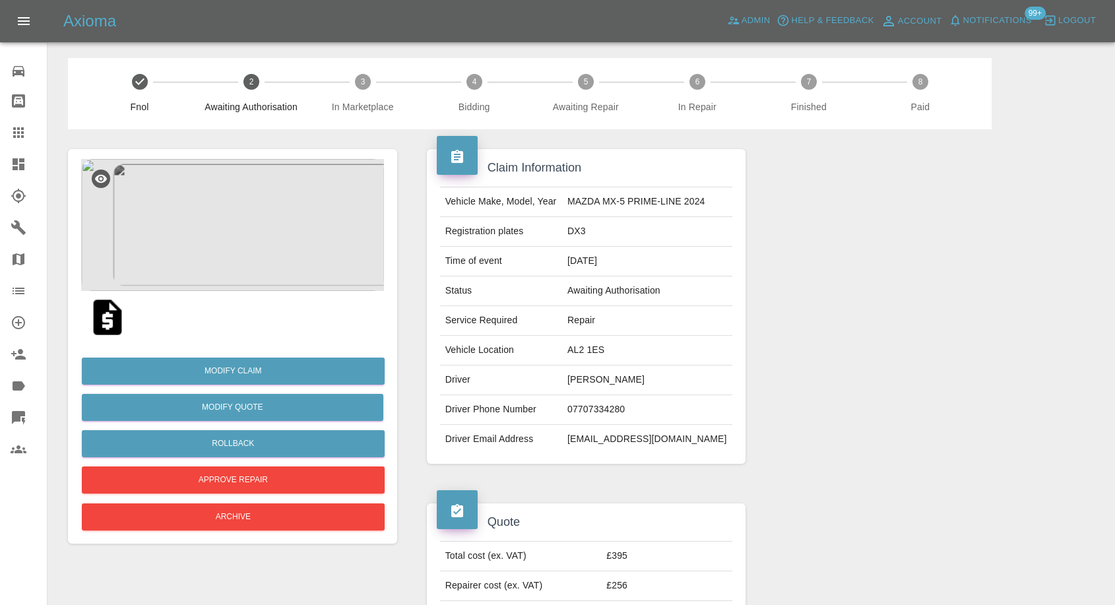
scroll to position [146, 0]
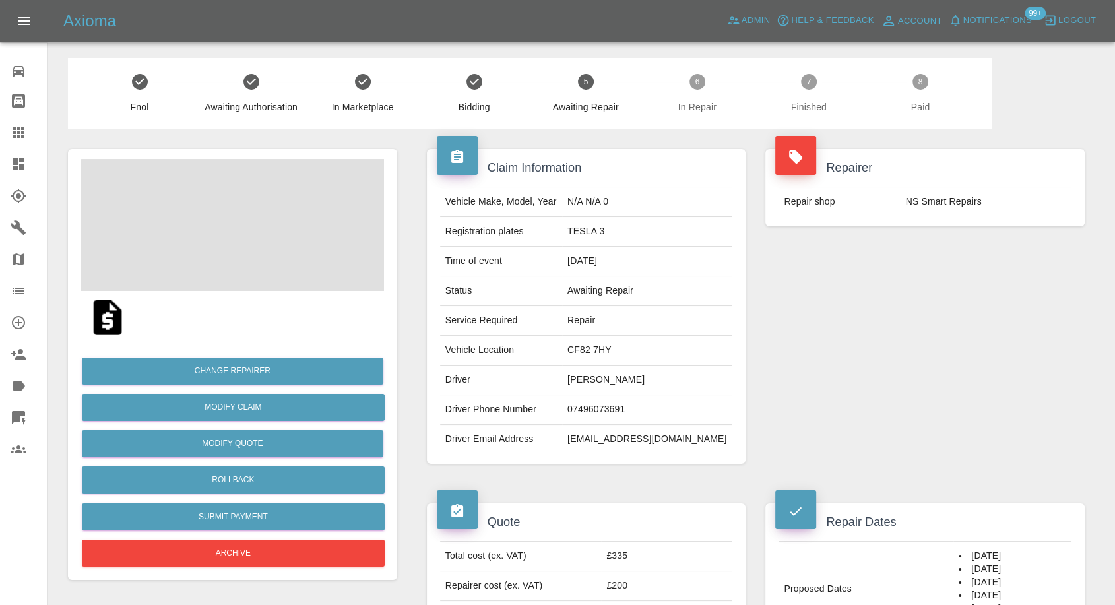
click at [628, 381] on td "Lynette Jones" at bounding box center [647, 381] width 170 height 30
copy td "Lynette Jones"
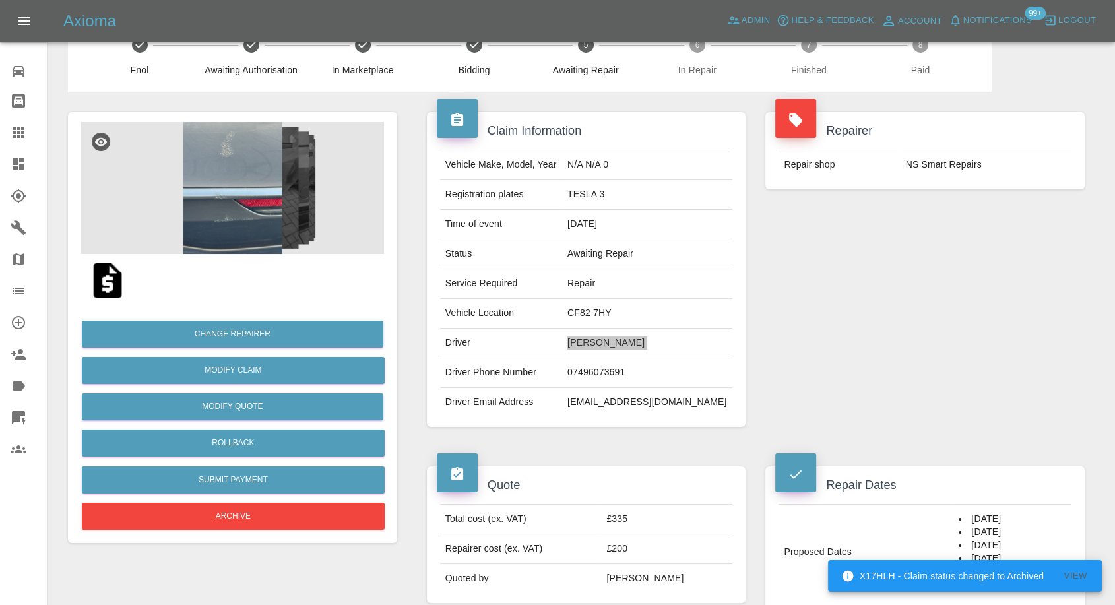
scroll to position [73, 0]
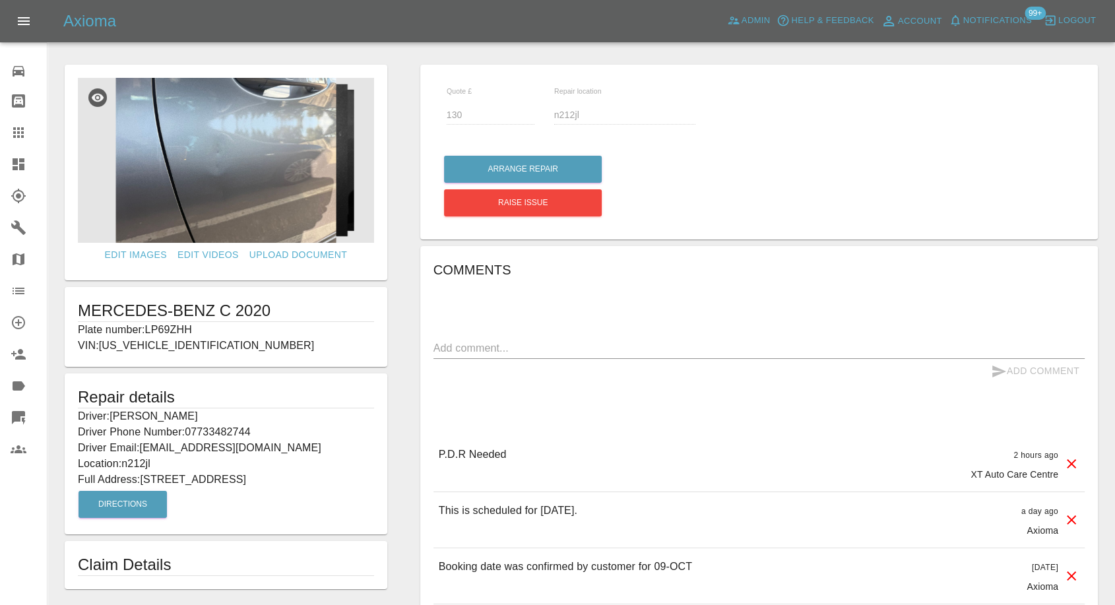
click at [145, 416] on p "Driver: [PERSON_NAME]" at bounding box center [226, 416] width 296 height 16
copy p "Driver: Andrew Barrett"
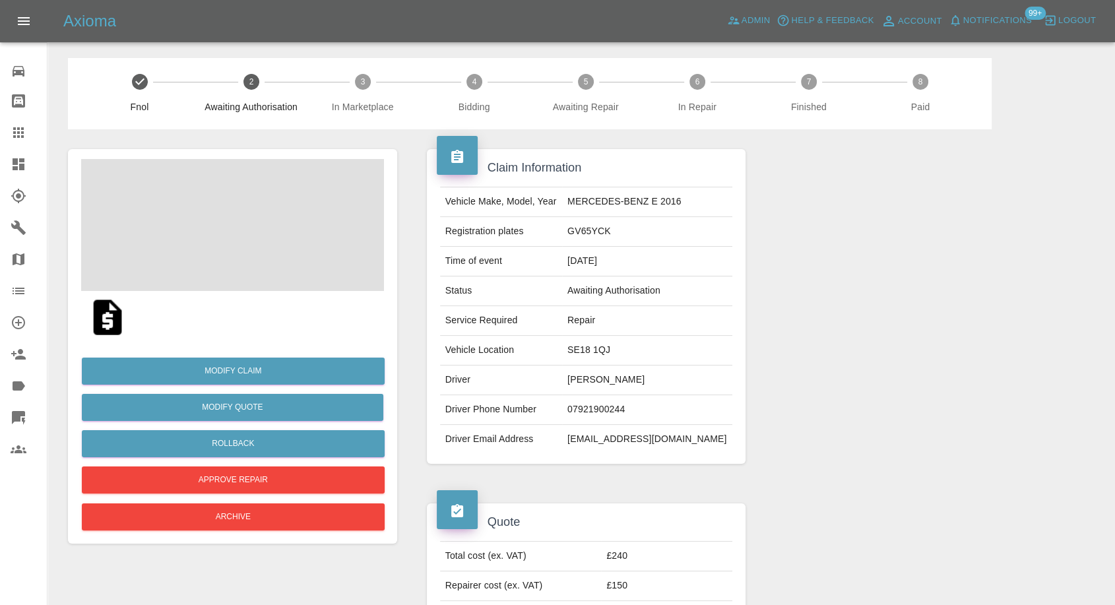
click at [202, 224] on span at bounding box center [232, 225] width 303 height 132
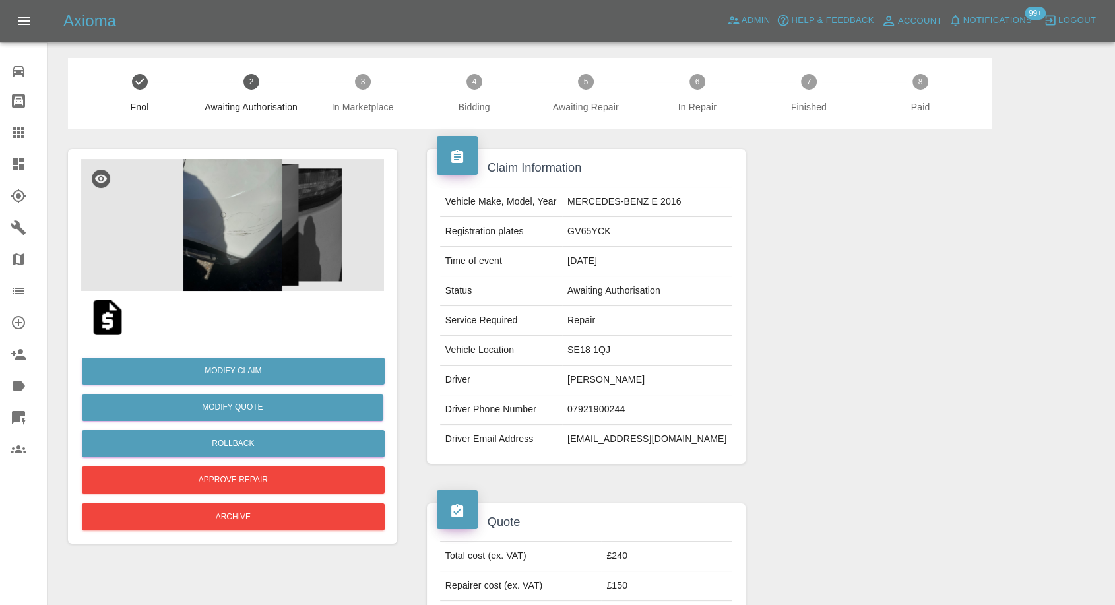
click at [202, 231] on img at bounding box center [232, 225] width 303 height 132
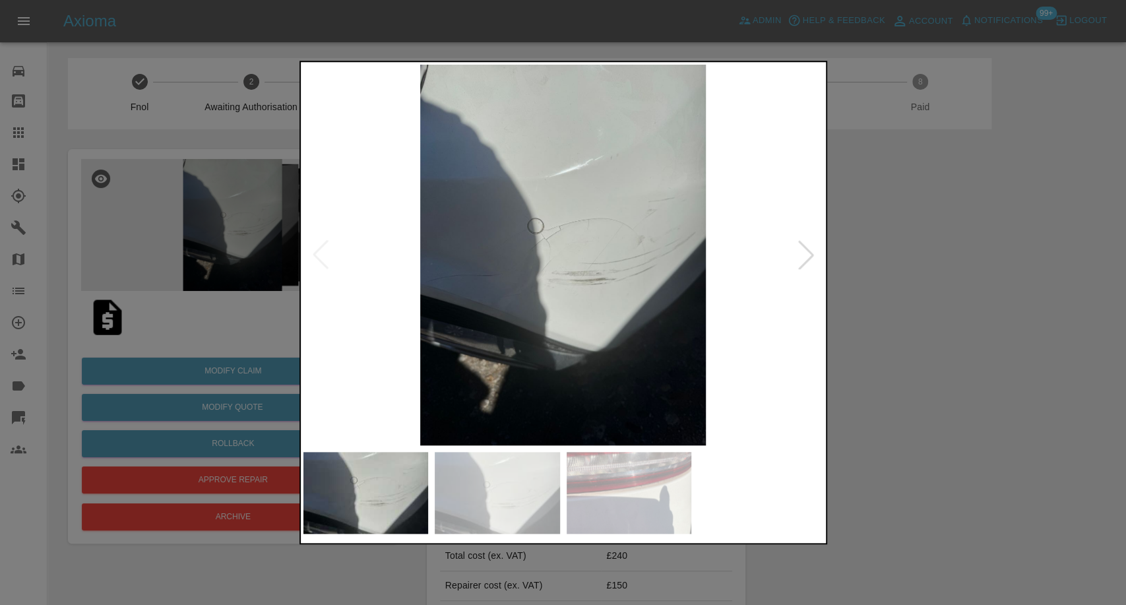
click at [610, 500] on img at bounding box center [629, 493] width 125 height 82
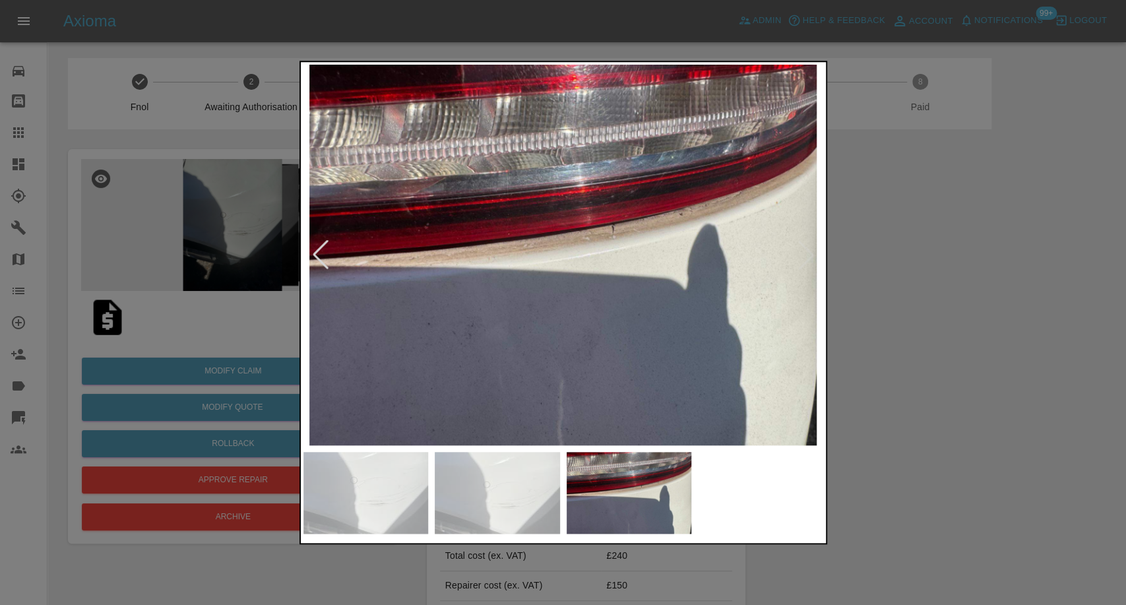
click at [607, 241] on img at bounding box center [564, 255] width 520 height 381
click at [1007, 265] on div at bounding box center [563, 302] width 1126 height 605
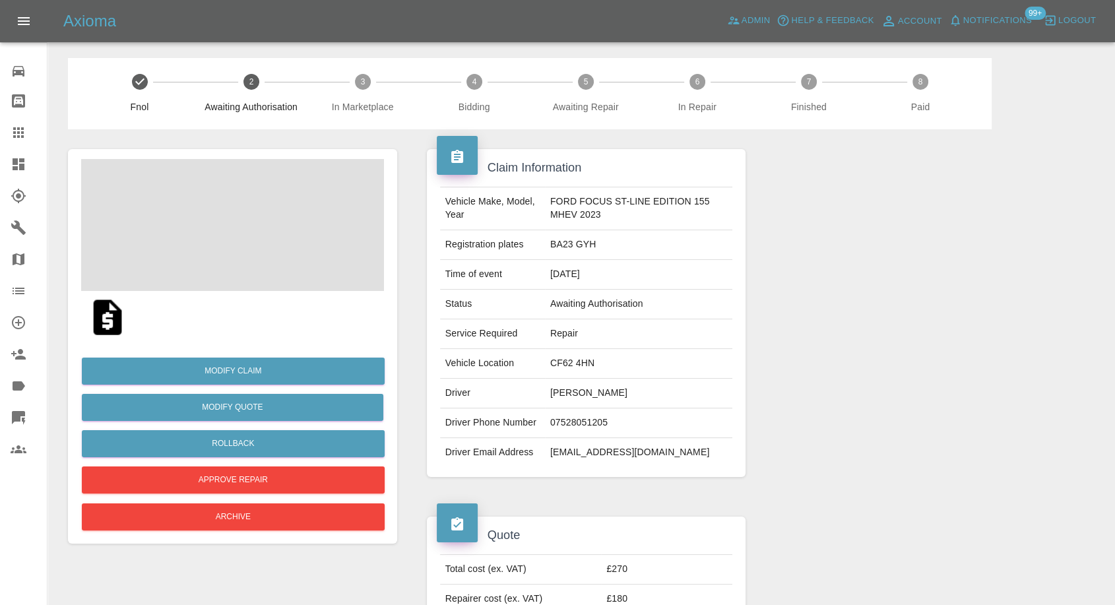
click at [558, 397] on td "James Gollop" at bounding box center [639, 394] width 188 height 30
copy td "James Gollop"
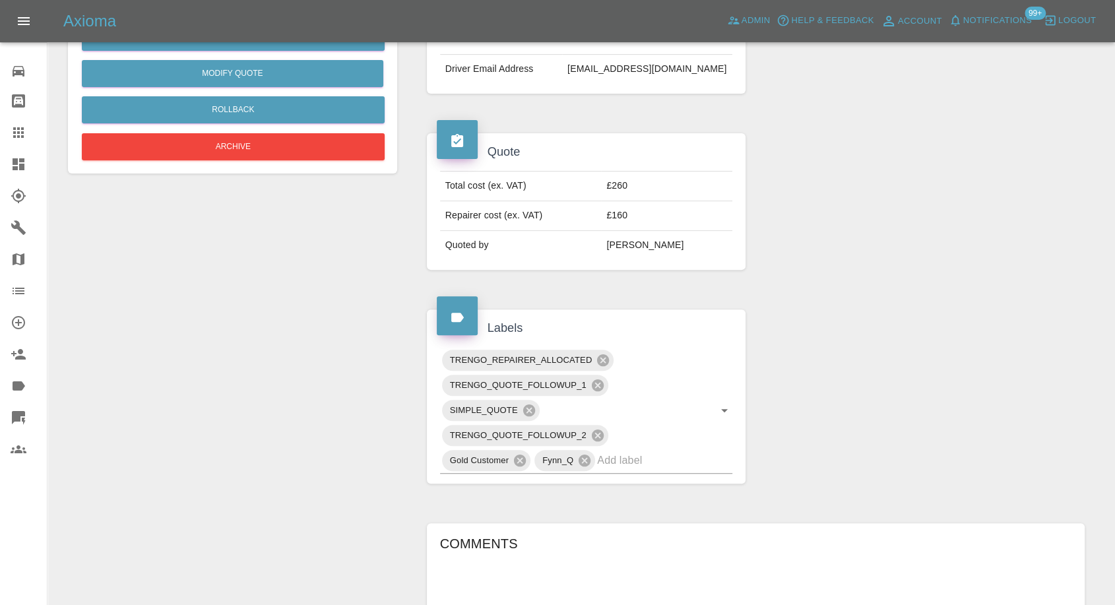
scroll to position [660, 0]
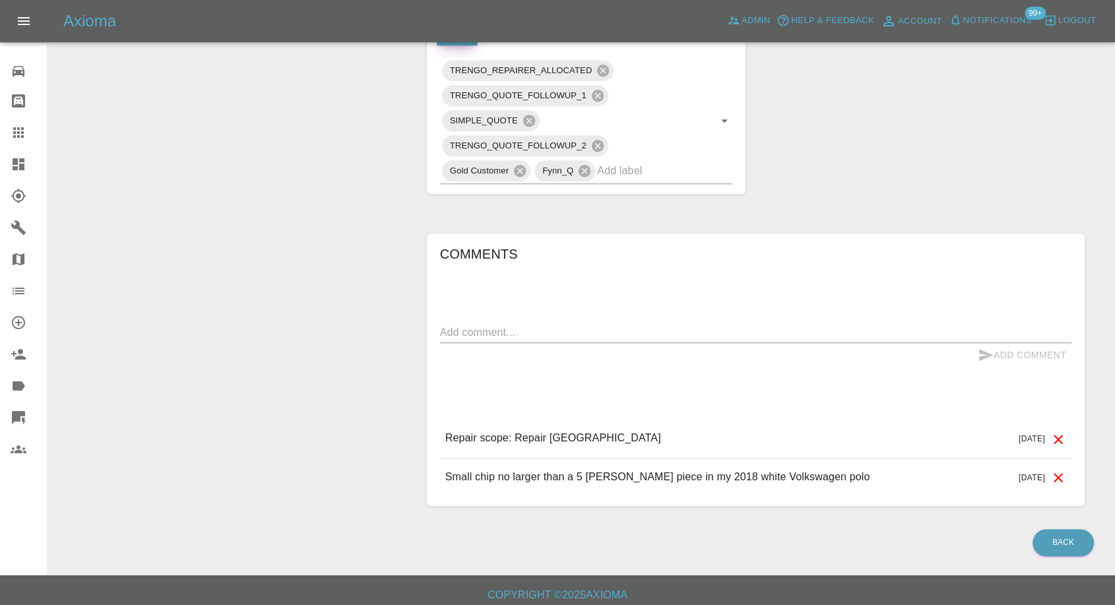
click at [467, 319] on div "Comments x Add Comment Repair scope: Repair [GEOGRAPHIC_DATA] [DATE] Repair sco…" at bounding box center [755, 369] width 631 height 253
click at [518, 329] on textarea at bounding box center [755, 332] width 631 height 15
paste textarea "Thursday 16th October"
type textarea "Thursday 16th October"
click at [985, 356] on icon "submit" at bounding box center [986, 355] width 14 height 12
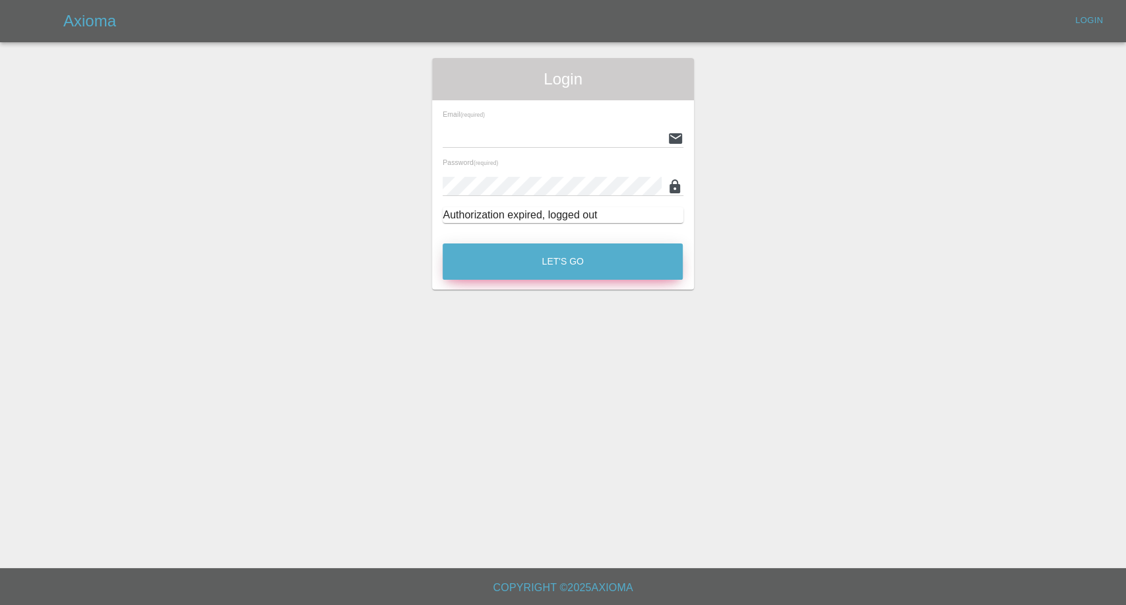
type input "afreen@axioma.co.uk"
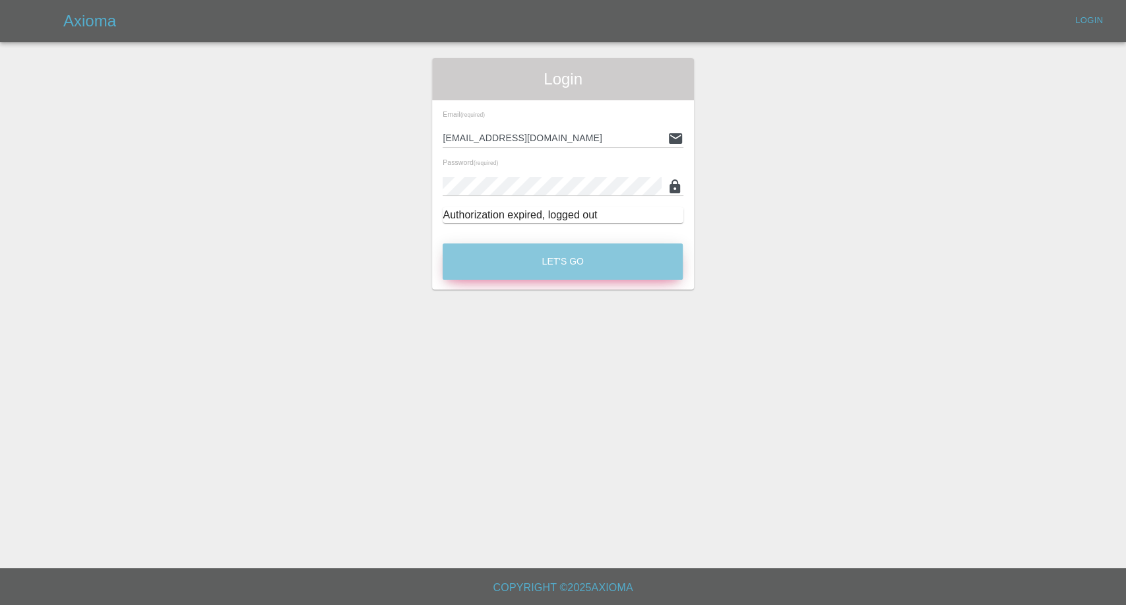
click at [579, 265] on button "Let's Go" at bounding box center [563, 261] width 240 height 36
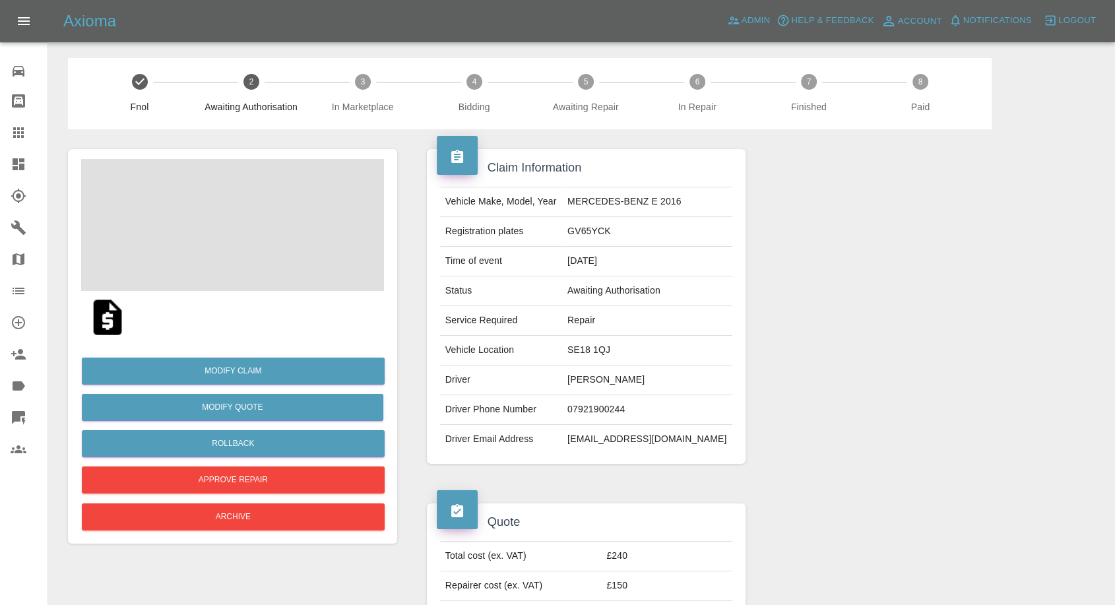
click at [591, 375] on td "[PERSON_NAME]" at bounding box center [647, 381] width 170 height 30
copy td "[PERSON_NAME]"
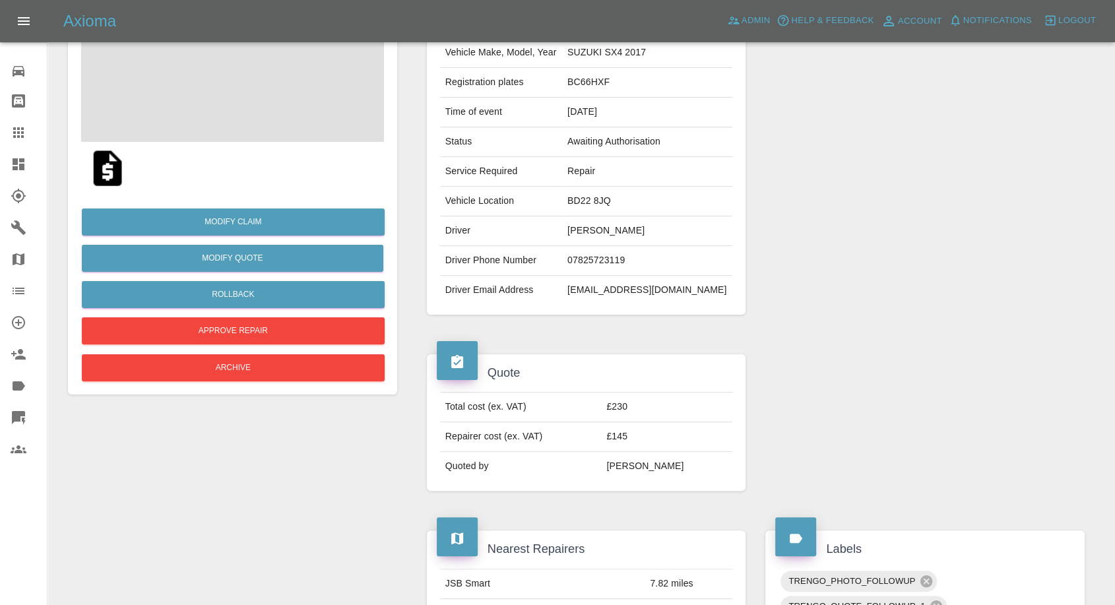
scroll to position [73, 0]
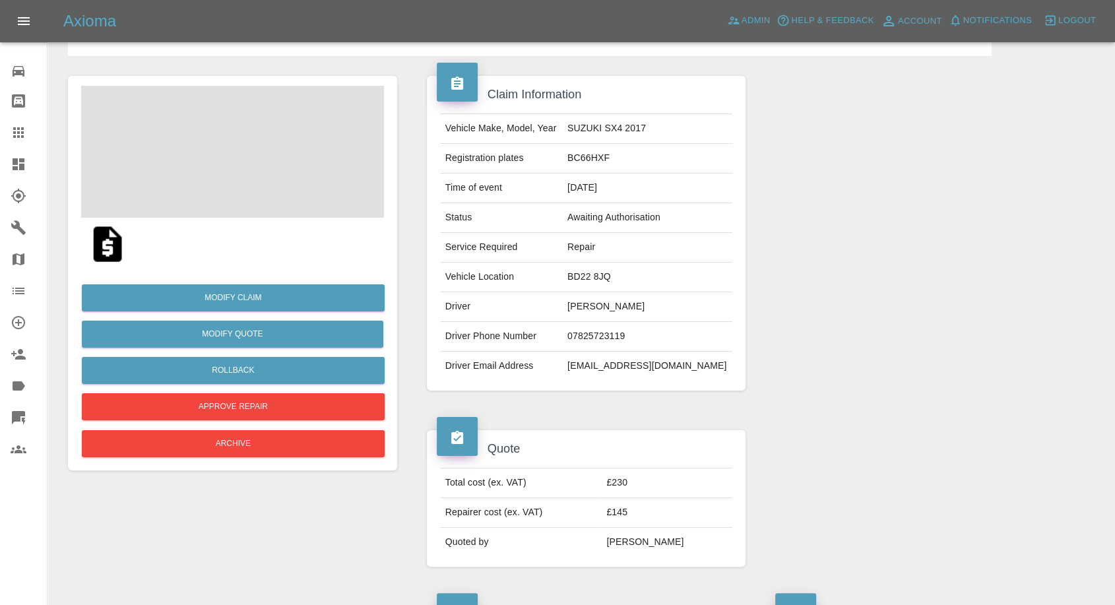
click at [241, 139] on span at bounding box center [232, 152] width 303 height 132
click at [203, 121] on span at bounding box center [232, 152] width 303 height 132
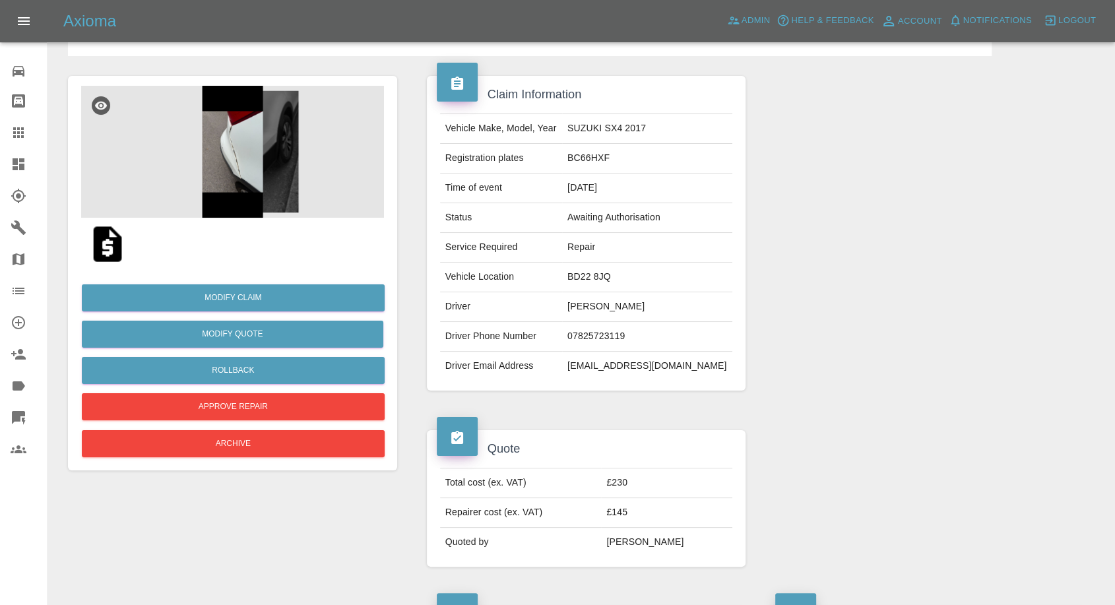
click at [239, 138] on img at bounding box center [232, 152] width 303 height 132
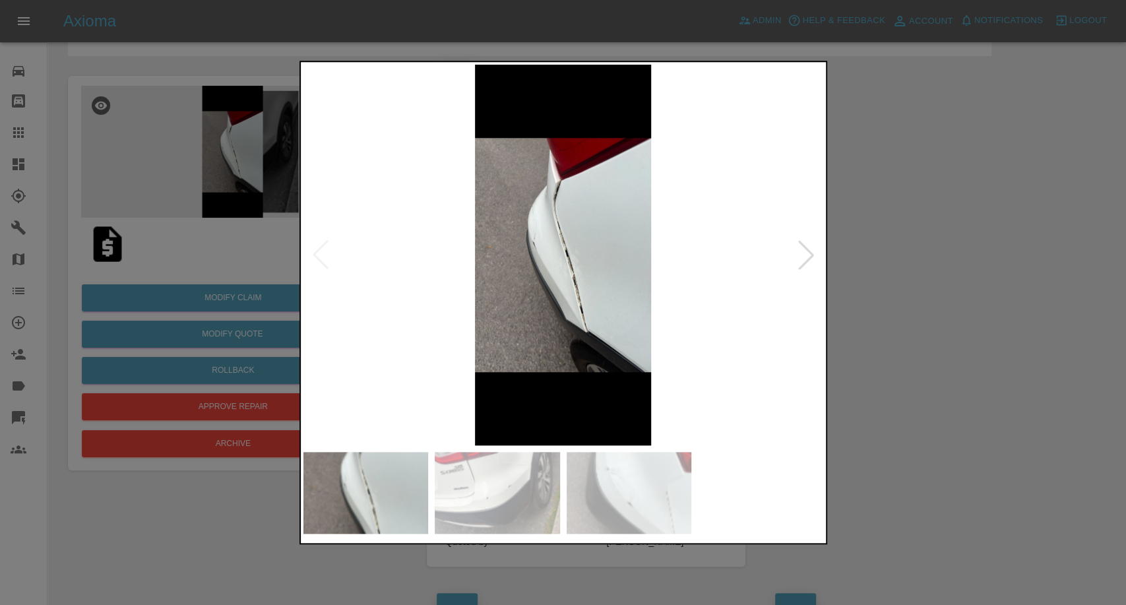
click at [497, 474] on img at bounding box center [497, 493] width 125 height 82
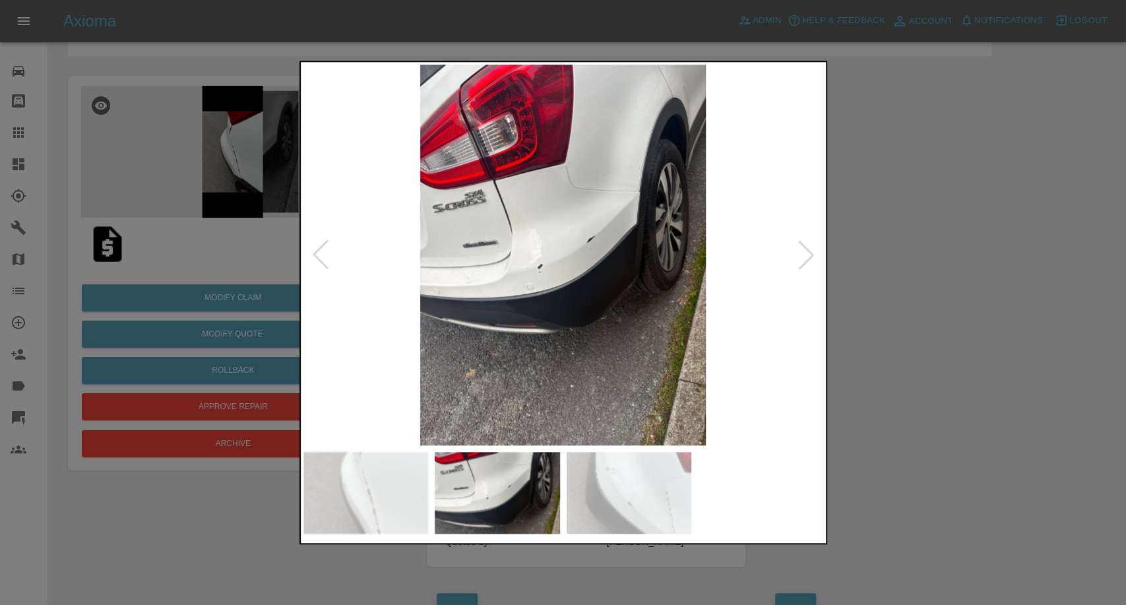
click at [620, 503] on img at bounding box center [629, 493] width 125 height 82
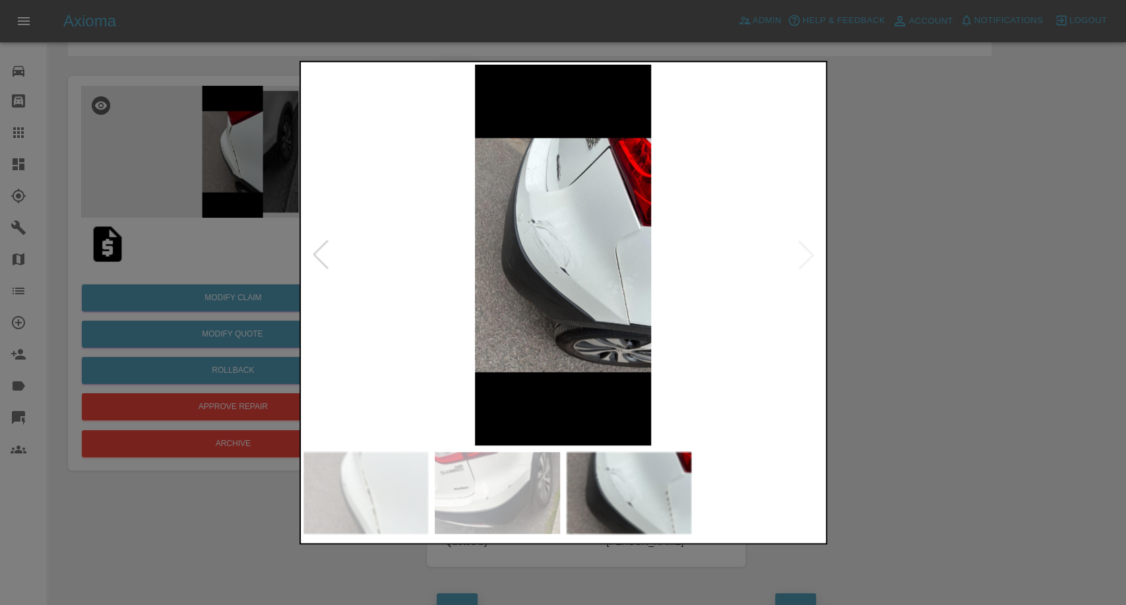
click at [496, 466] on img at bounding box center [497, 493] width 125 height 82
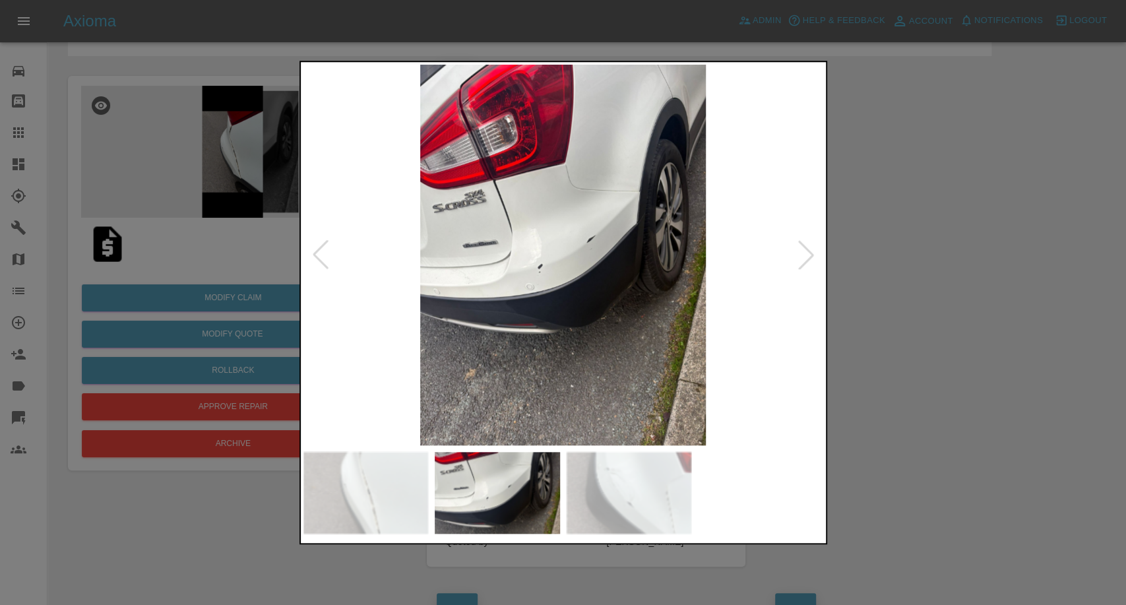
click at [352, 487] on img at bounding box center [366, 493] width 125 height 82
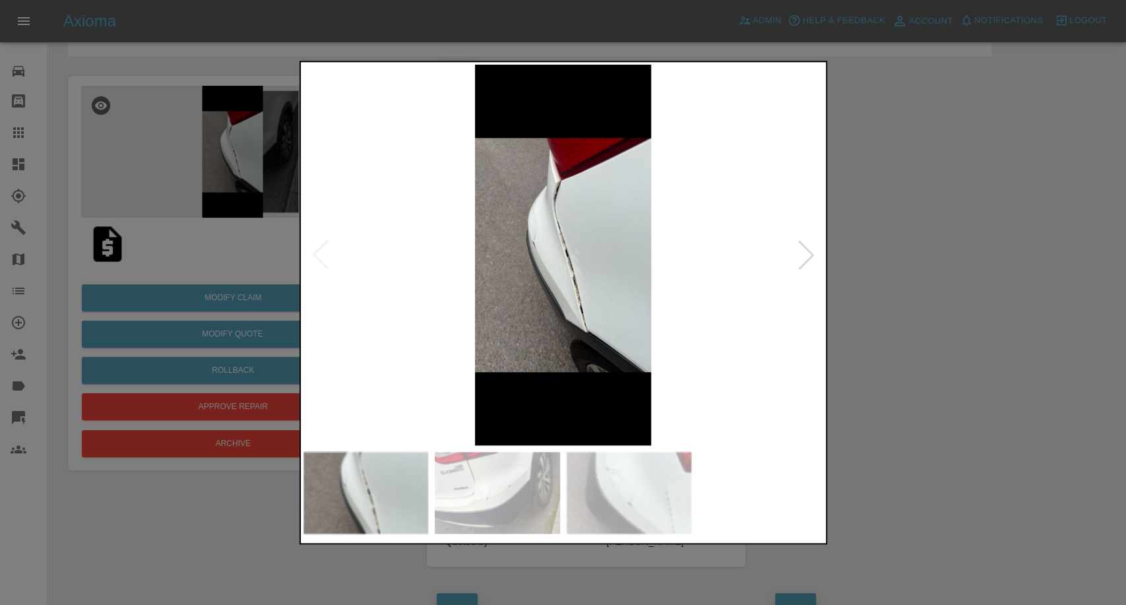
click at [544, 488] on img at bounding box center [497, 493] width 125 height 82
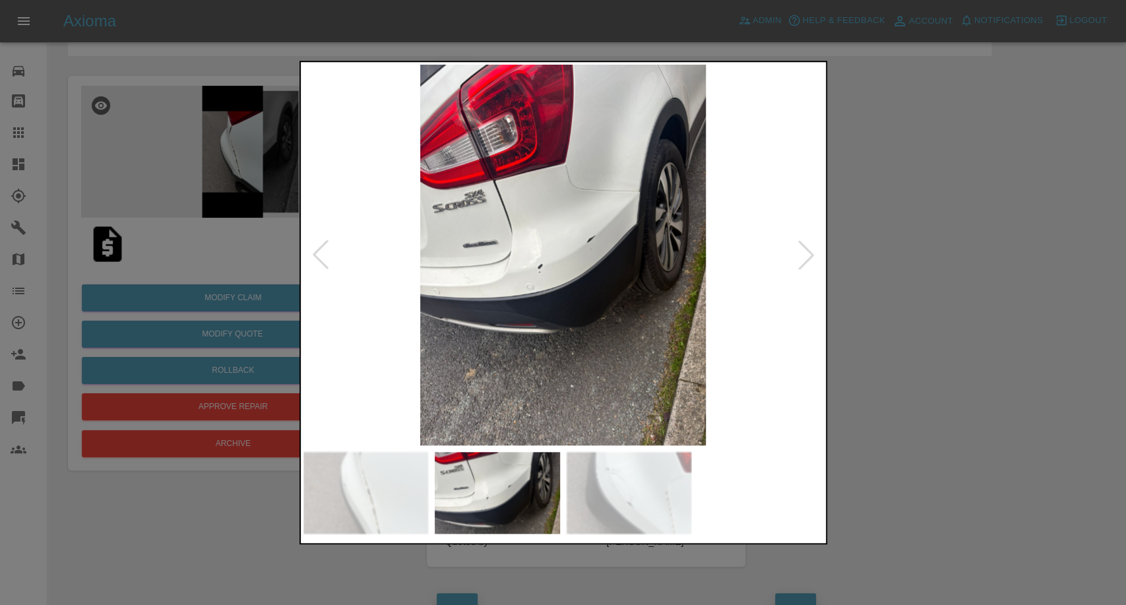
click at [645, 494] on img at bounding box center [629, 493] width 125 height 82
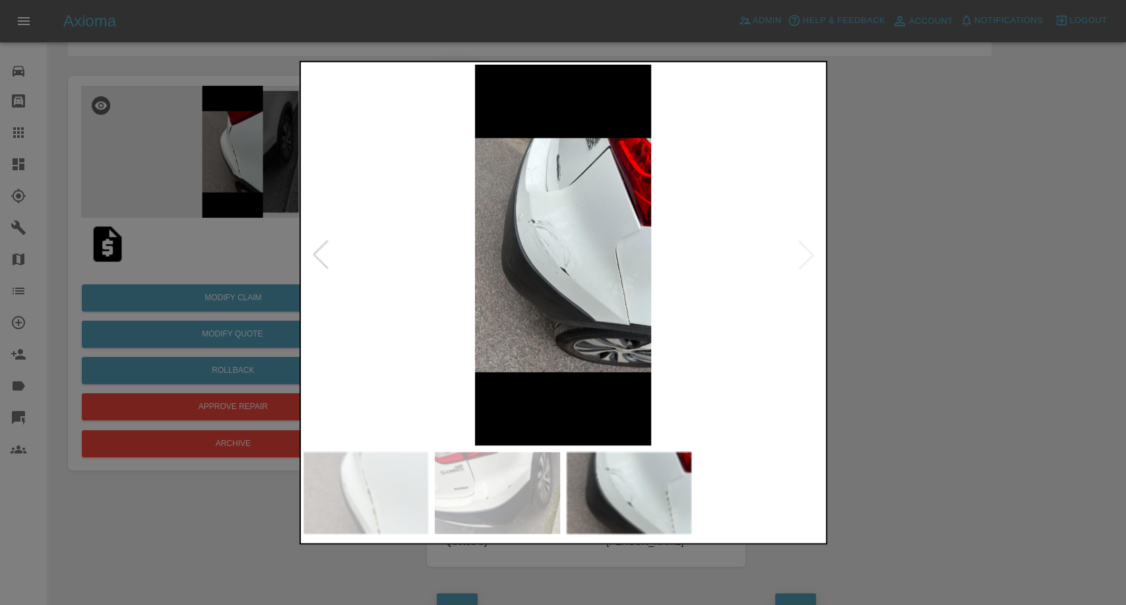
click at [369, 487] on img at bounding box center [366, 493] width 125 height 82
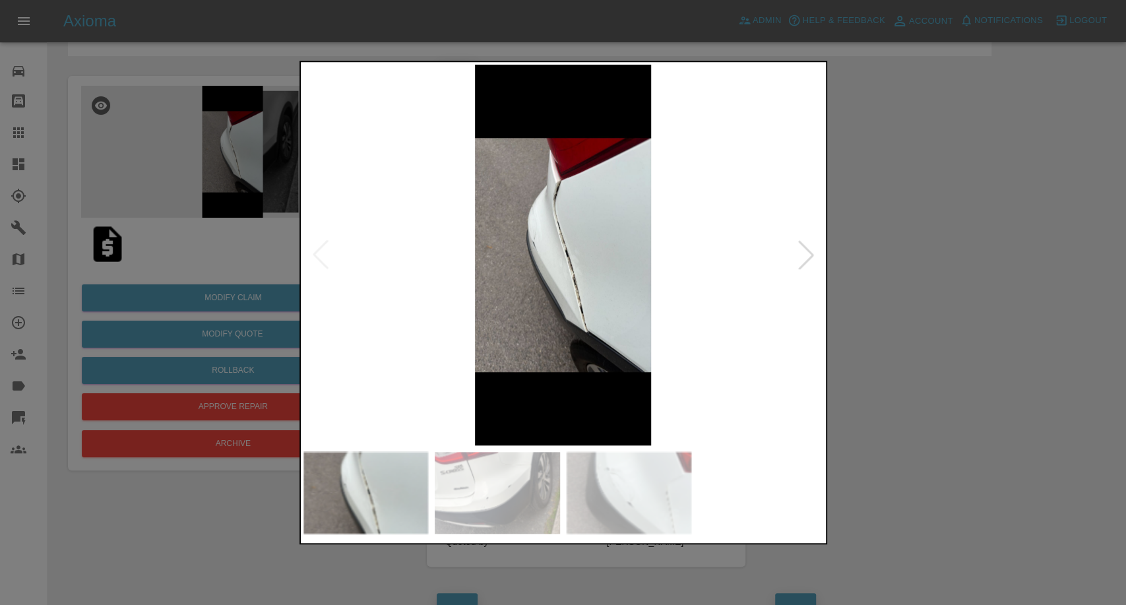
click at [482, 496] on img at bounding box center [497, 493] width 125 height 82
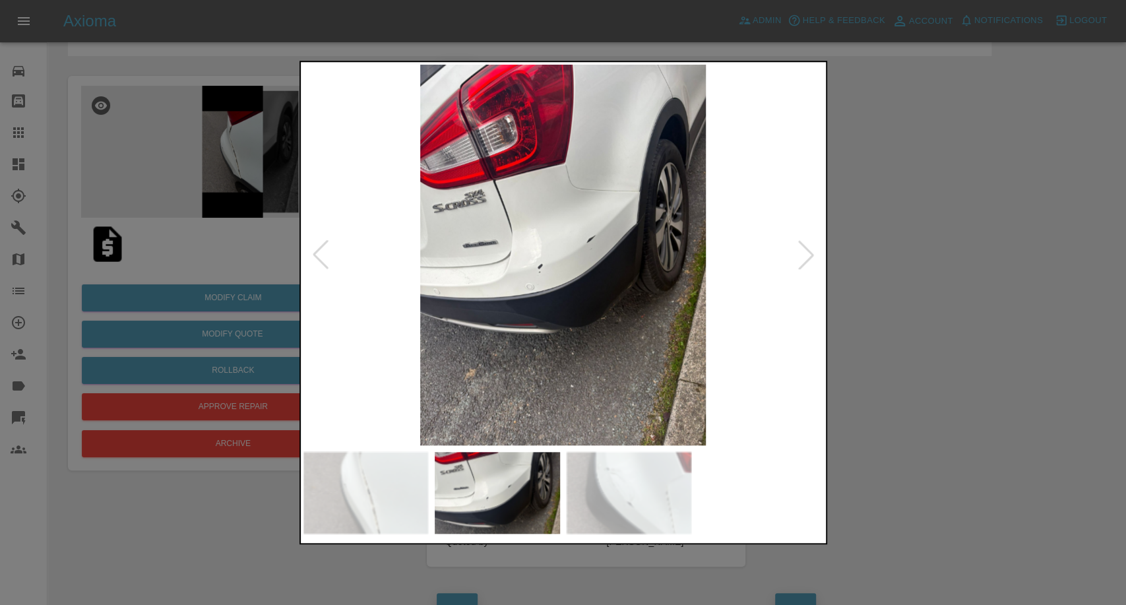
click at [642, 517] on img at bounding box center [629, 493] width 125 height 82
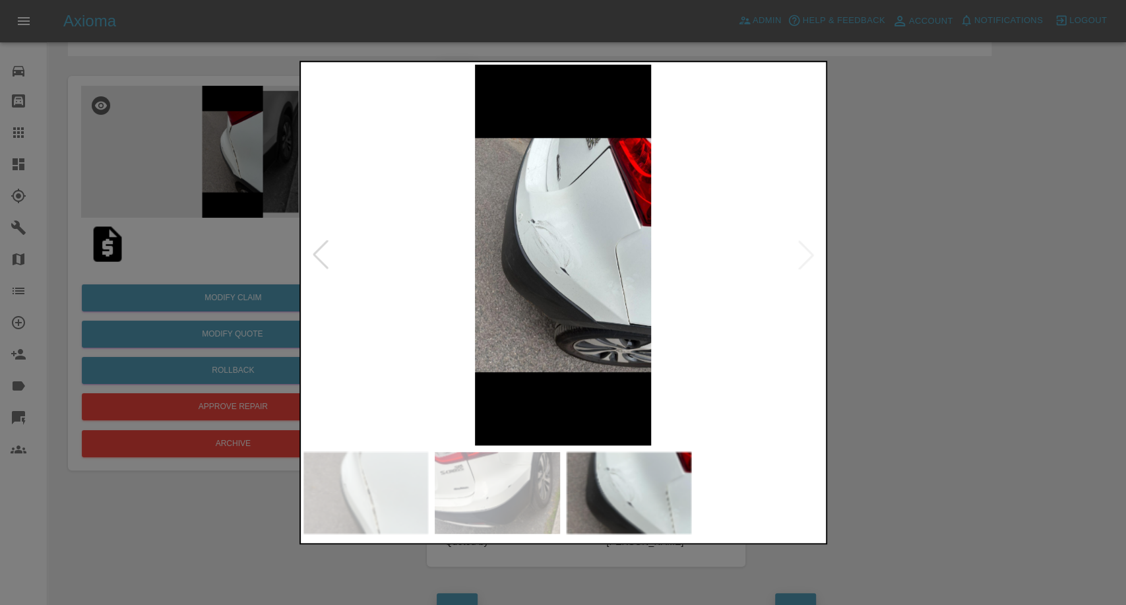
click at [858, 462] on div at bounding box center [563, 302] width 1126 height 605
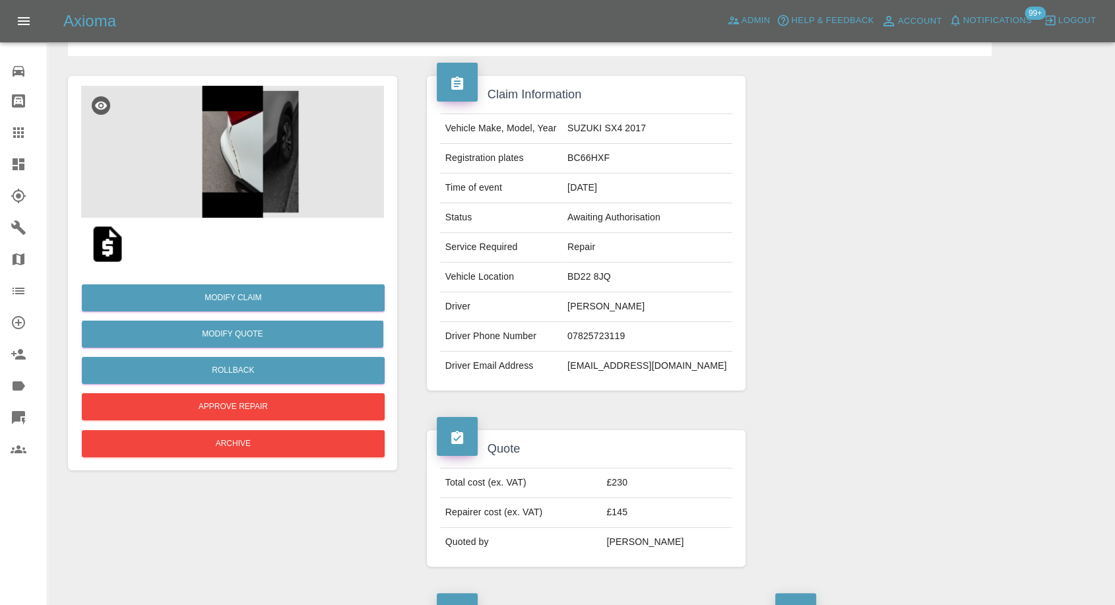
click at [109, 247] on img at bounding box center [107, 244] width 42 height 42
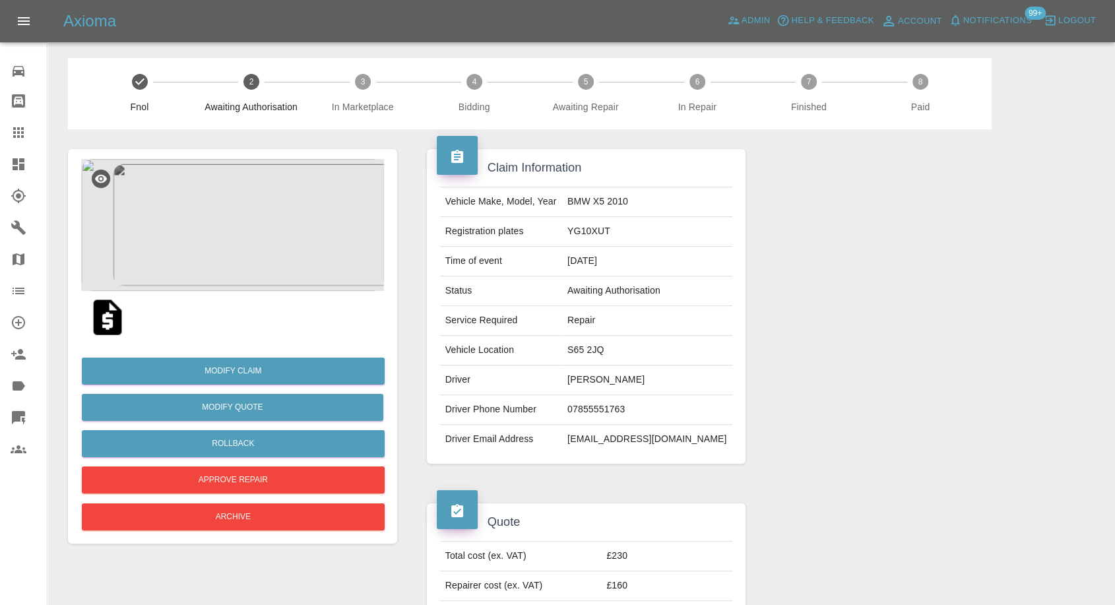
click at [109, 322] on img at bounding box center [107, 317] width 42 height 42
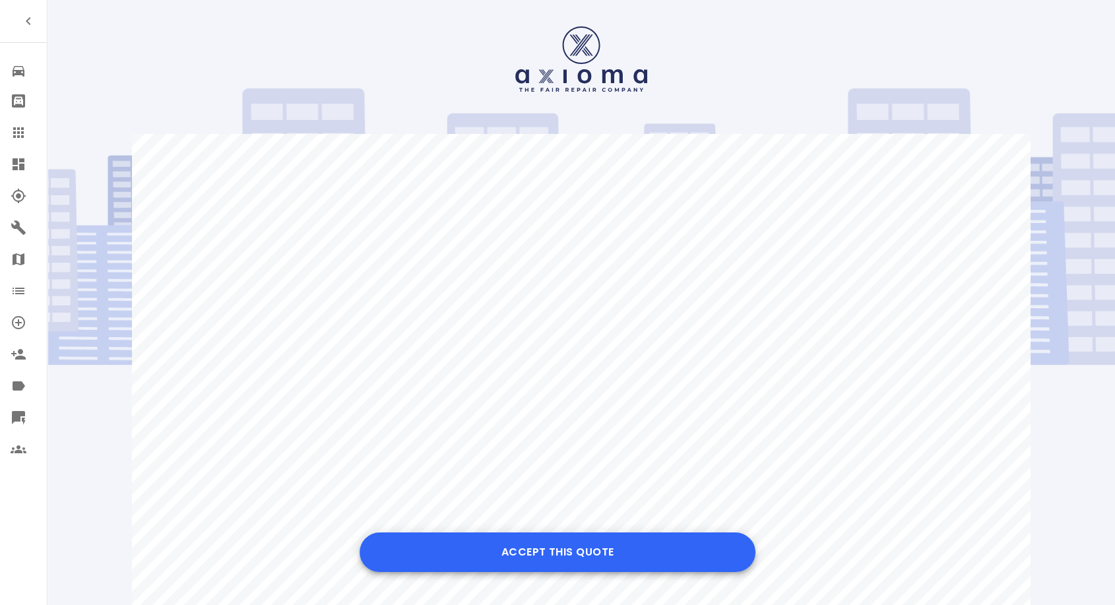
click at [619, 551] on button "Accept this Quote" at bounding box center [558, 552] width 396 height 40
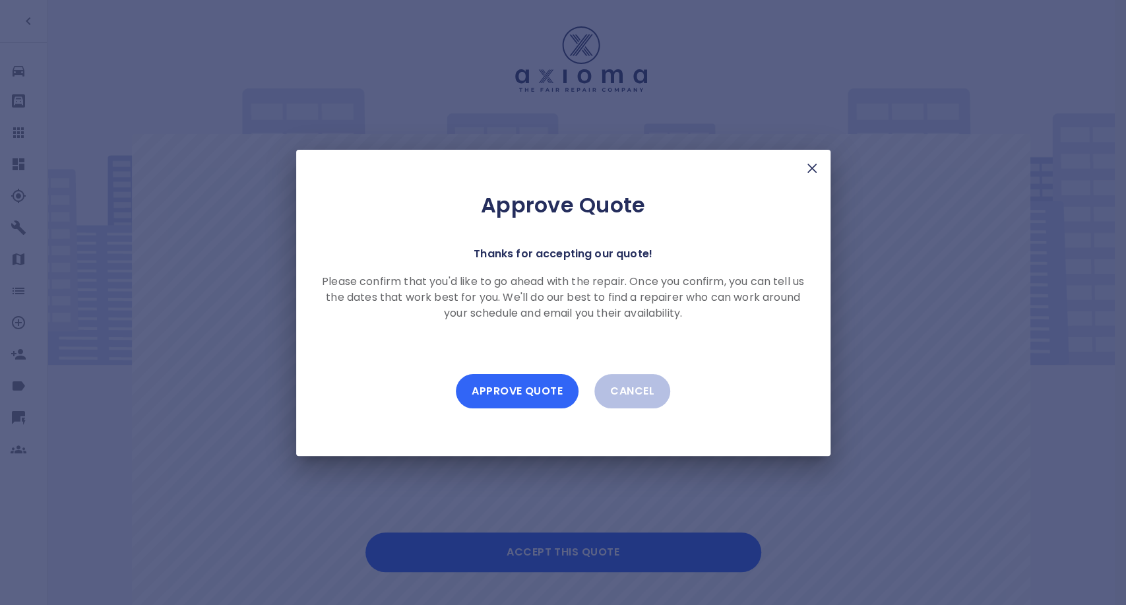
click at [534, 393] on button "Approve Quote" at bounding box center [517, 391] width 123 height 34
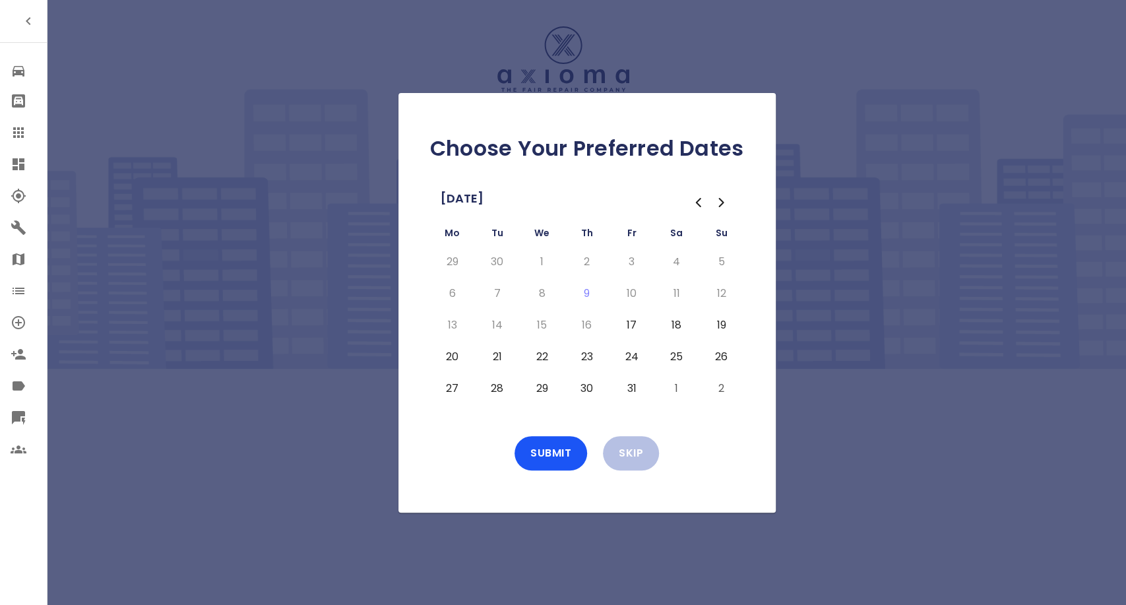
click at [678, 327] on button "18" at bounding box center [677, 325] width 24 height 21
click at [676, 358] on button "25" at bounding box center [677, 356] width 24 height 21
click at [559, 451] on button "Submit" at bounding box center [551, 453] width 73 height 34
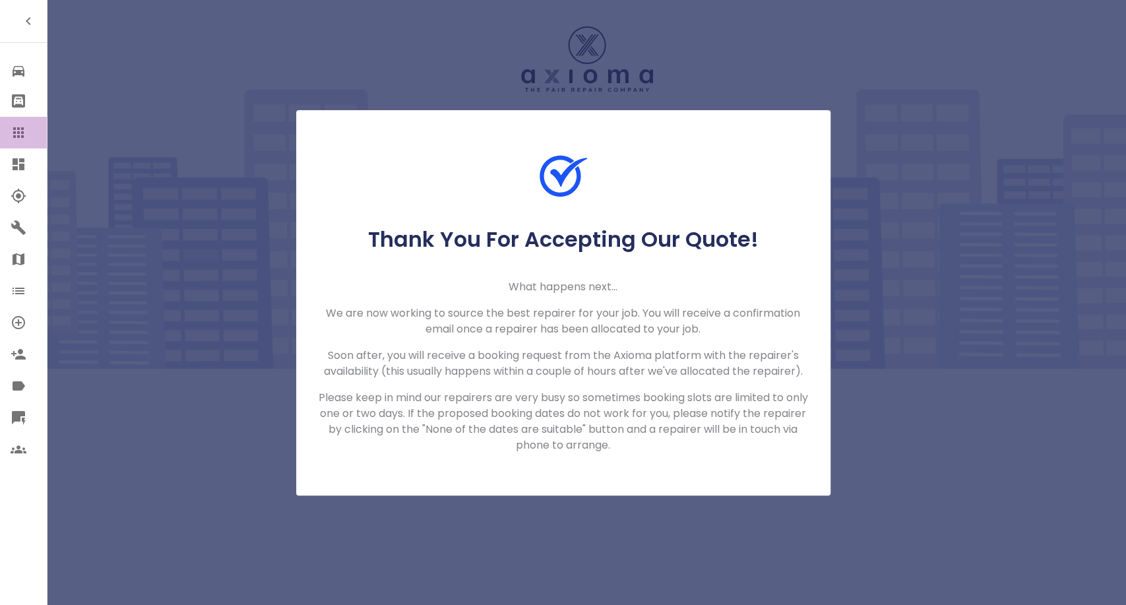
click at [20, 121] on link "Claims" at bounding box center [23, 133] width 47 height 32
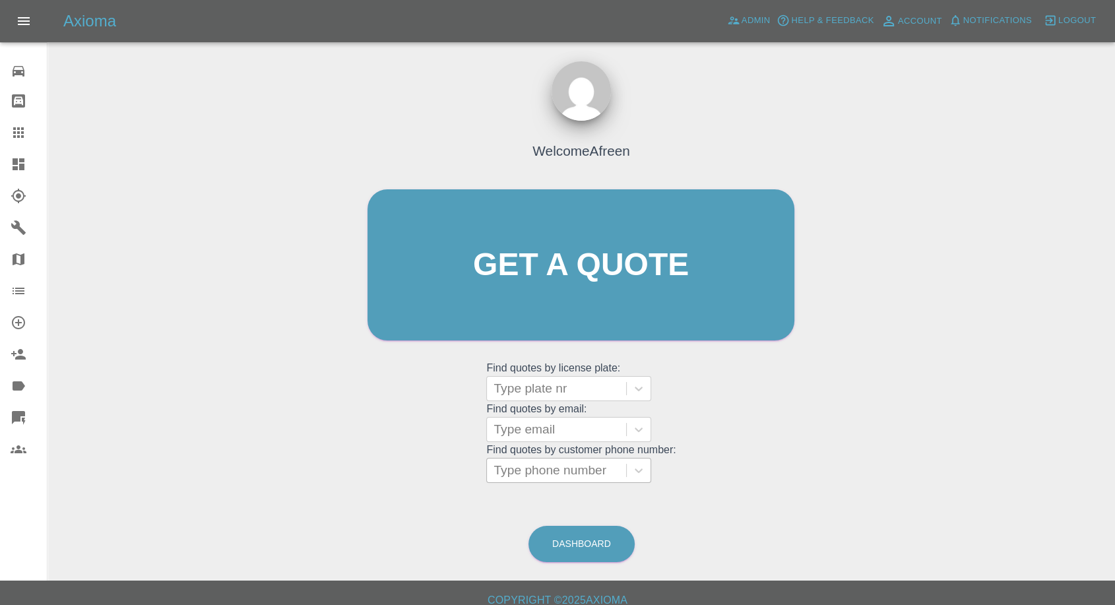
click at [565, 474] on div at bounding box center [557, 470] width 126 height 18
paste input "+447715638502"
drag, startPoint x: 518, startPoint y: 470, endPoint x: 423, endPoint y: 472, distance: 95.0
click at [423, 472] on div "Welcome Afreen Get a quote Get a quote Find quotes by license plate: Type plate…" at bounding box center [581, 290] width 455 height 399
type input "07715638502"
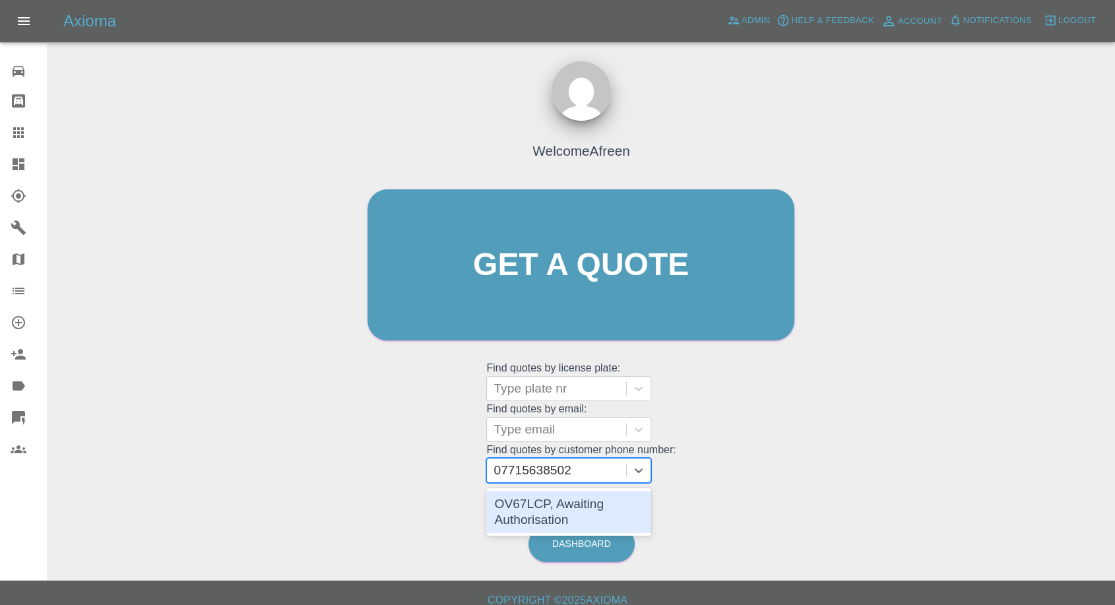
click at [558, 511] on div "OV67LCP, Awaiting Authorisation" at bounding box center [568, 512] width 165 height 42
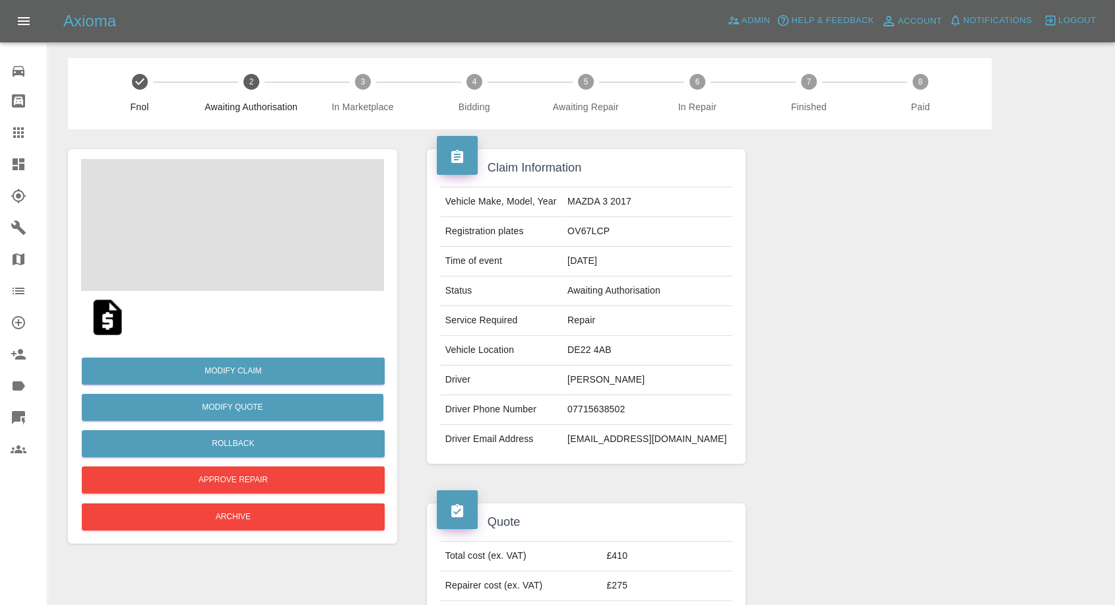
click at [116, 314] on img at bounding box center [107, 317] width 42 height 42
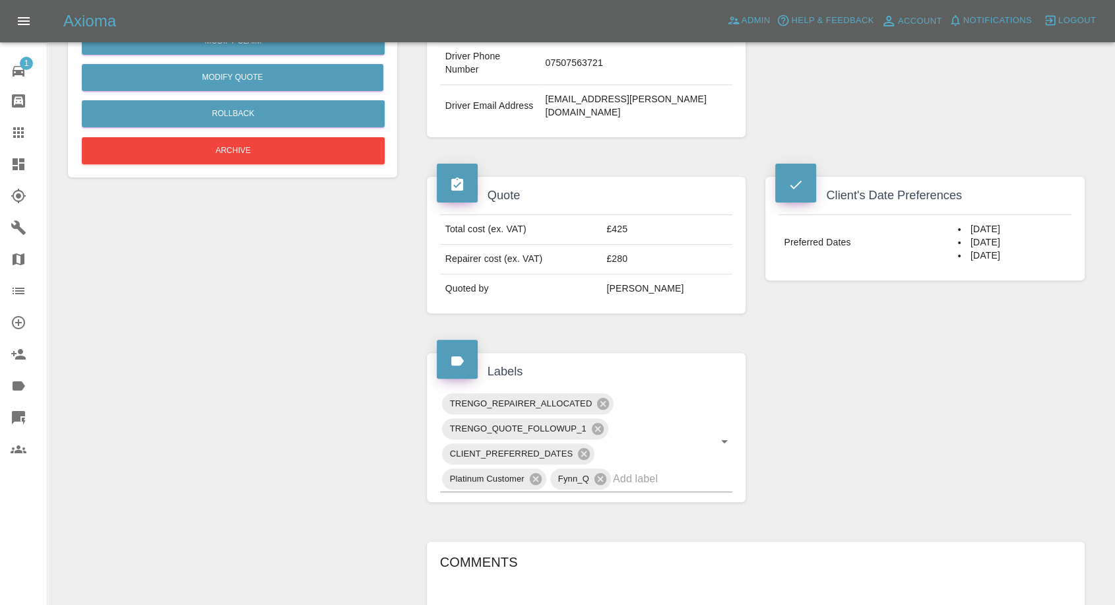
scroll to position [660, 0]
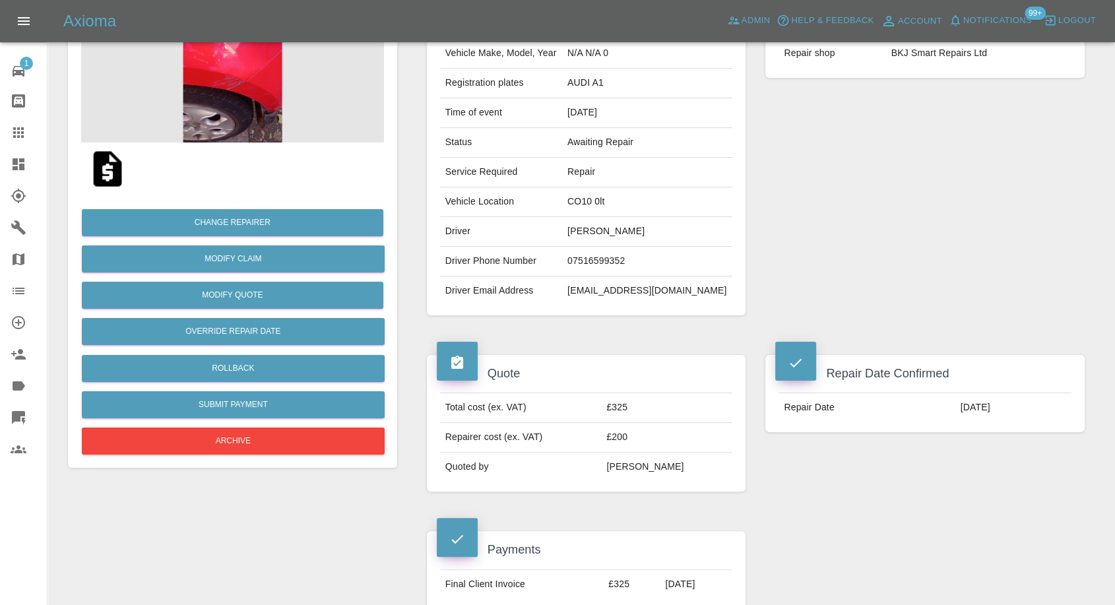
scroll to position [73, 0]
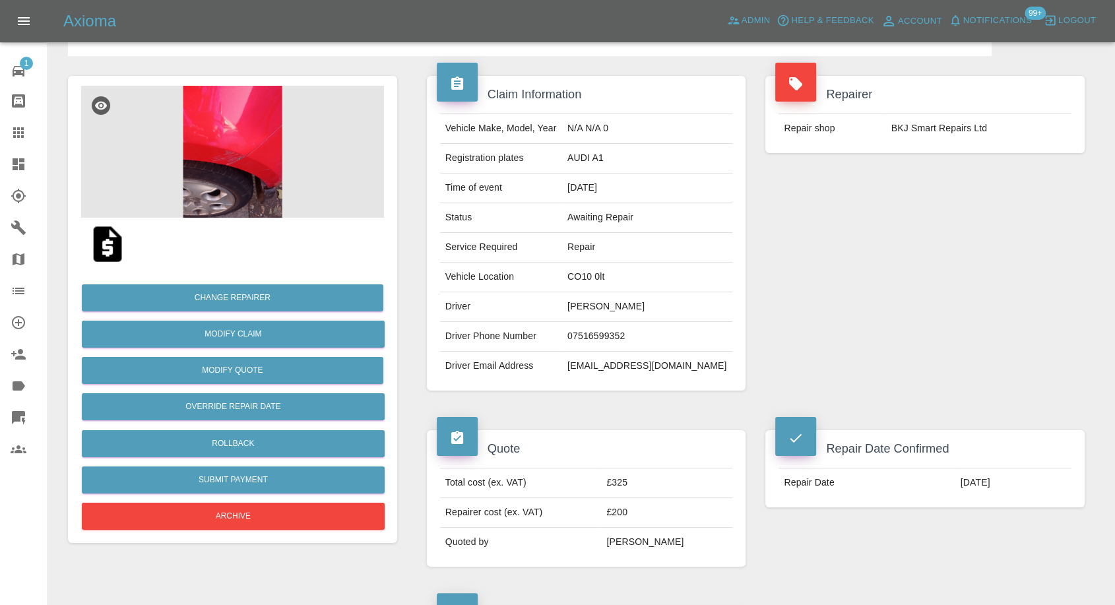
click at [619, 366] on td "[EMAIL_ADDRESS][DOMAIN_NAME]" at bounding box center [647, 366] width 170 height 29
click at [619, 366] on td "diddyboy48@gmail.com" at bounding box center [647, 366] width 170 height 29
copy div "diddyboy48@gmail.com"
click at [620, 328] on td "07516599352" at bounding box center [647, 337] width 170 height 30
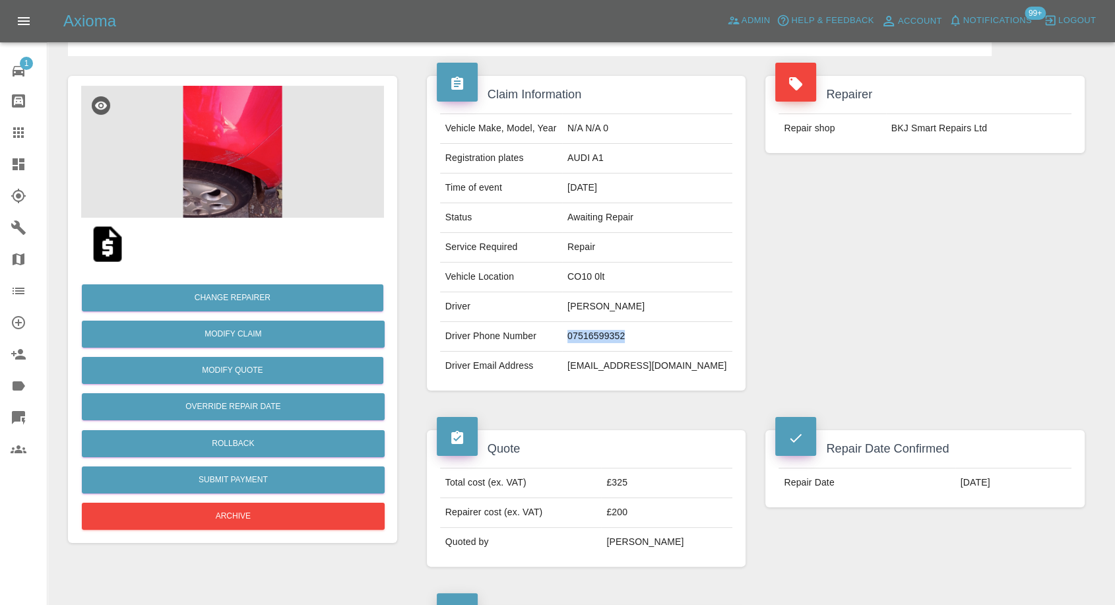
click at [620, 328] on td "07516599352" at bounding box center [647, 337] width 170 height 30
copy td "07516599352"
click at [604, 162] on td "AUDI A1" at bounding box center [647, 159] width 170 height 30
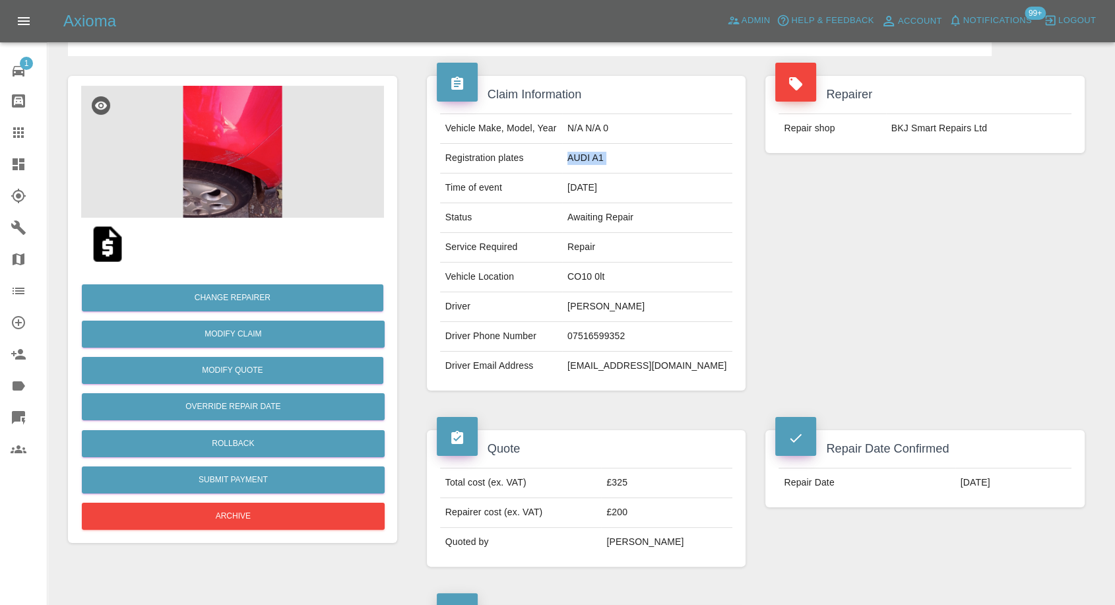
copy td "AUDI A1"
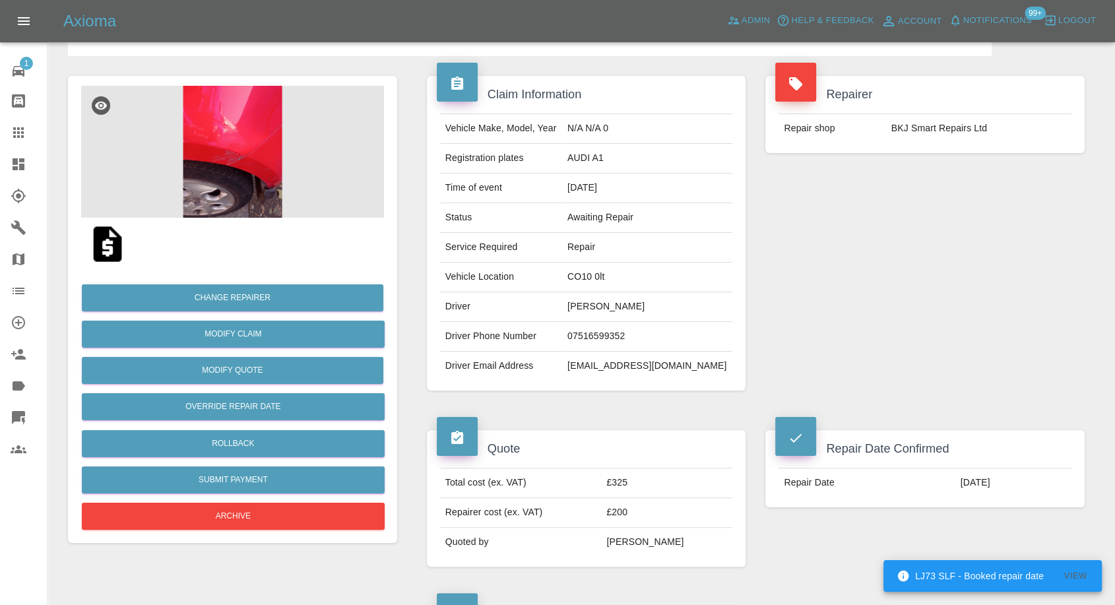
click at [605, 297] on td "David Davies" at bounding box center [647, 307] width 170 height 30
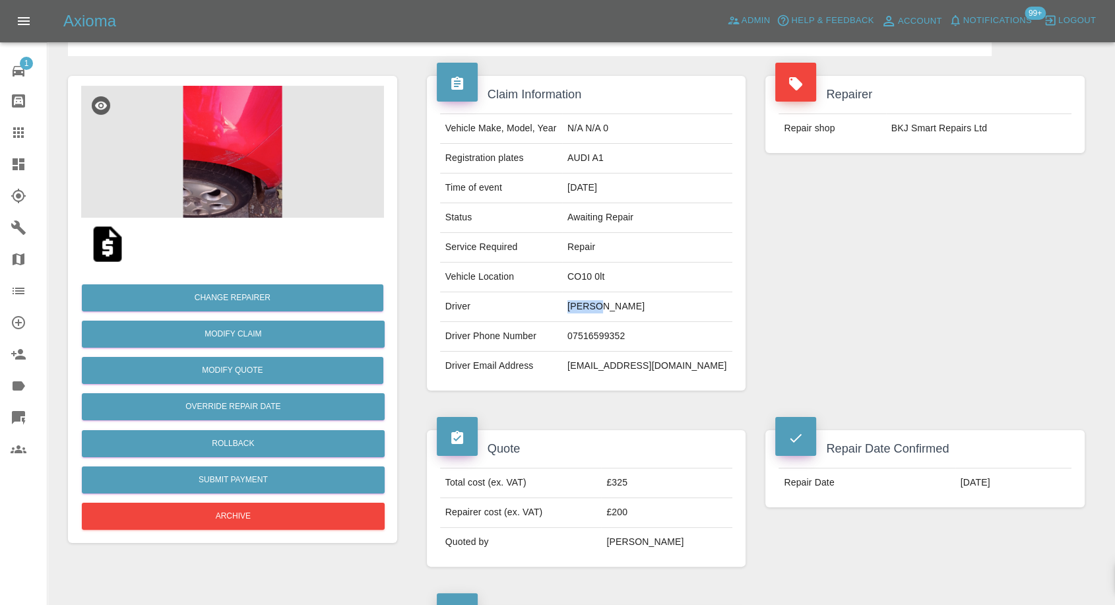
click at [605, 297] on td "David Davies" at bounding box center [647, 307] width 170 height 30
copy td "David Davies"
click at [633, 362] on td "diddyboy48@gmail.com" at bounding box center [647, 366] width 170 height 29
click at [633, 361] on td "diddyboy48@gmail.com" at bounding box center [647, 366] width 170 height 29
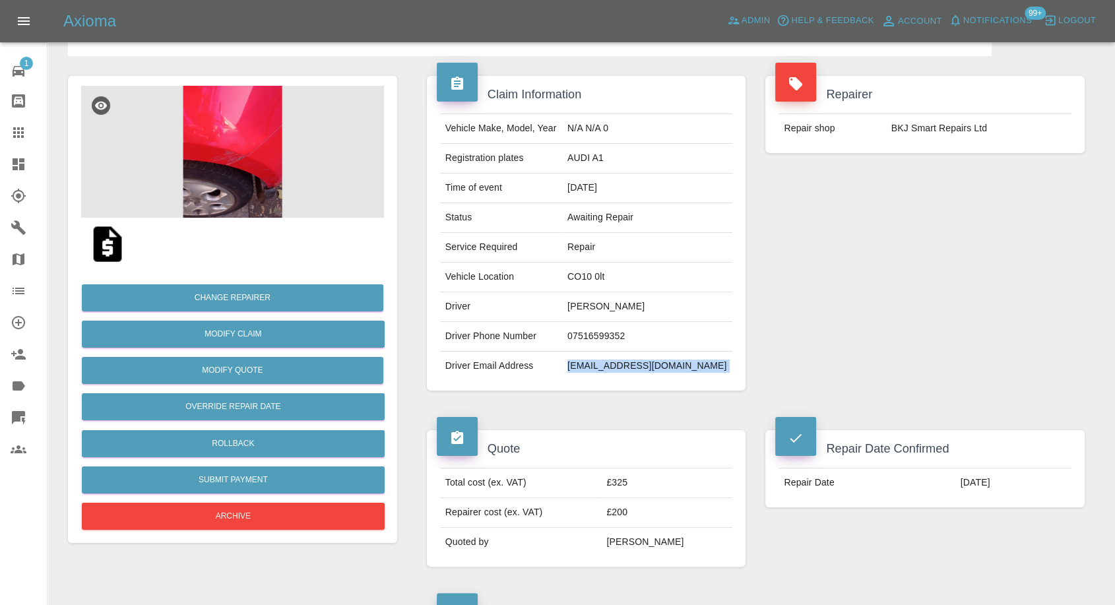
click at [633, 361] on td "diddyboy48@gmail.com" at bounding box center [647, 366] width 170 height 29
copy div "diddyboy48@gmail.com"
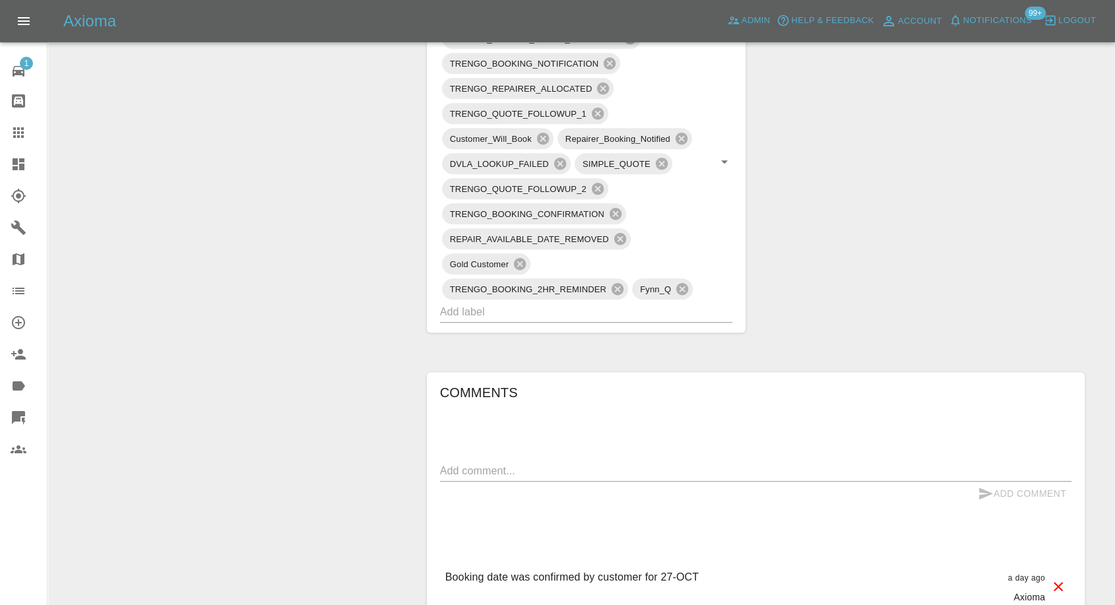
scroll to position [1026, 0]
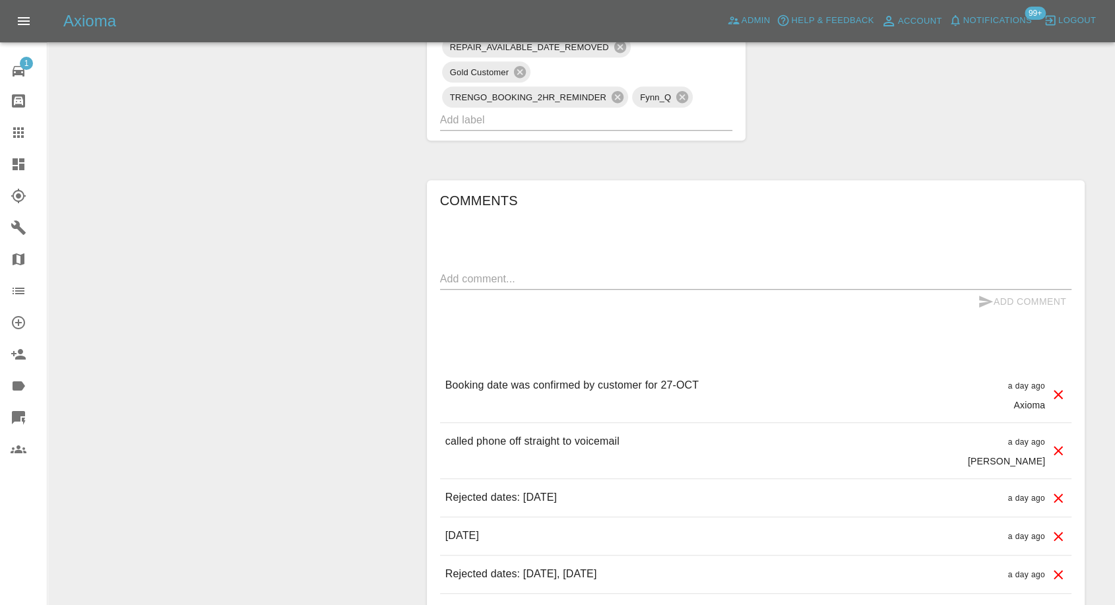
click at [557, 280] on textarea at bounding box center [755, 278] width 631 height 15
click at [554, 280] on textarea at bounding box center [755, 278] width 631 height 15
type textarea "p"
type textarea "inv paid"
click at [986, 300] on icon "submit" at bounding box center [986, 302] width 14 height 12
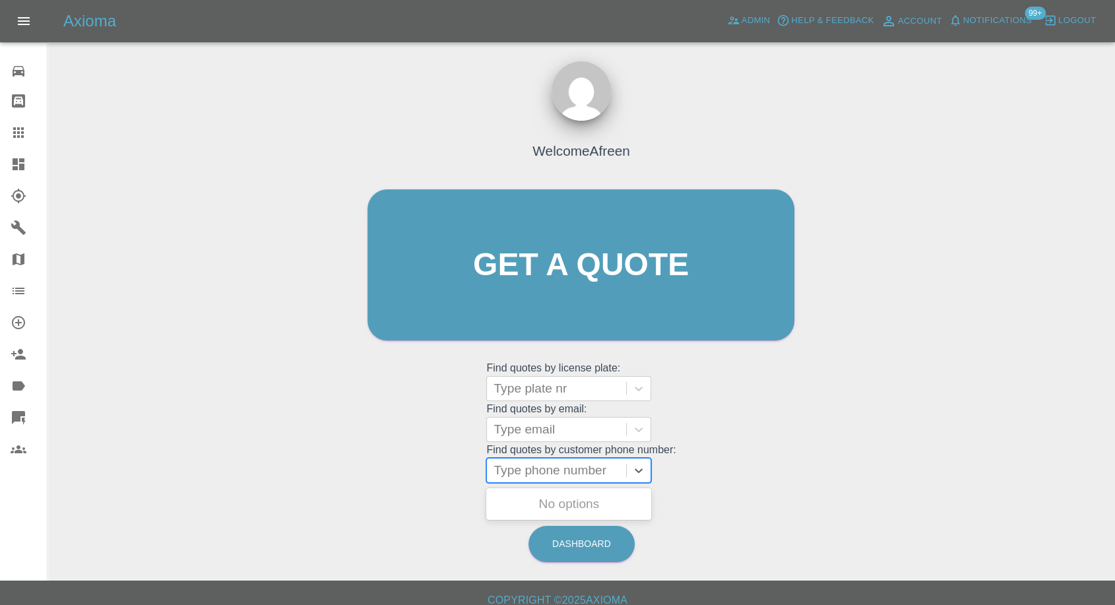
drag, startPoint x: 532, startPoint y: 459, endPoint x: 523, endPoint y: 465, distance: 11.0
click at [531, 459] on div "Type phone number" at bounding box center [556, 471] width 139 height 24
paste input "[PHONE_NUMBER]"
type input "[PHONE_NUMBER]"
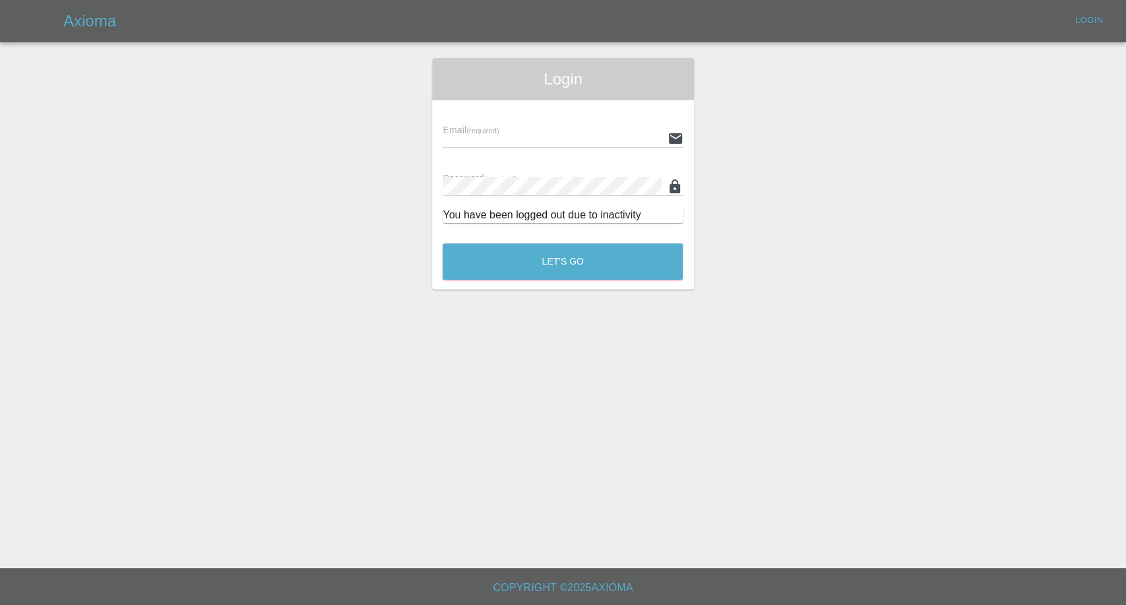
drag, startPoint x: 518, startPoint y: 470, endPoint x: 311, endPoint y: 482, distance: 207.5
click at [311, 482] on main "Login Email (required) Password (required) You have been logged out due to inac…" at bounding box center [563, 284] width 1126 height 568
type input "[EMAIL_ADDRESS][DOMAIN_NAME]"
click at [609, 273] on button "Let's Go" at bounding box center [563, 261] width 240 height 36
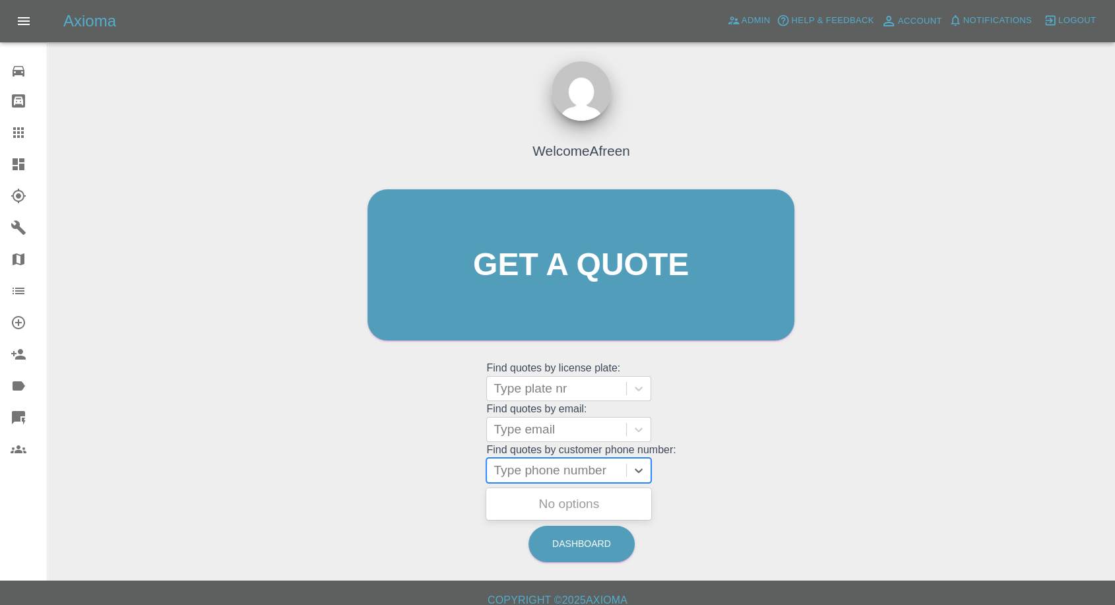
drag, startPoint x: 529, startPoint y: 476, endPoint x: 515, endPoint y: 472, distance: 14.6
click at [528, 477] on div at bounding box center [557, 470] width 126 height 18
paste input "[PHONE_NUMBER]"
drag, startPoint x: 516, startPoint y: 472, endPoint x: 405, endPoint y: 478, distance: 111.0
click at [405, 478] on div "Welcome Afreen Get a quote Get a quote Find quotes by license plate: Type plate…" at bounding box center [581, 290] width 455 height 399
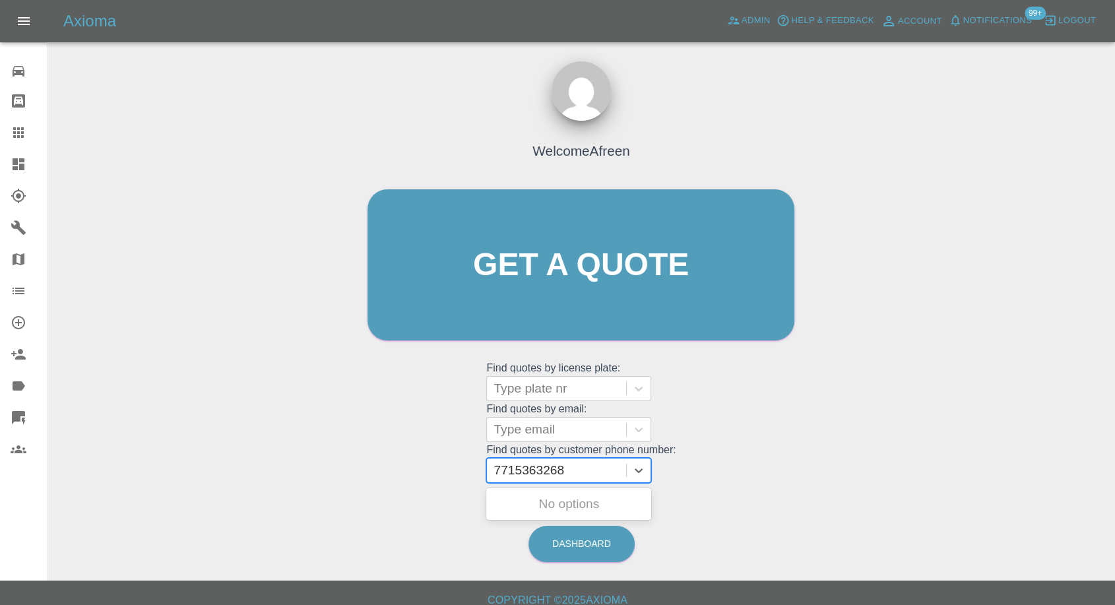
type input "7715363268"
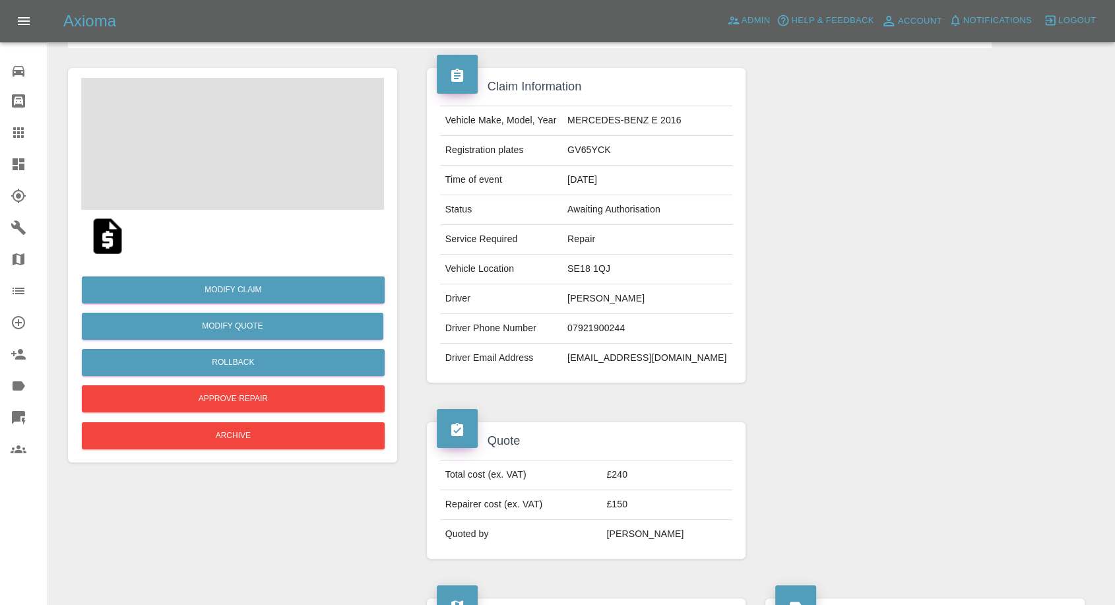
scroll to position [220, 0]
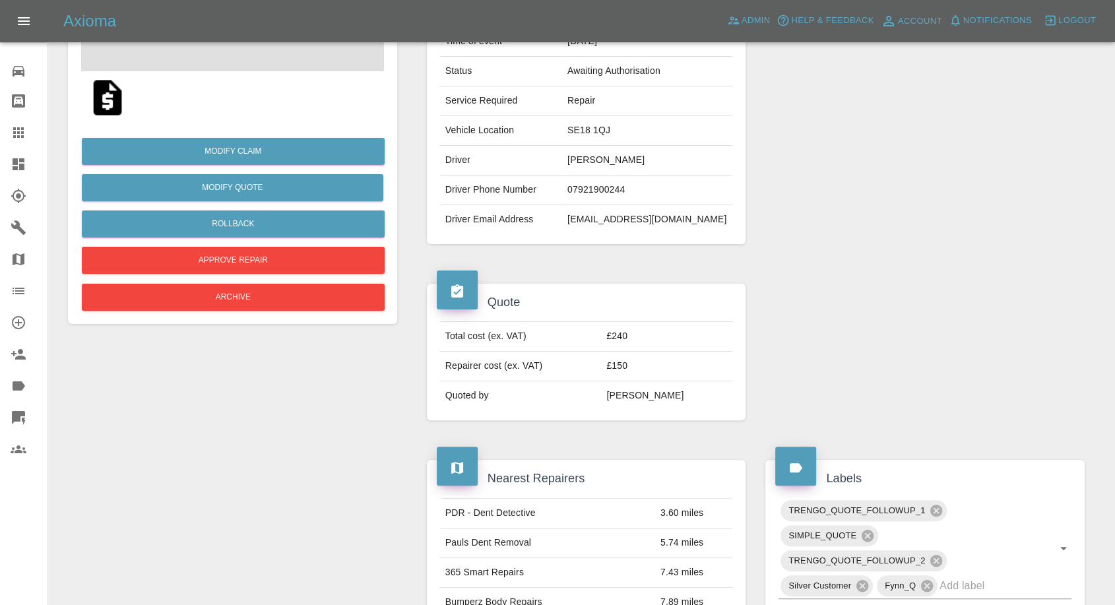
click at [98, 102] on img at bounding box center [107, 98] width 42 height 42
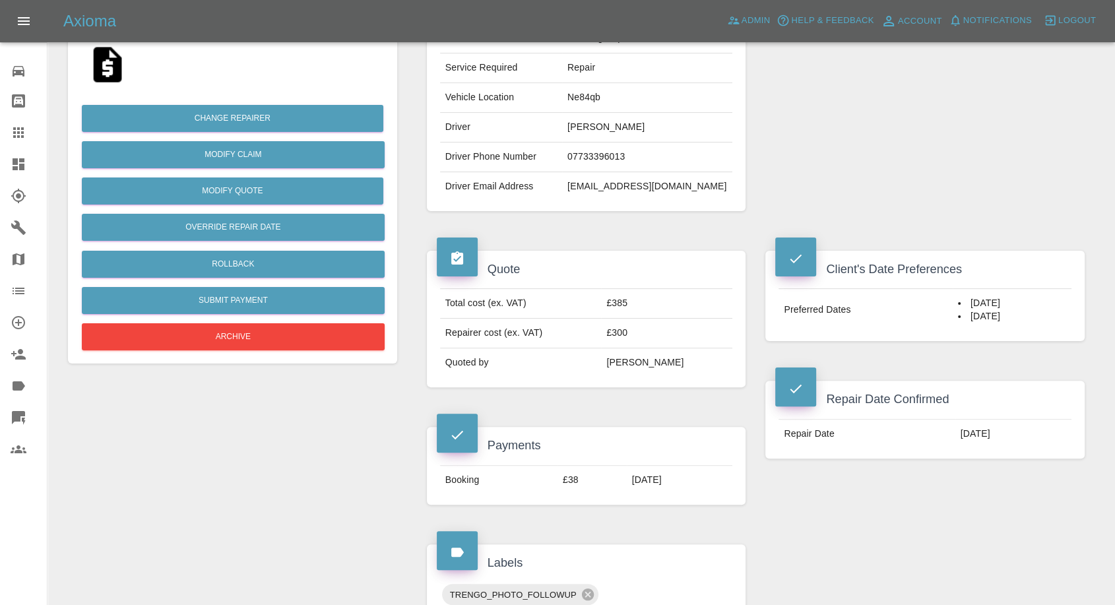
scroll to position [146, 0]
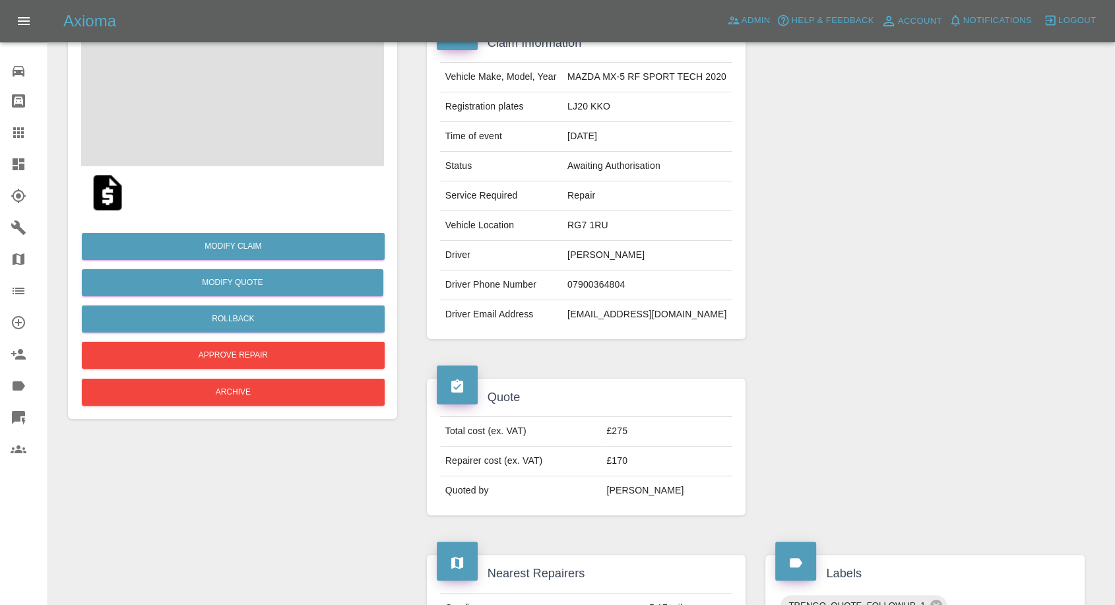
scroll to position [146, 0]
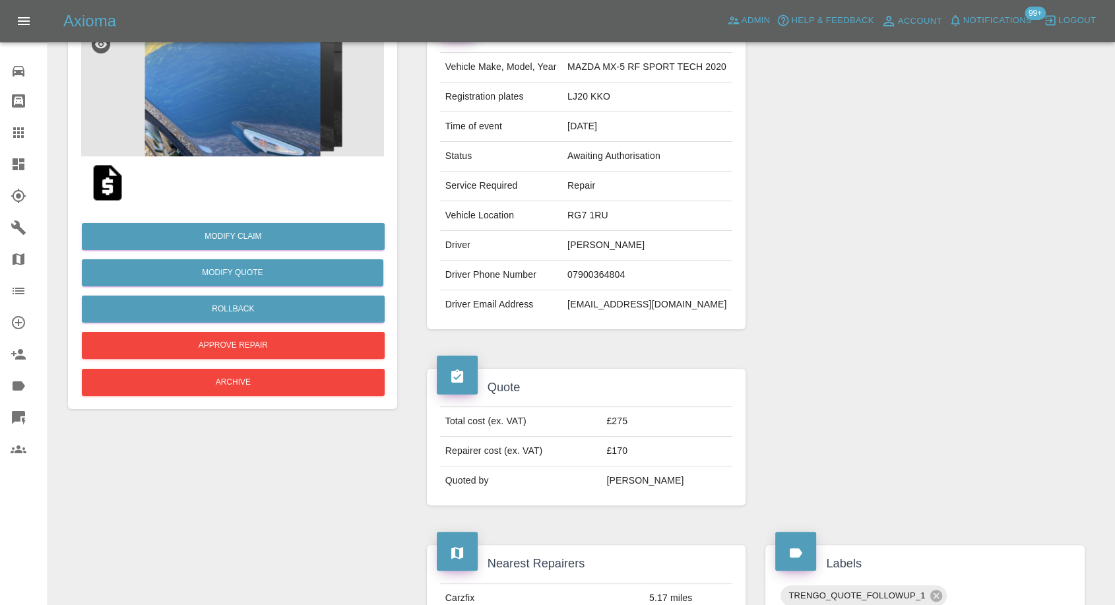
scroll to position [220, 0]
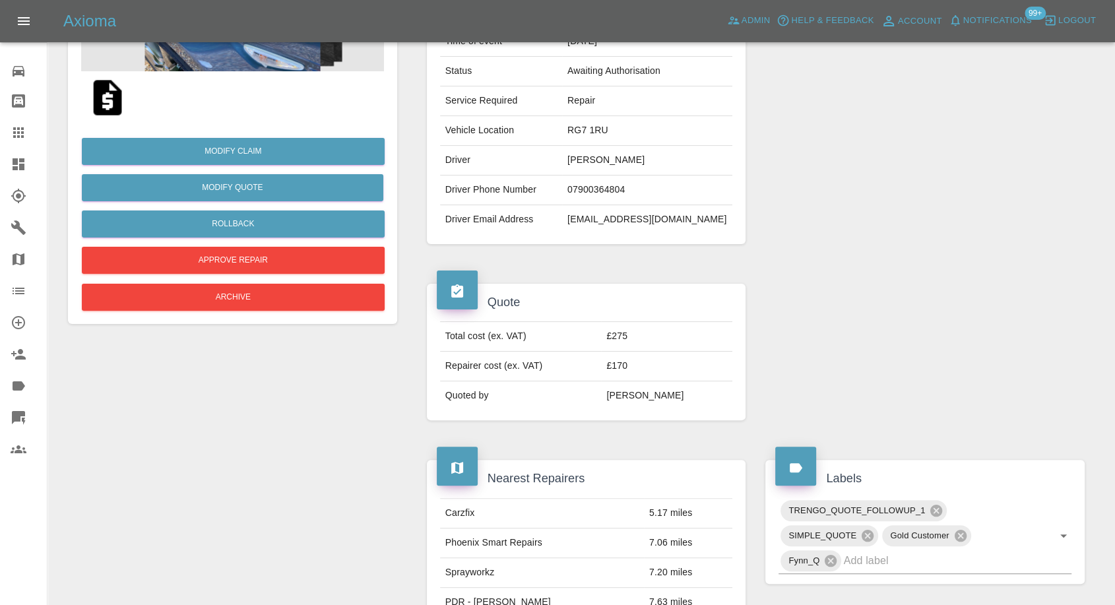
click at [117, 99] on img at bounding box center [107, 98] width 42 height 42
click at [112, 99] on img at bounding box center [107, 98] width 42 height 42
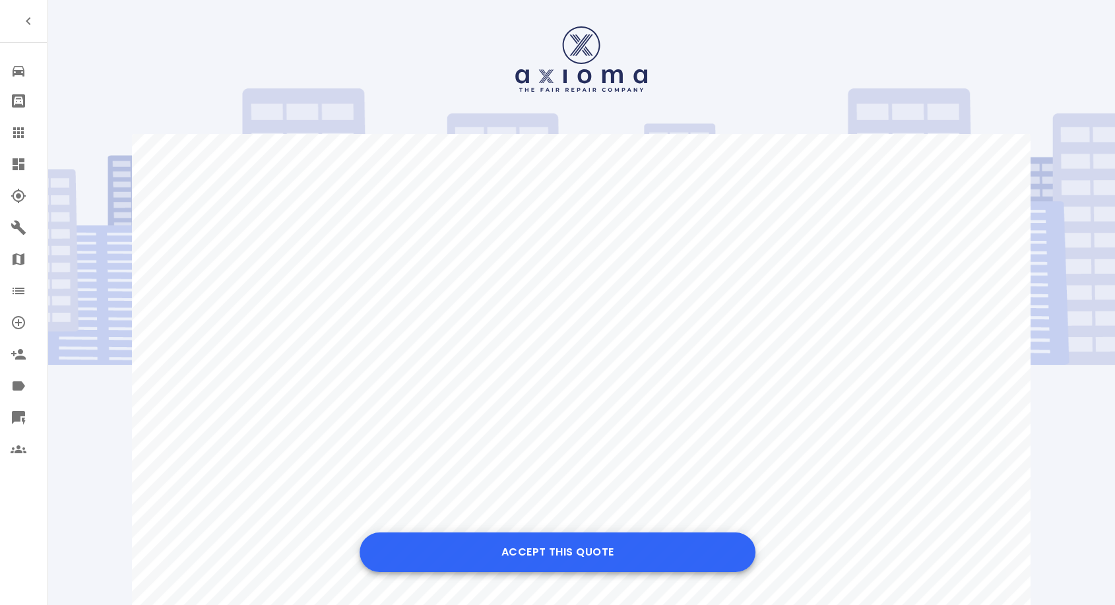
click at [567, 558] on button "Accept this Quote" at bounding box center [558, 552] width 396 height 40
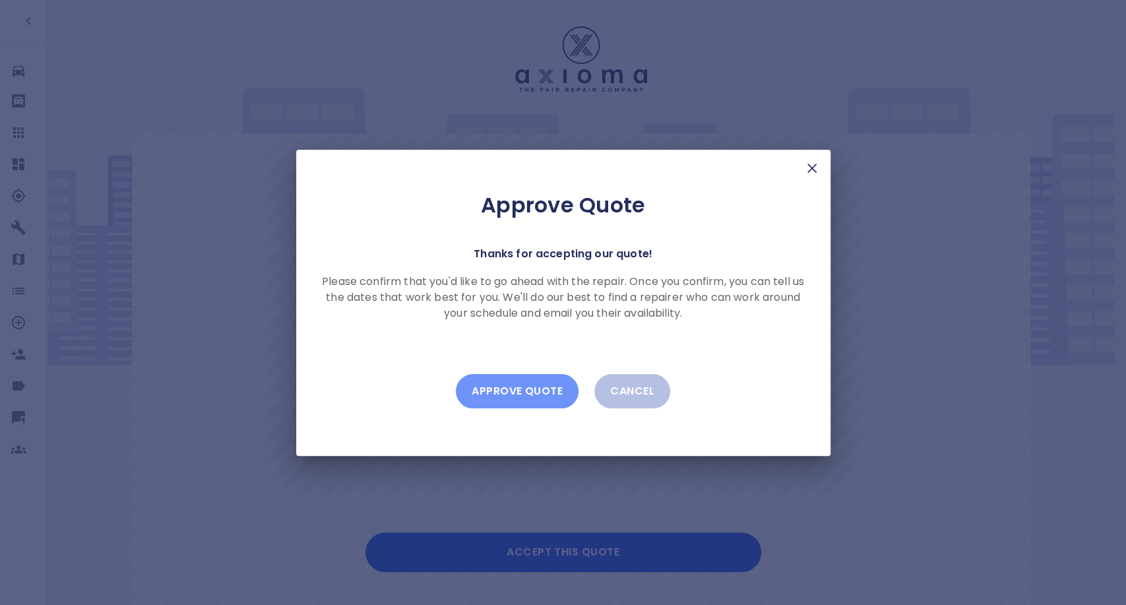
click at [521, 383] on button "Approve Quote" at bounding box center [517, 391] width 123 height 34
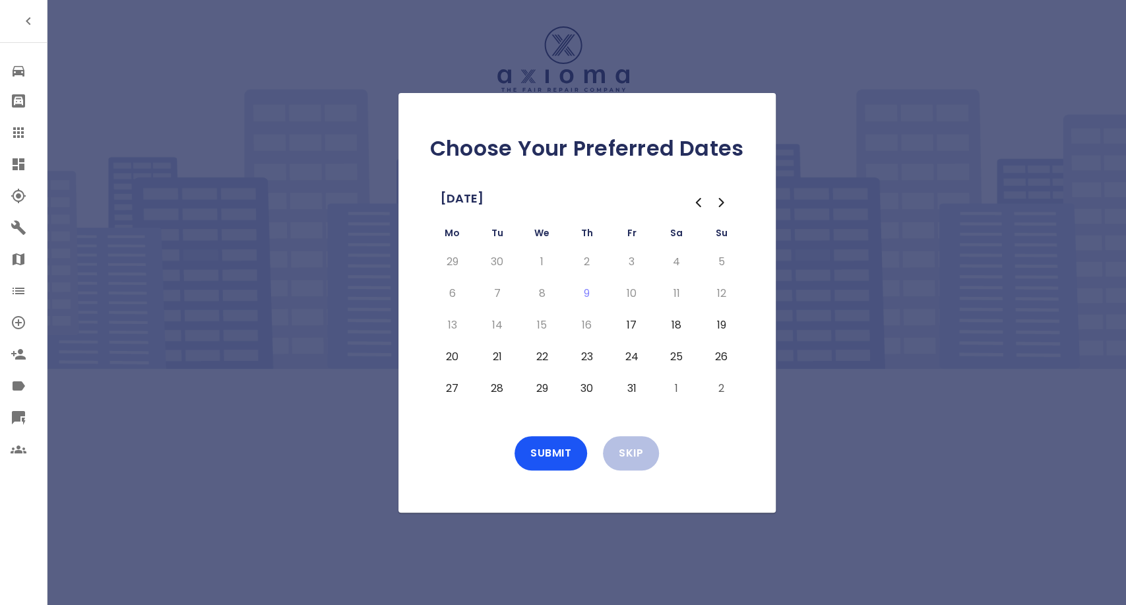
click at [633, 320] on button "17" at bounding box center [632, 325] width 24 height 21
click at [458, 357] on button "20" at bounding box center [453, 356] width 24 height 21
click at [546, 443] on button "Submit" at bounding box center [551, 453] width 73 height 34
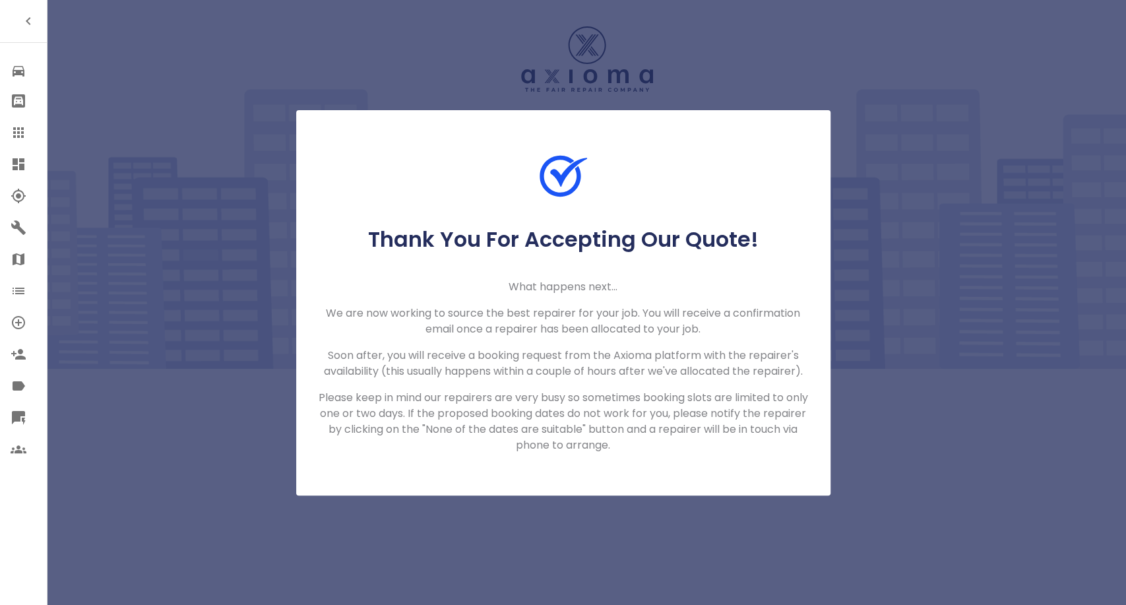
drag, startPoint x: 16, startPoint y: 129, endPoint x: 26, endPoint y: 113, distance: 19.2
click at [16, 129] on icon at bounding box center [19, 133] width 16 height 16
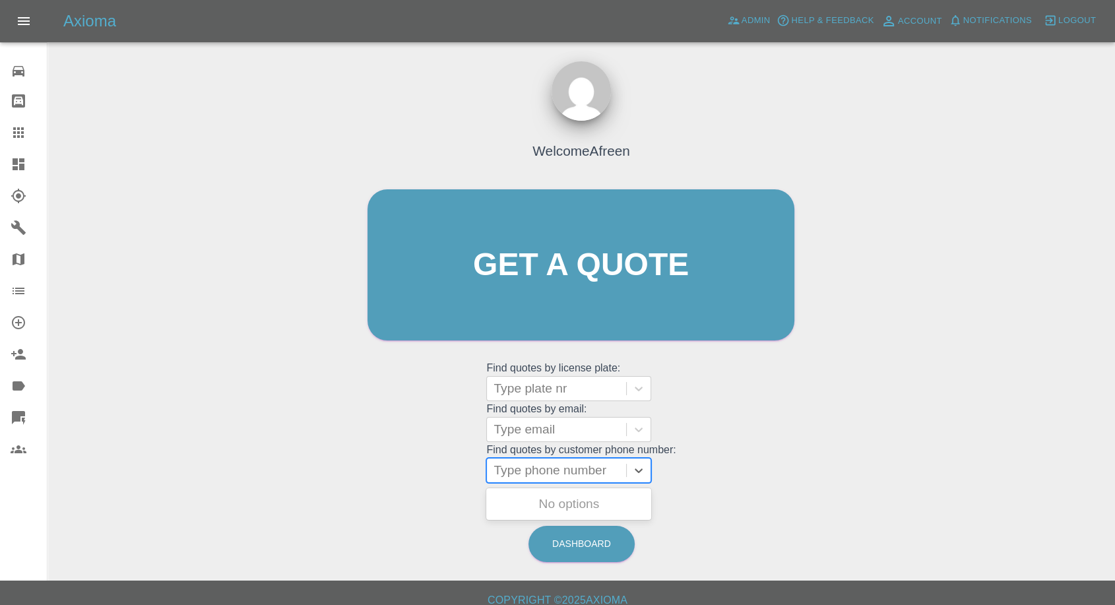
click at [590, 464] on div at bounding box center [557, 470] width 126 height 18
paste input "[PHONE_NUMBER]"
drag, startPoint x: 519, startPoint y: 466, endPoint x: 234, endPoint y: 452, distance: 285.4
click at [234, 452] on div "Welcome Afreen Get a quote Get a quote Find quotes by license plate: Type plate…" at bounding box center [581, 328] width 1046 height 474
type input "07855551763"
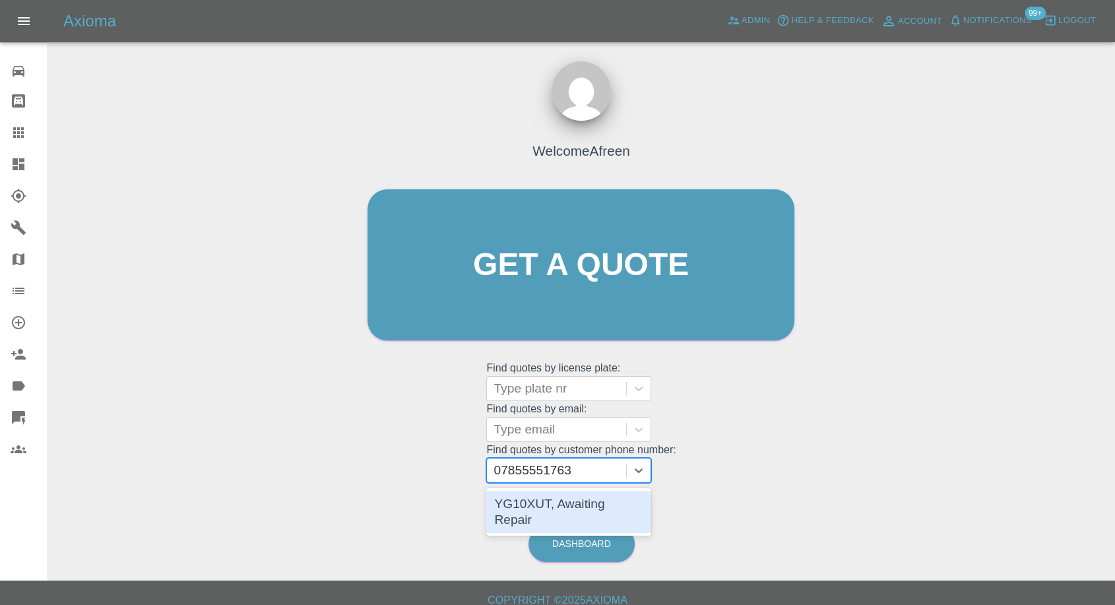
click at [595, 503] on div "YG10XUT, Awaiting Repair" at bounding box center [568, 512] width 165 height 42
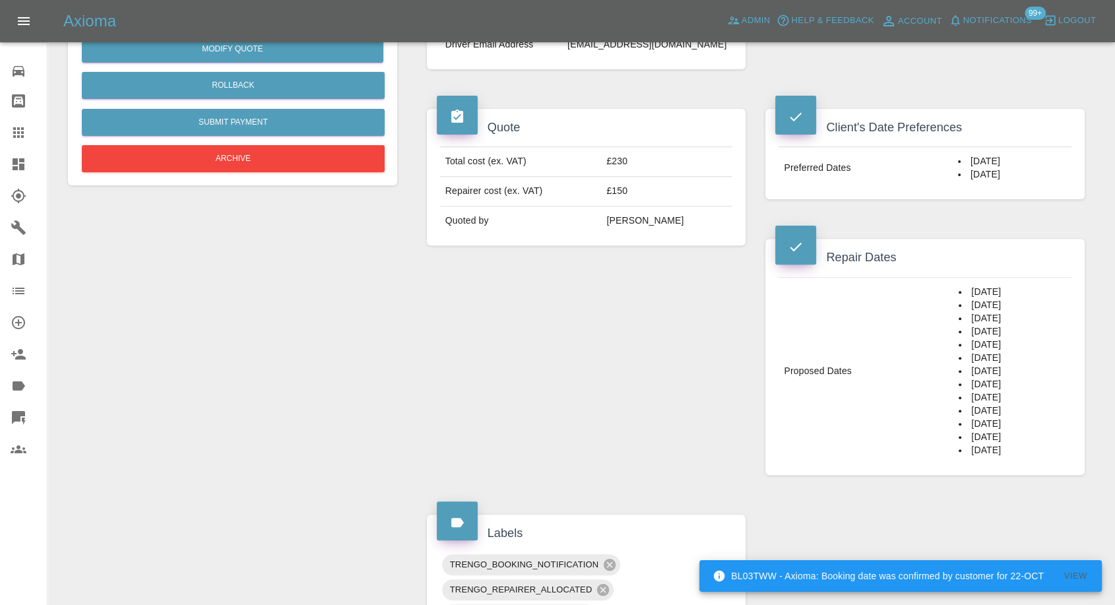
scroll to position [439, 0]
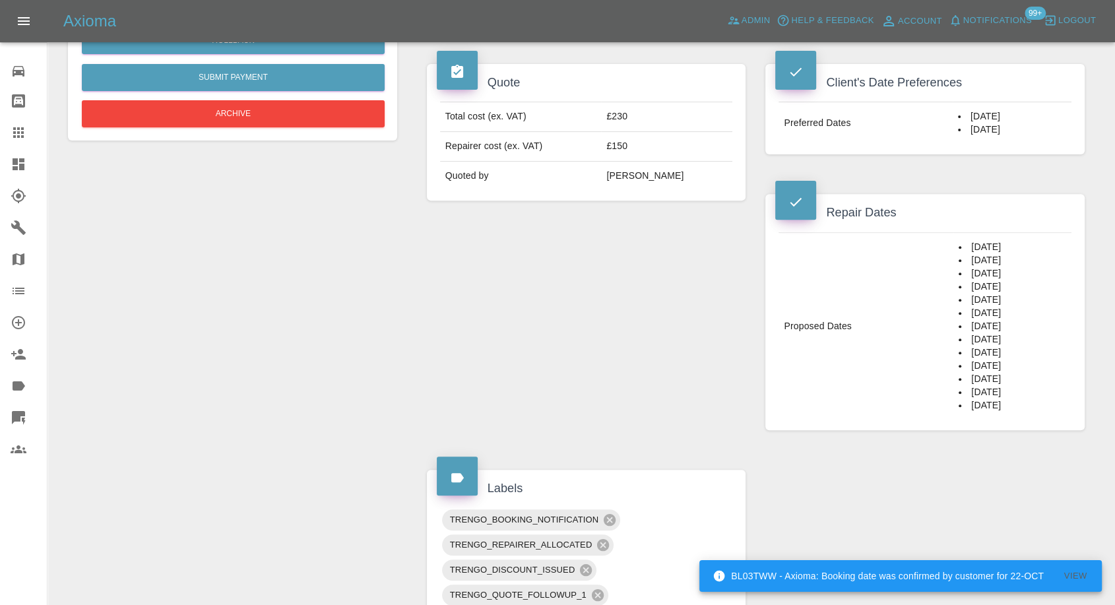
click at [753, 458] on div "Labels TRENGO_BOOKING_NOTIFICATION TRENGO_REPAIRER_ALLOCATED TRENGO_DISCOUNT_IS…" at bounding box center [586, 606] width 339 height 313
click at [820, 481] on div "Claim Information Vehicle Make, Model, Year BMW X5 2010 Registration plates YG1…" at bounding box center [756, 441] width 678 height 1502
click at [822, 481] on div "Claim Information Vehicle Make, Model, Year BMW X5 2010 Registration plates YG1…" at bounding box center [756, 441] width 678 height 1502
click at [816, 455] on div "Claim Information Vehicle Make, Model, Year BMW X5 2010 Registration plates YG1…" at bounding box center [756, 441] width 678 height 1502
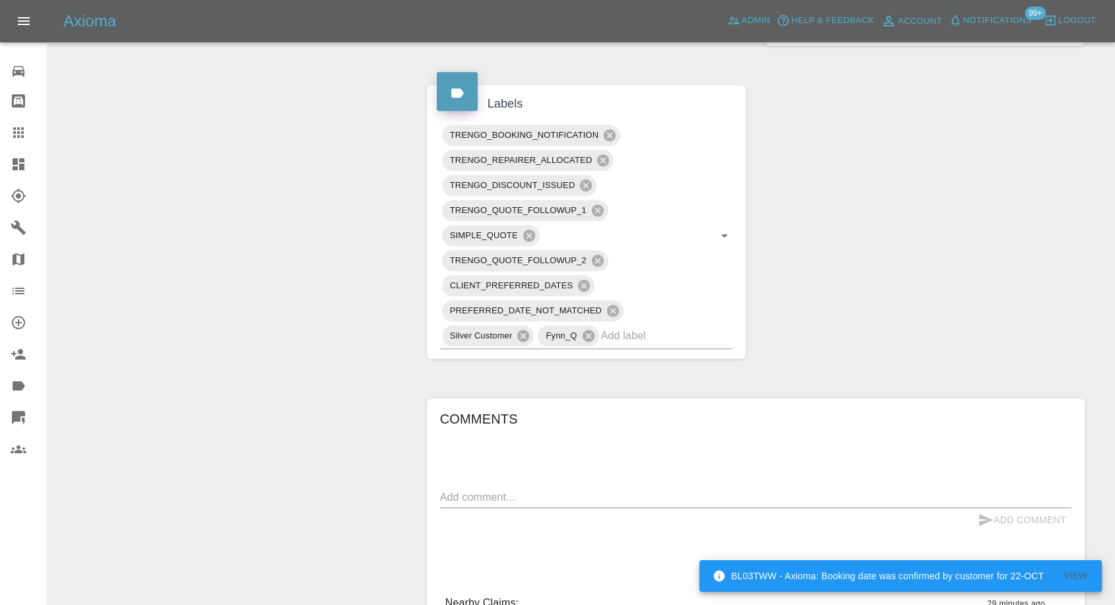
scroll to position [1026, 0]
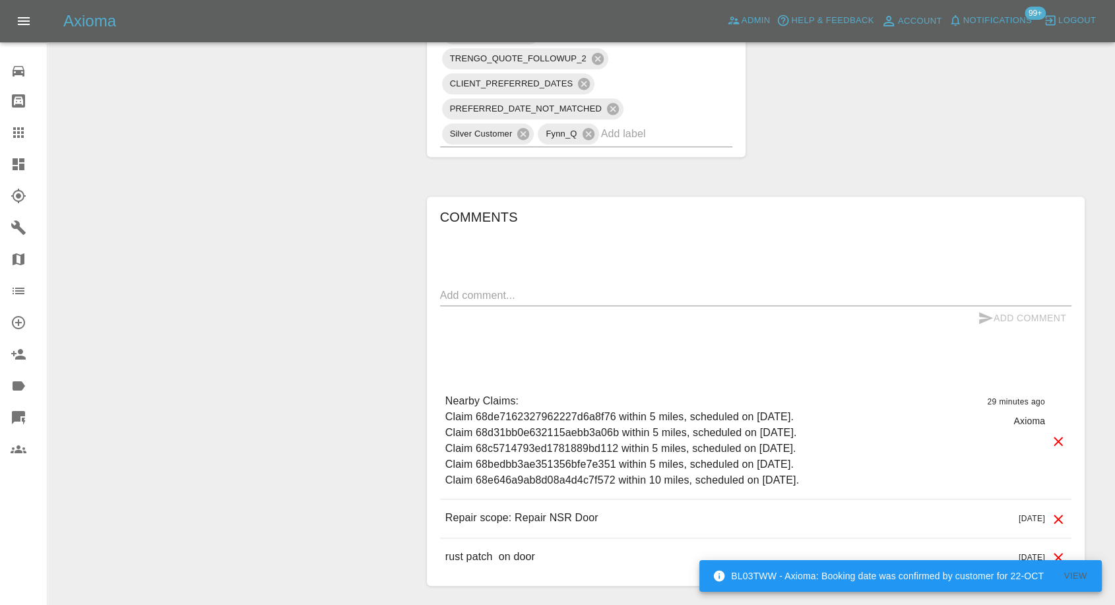
click at [521, 300] on div "x" at bounding box center [755, 295] width 631 height 21
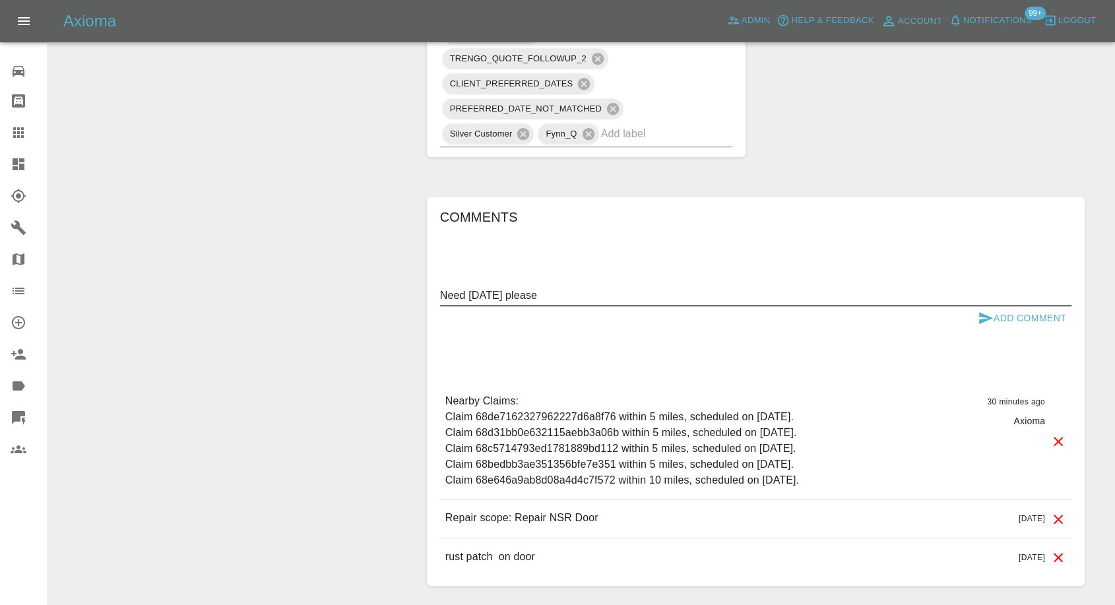
type textarea "Need [DATE] please"
click at [986, 315] on icon "submit" at bounding box center [986, 318] width 14 height 12
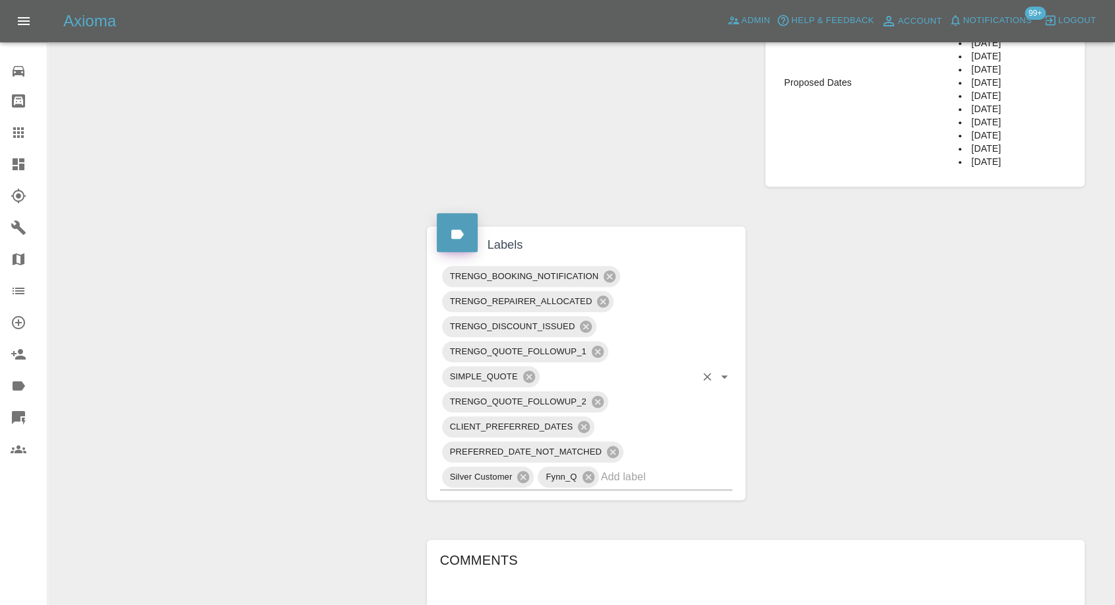
scroll to position [660, 0]
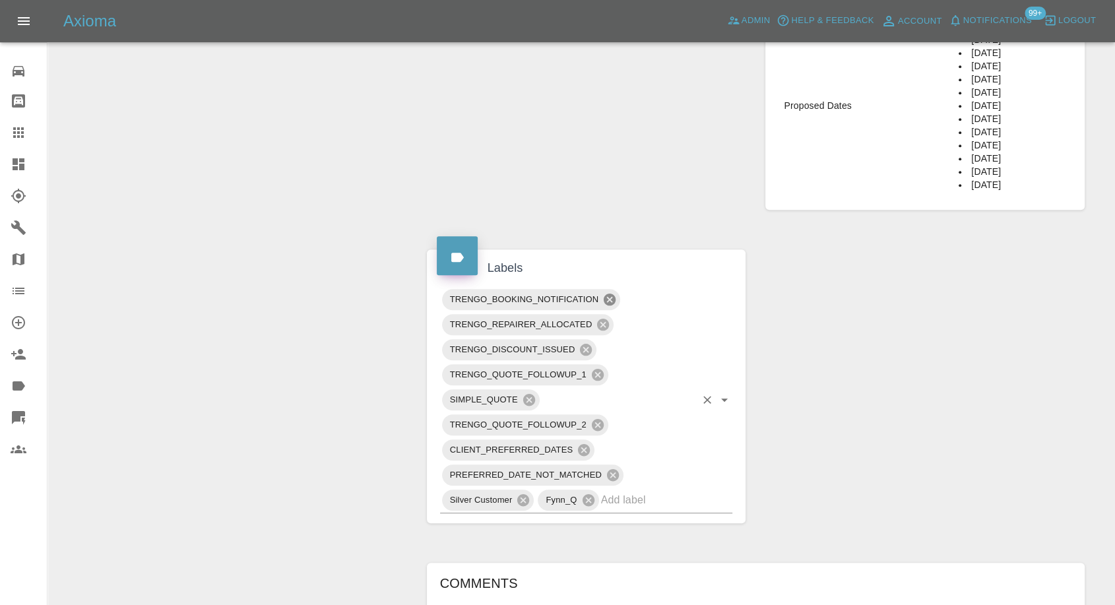
click at [610, 297] on icon at bounding box center [609, 299] width 15 height 15
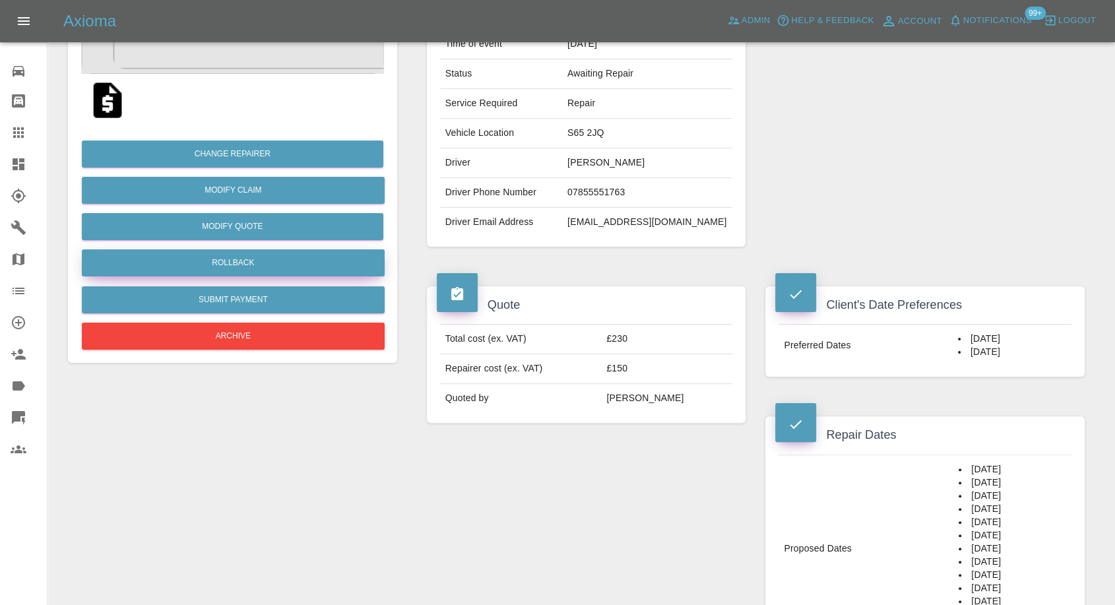
scroll to position [73, 0]
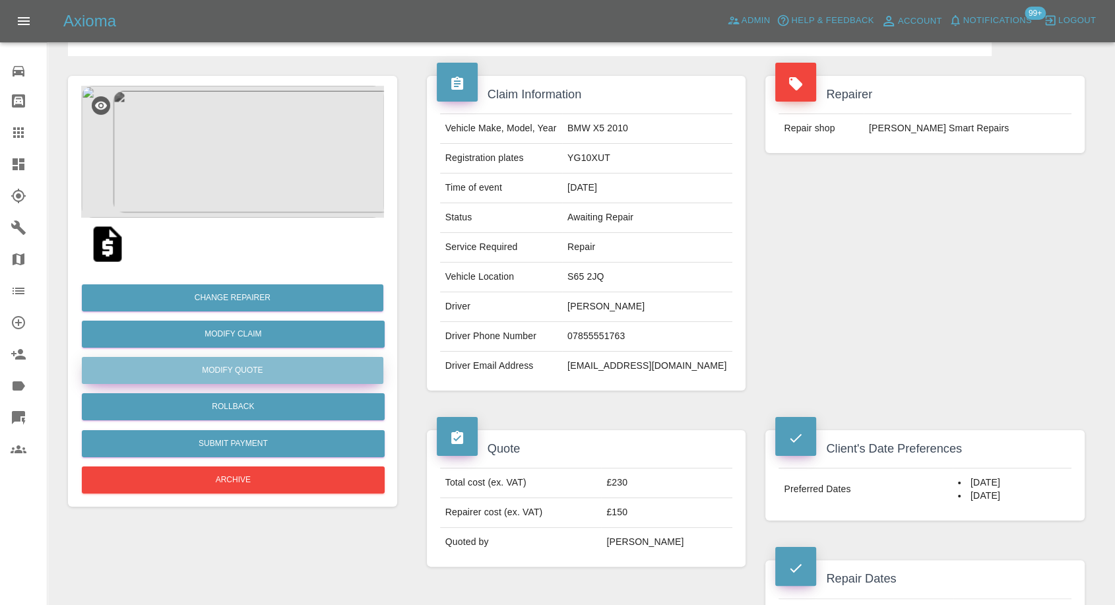
click at [222, 371] on button "Modify Quote" at bounding box center [233, 370] width 302 height 27
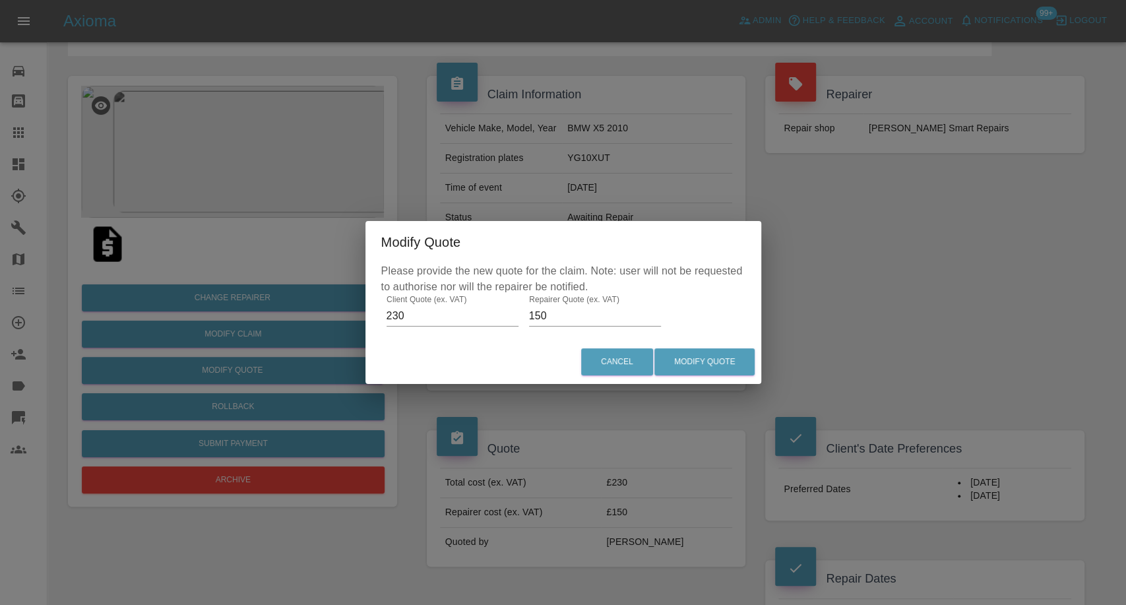
click at [172, 418] on div "Modify Quote Please provide the new quote for the claim. Note: user will not be…" at bounding box center [563, 302] width 1126 height 605
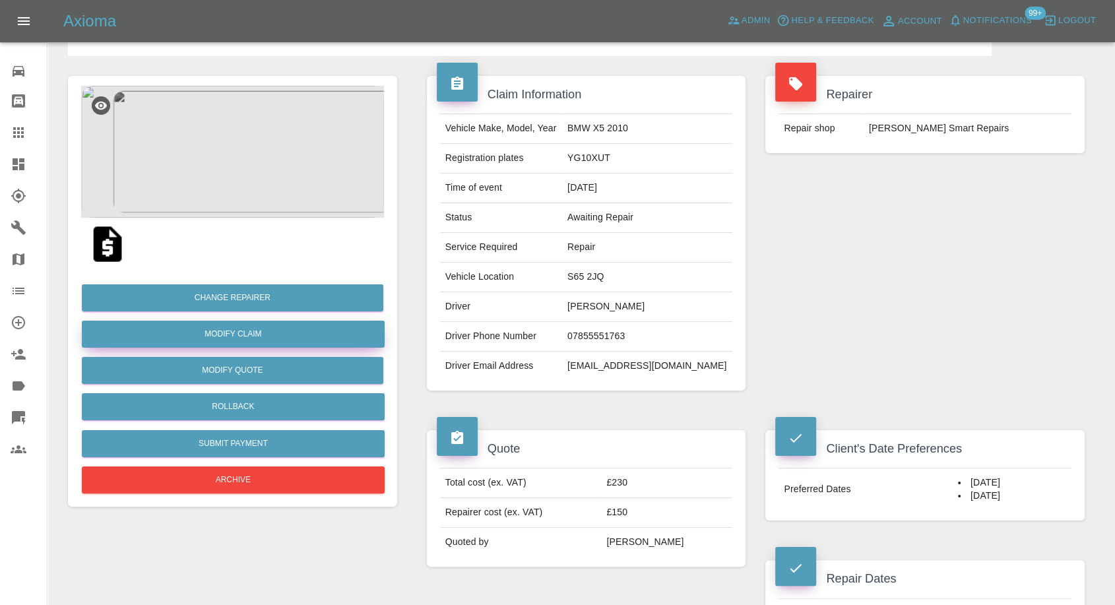
drag, startPoint x: 253, startPoint y: 335, endPoint x: 301, endPoint y: 346, distance: 49.0
click at [253, 335] on link "Modify Claim" at bounding box center [233, 334] width 303 height 27
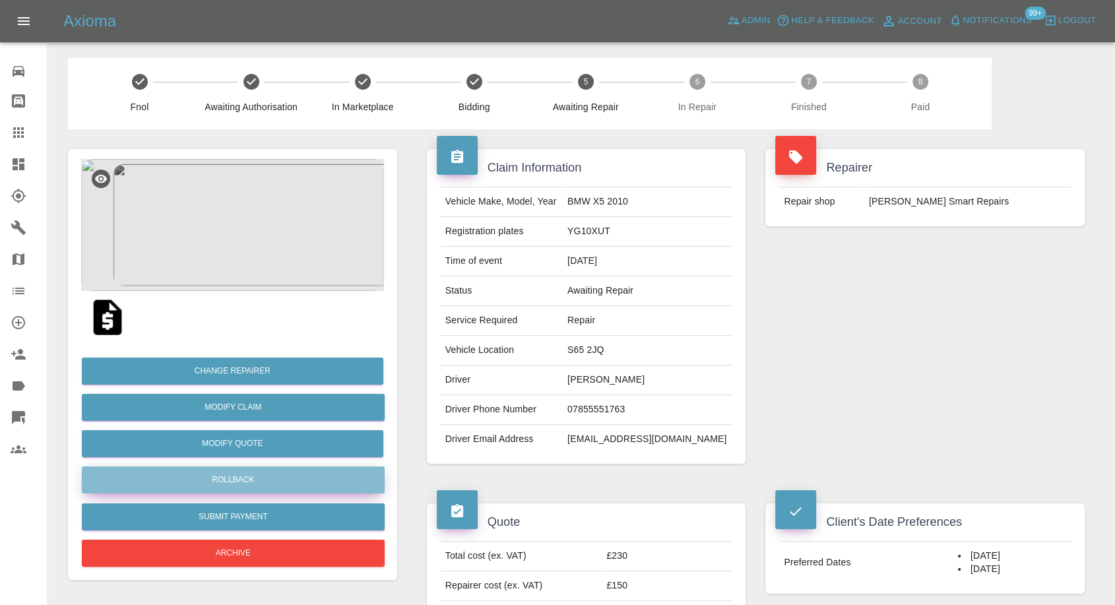
click at [206, 484] on button "Rollback" at bounding box center [233, 479] width 303 height 27
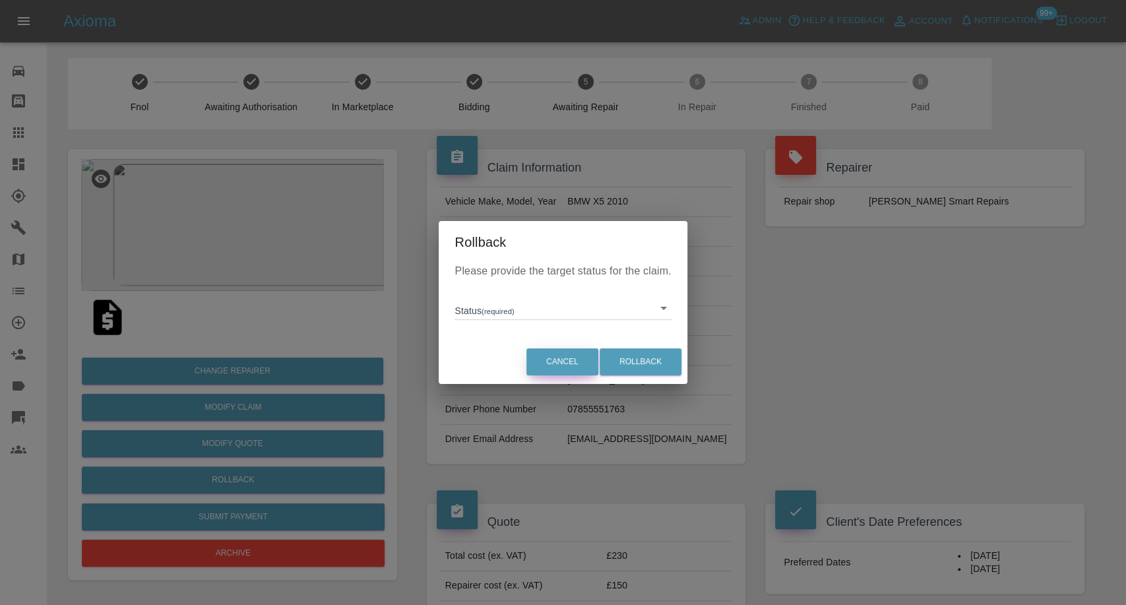
click at [564, 371] on button "Cancel" at bounding box center [563, 361] width 72 height 27
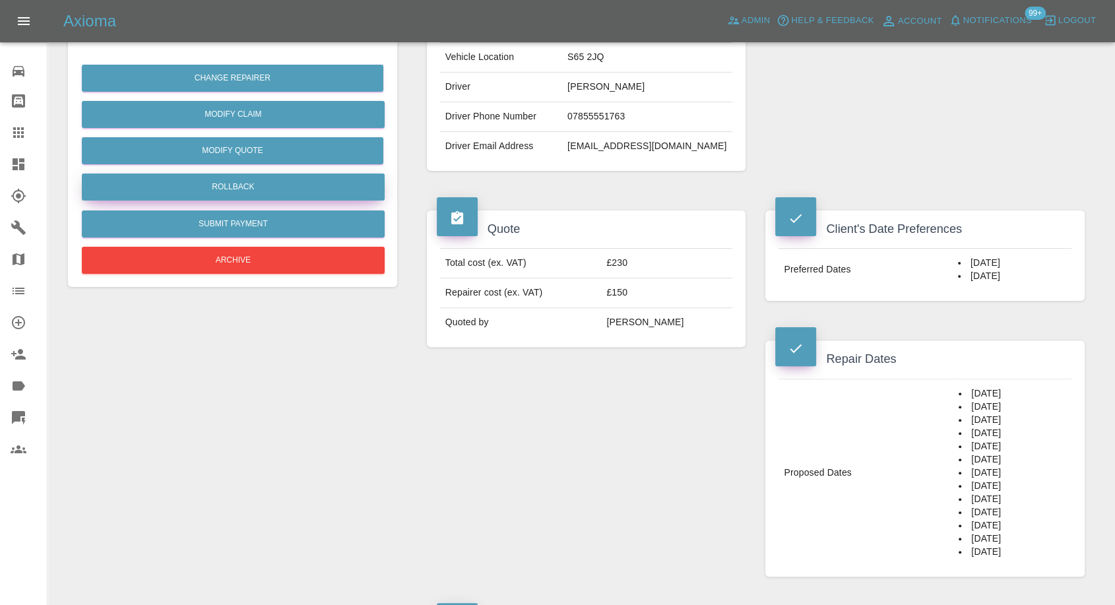
scroll to position [220, 0]
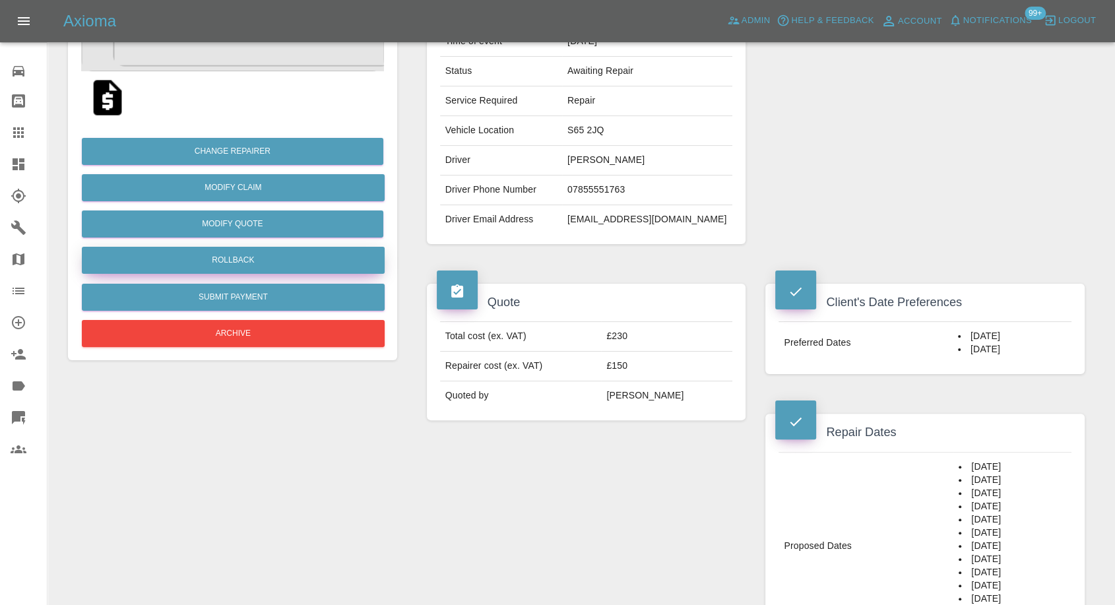
click at [238, 260] on button "Rollback" at bounding box center [233, 260] width 303 height 27
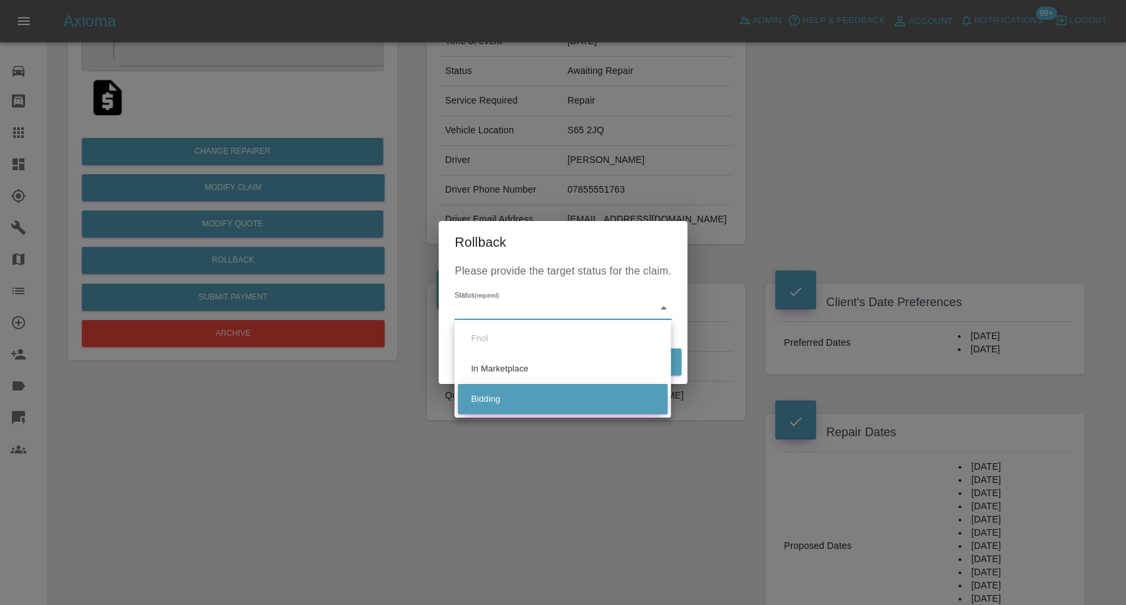
click at [503, 399] on li "Bidding" at bounding box center [563, 399] width 210 height 30
type input "bidding"
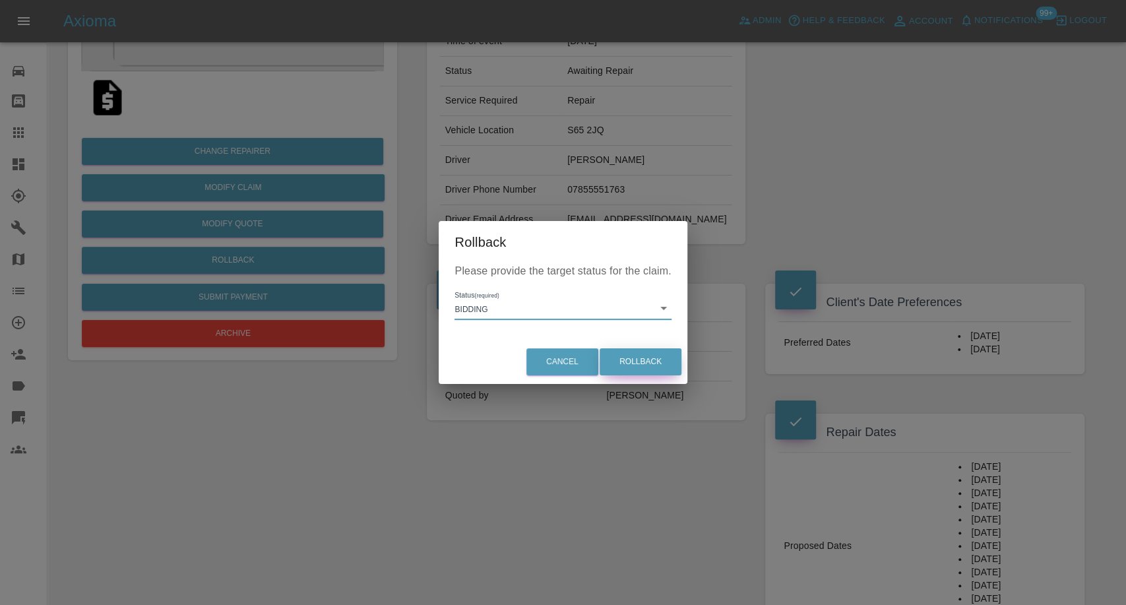
click at [650, 360] on button "Rollback" at bounding box center [641, 361] width 82 height 27
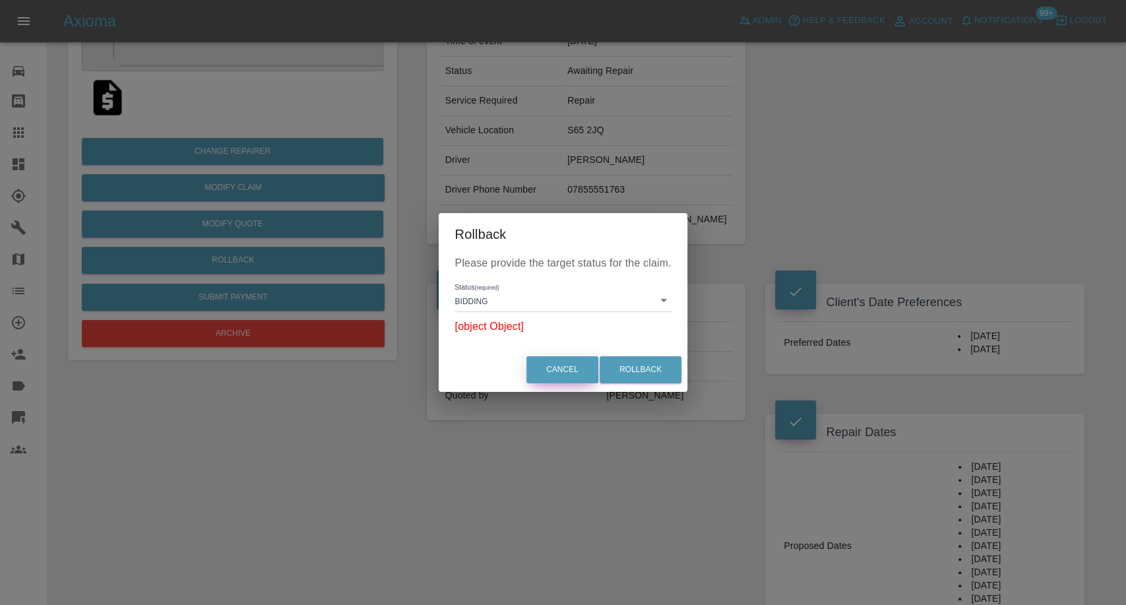
click at [557, 379] on button "Cancel" at bounding box center [563, 369] width 72 height 27
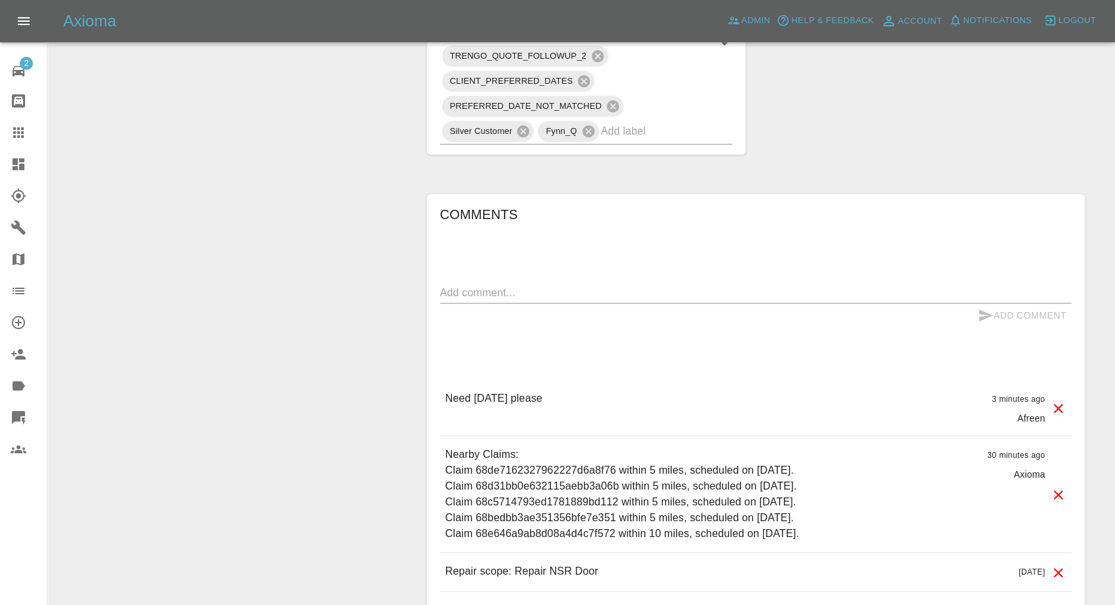
scroll to position [915, 0]
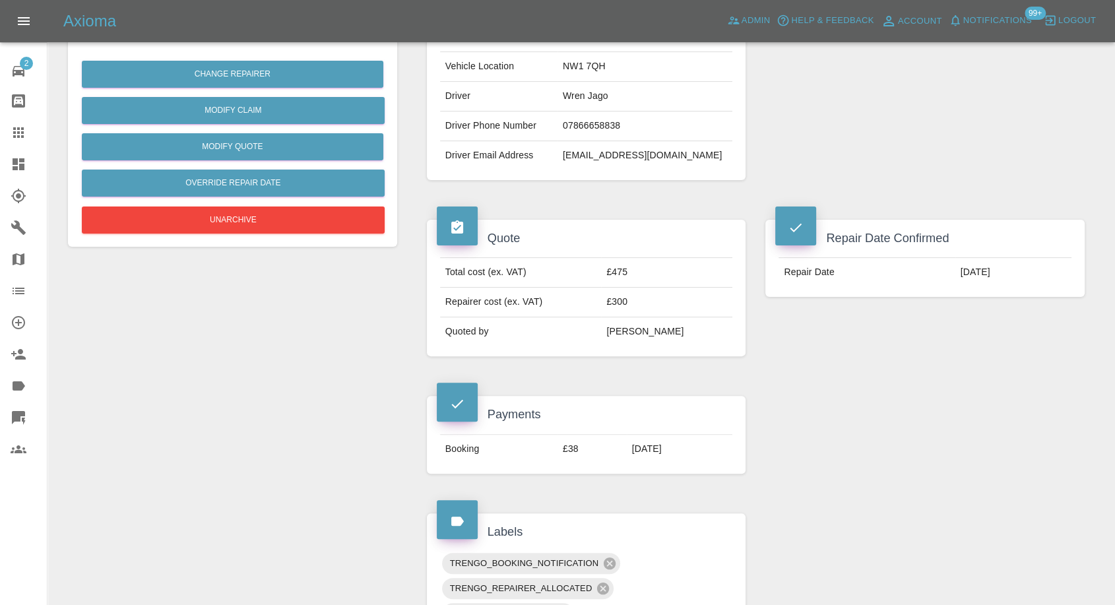
scroll to position [293, 0]
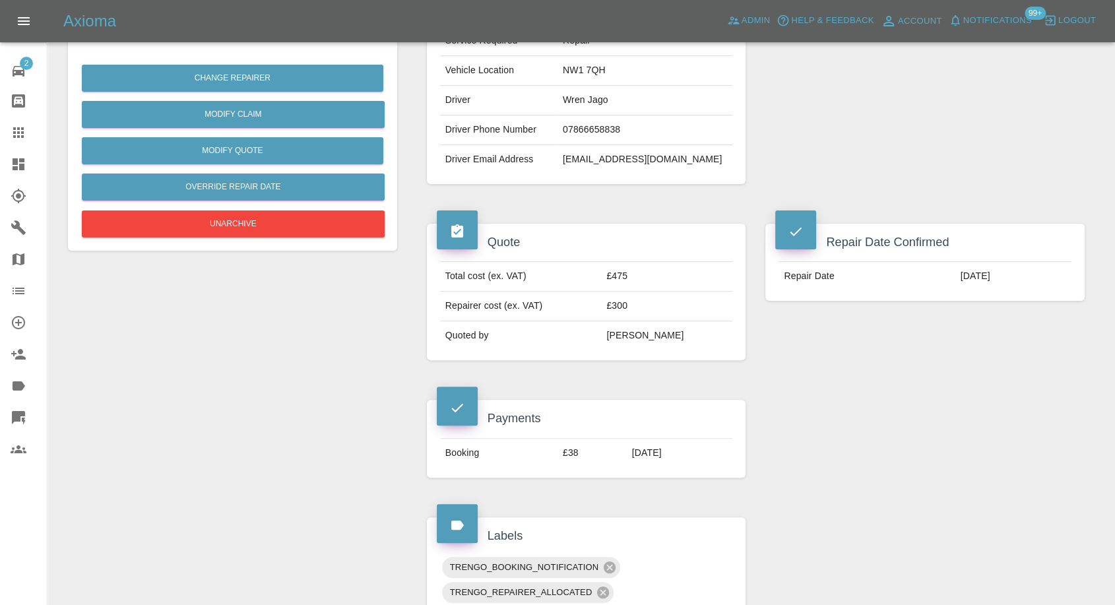
click at [628, 156] on td "wrentjago@gmail.com" at bounding box center [645, 159] width 175 height 29
copy div "wrentjago@gmail.com"
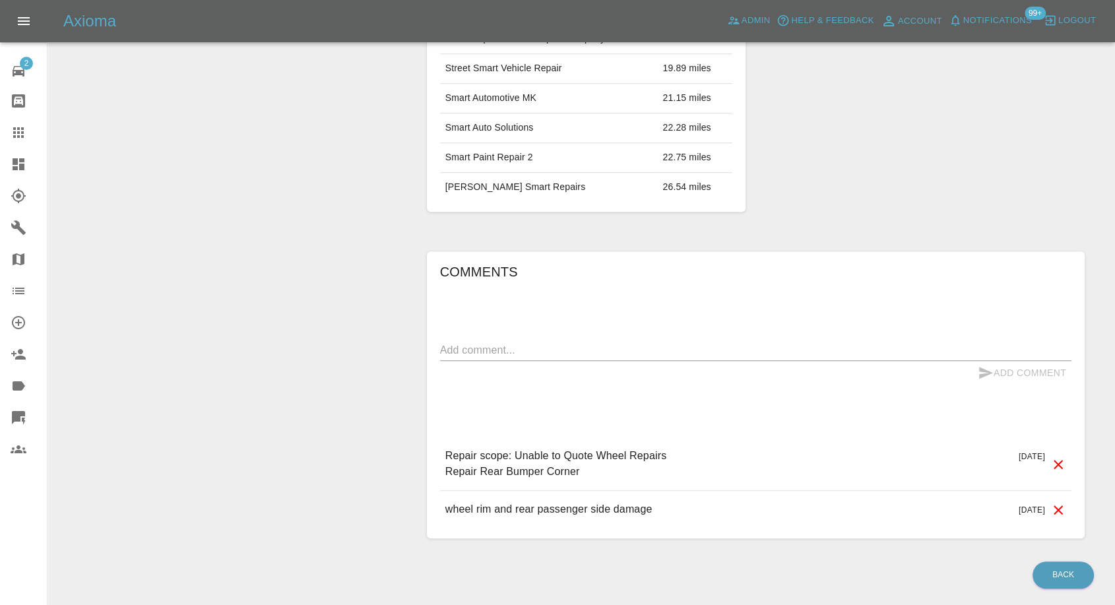
scroll to position [878, 0]
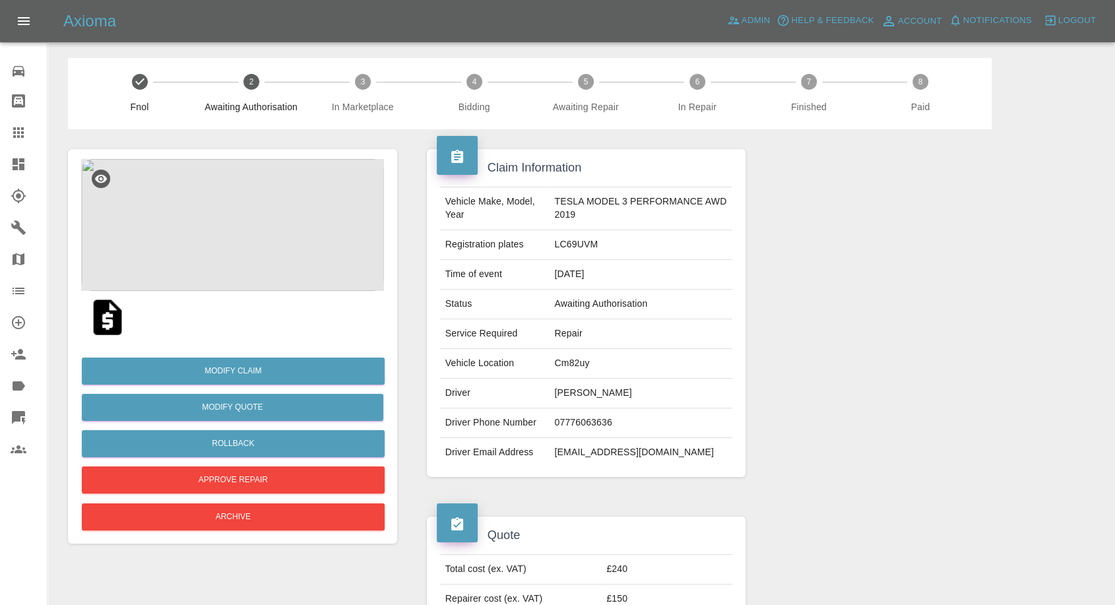
click at [190, 245] on img at bounding box center [232, 225] width 303 height 132
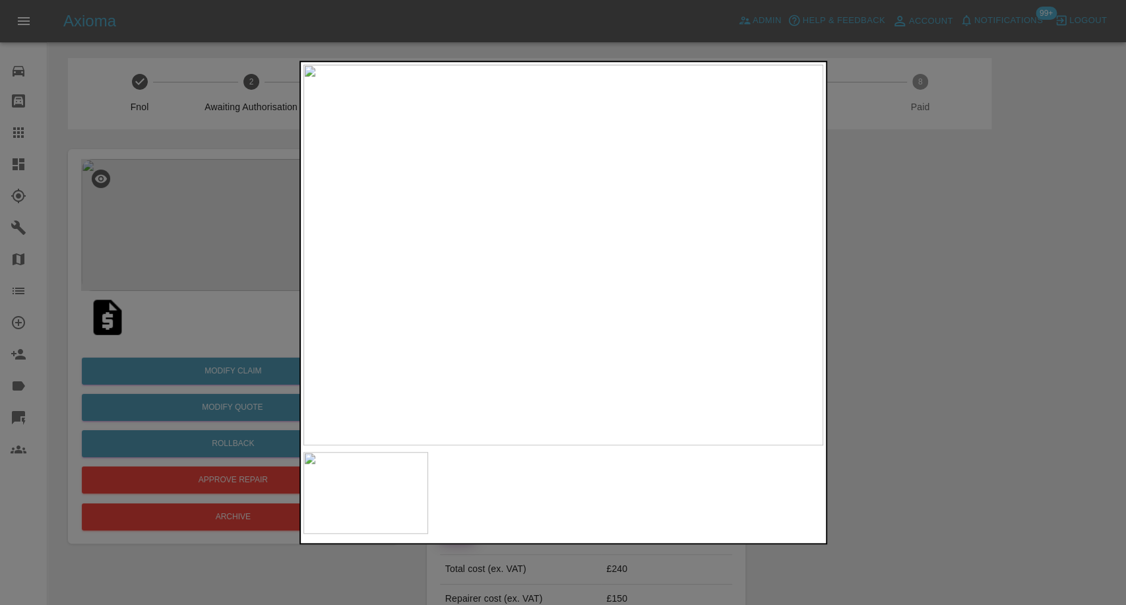
click at [947, 370] on div at bounding box center [563, 302] width 1126 height 605
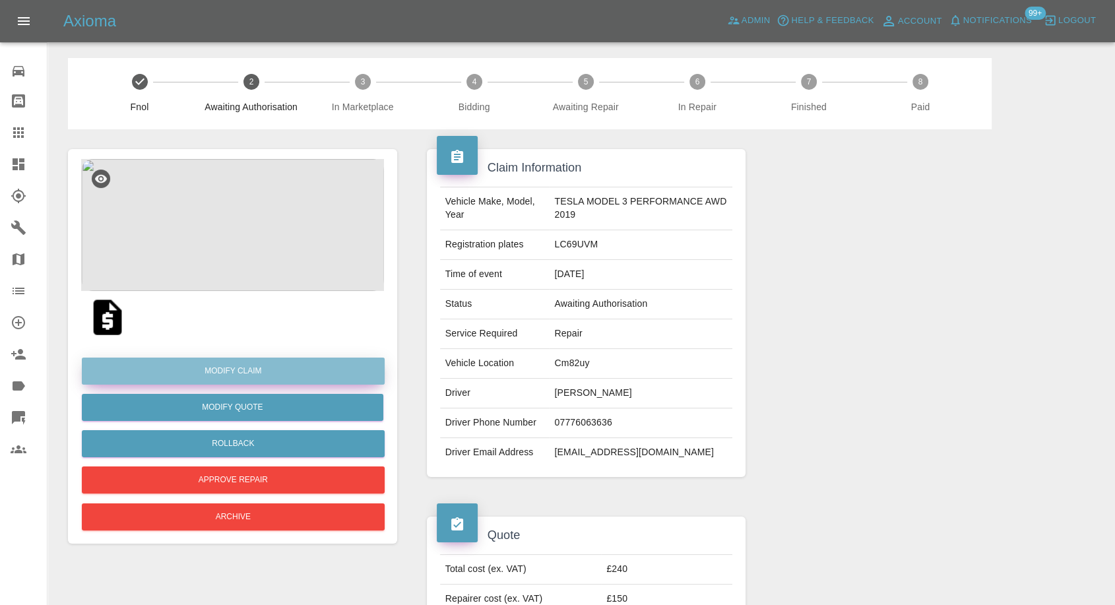
click at [248, 366] on link "Modify Claim" at bounding box center [233, 371] width 303 height 27
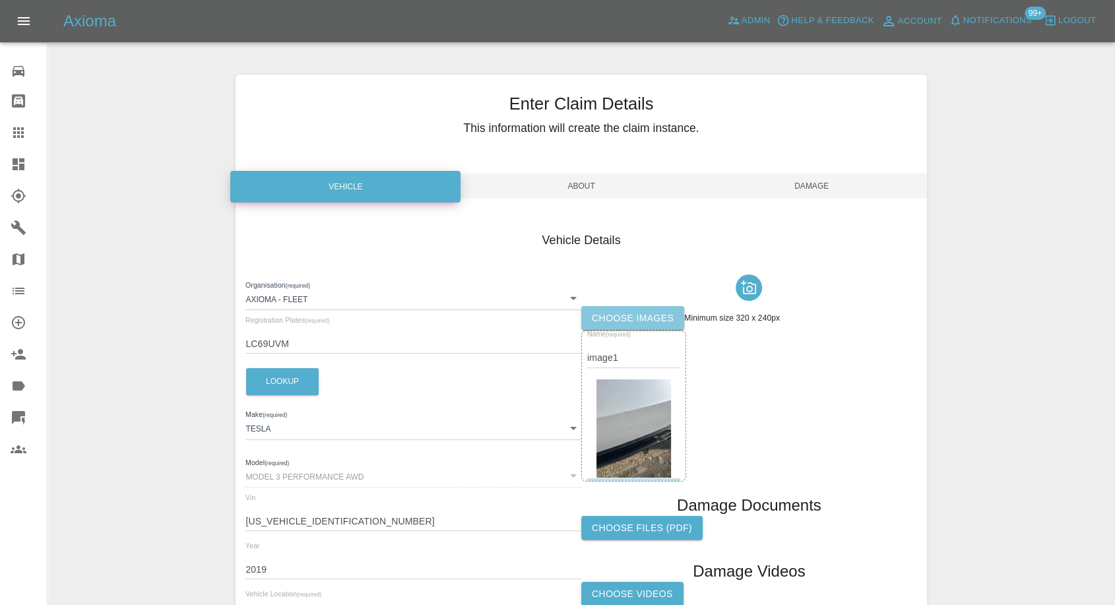
click at [647, 323] on label "Choose images" at bounding box center [632, 318] width 103 height 24
click at [0, 0] on input "Choose images" at bounding box center [0, 0] width 0 height 0
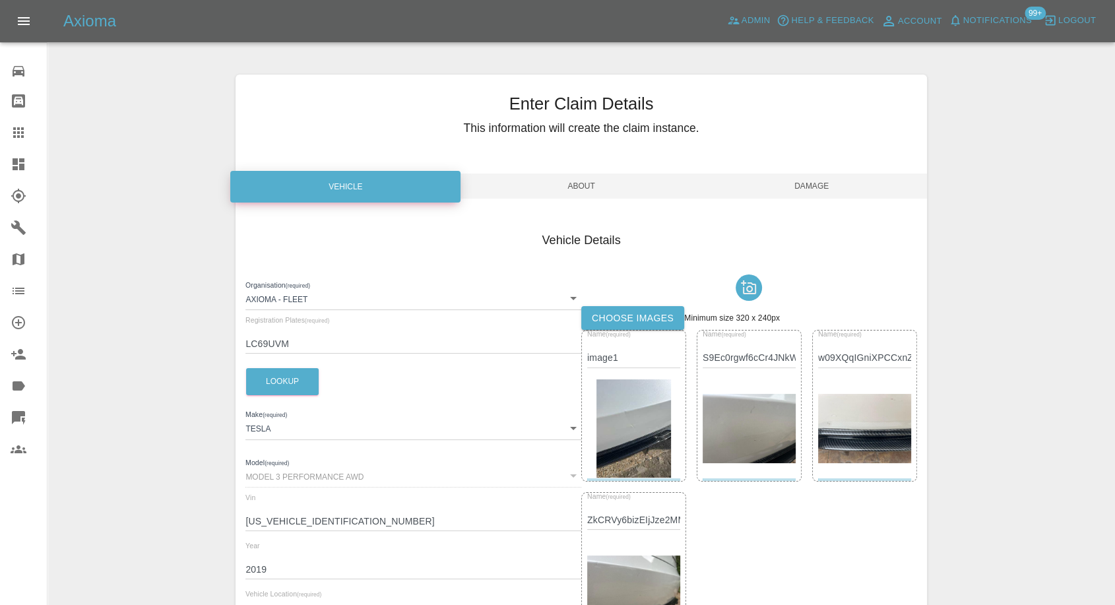
click at [814, 193] on span "Damage" at bounding box center [812, 186] width 230 height 25
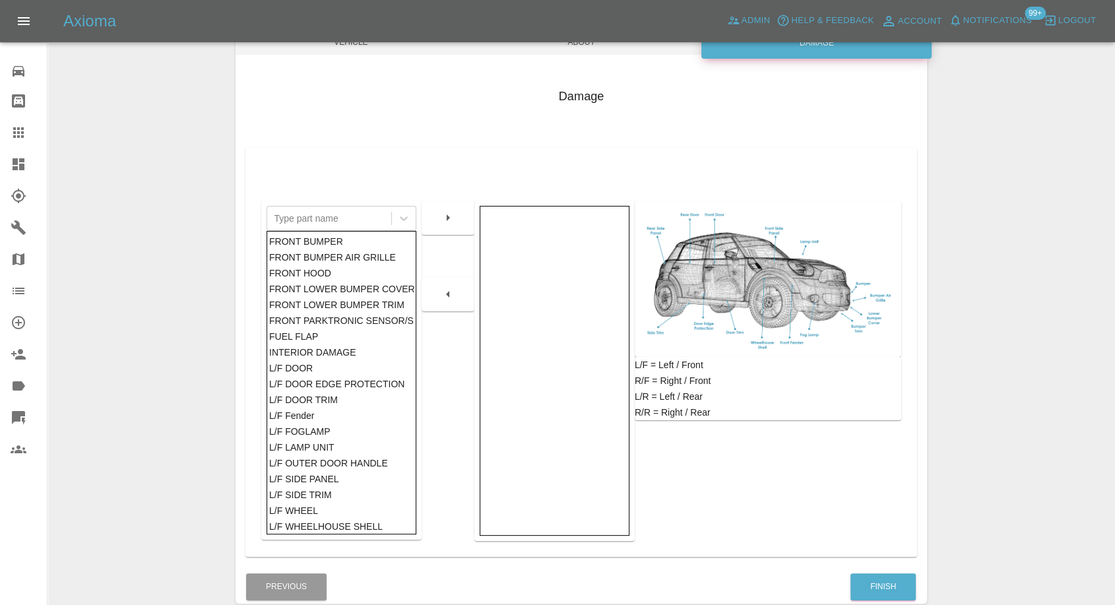
scroll to position [146, 0]
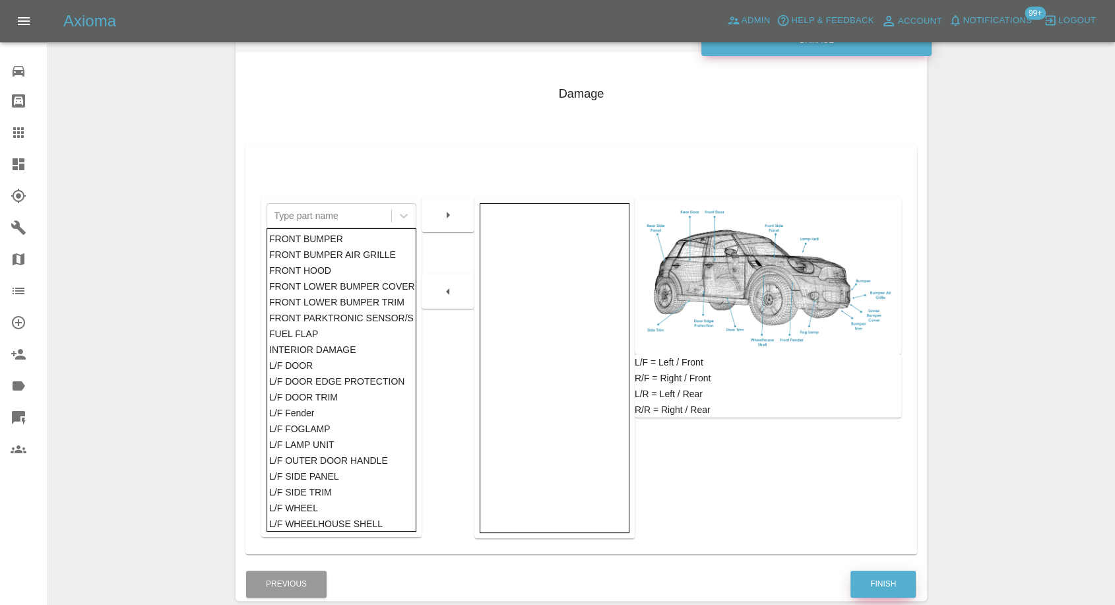
click at [876, 581] on button "Finish" at bounding box center [882, 584] width 65 height 27
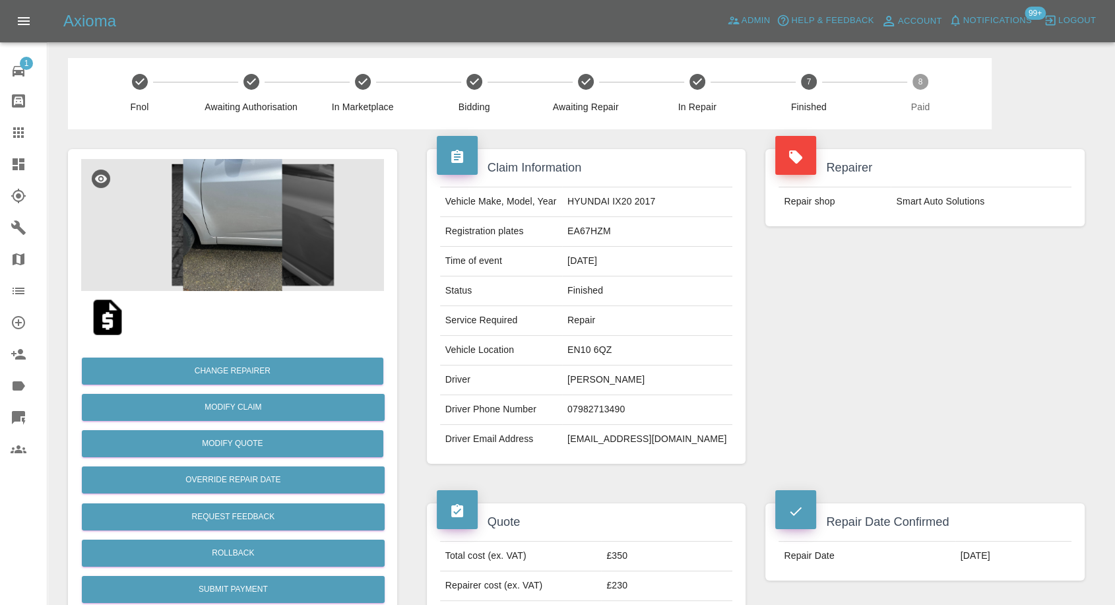
click at [106, 322] on img at bounding box center [107, 317] width 42 height 42
click at [114, 313] on img at bounding box center [107, 317] width 42 height 42
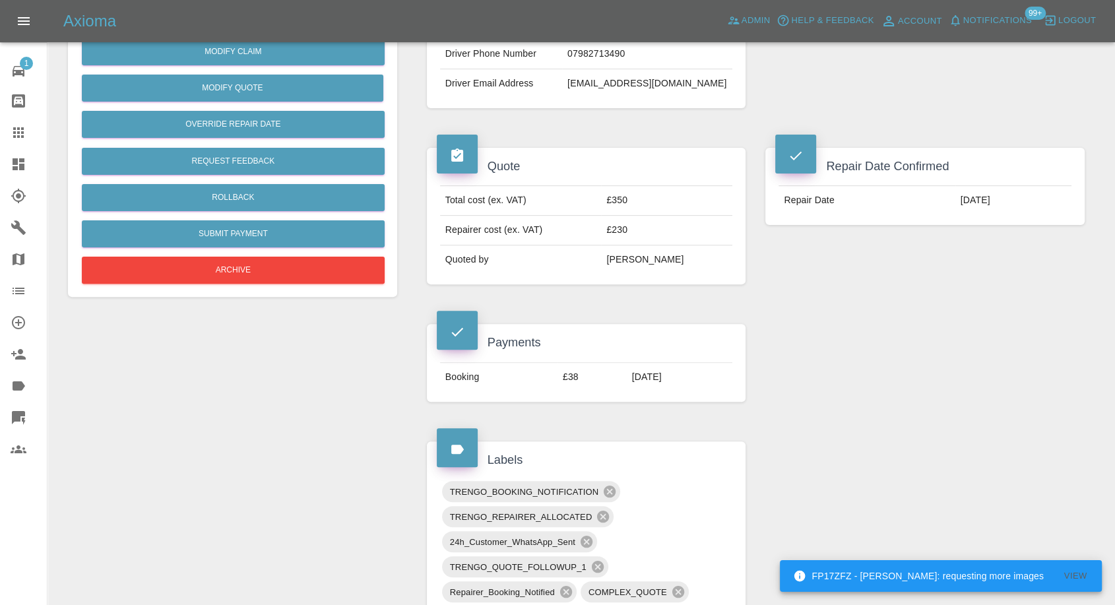
scroll to position [141, 0]
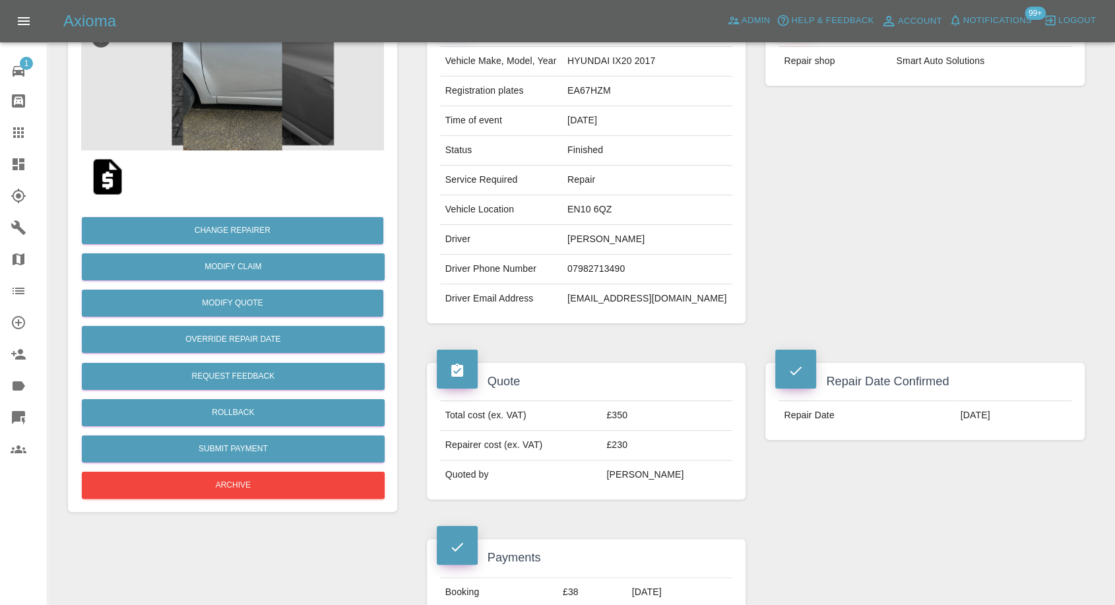
click at [111, 182] on img at bounding box center [107, 177] width 42 height 42
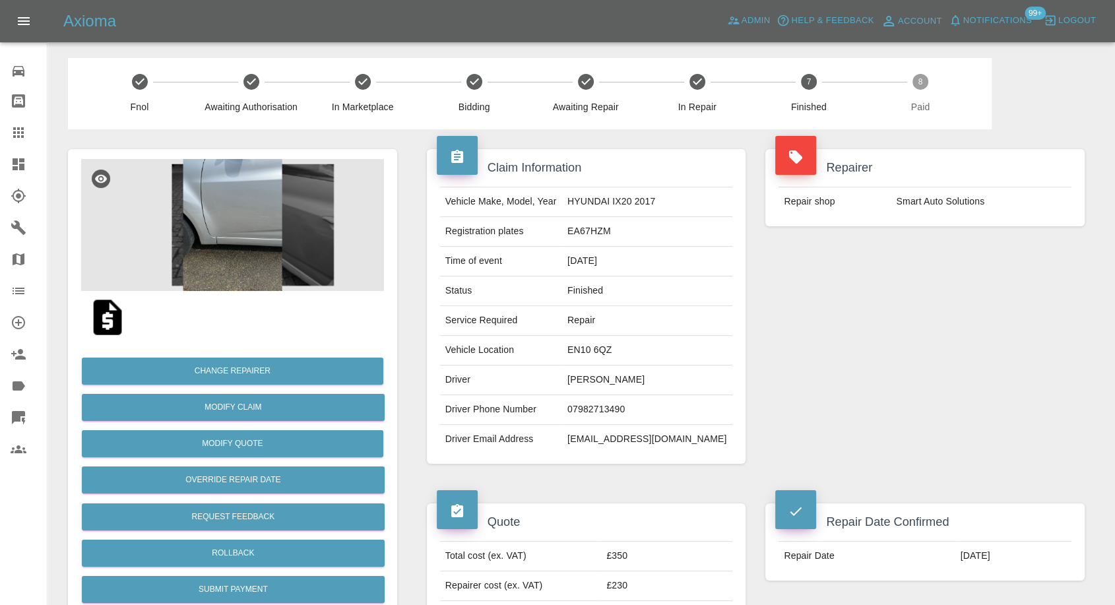
click at [221, 190] on img at bounding box center [232, 225] width 303 height 132
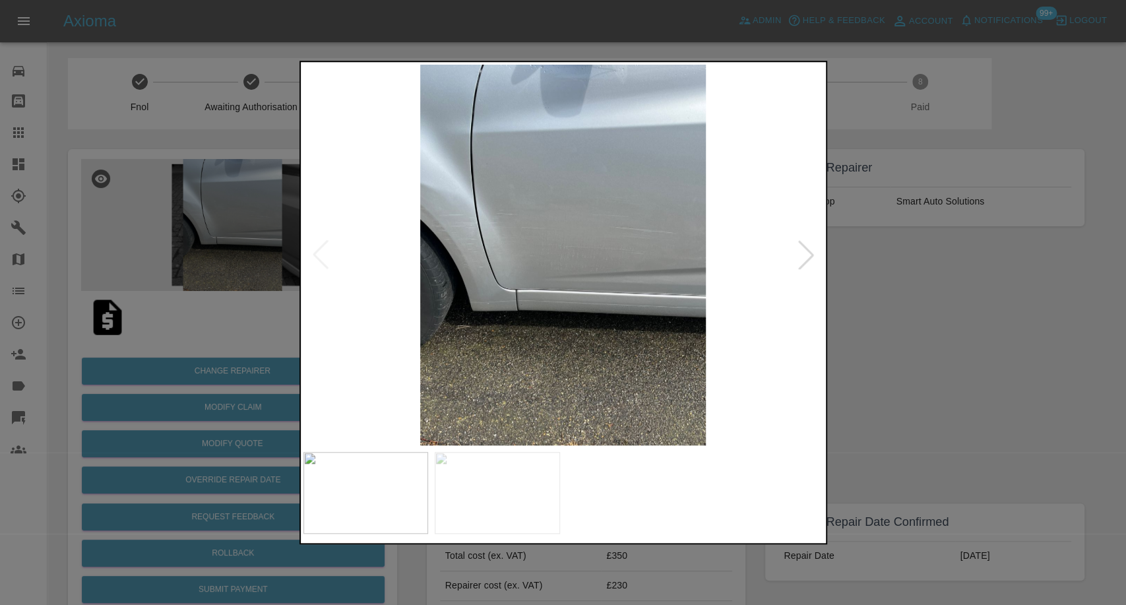
click at [501, 499] on img at bounding box center [497, 493] width 125 height 82
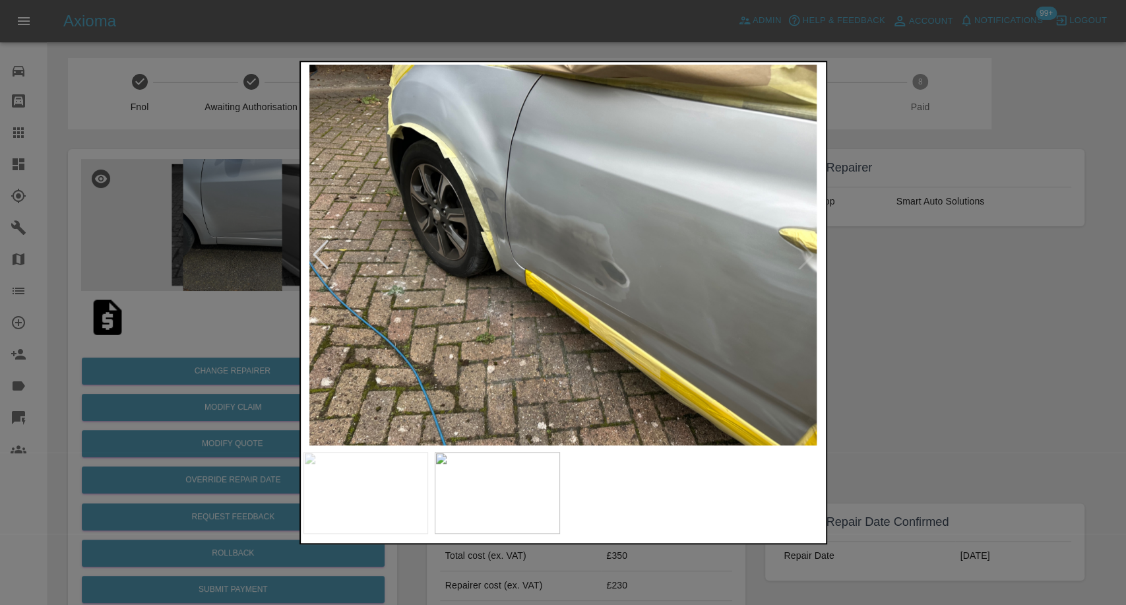
drag, startPoint x: 924, startPoint y: 365, endPoint x: 404, endPoint y: 176, distance: 552.7
click at [922, 365] on div at bounding box center [563, 302] width 1126 height 605
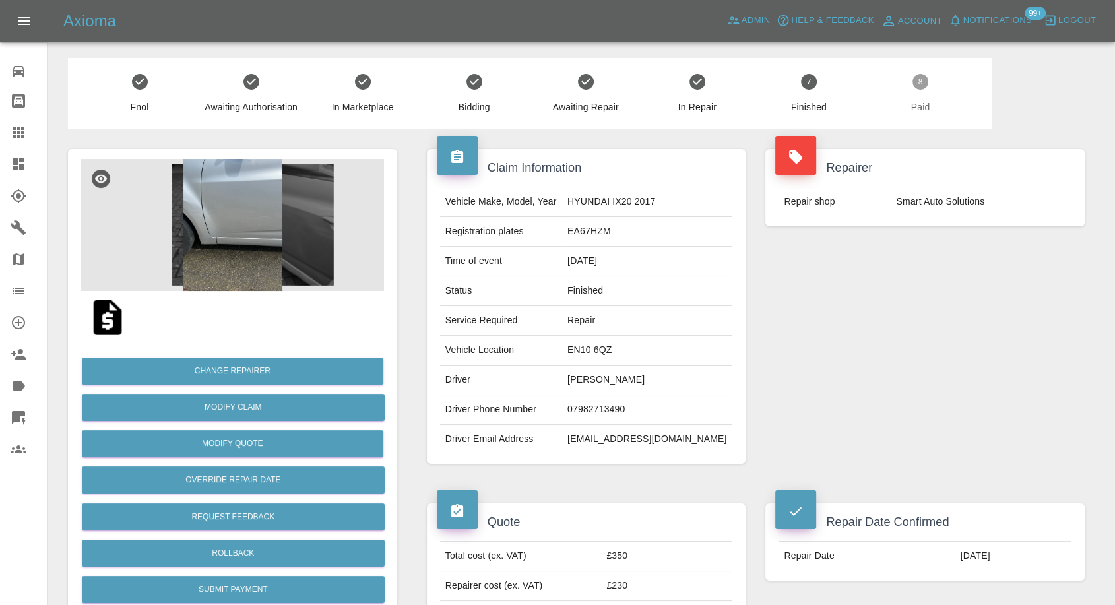
click at [181, 212] on img at bounding box center [232, 225] width 303 height 132
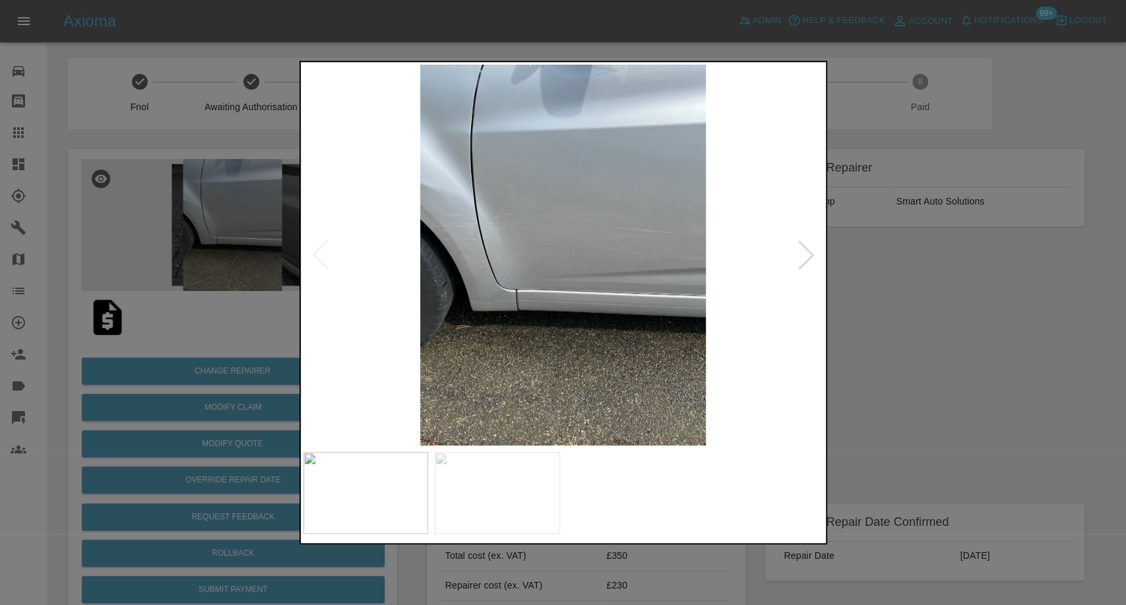
click at [924, 383] on div at bounding box center [563, 302] width 1126 height 605
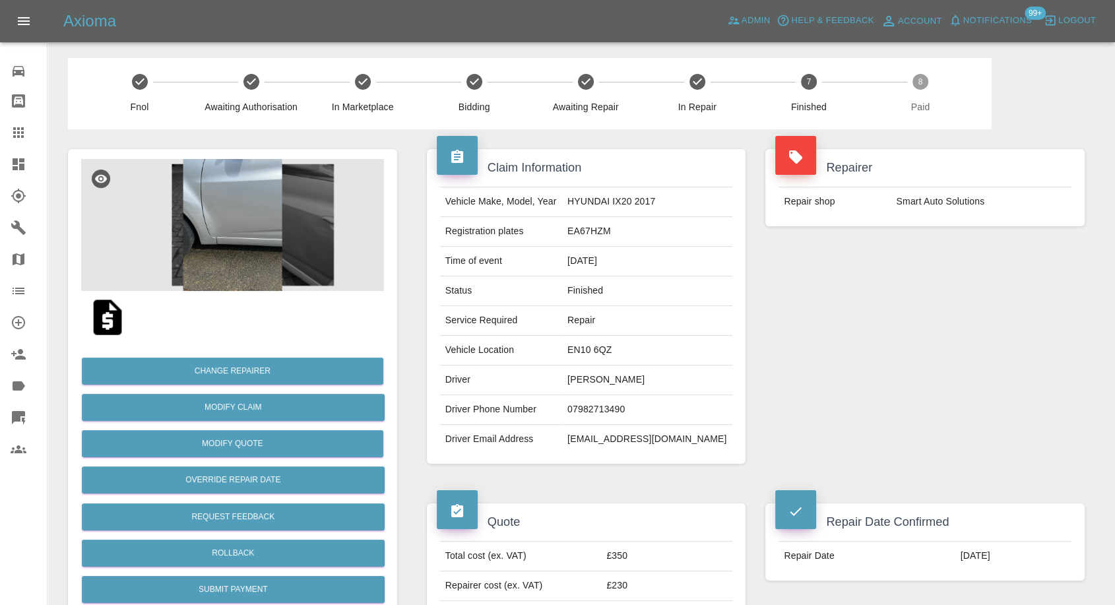
click at [120, 322] on img at bounding box center [107, 317] width 42 height 42
click at [224, 207] on img at bounding box center [232, 225] width 303 height 132
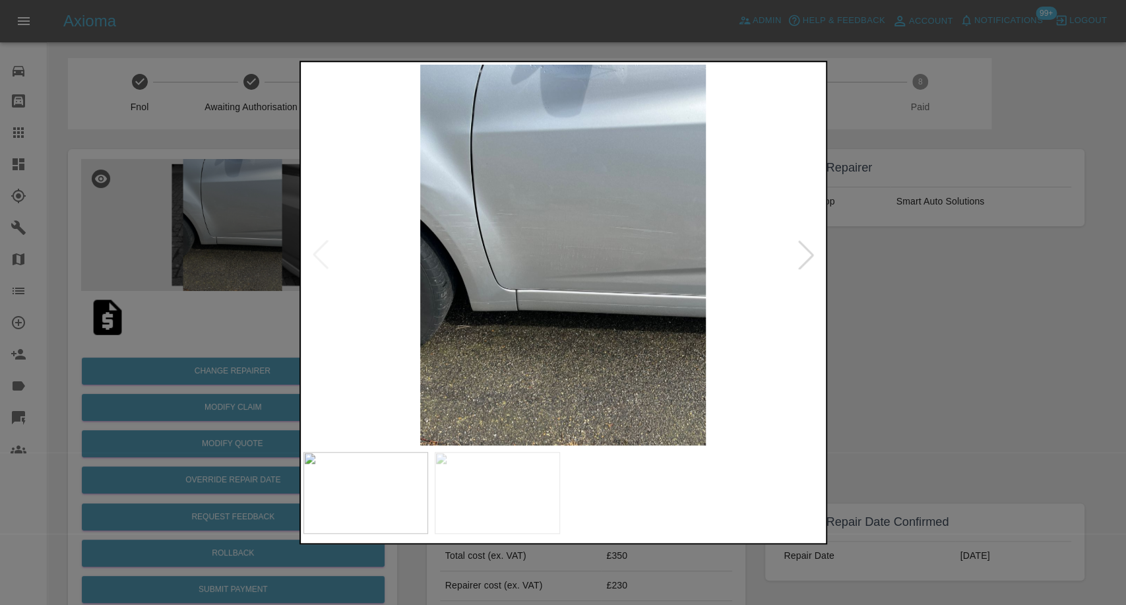
click at [1014, 431] on div at bounding box center [563, 302] width 1126 height 605
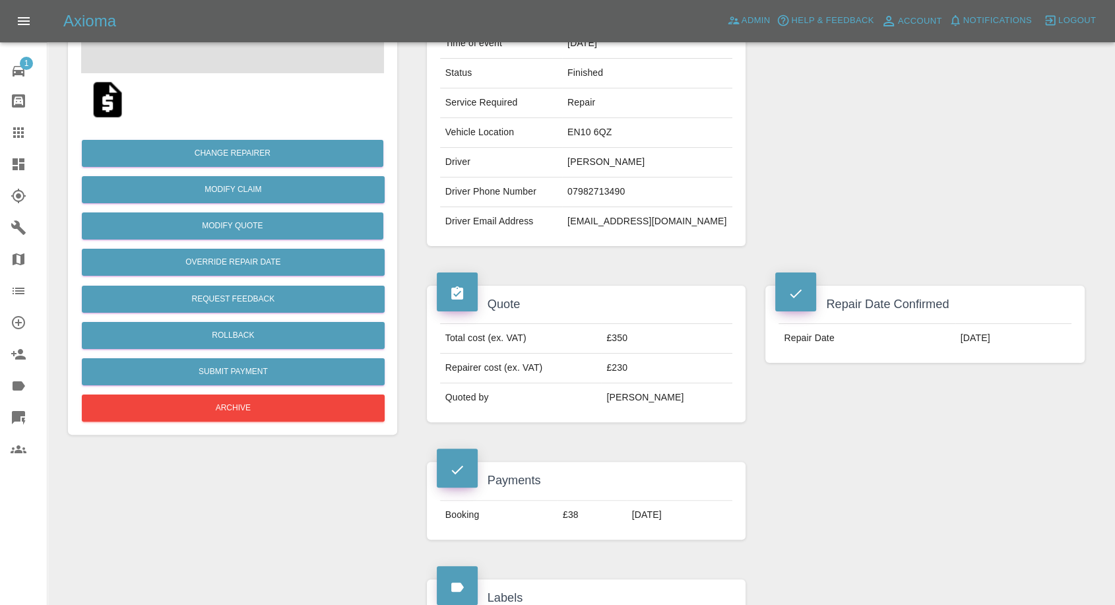
scroll to position [220, 0]
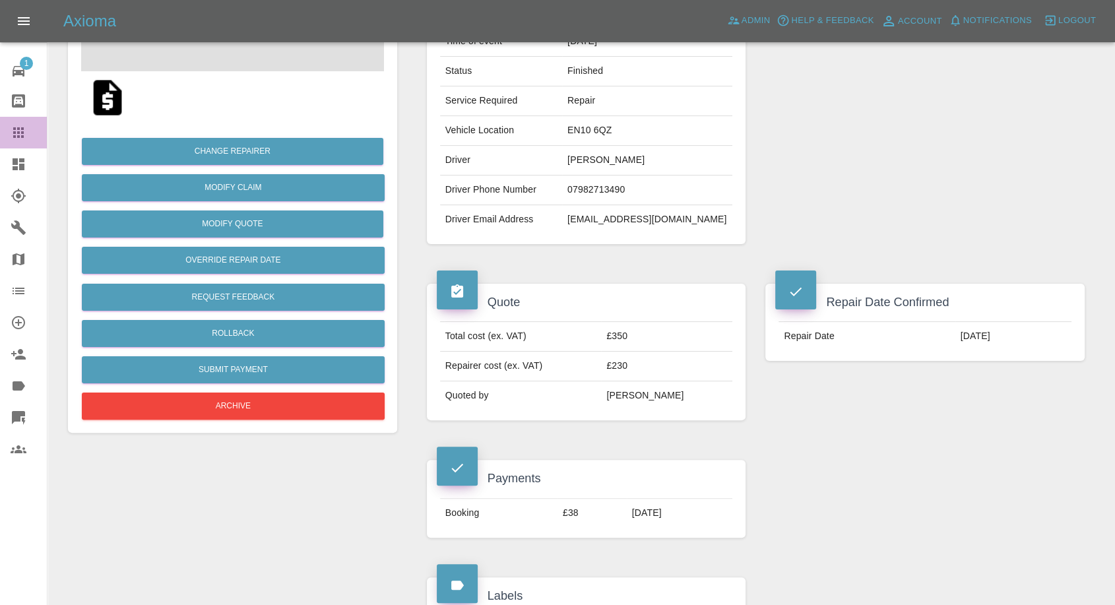
click at [18, 142] on link "Claims" at bounding box center [23, 133] width 47 height 32
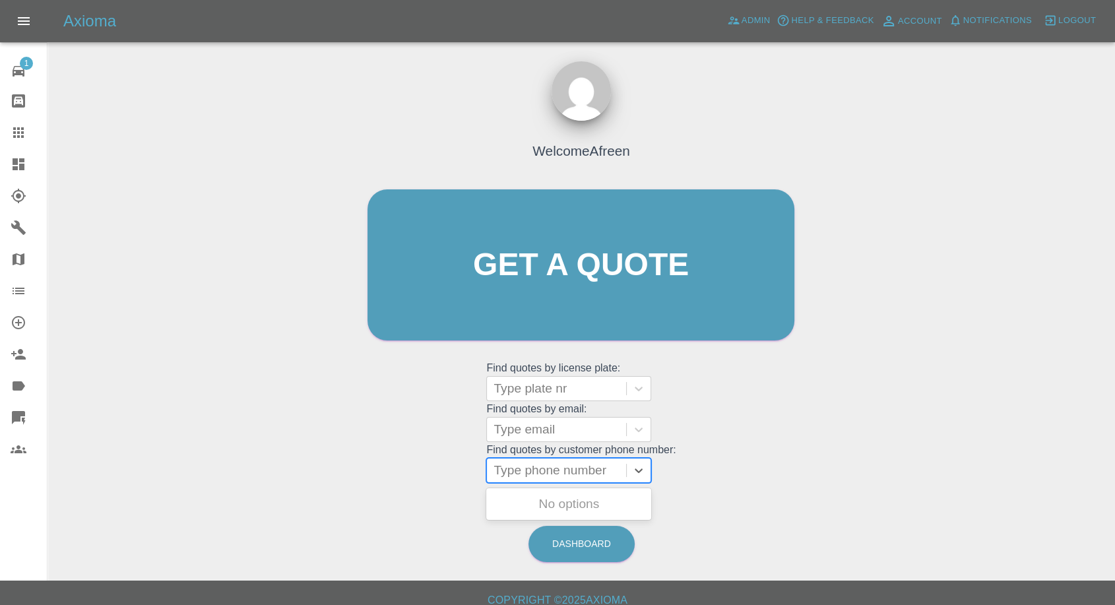
click at [539, 475] on div at bounding box center [557, 470] width 126 height 18
paste input "[PHONE_NUMBER]"
drag, startPoint x: 520, startPoint y: 471, endPoint x: 433, endPoint y: 466, distance: 87.3
click at [433, 468] on div "Welcome Afreen Get a quote Get a quote Find quotes by license plate: Type plate…" at bounding box center [581, 290] width 455 height 399
type input "7597935663"
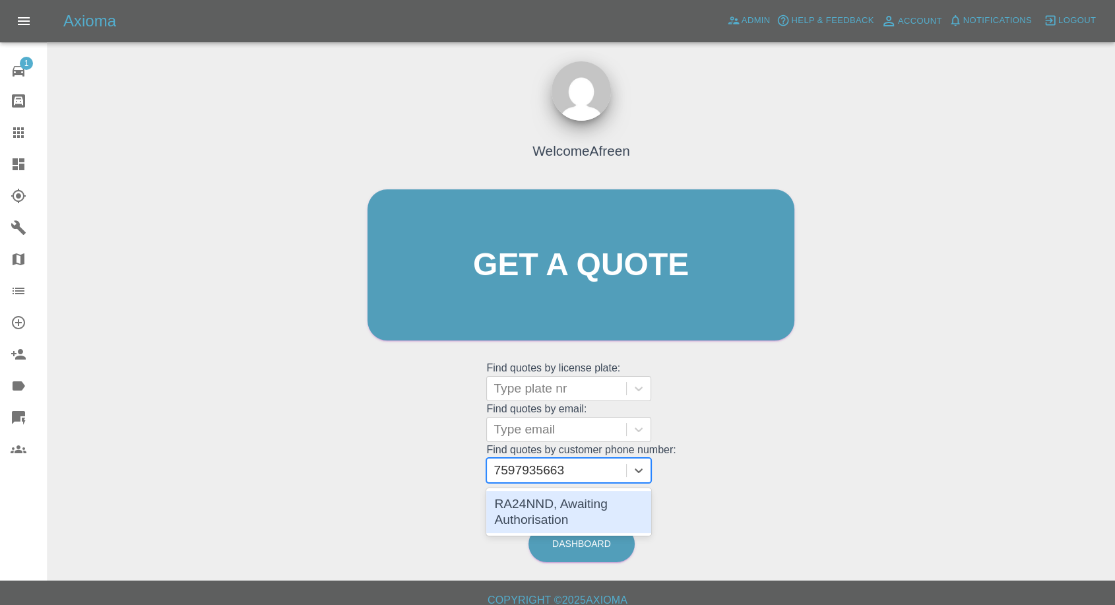
click at [602, 513] on div "RA24NND, Awaiting Authorisation" at bounding box center [568, 512] width 165 height 42
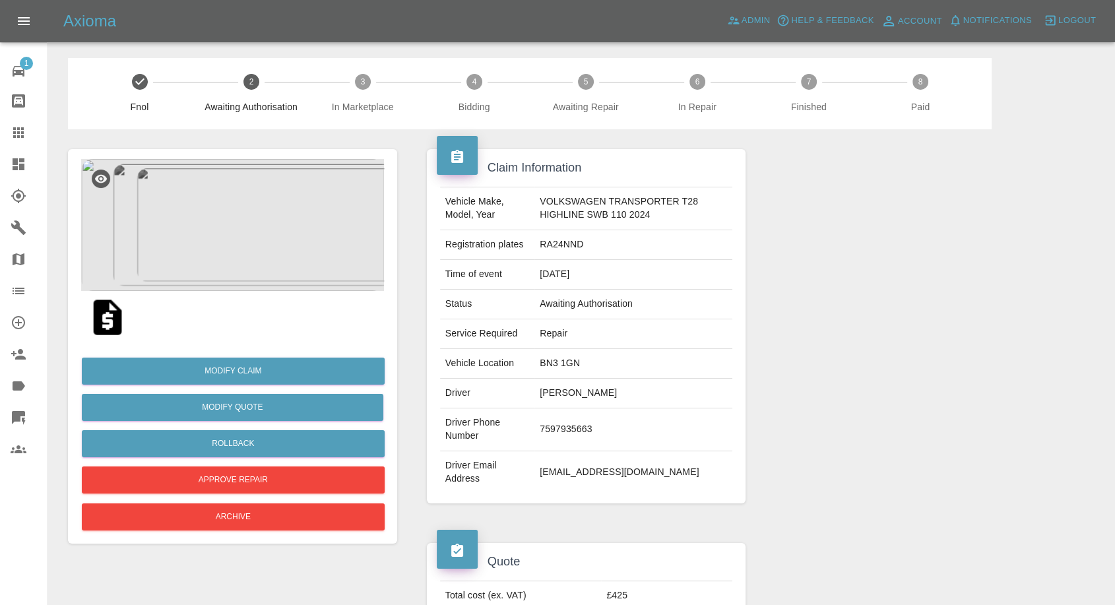
click at [120, 324] on img at bounding box center [107, 317] width 42 height 42
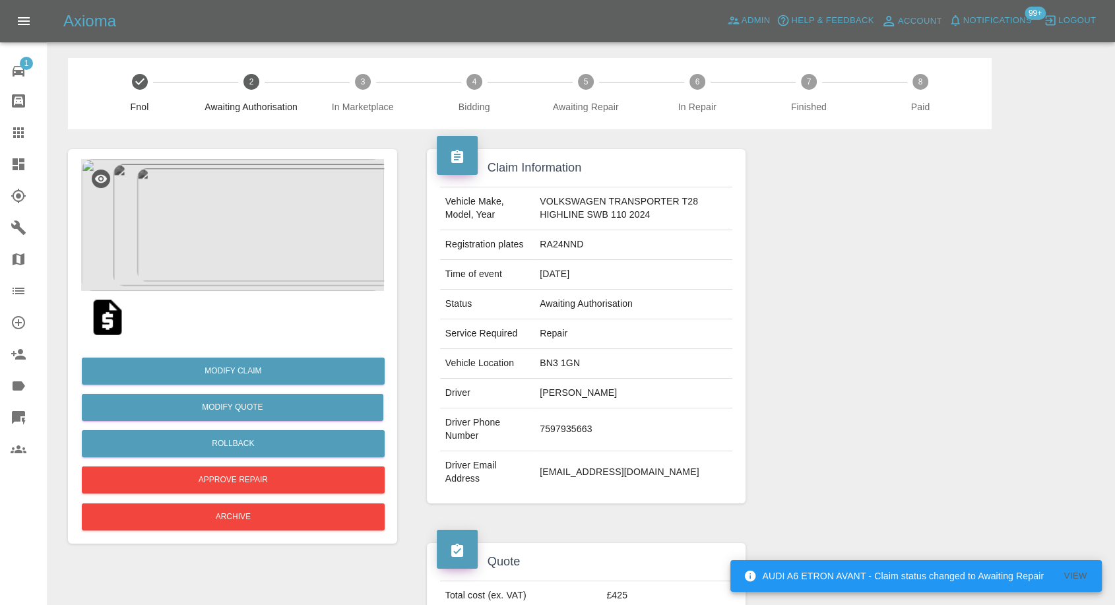
click at [257, 199] on img at bounding box center [232, 225] width 303 height 132
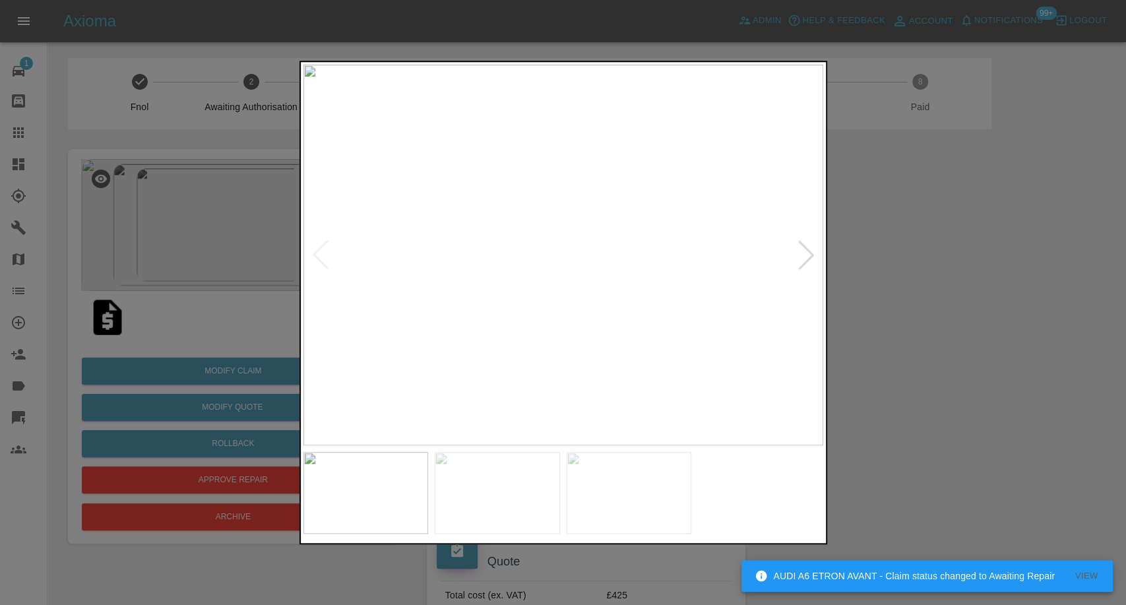
click at [482, 496] on img at bounding box center [497, 493] width 125 height 82
click at [628, 514] on img at bounding box center [629, 493] width 125 height 82
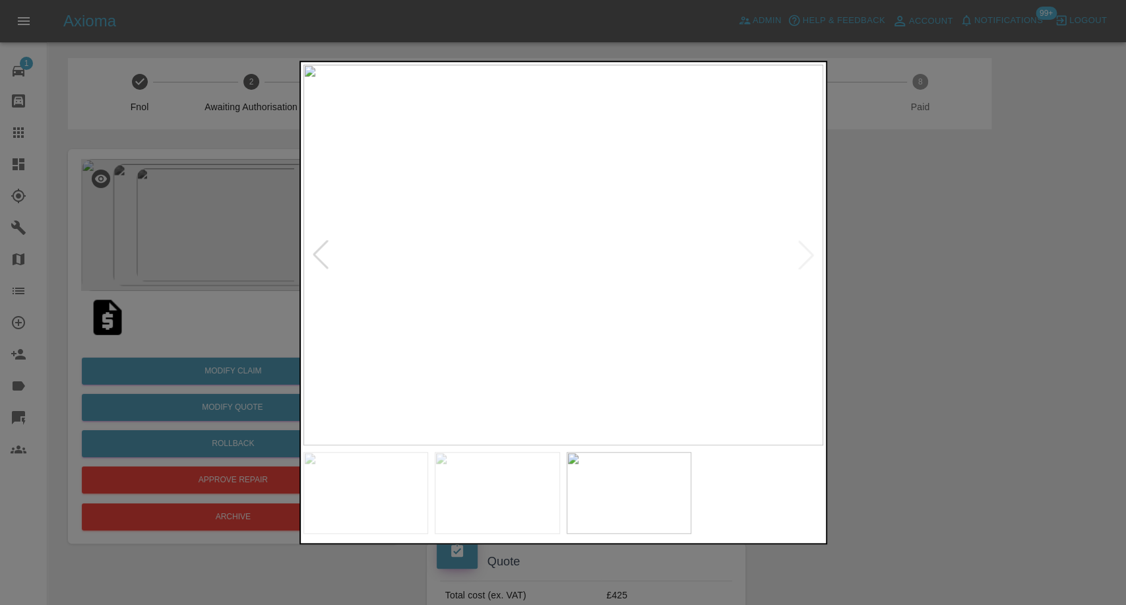
click at [804, 269] on img at bounding box center [564, 255] width 520 height 381
click at [800, 252] on img at bounding box center [564, 255] width 520 height 381
click at [804, 266] on img at bounding box center [564, 255] width 520 height 381
drag, startPoint x: 934, startPoint y: 295, endPoint x: 470, endPoint y: 34, distance: 531.8
click at [934, 289] on div at bounding box center [563, 302] width 1126 height 605
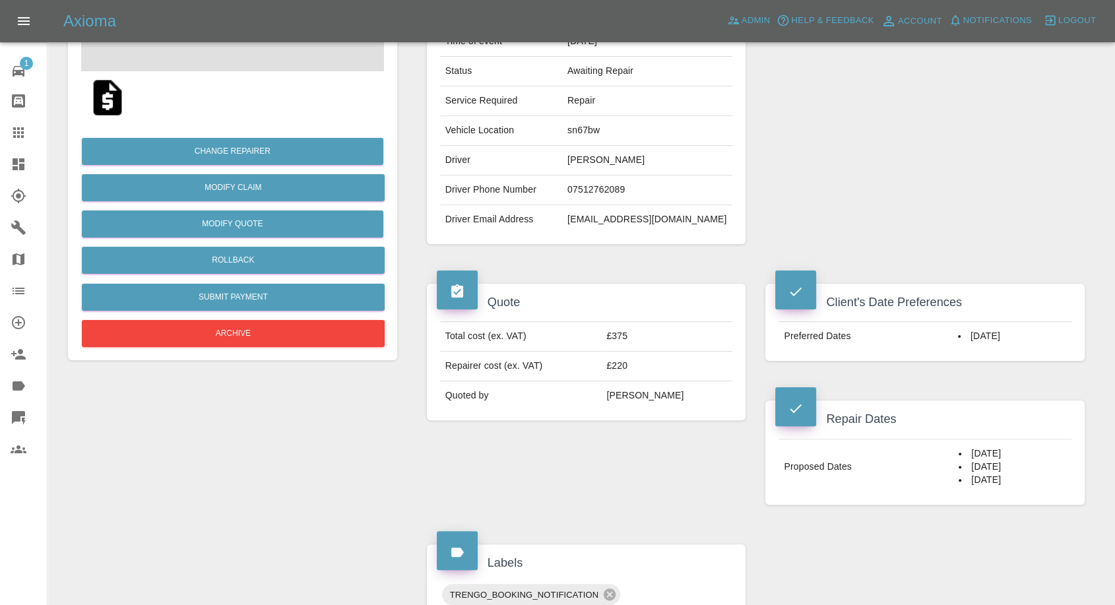
scroll to position [73, 0]
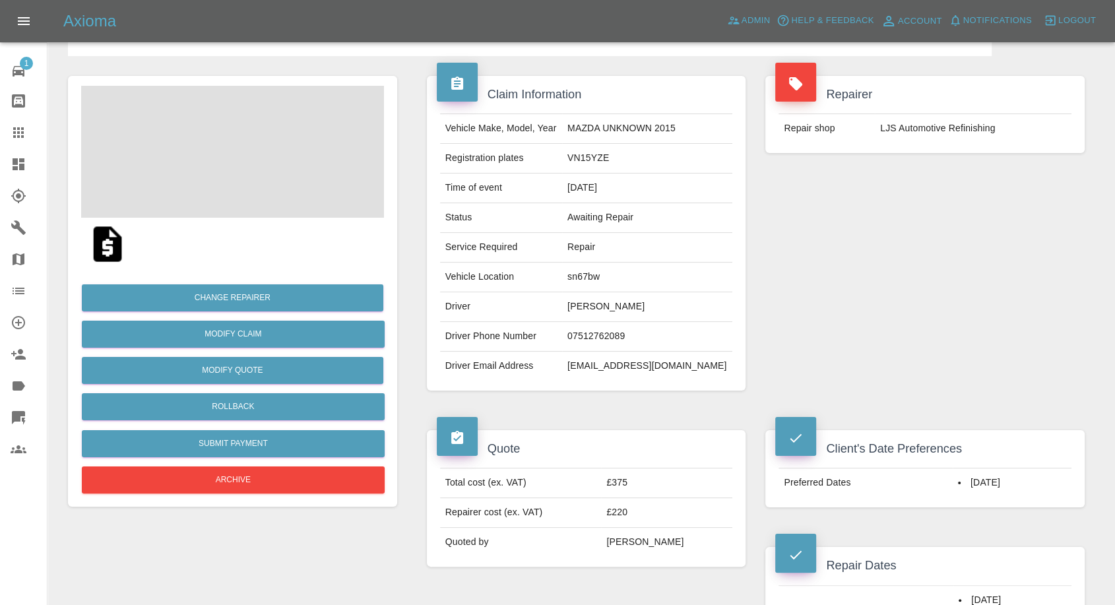
click at [99, 253] on img at bounding box center [107, 244] width 42 height 42
click at [190, 144] on span at bounding box center [232, 152] width 303 height 132
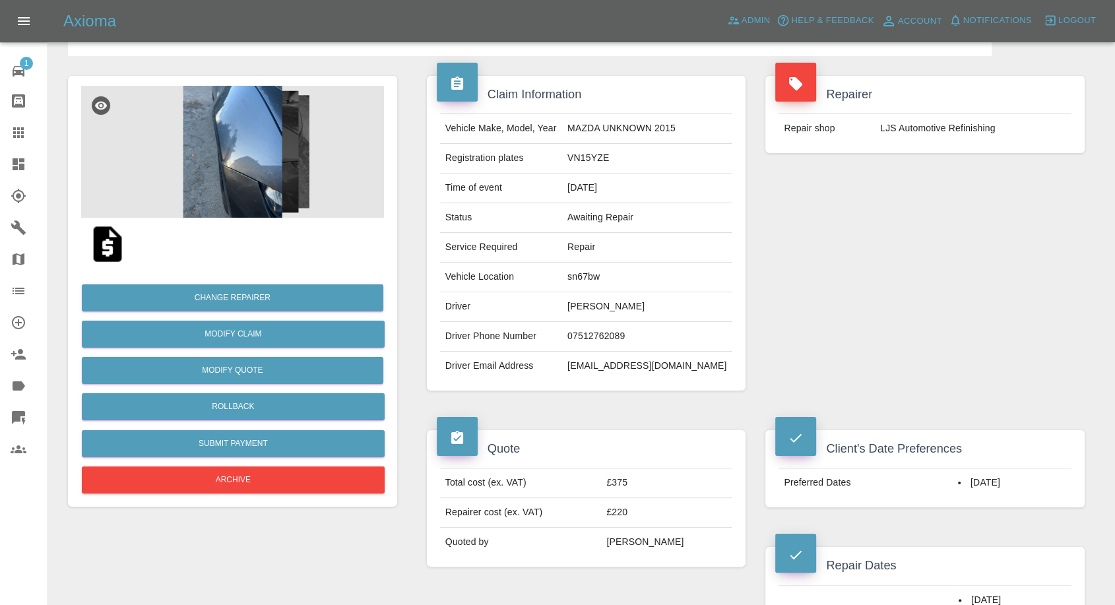
click at [204, 148] on img at bounding box center [232, 152] width 303 height 132
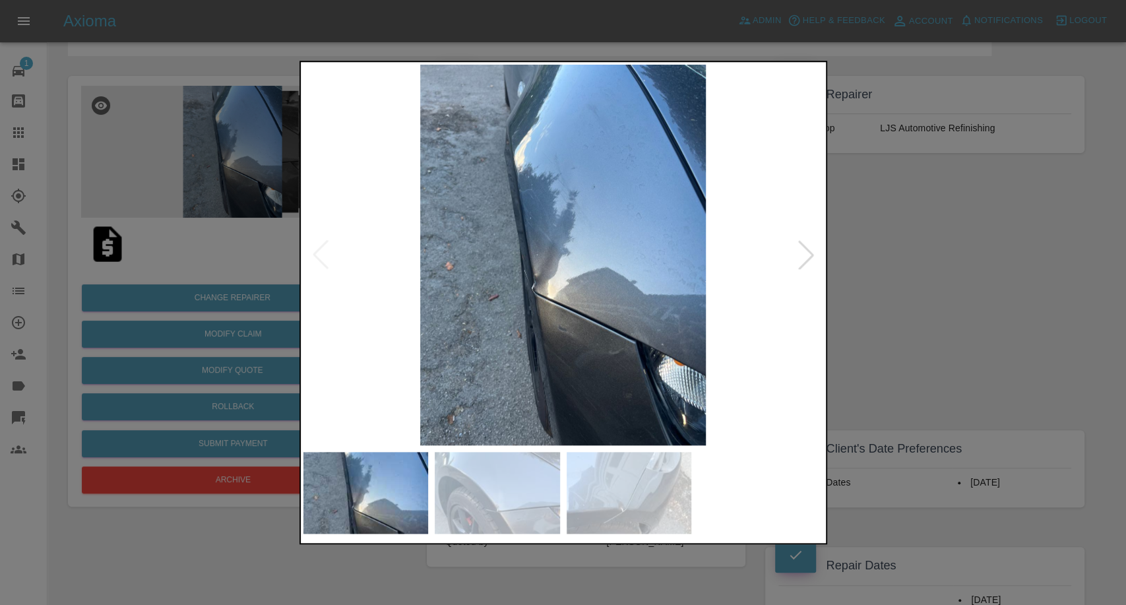
click at [497, 521] on img at bounding box center [497, 493] width 125 height 82
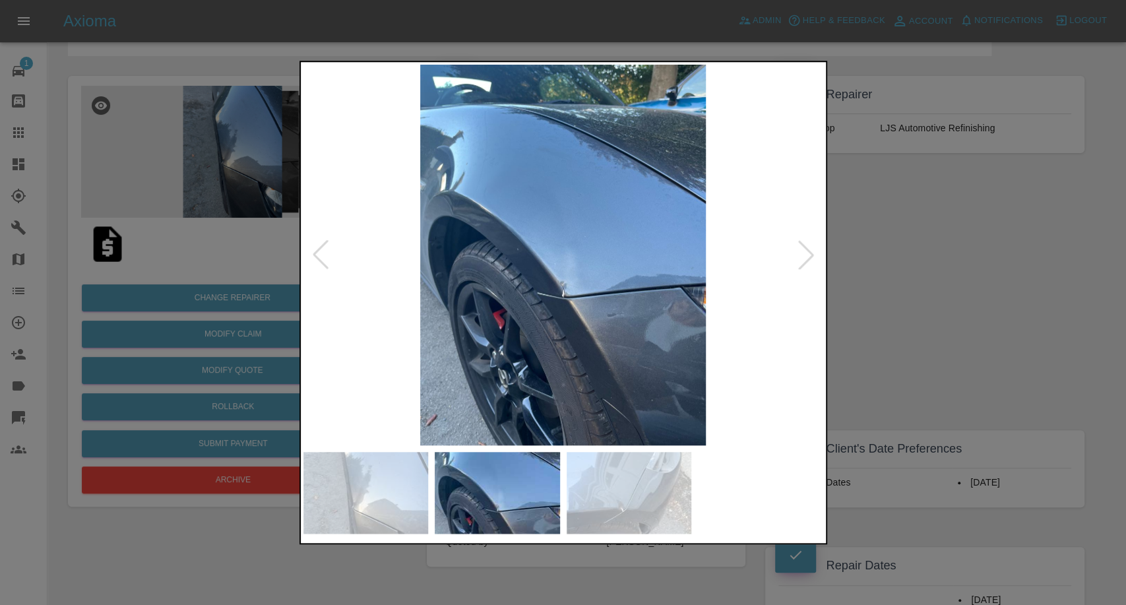
click at [676, 482] on img at bounding box center [629, 493] width 125 height 82
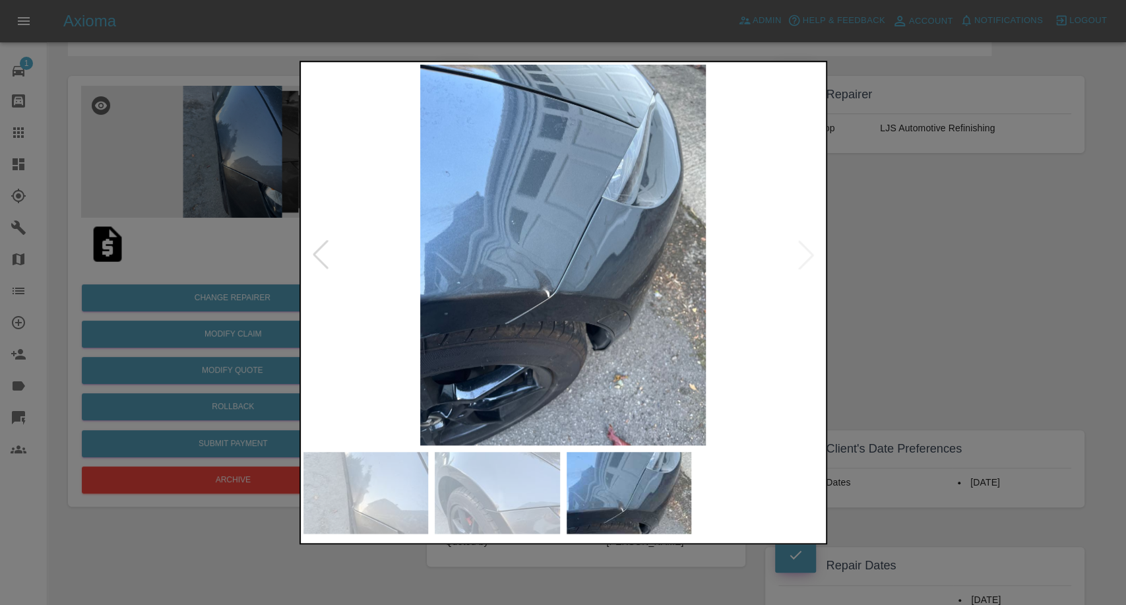
click at [502, 489] on img at bounding box center [497, 493] width 125 height 82
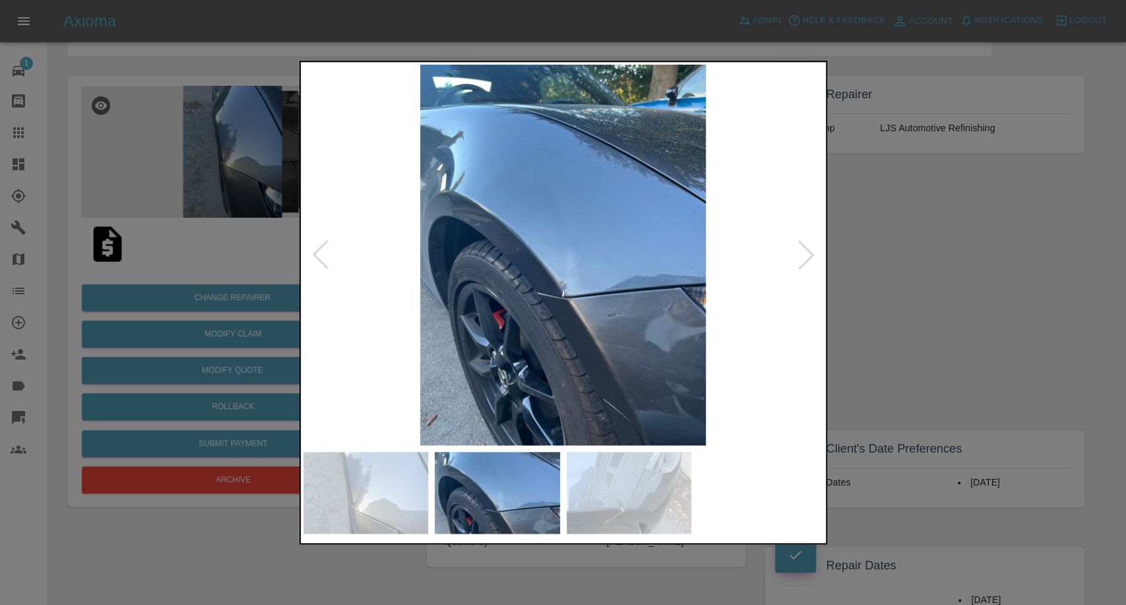
click at [563, 299] on img at bounding box center [564, 255] width 520 height 381
click at [880, 298] on div at bounding box center [563, 302] width 1126 height 605
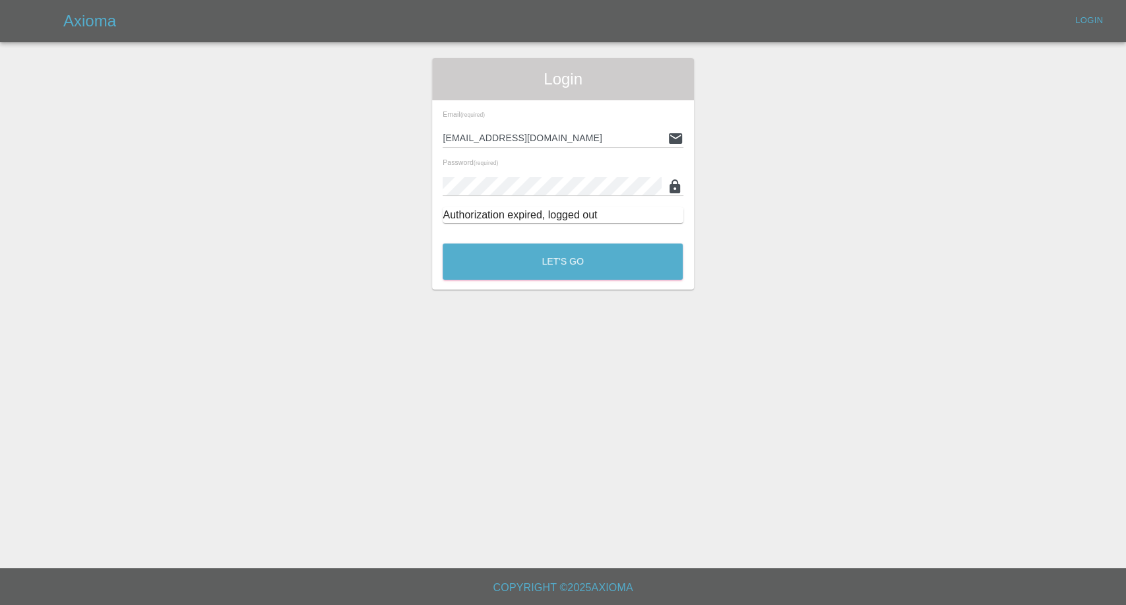
click at [544, 279] on div "Let's Go" at bounding box center [562, 258] width 241 height 49
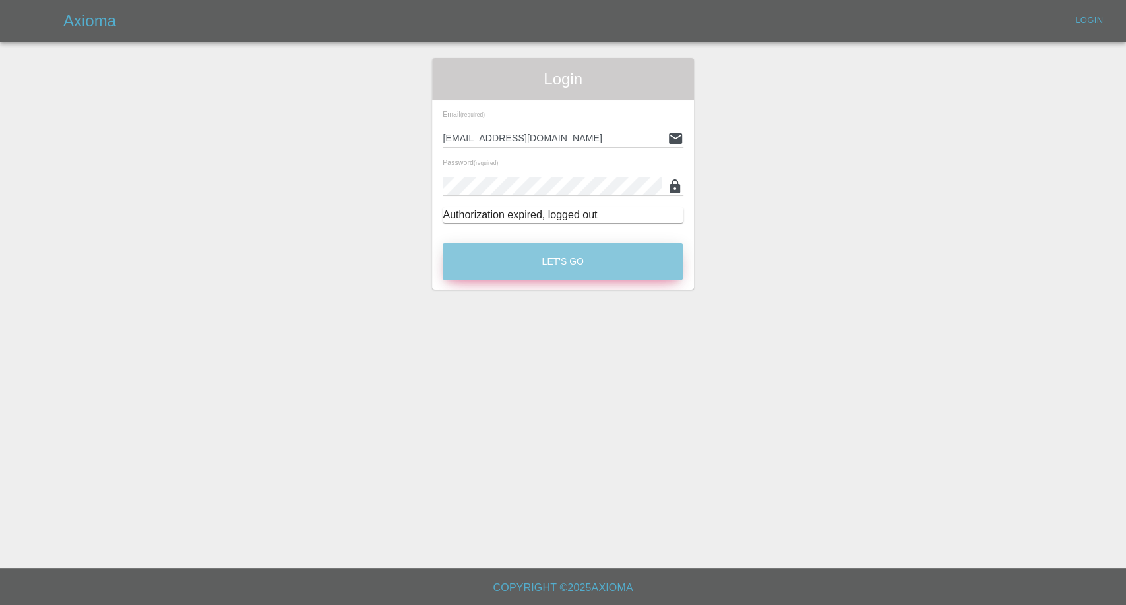
click at [549, 267] on button "Let's Go" at bounding box center [563, 261] width 240 height 36
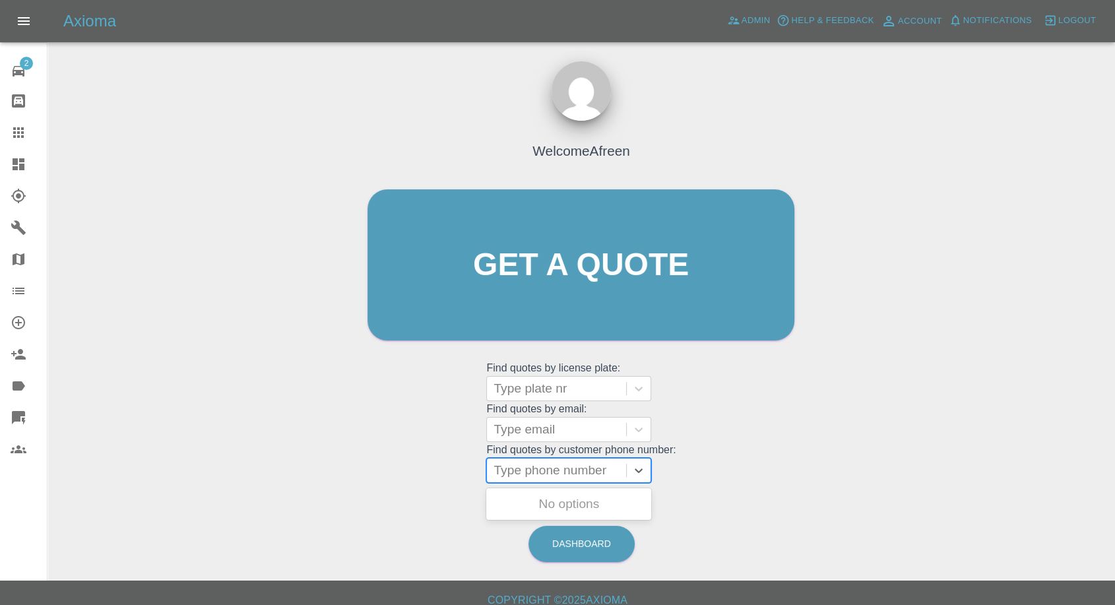
click at [537, 469] on div at bounding box center [557, 470] width 126 height 18
paste input "[PHONE_NUMBER]"
drag, startPoint x: 517, startPoint y: 473, endPoint x: 397, endPoint y: 474, distance: 119.4
click at [401, 476] on div "Welcome Afreen Get a quote Get a quote Find quotes by license plate: Type plate…" at bounding box center [581, 290] width 455 height 399
type input "07982713490"
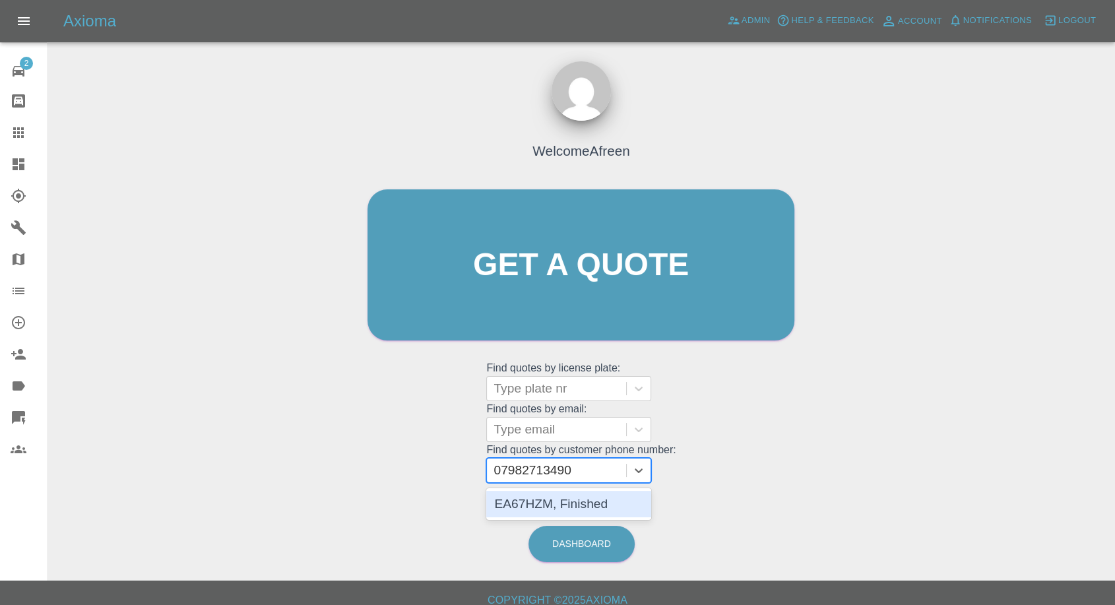
click at [547, 511] on div "EA67HZM, Finished" at bounding box center [568, 504] width 165 height 26
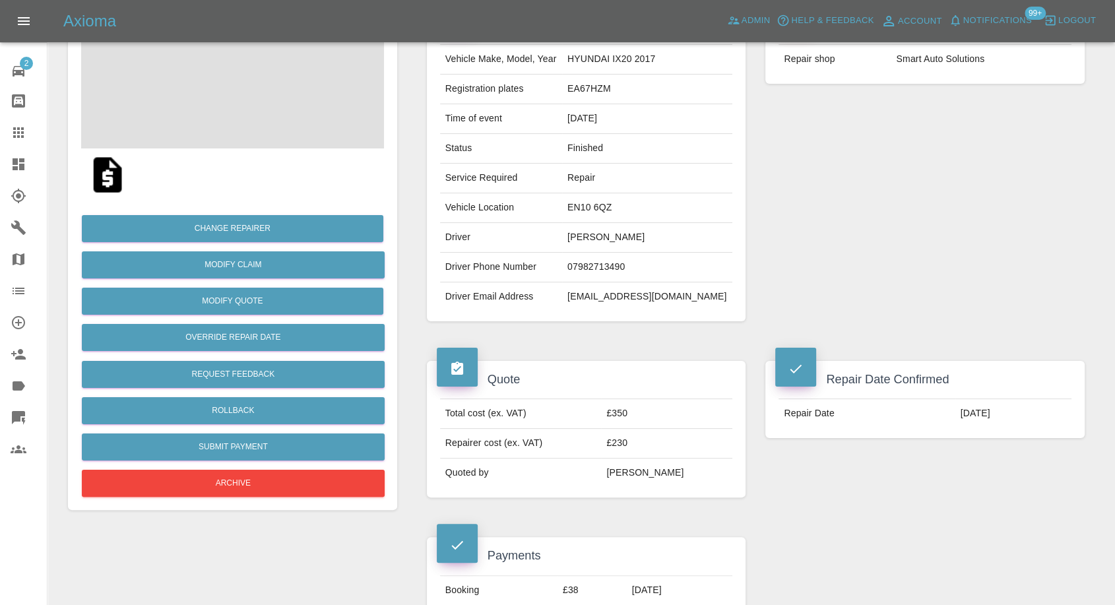
scroll to position [146, 0]
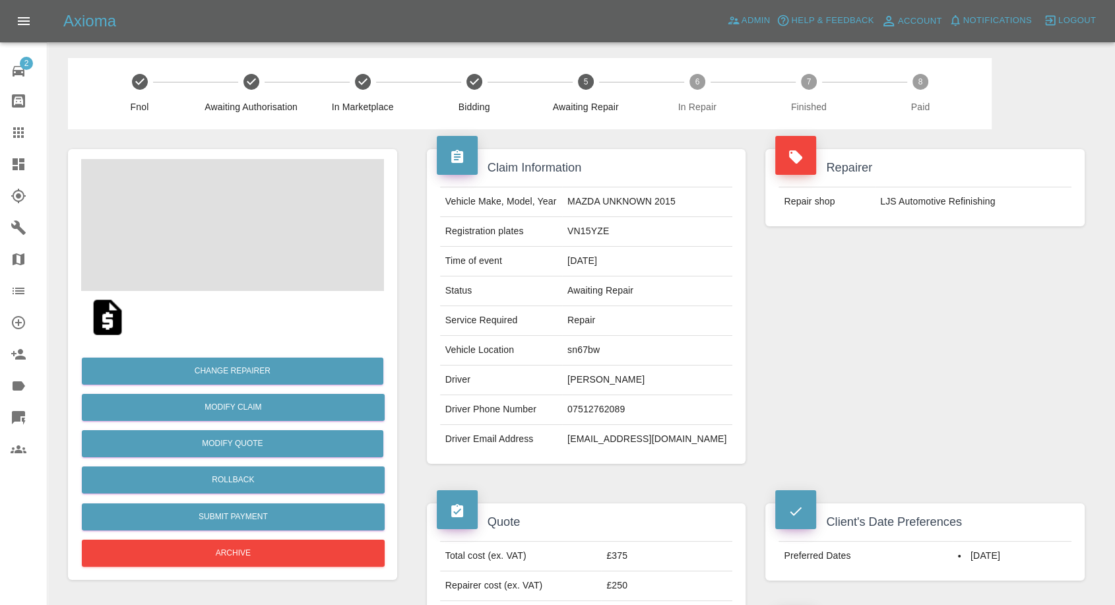
click at [884, 195] on td "LJS Automotive Refinishing" at bounding box center [973, 201] width 197 height 29
copy td "LJS"
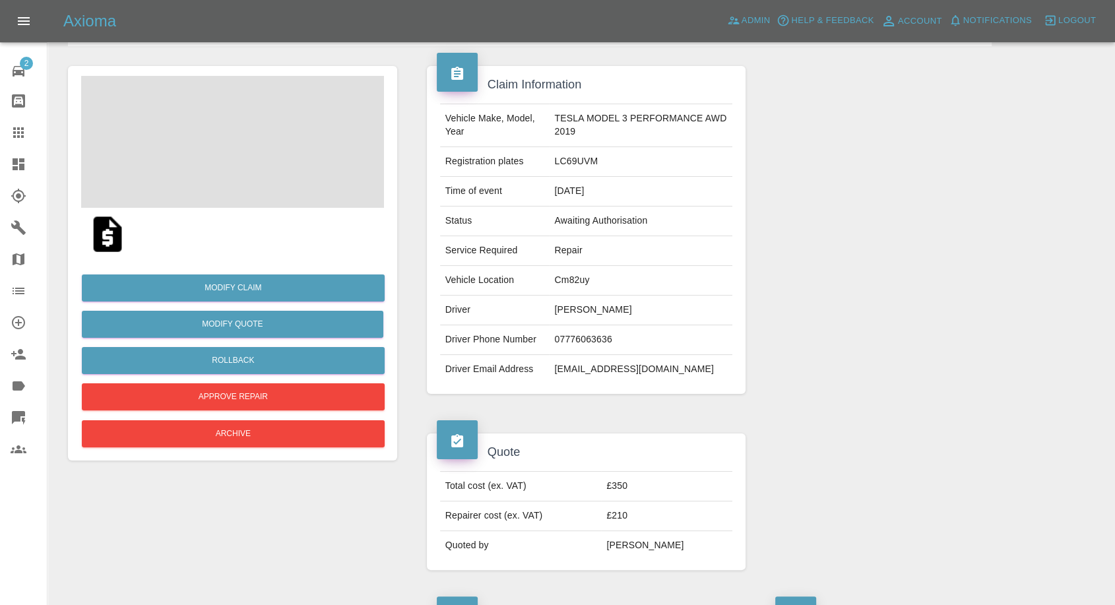
scroll to position [146, 0]
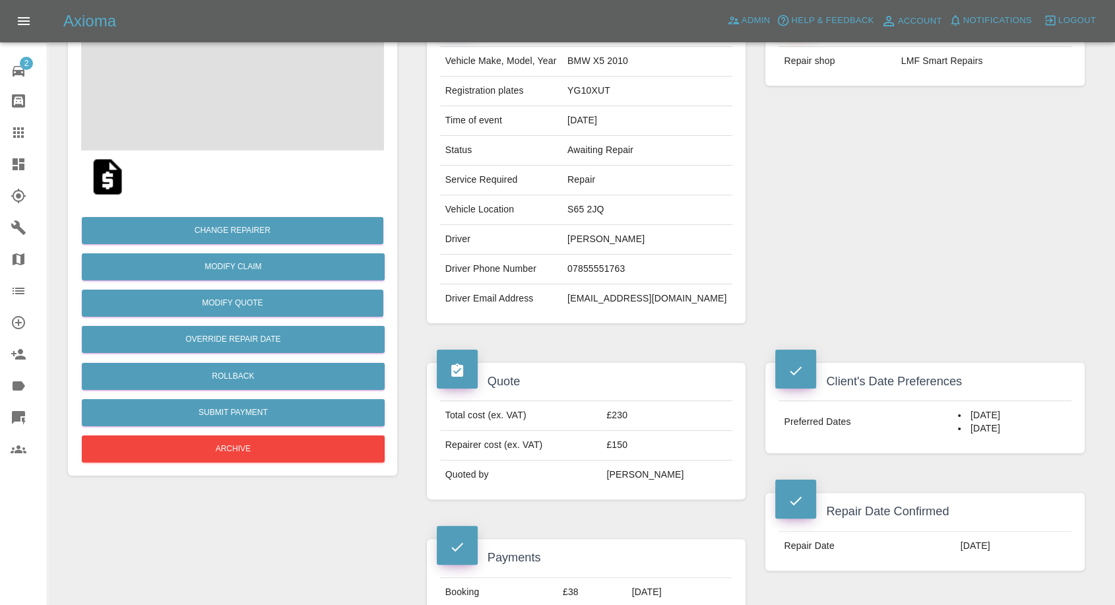
scroll to position [366, 0]
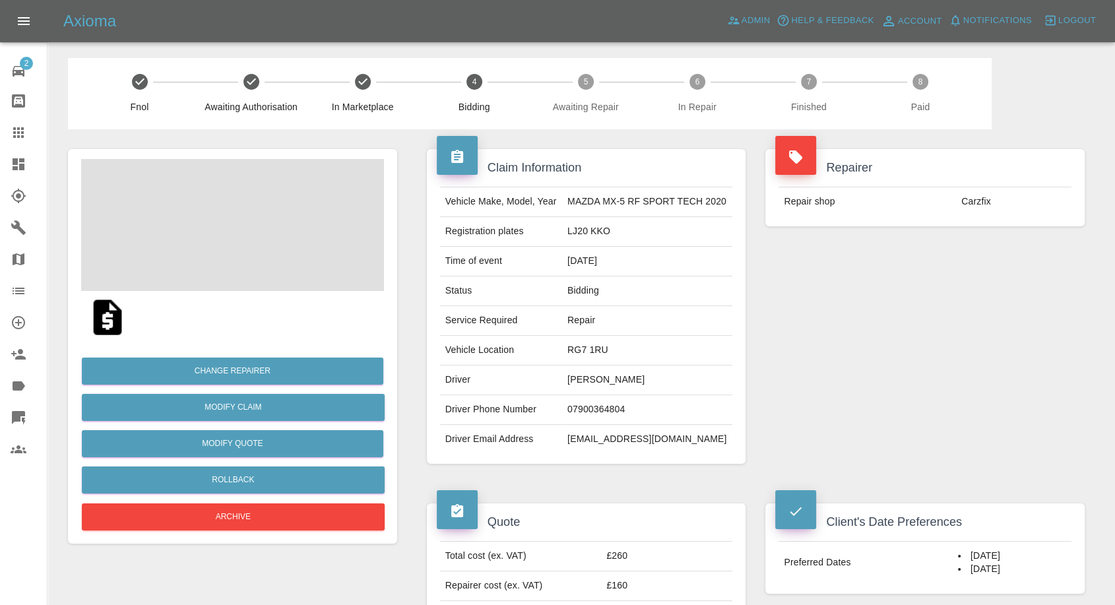
scroll to position [146, 0]
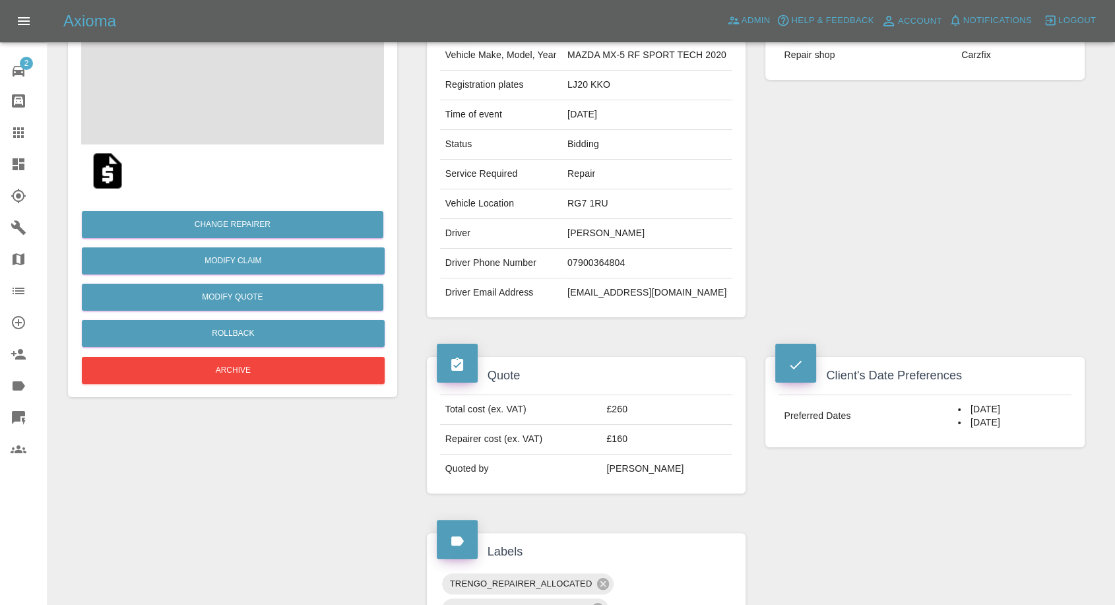
click at [587, 232] on td "Maxwell Stevens" at bounding box center [647, 234] width 170 height 30
copy td "Maxwell"
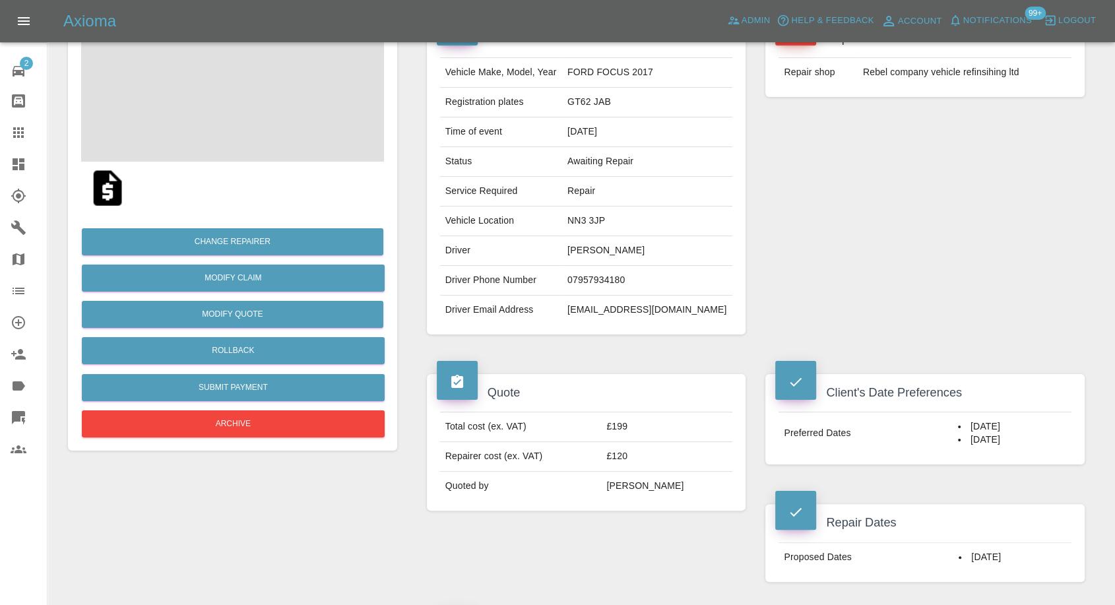
scroll to position [293, 0]
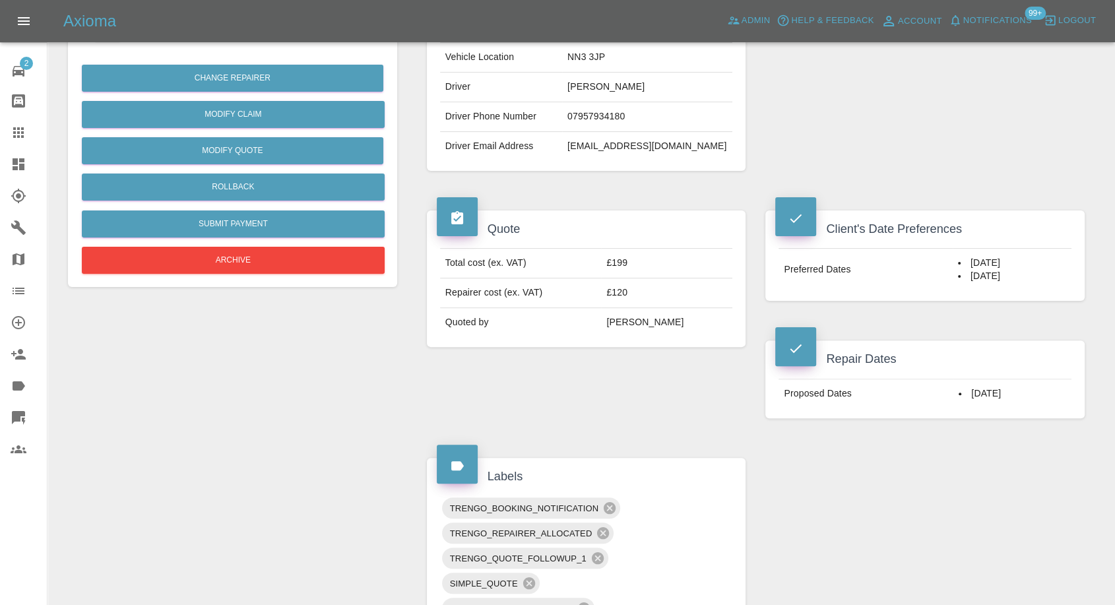
click at [641, 144] on td "[EMAIL_ADDRESS][DOMAIN_NAME]" at bounding box center [647, 146] width 170 height 29
click at [641, 144] on td "jamiejab62@hotmail.co.uk" at bounding box center [647, 146] width 170 height 29
copy div "jamiejab62@hotmail.co.uk"
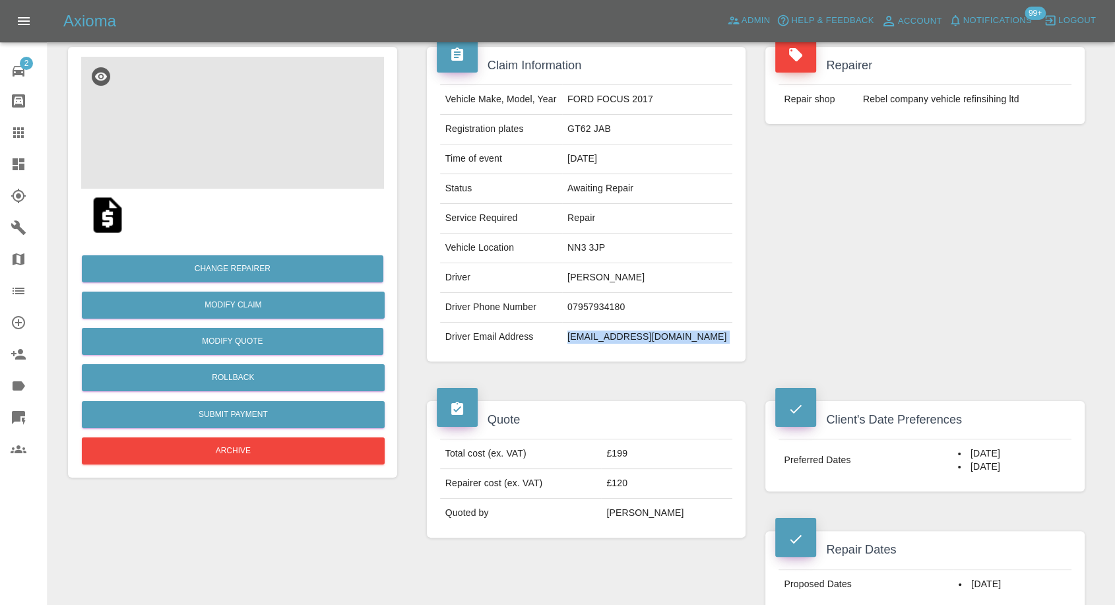
scroll to position [100, 0]
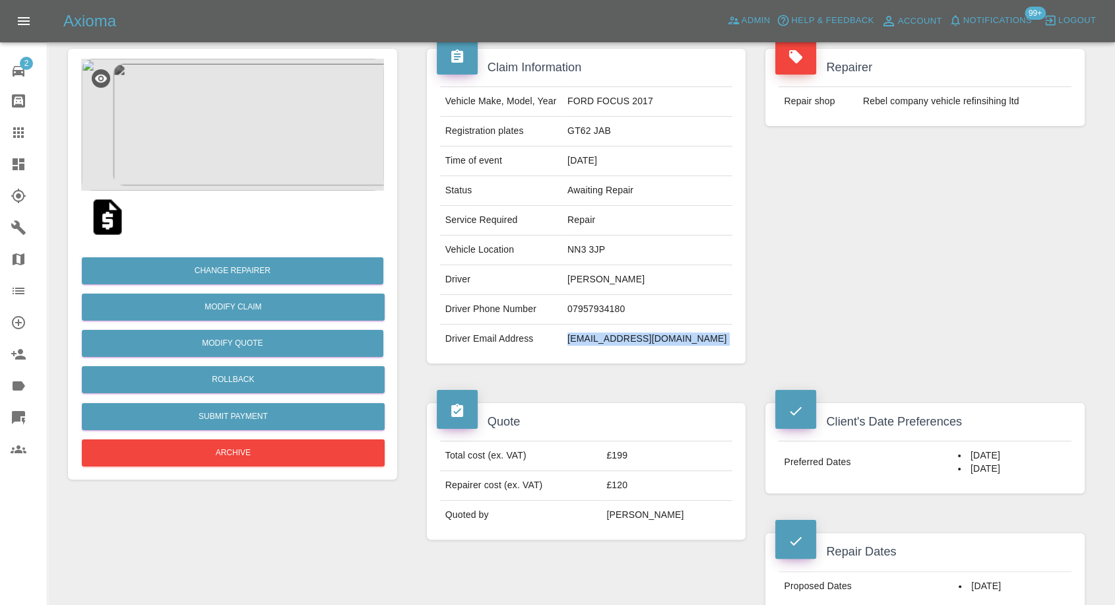
copy div "jamiejab62@hotmail.co.uk"
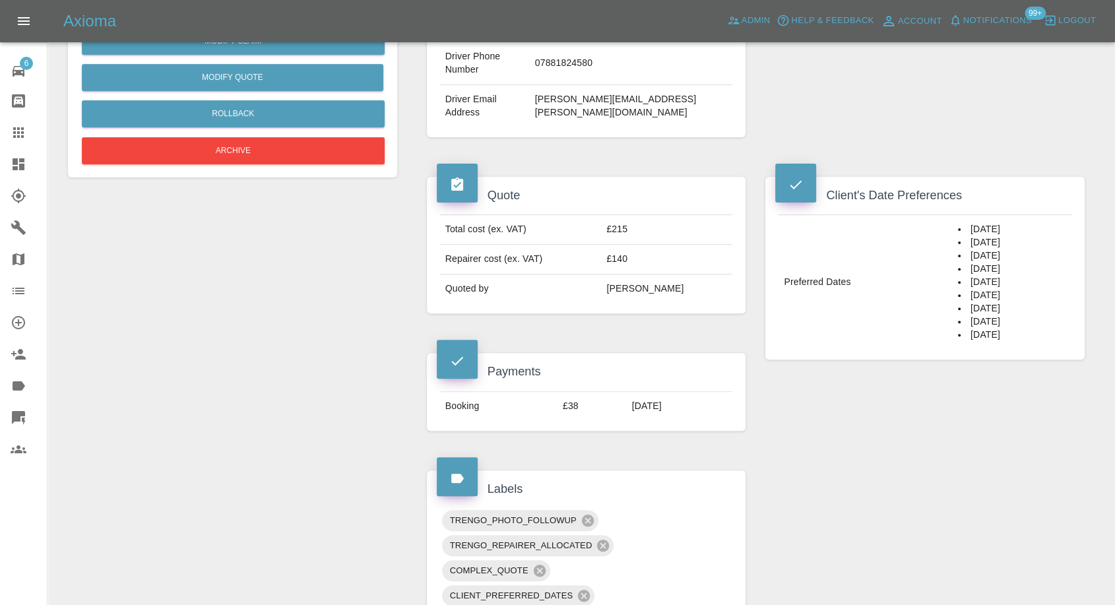
scroll to position [146, 0]
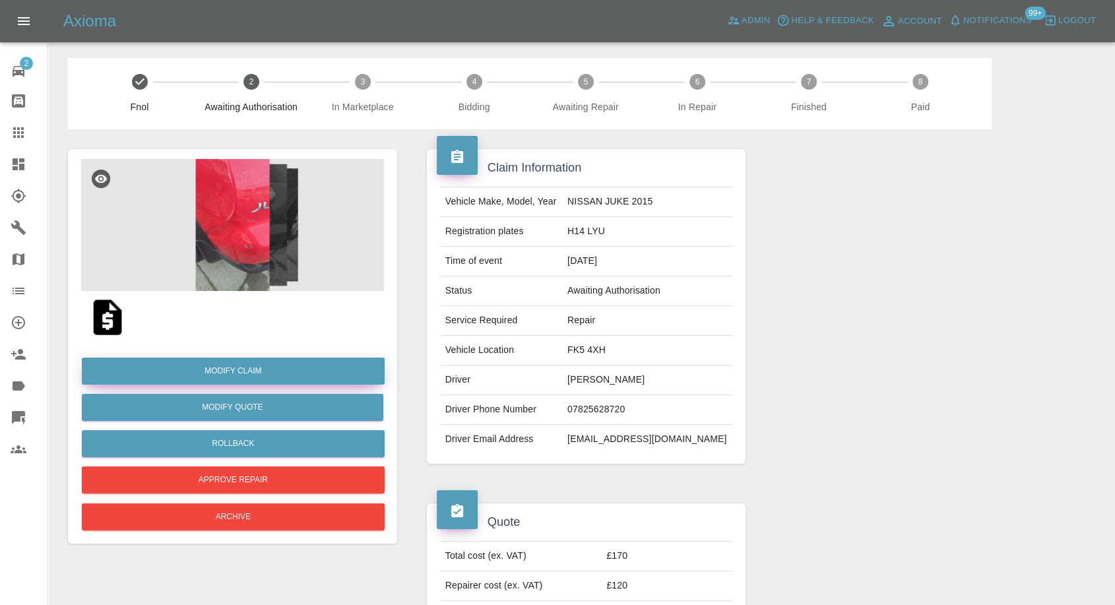
click at [240, 375] on link "Modify Claim" at bounding box center [233, 371] width 303 height 27
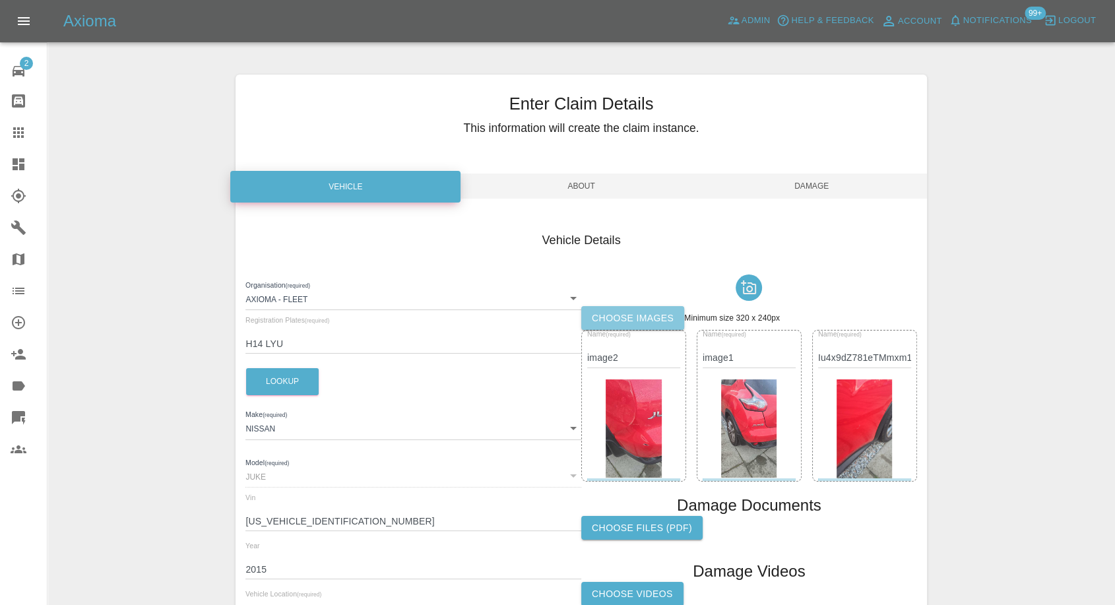
click at [638, 311] on label "Choose images" at bounding box center [632, 318] width 103 height 24
click at [0, 0] on input "Choose images" at bounding box center [0, 0] width 0 height 0
click at [652, 322] on label "Choose images" at bounding box center [632, 318] width 103 height 24
click at [0, 0] on input "Choose images" at bounding box center [0, 0] width 0 height 0
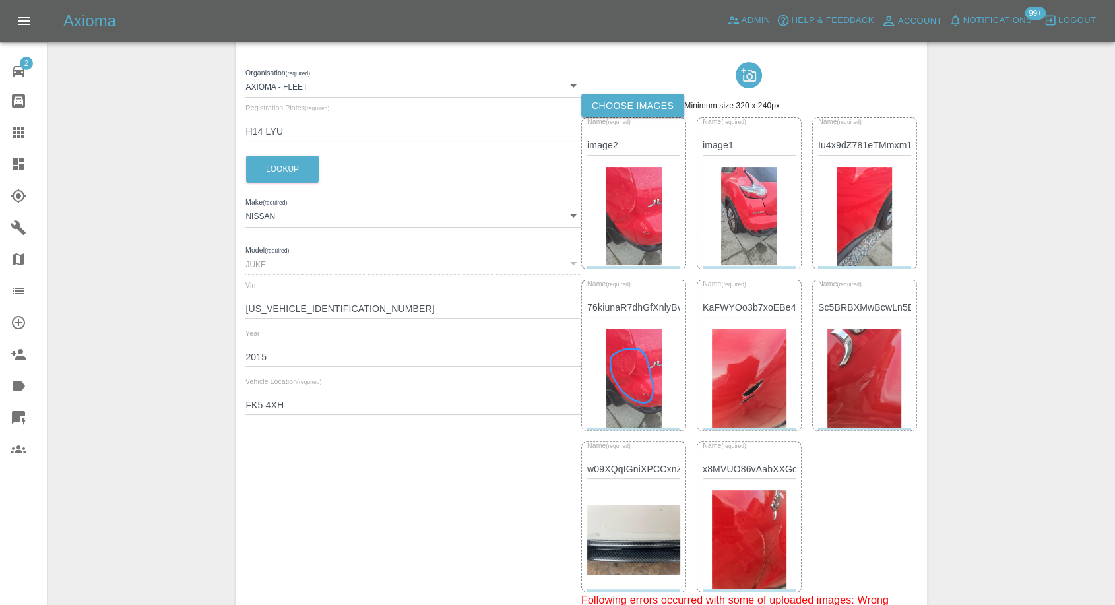
scroll to position [366, 0]
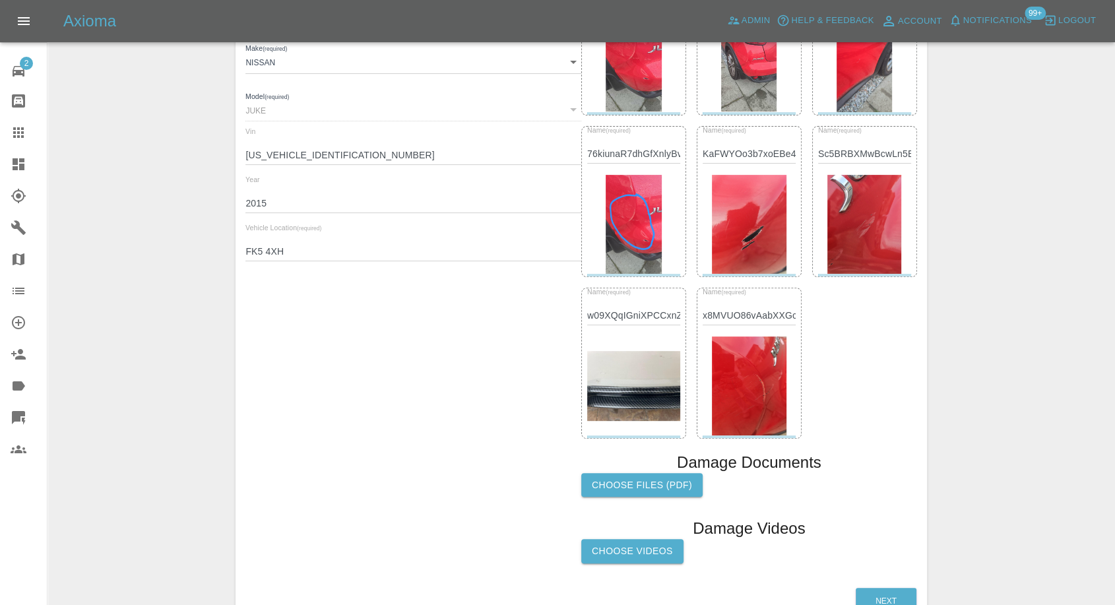
click at [645, 376] on img at bounding box center [633, 386] width 93 height 70
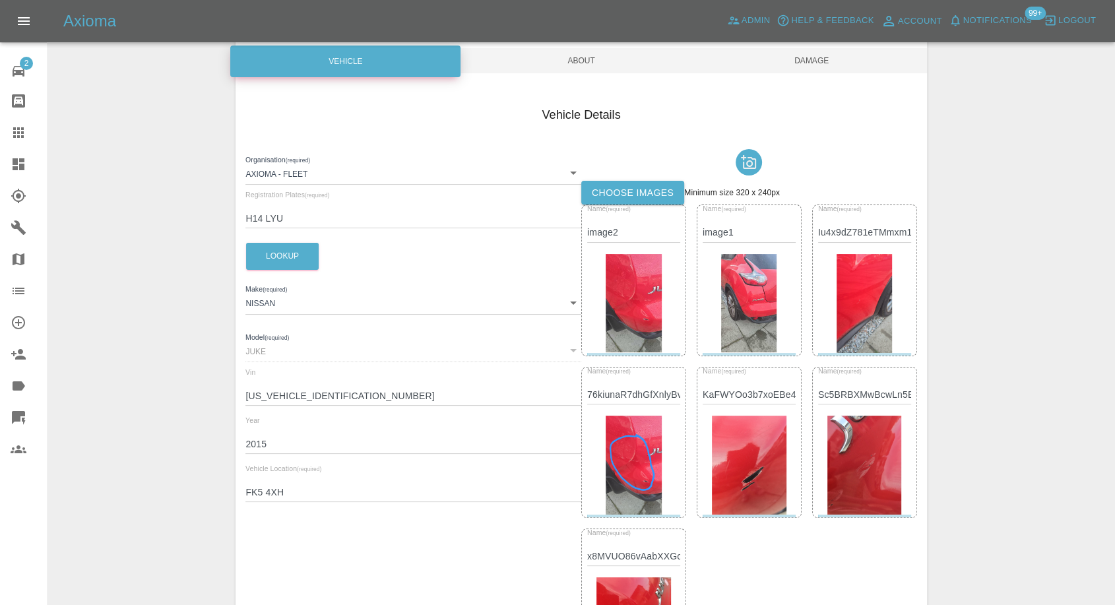
scroll to position [0, 0]
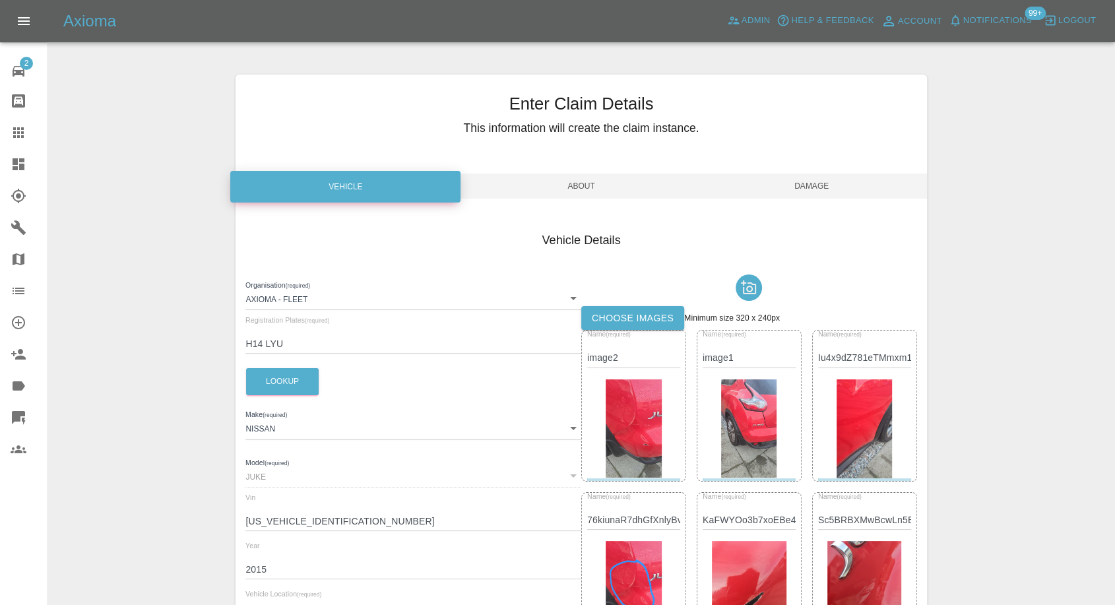
click at [821, 183] on span "Damage" at bounding box center [812, 186] width 230 height 25
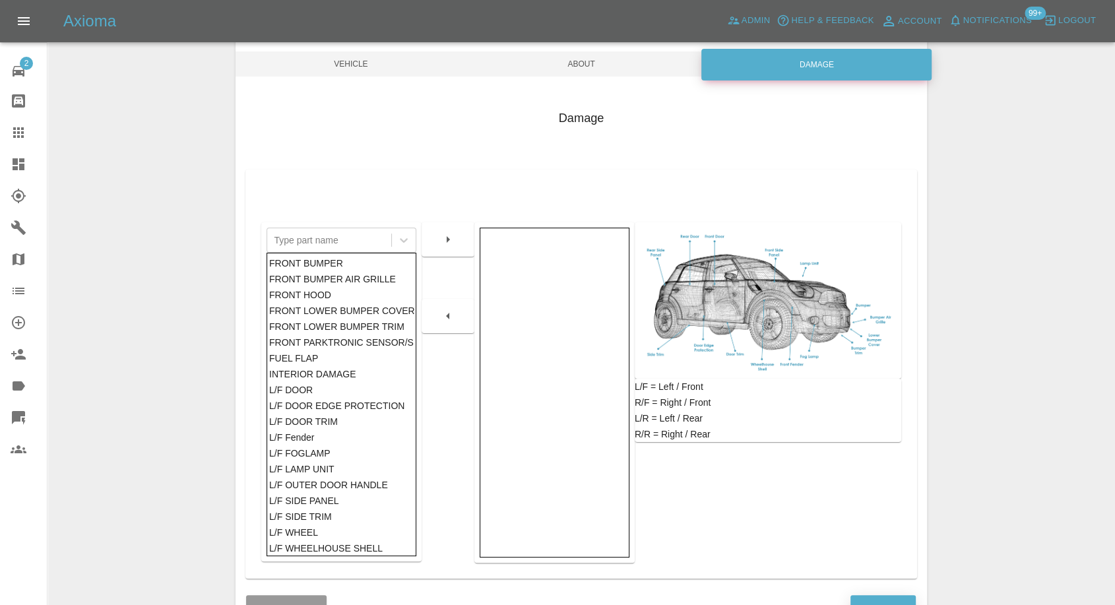
scroll to position [211, 0]
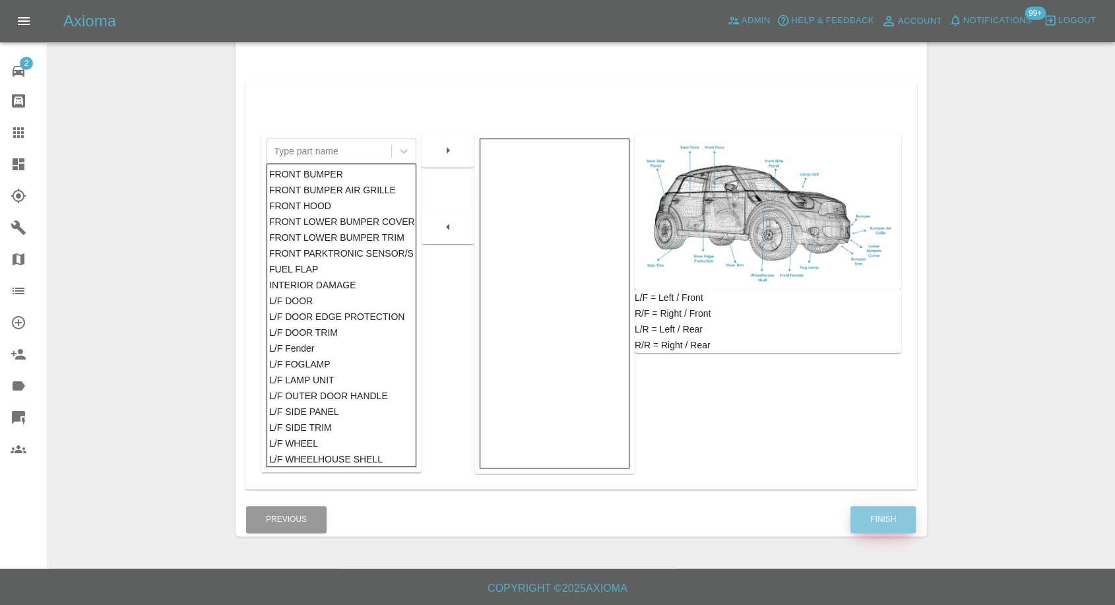
click at [878, 514] on button "Finish" at bounding box center [882, 519] width 65 height 27
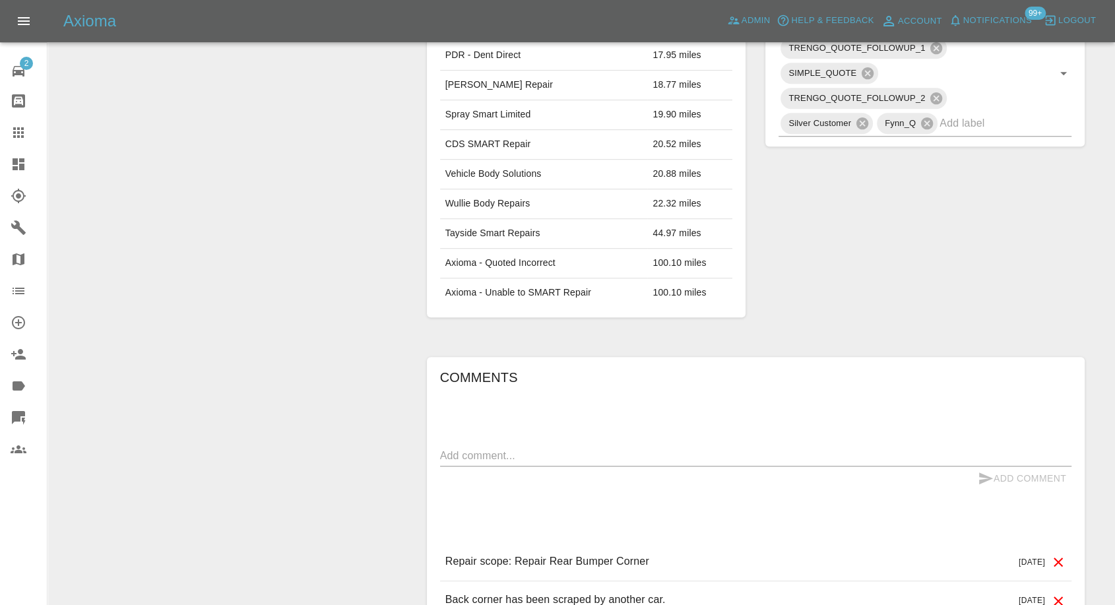
scroll to position [733, 0]
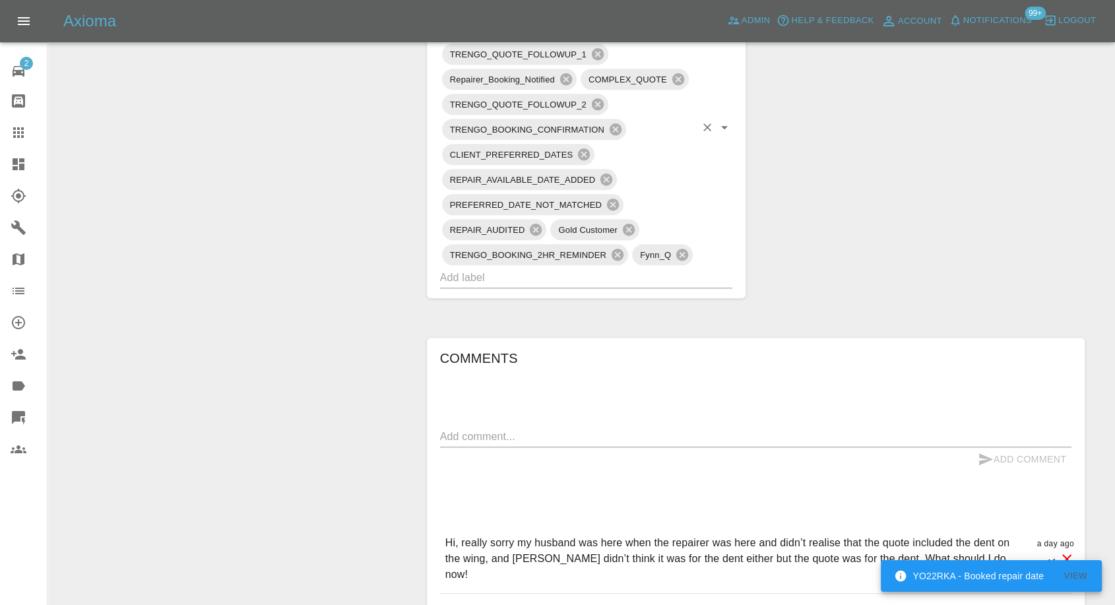
scroll to position [953, 0]
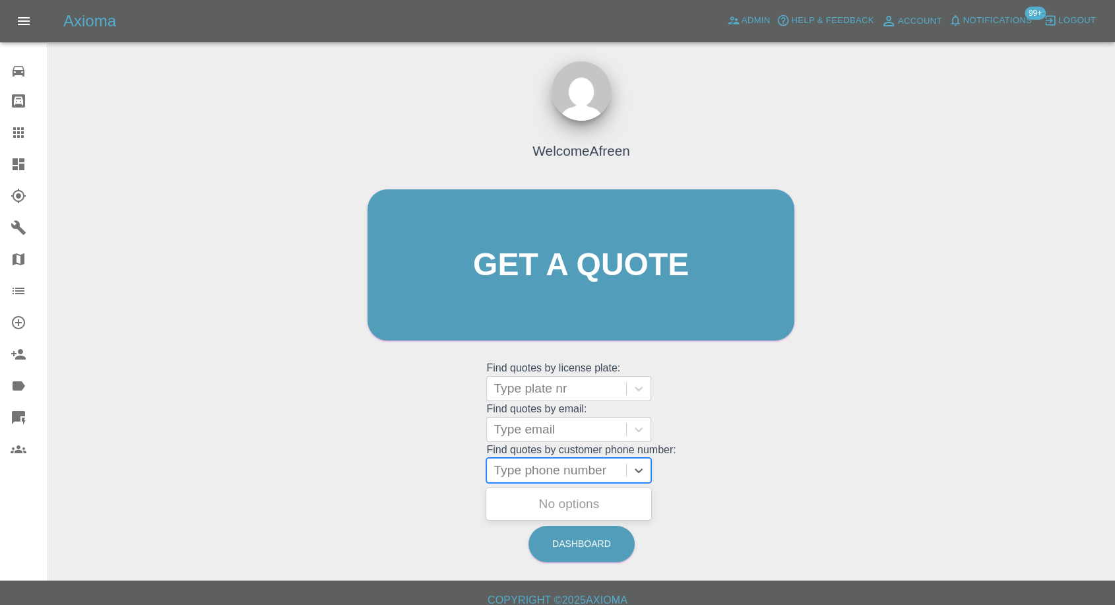
click at [556, 477] on div at bounding box center [557, 470] width 126 height 18
paste input "7772273699"
type input "07772273699"
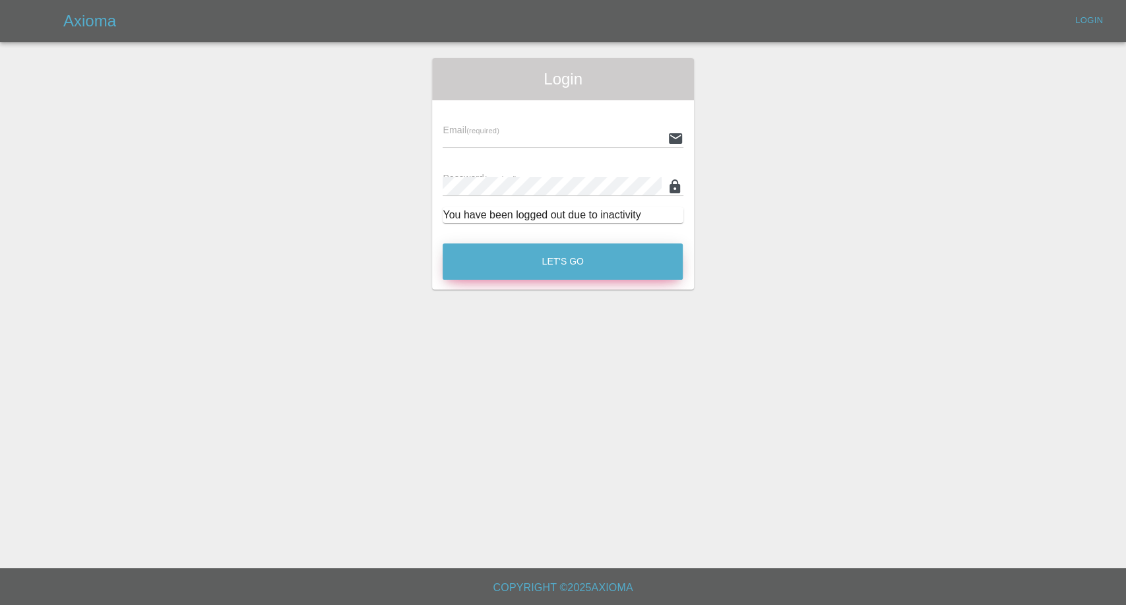
type input "afreen@axioma.co.uk"
click at [577, 249] on button "Let's Go" at bounding box center [563, 261] width 240 height 36
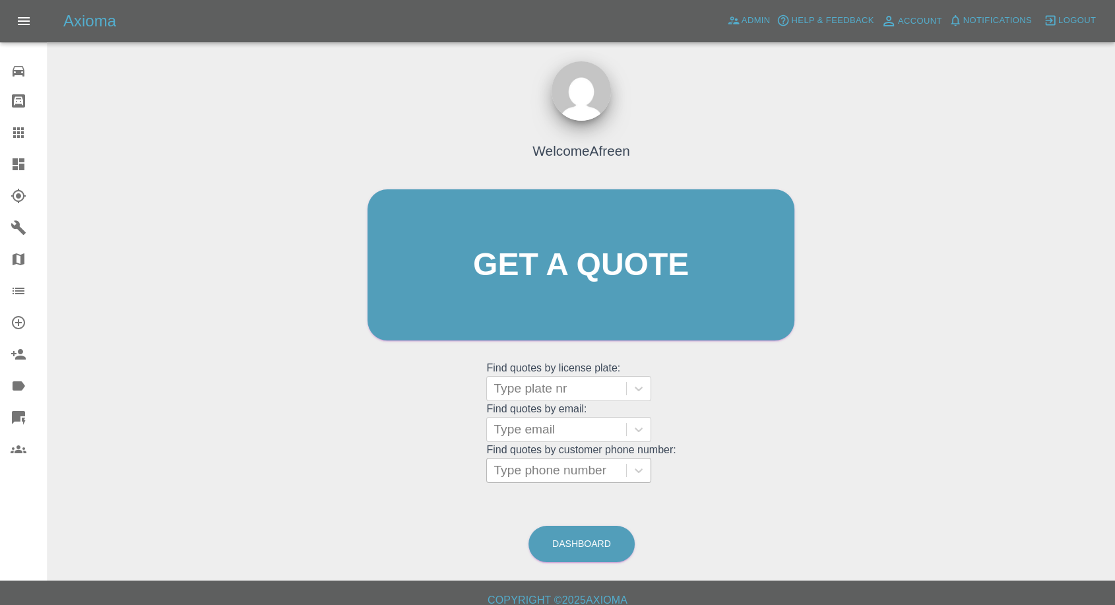
click at [544, 476] on div at bounding box center [557, 470] width 126 height 18
paste input "7772273699"
click at [497, 469] on input "7772273699" at bounding box center [531, 471] width 74 height 16
type input "07772273699"
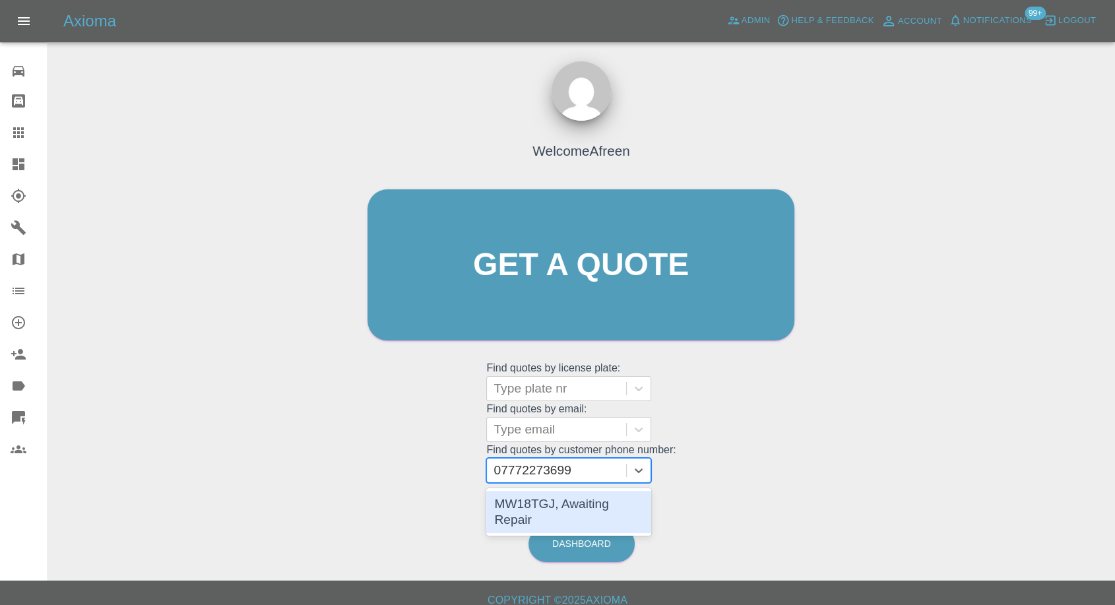
click at [567, 509] on div "MW18TGJ, Awaiting Repair" at bounding box center [568, 512] width 165 height 42
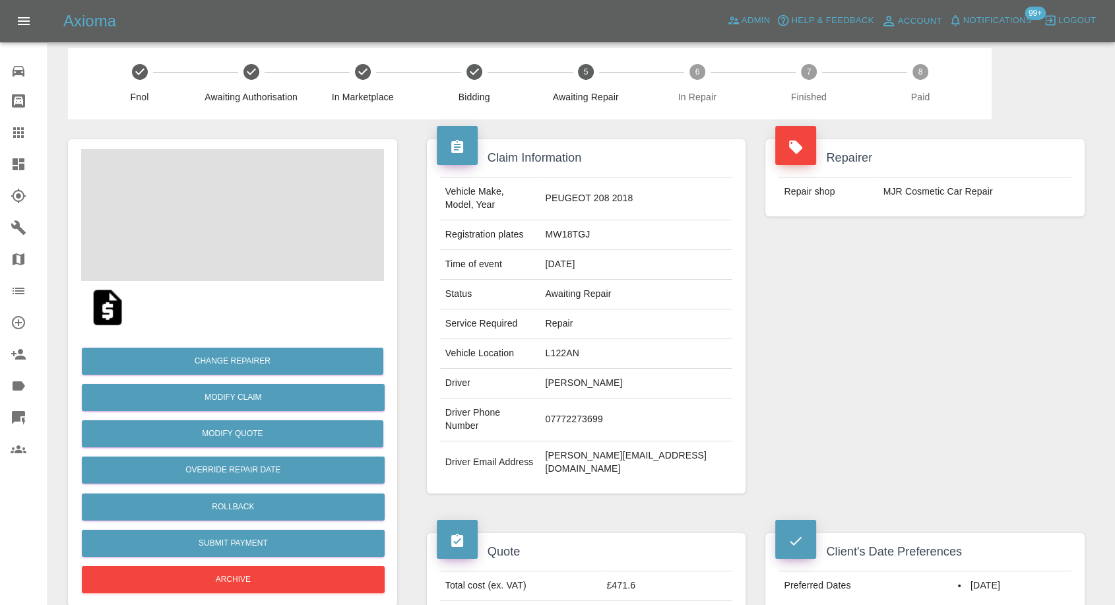
scroll to position [293, 0]
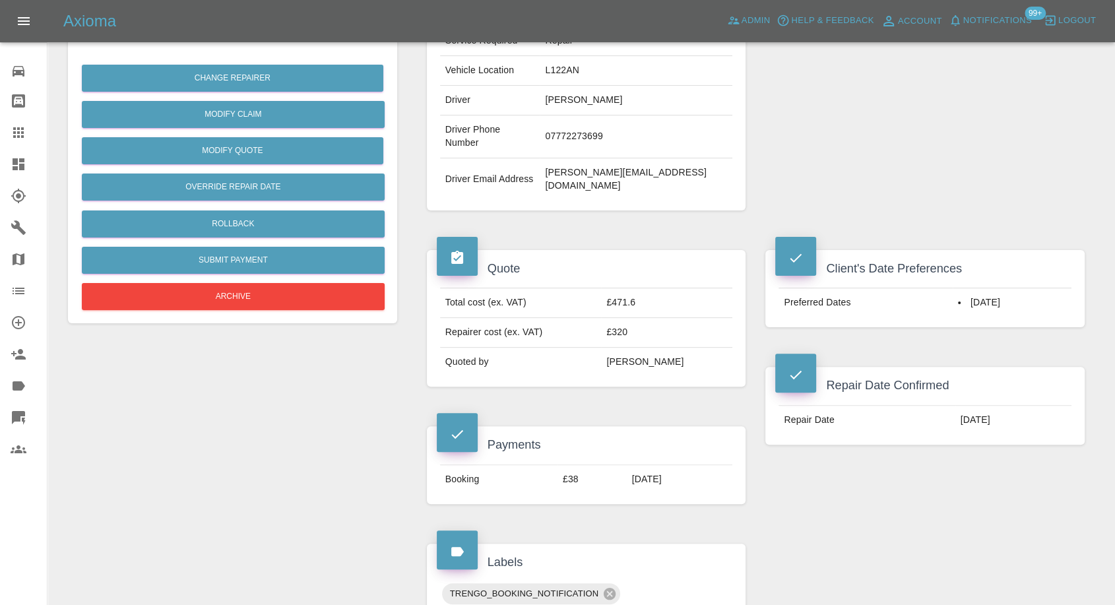
drag, startPoint x: 12, startPoint y: 131, endPoint x: 40, endPoint y: 147, distance: 32.2
click at [12, 131] on icon at bounding box center [19, 133] width 16 height 16
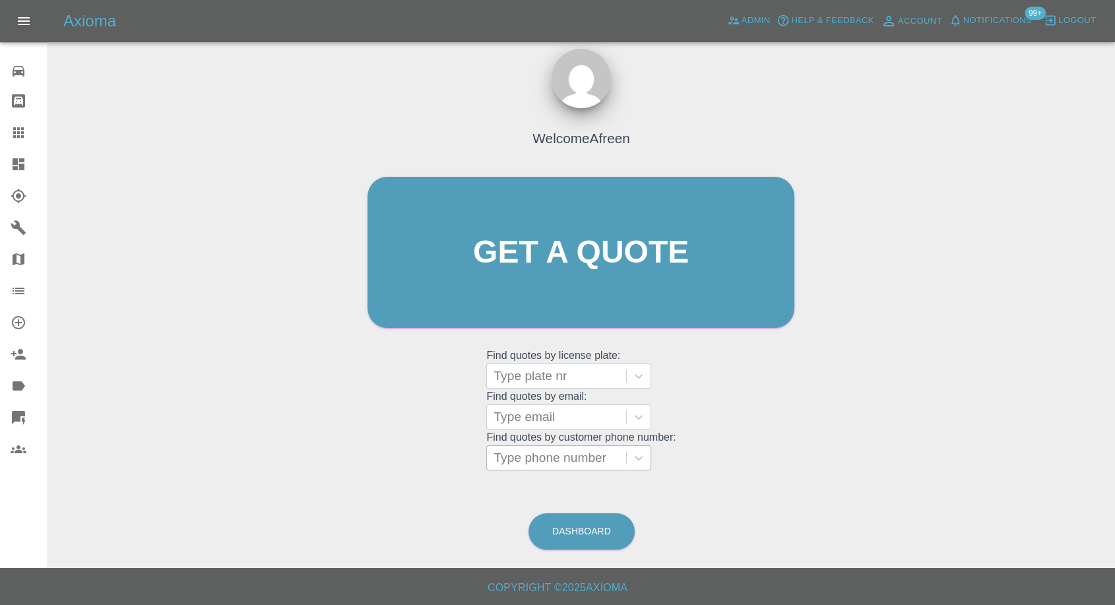
scroll to position [12, 0]
click at [567, 453] on div at bounding box center [557, 458] width 126 height 18
paste input "7714667853"
type input "07714667853"
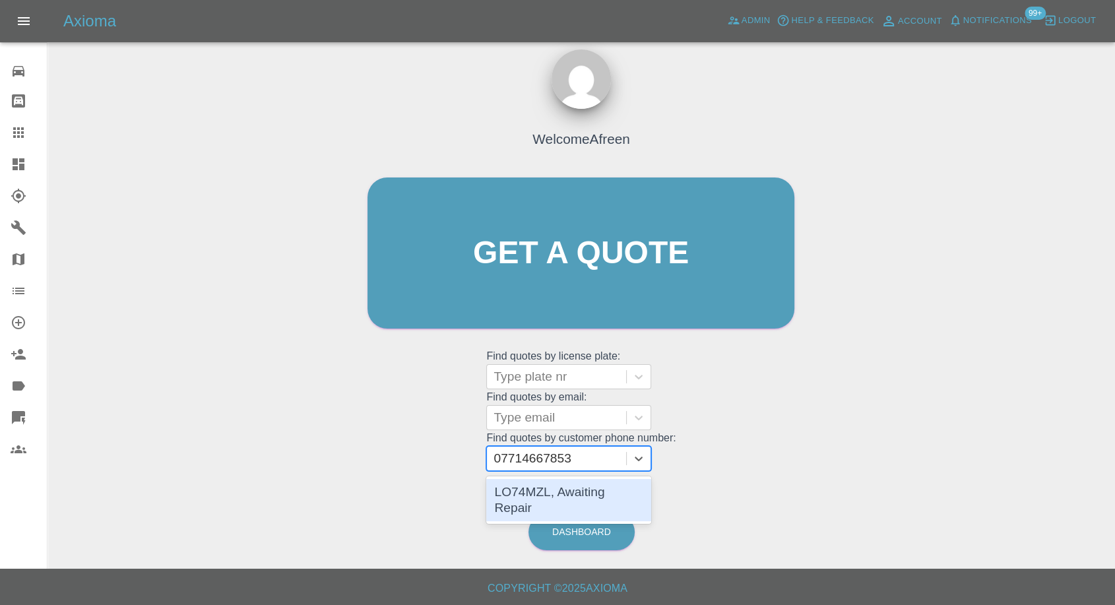
click at [566, 489] on div "LO74MZL, Awaiting Repair" at bounding box center [568, 500] width 165 height 42
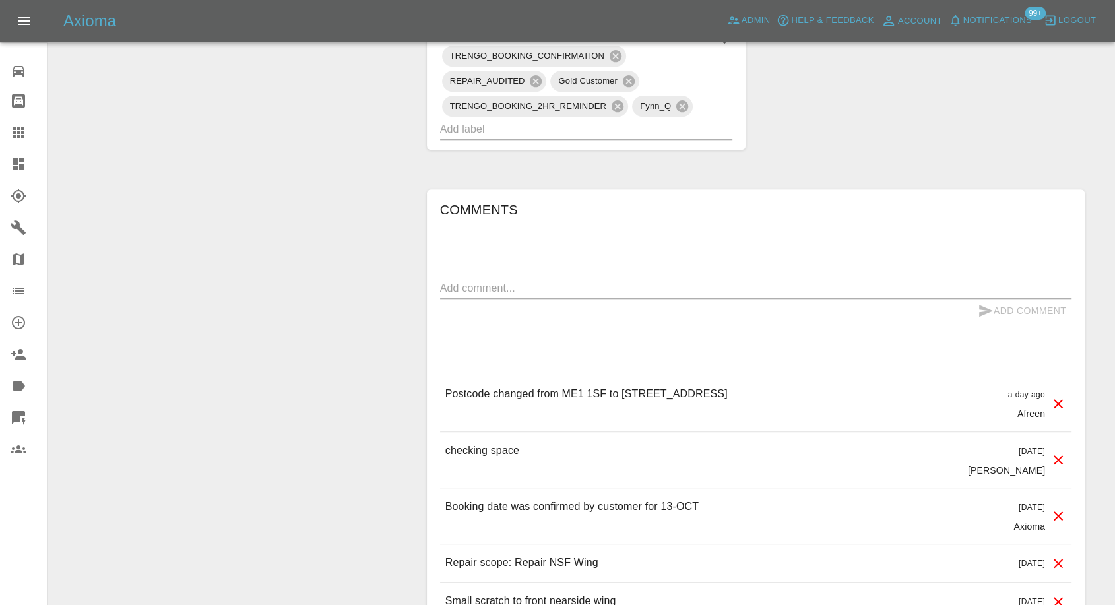
scroll to position [880, 0]
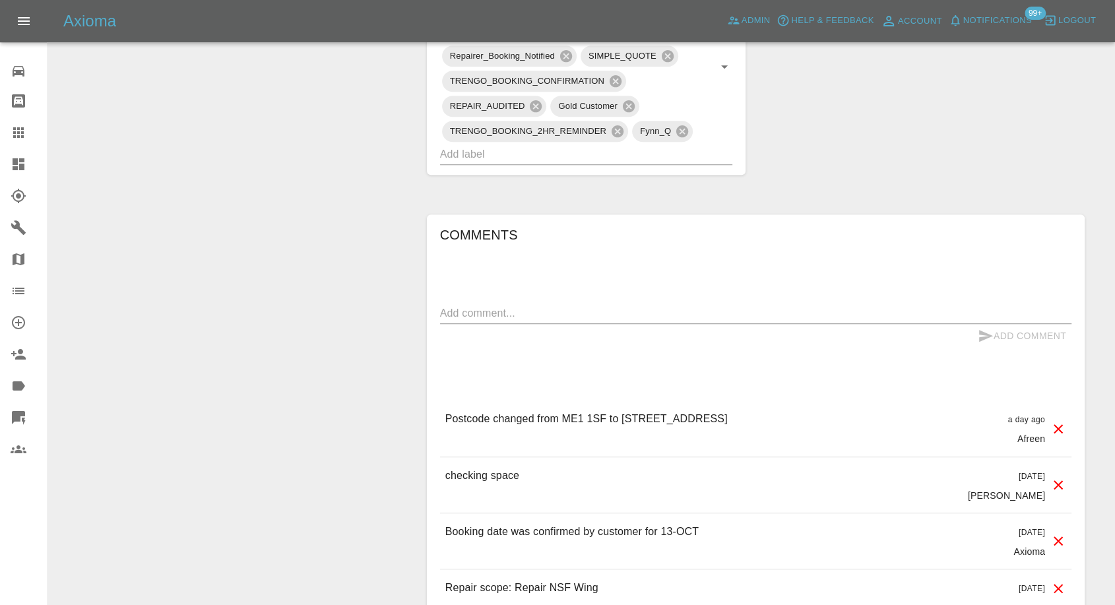
drag, startPoint x: 713, startPoint y: 414, endPoint x: 760, endPoint y: 414, distance: 46.8
click at [760, 414] on div "Postcode changed from ME1 1SF to 16 Lillymonte drive ME1 3EX a day ago Afreen" at bounding box center [755, 427] width 631 height 55
copy p "ME1 3EX"
drag, startPoint x: 562, startPoint y: 418, endPoint x: 603, endPoint y: 410, distance: 41.5
click at [603, 411] on p "Postcode changed from ME1 1SF to 16 Lillymonte drive ME1 3EX" at bounding box center [586, 419] width 282 height 16
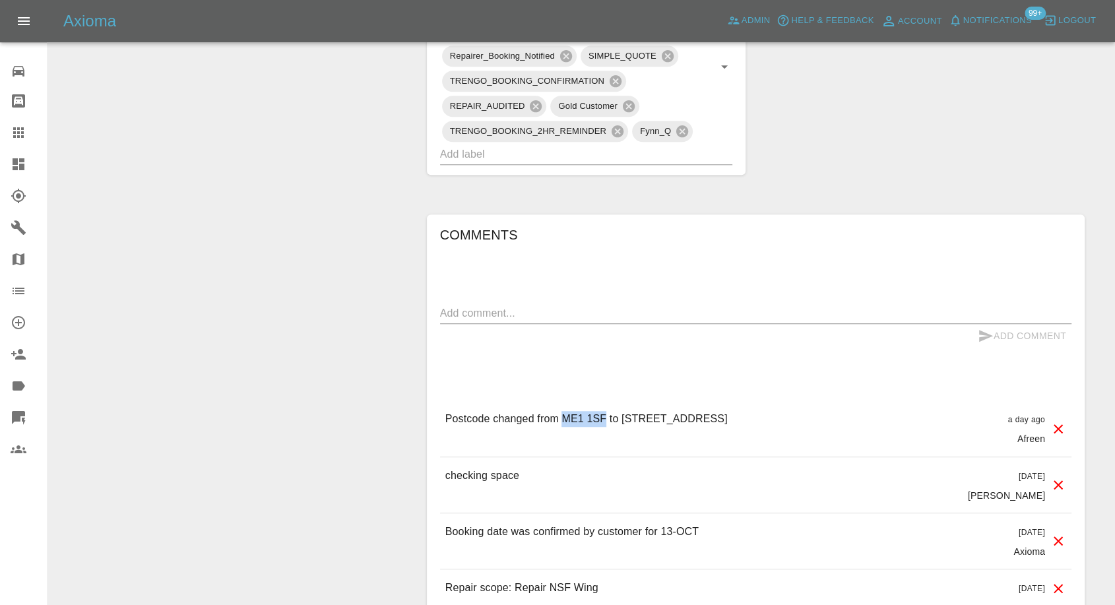
copy p "ME1 1SF"
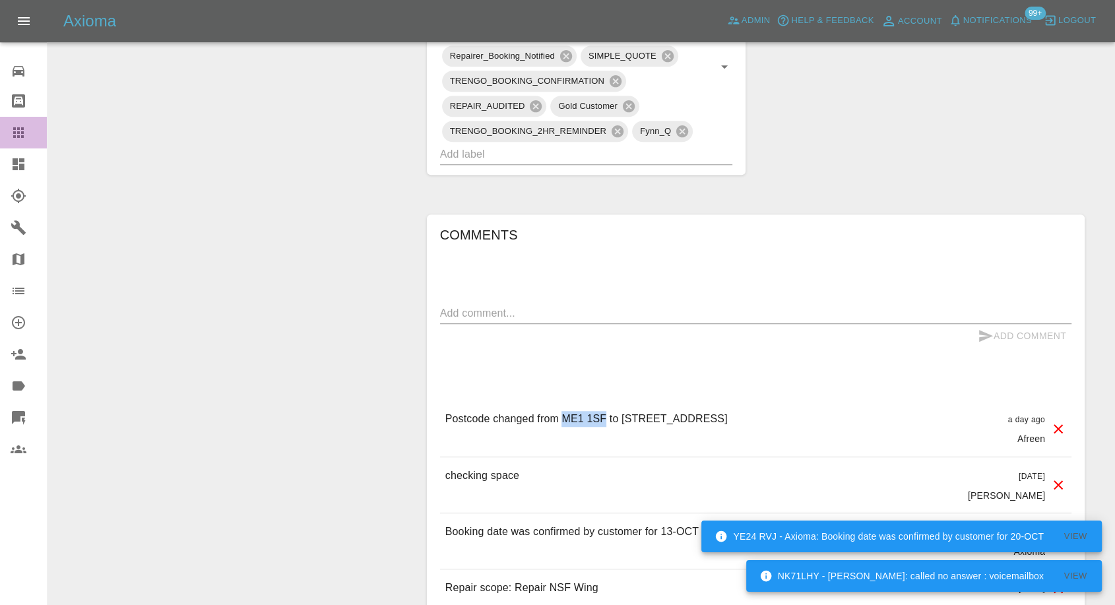
click at [11, 131] on icon at bounding box center [19, 133] width 16 height 16
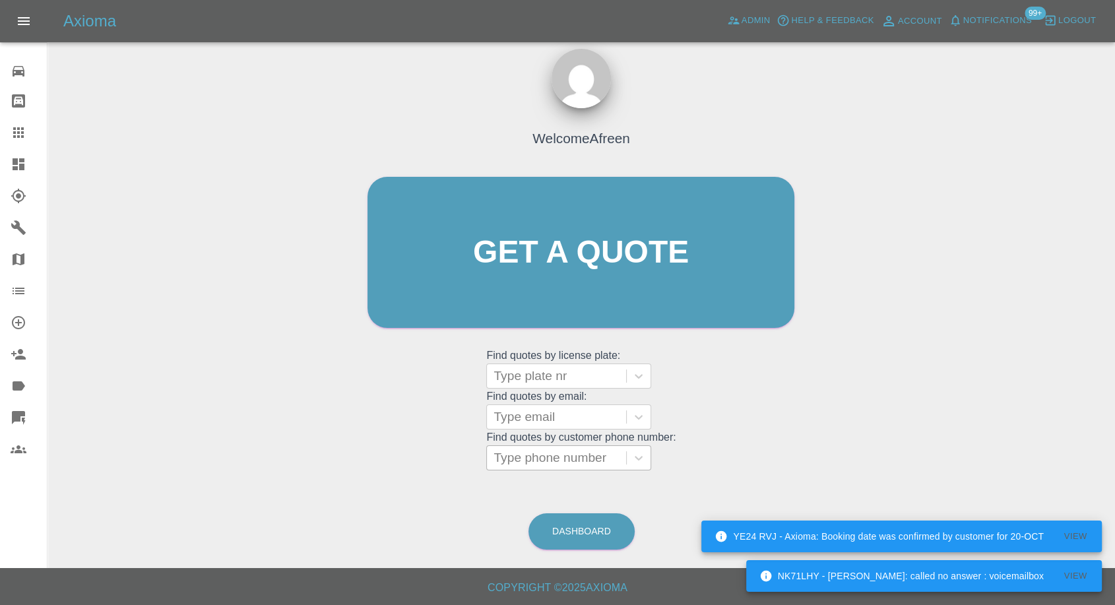
scroll to position [12, 0]
drag, startPoint x: 609, startPoint y: 459, endPoint x: 607, endPoint y: 452, distance: 7.5
click at [608, 458] on div at bounding box center [557, 458] width 126 height 18
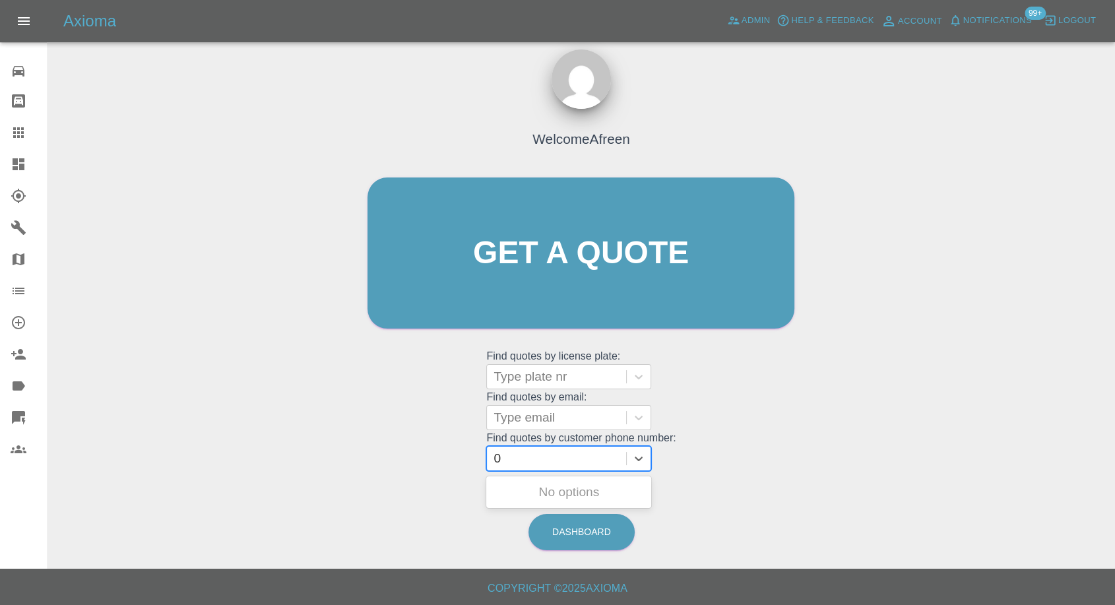
paste input "7739004012"
type input "07739004012"
click at [558, 498] on div "WU21 OTF, Awaiting Repair" at bounding box center [568, 500] width 165 height 42
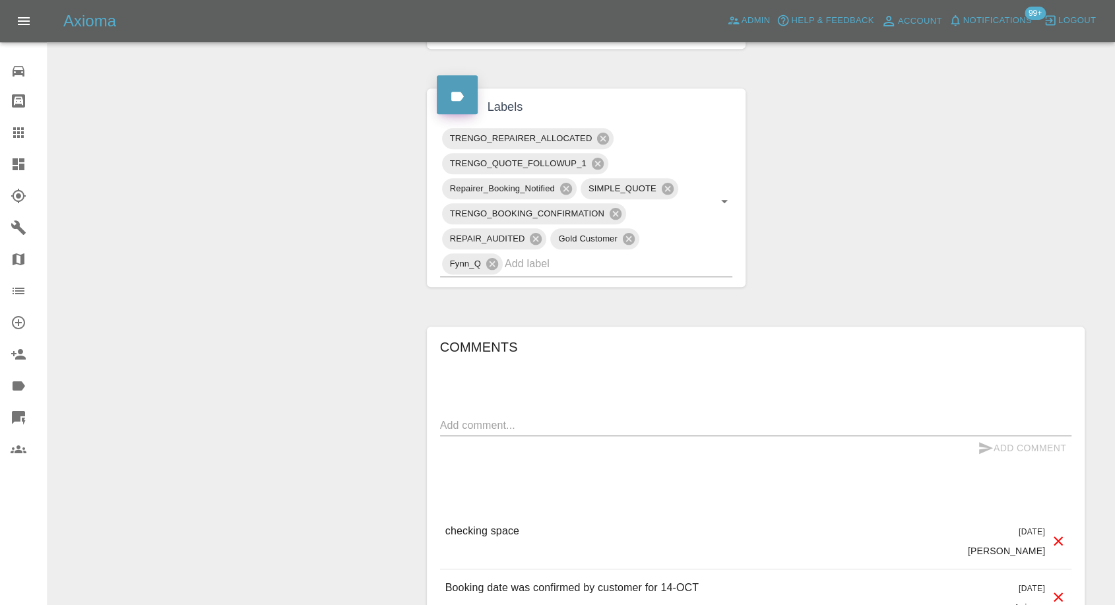
scroll to position [806, 0]
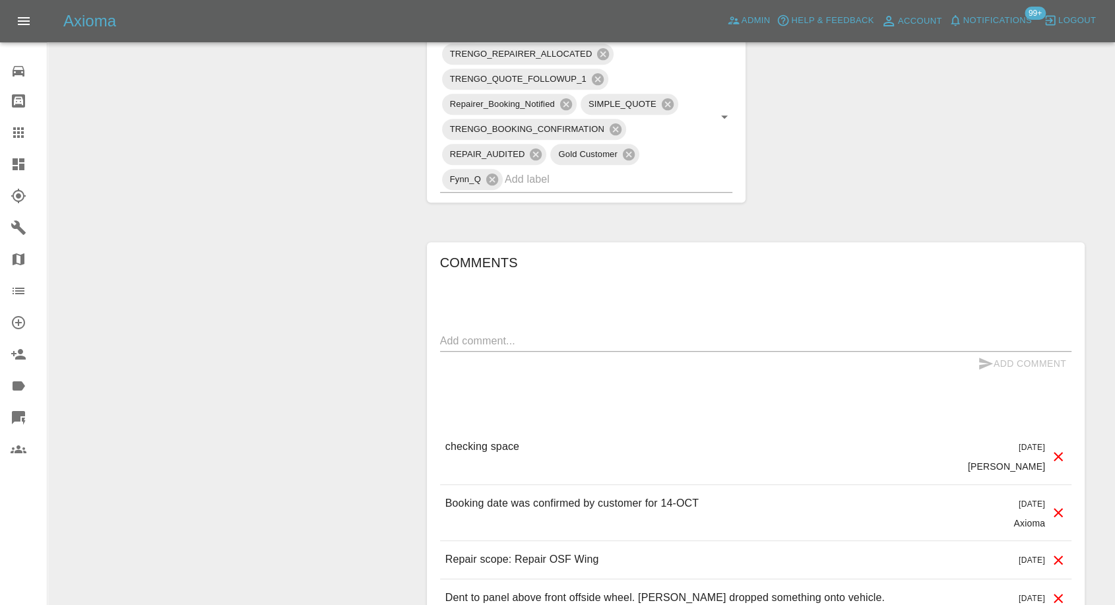
click at [585, 334] on textarea at bounding box center [755, 340] width 631 height 15
type textarea "reminders sent, no response"
click at [982, 358] on icon "submit" at bounding box center [986, 364] width 16 height 16
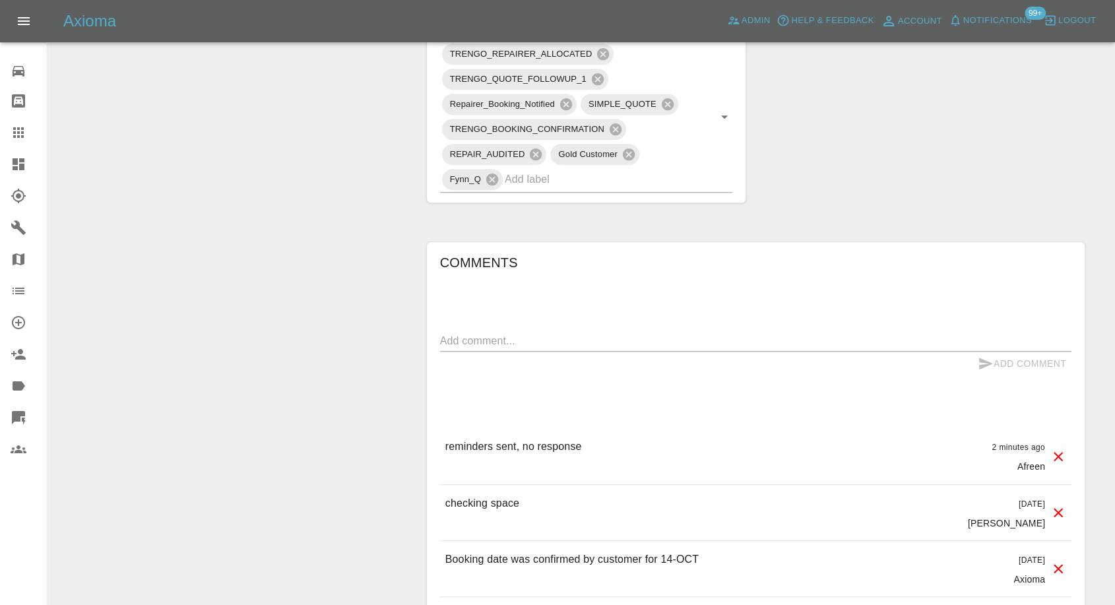
click at [0, 133] on link "Claims" at bounding box center [23, 133] width 47 height 32
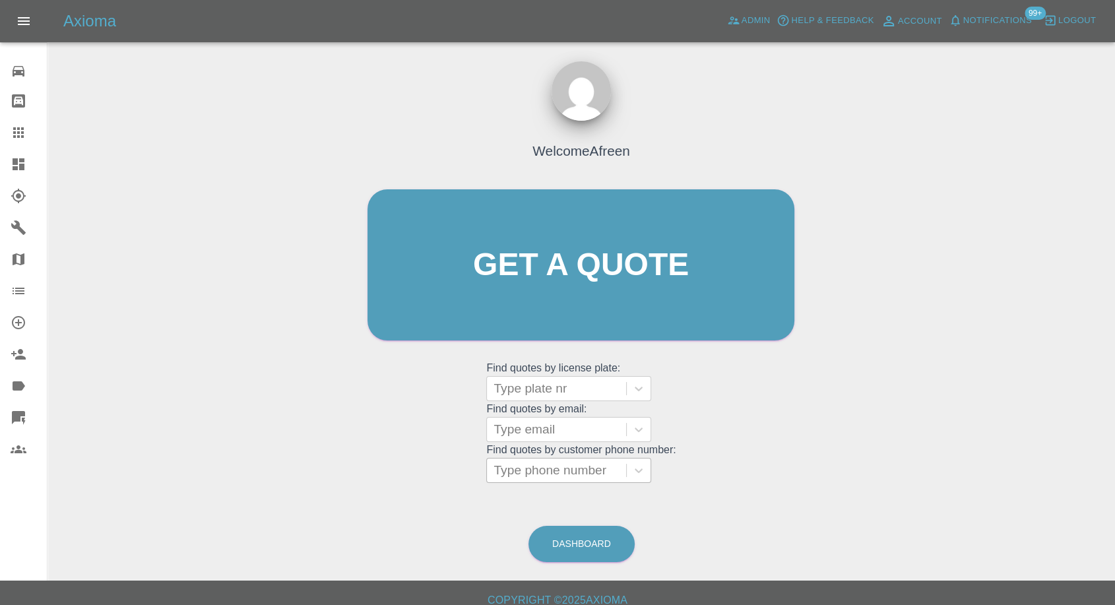
click at [538, 472] on div at bounding box center [557, 470] width 126 height 18
paste input "Hi, for any refund inquiries, please email refunds@axioma.co.uk, and our team w…"
click at [538, 470] on input "0Hi, for any refund inquiries, please email refunds@axioma.co.uk, and our team …" at bounding box center [337, 471] width 645 height 16
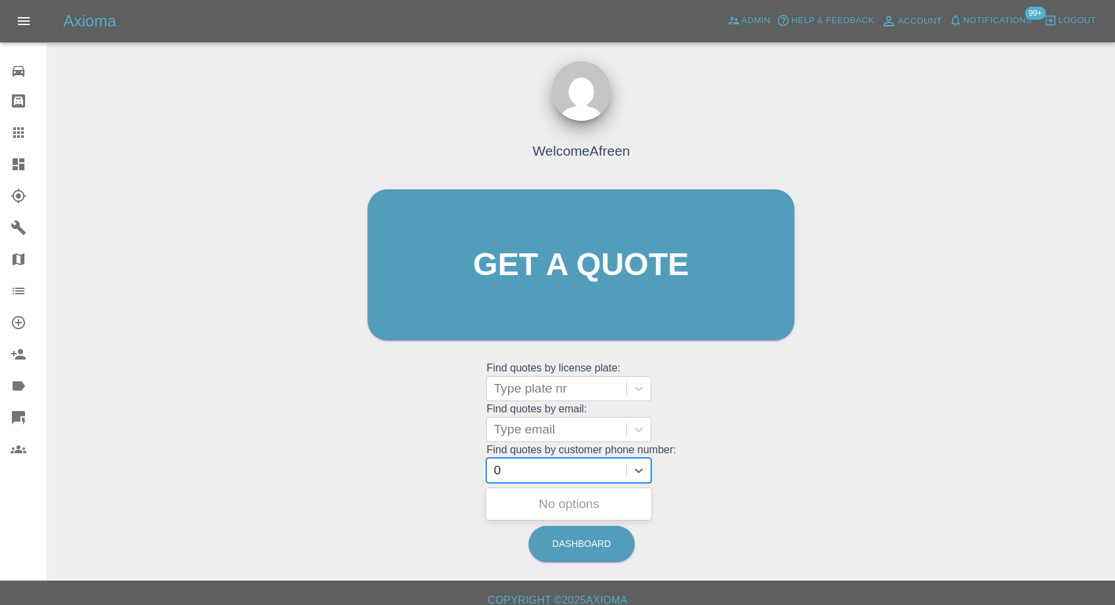
type input "0"
click at [563, 468] on div at bounding box center [557, 470] width 126 height 18
paste input "7860626003"
type input "07860626003"
paste input "7860626003"
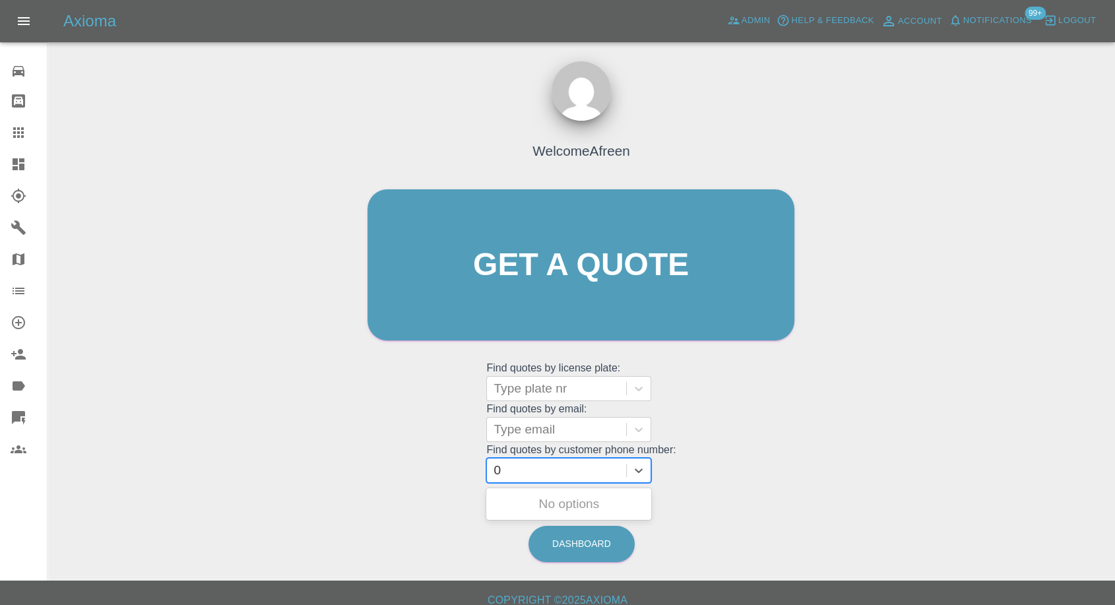
type input "07860626003"
click at [536, 514] on div "DF67 SJX, Awaiting Repair" at bounding box center [568, 512] width 165 height 42
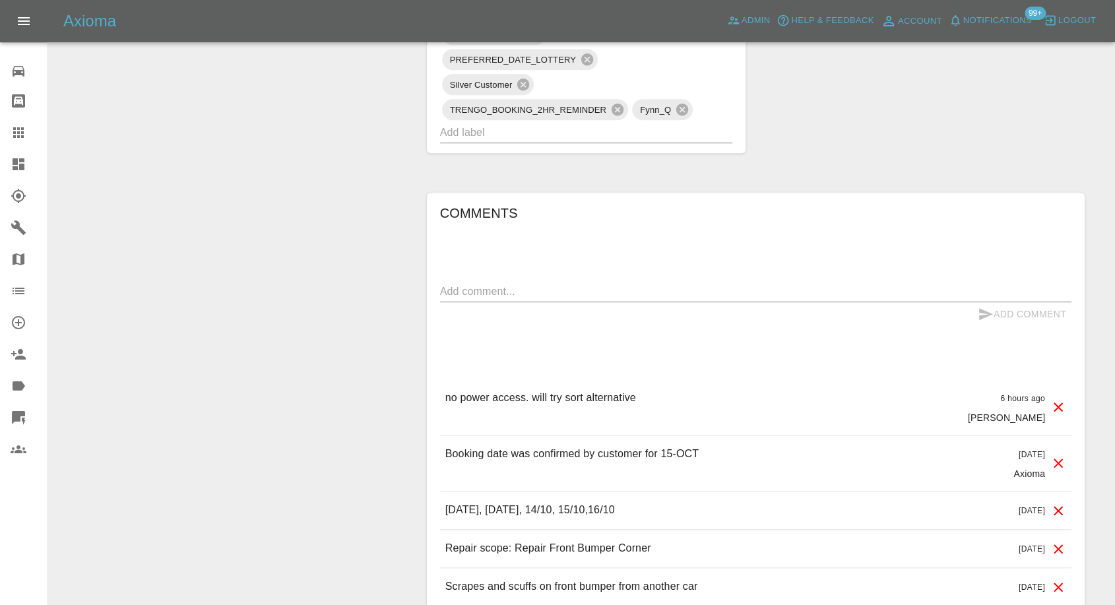
scroll to position [1132, 0]
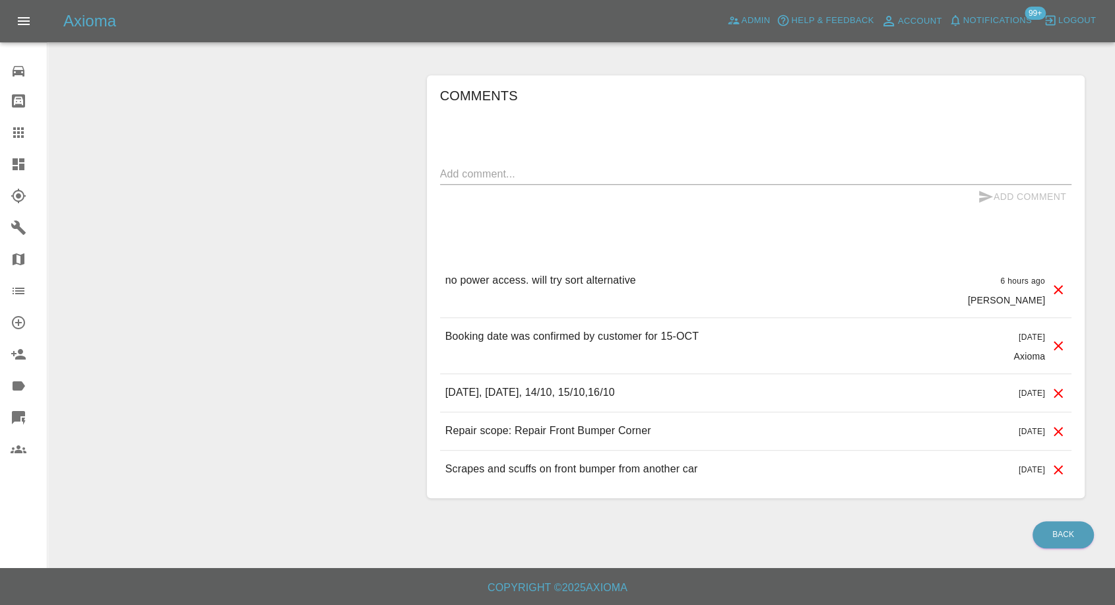
click at [549, 172] on textarea at bounding box center [755, 173] width 631 height 15
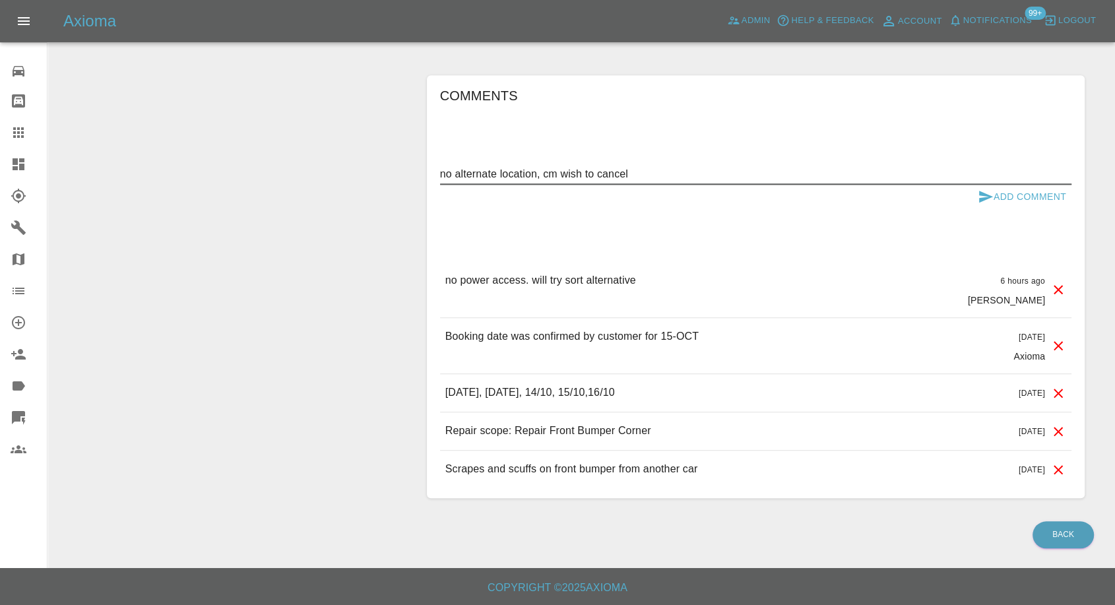
type textarea "no alternate location, cm wish to cancel"
click at [979, 195] on icon "submit" at bounding box center [986, 197] width 16 height 16
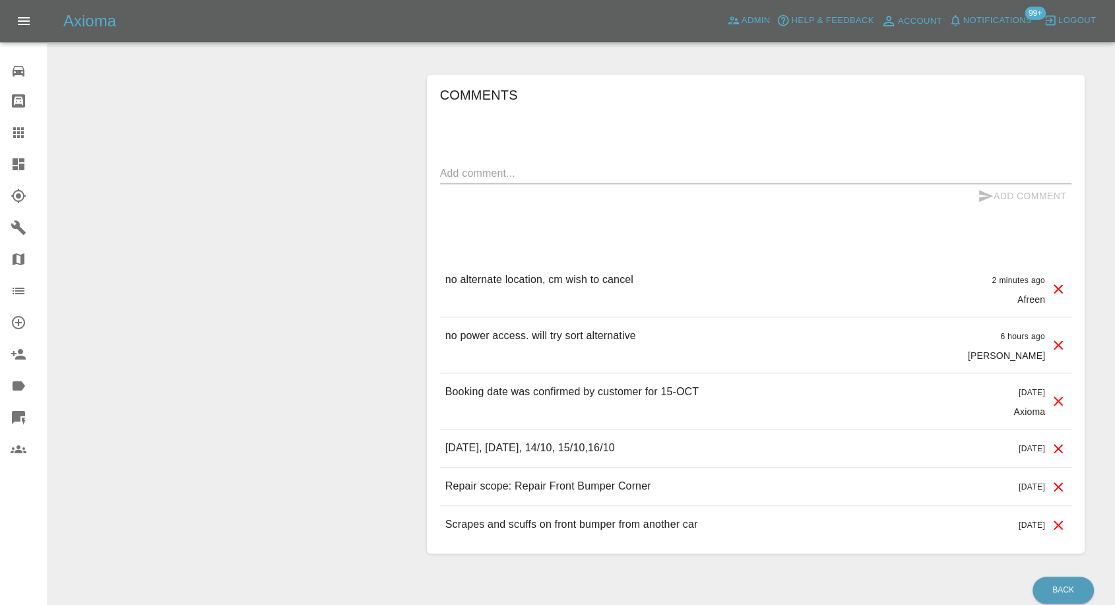
click at [16, 137] on icon at bounding box center [19, 133] width 16 height 16
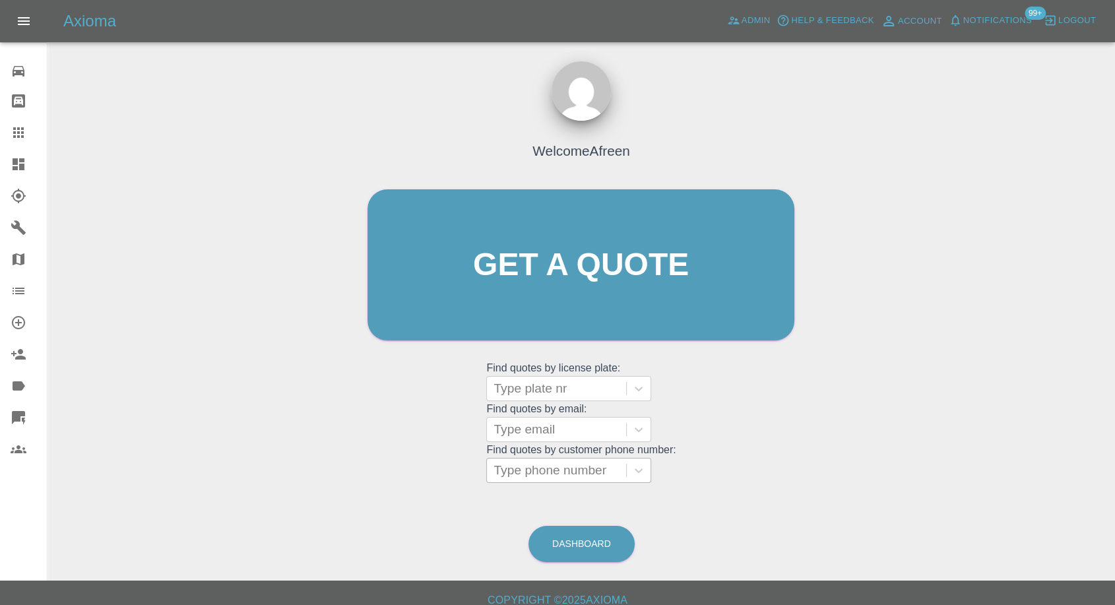
click at [541, 477] on div at bounding box center [557, 470] width 126 height 18
paste input "7470400565"
type input "07470400565"
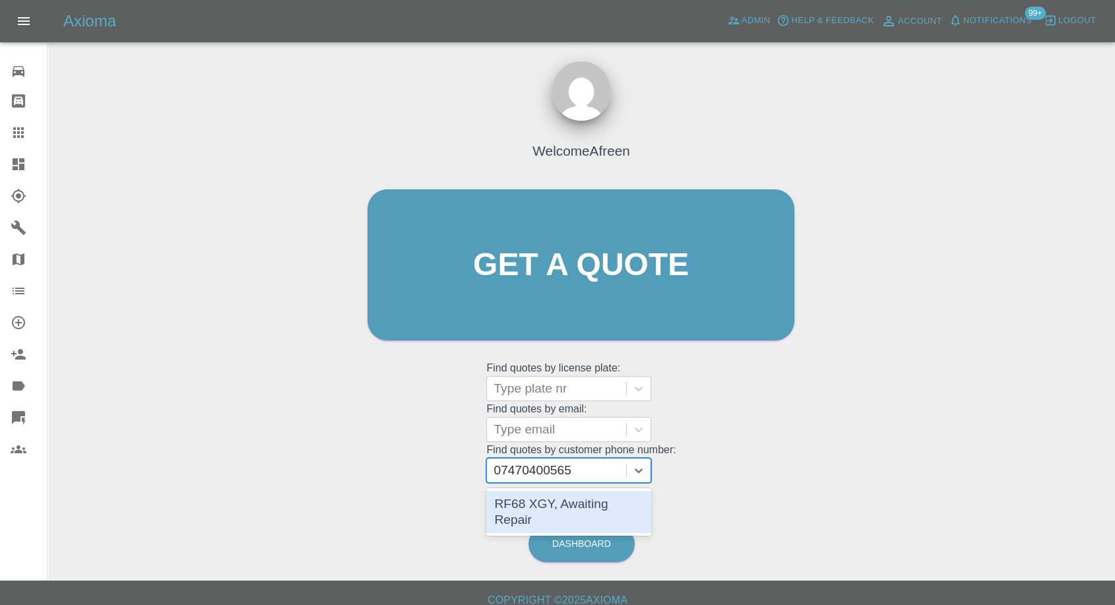
click at [565, 507] on div "RF68 XGY, Awaiting Repair" at bounding box center [568, 512] width 165 height 42
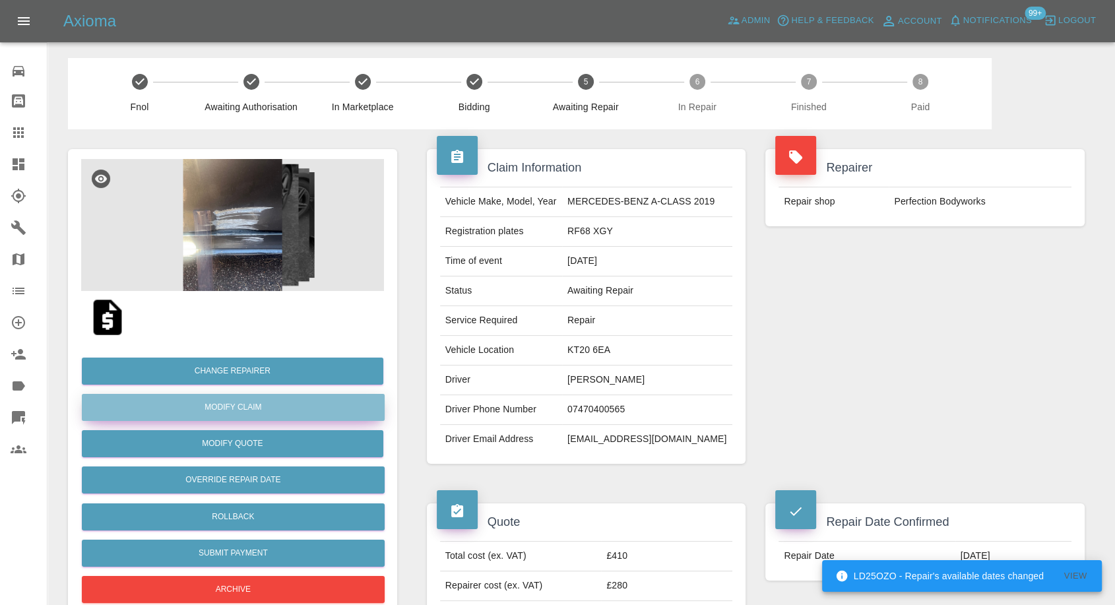
click at [249, 395] on link "Modify Claim" at bounding box center [233, 407] width 303 height 27
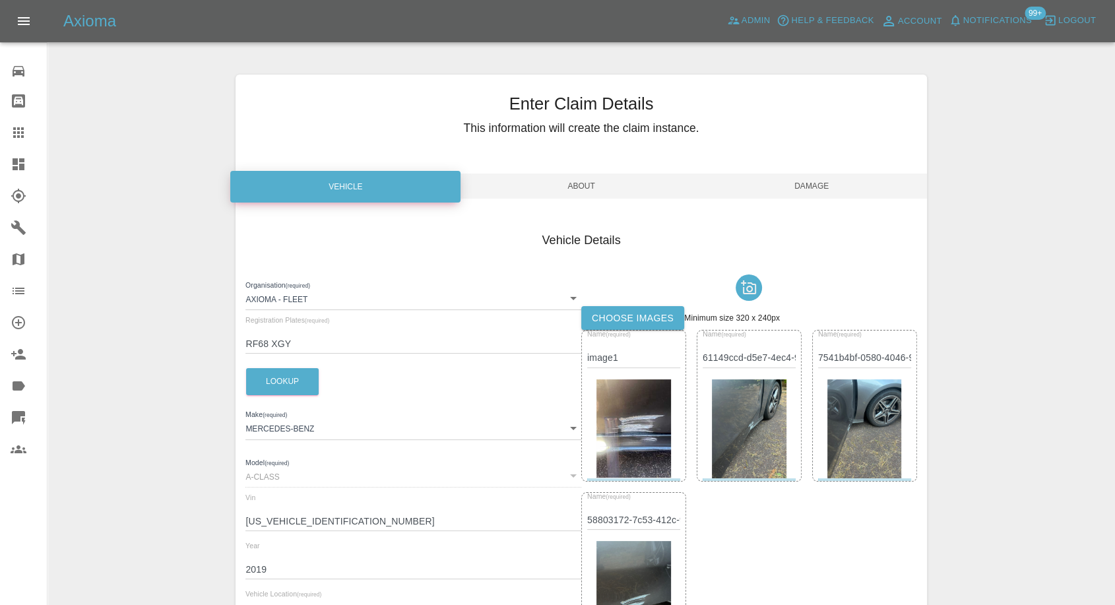
click at [637, 313] on label "Choose images" at bounding box center [632, 318] width 103 height 24
click at [0, 0] on input "Choose images" at bounding box center [0, 0] width 0 height 0
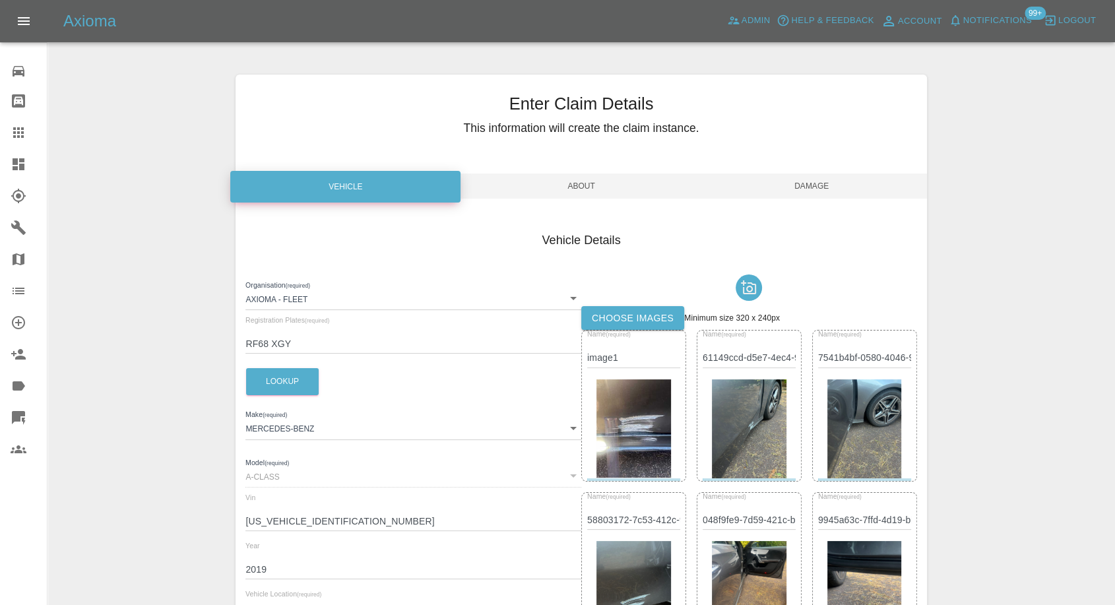
click at [818, 188] on span "Damage" at bounding box center [812, 186] width 230 height 25
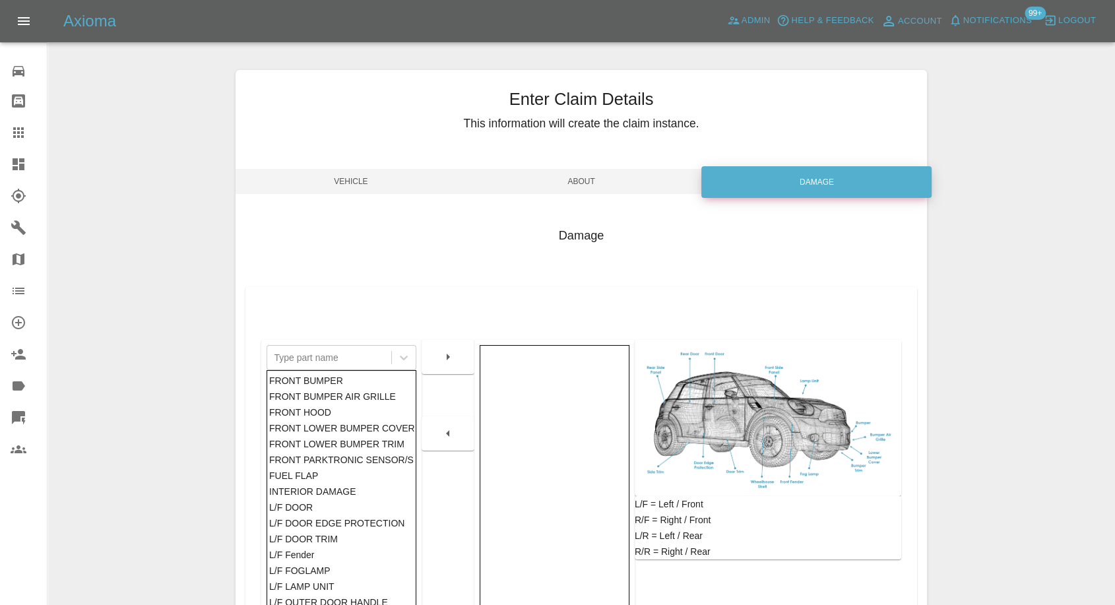
scroll to position [146, 0]
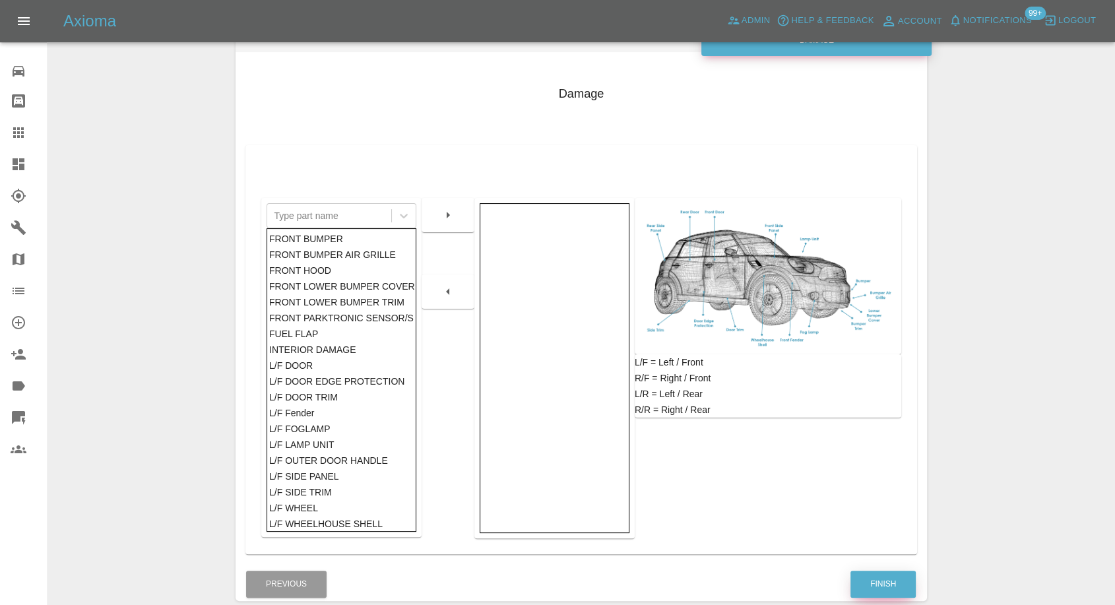
click at [874, 588] on button "Finish" at bounding box center [882, 584] width 65 height 27
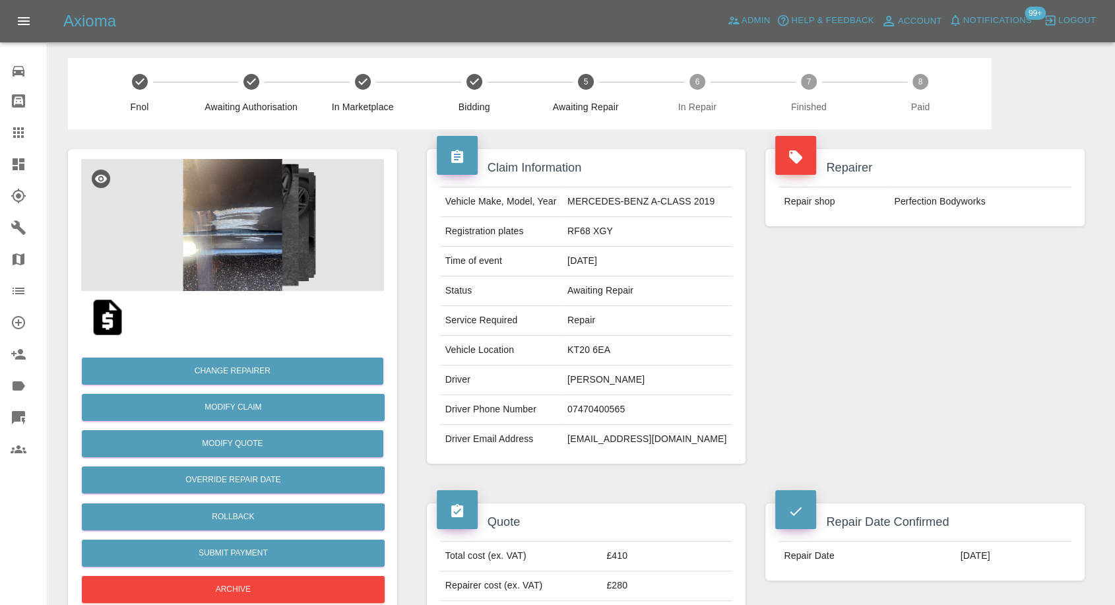
click at [20, 131] on icon at bounding box center [19, 133] width 16 height 16
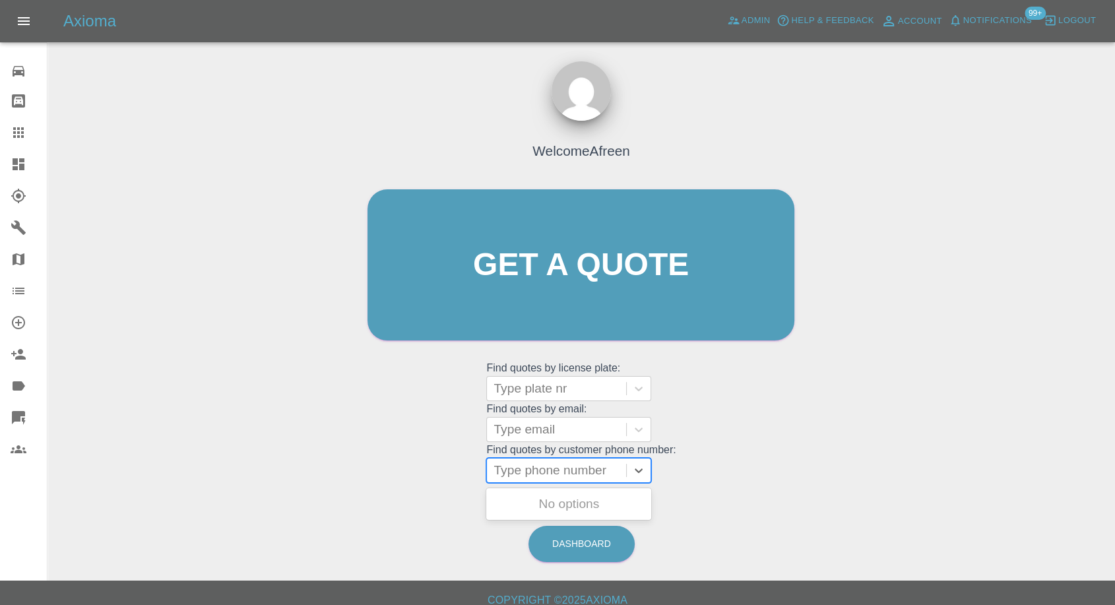
click at [528, 473] on div at bounding box center [557, 470] width 126 height 18
paste input "7883658316"
type input "07883658316"
click at [567, 501] on div "NISSAN, Awaiting Repair" at bounding box center [568, 504] width 165 height 26
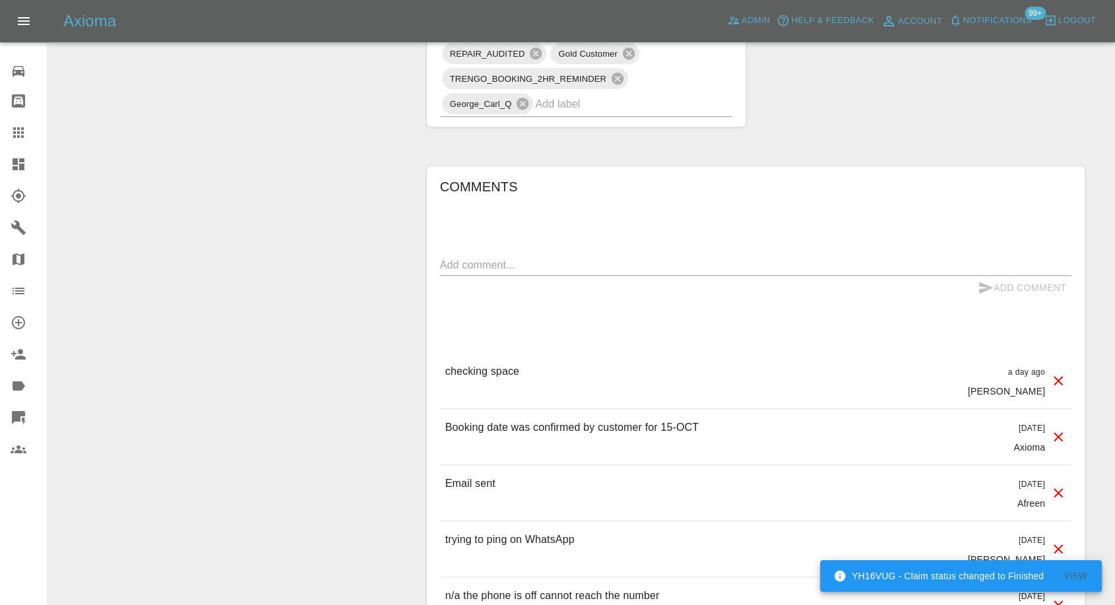
scroll to position [1026, 0]
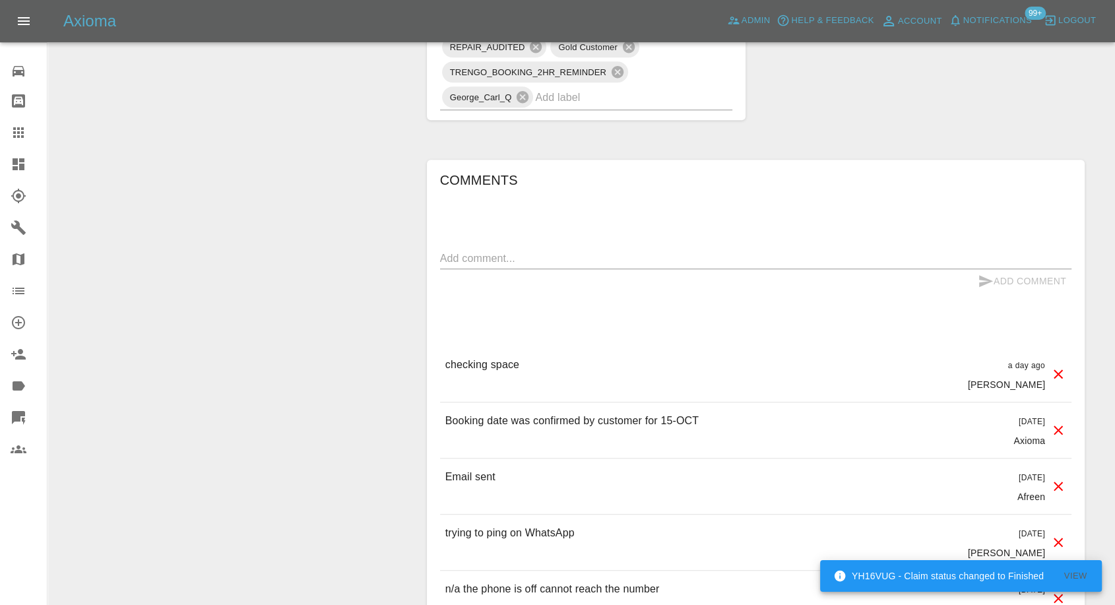
click at [592, 256] on textarea at bounding box center [755, 258] width 631 height 15
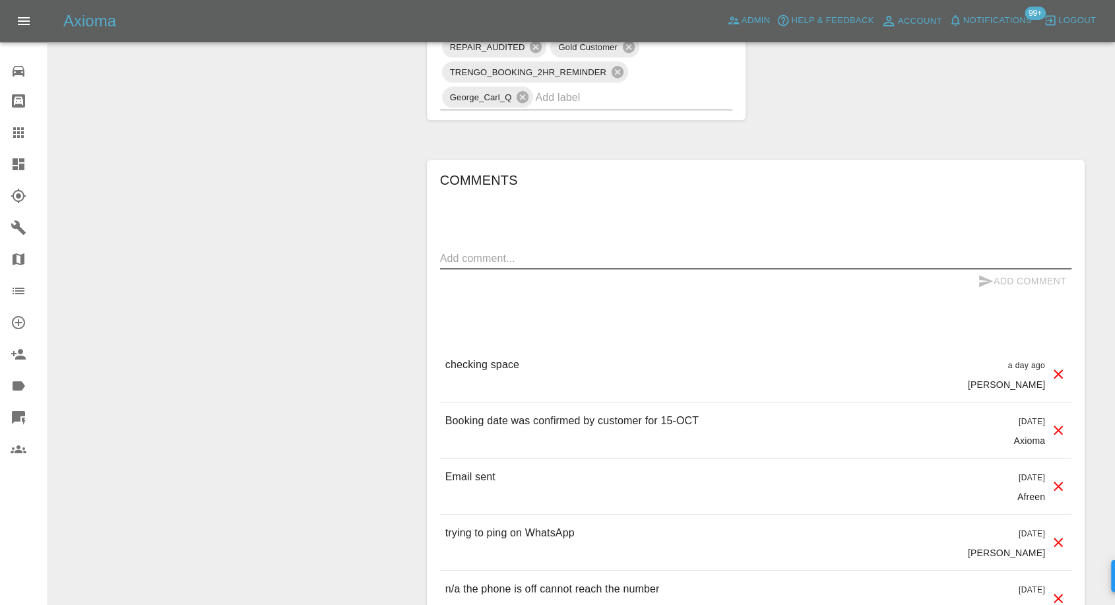
paste textarea "Thanks for contacting. I can confirm that we have a basement parking that has a…"
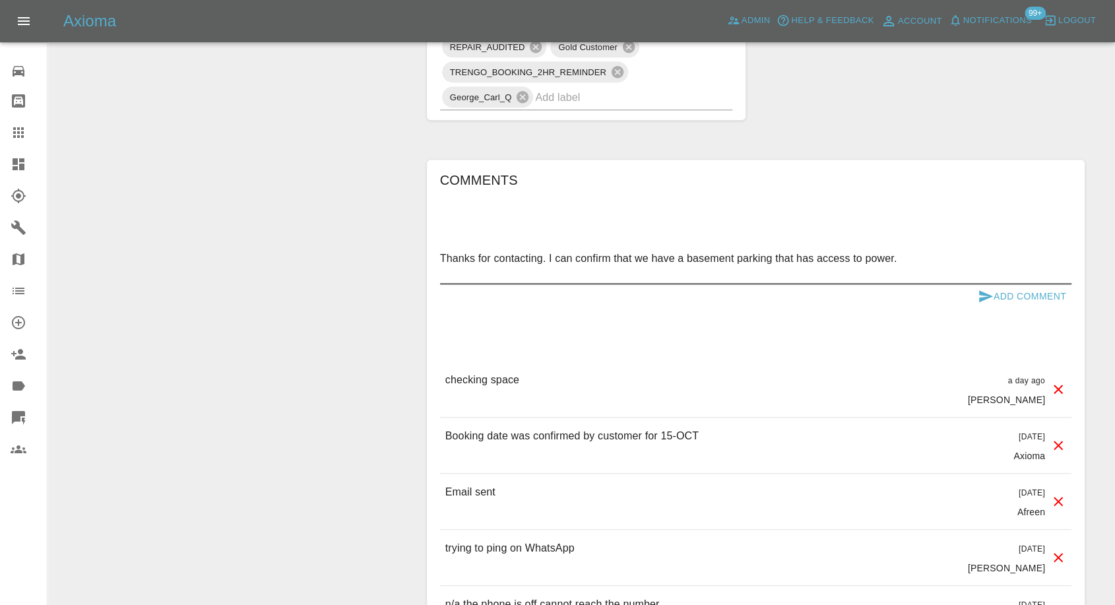
type textarea "Thanks for contacting. I can confirm that we have a basement parking that has a…"
click at [987, 292] on icon "submit" at bounding box center [986, 296] width 16 height 16
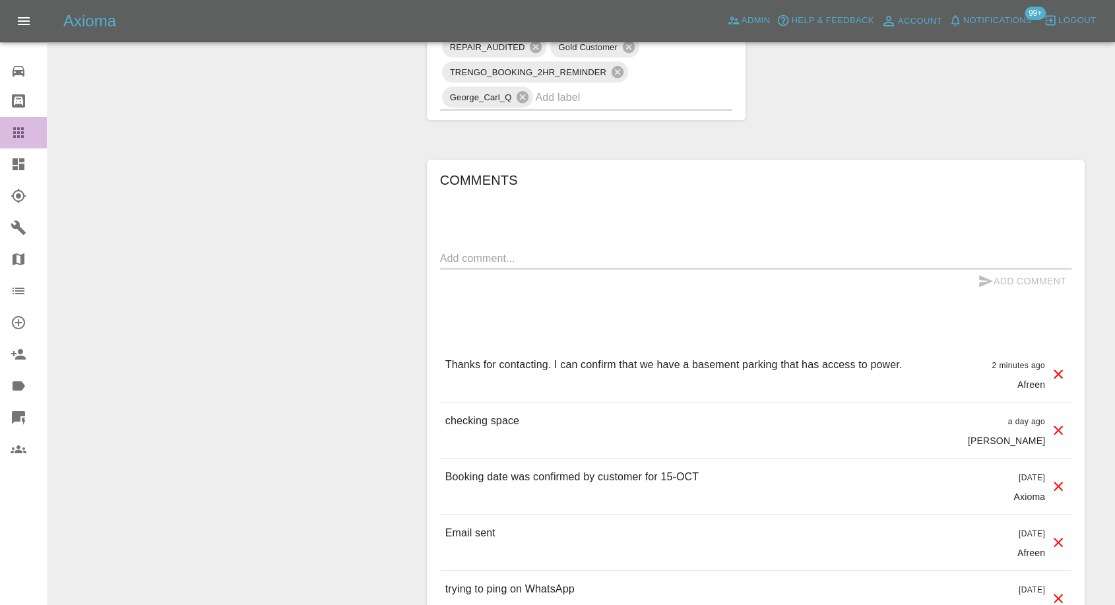
click at [20, 125] on icon at bounding box center [19, 133] width 16 height 16
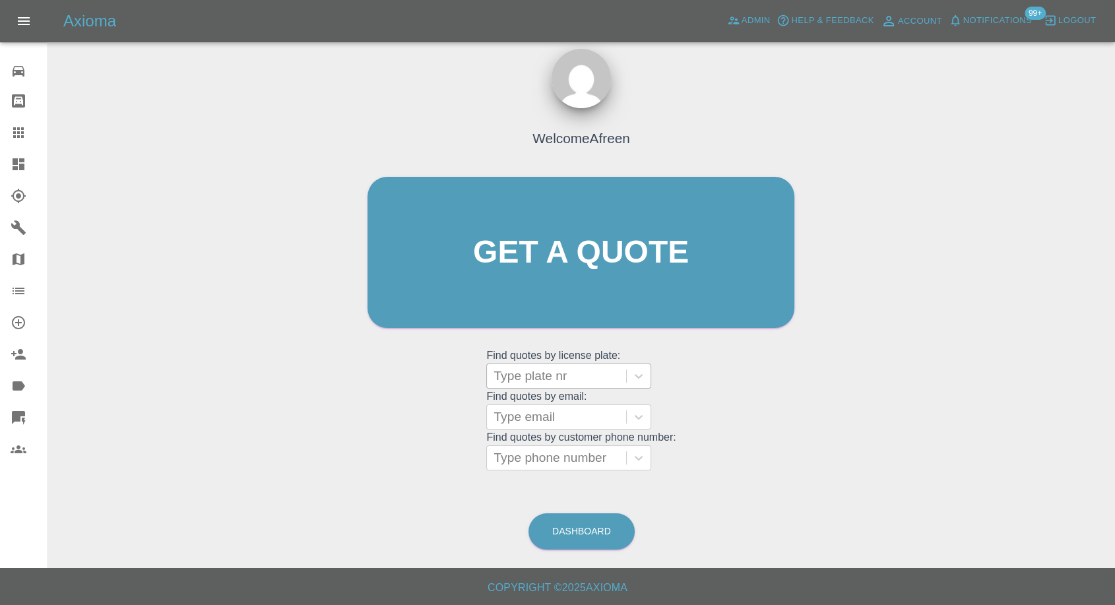
scroll to position [12, 0]
click at [538, 459] on div at bounding box center [557, 458] width 126 height 18
paste input "7721655361"
type input "07721655361"
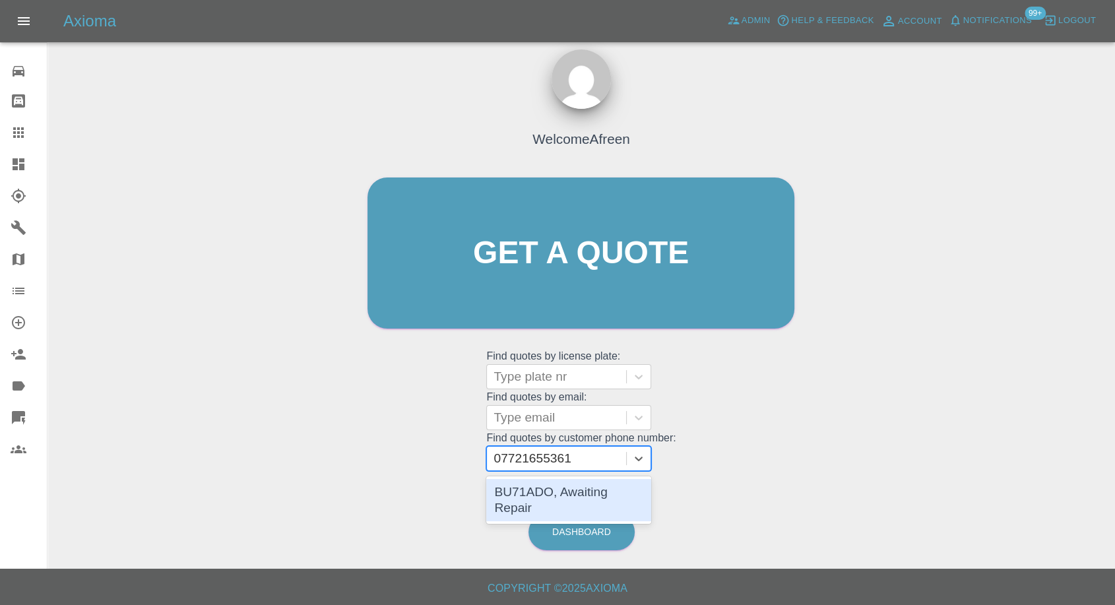
click at [545, 490] on div "BU71ADO, Awaiting Repair" at bounding box center [568, 500] width 165 height 42
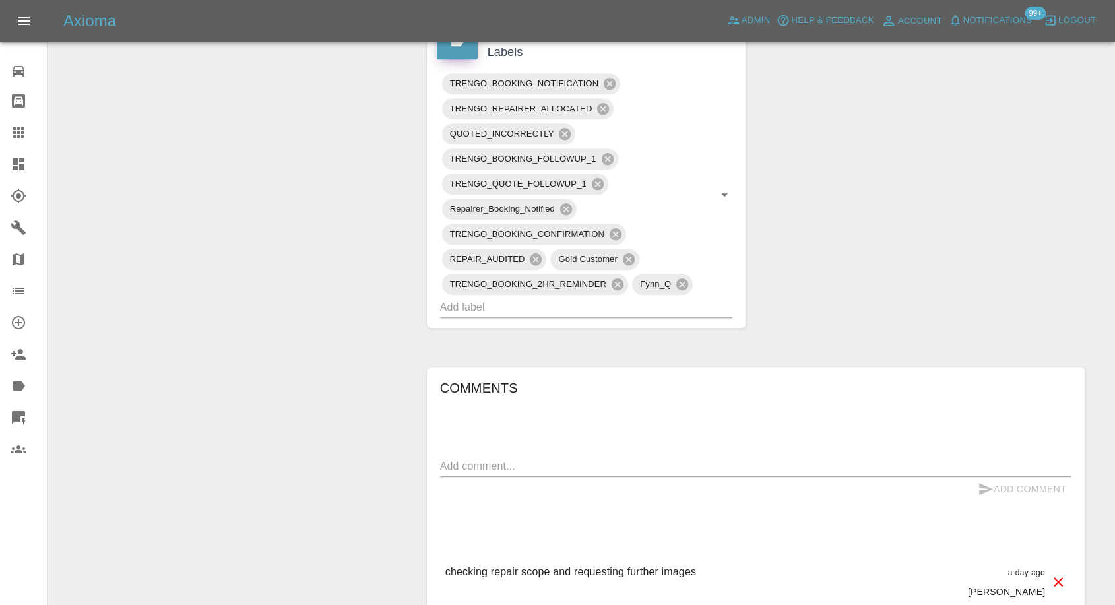
scroll to position [953, 0]
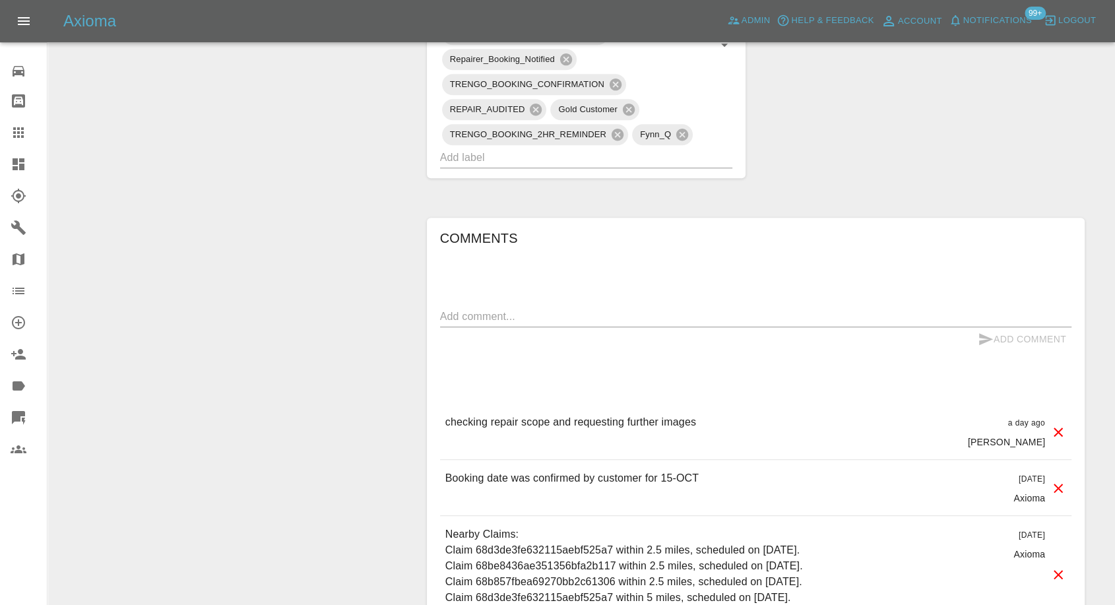
click at [576, 292] on div "Comments x Add Comment checking repair scope and requesting further images a da…" at bounding box center [755, 476] width 631 height 497
click at [575, 296] on div "Comments x Add Comment checking repair scope and requesting further images a da…" at bounding box center [755, 476] width 631 height 497
click at [567, 304] on div "Comments x Add Comment checking repair scope and requesting further images a da…" at bounding box center [755, 476] width 631 height 497
click at [563, 310] on textarea at bounding box center [755, 316] width 631 height 15
type textarea "Images added"
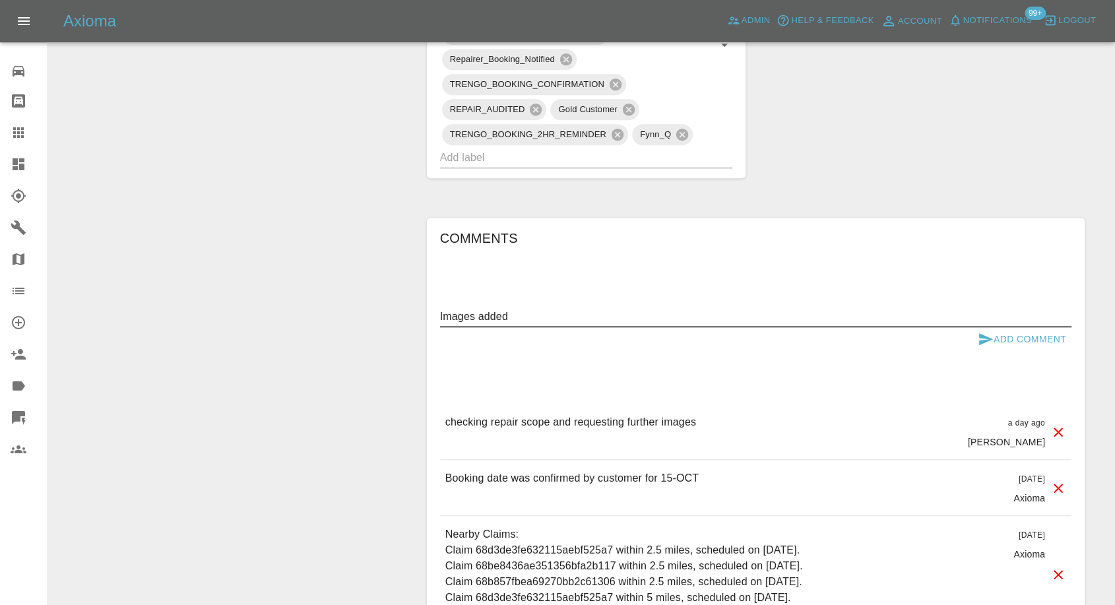
click at [980, 331] on icon "submit" at bounding box center [986, 339] width 16 height 16
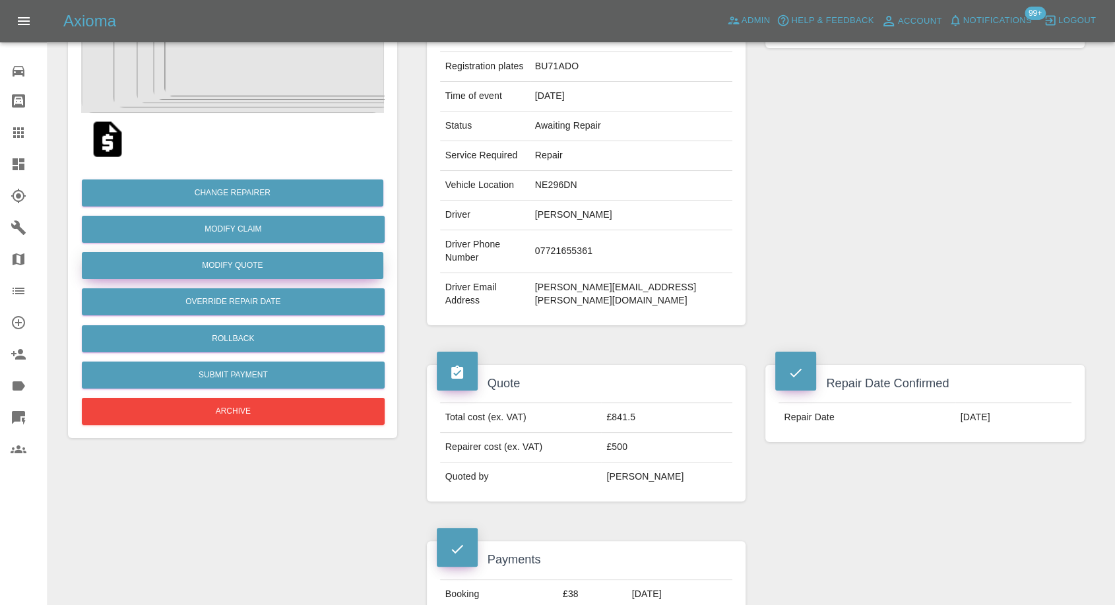
scroll to position [146, 0]
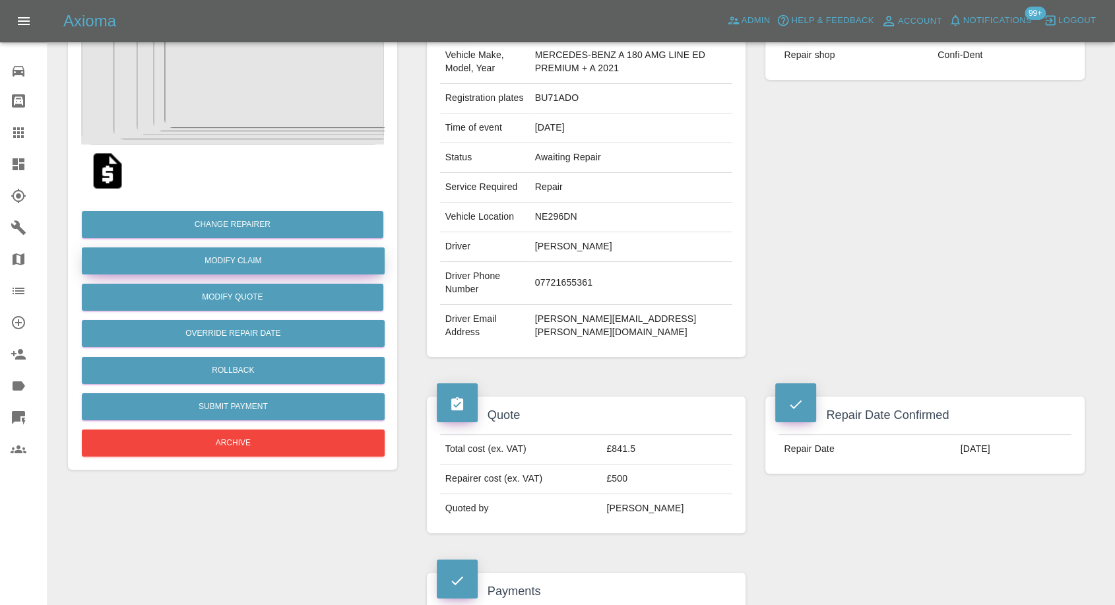
click at [248, 255] on link "Modify Claim" at bounding box center [233, 260] width 303 height 27
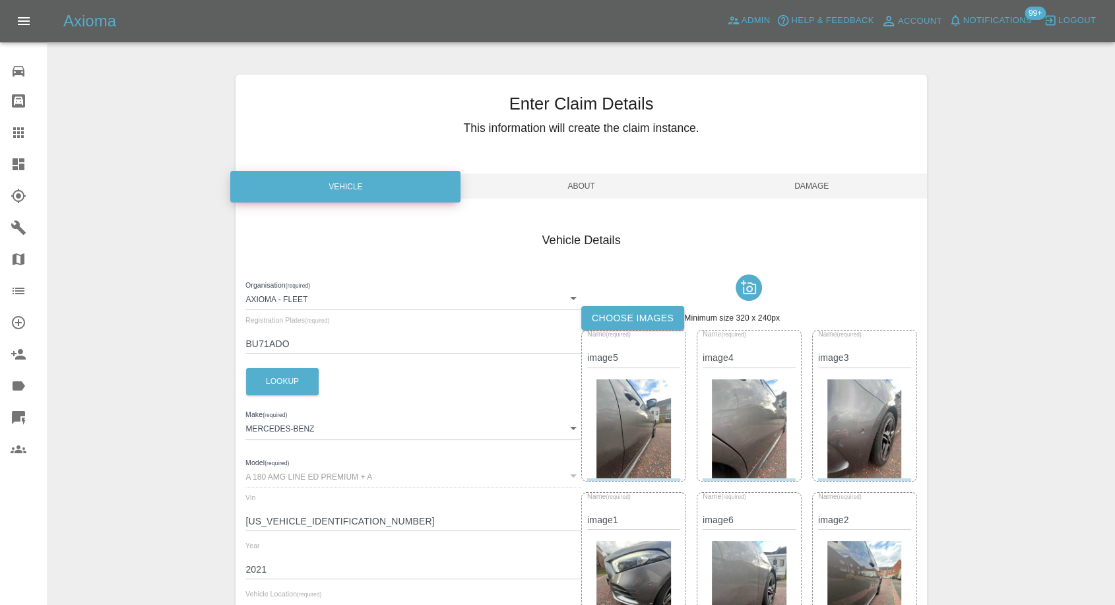
click at [637, 315] on label "Choose images" at bounding box center [632, 318] width 103 height 24
click at [0, 0] on input "Choose images" at bounding box center [0, 0] width 0 height 0
click at [828, 187] on span "Damage" at bounding box center [812, 186] width 230 height 25
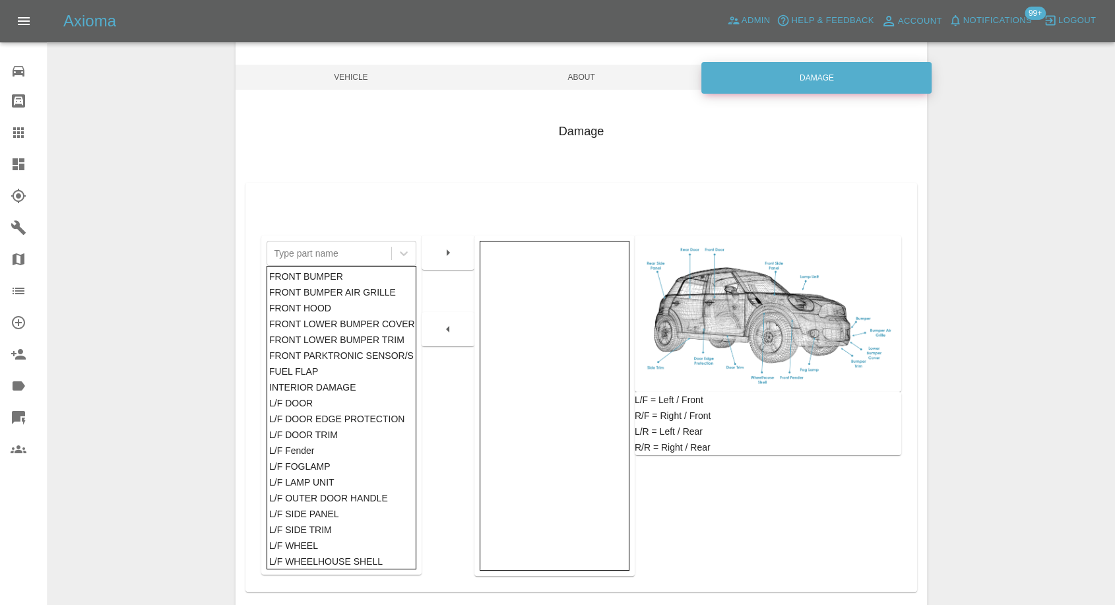
scroll to position [211, 0]
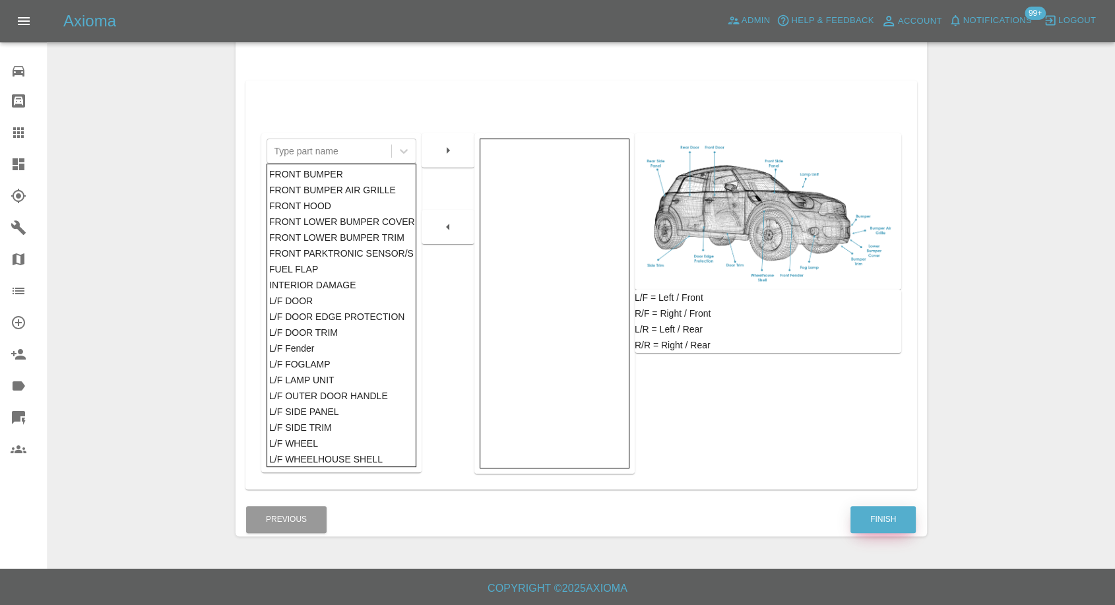
click at [901, 514] on button "Finish" at bounding box center [882, 519] width 65 height 27
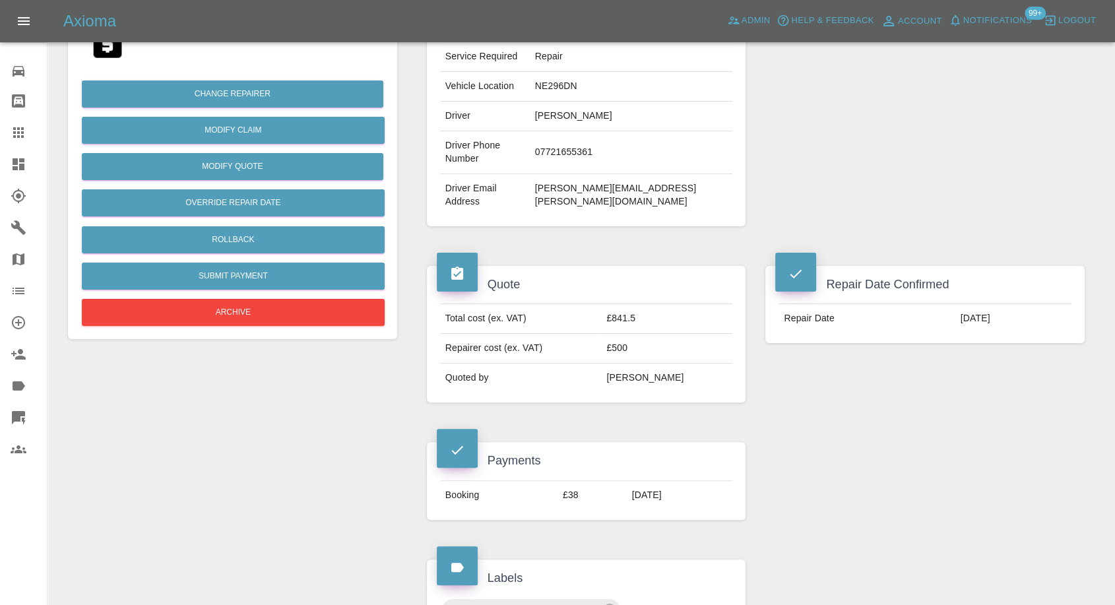
scroll to position [220, 0]
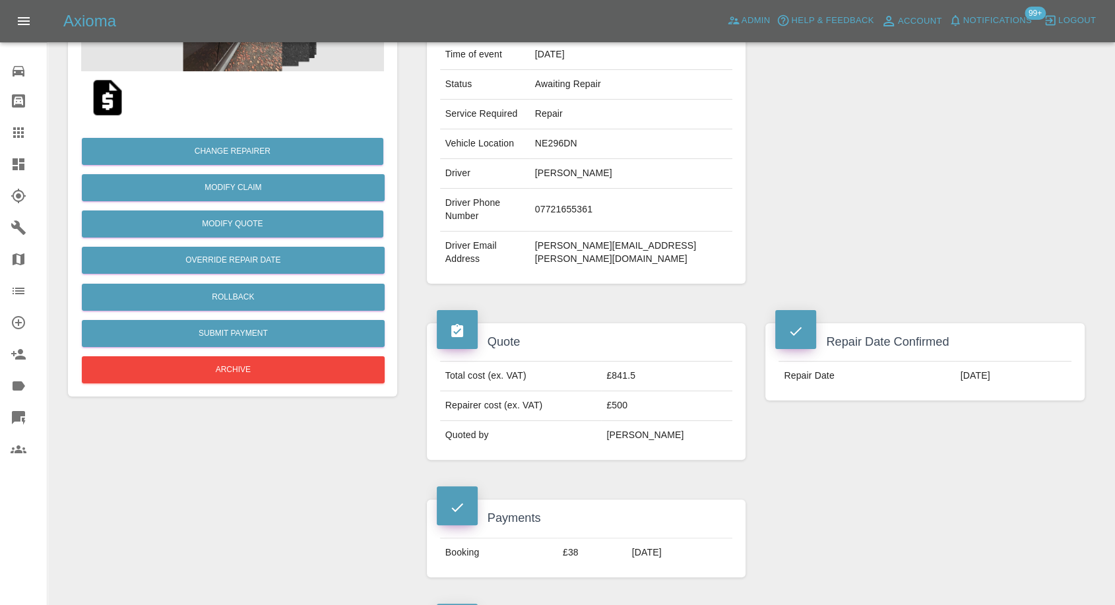
click at [21, 122] on link "Claims" at bounding box center [23, 133] width 47 height 32
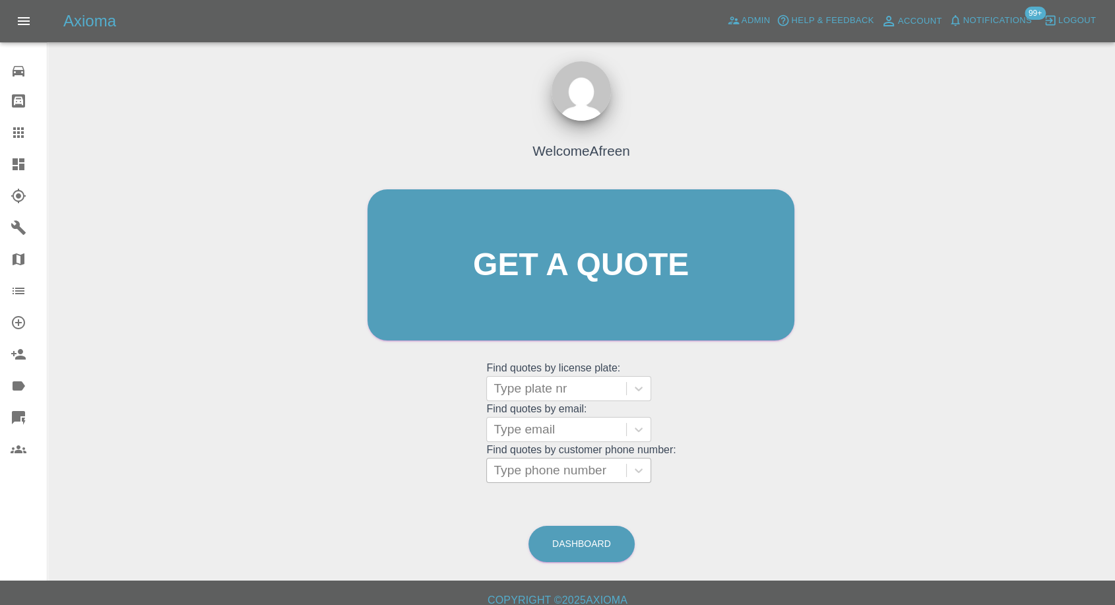
click at [560, 461] on div at bounding box center [557, 470] width 126 height 18
paste input "7881824580"
type input "07881824580"
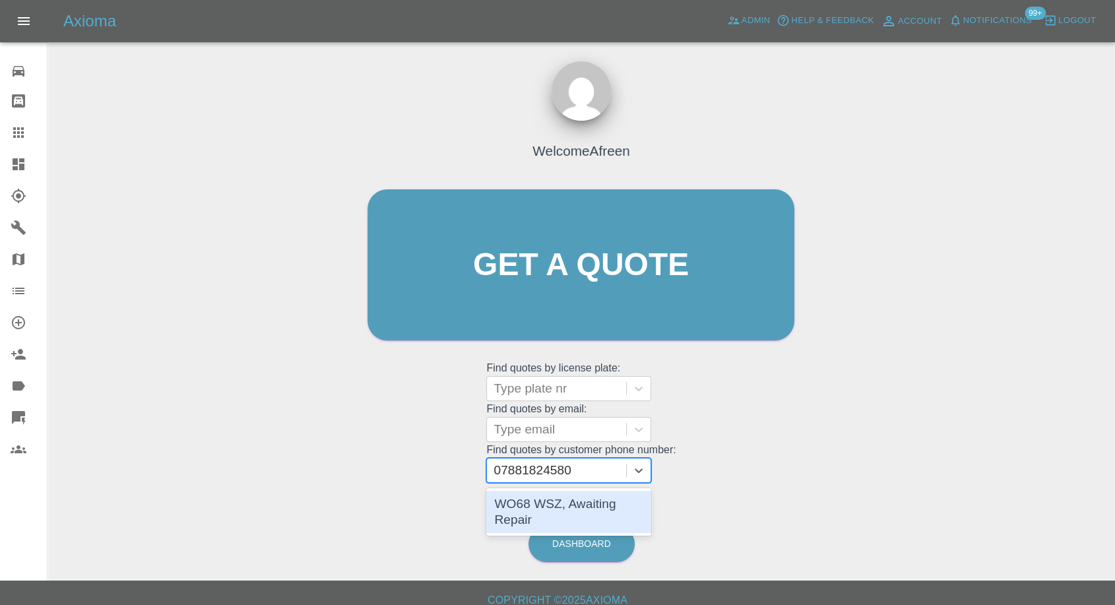
drag, startPoint x: 558, startPoint y: 499, endPoint x: 558, endPoint y: 517, distance: 17.8
click at [558, 505] on div "WO68 WSZ, Awaiting Repair" at bounding box center [568, 512] width 165 height 42
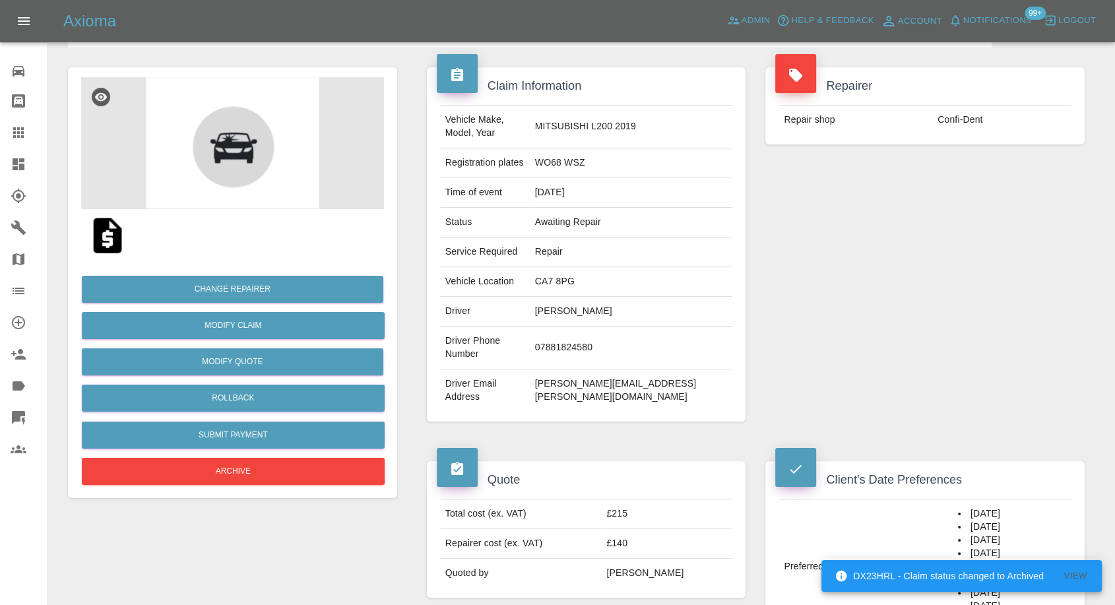
scroll to position [73, 0]
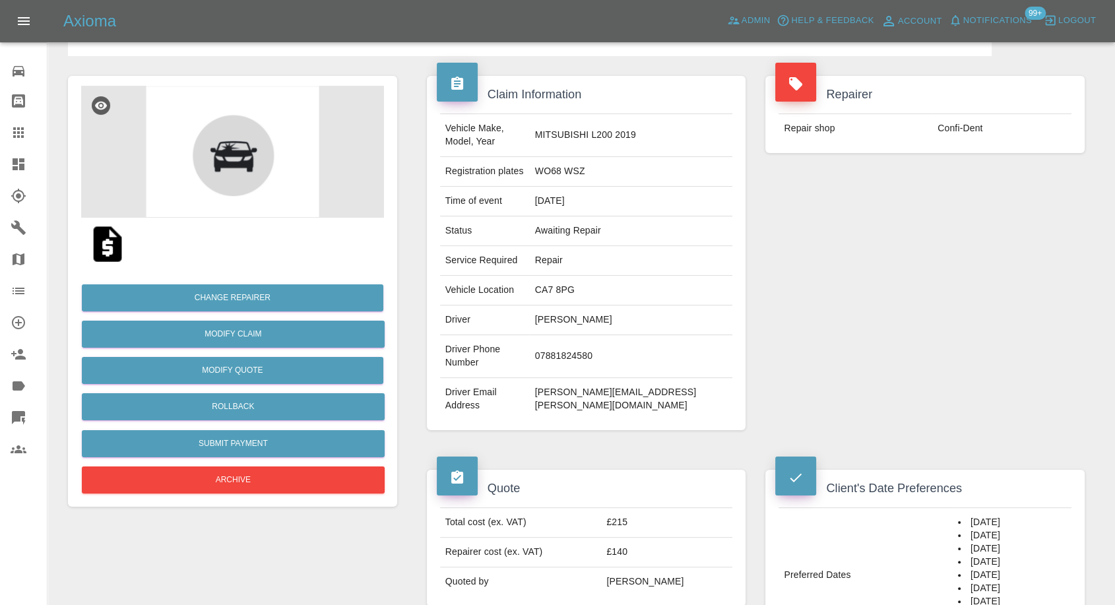
click at [11, 137] on icon at bounding box center [19, 133] width 16 height 16
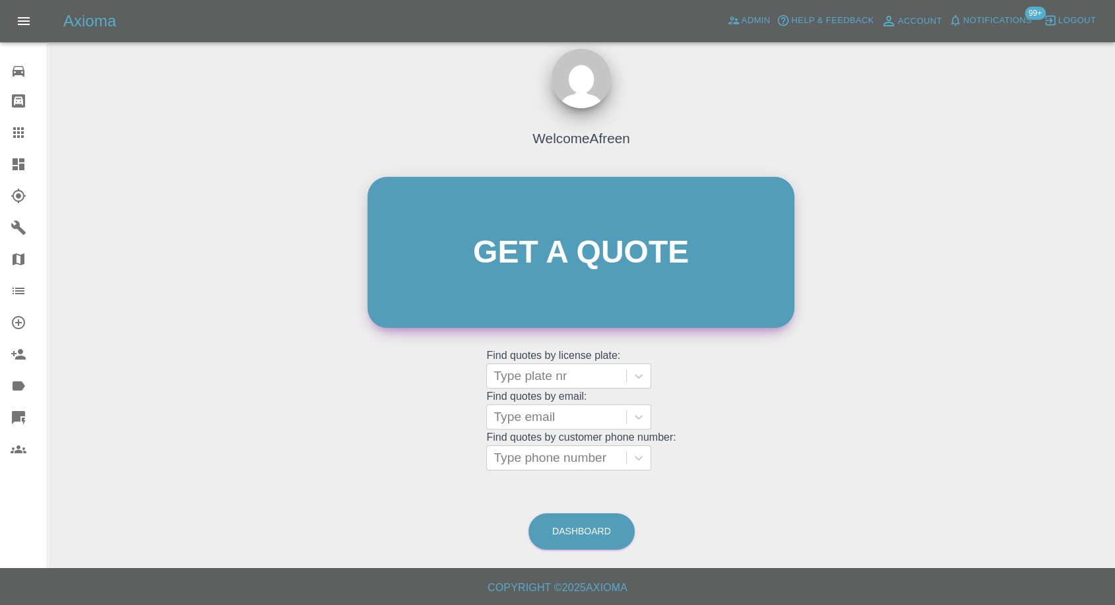
scroll to position [12, 0]
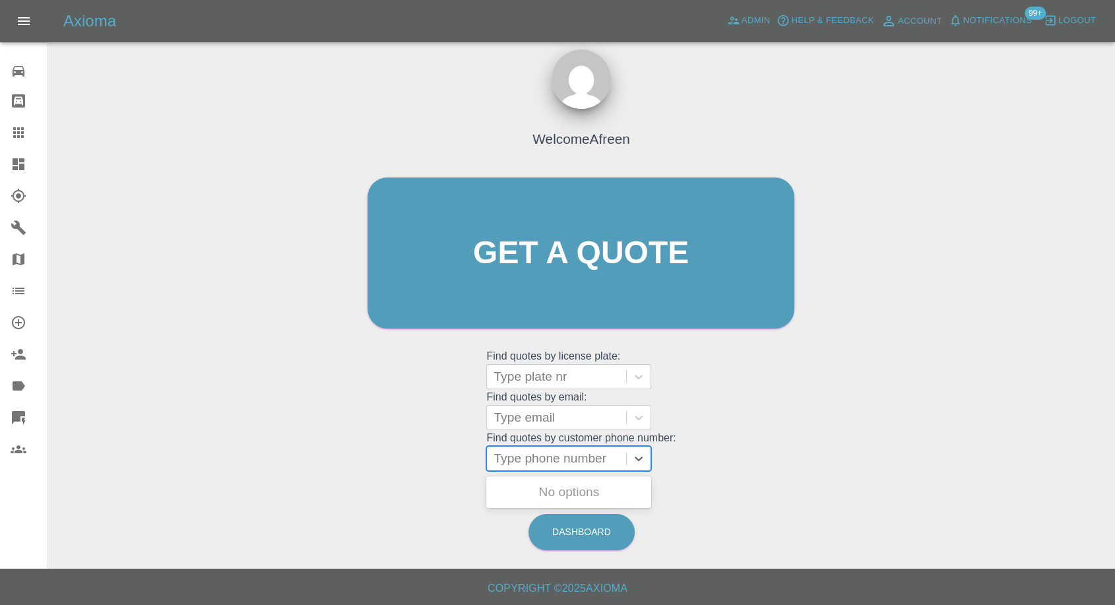
click at [533, 461] on div at bounding box center [557, 458] width 126 height 18
paste input "7470816963"
type input "07470816963"
click at [567, 488] on div "CF23XSA, Awaiting Repair" at bounding box center [568, 500] width 165 height 42
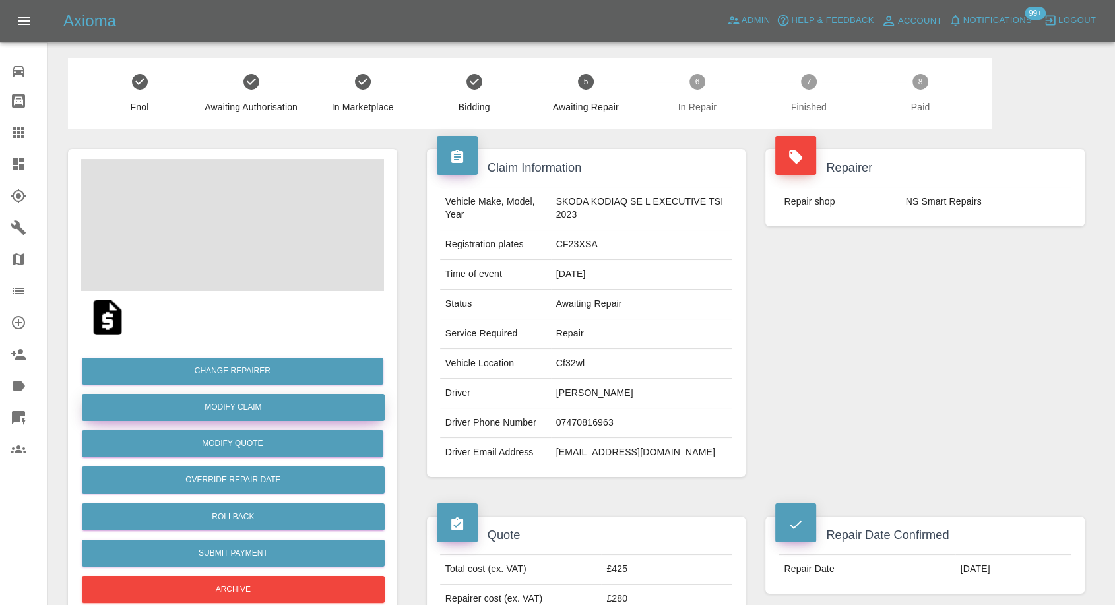
drag, startPoint x: 239, startPoint y: 402, endPoint x: 257, endPoint y: 408, distance: 19.0
click at [239, 402] on link "Modify Claim" at bounding box center [233, 407] width 303 height 27
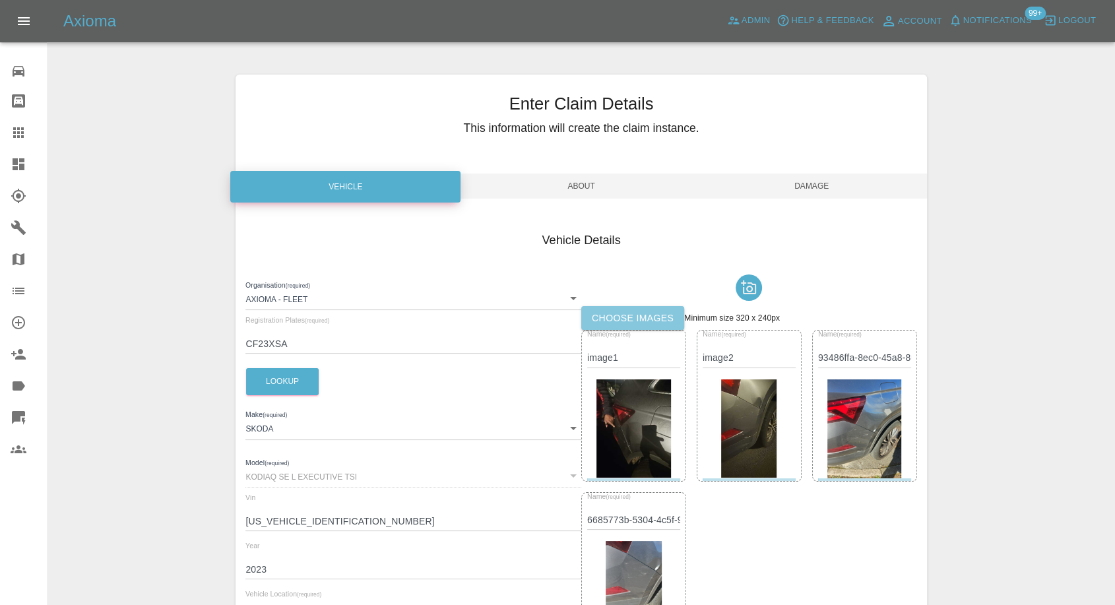
click at [656, 321] on label "Choose images" at bounding box center [632, 318] width 103 height 24
click at [0, 0] on input "Choose images" at bounding box center [0, 0] width 0 height 0
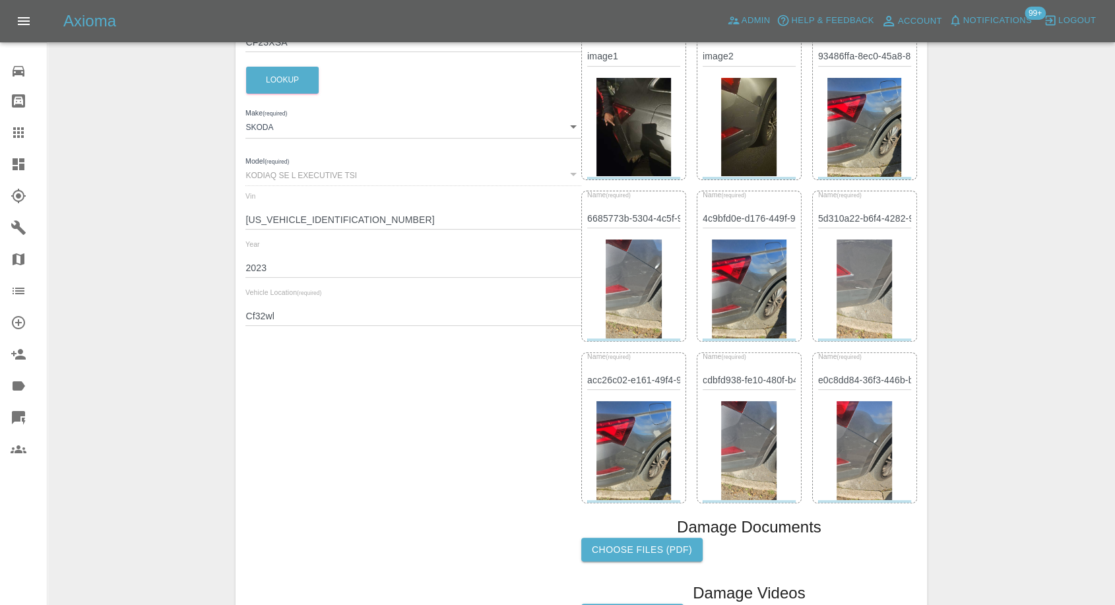
scroll to position [448, 0]
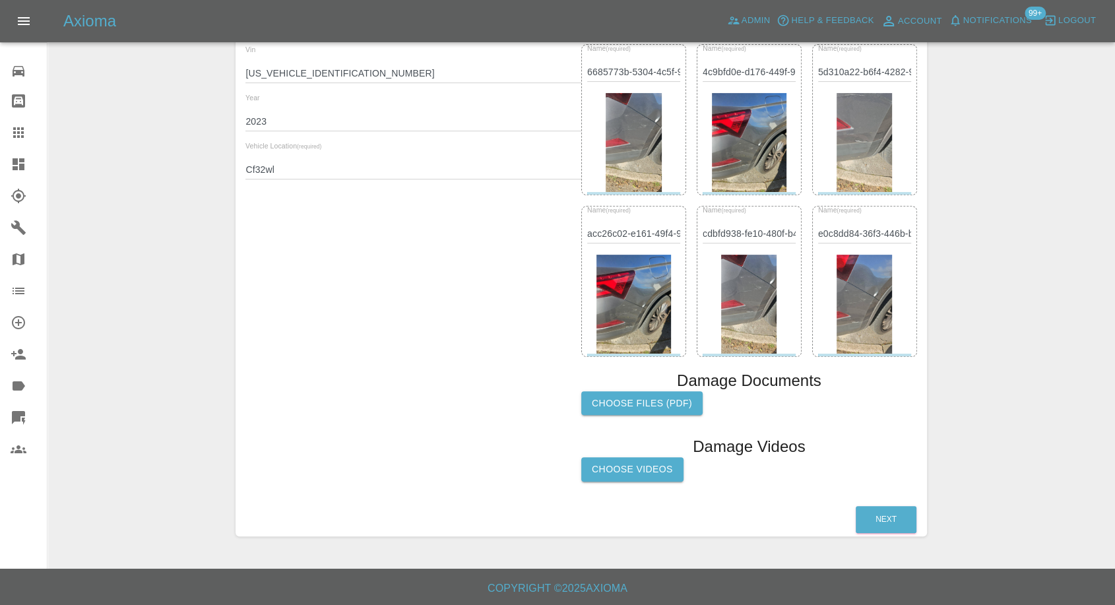
click at [650, 465] on label "Choose Videos" at bounding box center [632, 469] width 102 height 24
click at [0, 0] on input "Choose Videos" at bounding box center [0, 0] width 0 height 0
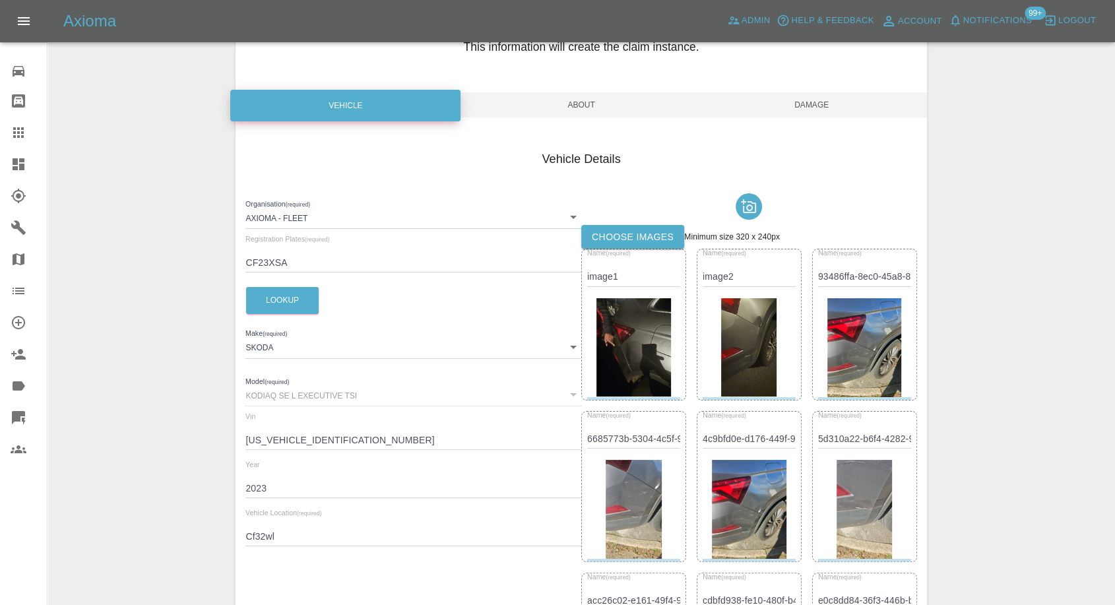
click at [829, 106] on span "Damage" at bounding box center [812, 104] width 230 height 25
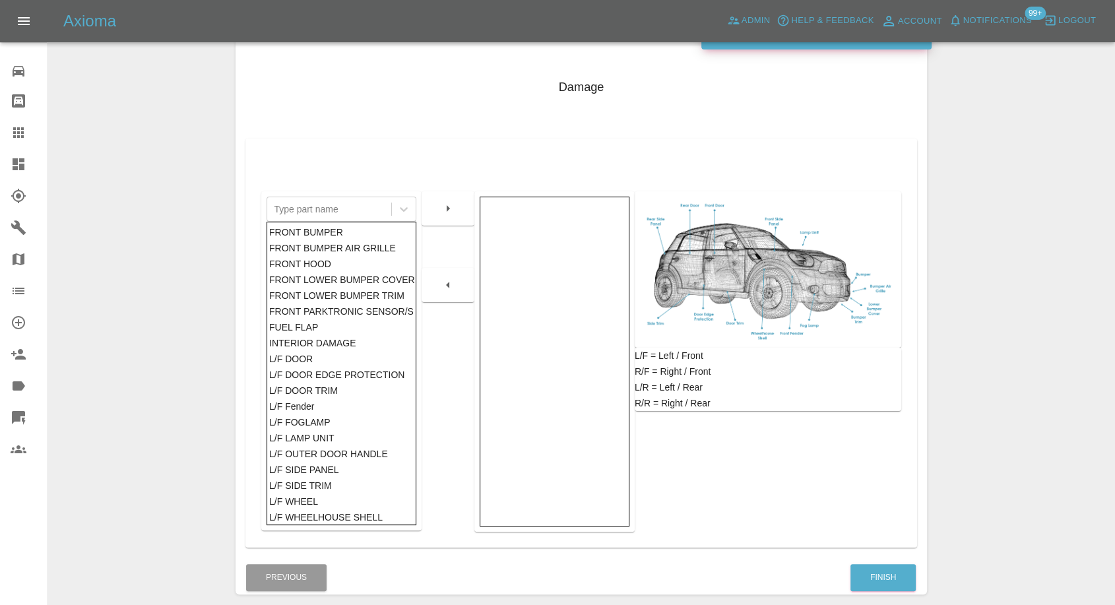
scroll to position [211, 0]
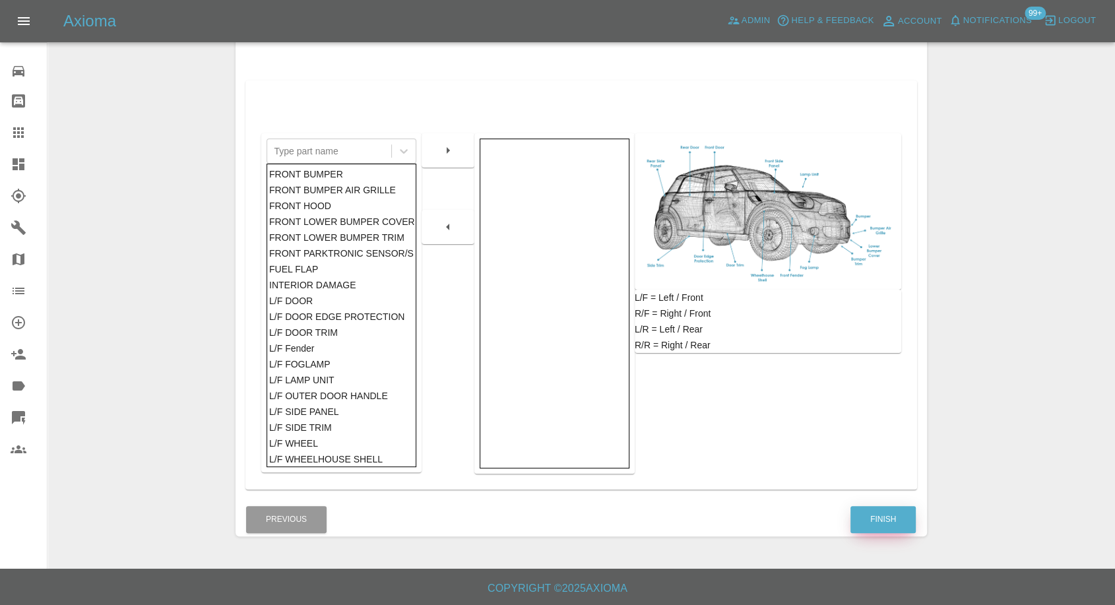
click at [872, 519] on button "Finish" at bounding box center [882, 519] width 65 height 27
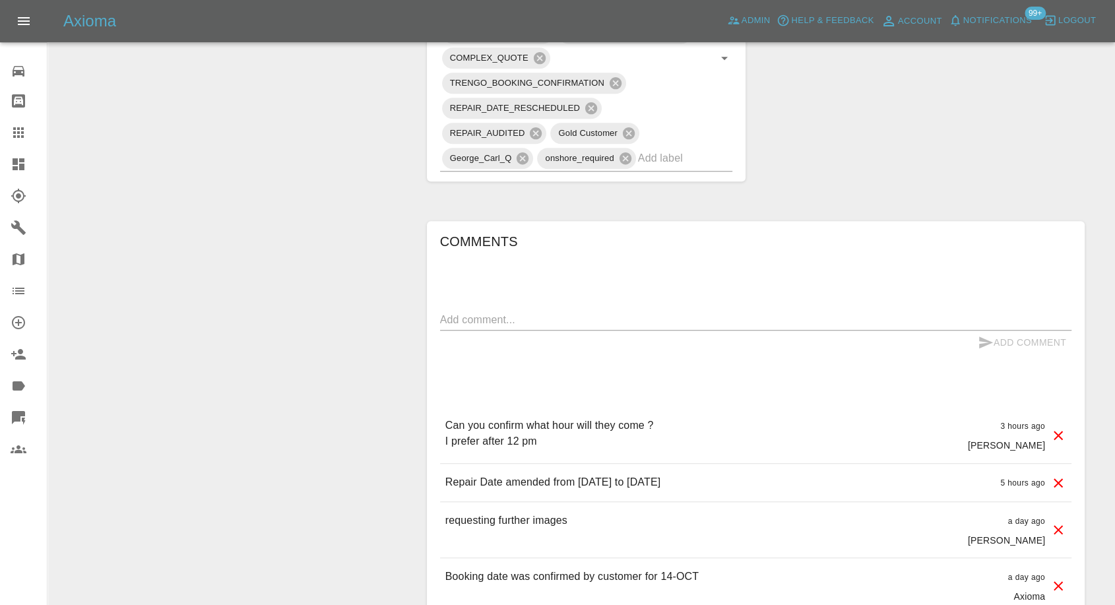
scroll to position [1026, 0]
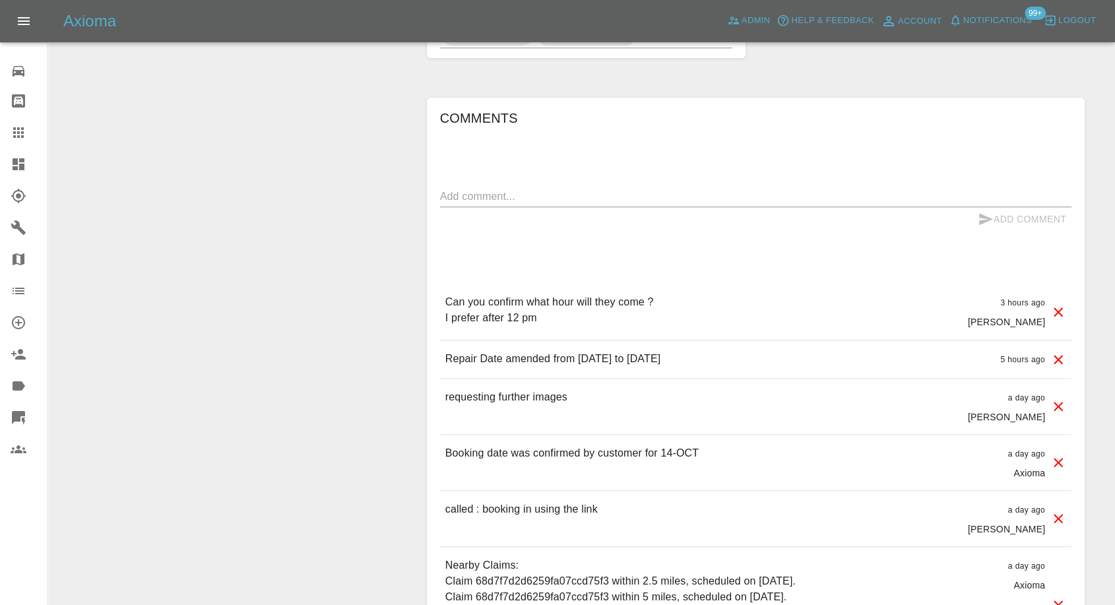
click at [533, 190] on textarea at bounding box center [755, 196] width 631 height 15
type textarea "Images and video added."
click at [983, 221] on icon "submit" at bounding box center [986, 219] width 14 height 12
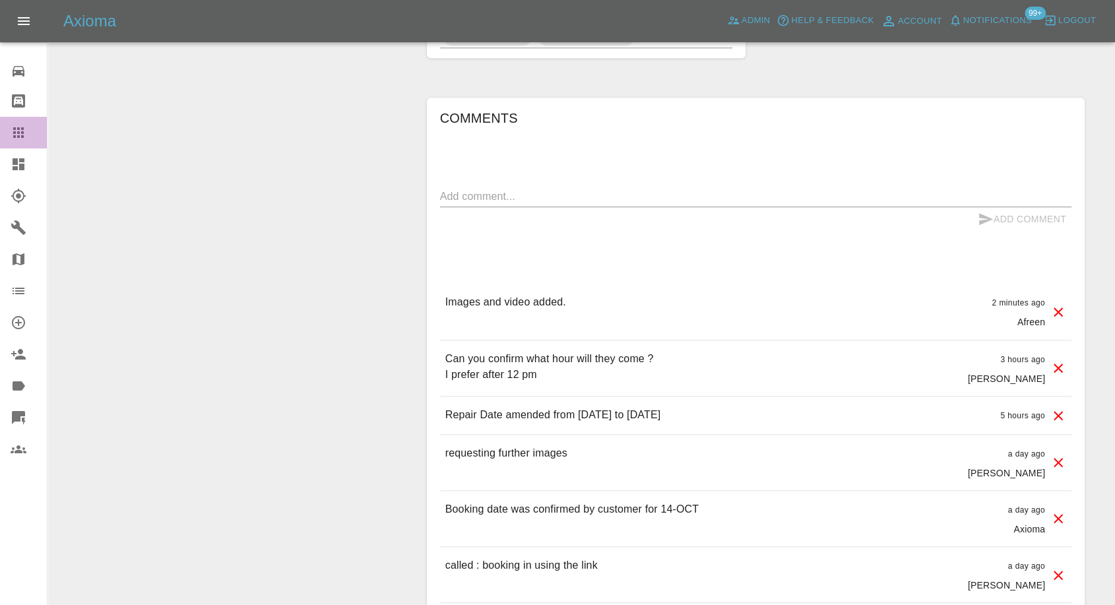
click at [18, 139] on icon at bounding box center [19, 133] width 16 height 16
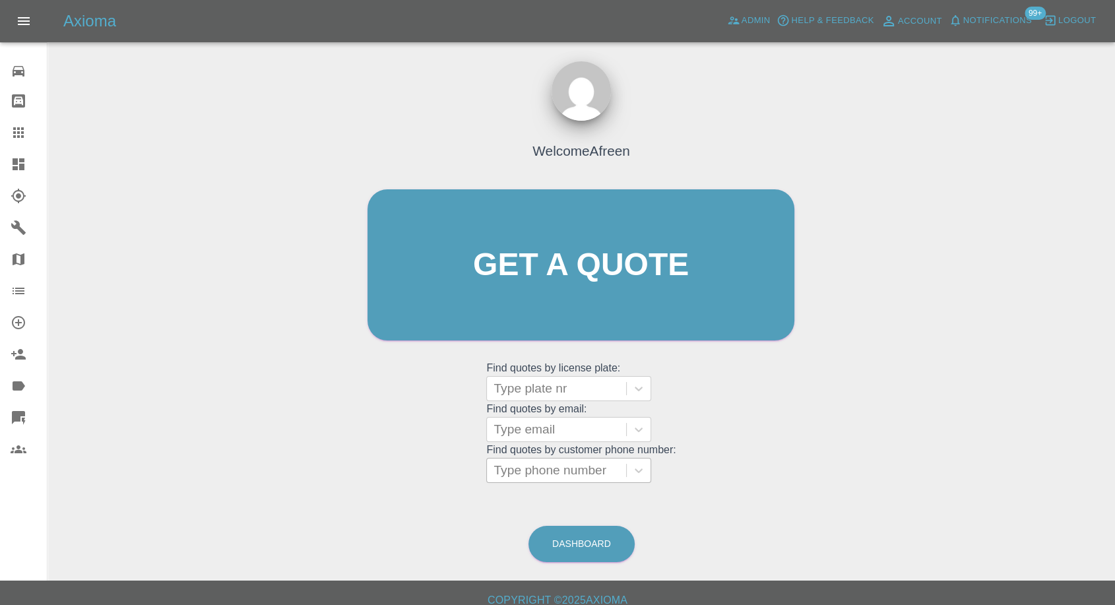
click at [544, 459] on div "Type phone number" at bounding box center [556, 471] width 139 height 24
paste input "07470816963"
click at [508, 466] on input "007470816963" at bounding box center [538, 471] width 88 height 16
type input "07470816963"
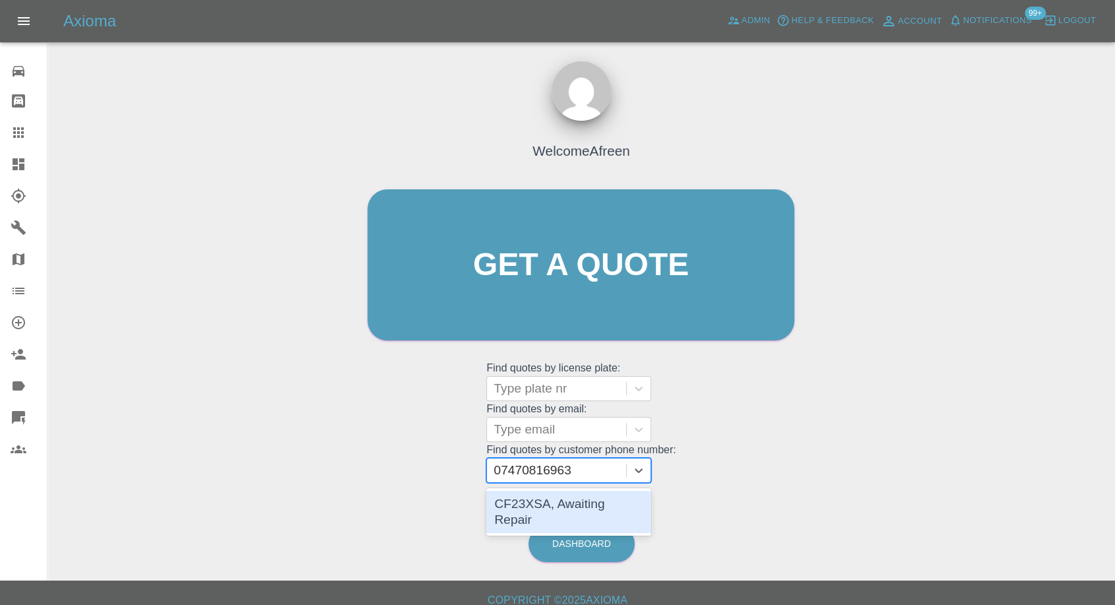
click at [565, 505] on div "CF23XSA, Awaiting Repair" at bounding box center [568, 512] width 165 height 42
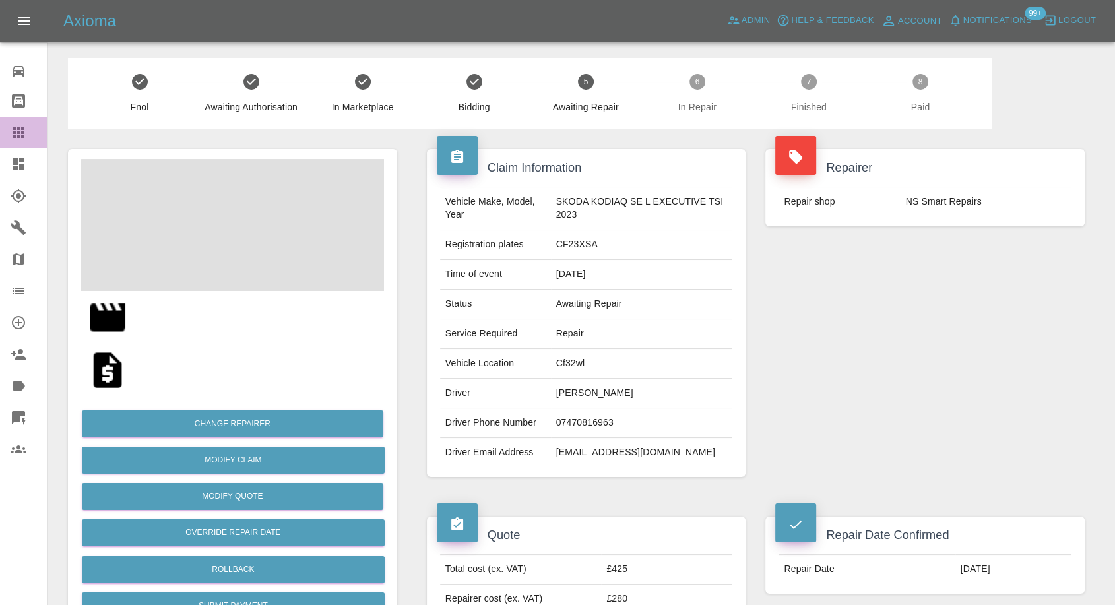
click at [17, 131] on icon at bounding box center [18, 132] width 11 height 11
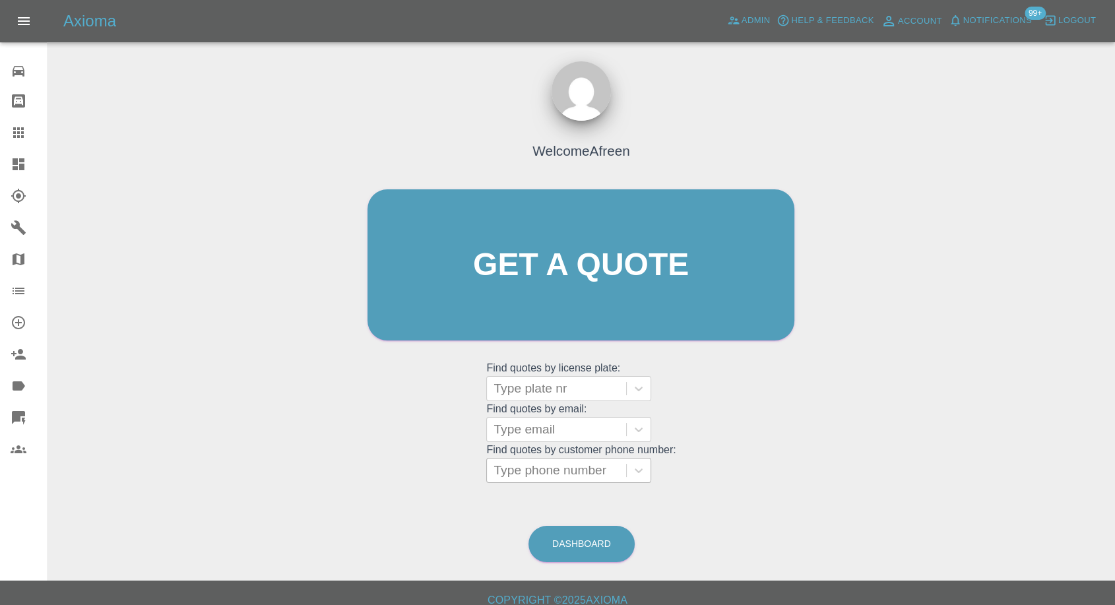
click at [579, 475] on div at bounding box center [557, 470] width 126 height 18
paste input "7739004012"
click at [499, 472] on input "7739004012" at bounding box center [531, 471] width 74 height 16
type input "07739004012"
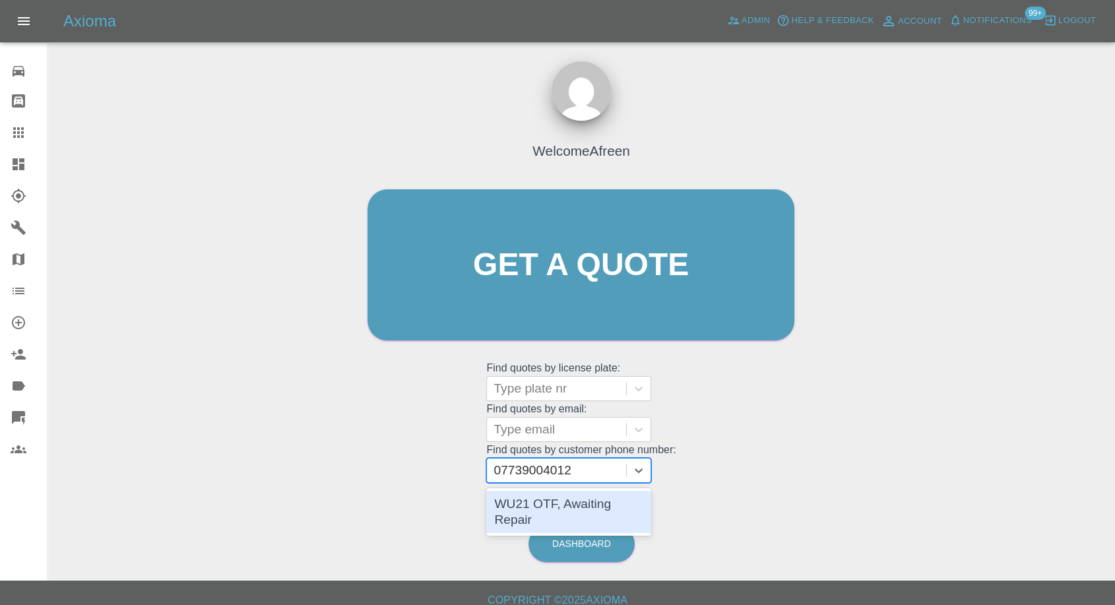
click at [581, 504] on div "WU21 OTF, Awaiting Repair" at bounding box center [568, 512] width 165 height 42
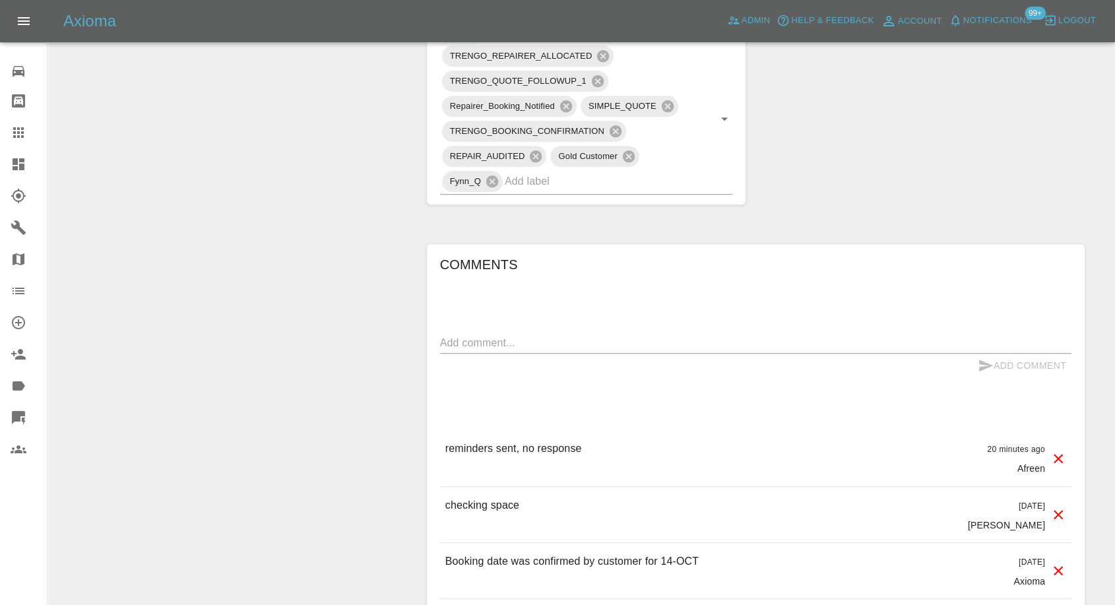
scroll to position [806, 0]
click at [560, 331] on div "x" at bounding box center [755, 341] width 631 height 21
paste textarea "Hi. My vehicle is directly outside my house and there is a power supply availab…"
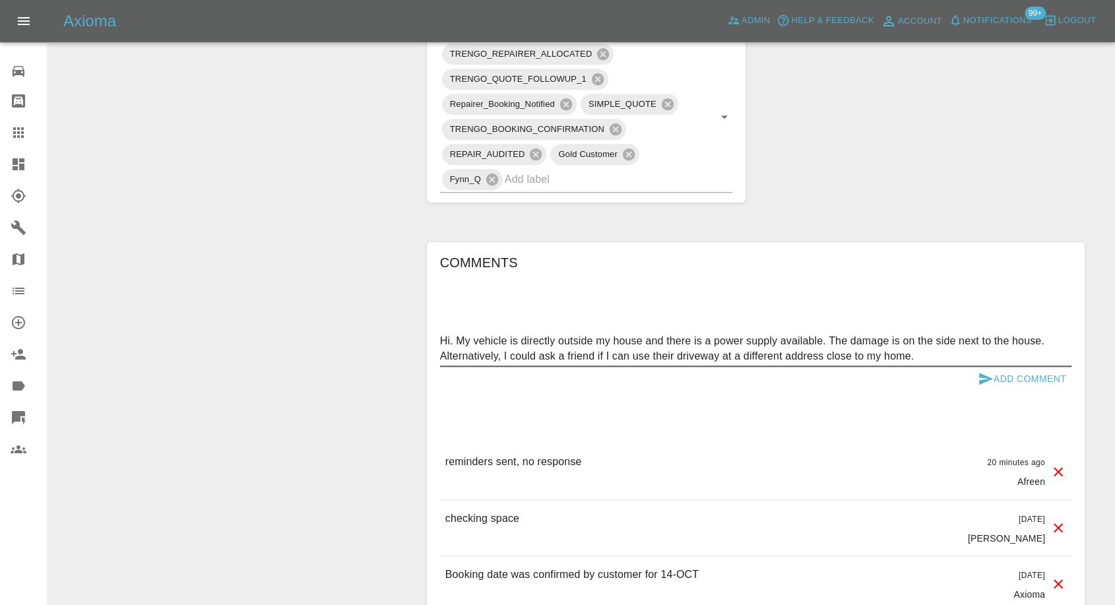
type textarea "Hi. My vehicle is directly outside my house and there is a power supply availab…"
click at [978, 375] on icon "submit" at bounding box center [986, 379] width 16 height 16
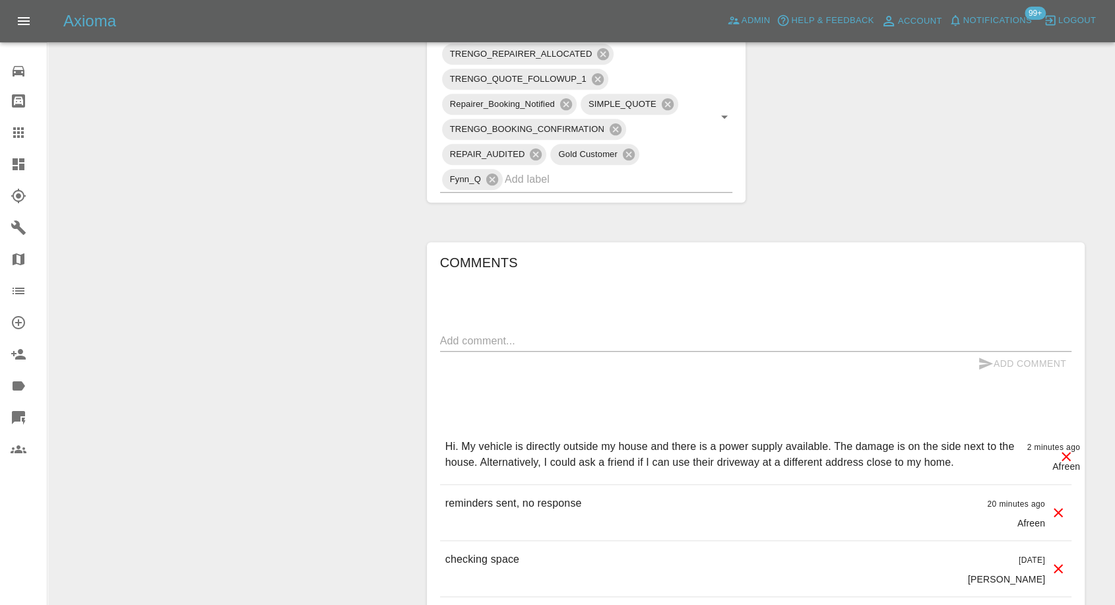
click at [1056, 510] on icon at bounding box center [1058, 512] width 9 height 9
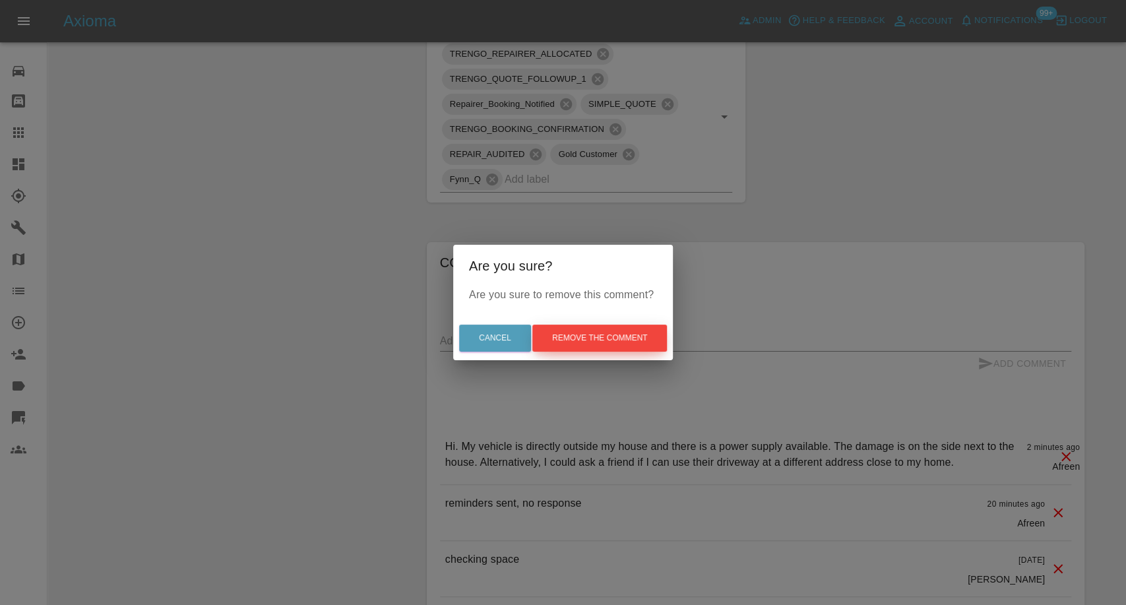
click at [565, 339] on button "Remove the comment" at bounding box center [599, 338] width 135 height 27
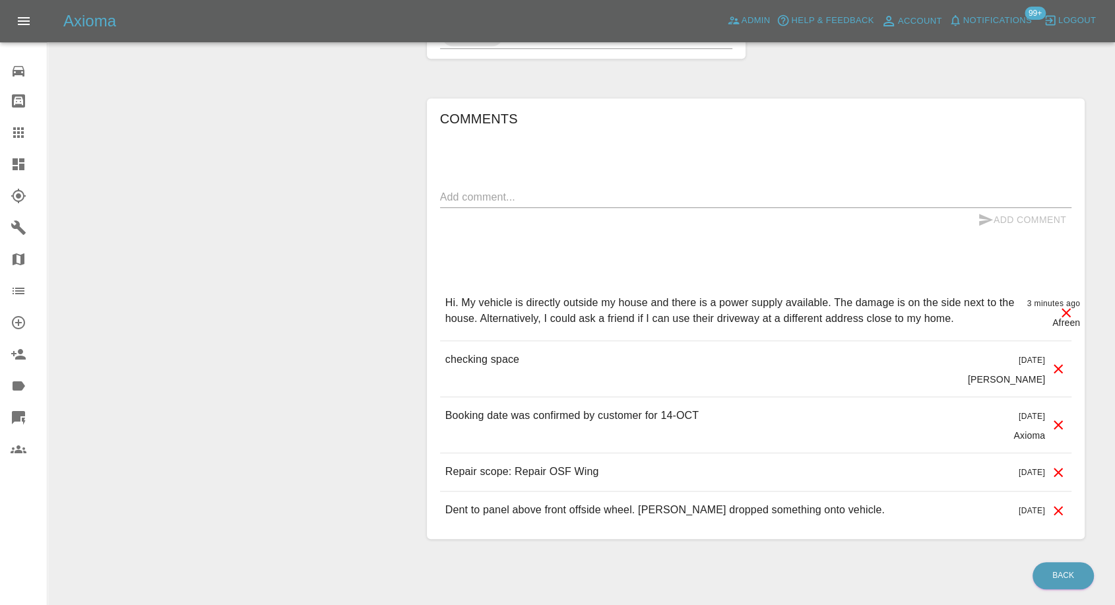
scroll to position [953, 0]
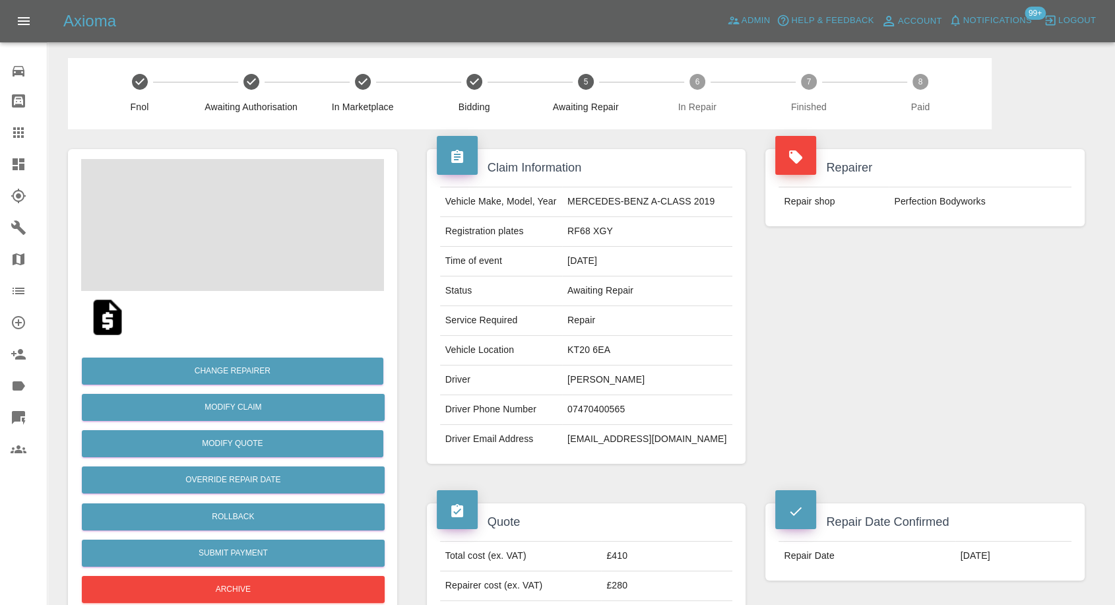
click at [593, 406] on td "07470400565" at bounding box center [647, 410] width 170 height 30
copy td "07470400565"
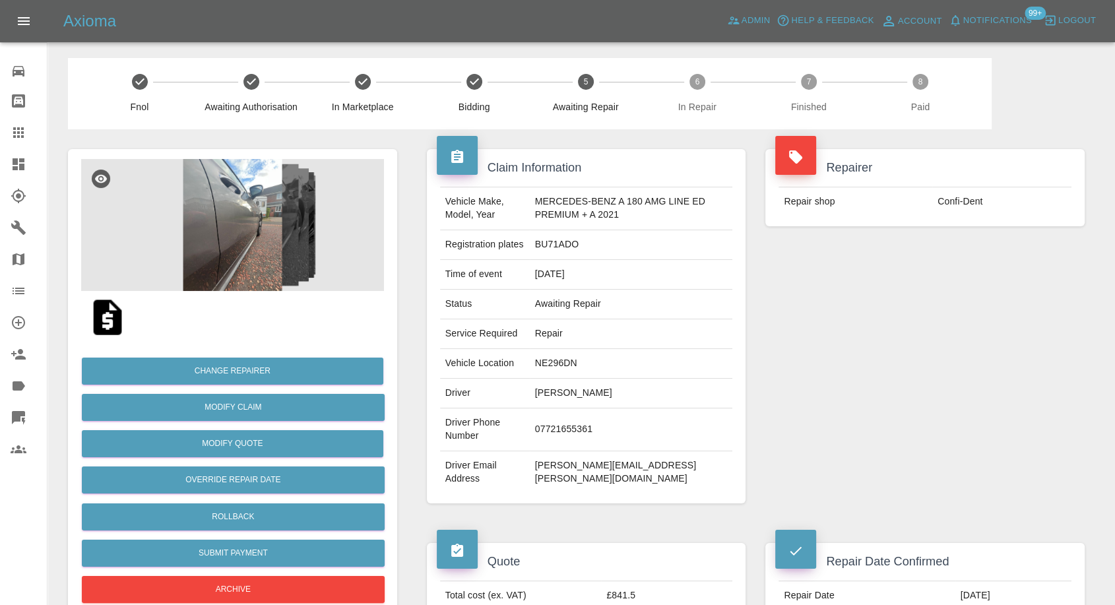
click at [552, 426] on td "07721655361" at bounding box center [631, 429] width 203 height 43
copy td "07721655361"
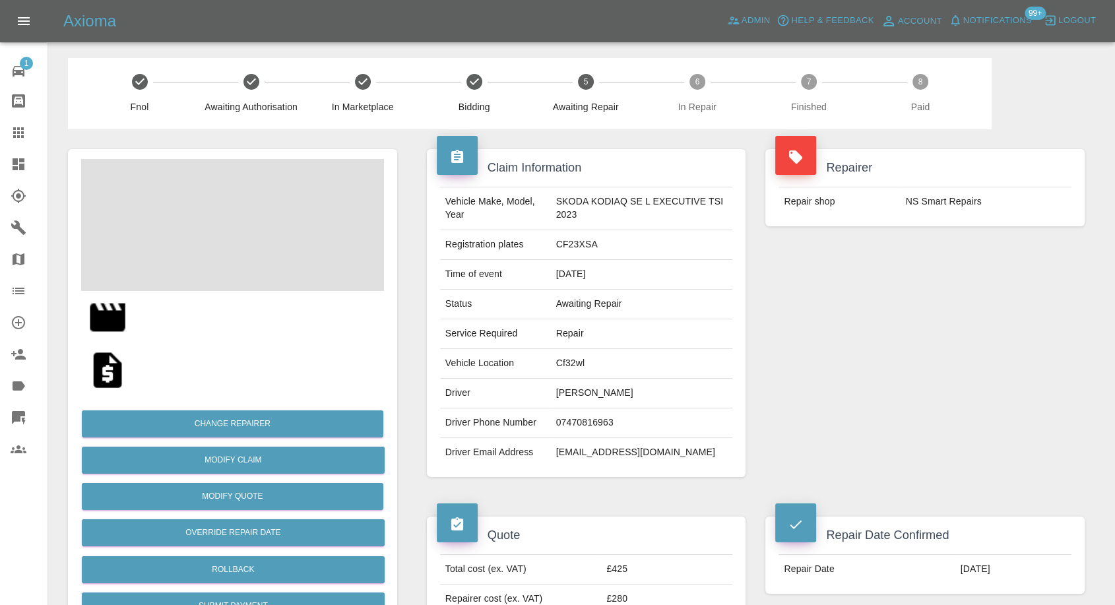
scroll to position [220, 0]
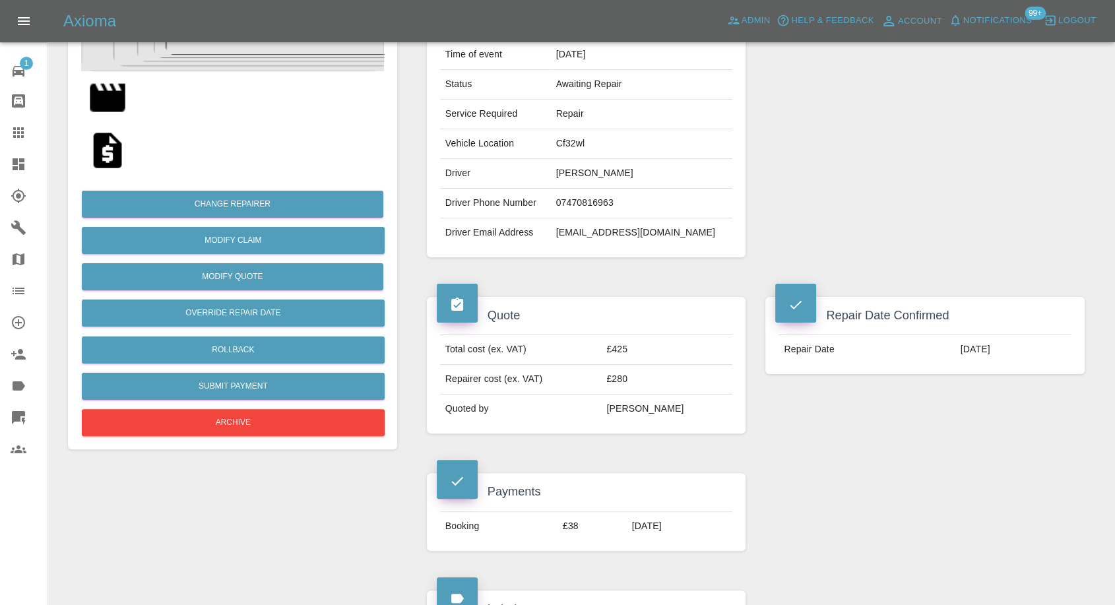
click at [565, 203] on td "07470816963" at bounding box center [642, 204] width 182 height 30
copy td "07470816963"
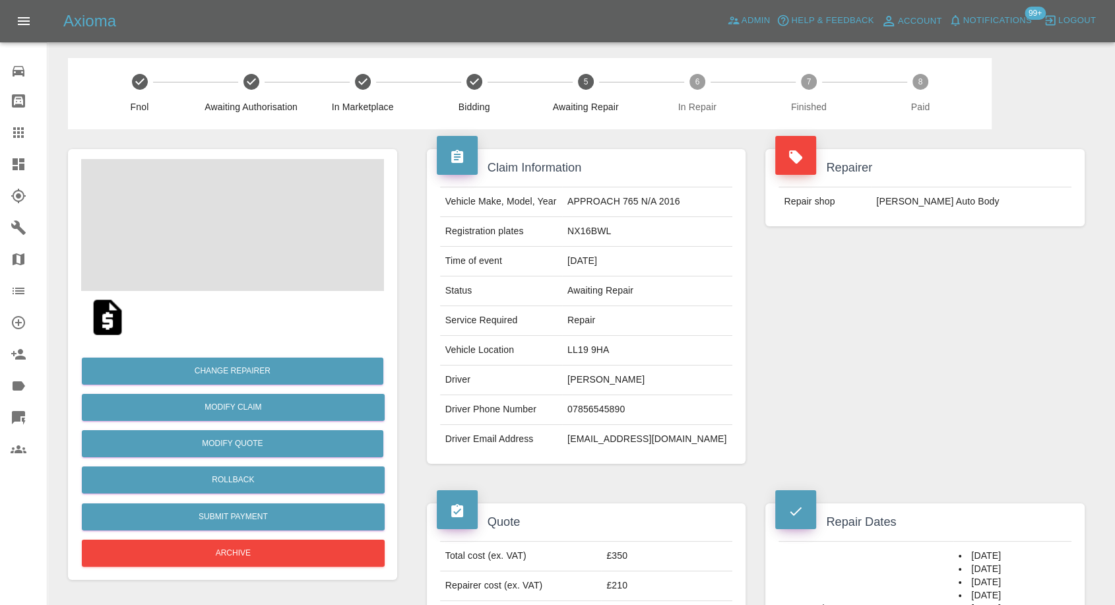
click at [583, 437] on td "[EMAIL_ADDRESS][DOMAIN_NAME]" at bounding box center [647, 439] width 170 height 29
click at [600, 371] on td "[PERSON_NAME]" at bounding box center [647, 381] width 170 height 30
click at [600, 371] on td "Ian knowles" at bounding box center [647, 381] width 170 height 30
copy td "Ian knowles"
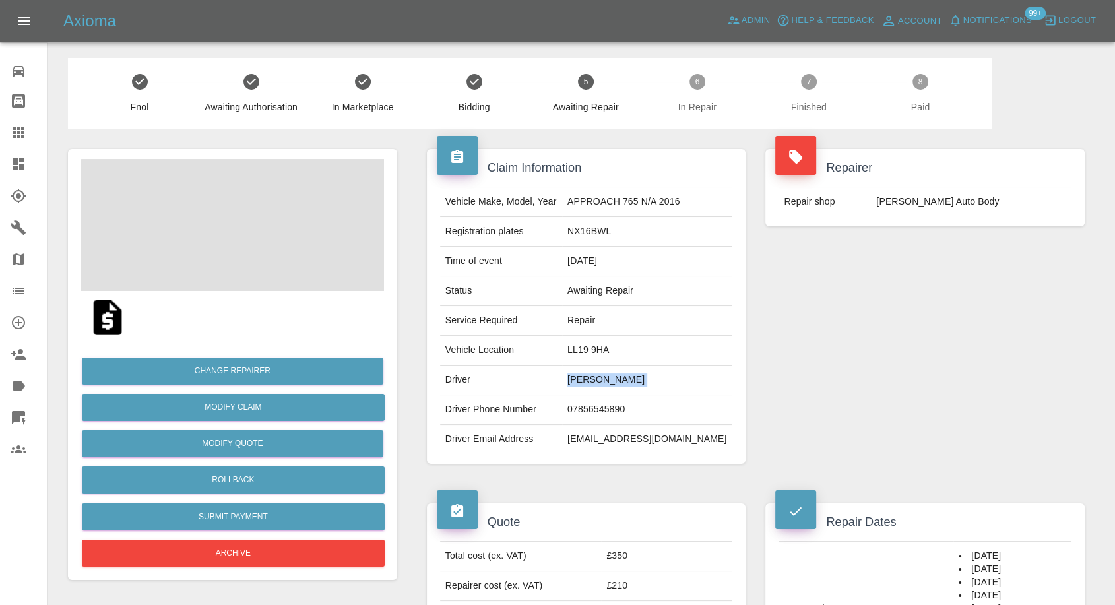
click at [602, 419] on td "07856545890" at bounding box center [647, 410] width 170 height 30
click at [603, 416] on td "07856545890" at bounding box center [647, 410] width 170 height 30
copy td "07856545890"
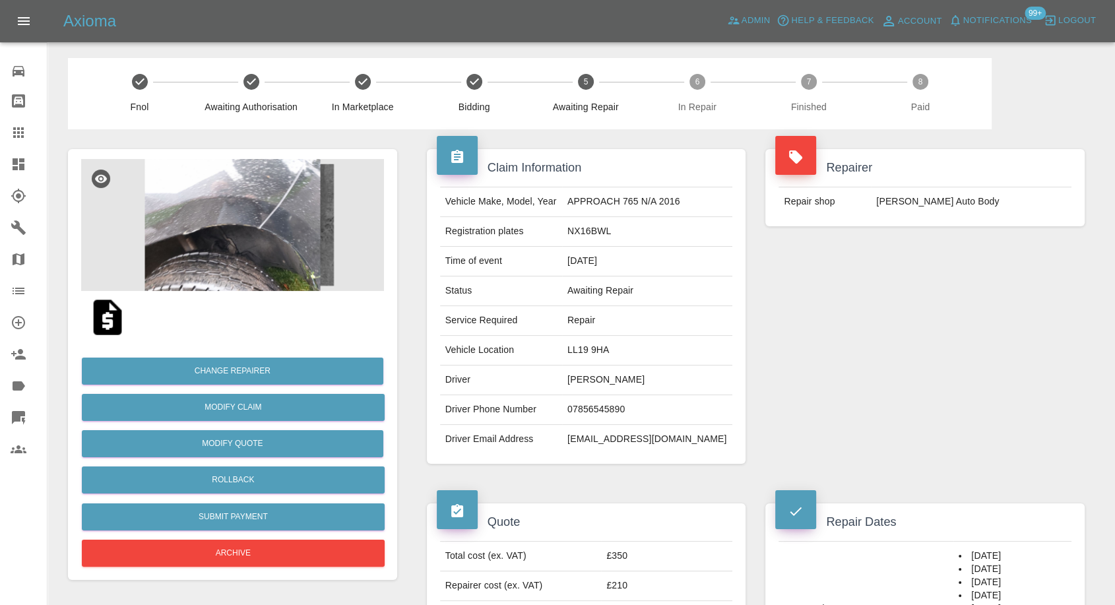
click at [634, 498] on div "Quote Total cost (ex. VAT) £350 Repairer cost (ex. VAT) £210 Quoted by Carl Ain…" at bounding box center [586, 572] width 339 height 176
click at [593, 406] on td "07856545890" at bounding box center [647, 410] width 170 height 30
copy td "07856545890"
drag, startPoint x: 914, startPoint y: 342, endPoint x: 895, endPoint y: 353, distance: 22.8
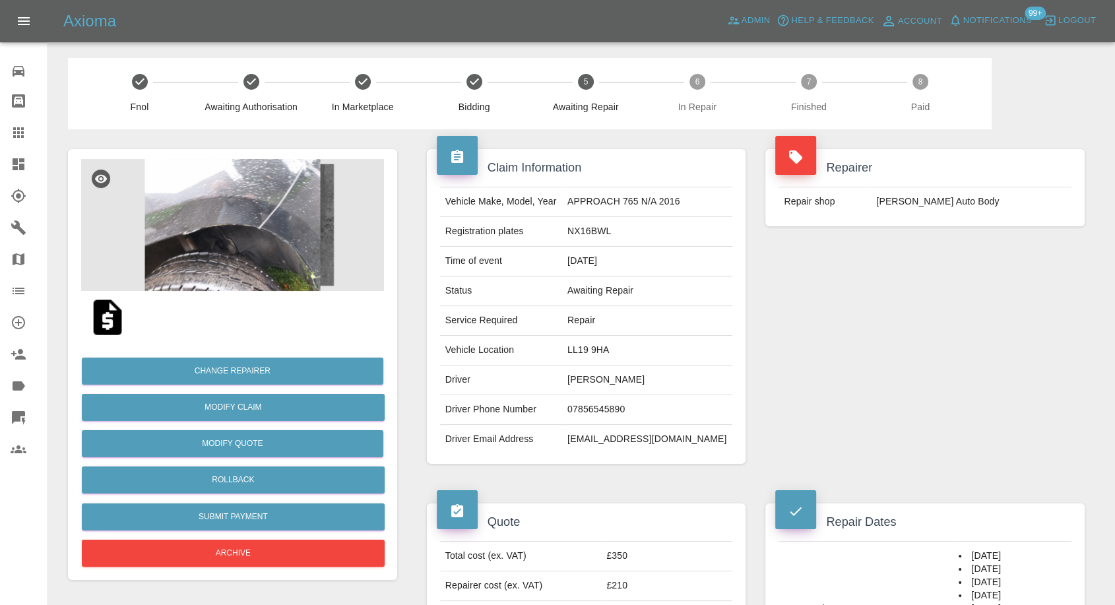
click at [912, 344] on div "Repairer Repair shop Mike Murray Auto Body" at bounding box center [924, 306] width 339 height 354
click at [584, 381] on td "Ian knowles" at bounding box center [647, 381] width 170 height 30
copy td "Ian"
click at [847, 364] on div "Repairer Repair shop Mike Murray Auto Body" at bounding box center [924, 306] width 339 height 354
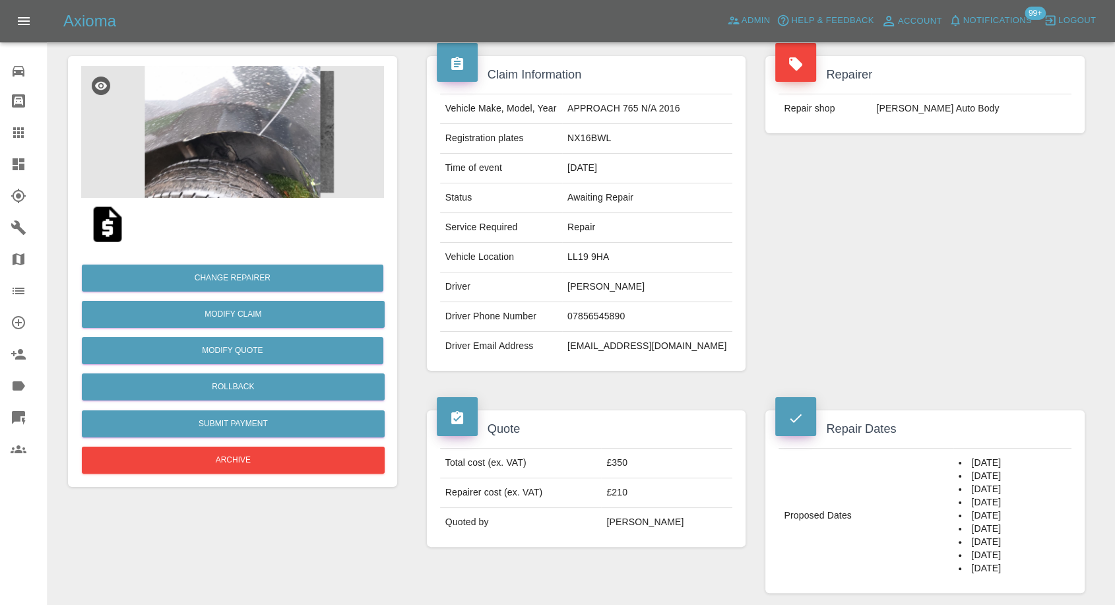
scroll to position [293, 0]
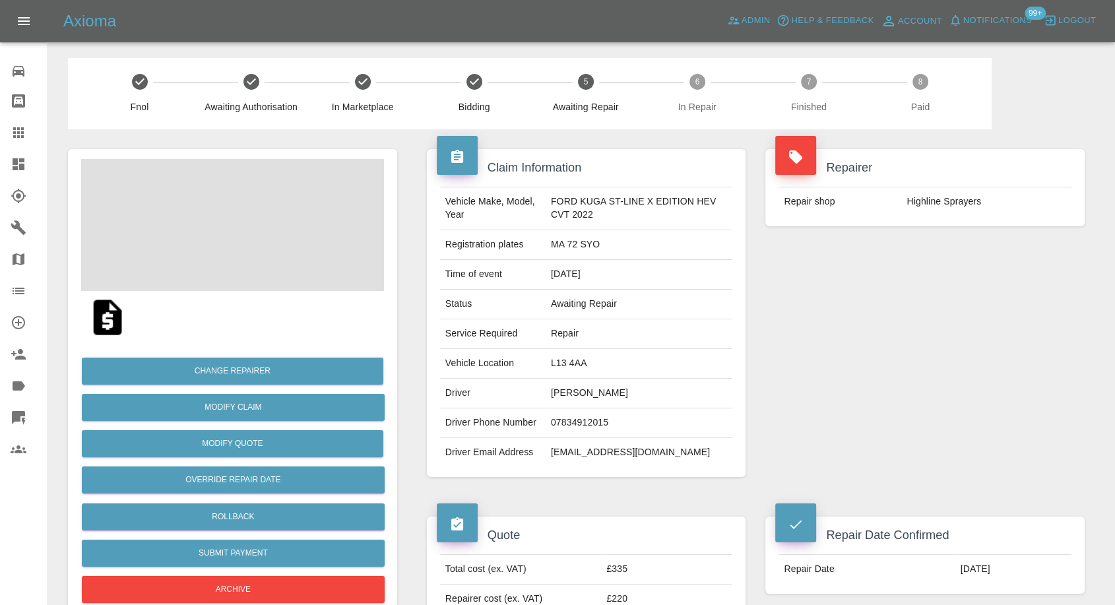
click at [574, 397] on td "[PERSON_NAME]" at bounding box center [639, 394] width 187 height 30
copy td "[PERSON_NAME]"
click at [587, 420] on td "07834912015" at bounding box center [639, 423] width 187 height 30
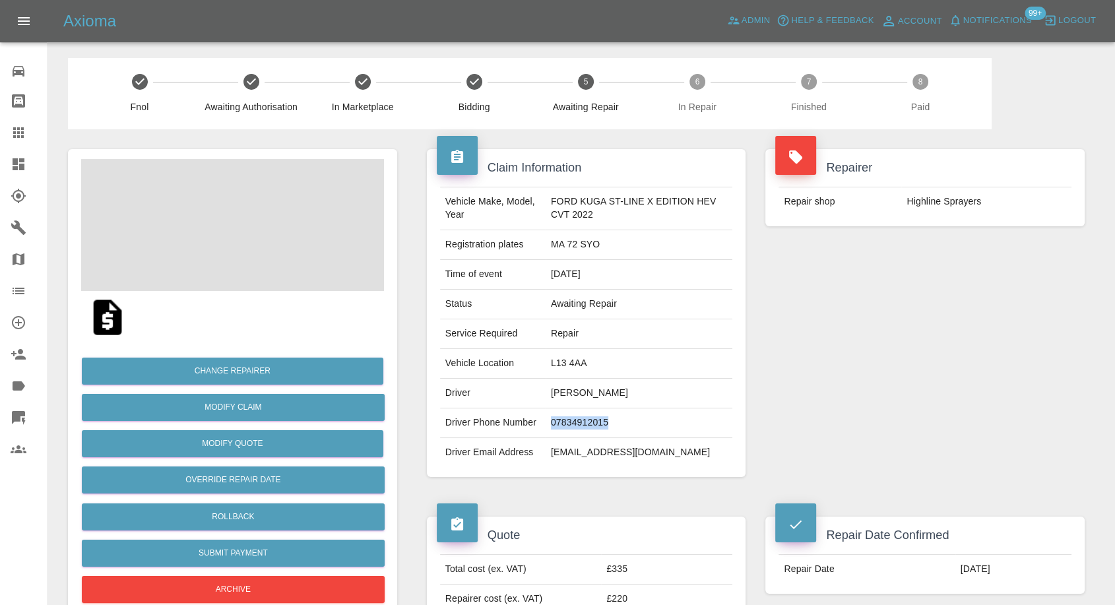
click at [587, 420] on td "07834912015" at bounding box center [639, 423] width 187 height 30
copy td "07834912015"
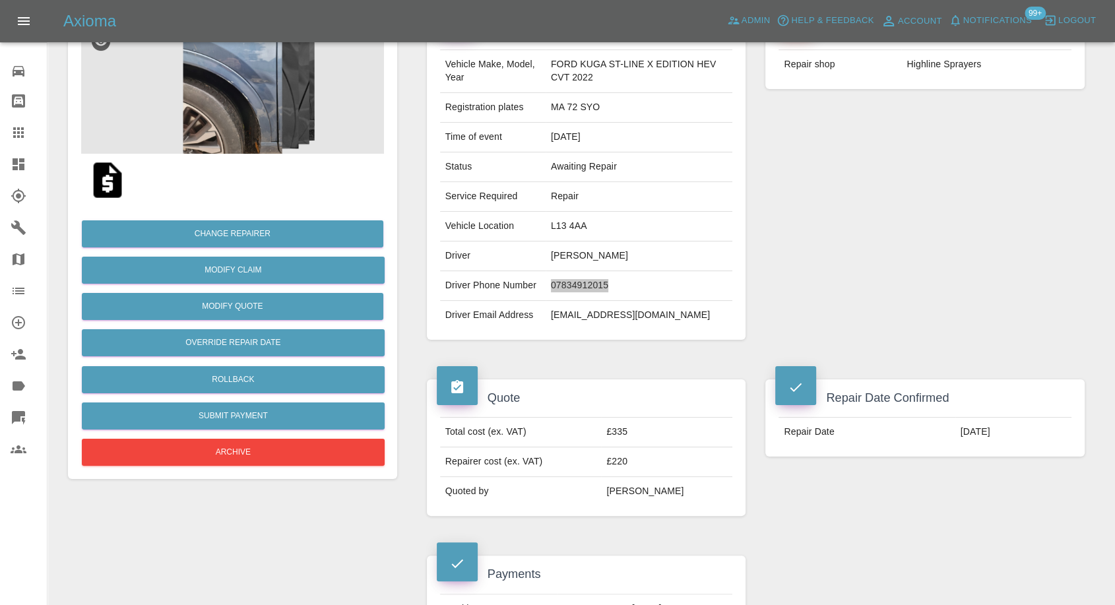
scroll to position [146, 0]
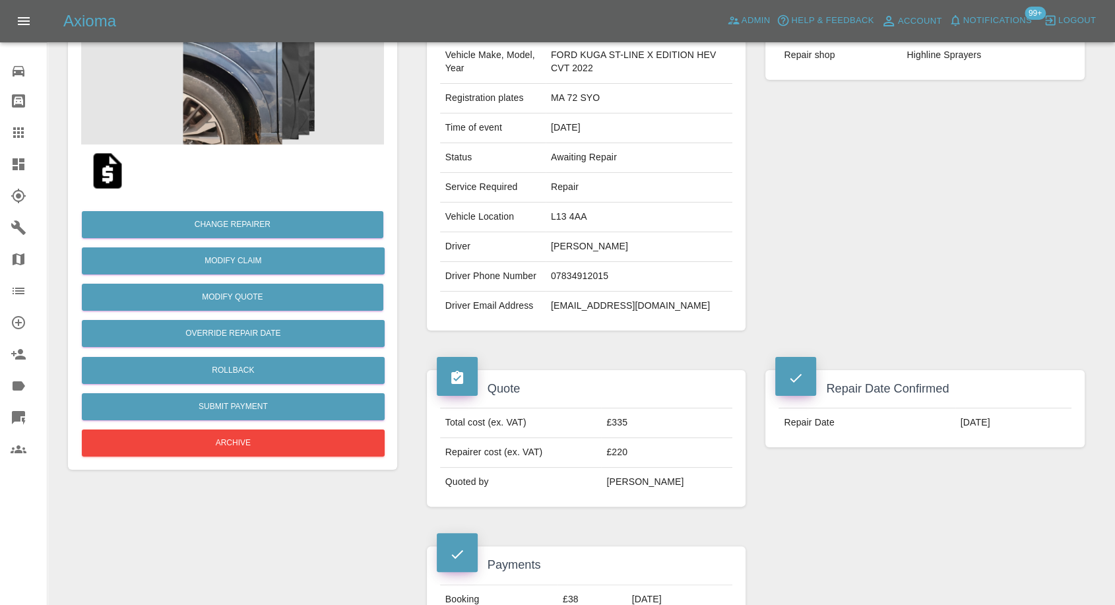
drag, startPoint x: 916, startPoint y: 233, endPoint x: 570, endPoint y: 254, distance: 347.0
click at [915, 232] on div "Repairer Repair shop Highline Sprayers" at bounding box center [924, 167] width 339 height 368
click at [557, 239] on td "[PERSON_NAME]" at bounding box center [639, 247] width 187 height 30
copy td "[PERSON_NAME]"
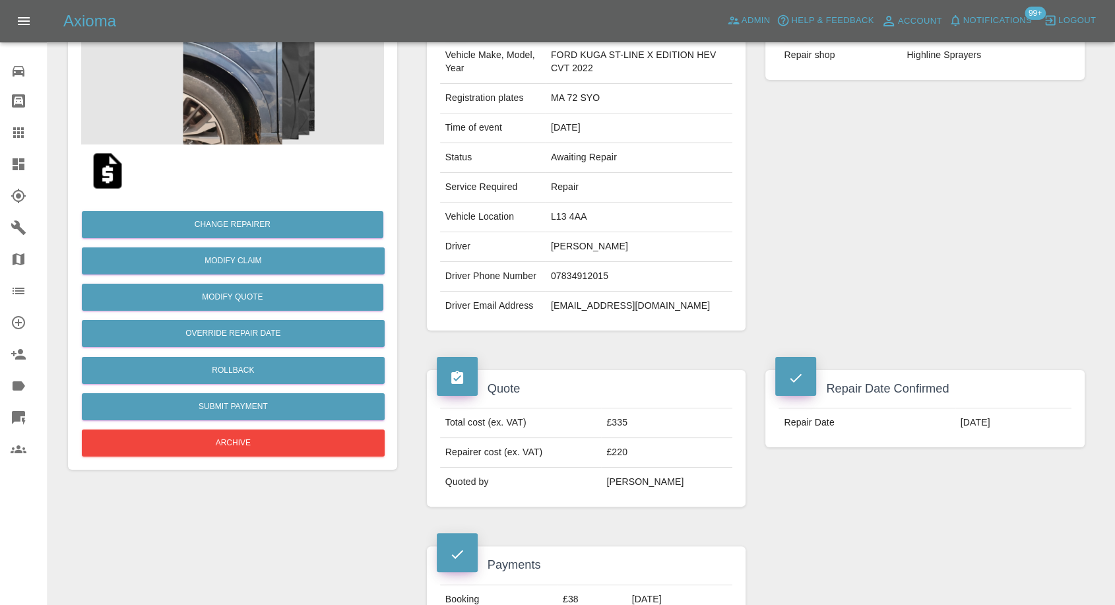
drag, startPoint x: 870, startPoint y: 283, endPoint x: 822, endPoint y: 275, distance: 48.2
click at [870, 283] on div "Repairer Repair shop Highline Sprayers" at bounding box center [924, 167] width 339 height 368
click at [559, 220] on td "L13 4AA" at bounding box center [639, 218] width 187 height 30
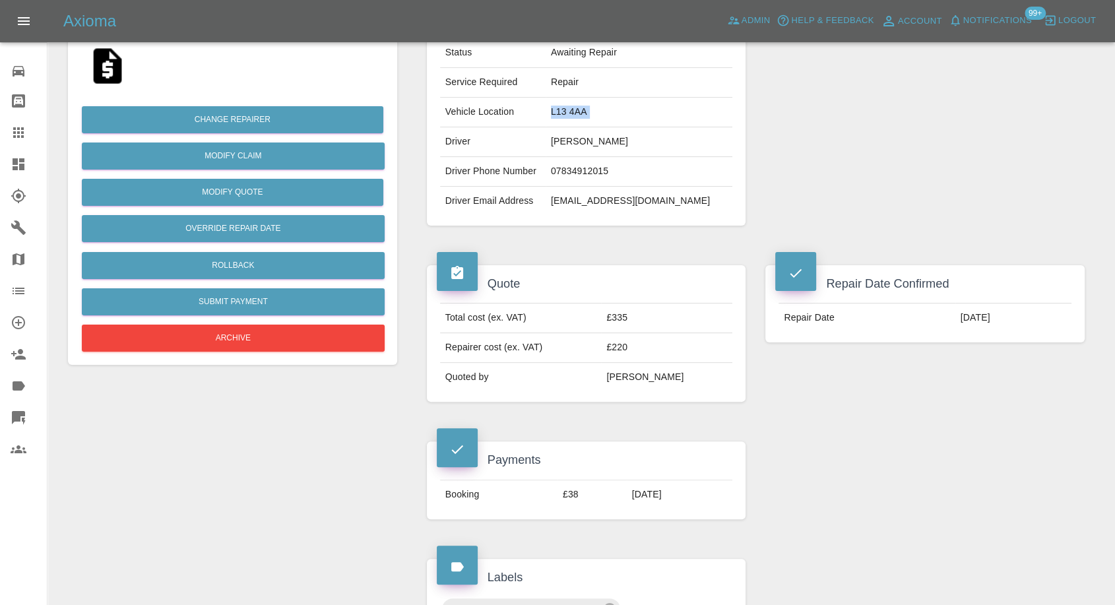
scroll to position [366, 0]
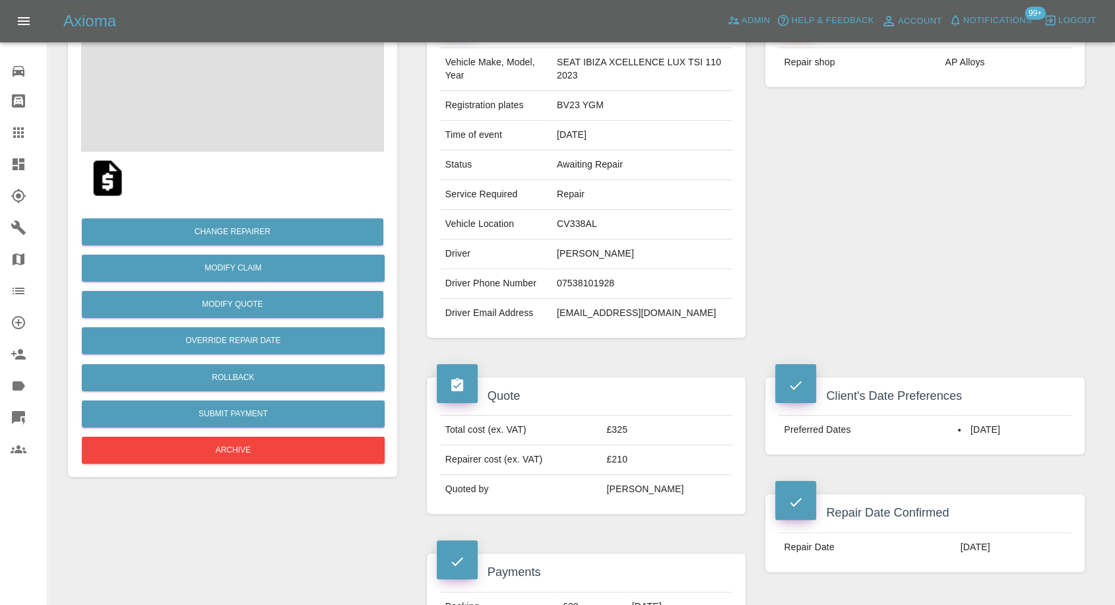
scroll to position [146, 0]
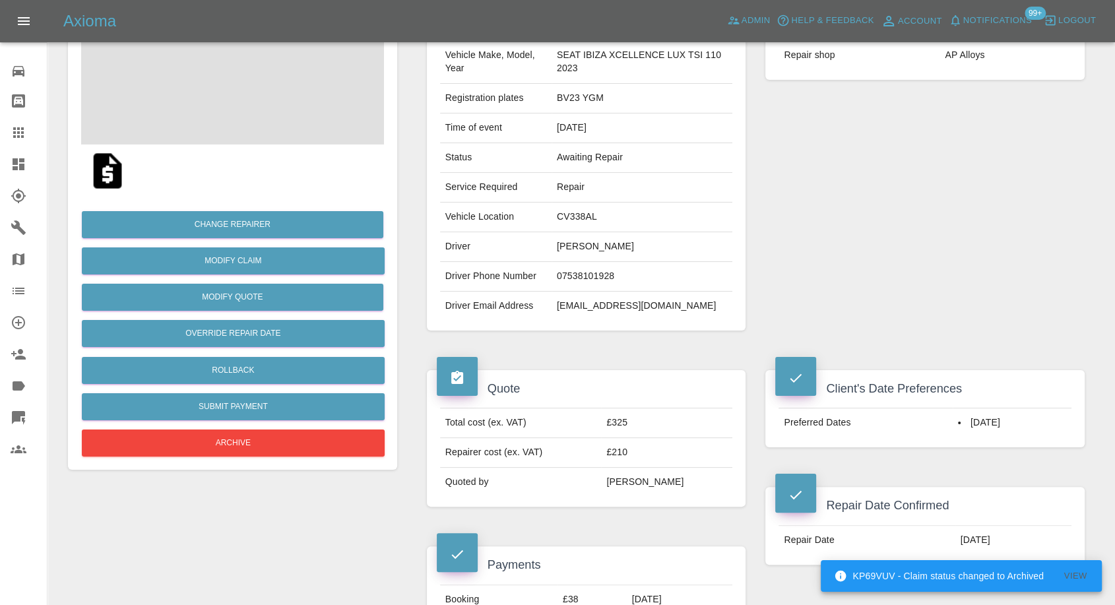
click at [571, 249] on td "[PERSON_NAME]" at bounding box center [642, 247] width 181 height 30
click at [571, 249] on td "Paul Smallwood" at bounding box center [642, 247] width 181 height 30
copy td "Paul Smallwood"
click at [595, 274] on td "07538101928" at bounding box center [642, 277] width 181 height 30
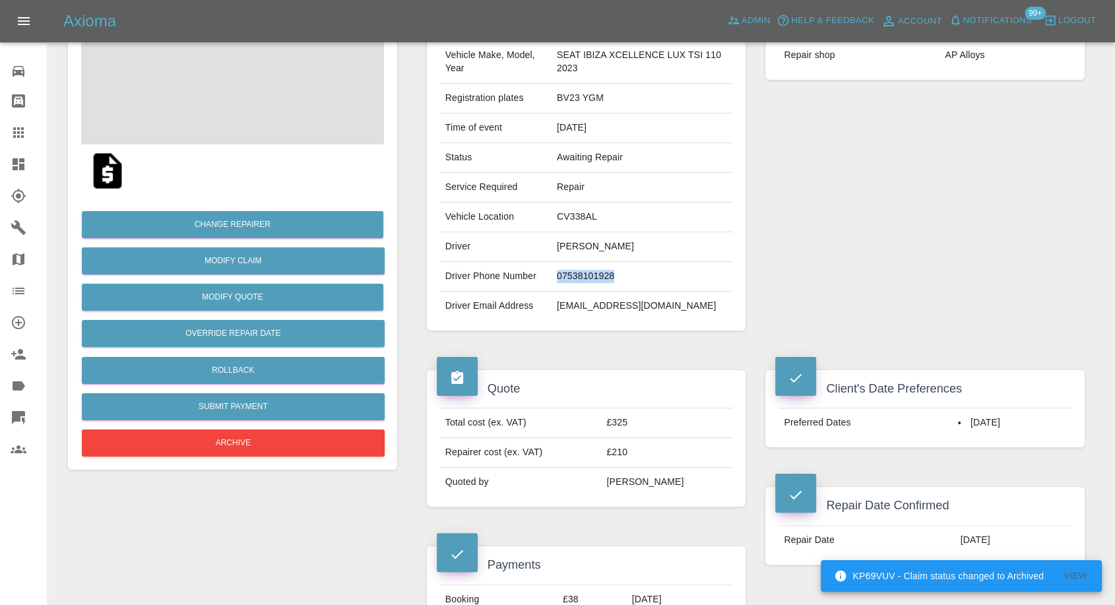
click at [595, 274] on td "07538101928" at bounding box center [642, 277] width 181 height 30
copy td "07538101928"
drag, startPoint x: 873, startPoint y: 233, endPoint x: 645, endPoint y: 261, distance: 230.0
click at [872, 233] on div "Repairer Repair shop AP Alloys" at bounding box center [924, 167] width 339 height 368
click at [562, 249] on td "Paul Smallwood" at bounding box center [642, 247] width 181 height 30
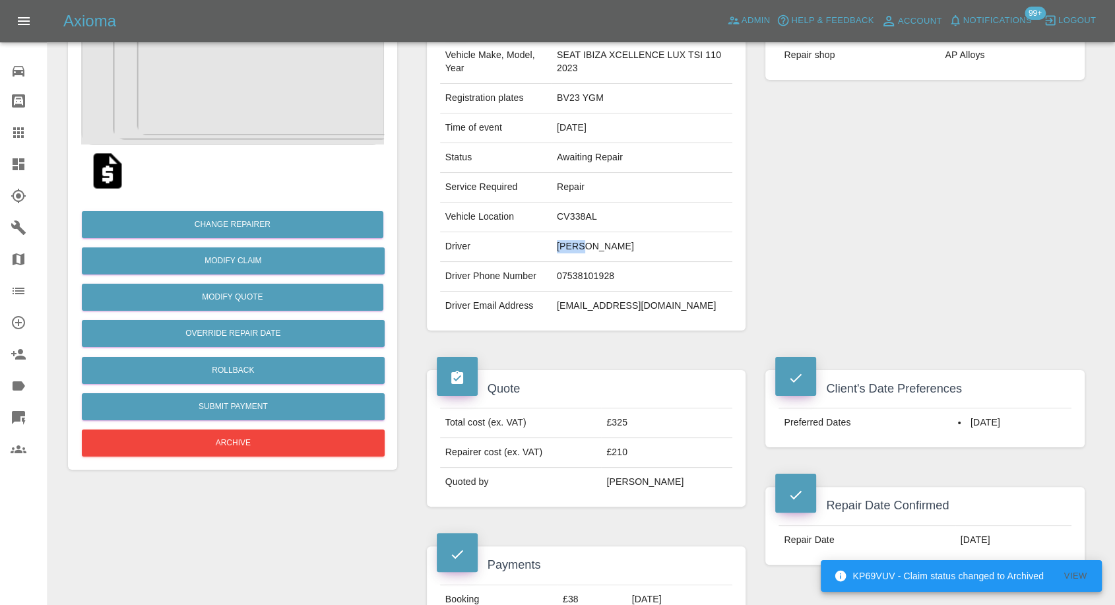
click at [562, 249] on td "Paul Smallwood" at bounding box center [642, 247] width 181 height 30
copy td "Paul"
click at [921, 271] on div "Repairer Repair shop AP Alloys" at bounding box center [924, 167] width 339 height 368
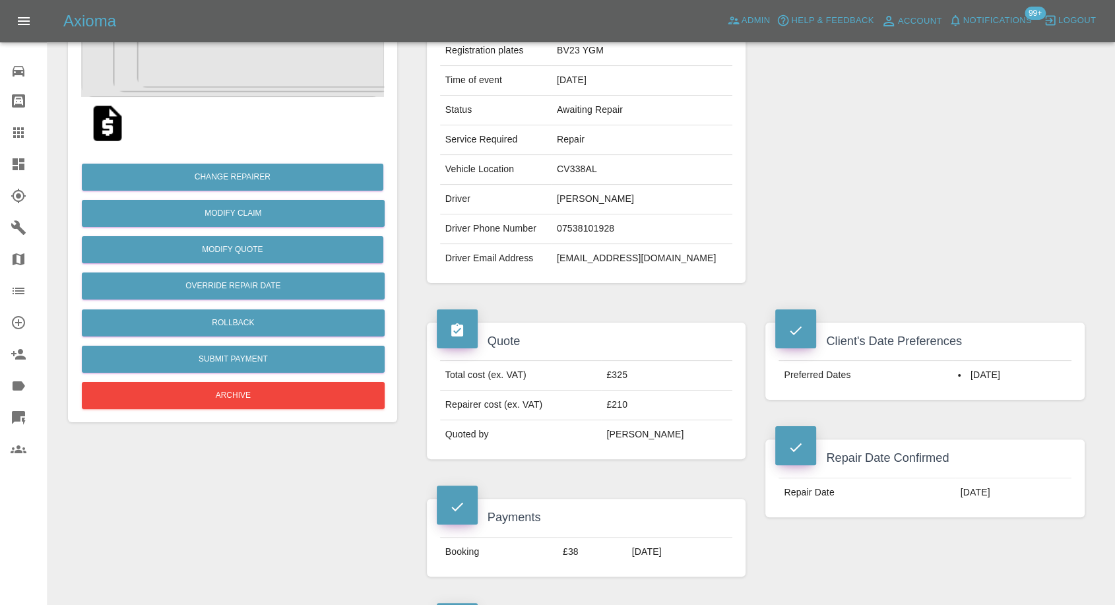
scroll to position [220, 0]
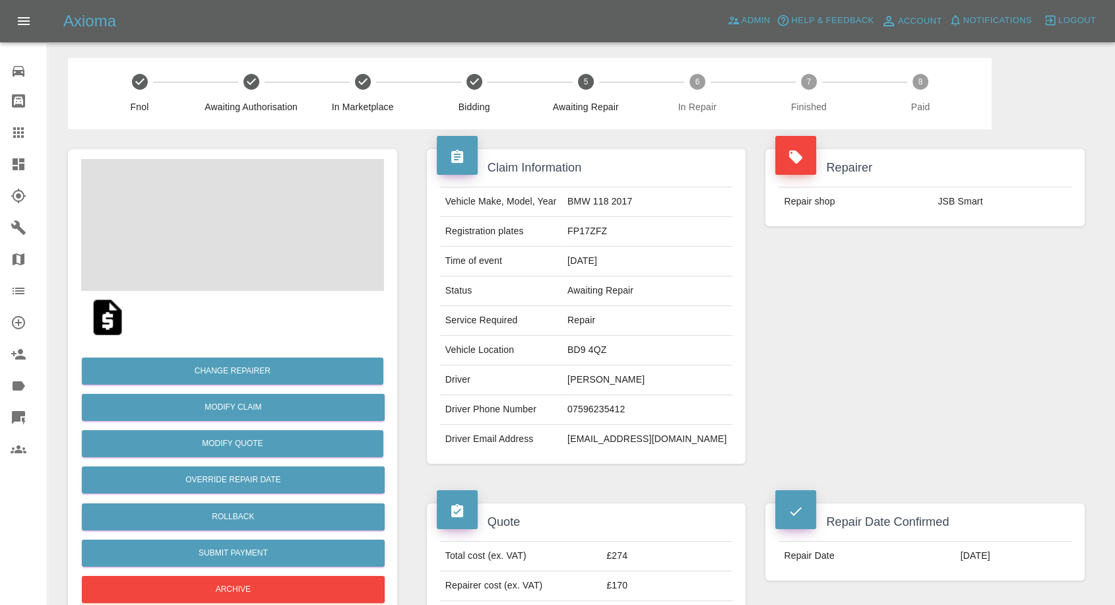
click at [598, 373] on td "[PERSON_NAME]" at bounding box center [647, 381] width 170 height 30
copy td "[PERSON_NAME]"
click at [607, 408] on td "07596235412" at bounding box center [647, 410] width 170 height 30
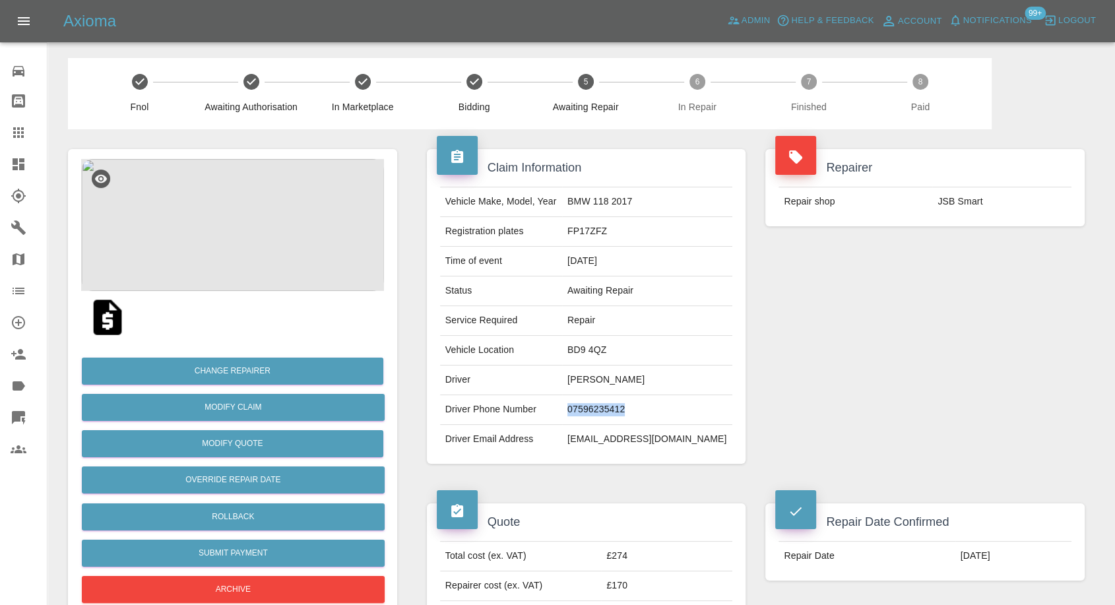
click at [607, 408] on td "07596235412" at bounding box center [647, 410] width 170 height 30
copy td "07596235412"
drag, startPoint x: 857, startPoint y: 292, endPoint x: 798, endPoint y: 310, distance: 61.4
click at [857, 293] on div "Repairer Repair shop JSB Smart" at bounding box center [924, 306] width 339 height 354
click at [594, 373] on td "[PERSON_NAME]" at bounding box center [647, 381] width 170 height 30
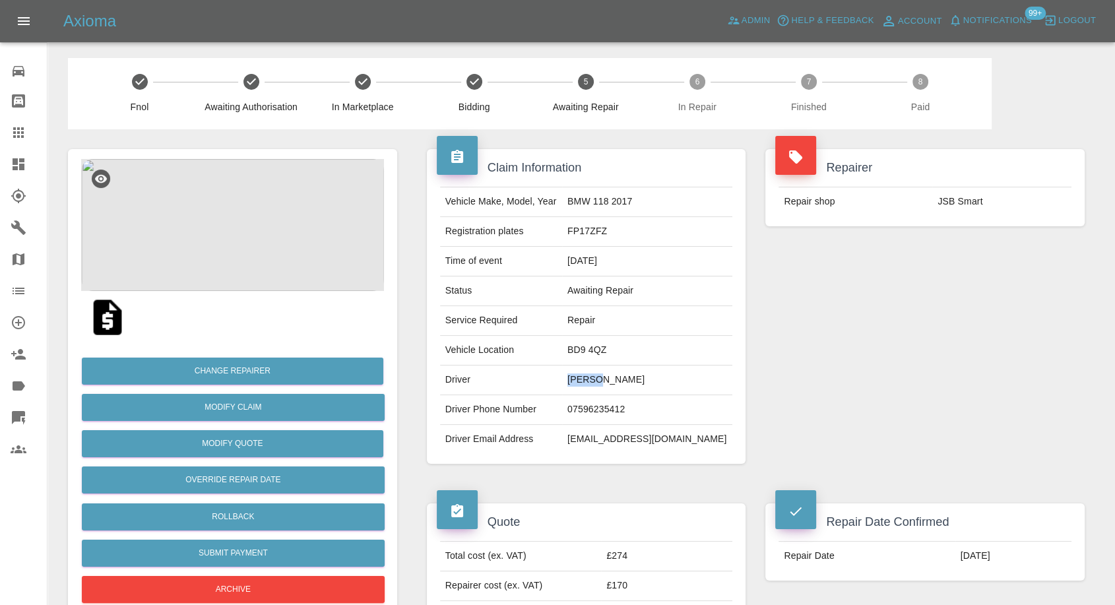
click at [594, 373] on td "[PERSON_NAME]" at bounding box center [647, 381] width 170 height 30
copy td "Amina"
click at [932, 422] on div "Repairer Repair shop JSB Smart" at bounding box center [924, 306] width 339 height 354
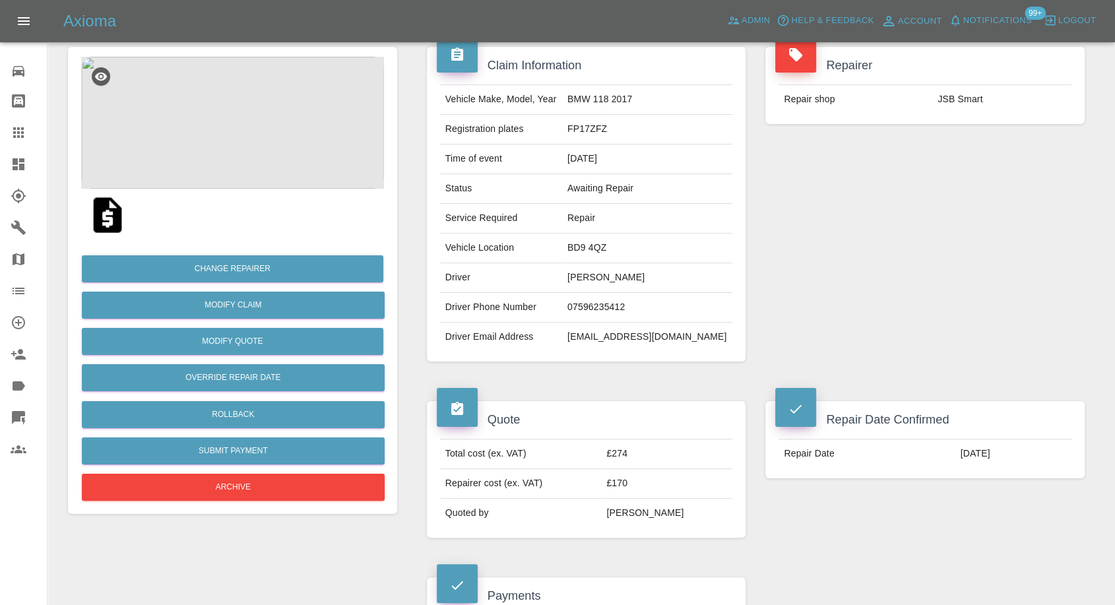
scroll to position [73, 0]
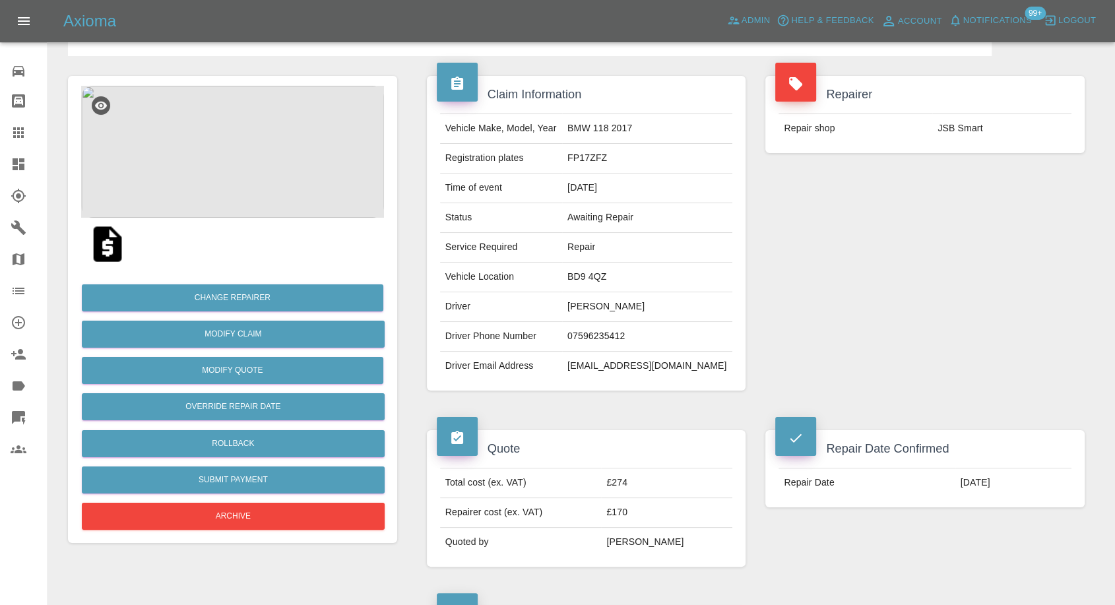
click at [250, 147] on img at bounding box center [232, 152] width 303 height 132
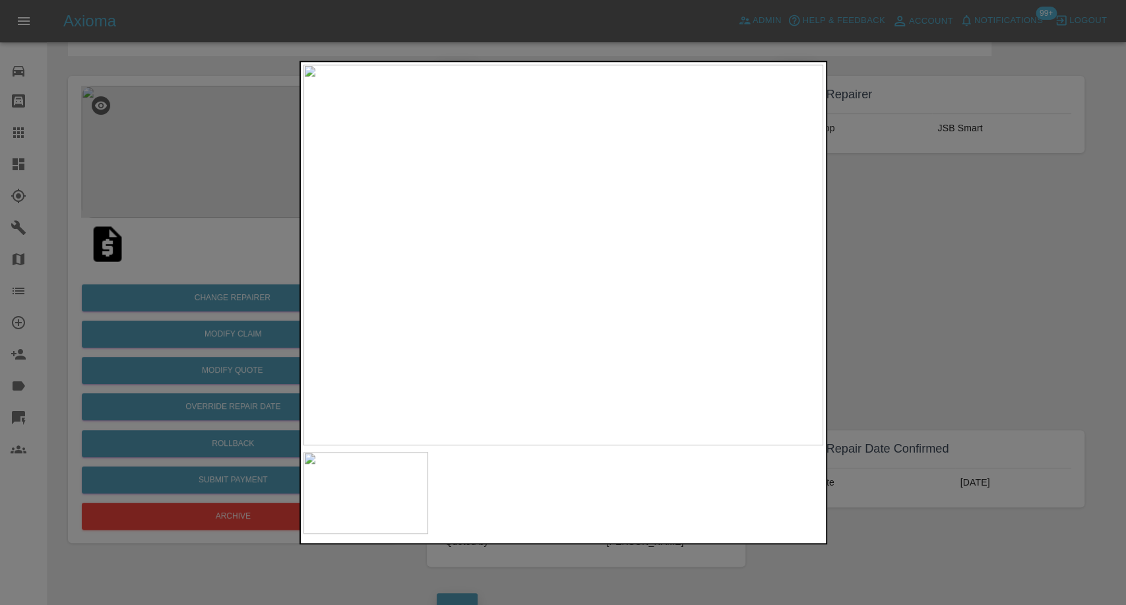
click at [936, 360] on div at bounding box center [563, 302] width 1126 height 605
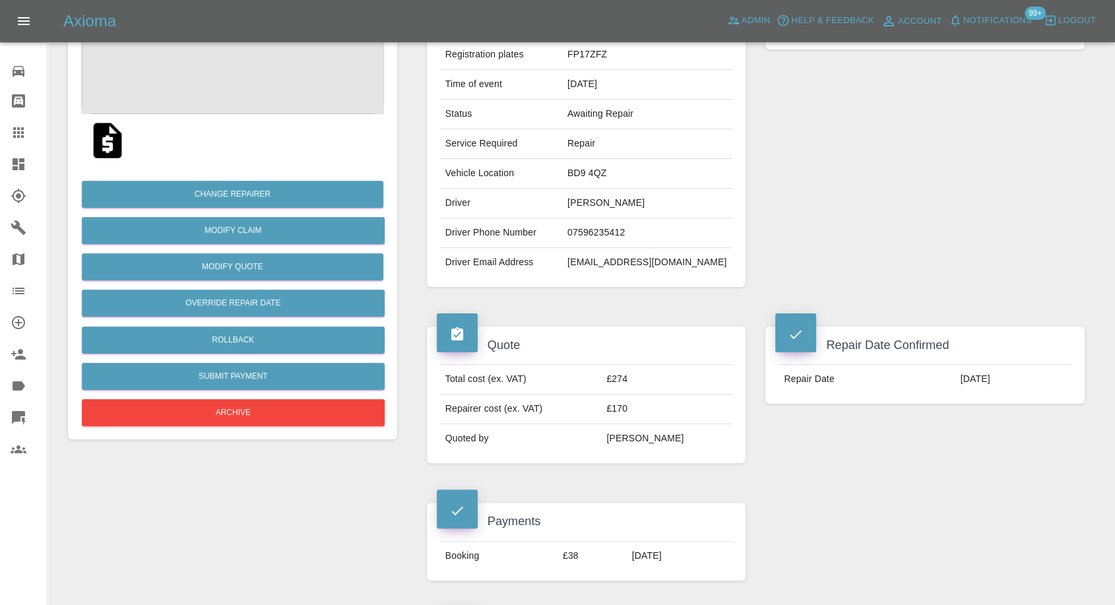
scroll to position [220, 0]
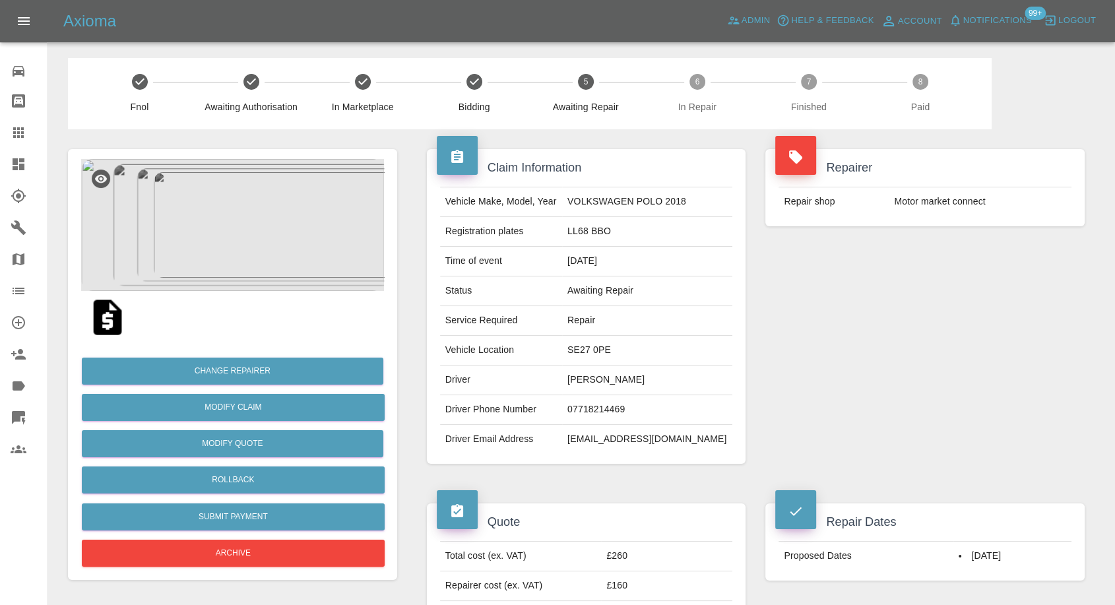
click at [602, 388] on td "Joseph Pinnington" at bounding box center [647, 381] width 170 height 30
click at [602, 381] on td "Joseph Pinnington" at bounding box center [647, 381] width 170 height 30
copy td "Joseph Pinnington"
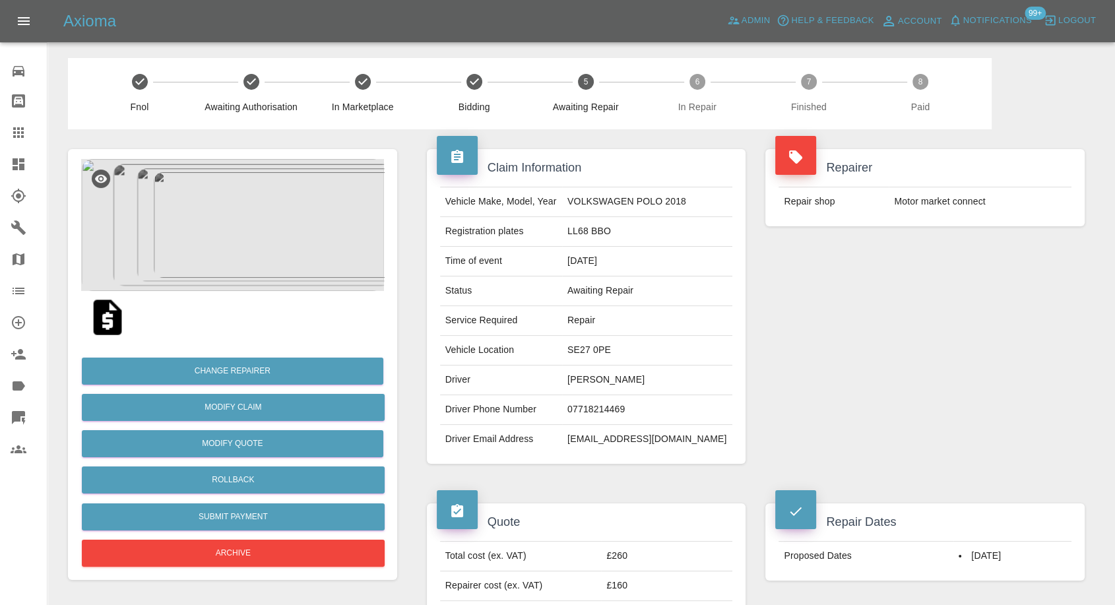
click at [606, 408] on td "07718214469" at bounding box center [647, 410] width 170 height 30
copy td "07718214469"
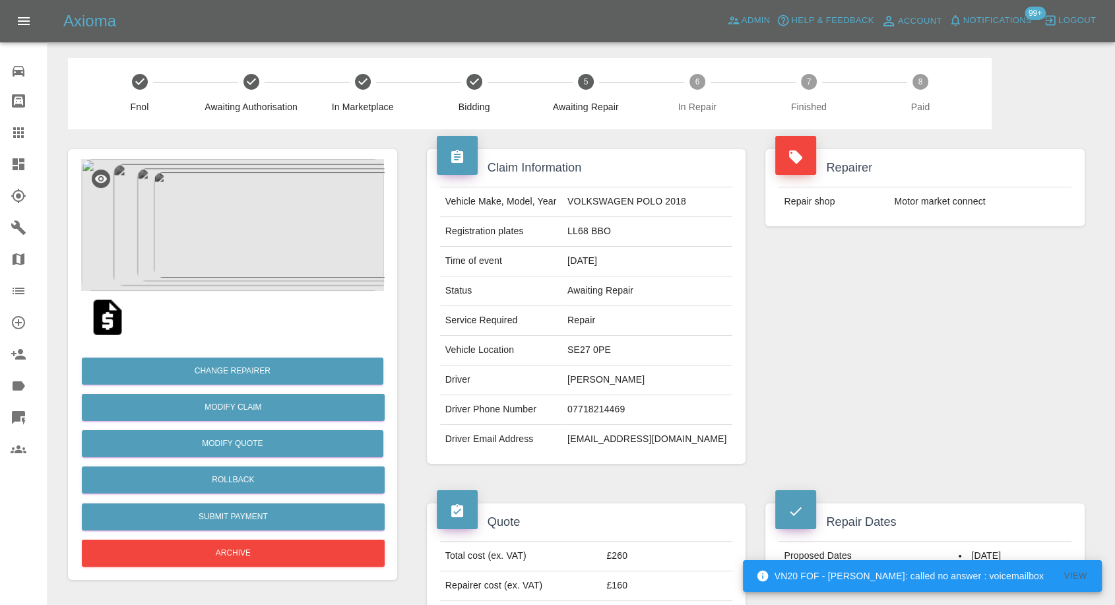
click at [840, 275] on div "Repairer Repair shop Motor market connect" at bounding box center [924, 306] width 339 height 354
click at [602, 373] on td "Joseph Pinnington" at bounding box center [647, 381] width 170 height 30
copy td "Joseph"
click at [592, 348] on td "SE27 0PE" at bounding box center [647, 351] width 170 height 30
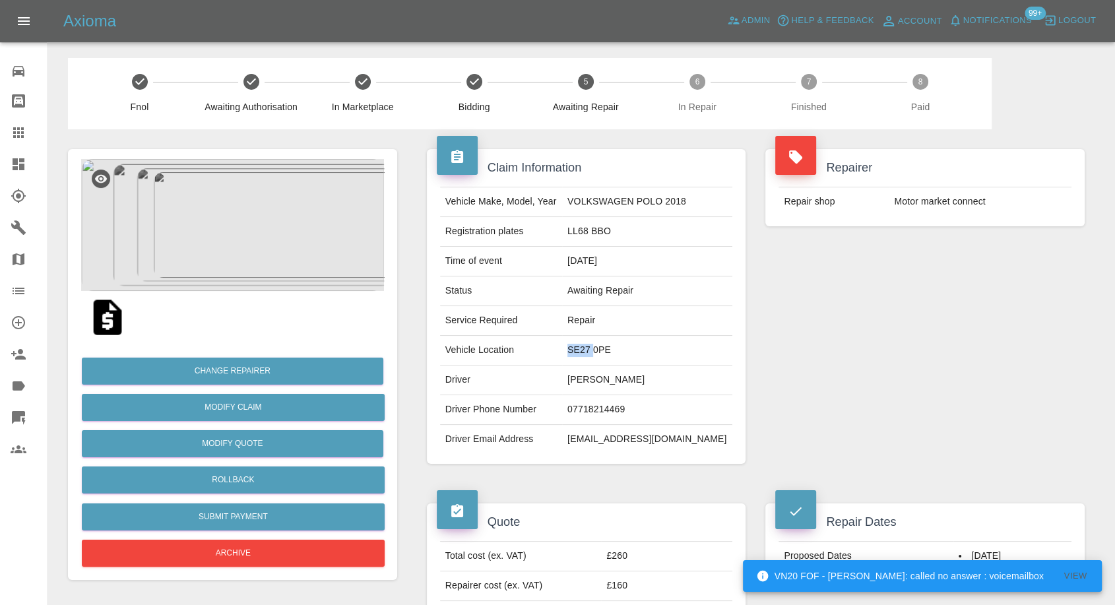
click at [592, 348] on td "SE27 0PE" at bounding box center [647, 351] width 170 height 30
copy td "SE27 0PE"
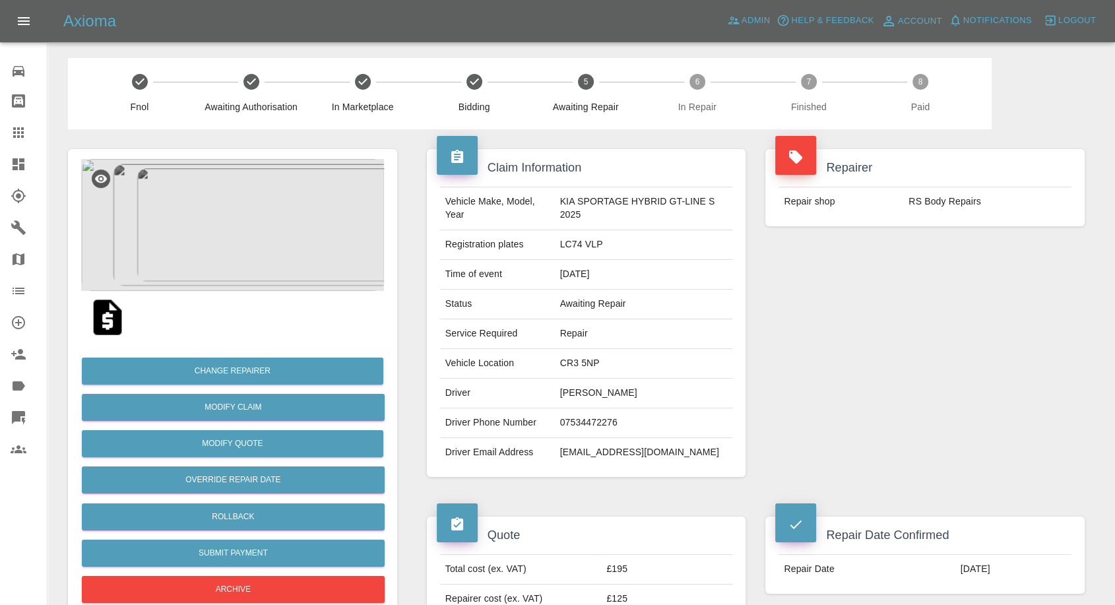
click at [594, 390] on td "[PERSON_NAME]" at bounding box center [644, 394] width 178 height 30
click at [595, 397] on td "[PERSON_NAME]" at bounding box center [644, 394] width 178 height 30
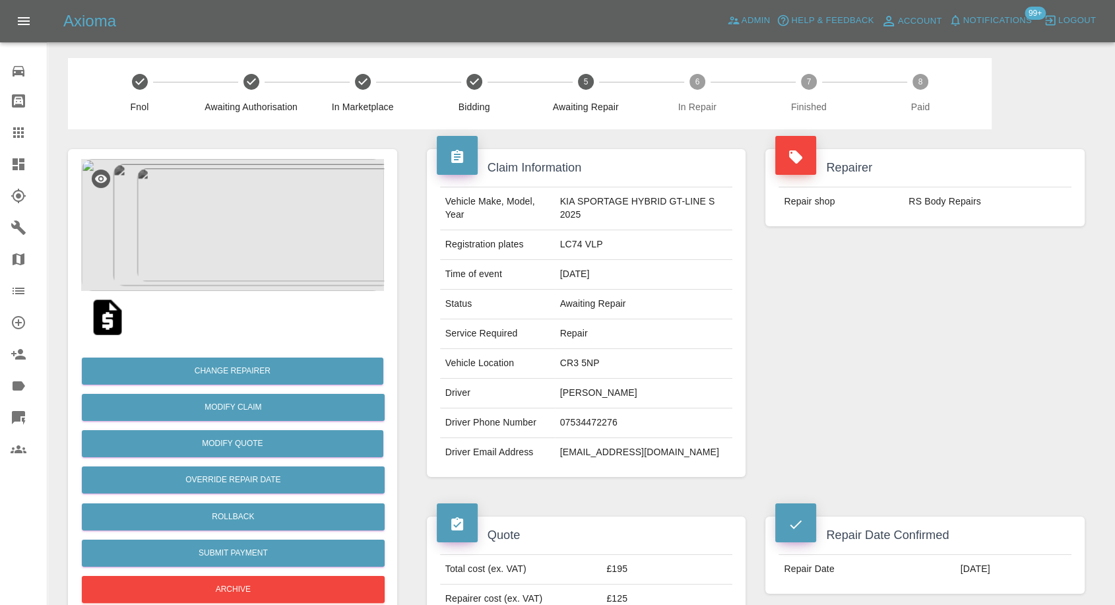
click at [575, 387] on td "[PERSON_NAME]" at bounding box center [644, 394] width 178 height 30
copy td "[PERSON_NAME]"
click at [598, 423] on td "07534472276" at bounding box center [644, 423] width 178 height 30
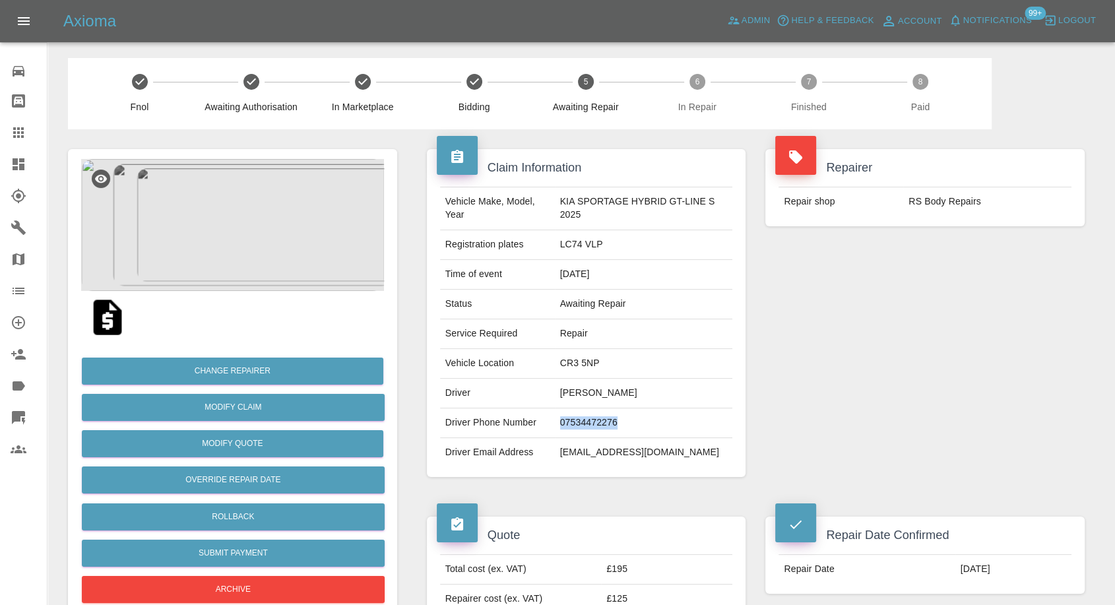
click at [598, 423] on td "07534472276" at bounding box center [644, 423] width 178 height 30
copy td "07534472276"
drag, startPoint x: 916, startPoint y: 366, endPoint x: 781, endPoint y: 381, distance: 136.1
click at [916, 366] on div "Repairer Repair shop RS Body Repairs" at bounding box center [924, 313] width 339 height 368
click at [570, 391] on td "[PERSON_NAME]" at bounding box center [644, 394] width 178 height 30
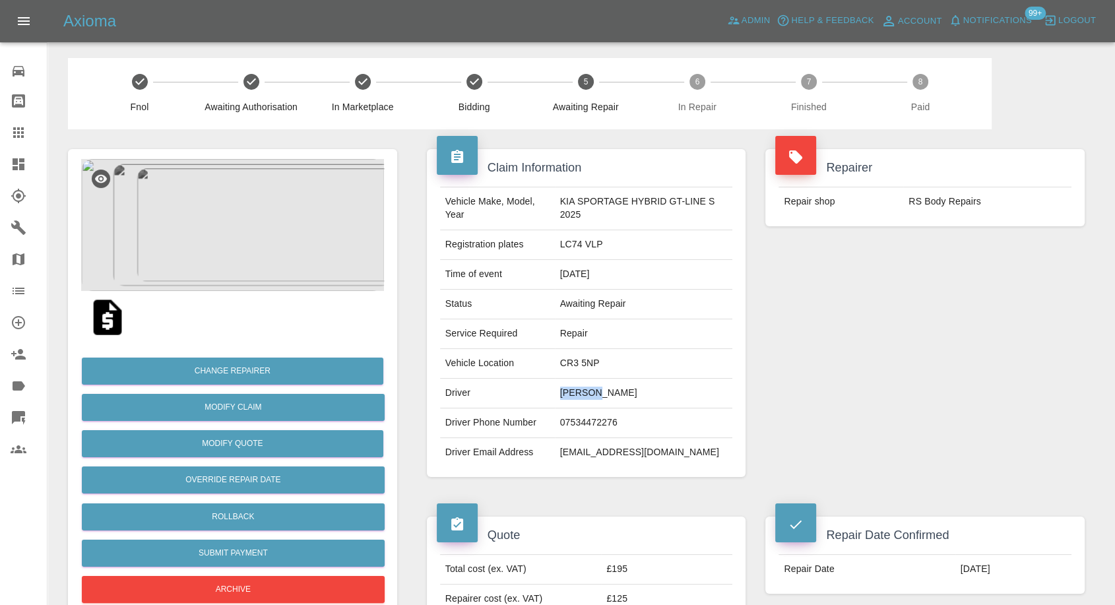
click at [570, 391] on td "[PERSON_NAME]" at bounding box center [644, 394] width 178 height 30
copy td "[PERSON_NAME]"
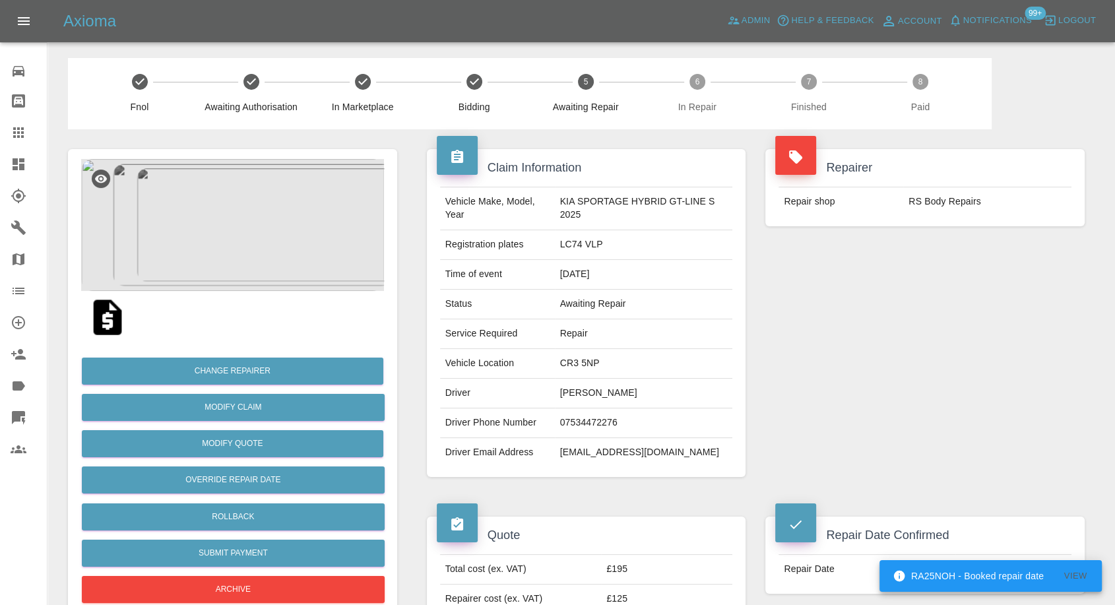
drag, startPoint x: 926, startPoint y: 406, endPoint x: 908, endPoint y: 408, distance: 18.0
click at [925, 406] on div "Repairer Repair shop RS Body Repairs" at bounding box center [924, 313] width 339 height 368
click at [585, 367] on td "CR3 5NP" at bounding box center [644, 364] width 178 height 30
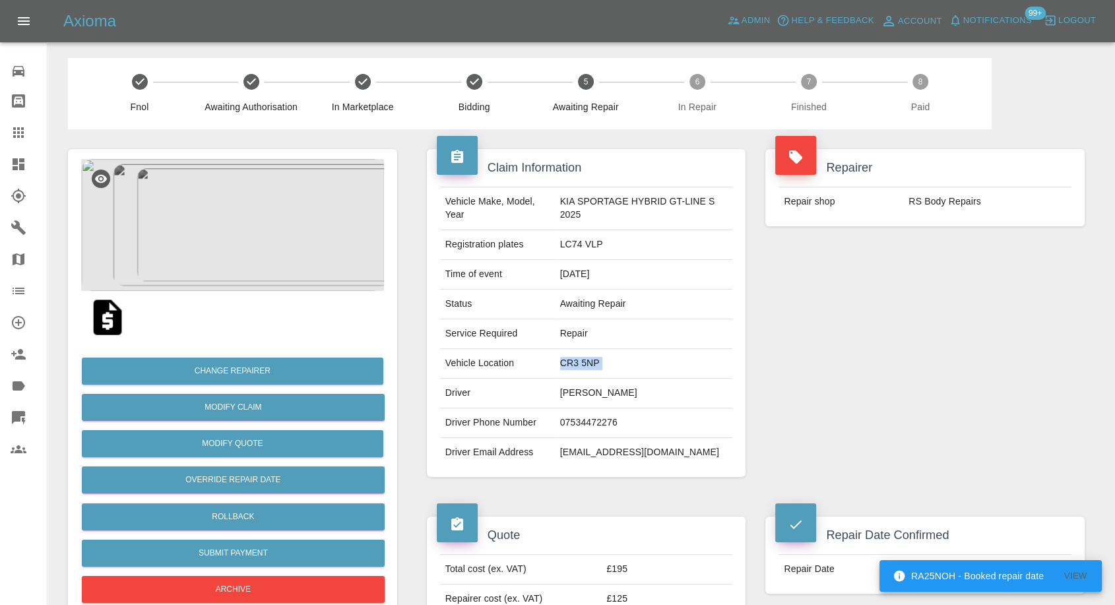
copy td "CR3 5NP"
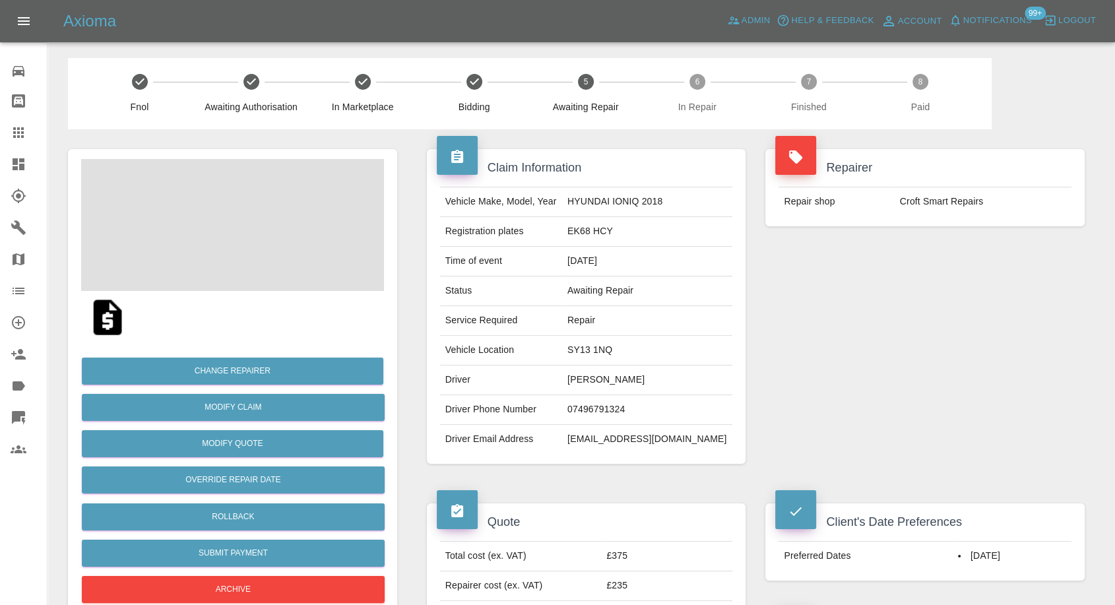
scroll to position [220, 0]
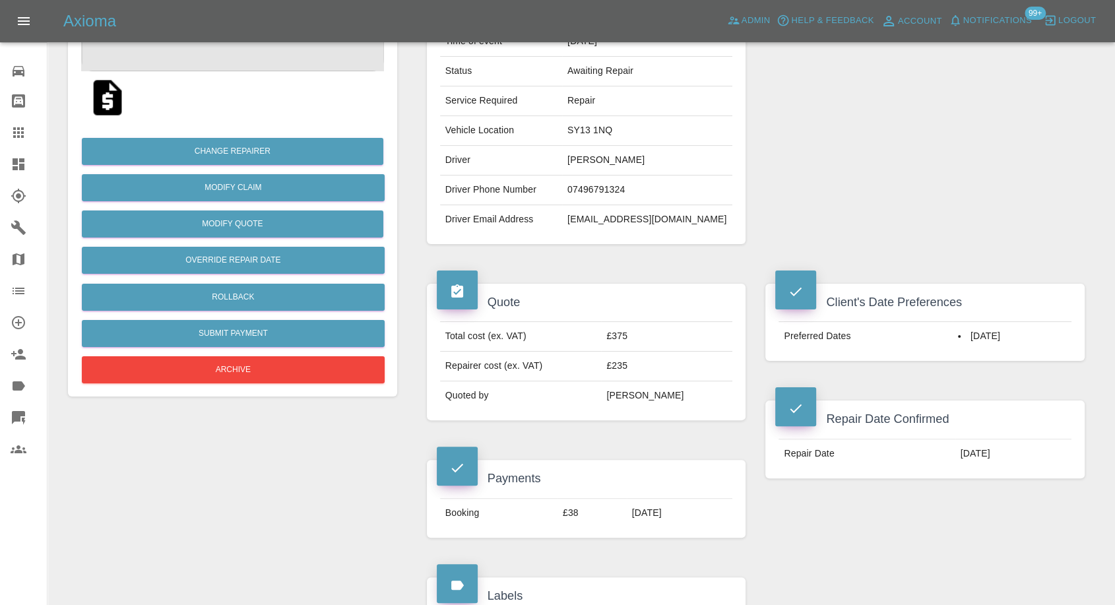
click at [581, 156] on td "[PERSON_NAME]" at bounding box center [647, 161] width 170 height 30
copy td "[PERSON_NAME]"
click at [598, 195] on td "07496791324" at bounding box center [647, 191] width 170 height 30
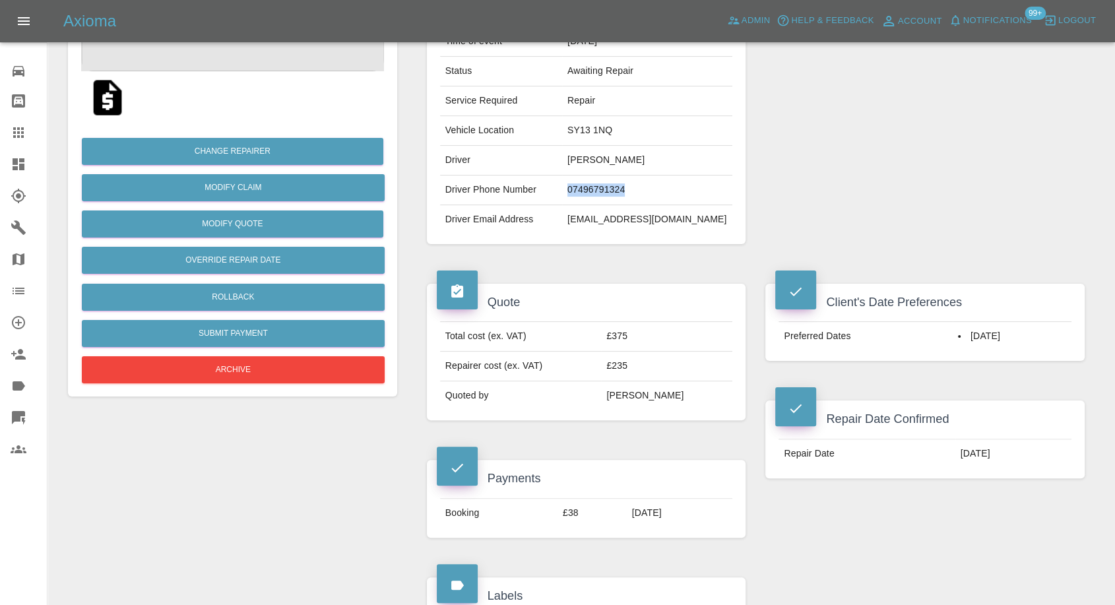
click at [598, 195] on td "07496791324" at bounding box center [647, 191] width 170 height 30
copy td "07496791324"
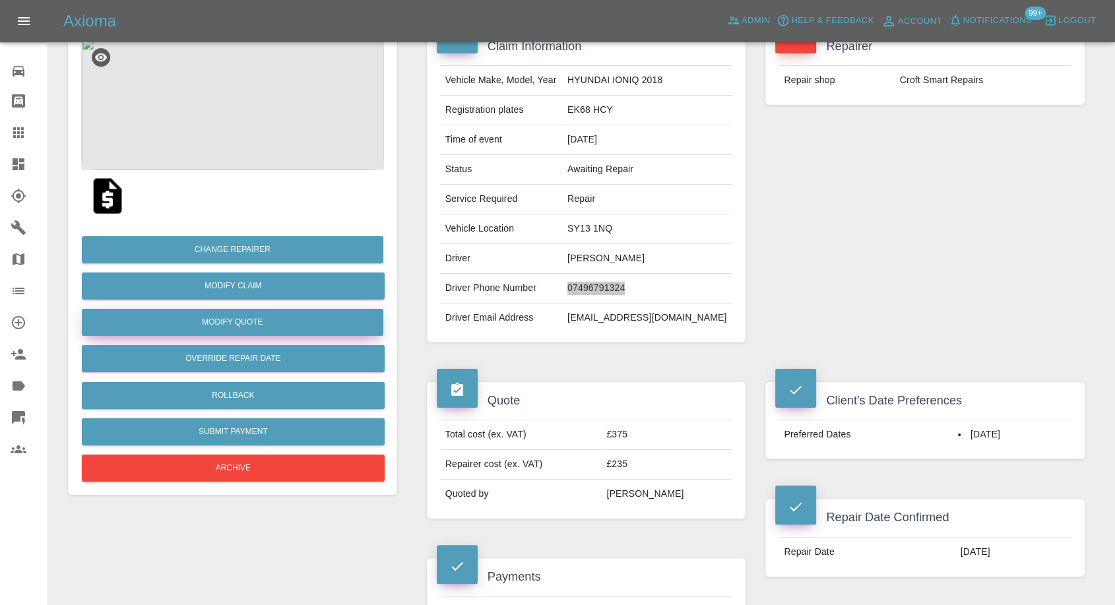
scroll to position [0, 0]
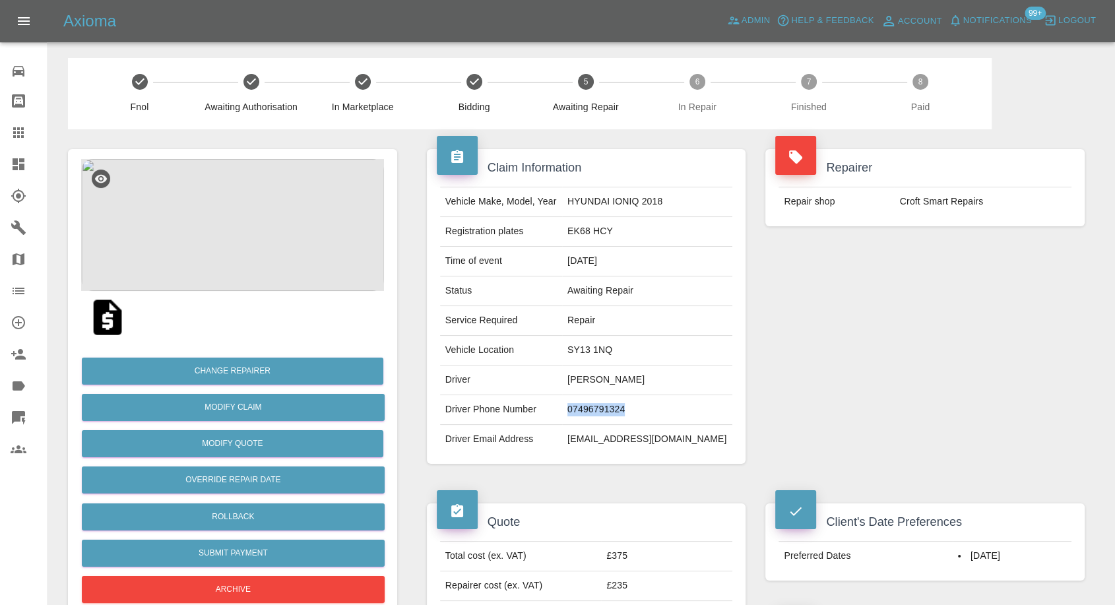
click at [245, 245] on img at bounding box center [232, 225] width 303 height 132
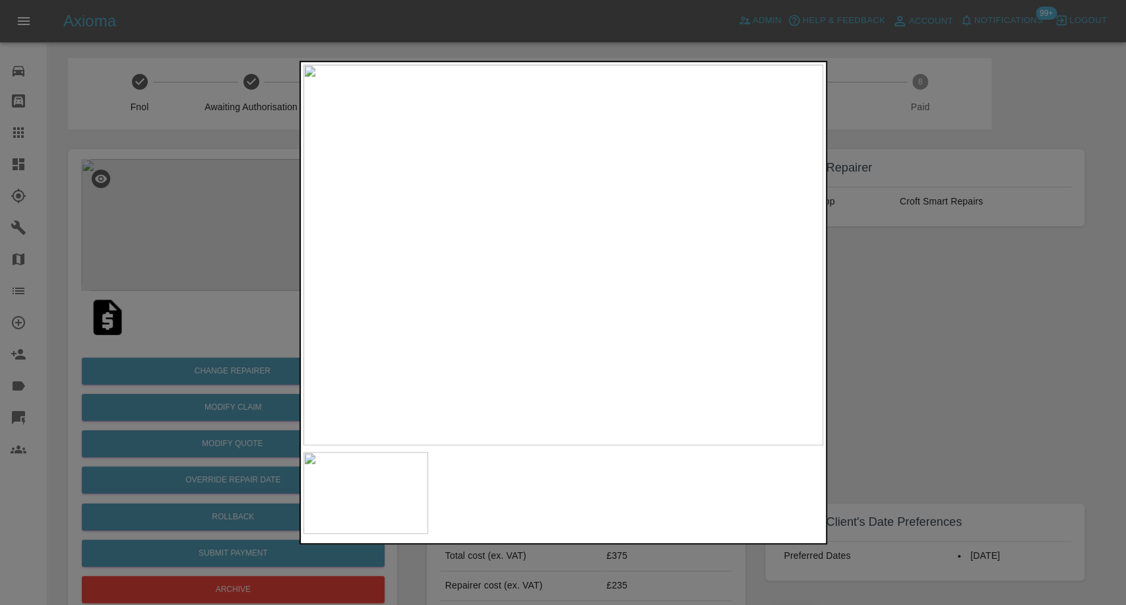
click at [940, 433] on div at bounding box center [563, 302] width 1126 height 605
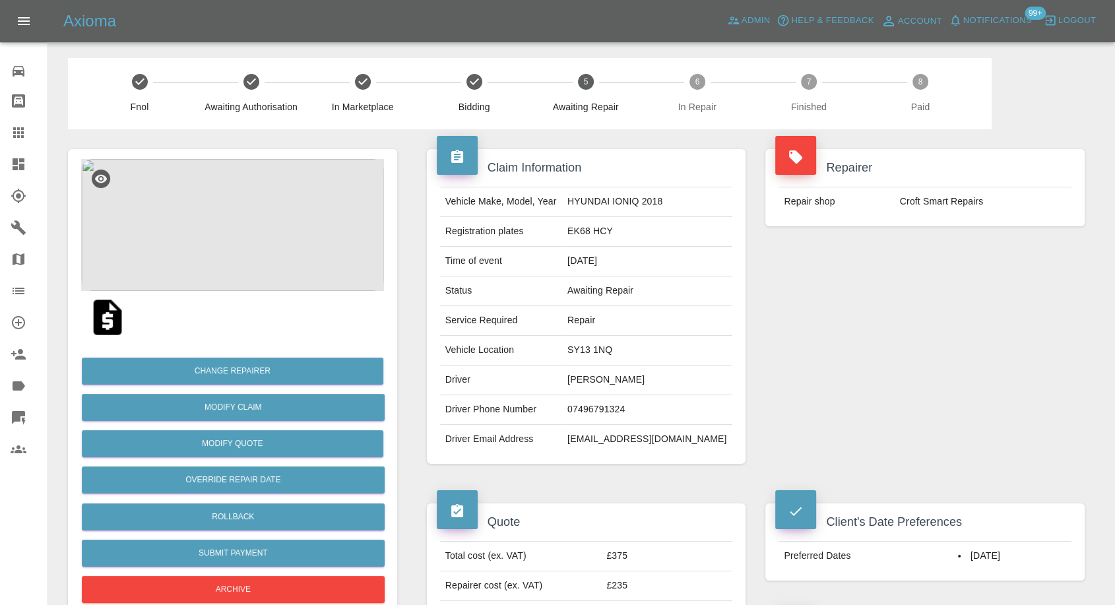
click at [582, 379] on td "Louise Cherry" at bounding box center [647, 381] width 170 height 30
copy td "Louise"
click at [209, 216] on img at bounding box center [232, 225] width 303 height 132
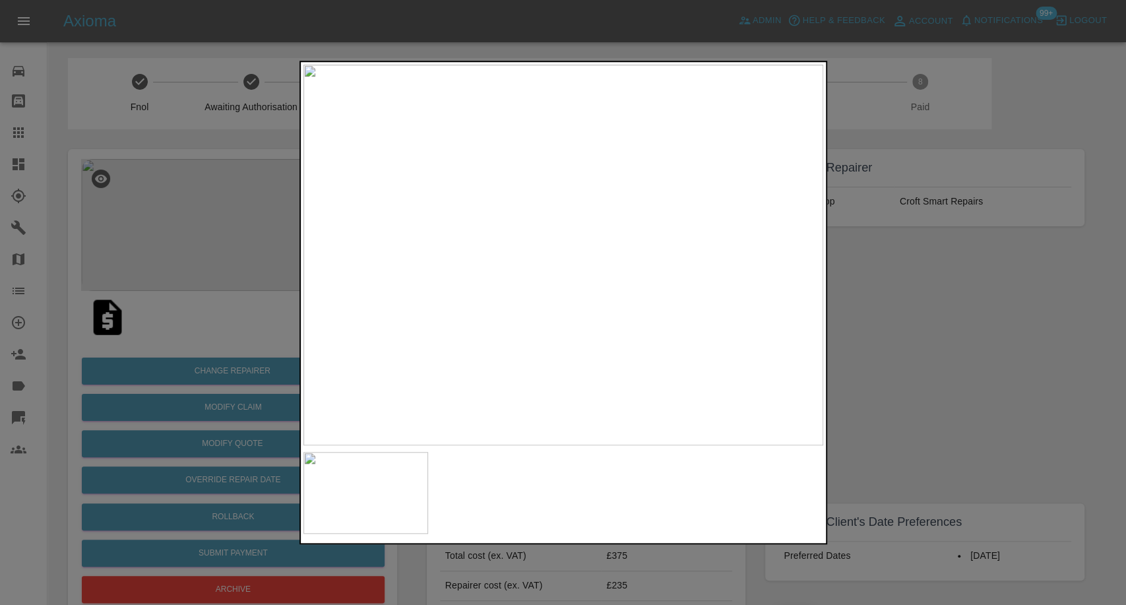
click at [944, 438] on div at bounding box center [563, 302] width 1126 height 605
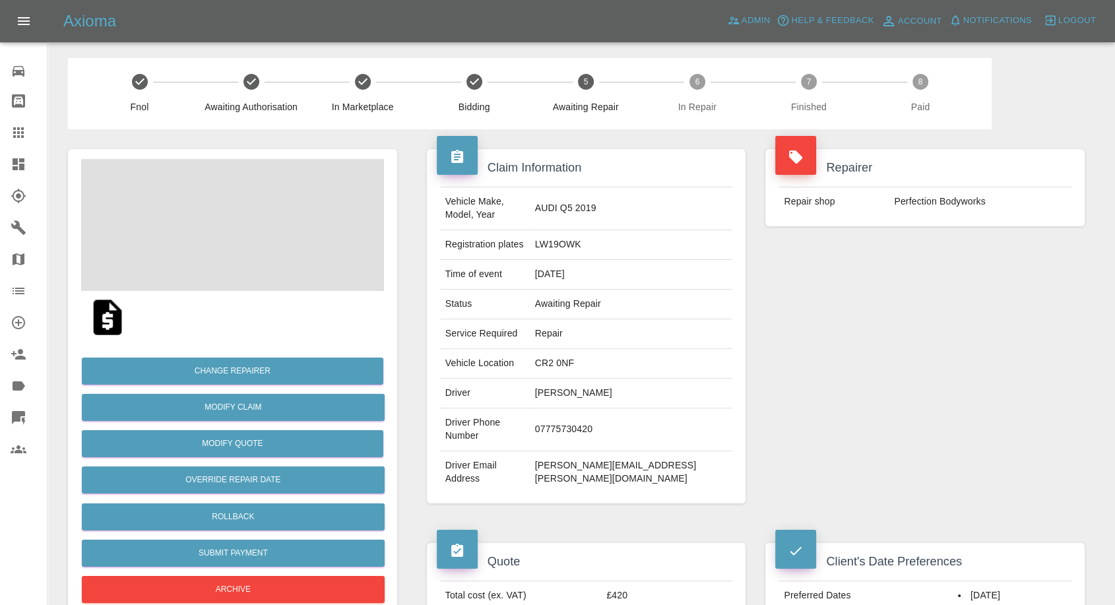
click at [617, 379] on td "[PERSON_NAME]" at bounding box center [631, 394] width 203 height 30
copy td "Oleg Roshka"
click at [606, 408] on td "07775730420" at bounding box center [631, 429] width 203 height 43
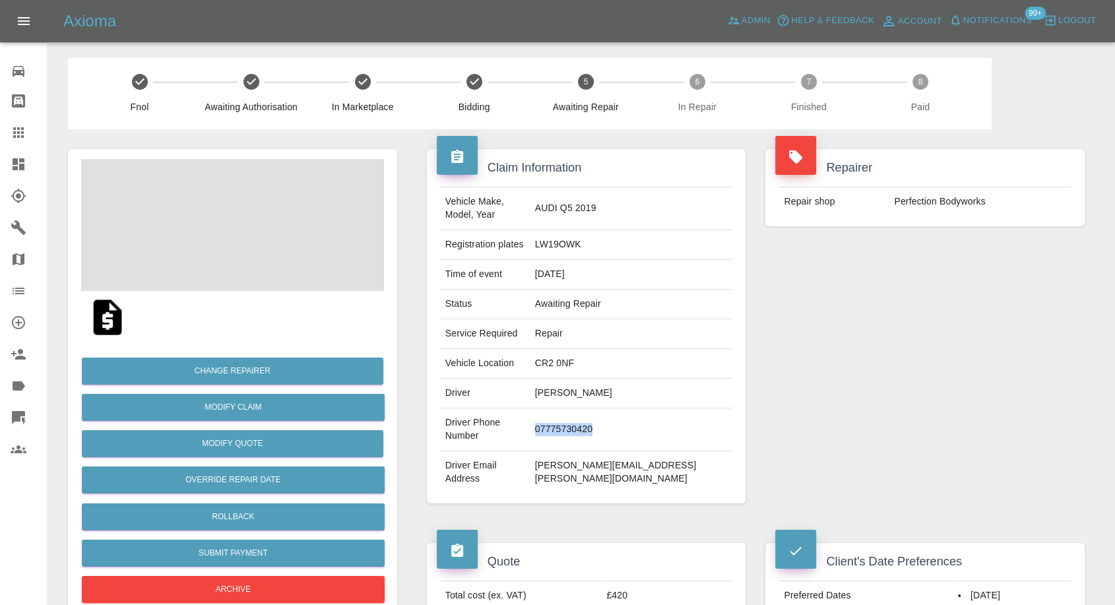
click at [606, 408] on td "07775730420" at bounding box center [631, 429] width 203 height 43
copy td "07775730420"
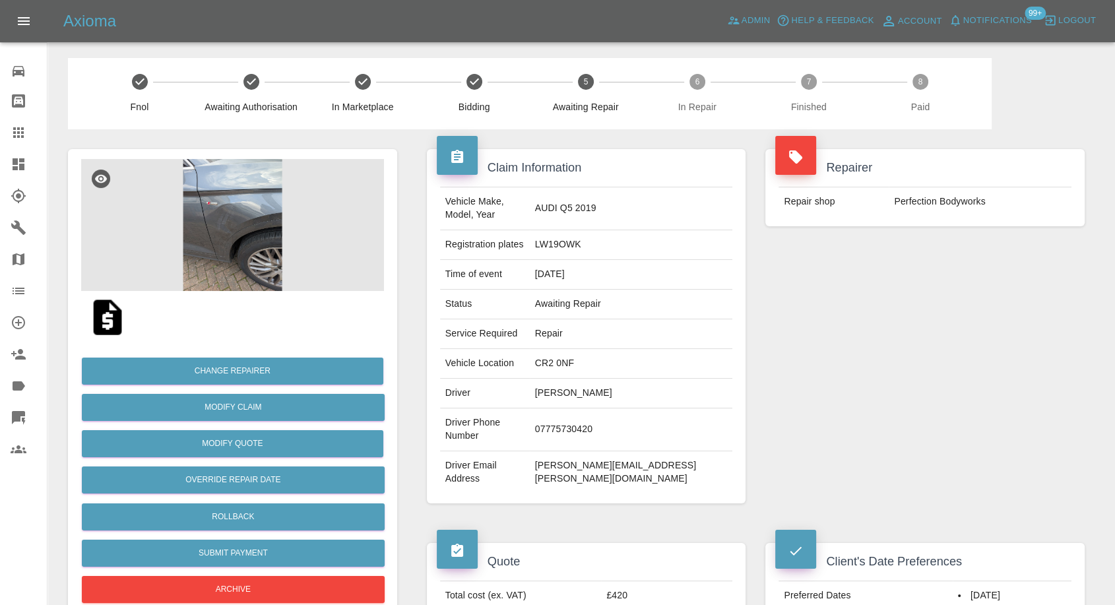
click at [917, 422] on div "Repairer Repair shop Perfection Bodyworks" at bounding box center [924, 326] width 339 height 394
click at [598, 380] on td "Oleg Roshka" at bounding box center [631, 394] width 203 height 30
copy td "Oleg"
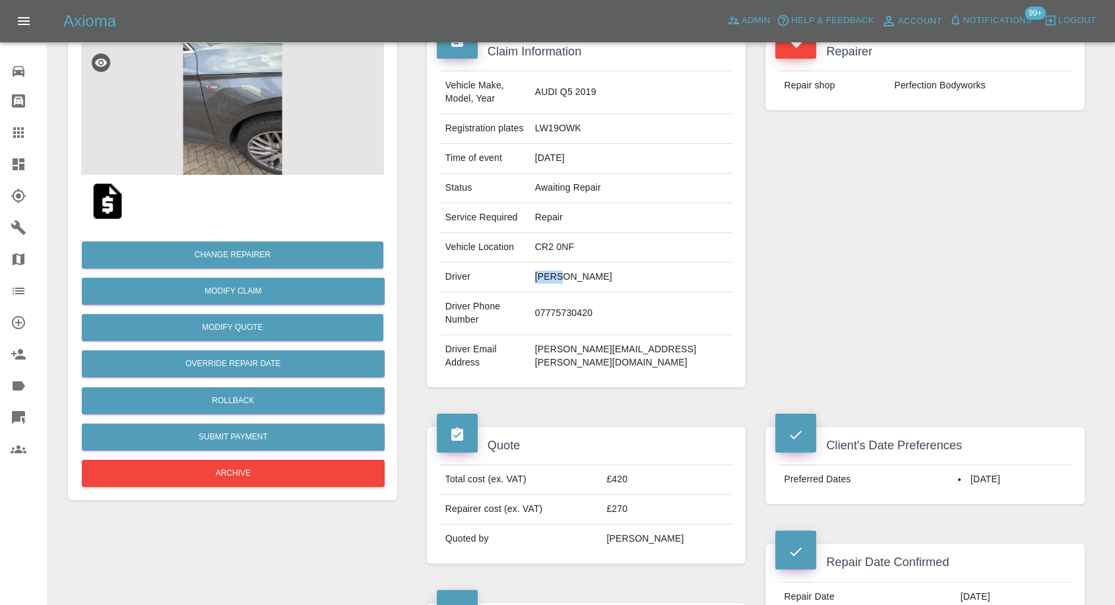
scroll to position [220, 0]
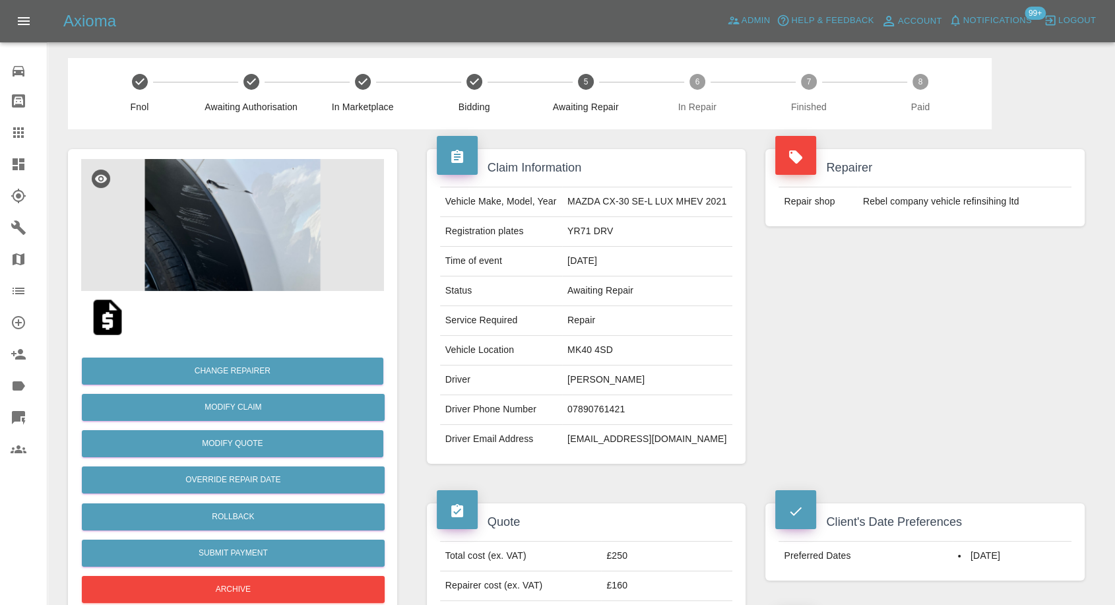
click at [589, 377] on td "[PERSON_NAME]" at bounding box center [647, 381] width 170 height 30
copy td "[PERSON_NAME]"
click at [611, 407] on td "07890761421" at bounding box center [647, 410] width 170 height 30
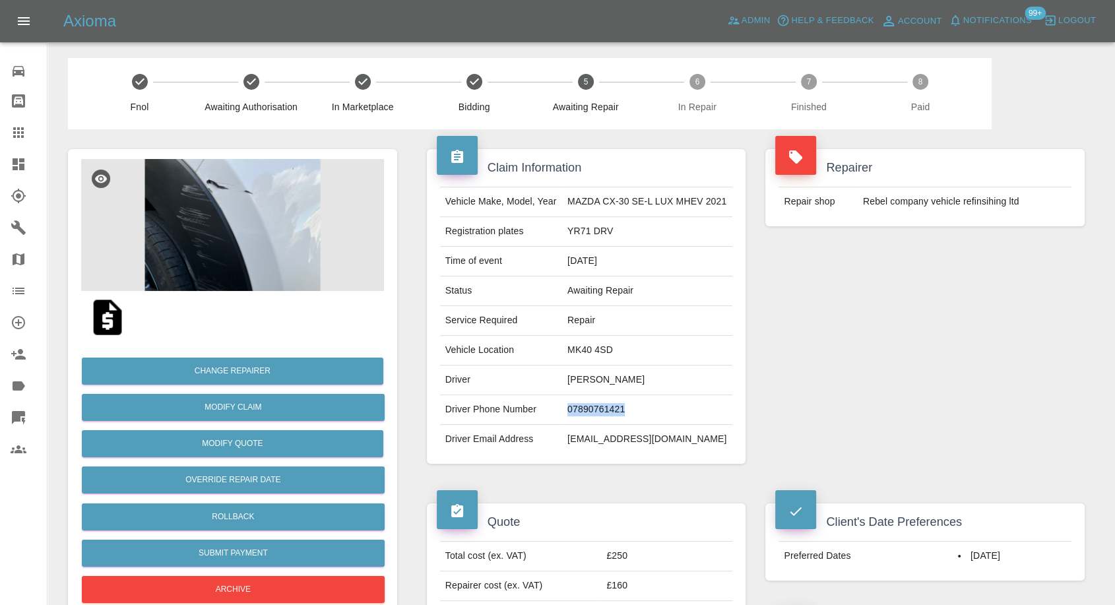
click at [611, 407] on td "07890761421" at bounding box center [647, 410] width 170 height 30
copy td "07890761421"
drag, startPoint x: 901, startPoint y: 350, endPoint x: 664, endPoint y: 379, distance: 238.1
click at [901, 351] on div "Repairer Repair shop Rebel company vehicle refinsihing ltd" at bounding box center [924, 306] width 339 height 354
click at [574, 377] on td "[PERSON_NAME]" at bounding box center [647, 381] width 170 height 30
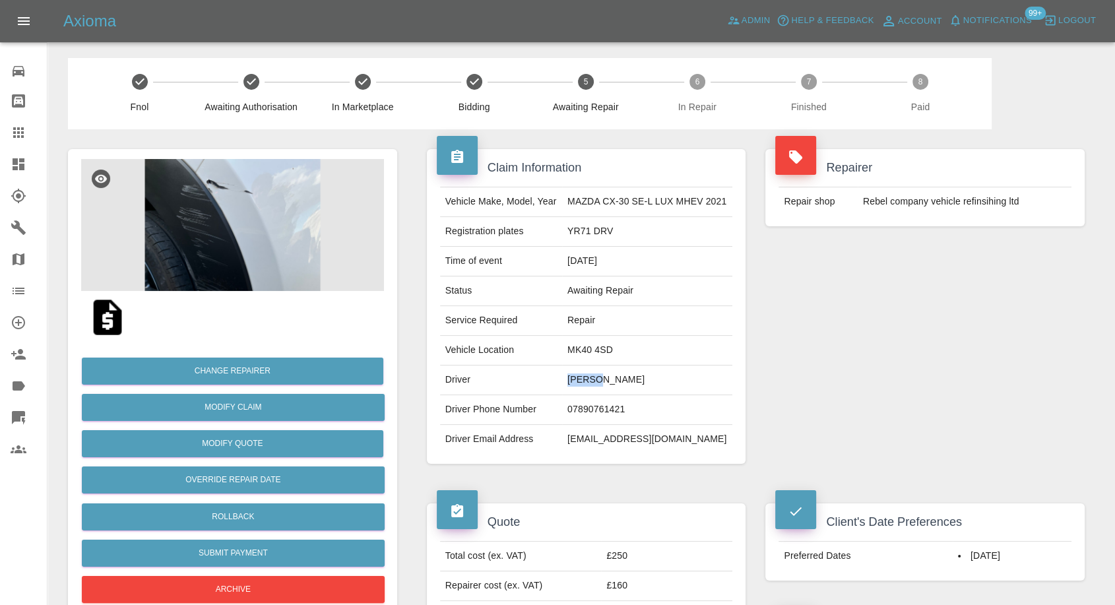
click at [574, 377] on td "[PERSON_NAME]" at bounding box center [647, 381] width 170 height 30
copy td "[PERSON_NAME]"
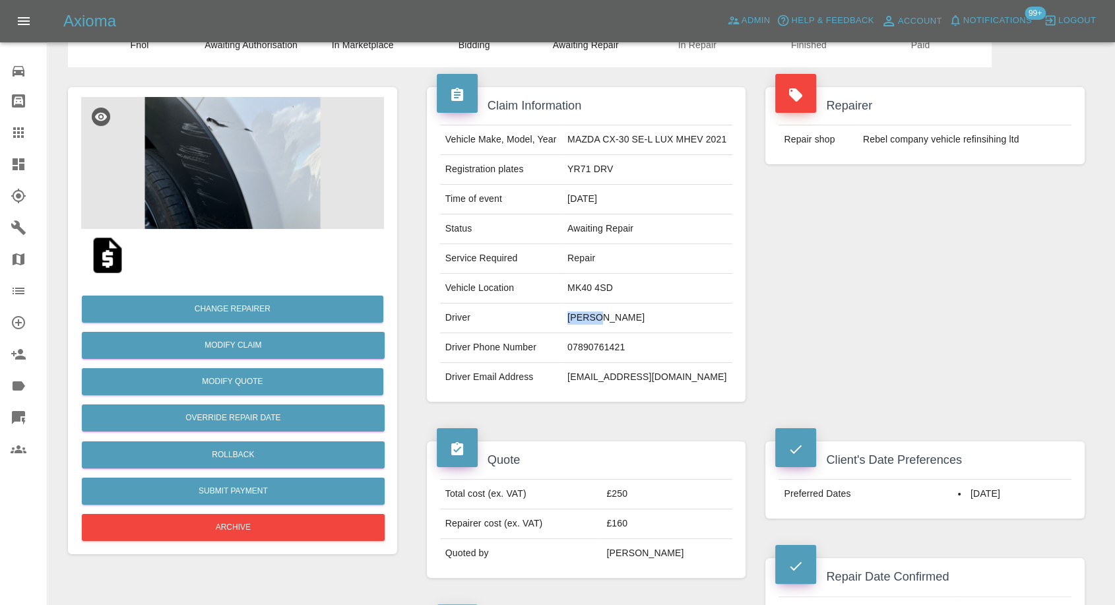
scroll to position [146, 0]
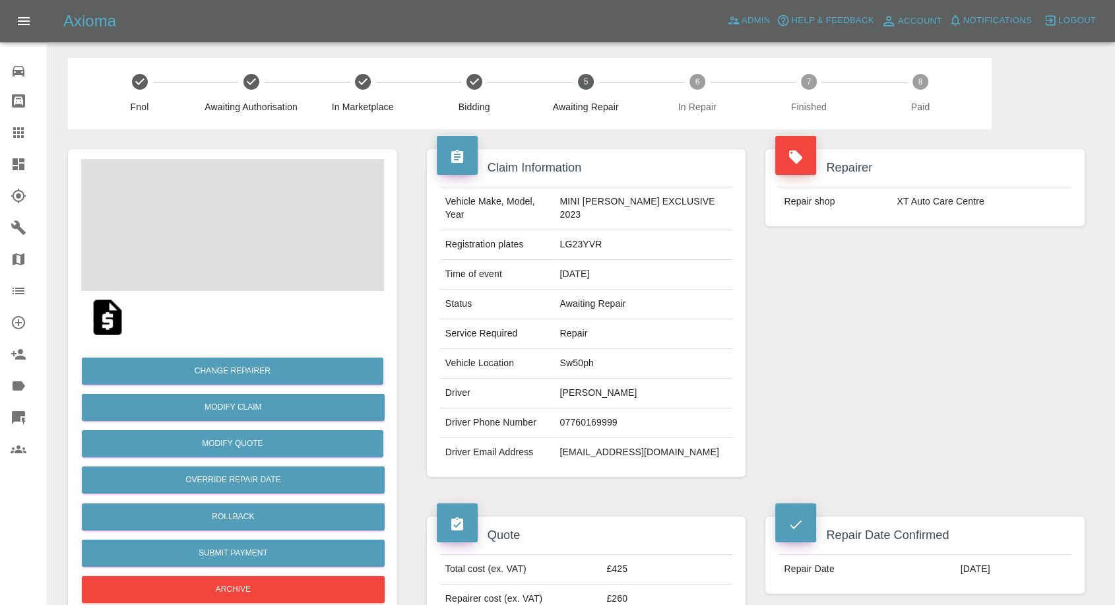
click at [606, 379] on td "Christian Testa" at bounding box center [643, 394] width 178 height 30
copy td "Christian Testa"
click at [607, 409] on td "07760169999" at bounding box center [643, 423] width 178 height 30
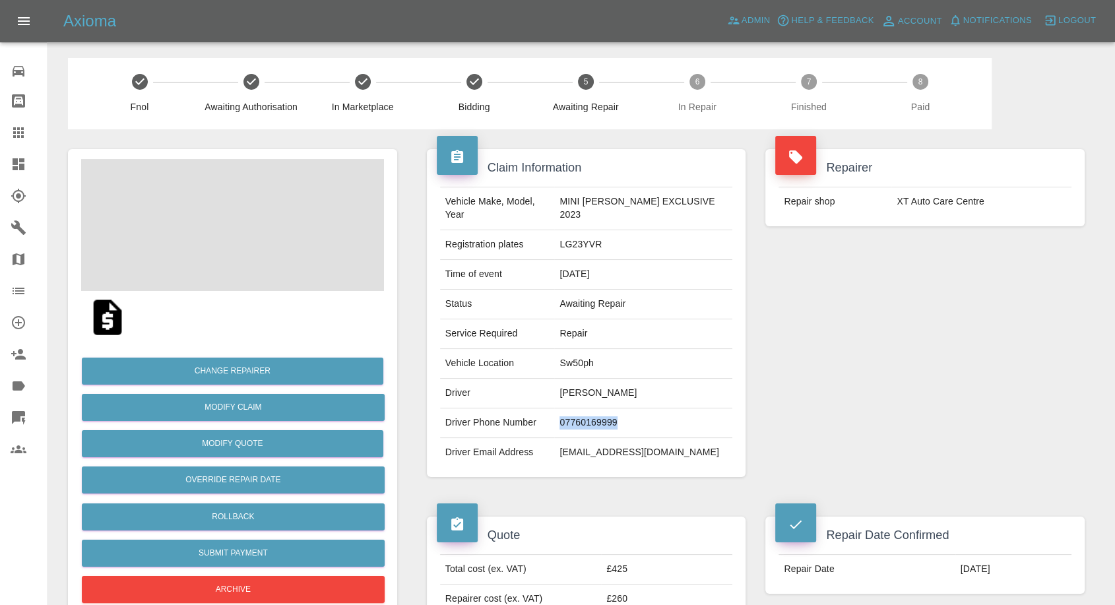
click at [607, 409] on td "07760169999" at bounding box center [643, 423] width 178 height 30
copy td "07760169999"
click at [868, 350] on div "Repairer Repair shop XT Auto Care Centre" at bounding box center [924, 313] width 339 height 368
click at [581, 381] on td "Christian Testa" at bounding box center [643, 394] width 178 height 30
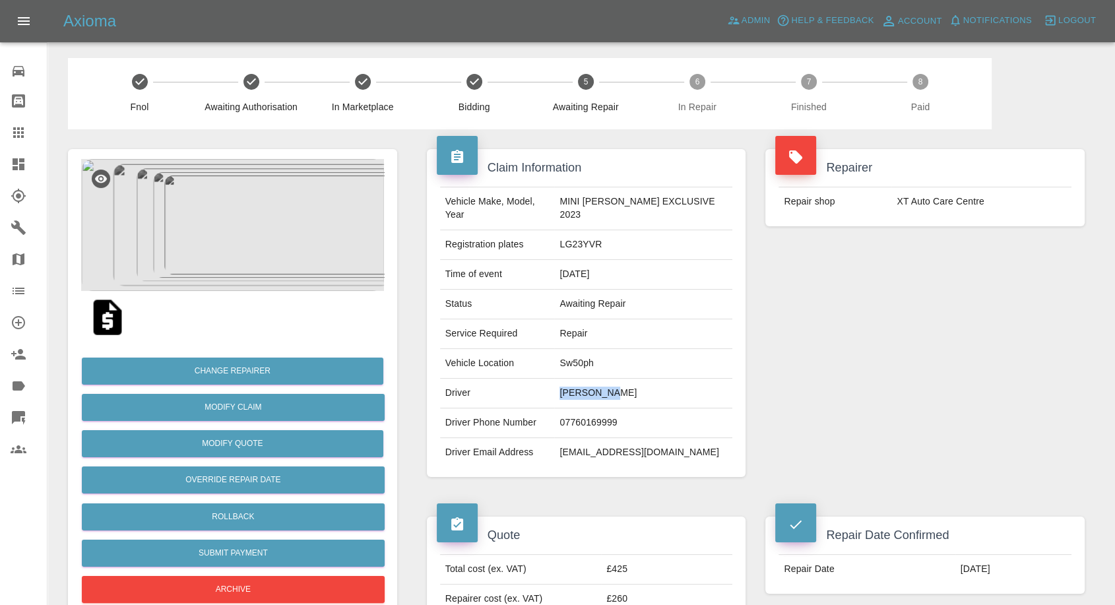
copy td "Christian"
click at [582, 349] on td "Sw50ph" at bounding box center [643, 364] width 178 height 30
copy td "Sw50ph"
click at [578, 387] on td "[PERSON_NAME]" at bounding box center [643, 394] width 177 height 30
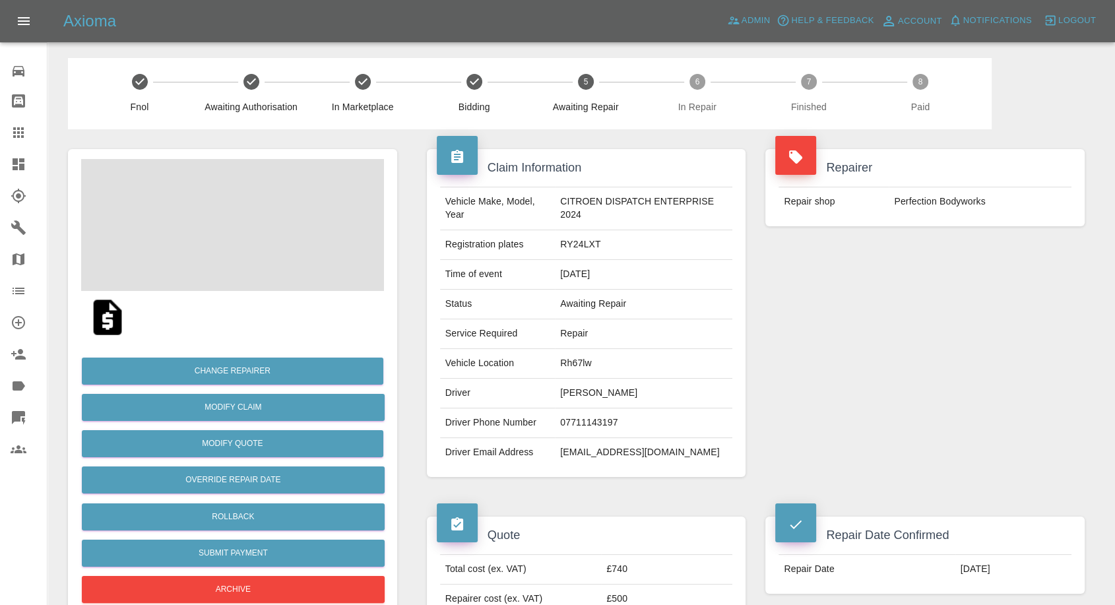
click at [569, 422] on td "07711143197" at bounding box center [643, 423] width 177 height 30
copy td "07711143197"
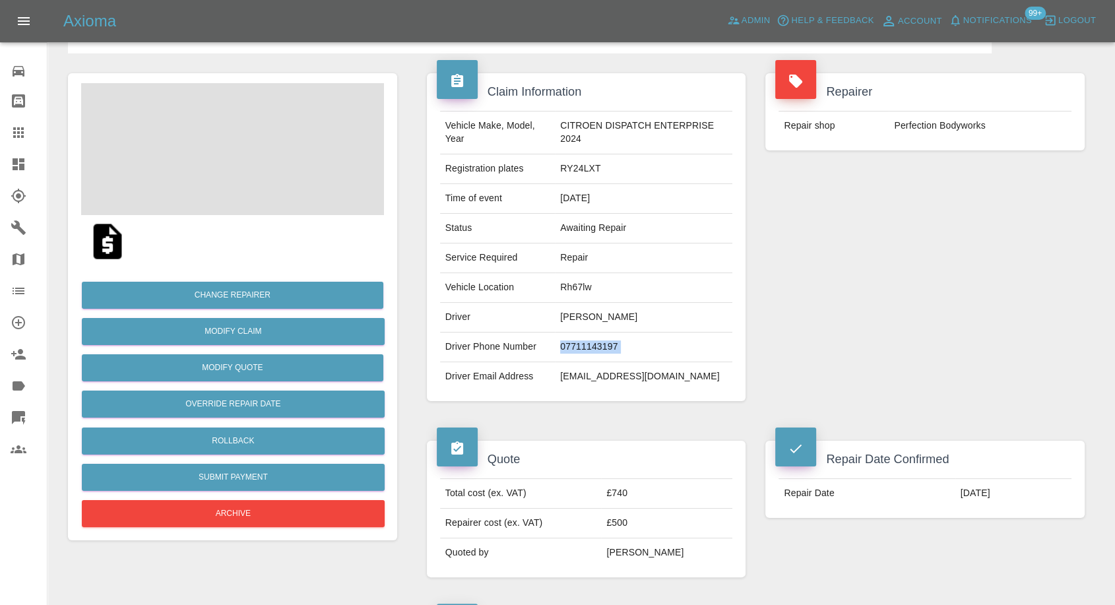
scroll to position [73, 0]
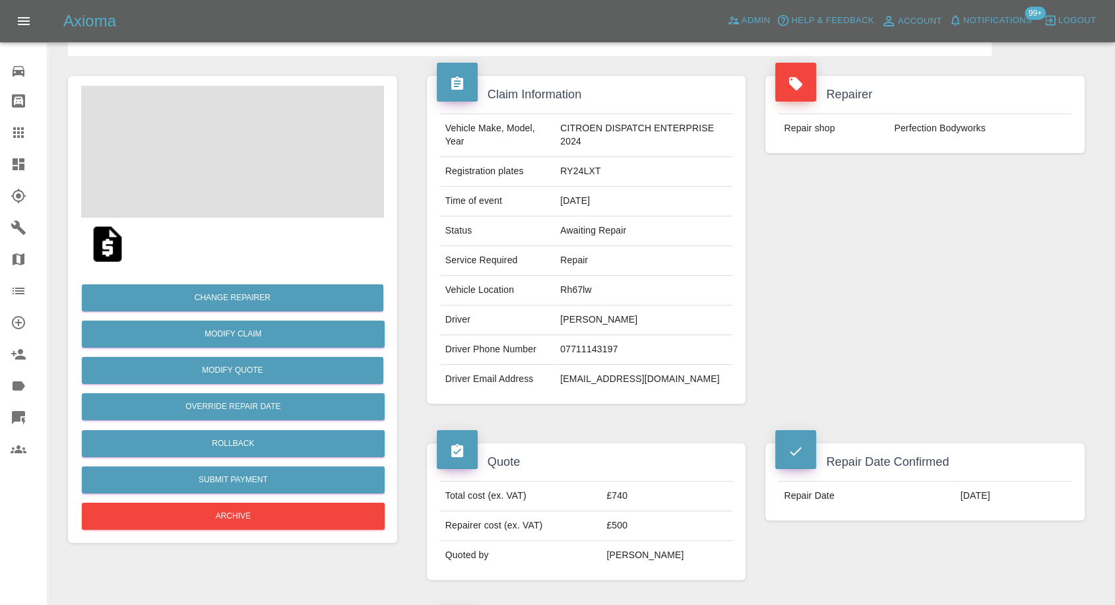
click at [868, 316] on div "Repairer Repair shop Perfection Bodyworks" at bounding box center [924, 240] width 339 height 368
click at [580, 379] on td "[EMAIL_ADDRESS][DOMAIN_NAME]" at bounding box center [643, 379] width 177 height 29
copy div "[EMAIL_ADDRESS][DOMAIN_NAME]"
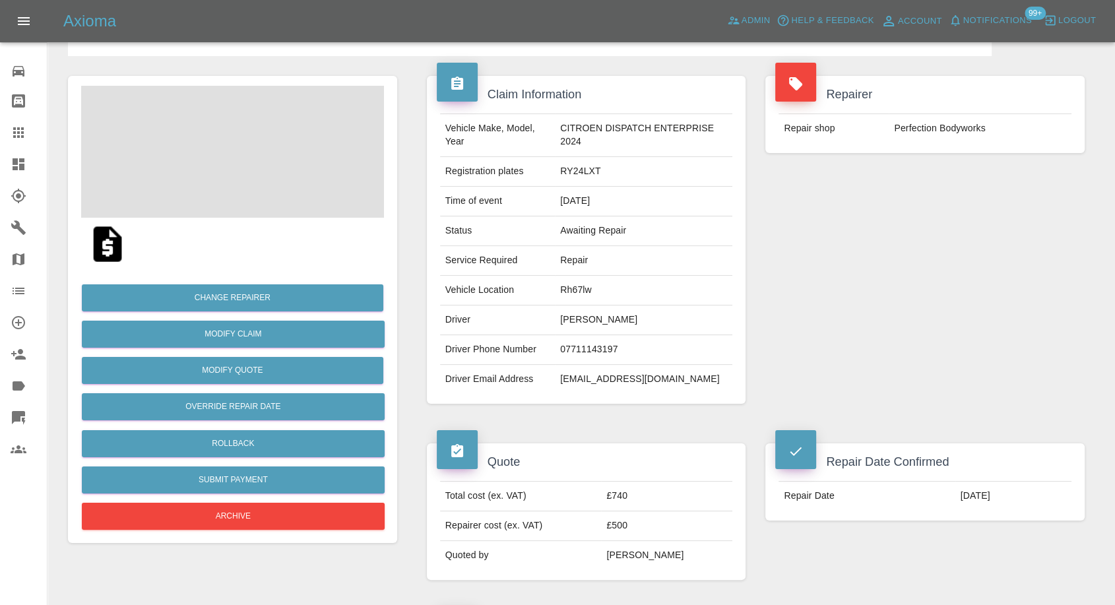
click at [562, 174] on td "RY24LXT" at bounding box center [643, 172] width 177 height 30
copy td "RY24LXT"
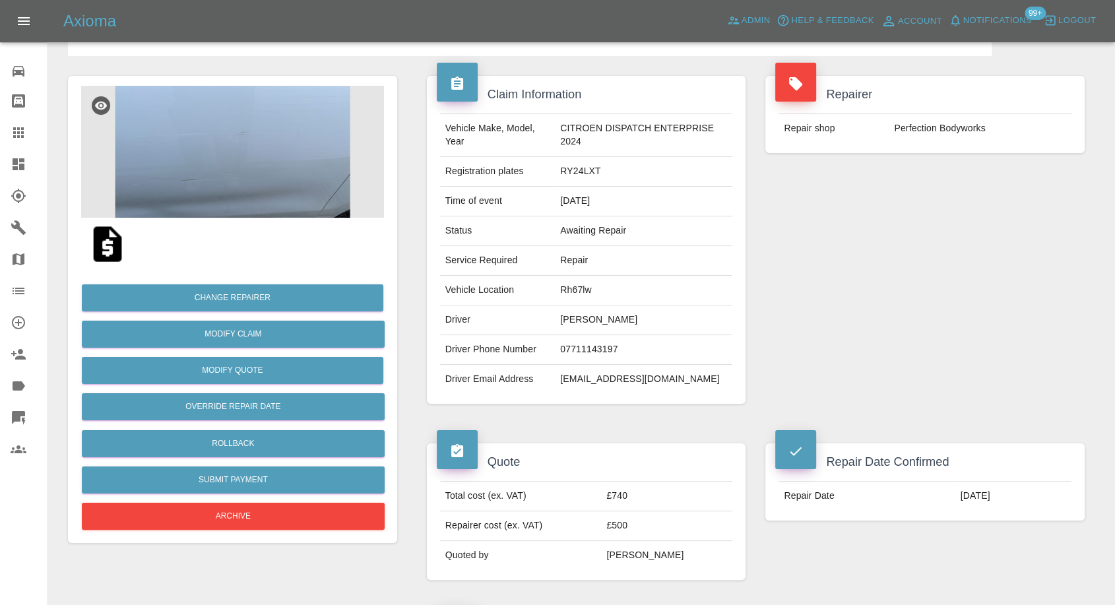
click at [565, 313] on td "Callum Ware" at bounding box center [643, 320] width 177 height 30
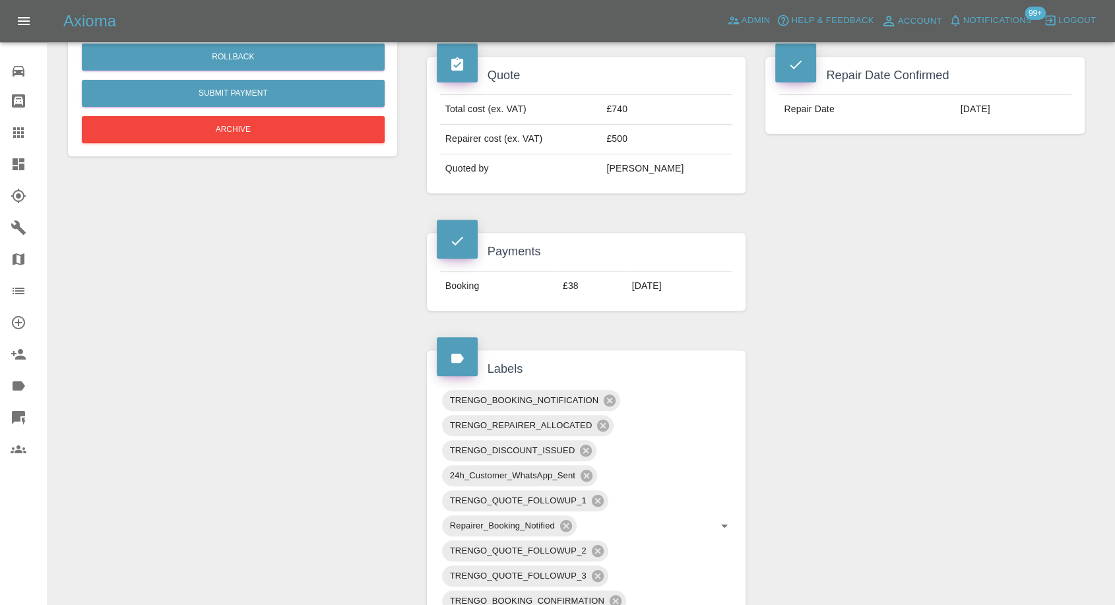
scroll to position [220, 0]
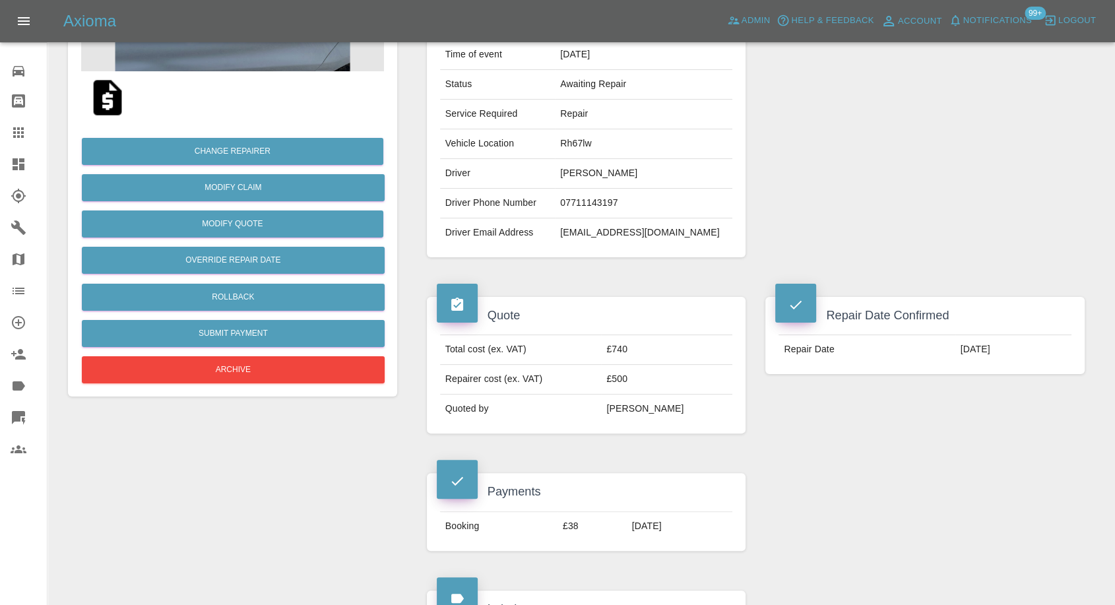
click at [835, 195] on div "Repairer Repair shop Perfection Bodyworks" at bounding box center [924, 94] width 339 height 368
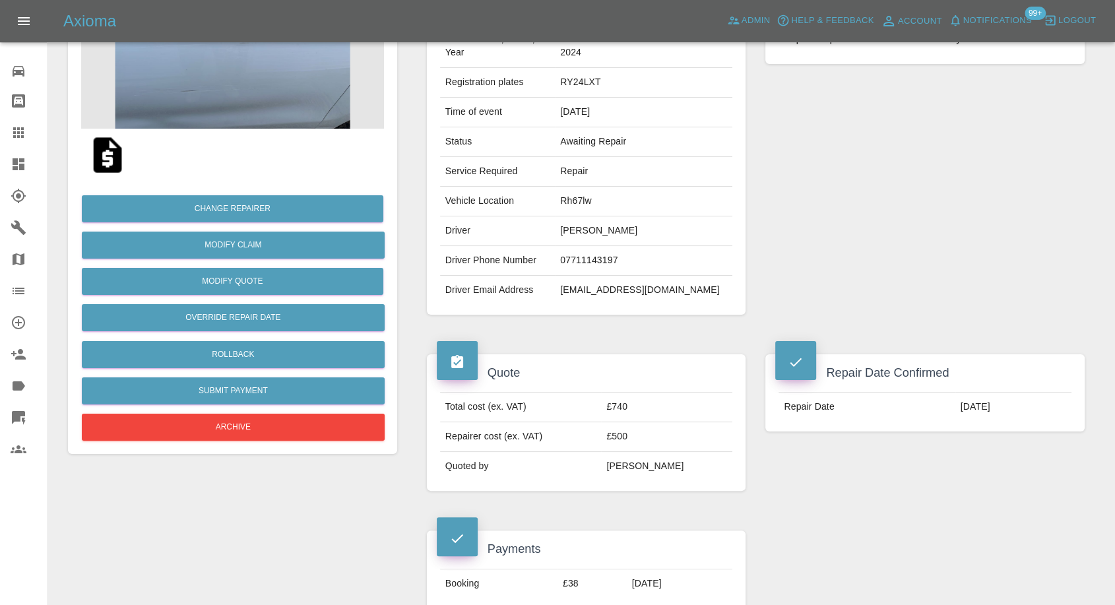
scroll to position [73, 0]
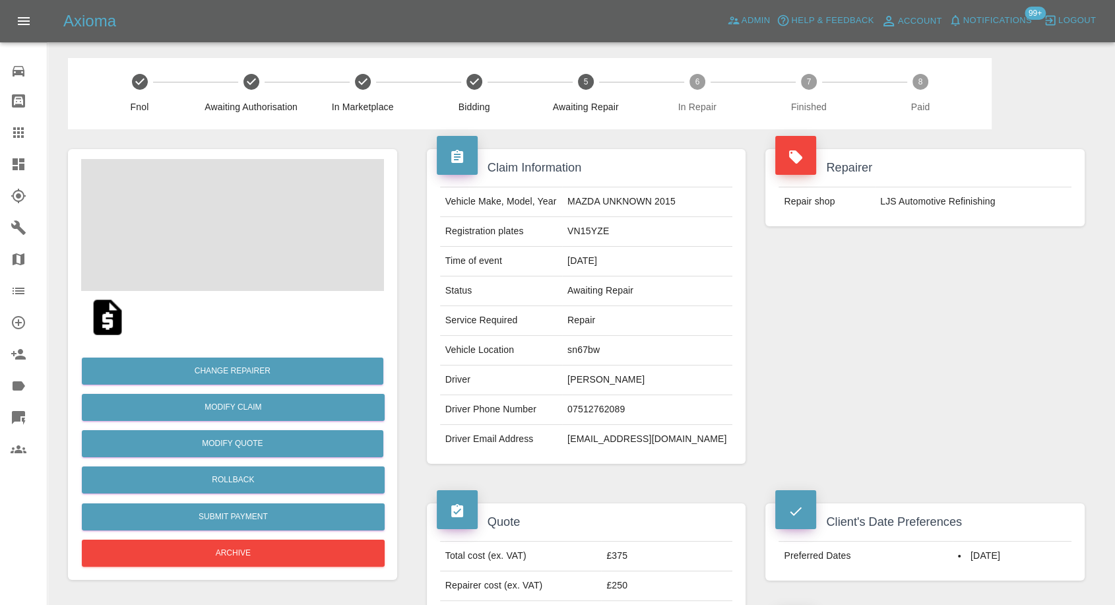
click at [608, 377] on td "[PERSON_NAME]" at bounding box center [647, 381] width 170 height 30
copy td "[PERSON_NAME]"
click at [610, 406] on td "07512762089" at bounding box center [647, 410] width 170 height 30
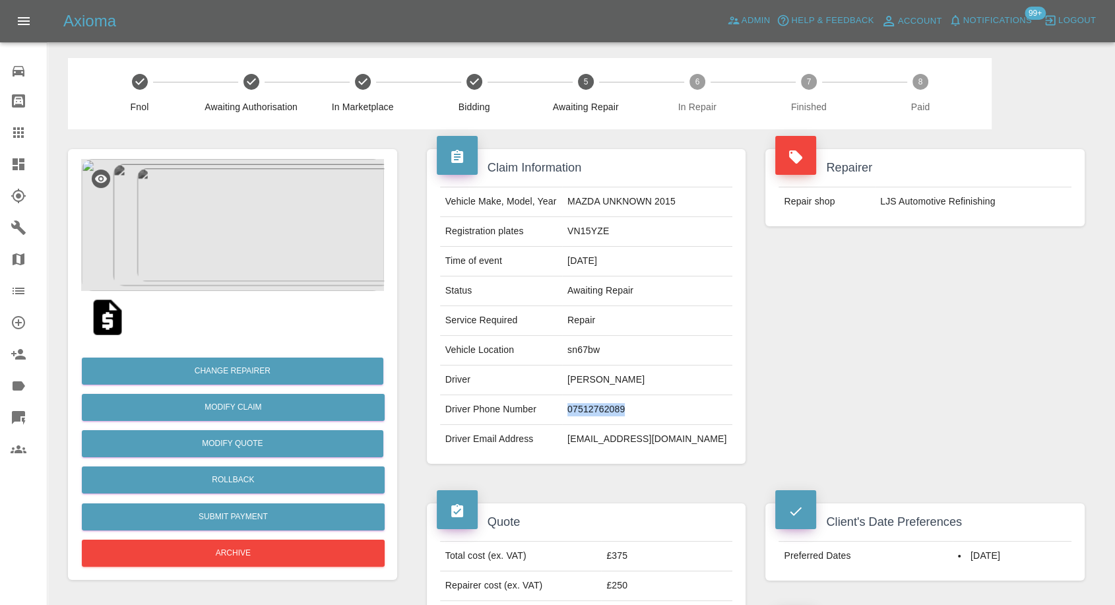
click at [610, 406] on td "07512762089" at bounding box center [647, 410] width 170 height 30
copy td "07512762089"
click at [914, 440] on div "Repairer Repair shop LJS Automotive Refinishing" at bounding box center [924, 306] width 339 height 354
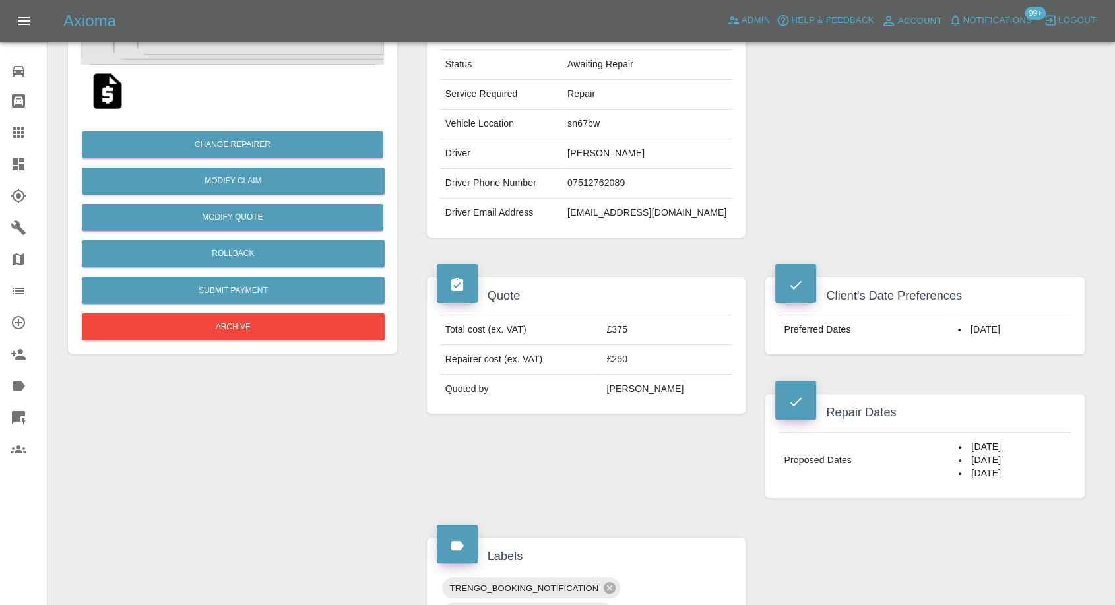
scroll to position [146, 0]
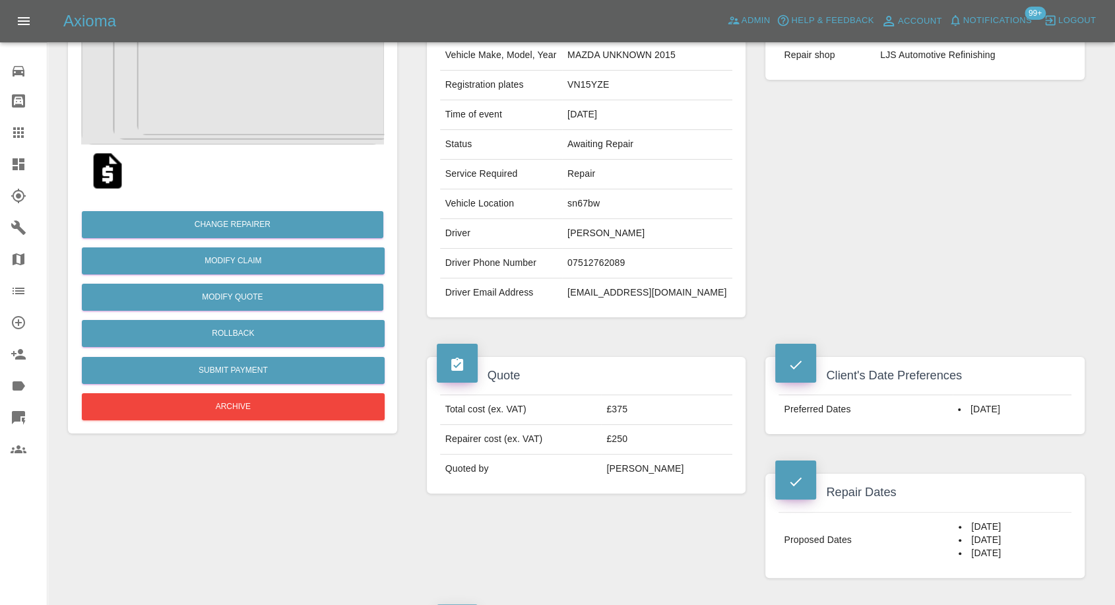
click at [610, 231] on td "Scott Naylor" at bounding box center [647, 234] width 170 height 30
copy td "Scott"
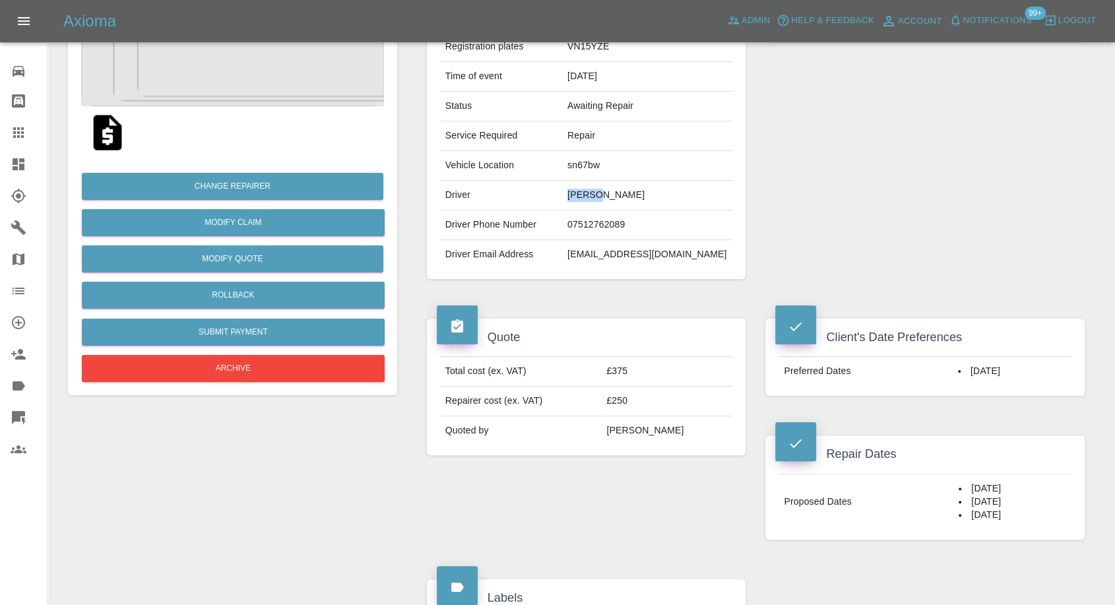
scroll to position [0, 0]
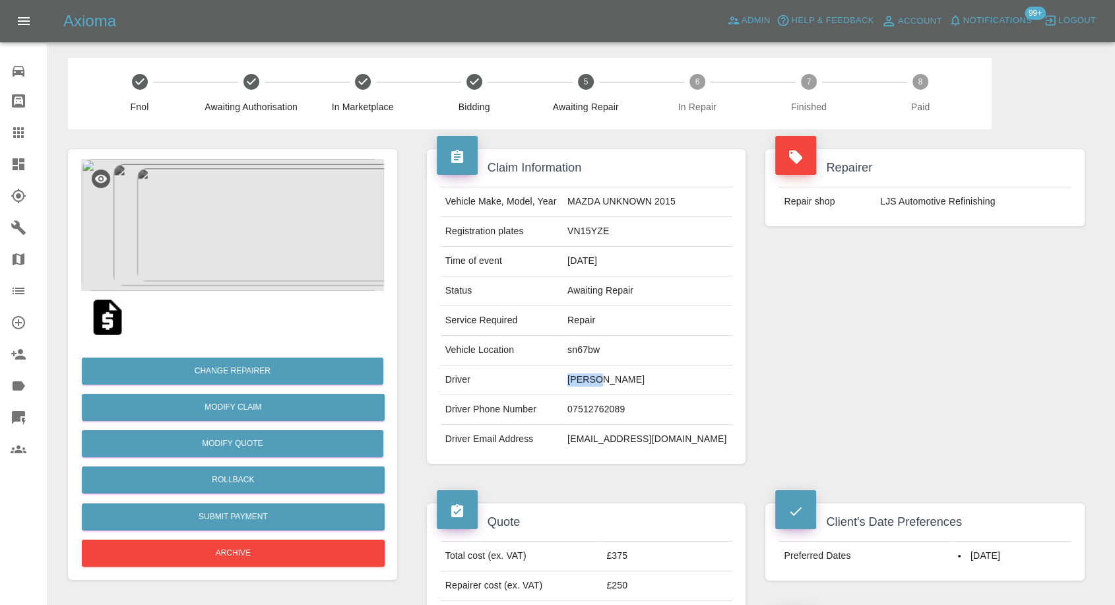
click at [274, 239] on img at bounding box center [232, 225] width 303 height 132
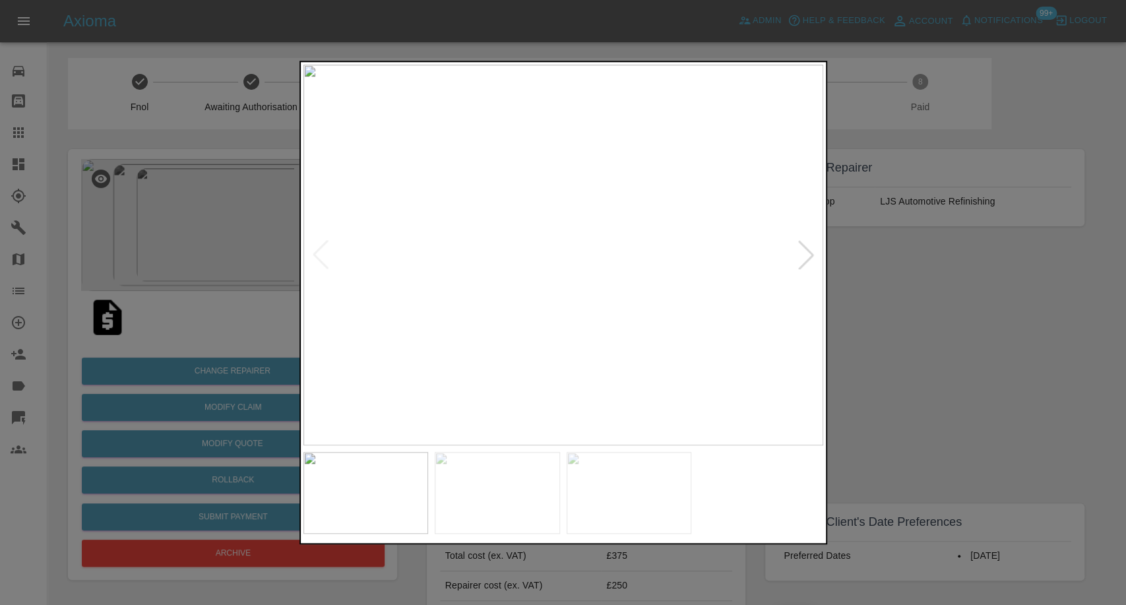
click at [500, 498] on img at bounding box center [497, 493] width 125 height 82
click at [622, 499] on img at bounding box center [629, 493] width 125 height 82
click at [926, 426] on div at bounding box center [563, 302] width 1126 height 605
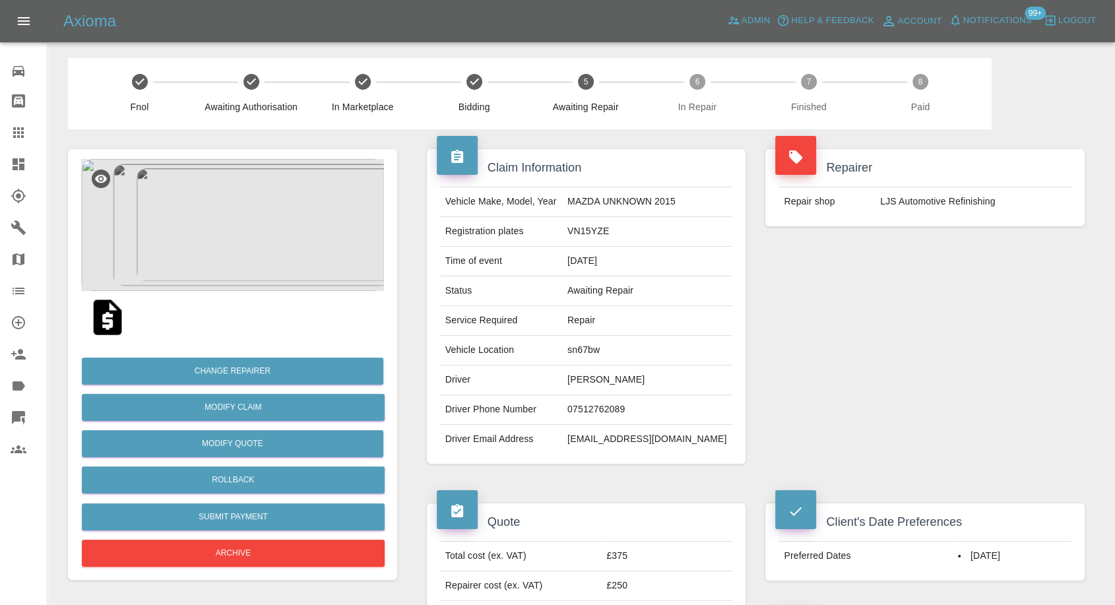
click at [622, 379] on td "Scott Naylor" at bounding box center [647, 381] width 170 height 30
copy td "Scott Naylor"
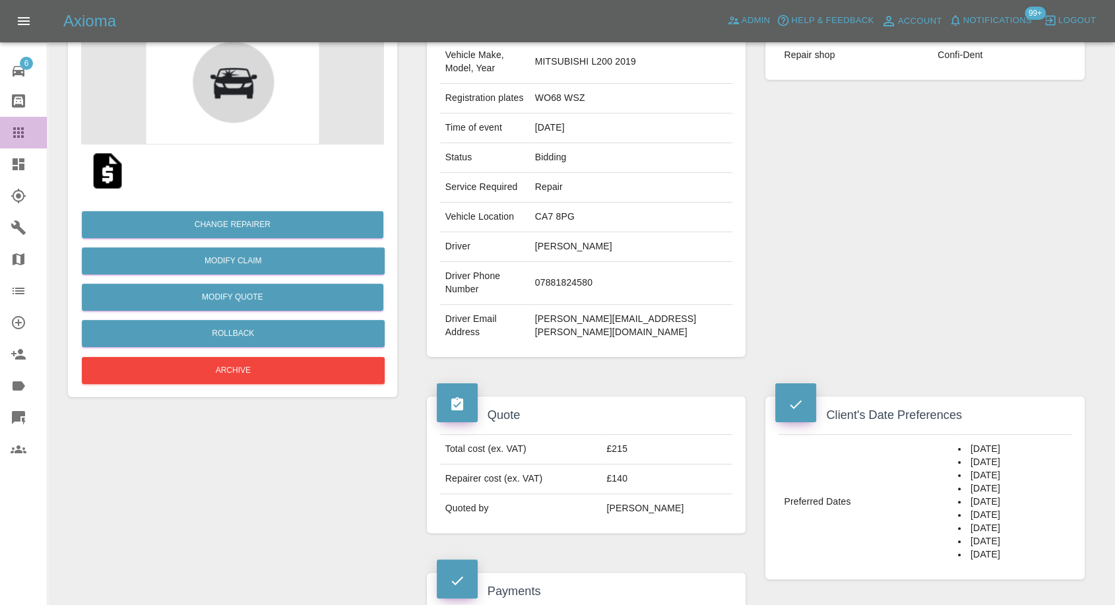
drag, startPoint x: 0, startPoint y: 0, endPoint x: 156, endPoint y: 178, distance: 237.0
click at [11, 128] on icon at bounding box center [19, 133] width 16 height 16
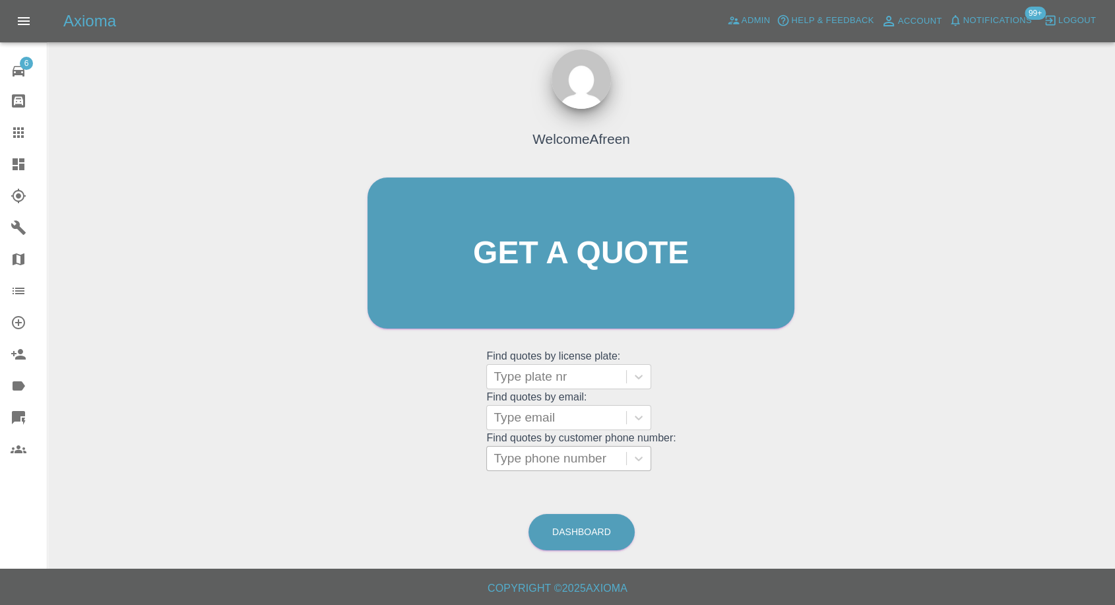
click at [578, 463] on div at bounding box center [557, 458] width 126 height 18
paste input "[EMAIL_ADDRESS][DOMAIN_NAME]"
type input "[EMAIL_ADDRESS][DOMAIN_NAME]"
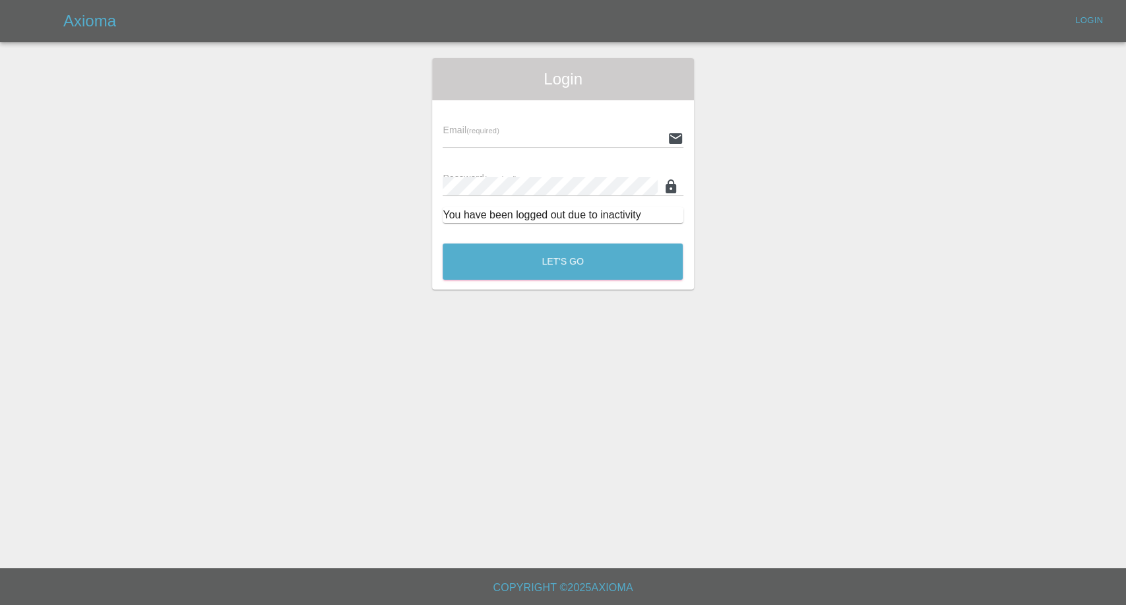
click at [551, 418] on main "Login Email (required) Password (required) You have been logged out due to inac…" at bounding box center [563, 284] width 1126 height 568
type input "[EMAIL_ADDRESS][DOMAIN_NAME]"
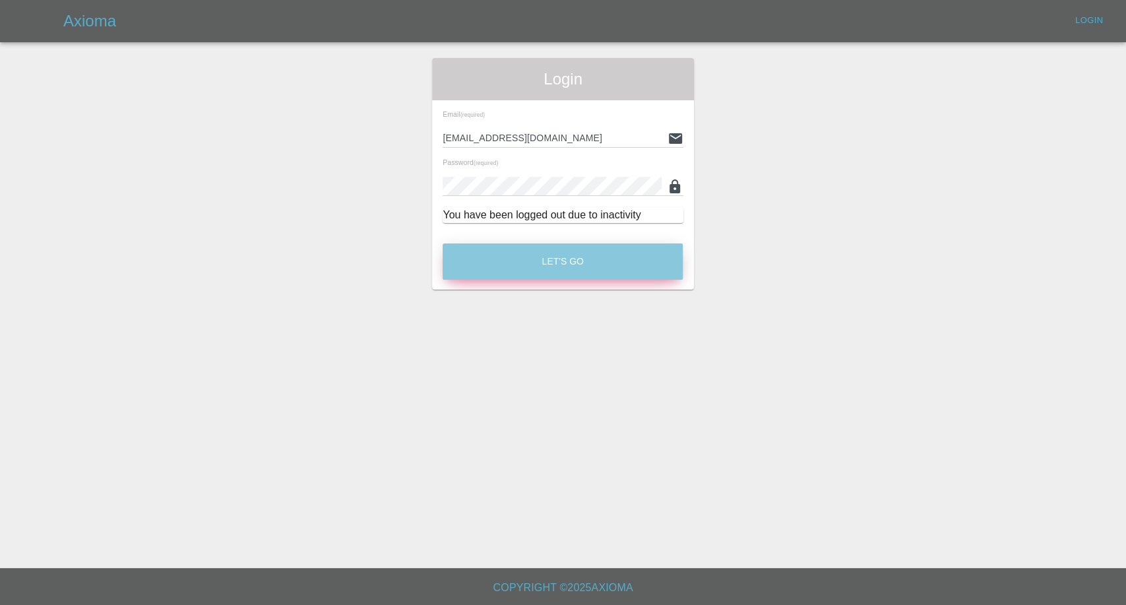
click at [588, 268] on button "Let's Go" at bounding box center [563, 261] width 240 height 36
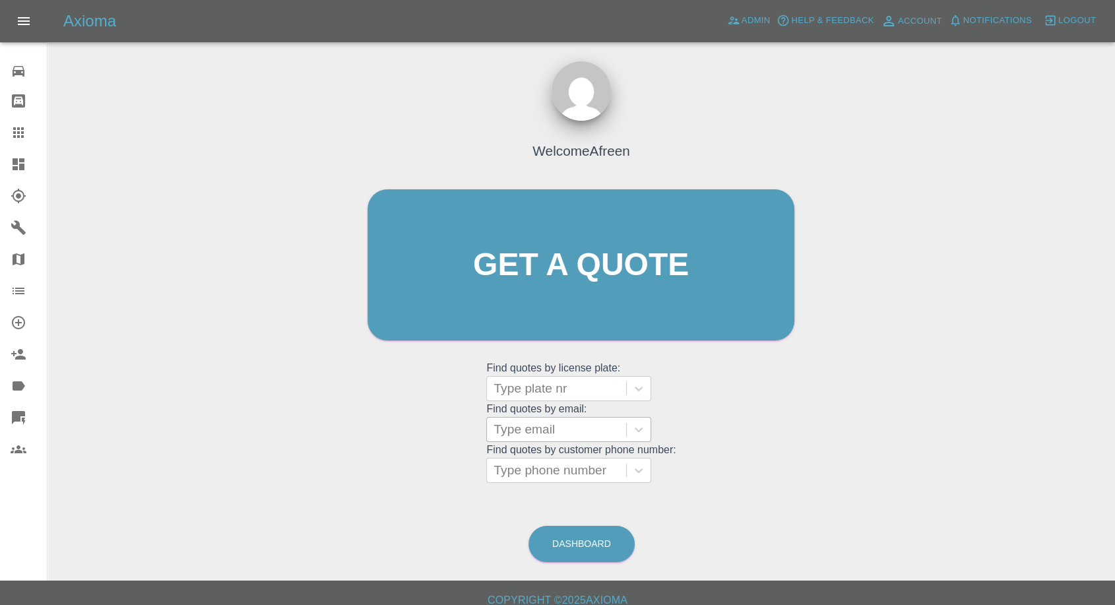
click at [543, 427] on div at bounding box center [557, 429] width 126 height 18
paste input "[EMAIL_ADDRESS][DOMAIN_NAME]"
type input "[EMAIL_ADDRESS][DOMAIN_NAME]"
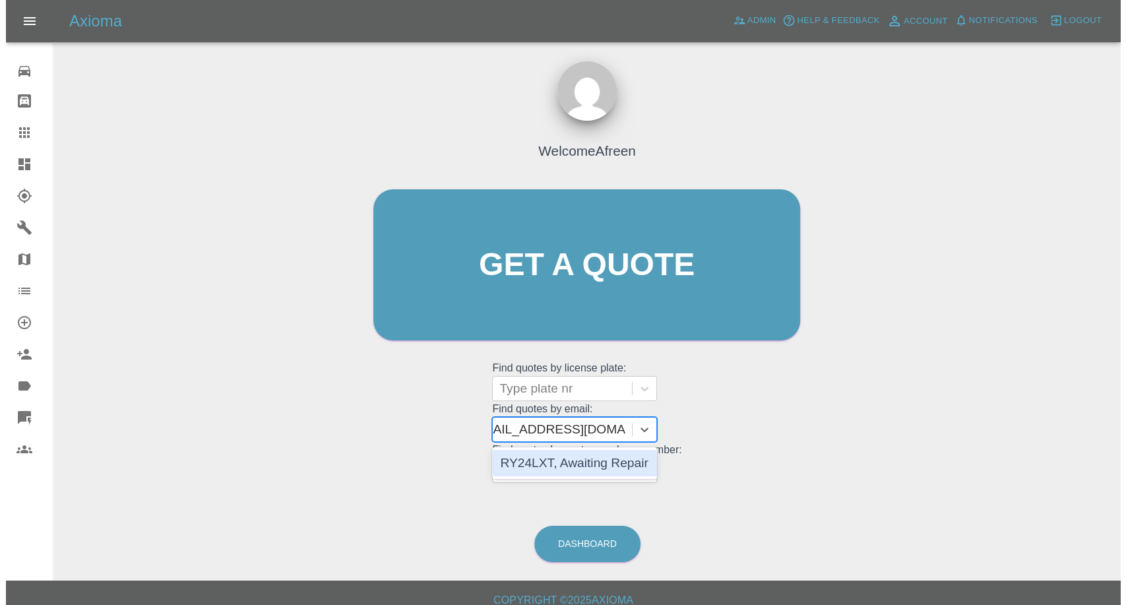
scroll to position [0, 18]
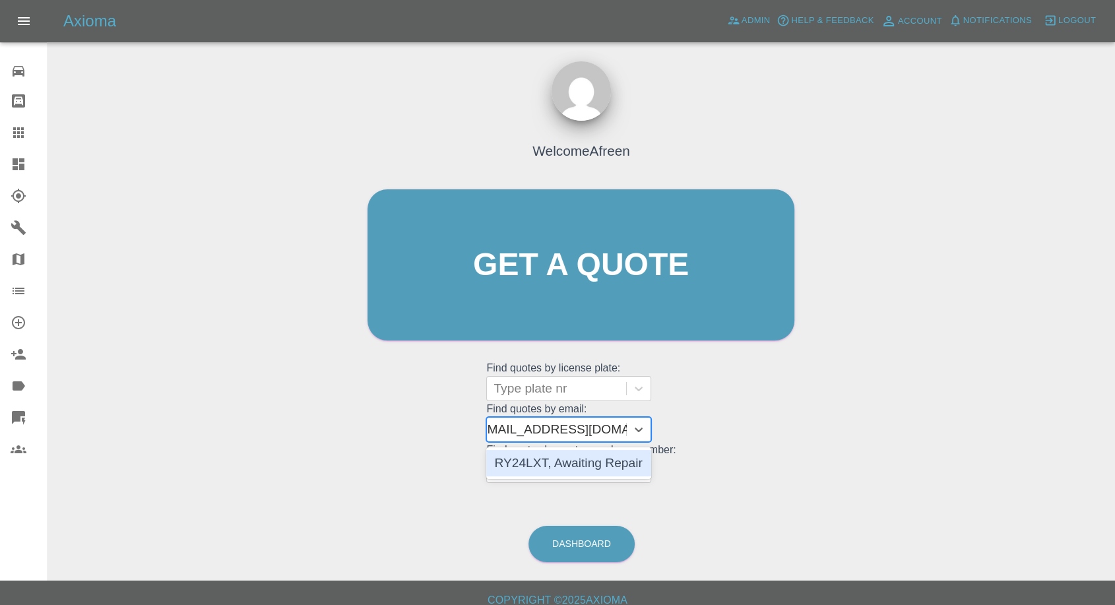
click at [577, 461] on div "RY24LXT, Awaiting Repair" at bounding box center [568, 463] width 165 height 26
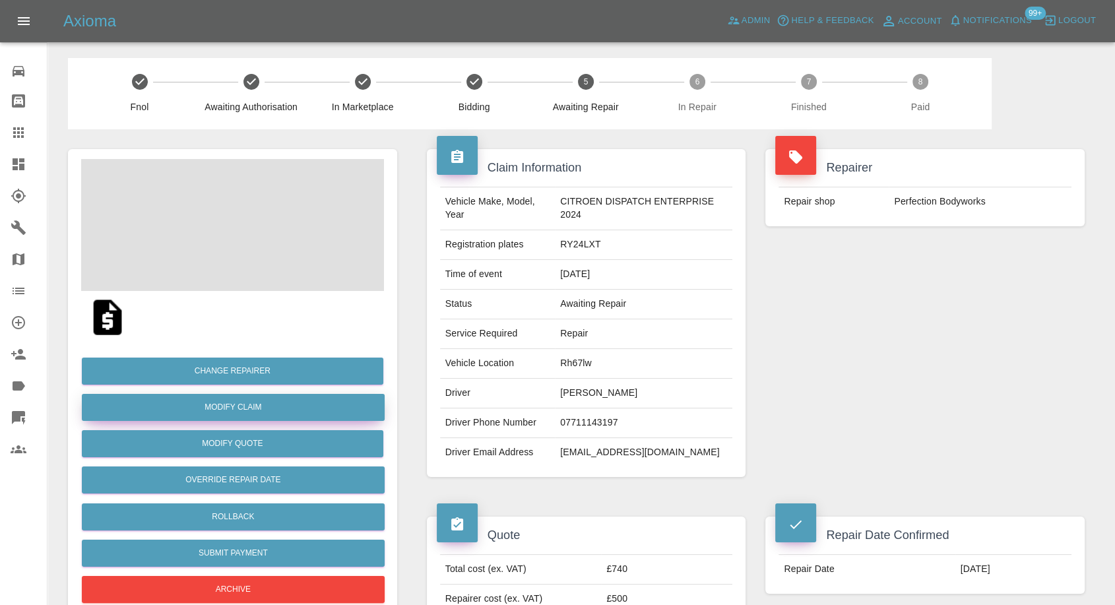
click at [243, 406] on link "Modify Claim" at bounding box center [233, 407] width 303 height 27
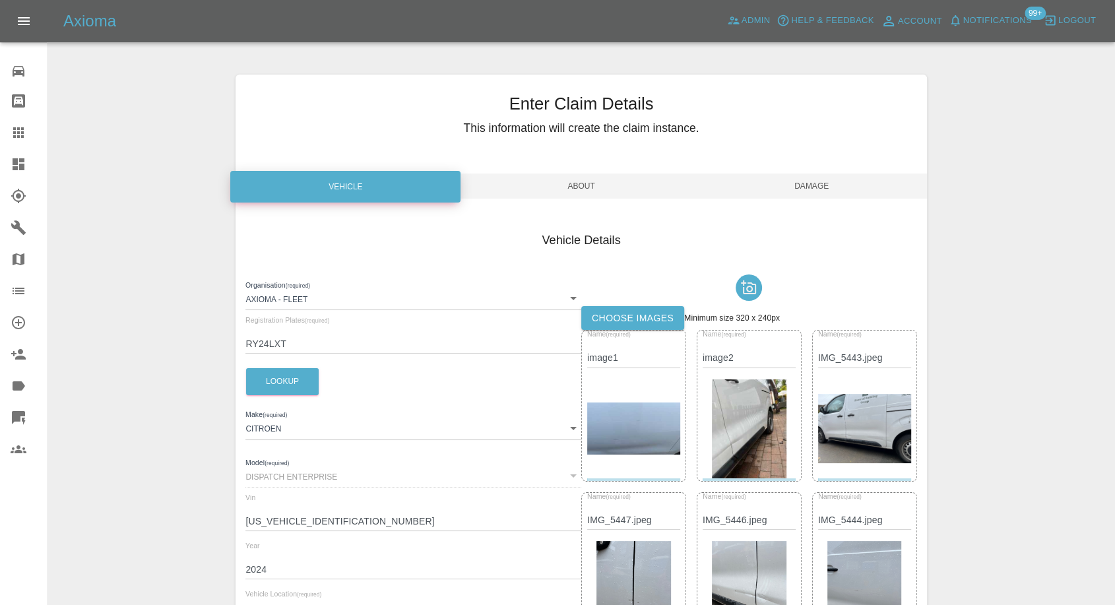
click at [582, 187] on span "About" at bounding box center [581, 186] width 230 height 25
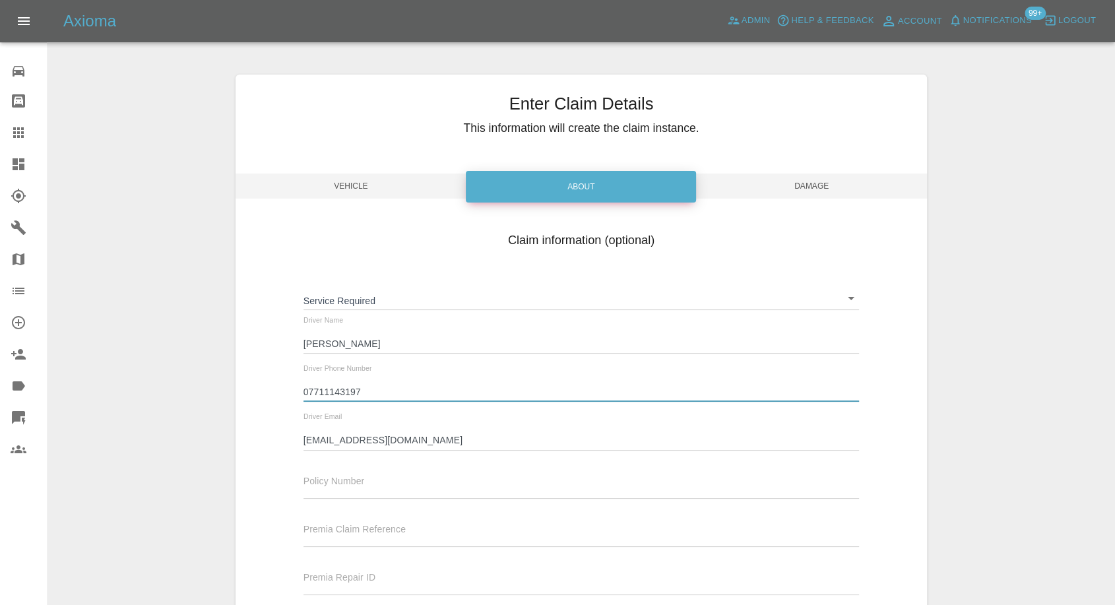
drag, startPoint x: 364, startPoint y: 393, endPoint x: 259, endPoint y: 387, distance: 104.4
click at [259, 387] on div "Claim information (optional) Service Required ​ Driver Name [PERSON_NAME] Drive…" at bounding box center [581, 440] width 691 height 430
paste input "2"
type input "07711142197"
click at [827, 185] on span "Damage" at bounding box center [812, 186] width 230 height 25
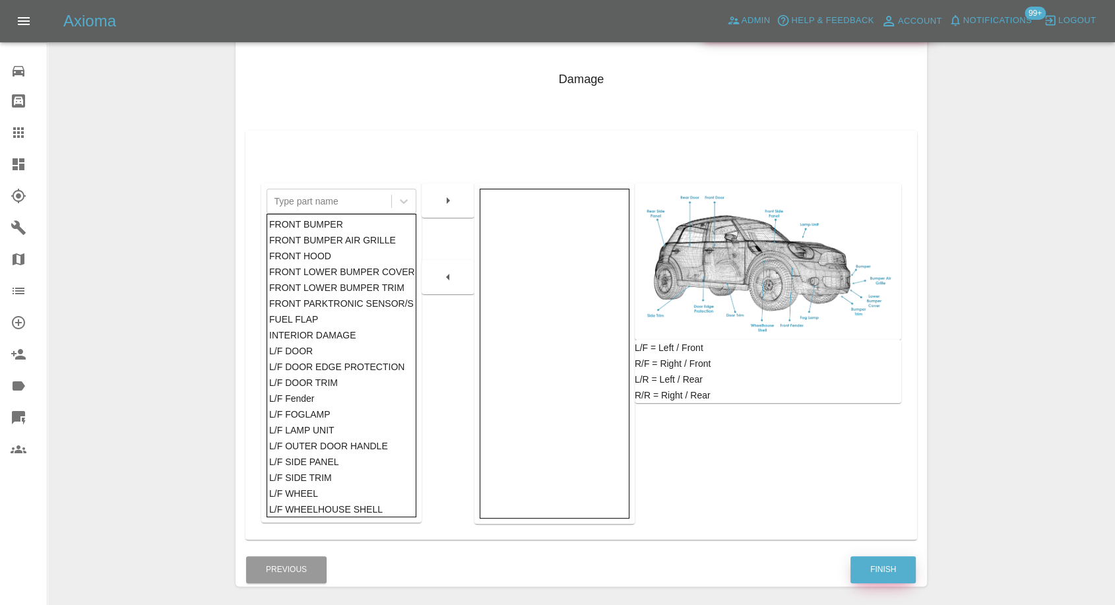
scroll to position [211, 0]
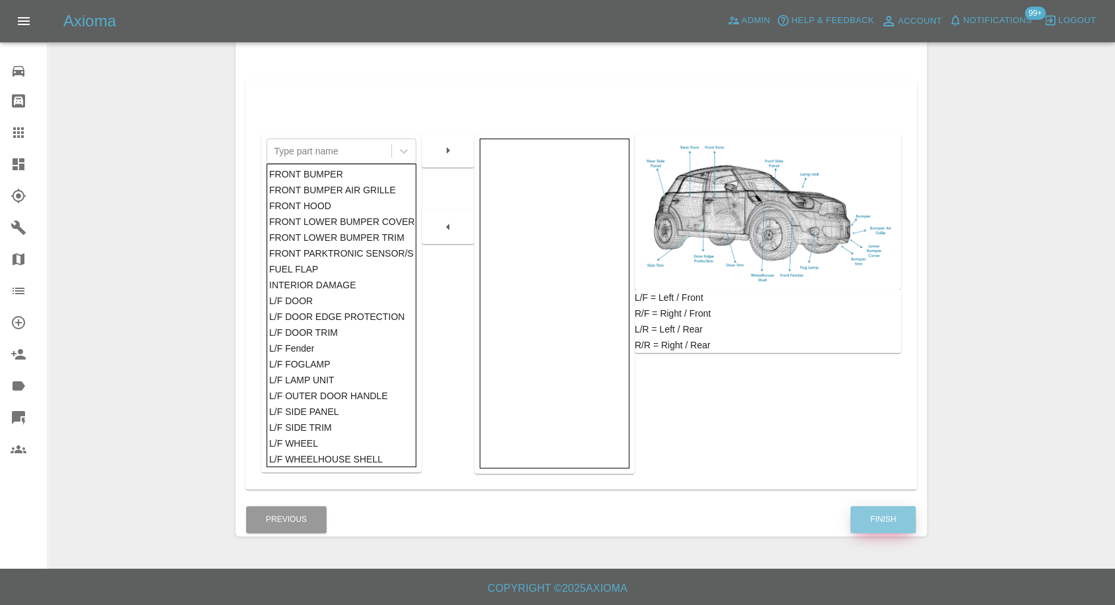
click at [876, 513] on button "Finish" at bounding box center [882, 519] width 65 height 27
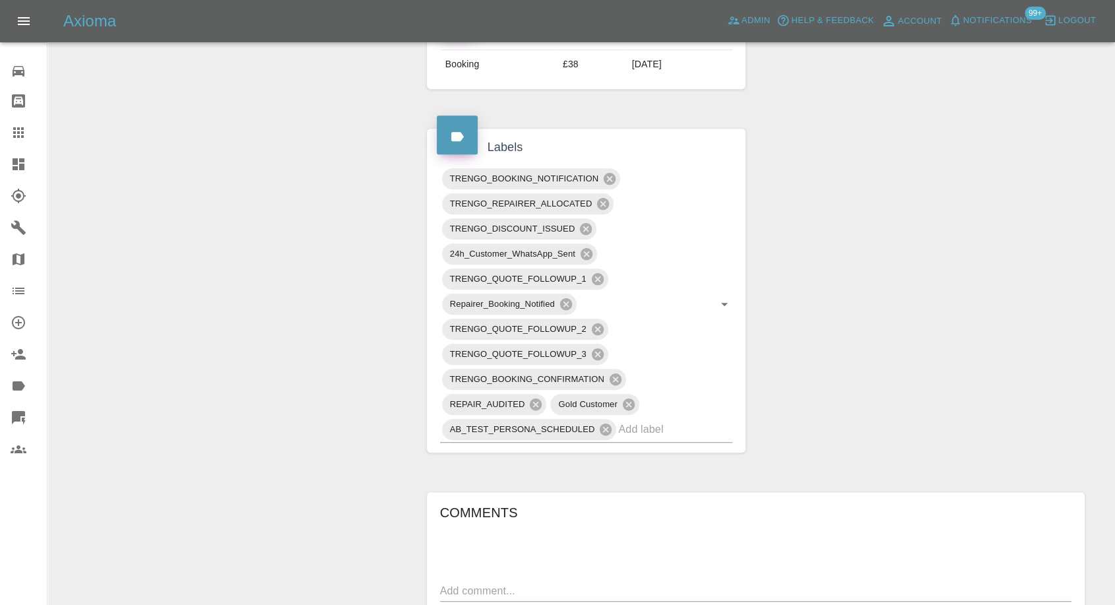
scroll to position [806, 0]
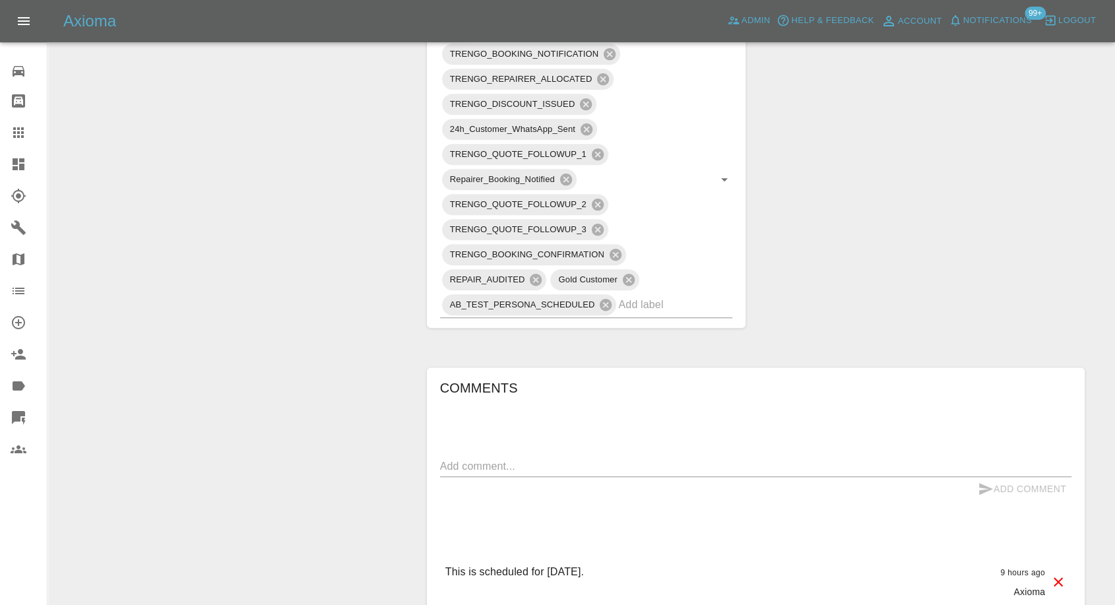
click at [549, 464] on textarea at bounding box center [755, 466] width 631 height 15
paste textarea "I spoke with rupes the bodywork guy about coming [DATE] and dropping it to you …"
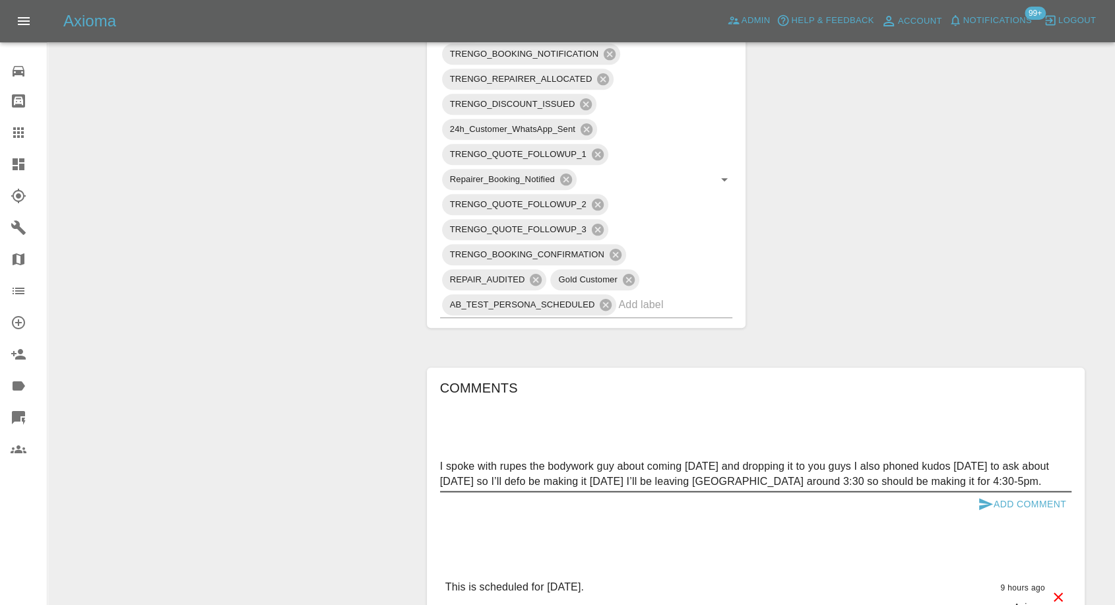
type textarea "I spoke with rupes the bodywork guy about coming [DATE] and dropping it to you …"
click at [975, 501] on button "Add Comment" at bounding box center [1022, 504] width 99 height 24
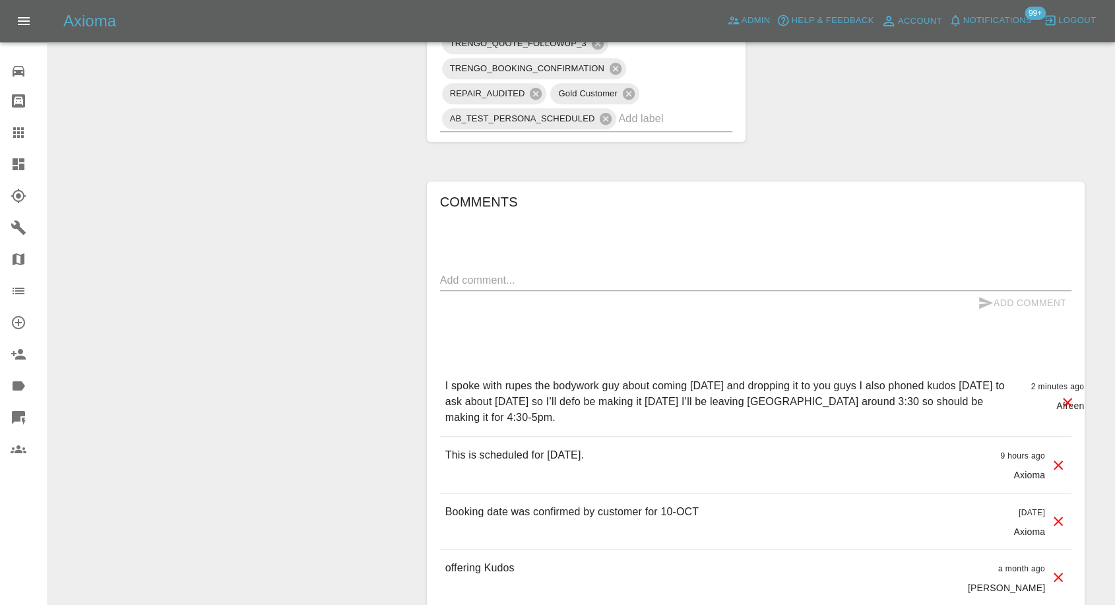
scroll to position [1026, 0]
